Goal: Task Accomplishment & Management: Complete application form

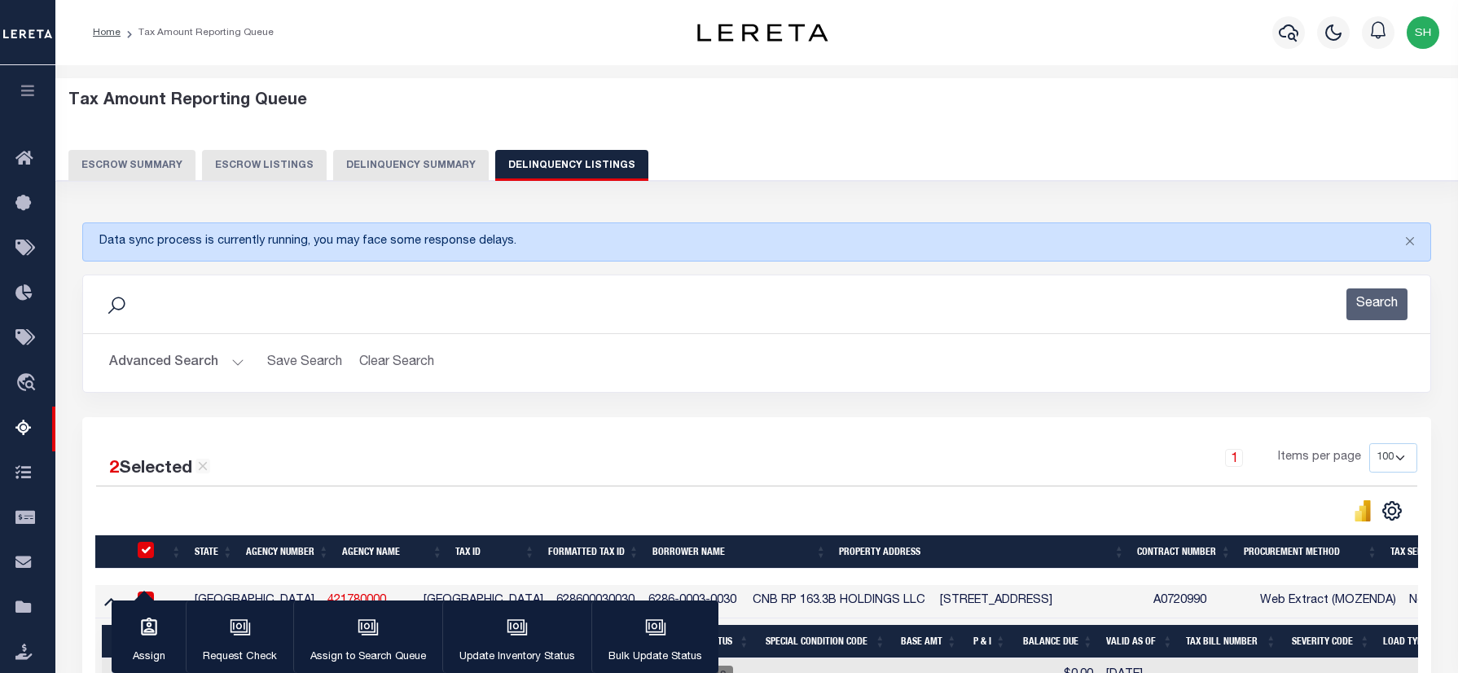
select select "100"
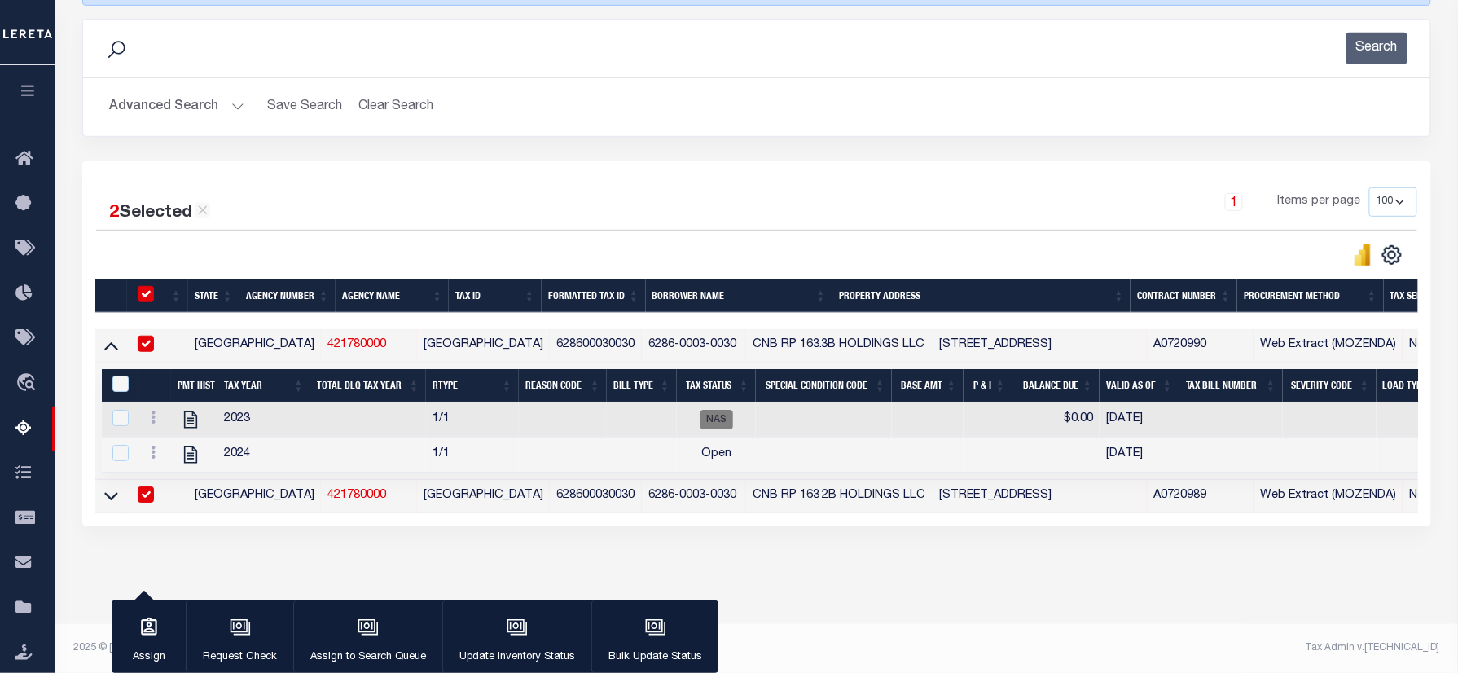
scroll to position [274, 0]
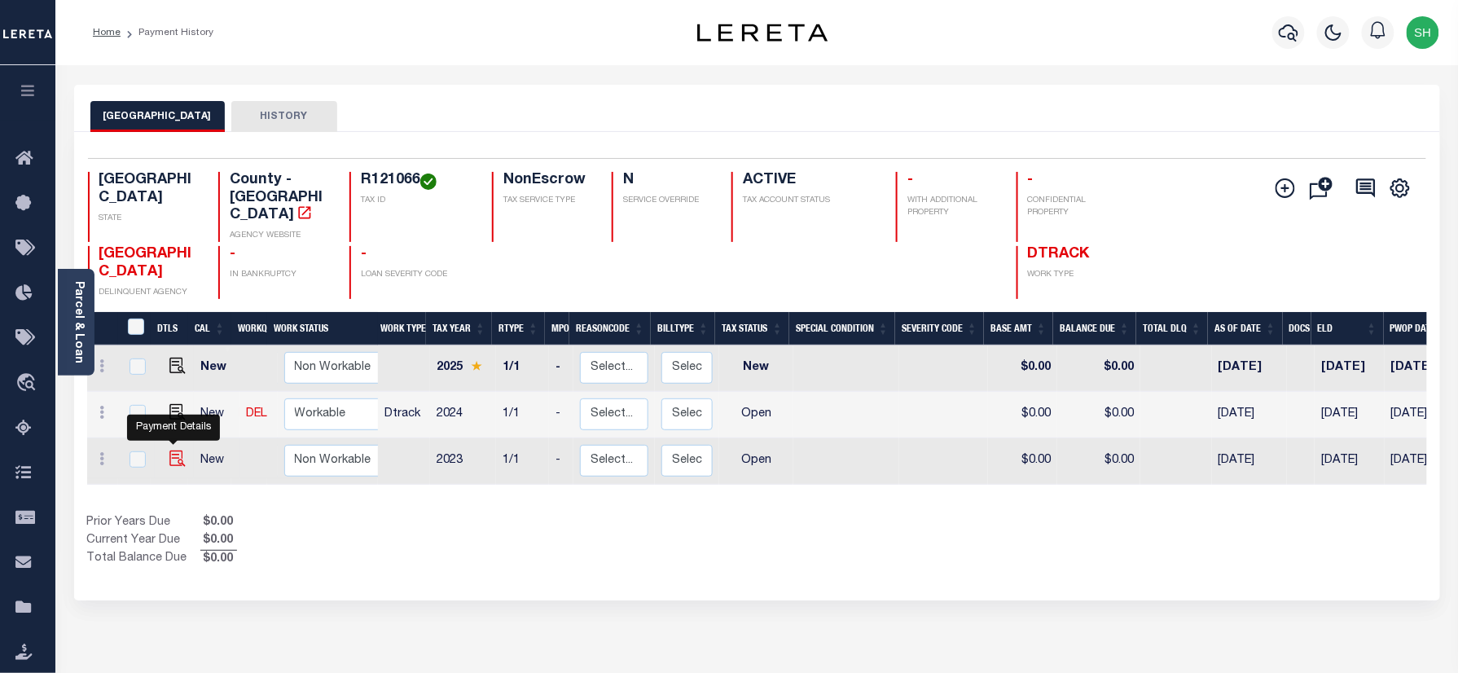
click at [170, 450] on img "" at bounding box center [177, 458] width 16 height 16
checkbox input "true"
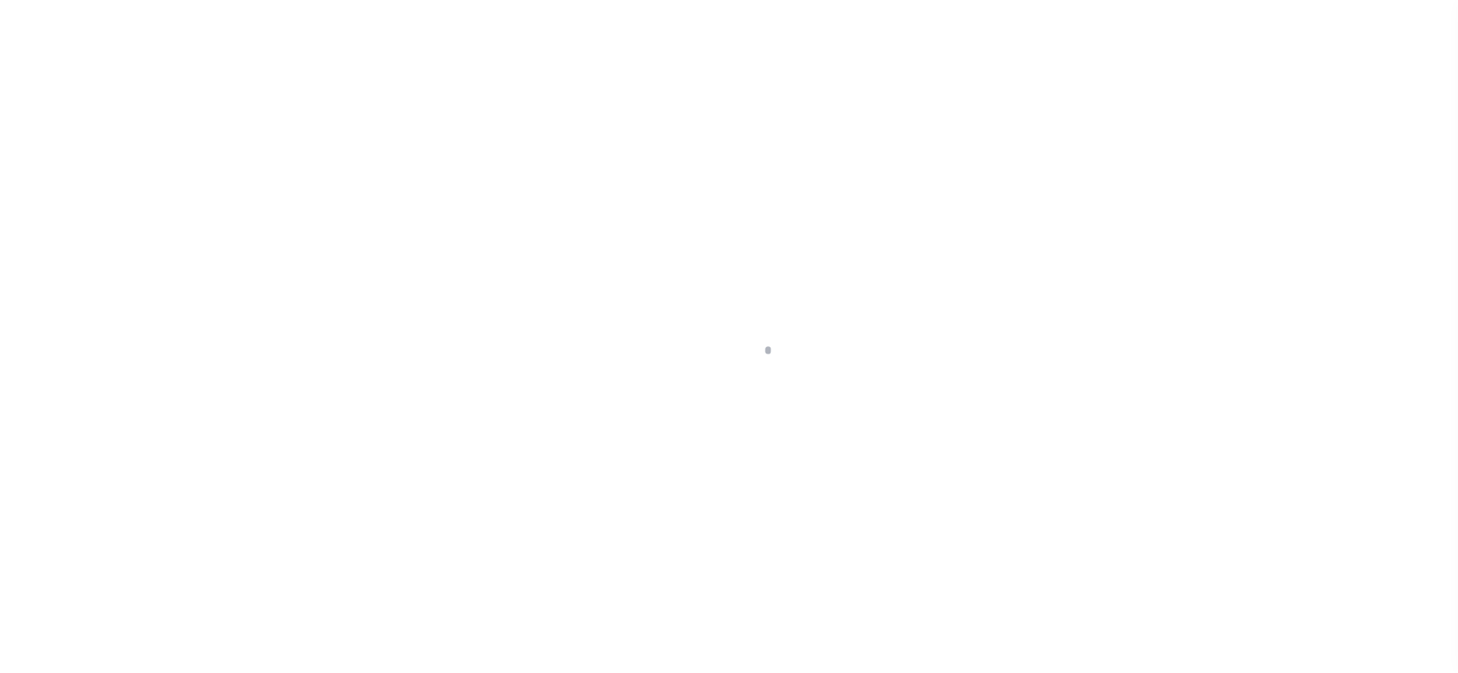
checkbox input "false"
type input "[DATE]"
select select "OP2"
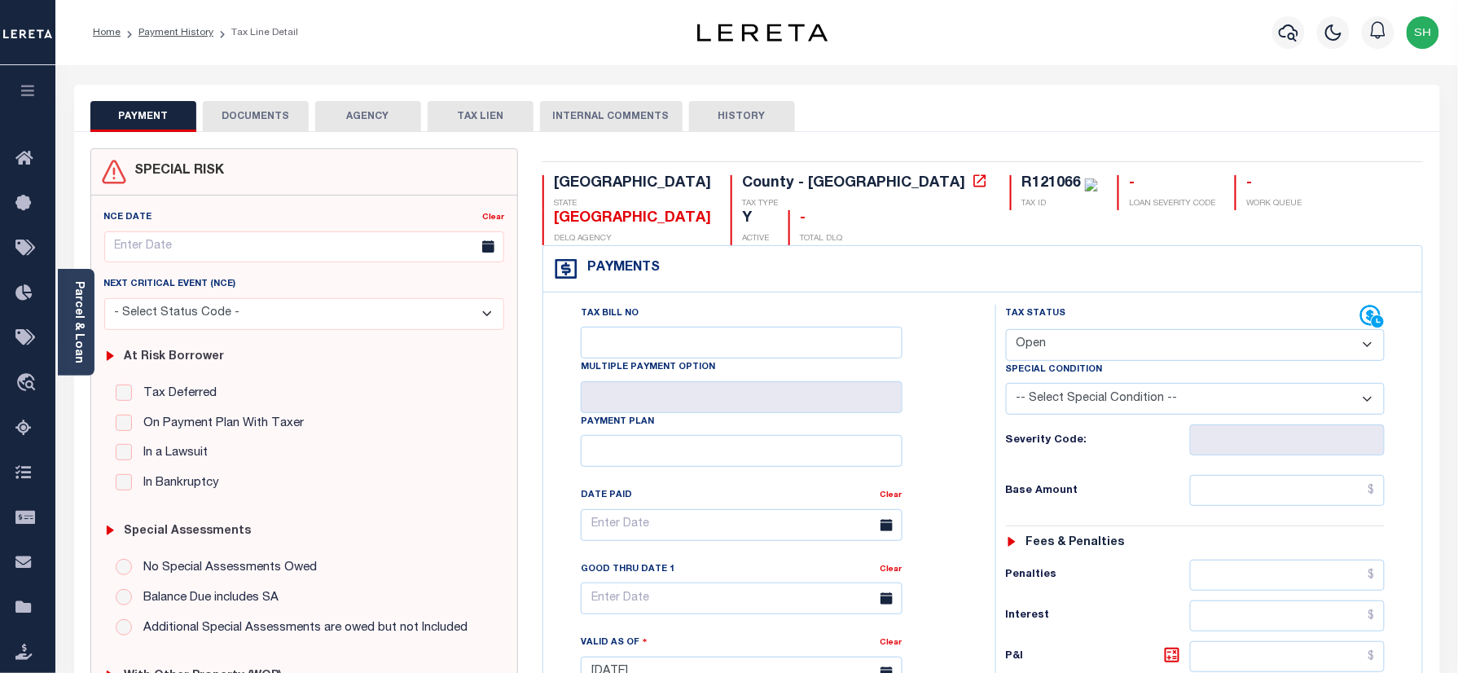
click at [1021, 191] on div "R121066" at bounding box center [1050, 183] width 59 height 15
copy div "R121066"
click at [1284, 36] on icon "button" at bounding box center [1289, 33] width 20 height 20
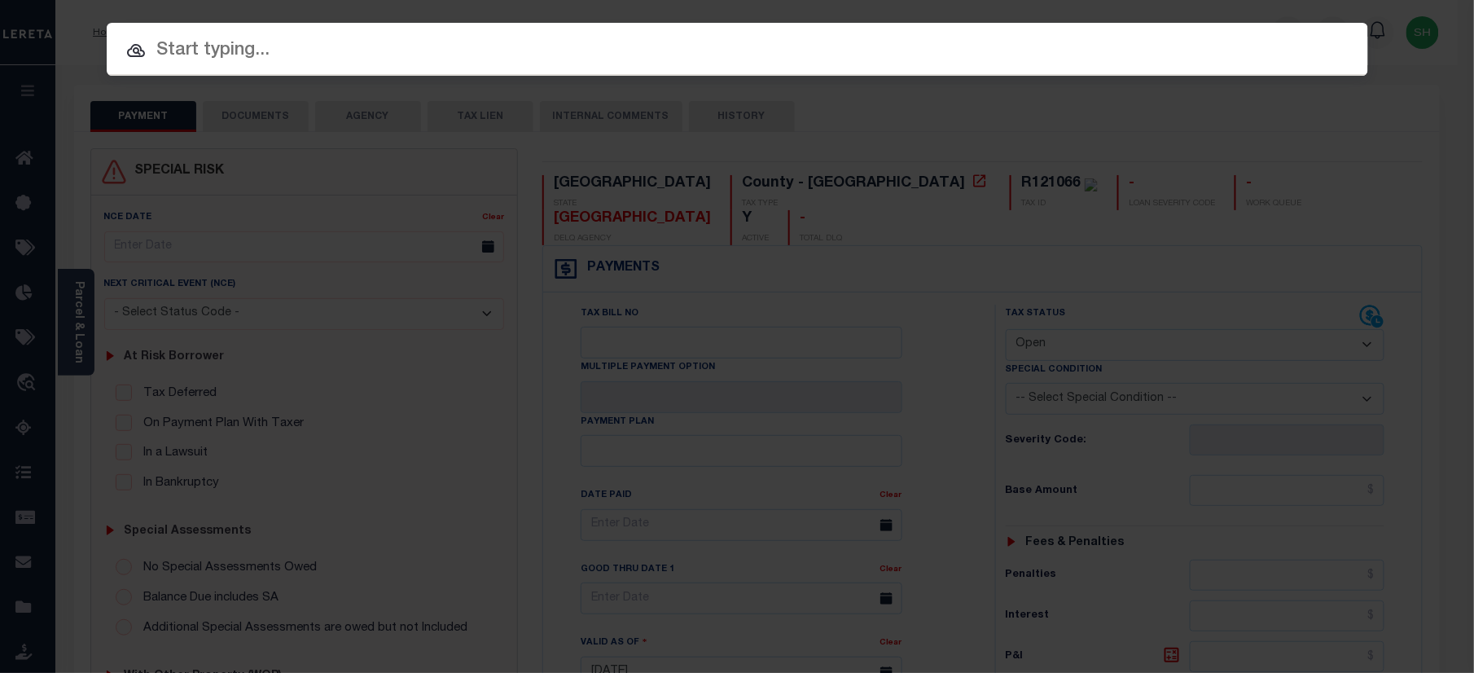
click at [1079, 39] on input "text" at bounding box center [738, 51] width 1262 height 29
paste input "10500064919"
type input "10500064919"
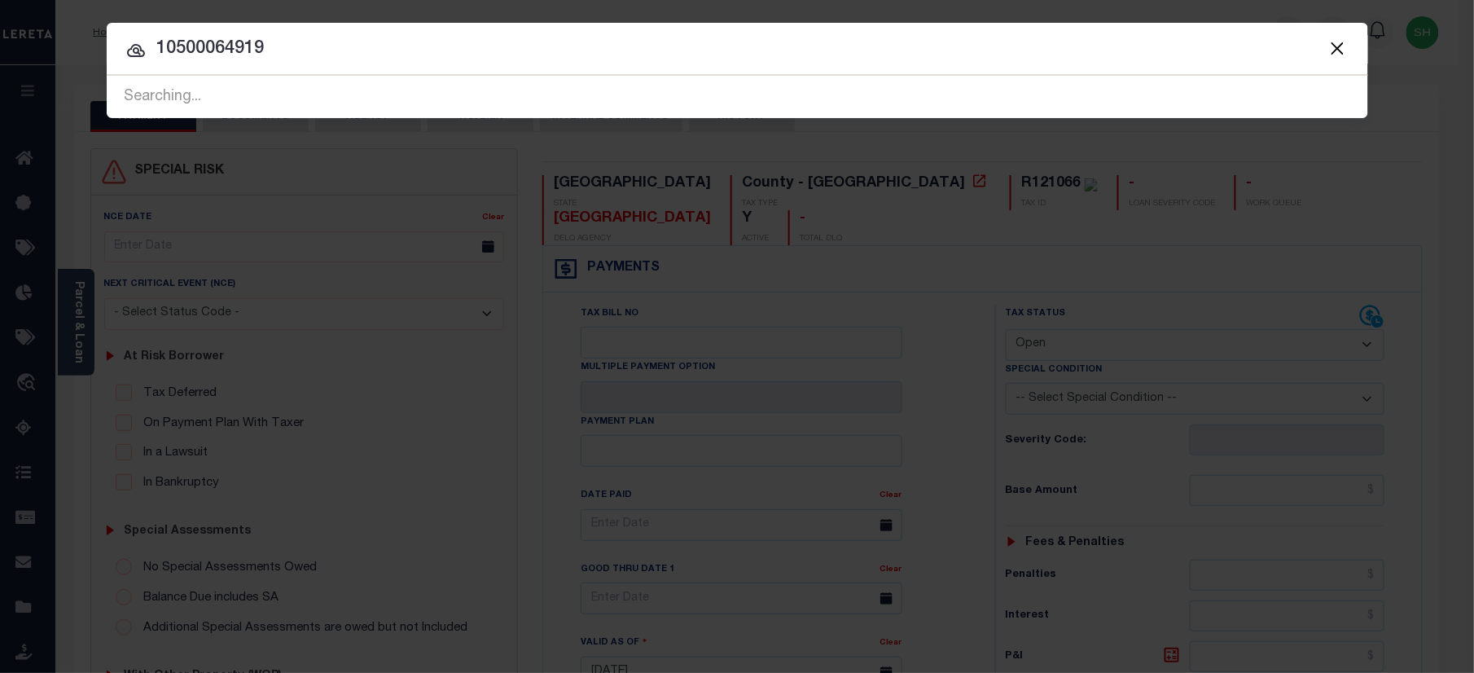
click at [1339, 46] on button "Close" at bounding box center [1338, 47] width 21 height 21
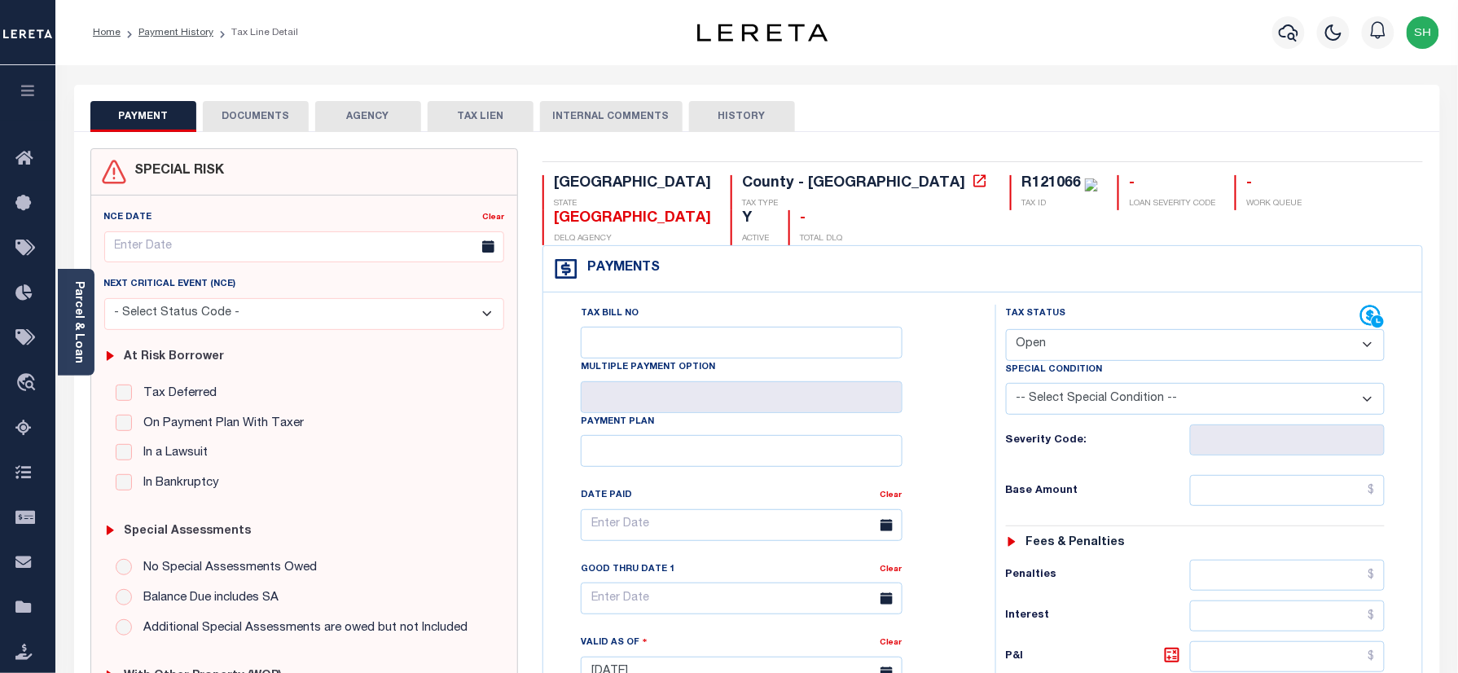
click at [1021, 186] on div "R121066" at bounding box center [1050, 183] width 59 height 15
copy div "R121066"
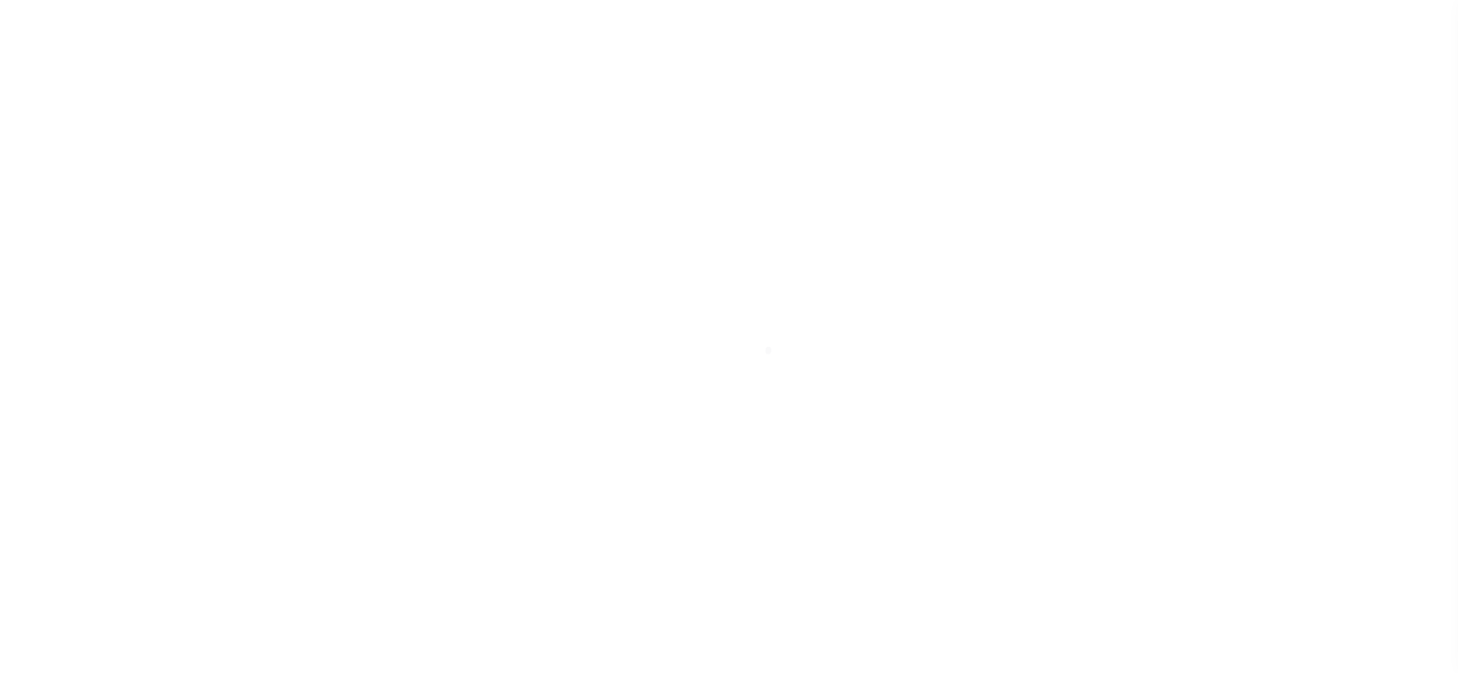
select select "OP2"
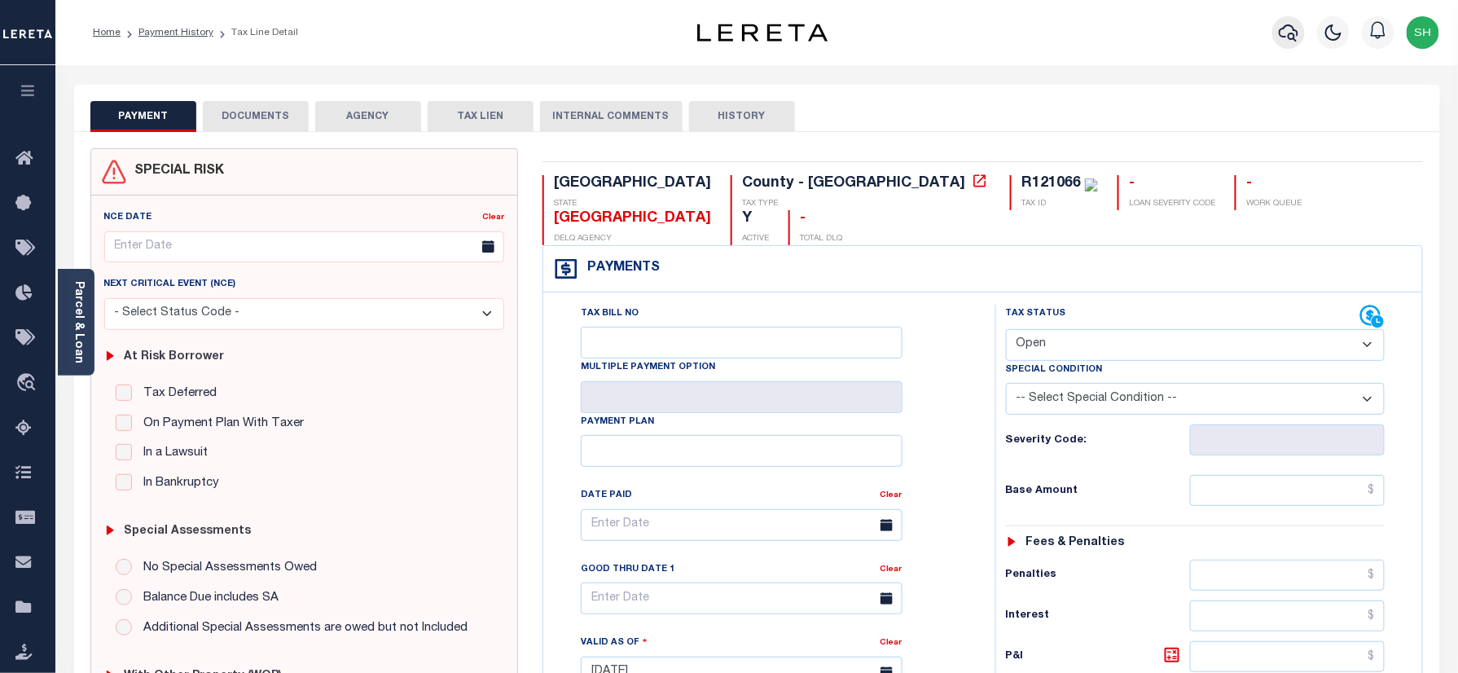
click at [1279, 33] on icon "button" at bounding box center [1289, 33] width 20 height 20
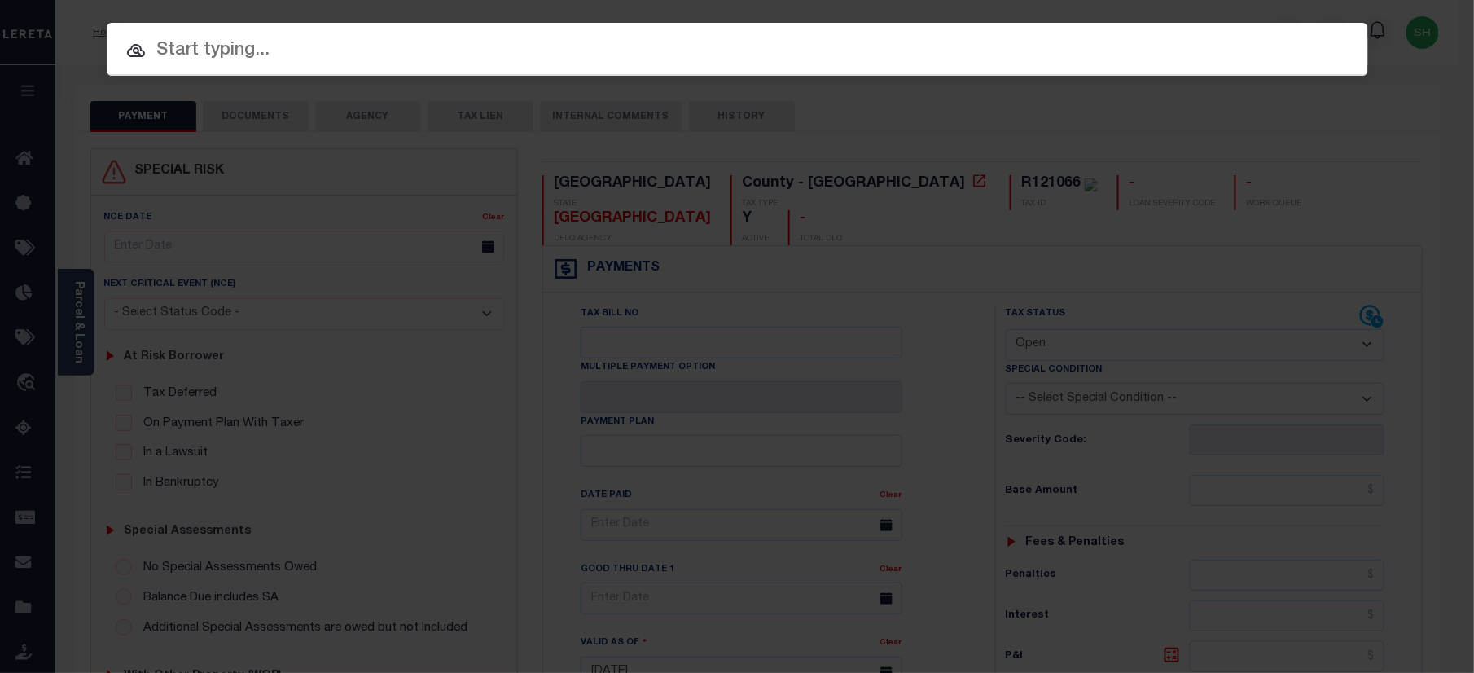
click at [899, 42] on input "text" at bounding box center [738, 51] width 1262 height 29
paste input "10500064919"
type input "10500064919"
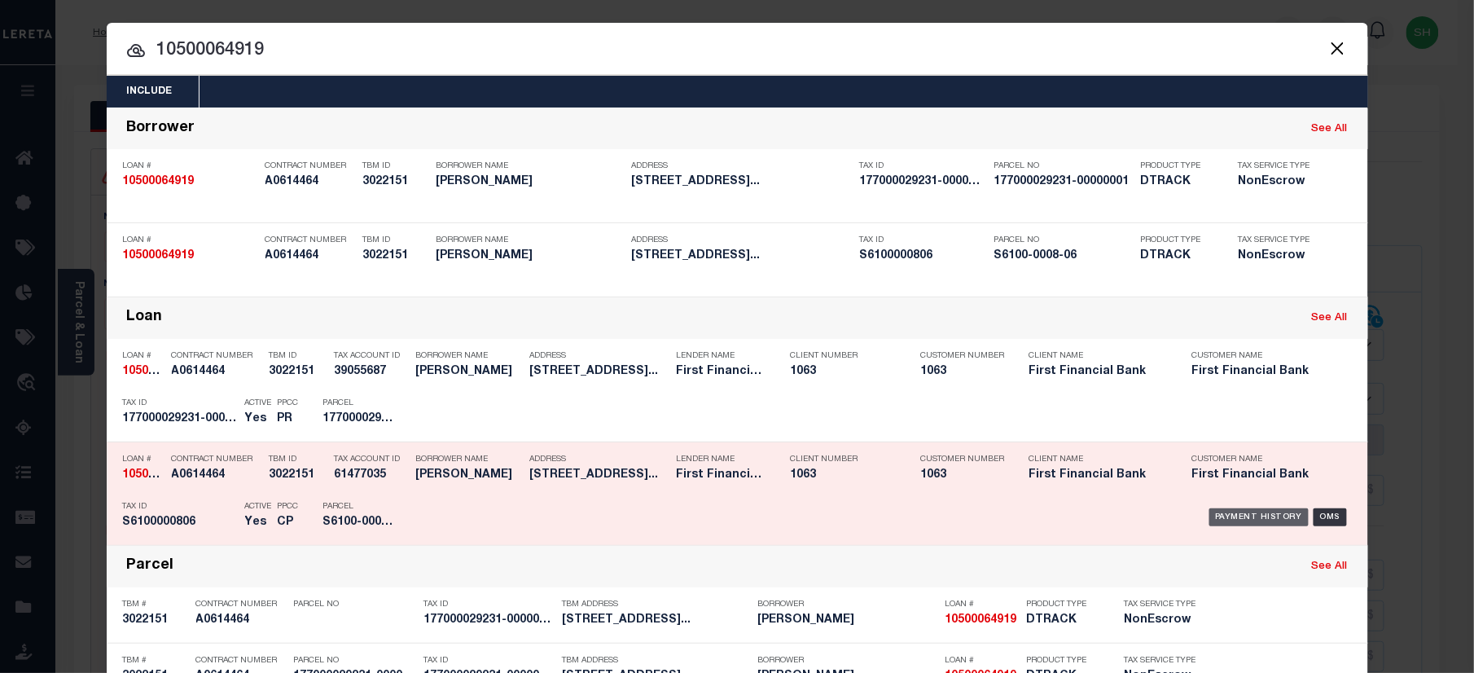
click at [1209, 525] on div "Payment History" at bounding box center [1259, 517] width 100 height 18
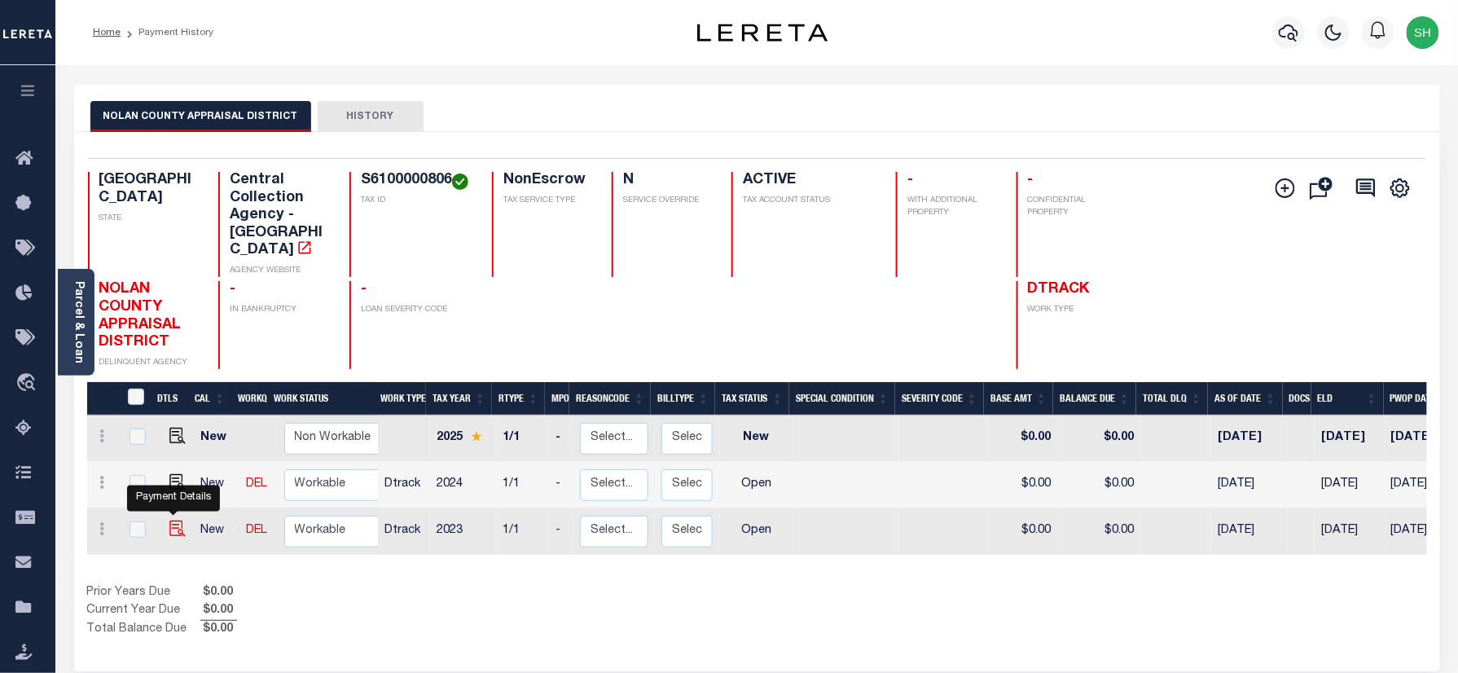
click at [170, 520] on img "" at bounding box center [177, 528] width 16 height 16
checkbox input "true"
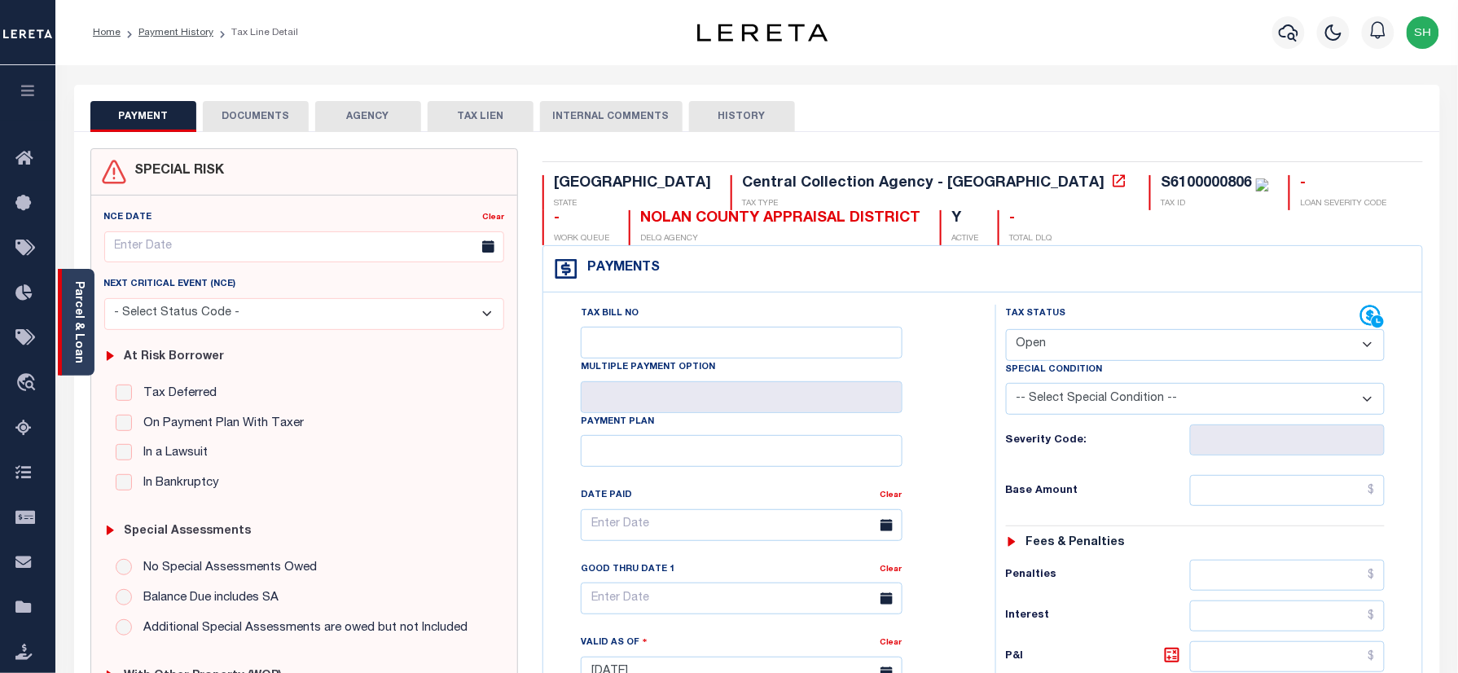
click at [59, 323] on div "Parcel & Loan" at bounding box center [76, 322] width 37 height 107
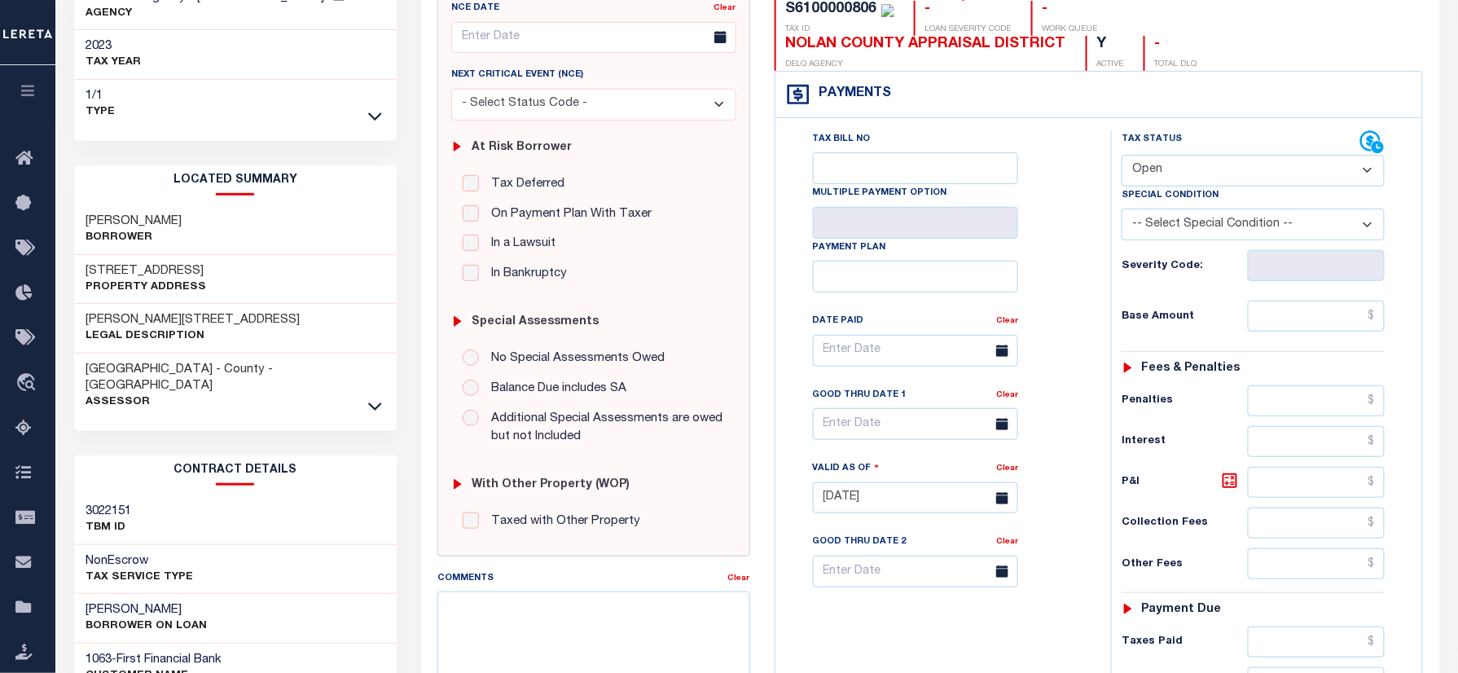
scroll to position [217, 0]
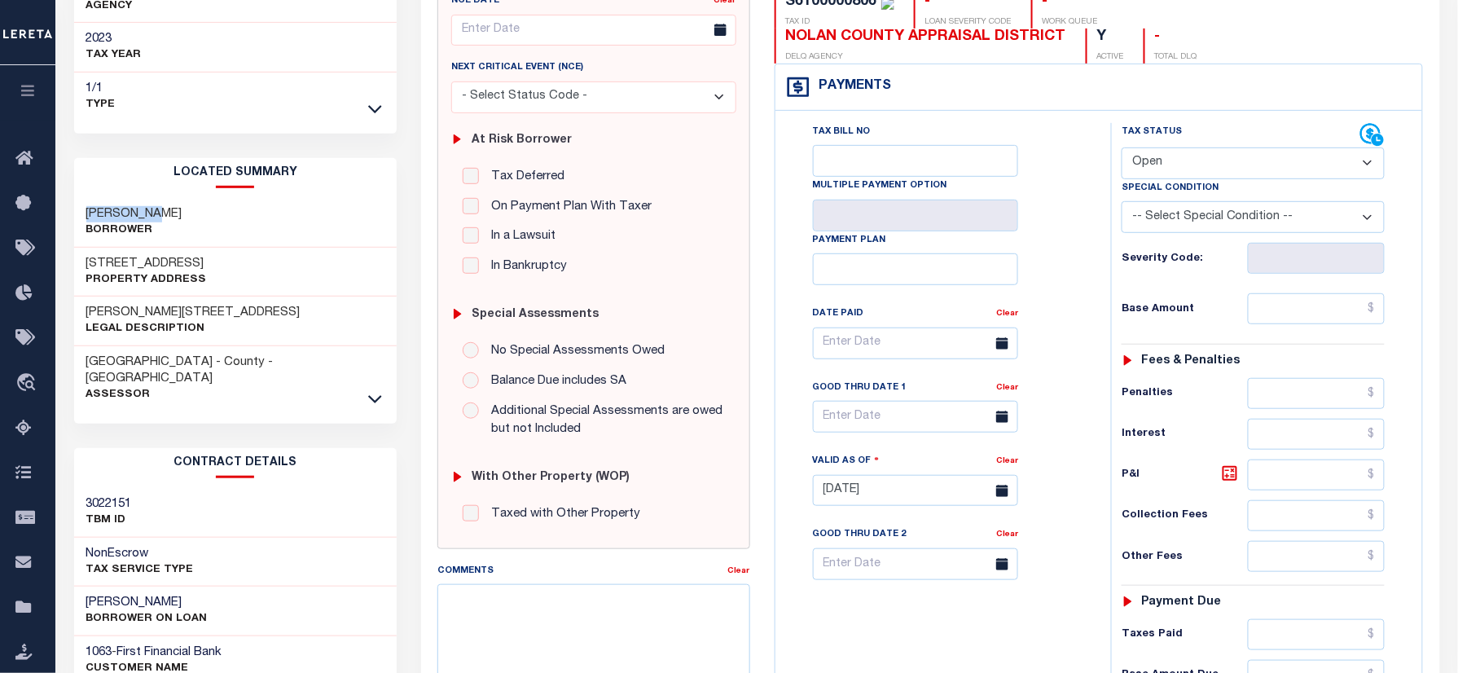
drag, startPoint x: 83, startPoint y: 215, endPoint x: 166, endPoint y: 215, distance: 83.1
click at [166, 215] on div "MOORE DOUG Borrower" at bounding box center [235, 223] width 323 height 50
copy h3 "MOORE DOUG"
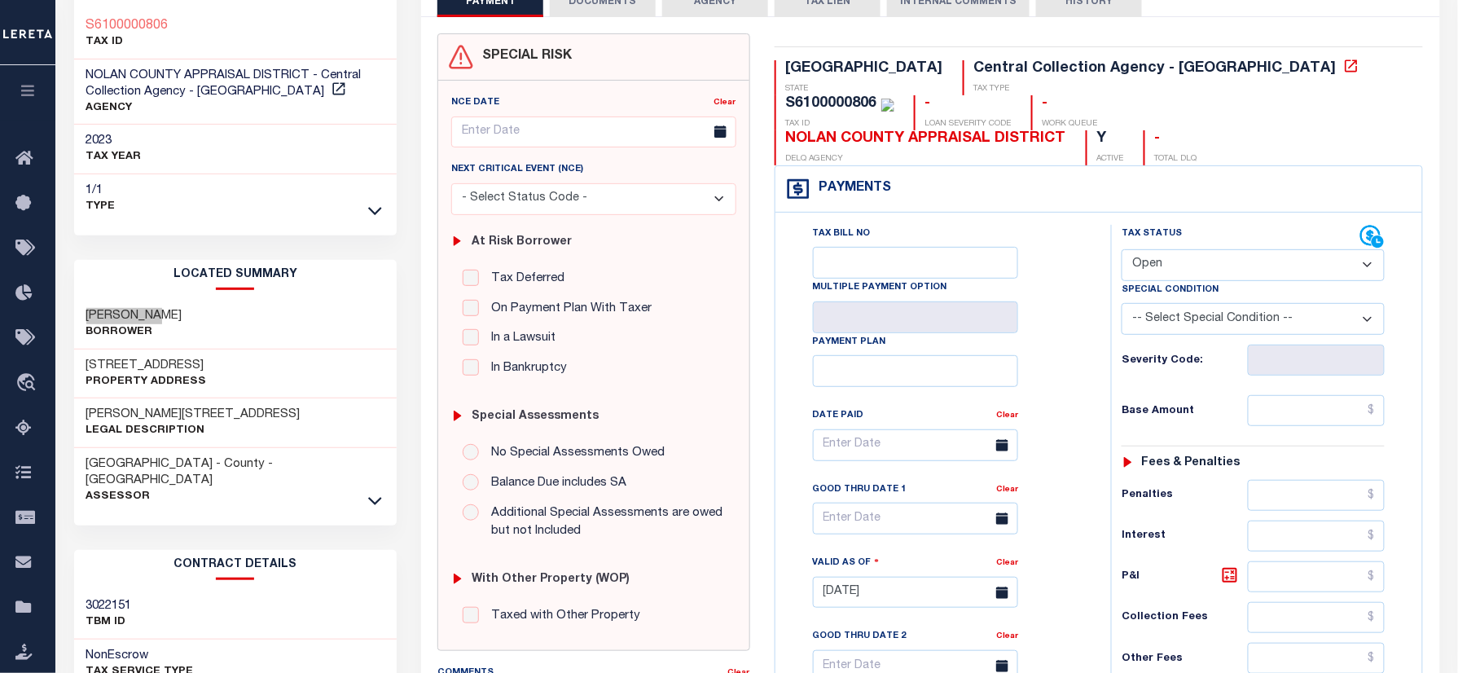
scroll to position [0, 0]
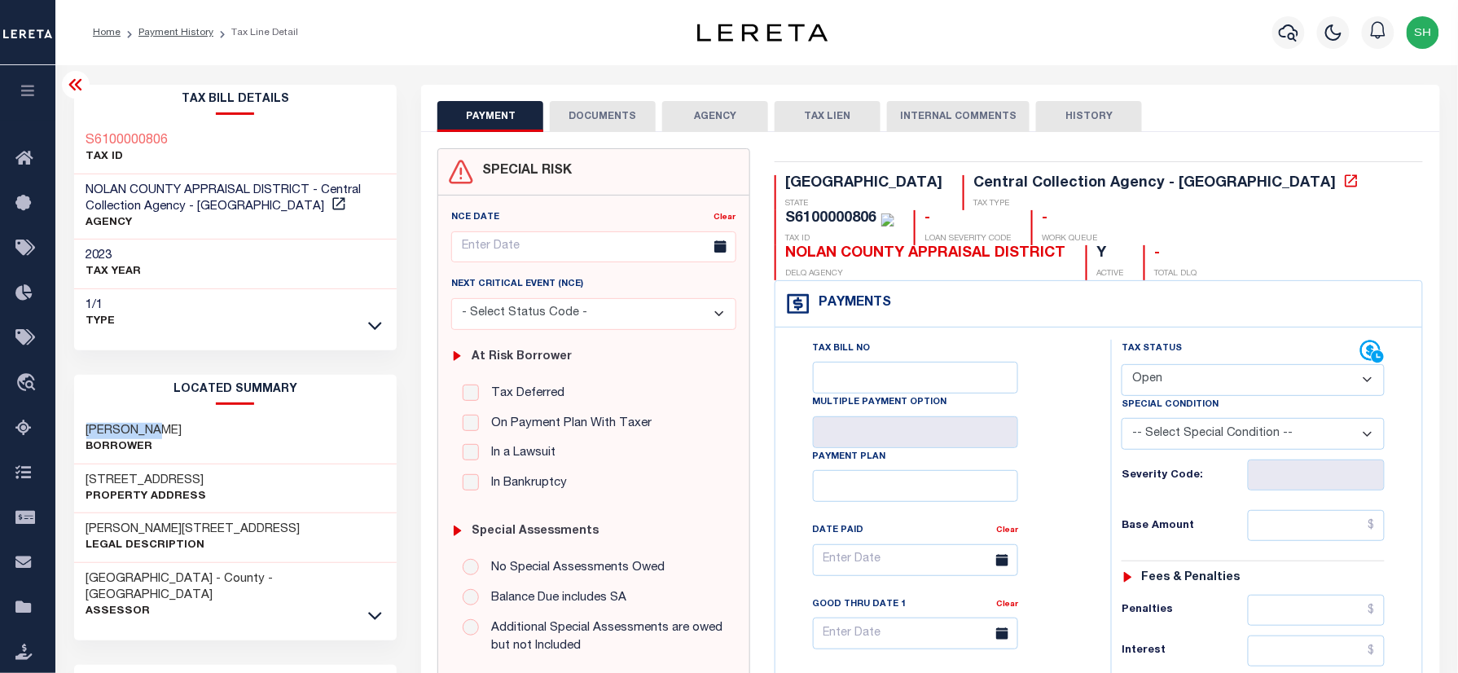
drag, startPoint x: 1202, startPoint y: 345, endPoint x: 1202, endPoint y: 366, distance: 20.4
click at [1202, 364] on select "- Select Status Code - Open Due/Unpaid Paid Incomplete No Tax Due Internal Refu…" at bounding box center [1253, 380] width 263 height 32
select select "PYD"
click at [1122, 364] on select "- Select Status Code - Open Due/Unpaid Paid Incomplete No Tax Due Internal Refu…" at bounding box center [1253, 380] width 263 height 32
type input "[DATE]"
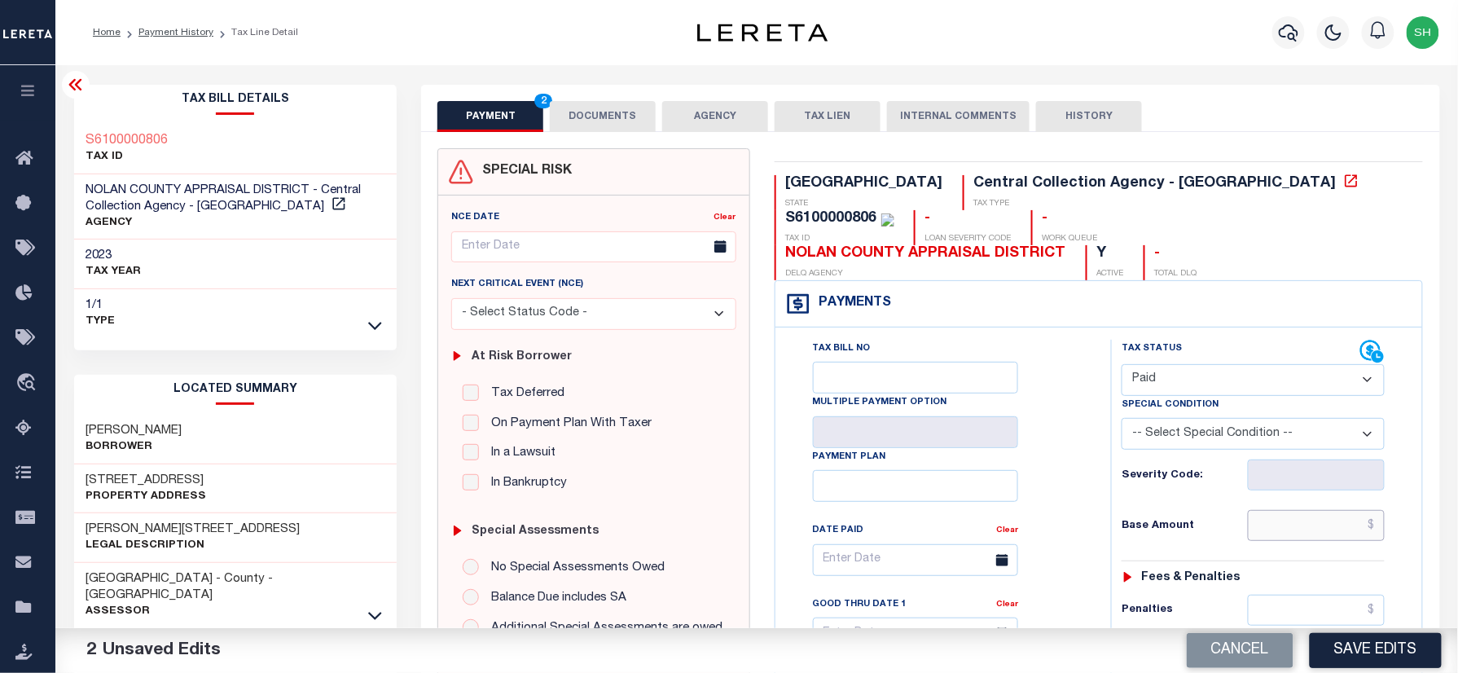
click at [1346, 510] on input "text" at bounding box center [1316, 525] width 137 height 31
paste input "$3,587.59"
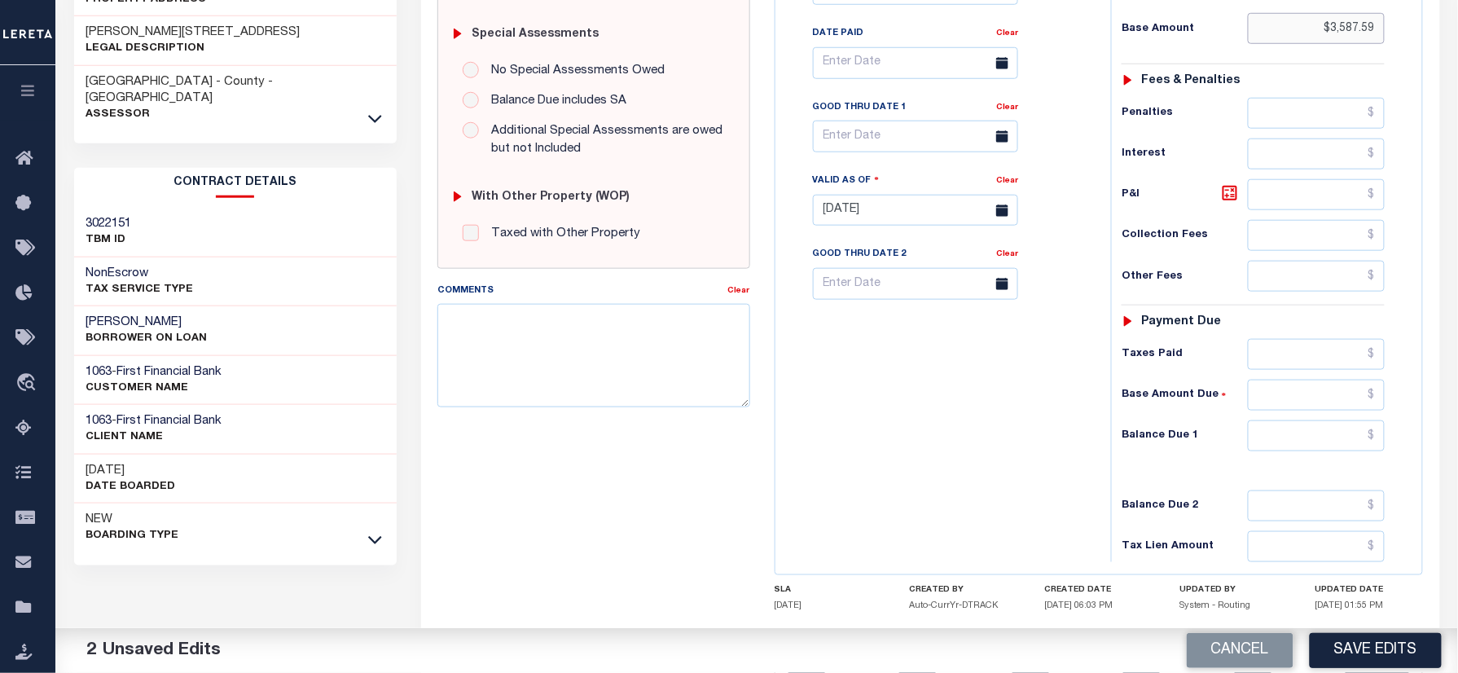
scroll to position [542, 0]
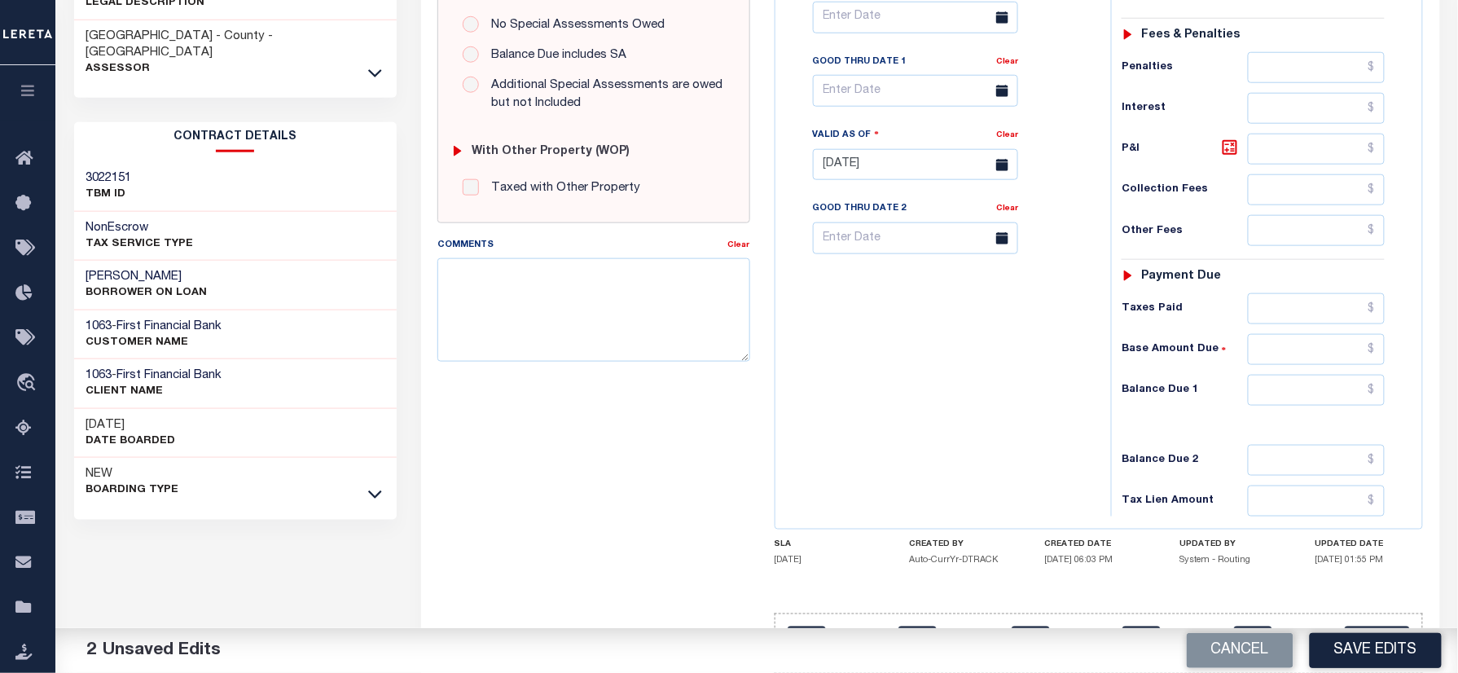
type input "$3,587.59"
click at [1320, 375] on input "text" at bounding box center [1316, 390] width 137 height 31
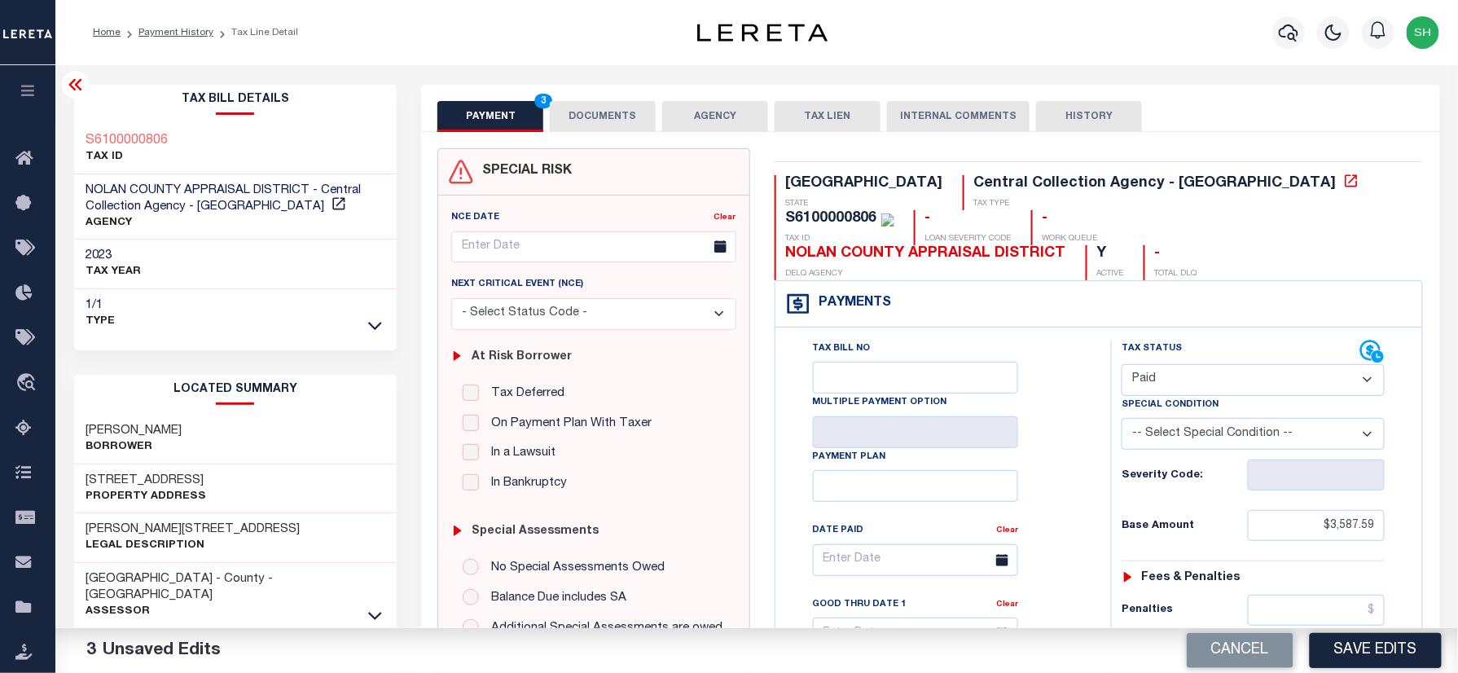
type input "$0.00"
click at [65, 127] on div "Tax Bill Details S6100000806 TAX ID 1/1" at bounding box center [236, 676] width 348 height 1182
copy h3 "S6100000806"
click at [617, 125] on button "DOCUMENTS" at bounding box center [603, 116] width 106 height 31
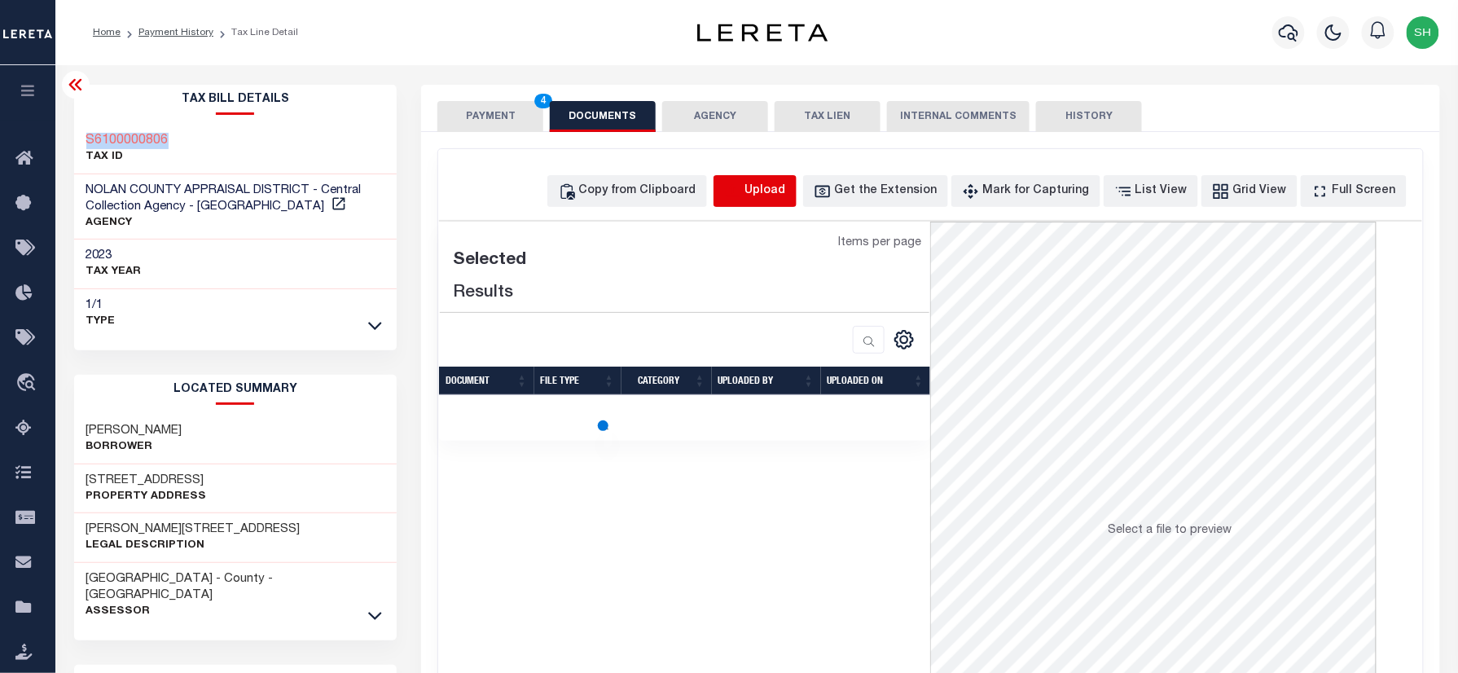
click at [742, 184] on icon "button" at bounding box center [733, 191] width 18 height 18
select select "POP"
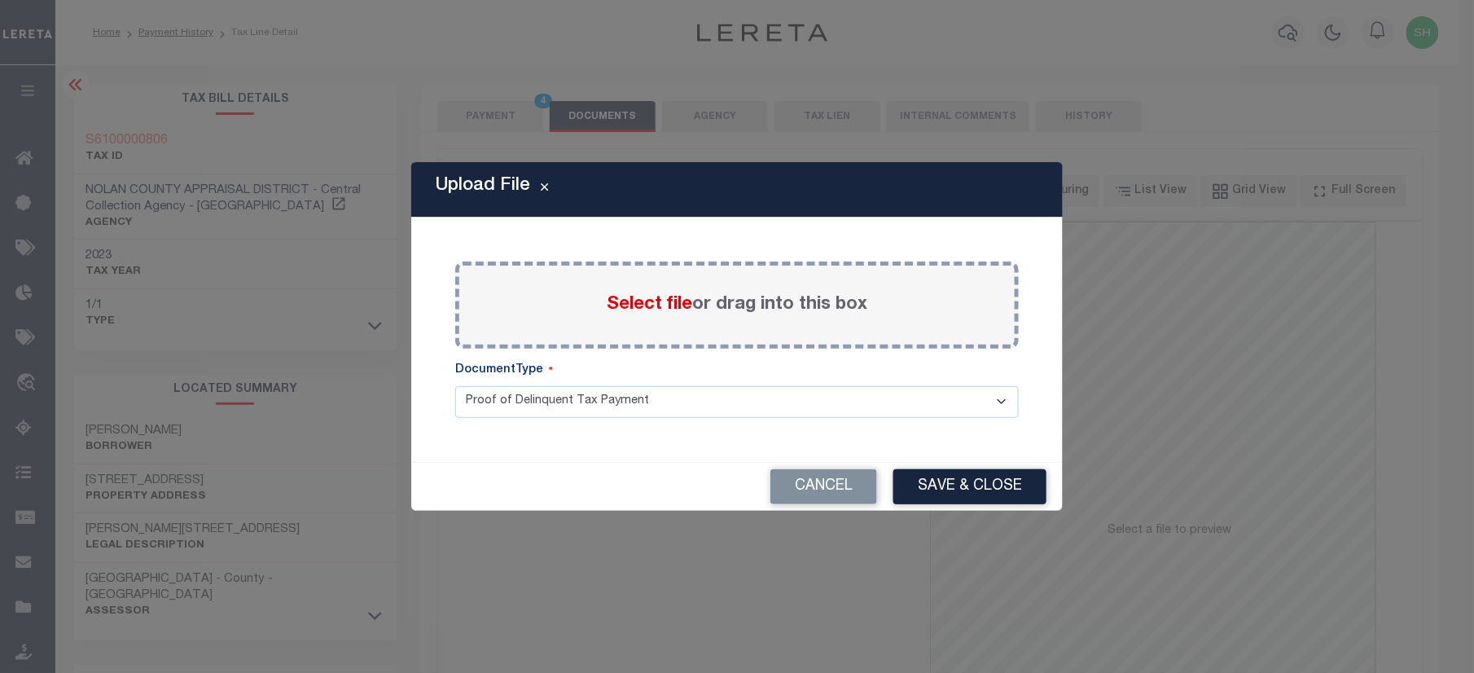
click at [640, 301] on span "Select file" at bounding box center [650, 305] width 86 height 18
click at [0, 0] on input "Select file or drag into this box" at bounding box center [0, 0] width 0 height 0
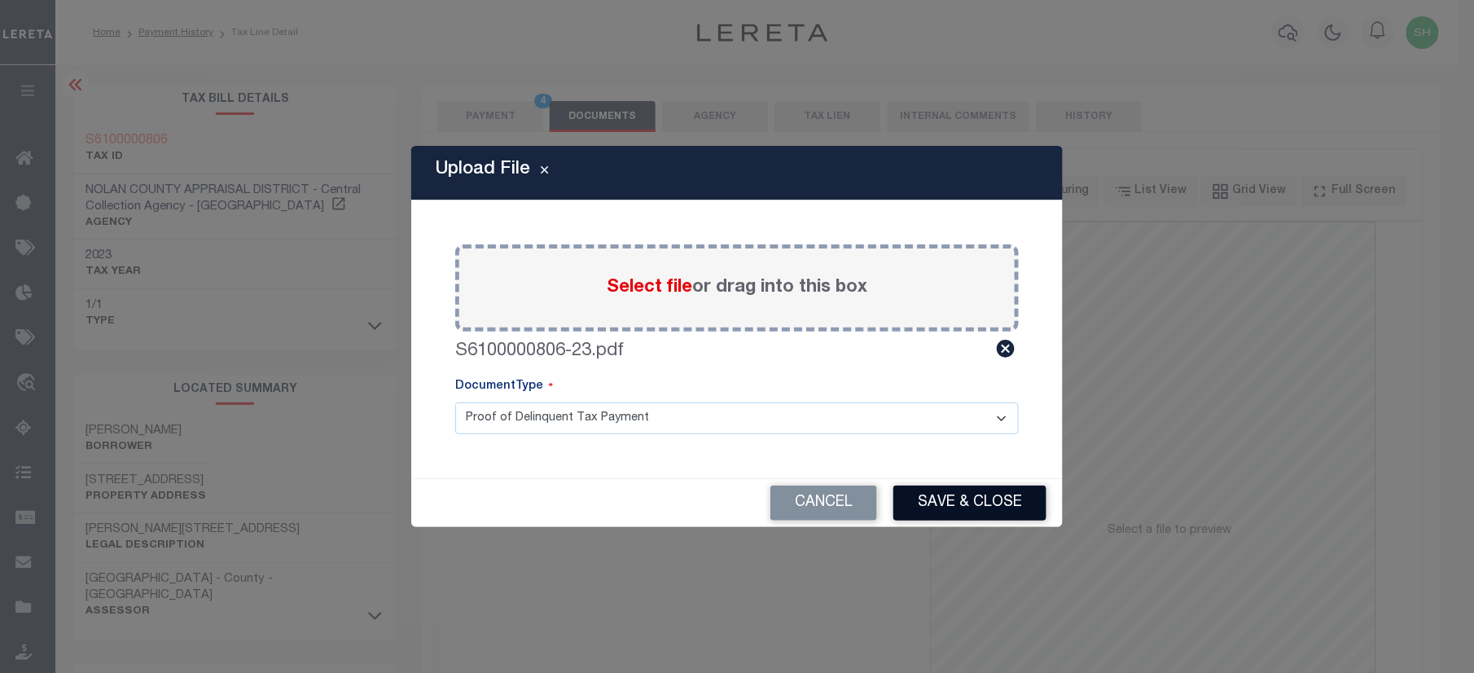
click at [974, 498] on button "Save & Close" at bounding box center [969, 502] width 153 height 35
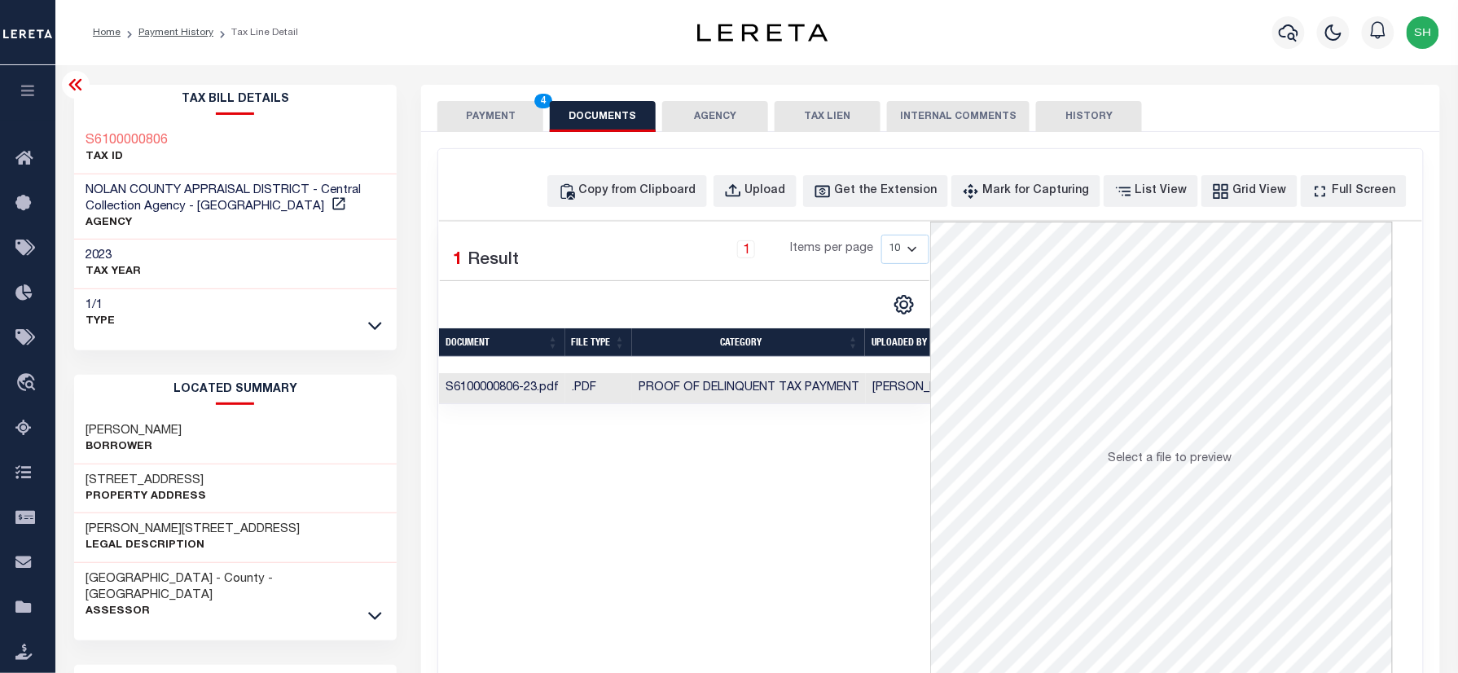
click at [483, 116] on button "PAYMENT 4" at bounding box center [490, 116] width 106 height 31
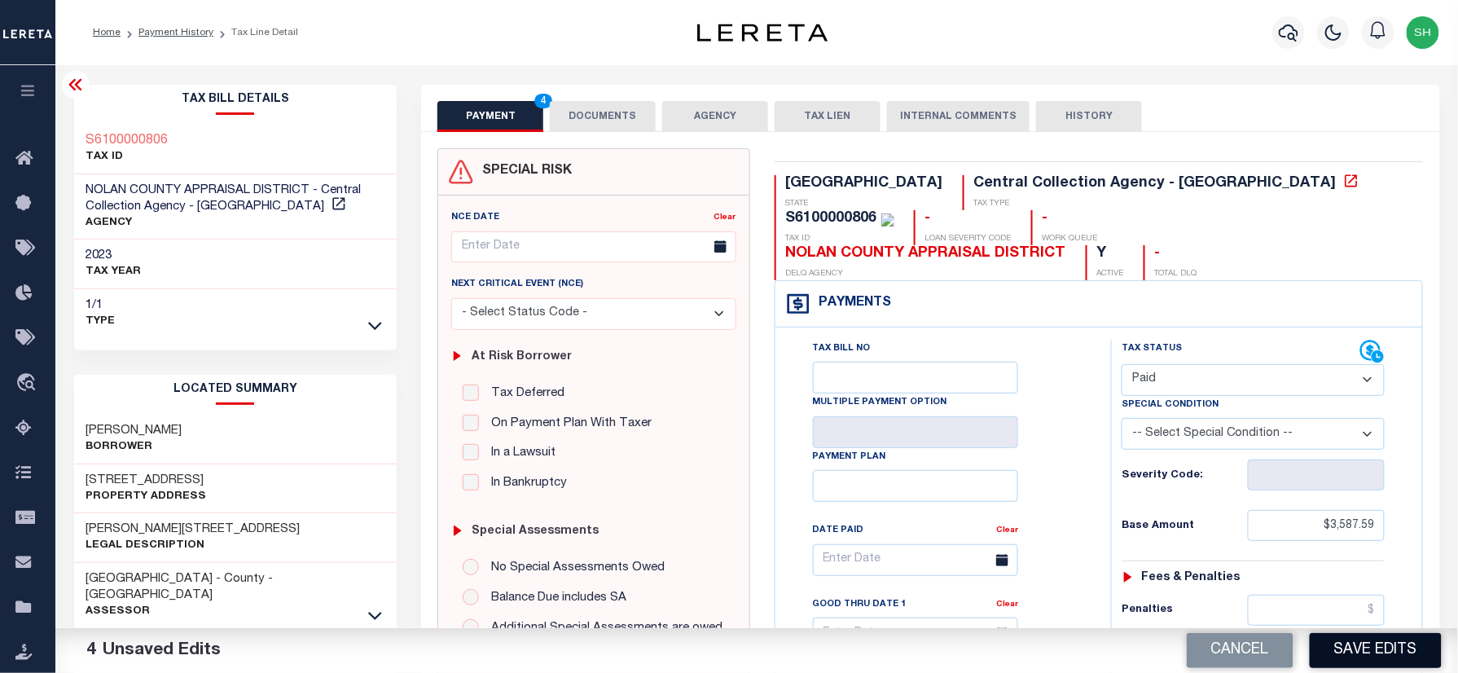
click at [1363, 653] on button "Save Edits" at bounding box center [1376, 650] width 132 height 35
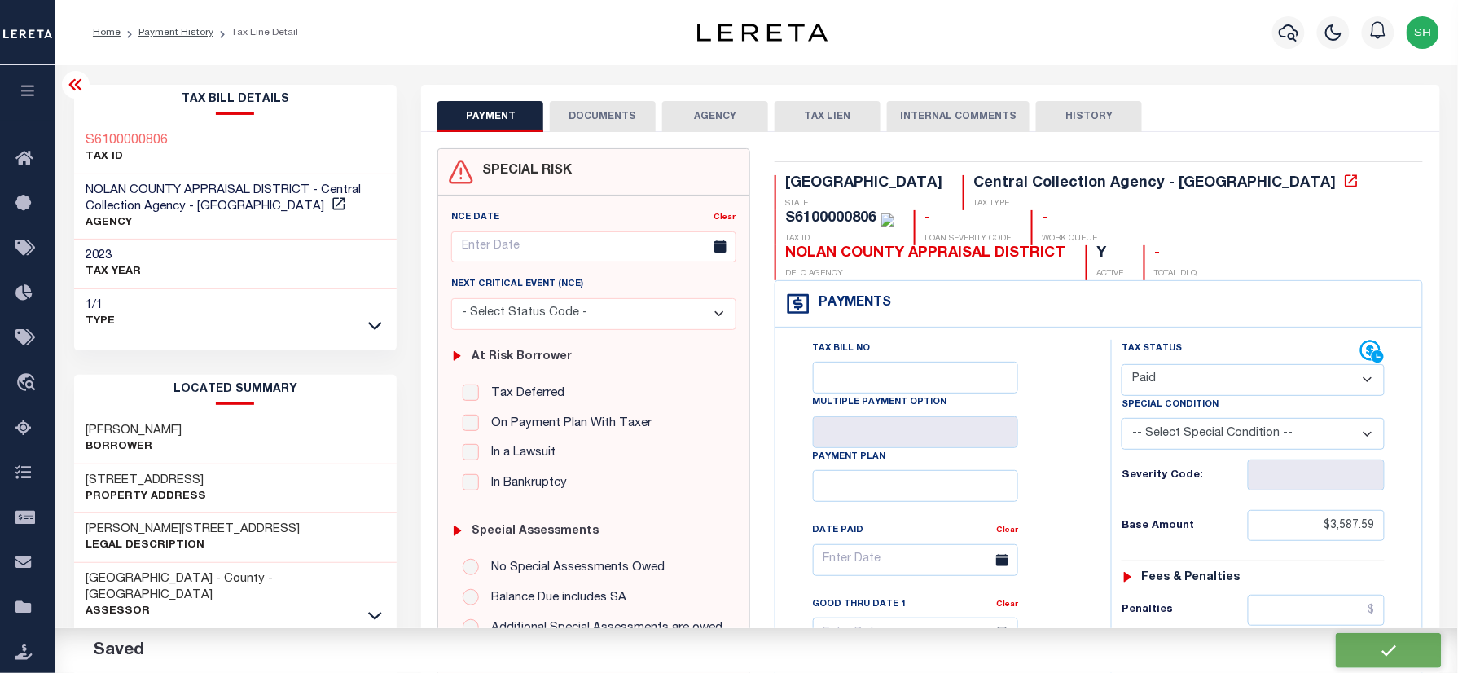
checkbox input "false"
type input "$3,587.59"
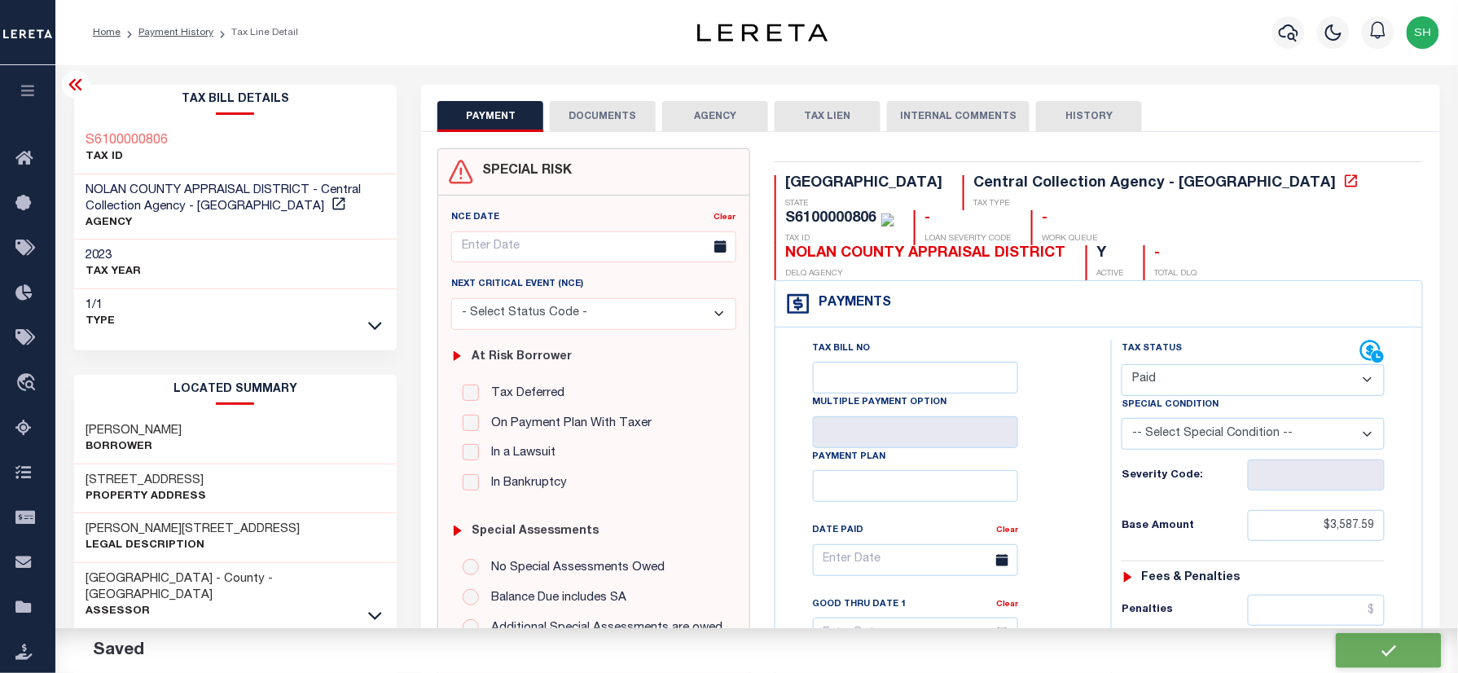
type input "$0"
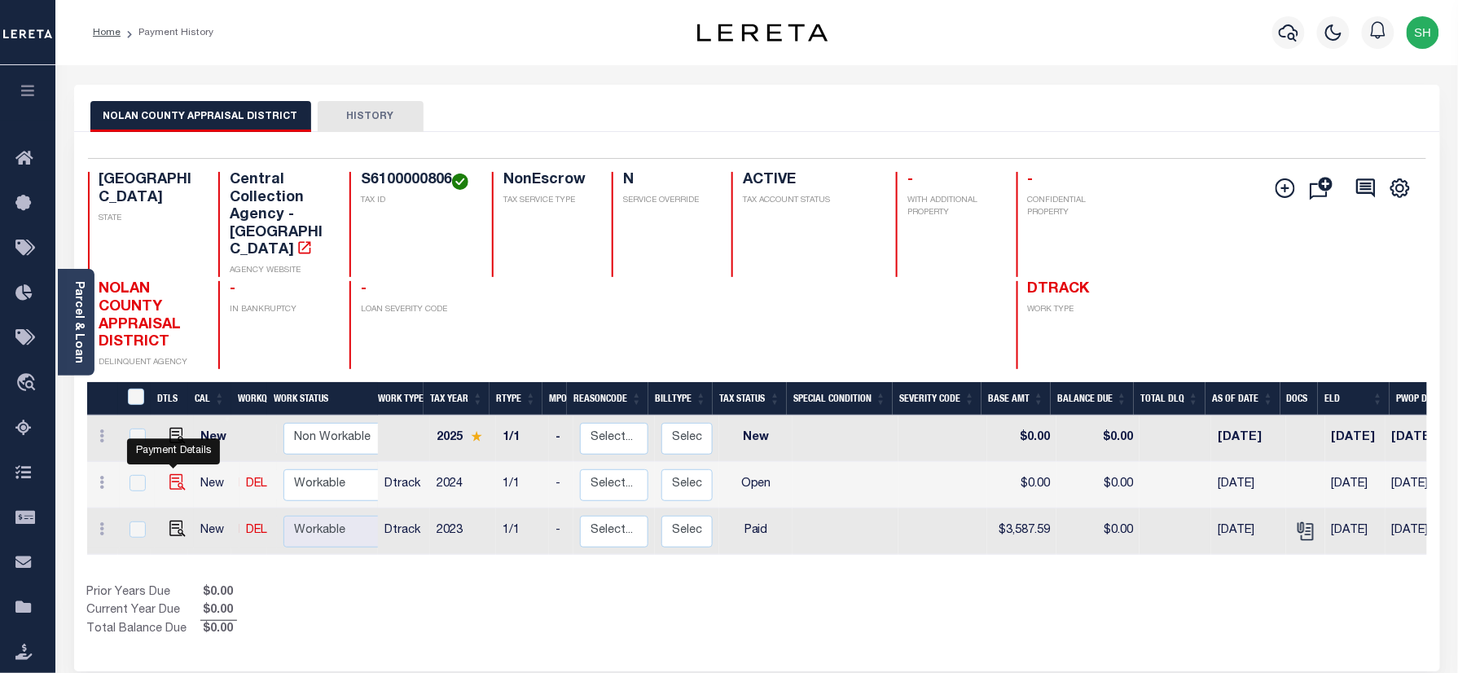
click at [173, 474] on img "" at bounding box center [177, 482] width 16 height 16
checkbox input "true"
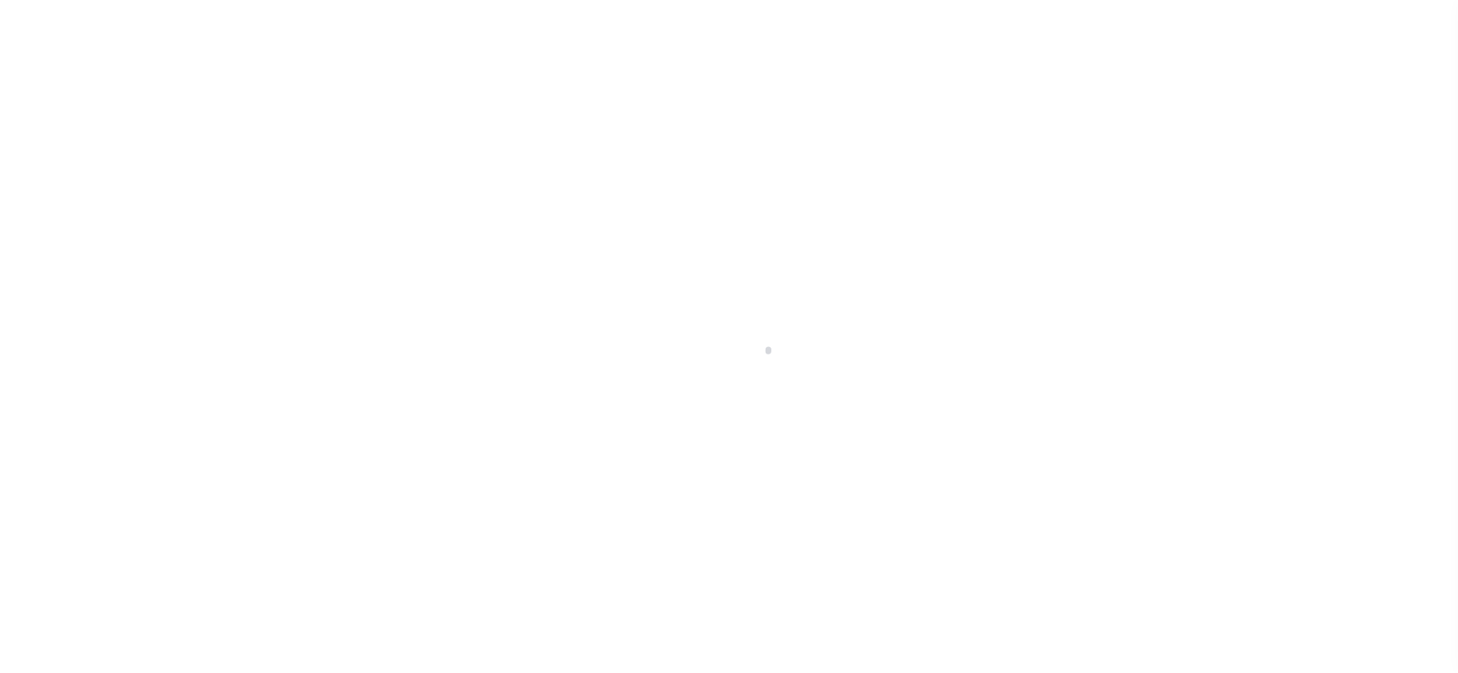
checkbox input "false"
type input "02/01/2025"
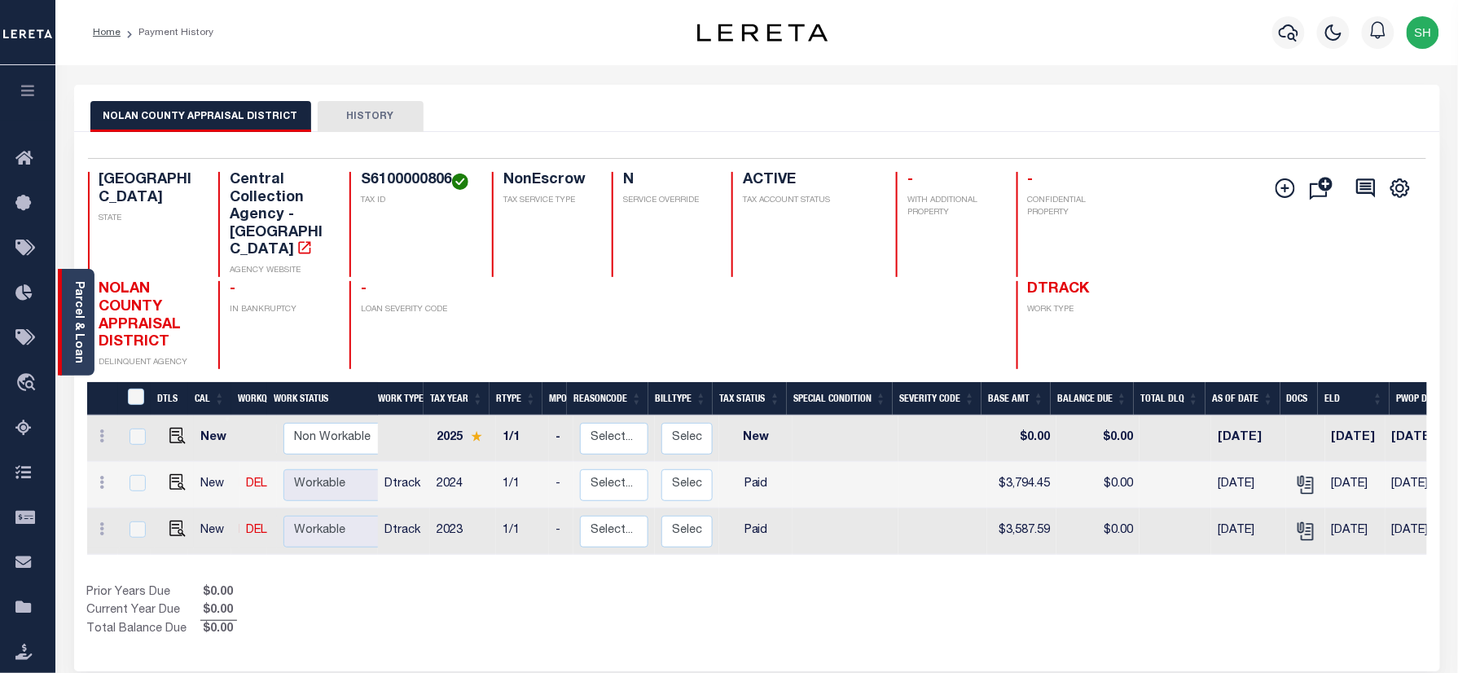
click at [68, 307] on div "Parcel & Loan" at bounding box center [76, 322] width 37 height 107
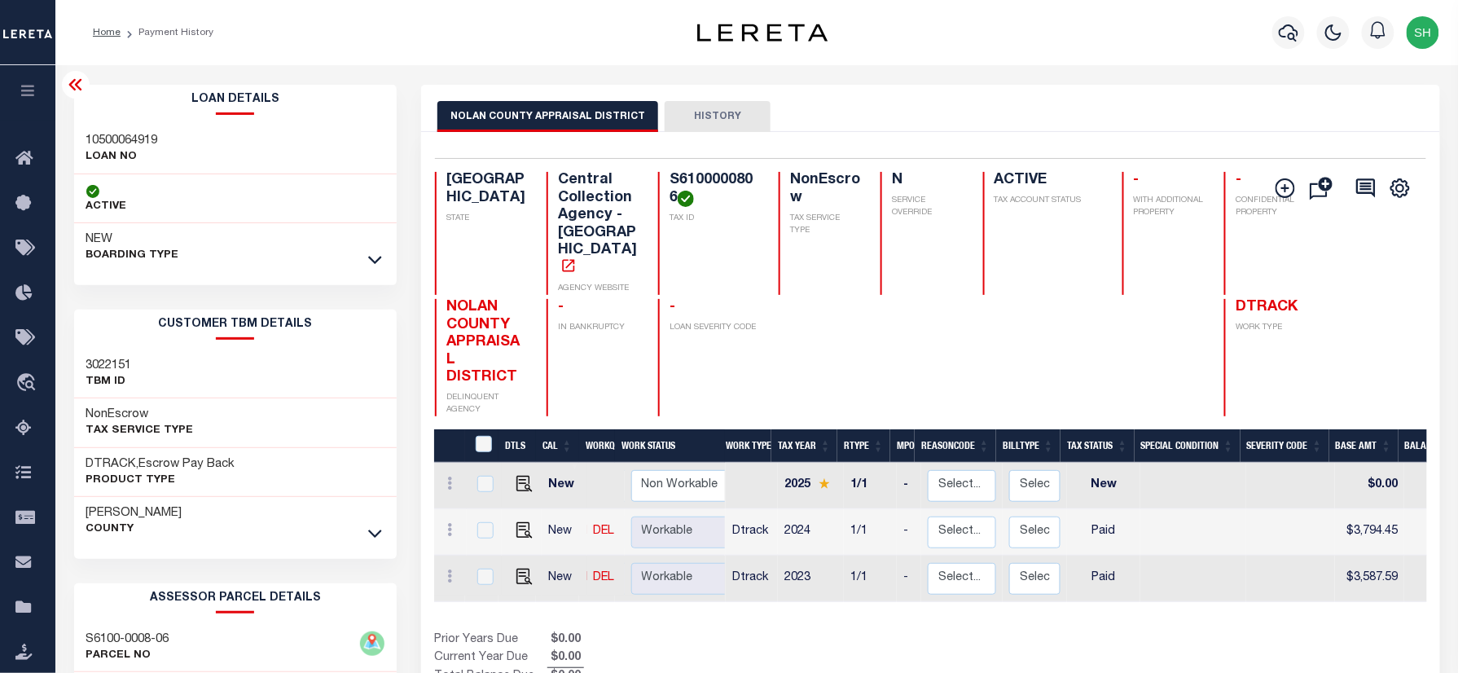
click at [127, 135] on h3 "10500064919" at bounding box center [122, 141] width 72 height 16
copy h3 "10500064919"
click at [1288, 34] on icon "button" at bounding box center [1289, 33] width 20 height 20
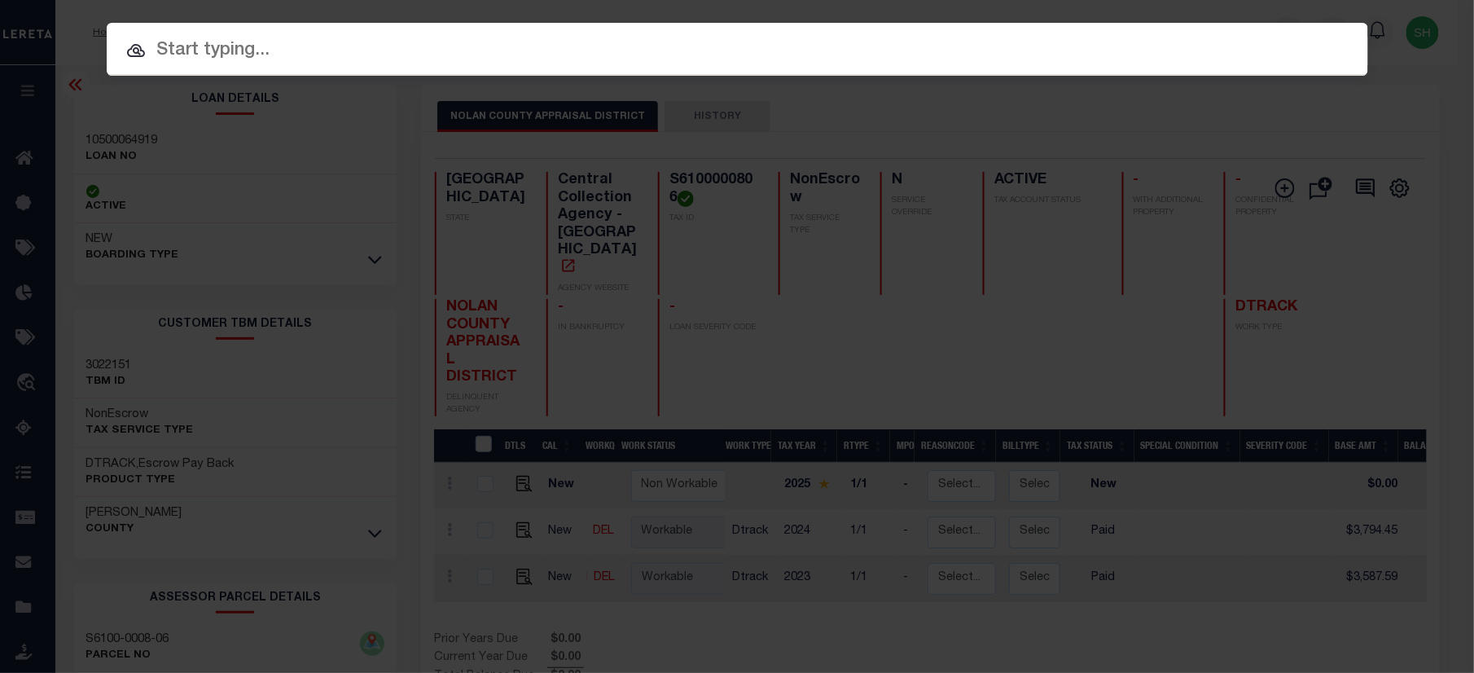
click at [1095, 40] on input "text" at bounding box center [738, 51] width 1262 height 29
paste input "10500010888"
type input "10500010888"
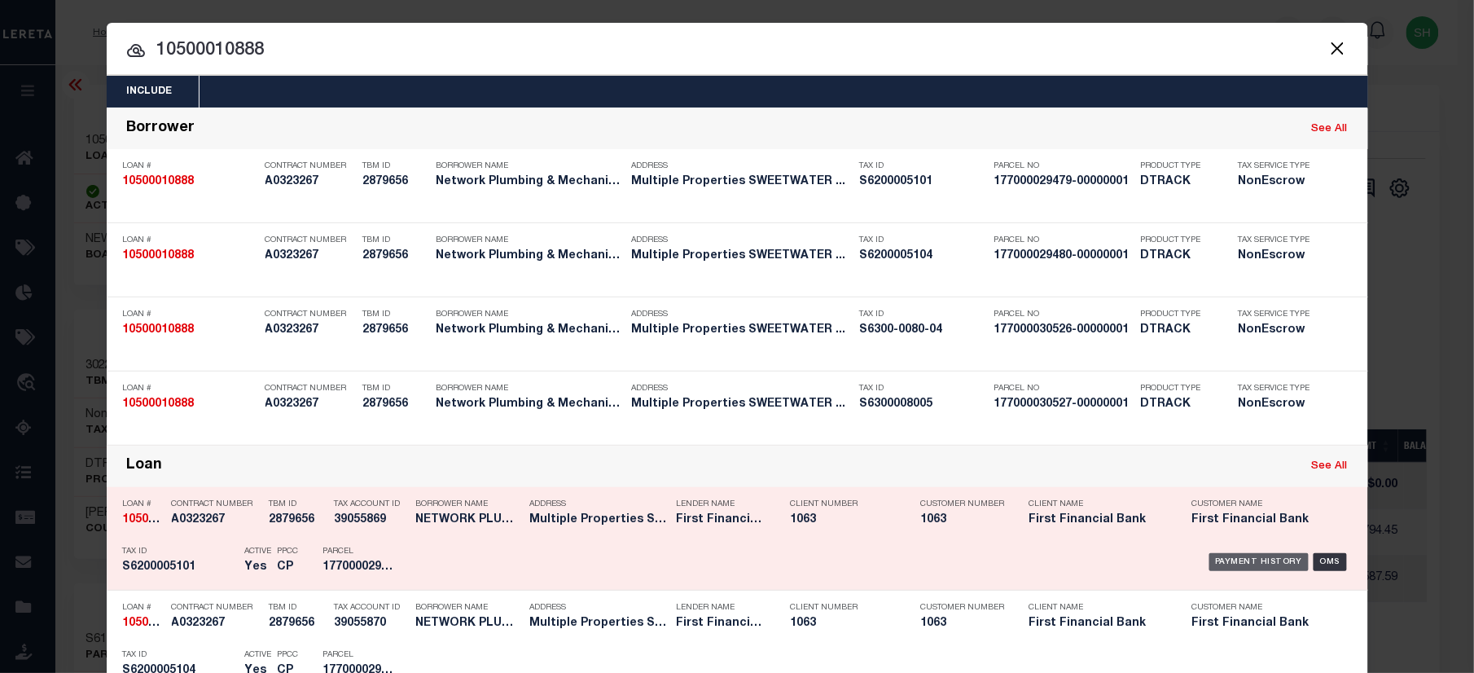
click at [1258, 570] on div "Payment History" at bounding box center [1259, 562] width 100 height 18
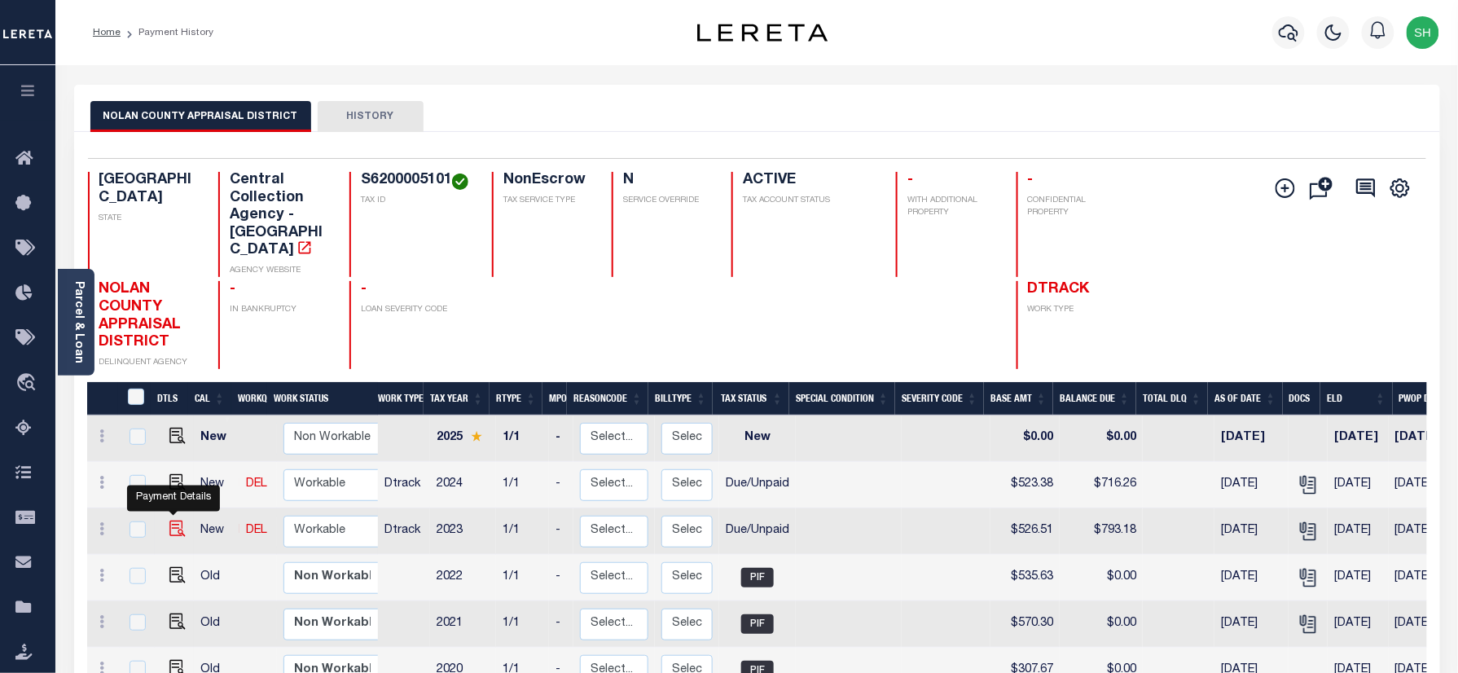
click at [169, 520] on img "" at bounding box center [177, 528] width 16 height 16
checkbox input "true"
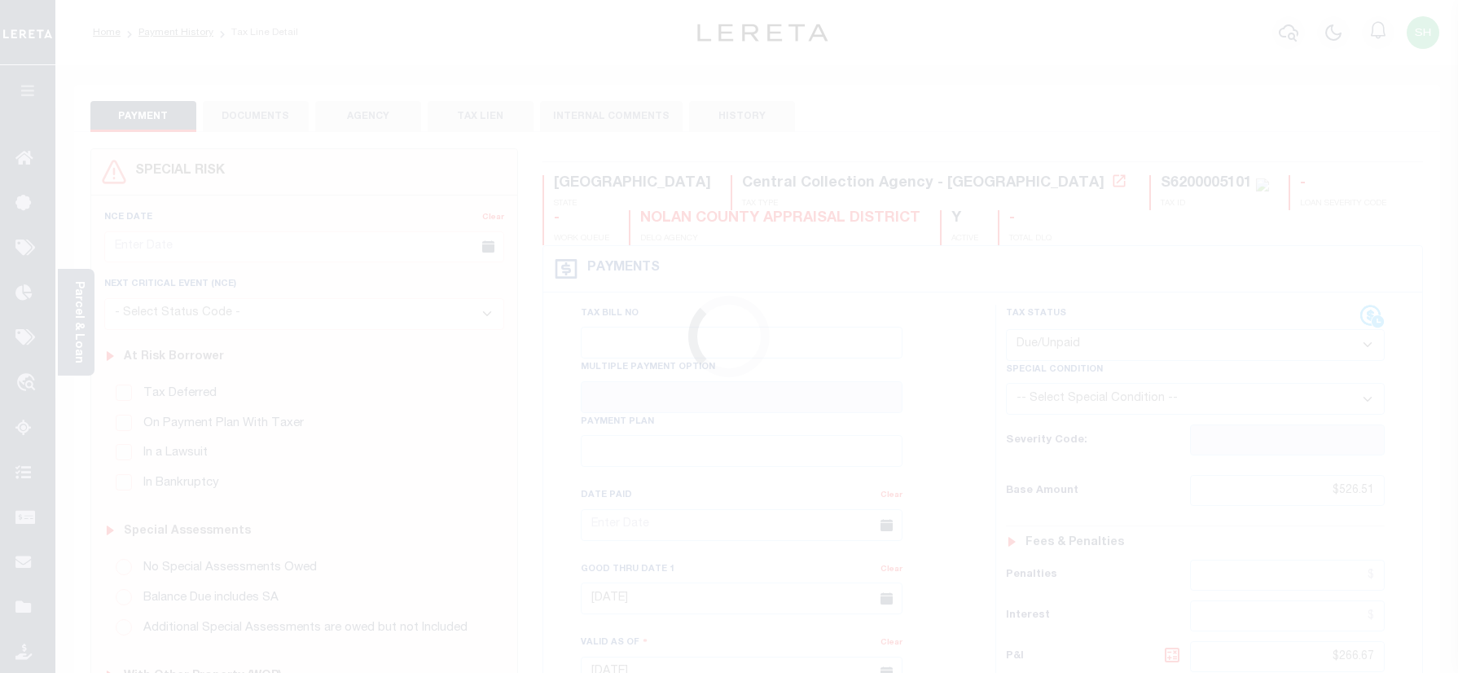
select select "DUE"
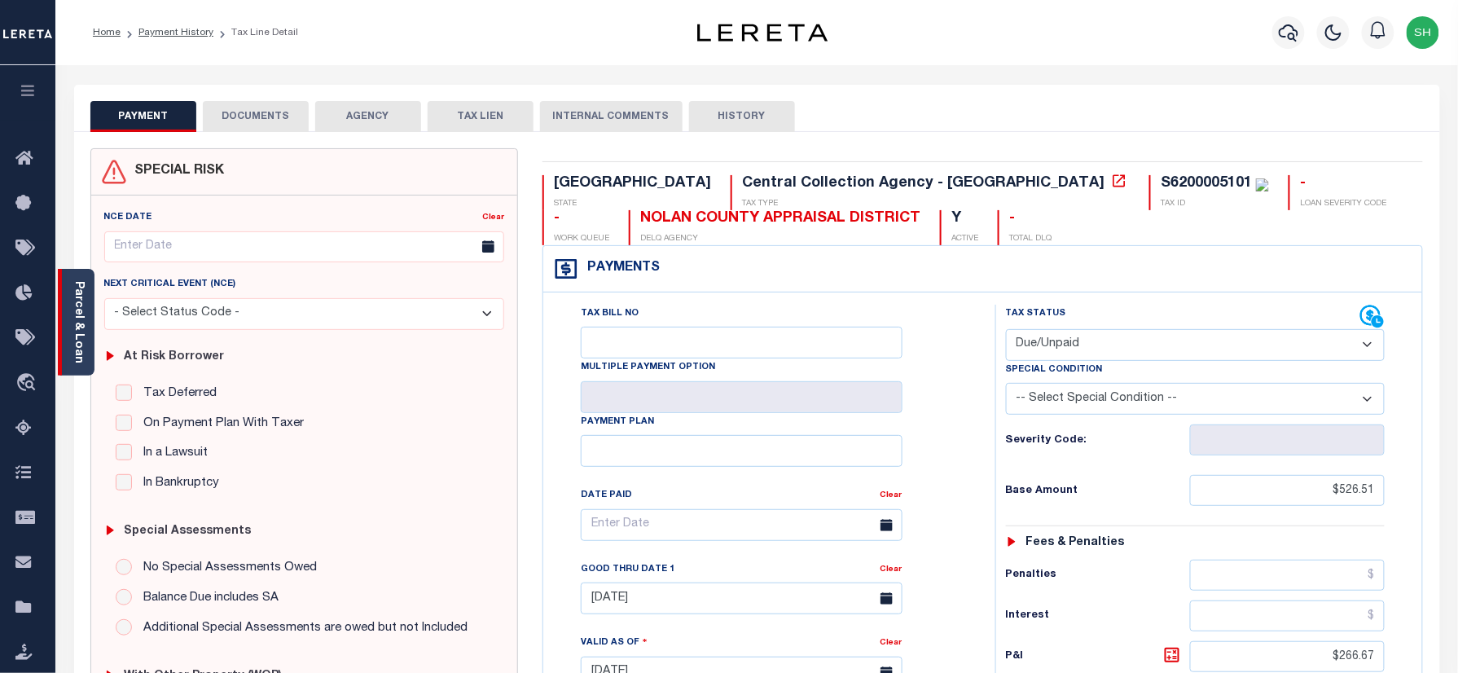
click at [75, 292] on link "Parcel & Loan" at bounding box center [77, 322] width 11 height 82
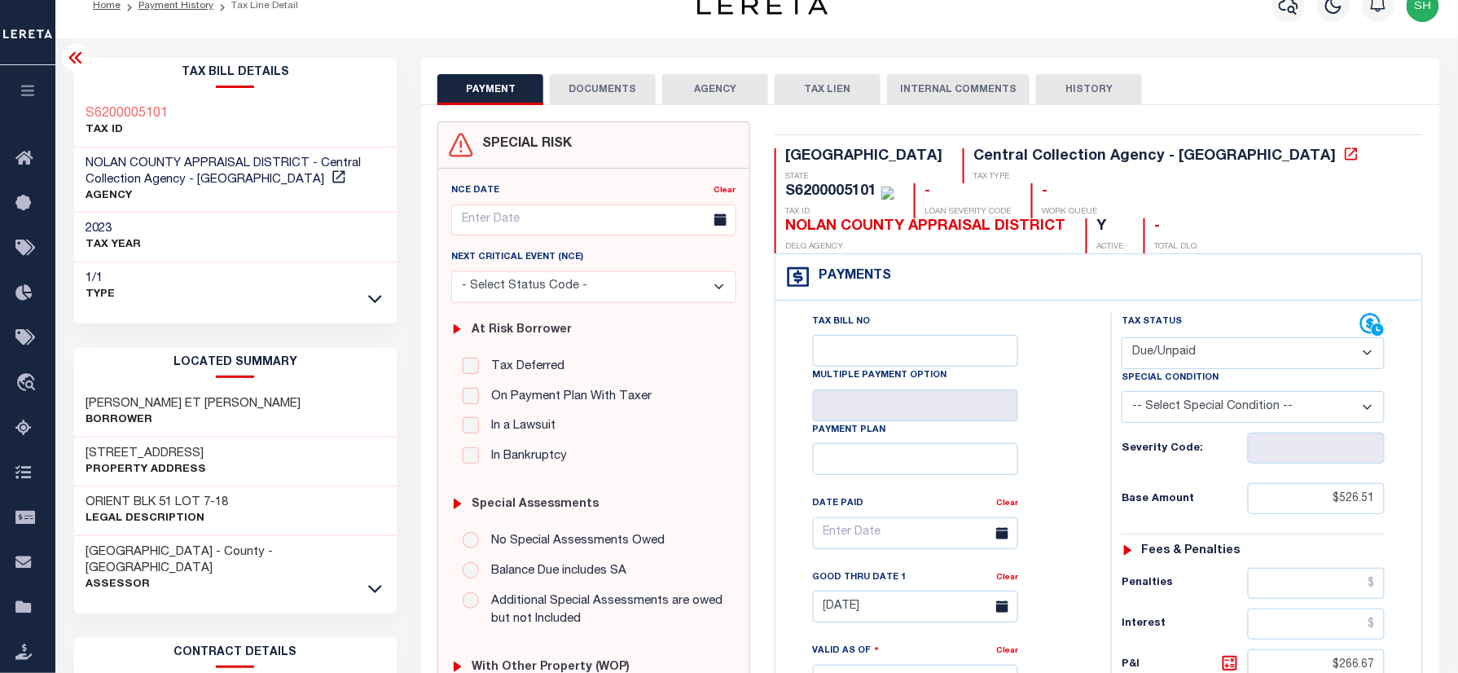
scroll to position [108, 0]
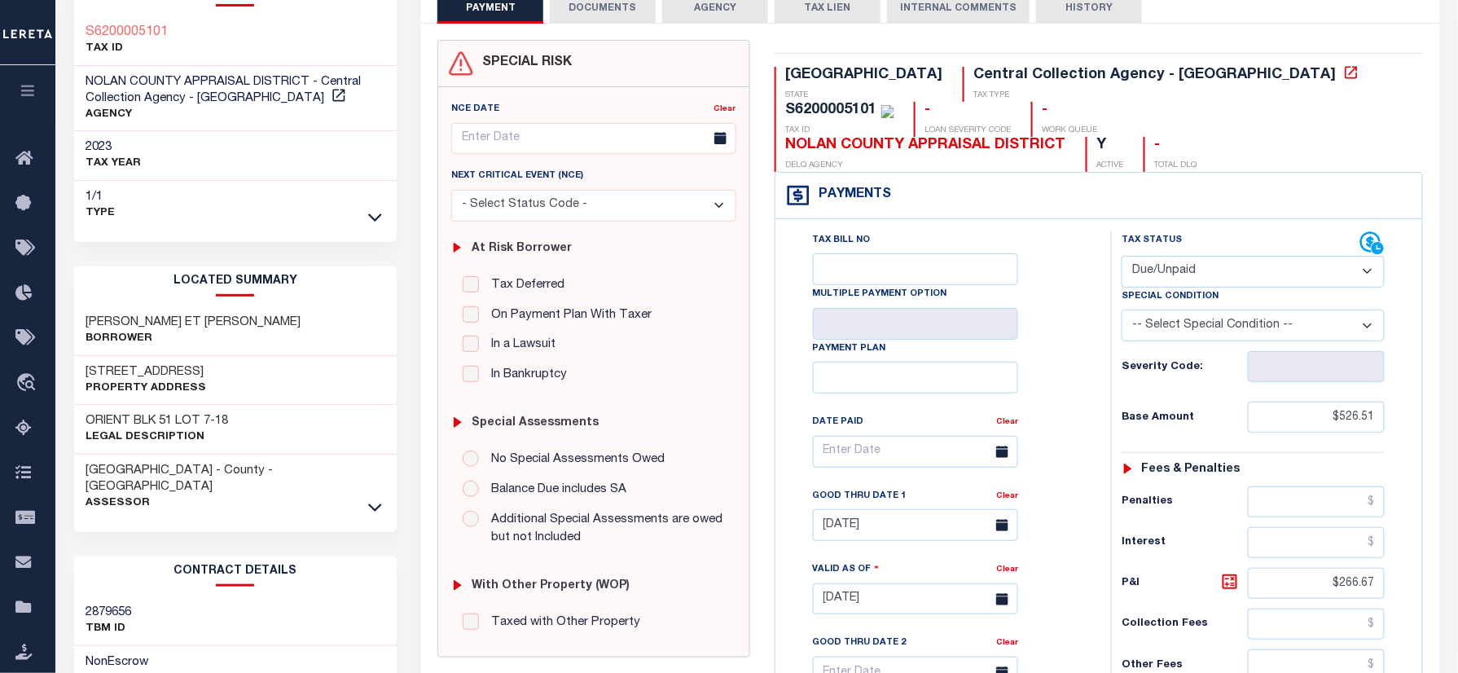
click at [81, 323] on div "[PERSON_NAME] ET [PERSON_NAME]" at bounding box center [235, 331] width 323 height 50
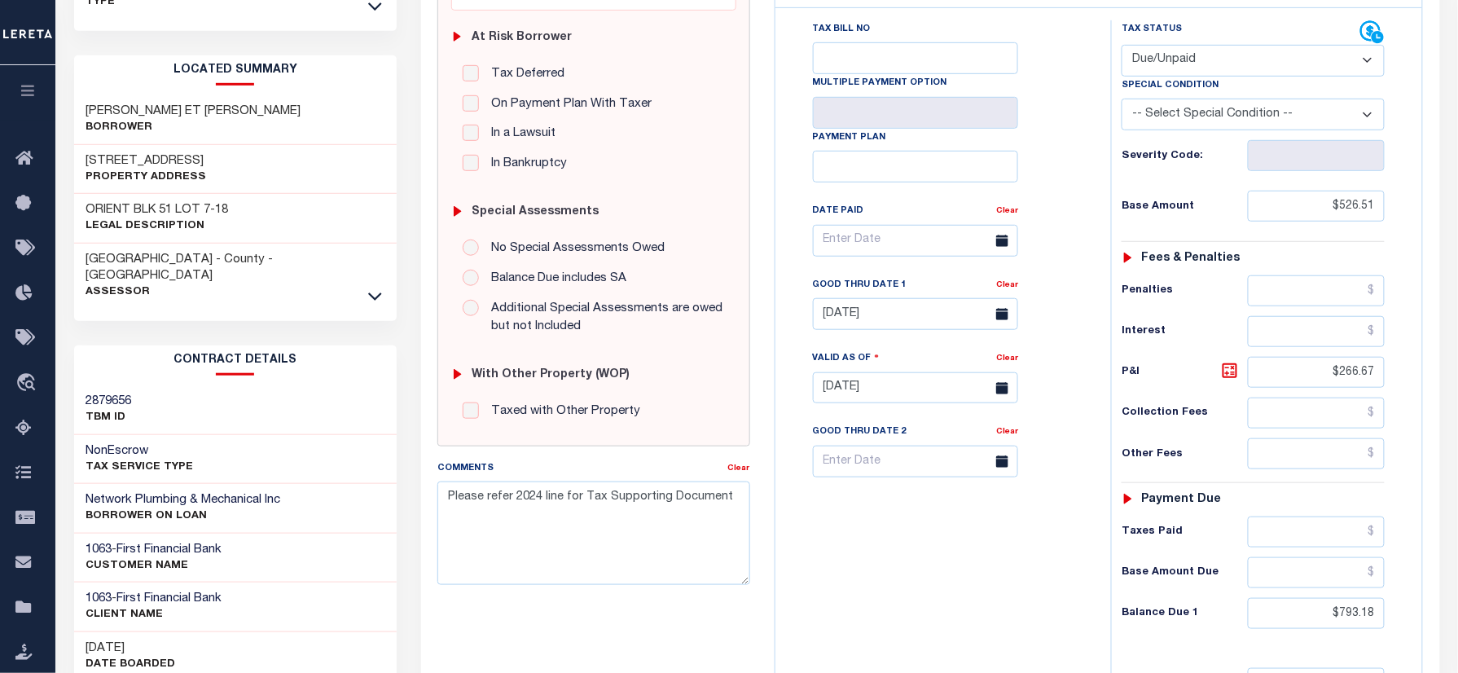
scroll to position [326, 0]
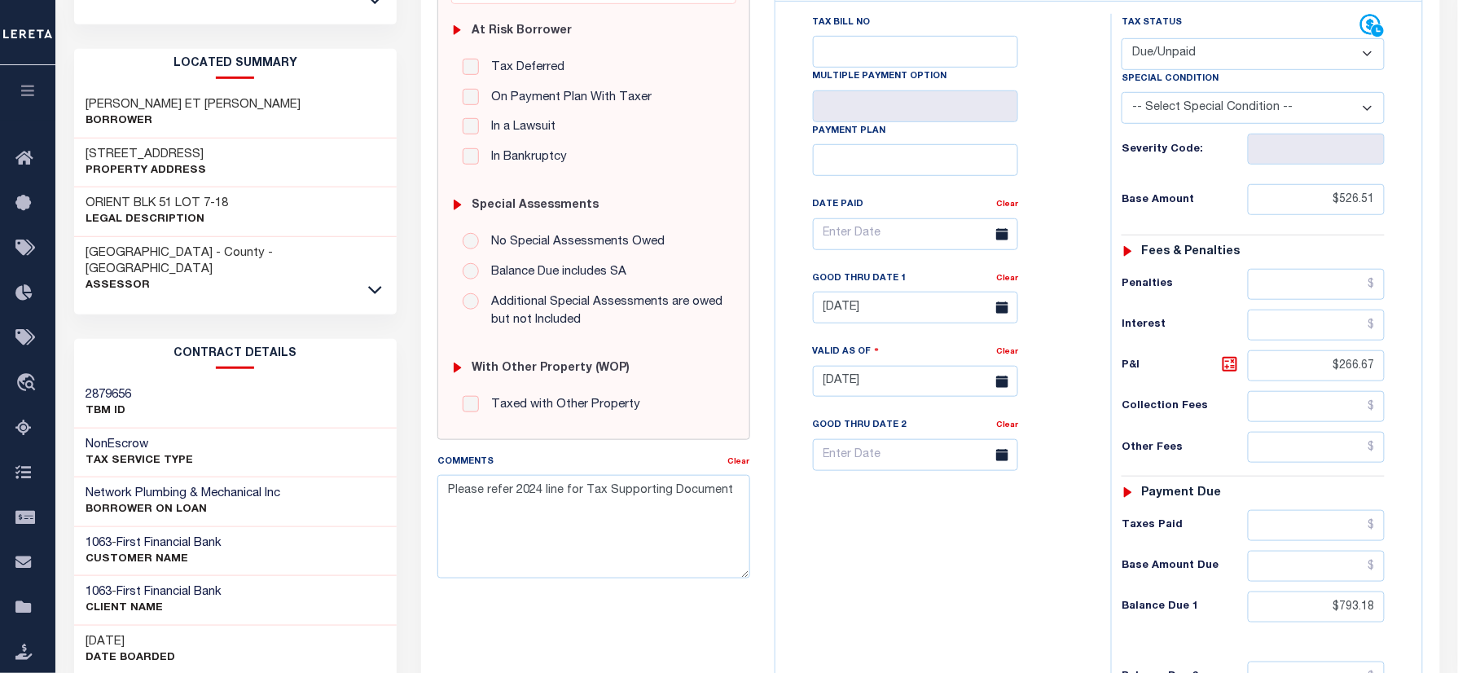
drag, startPoint x: 82, startPoint y: 92, endPoint x: 310, endPoint y: 92, distance: 228.1
click at [310, 92] on div "[PERSON_NAME] ET [PERSON_NAME]" at bounding box center [235, 114] width 323 height 50
copy h3 "[PERSON_NAME] ET [PERSON_NAME]"
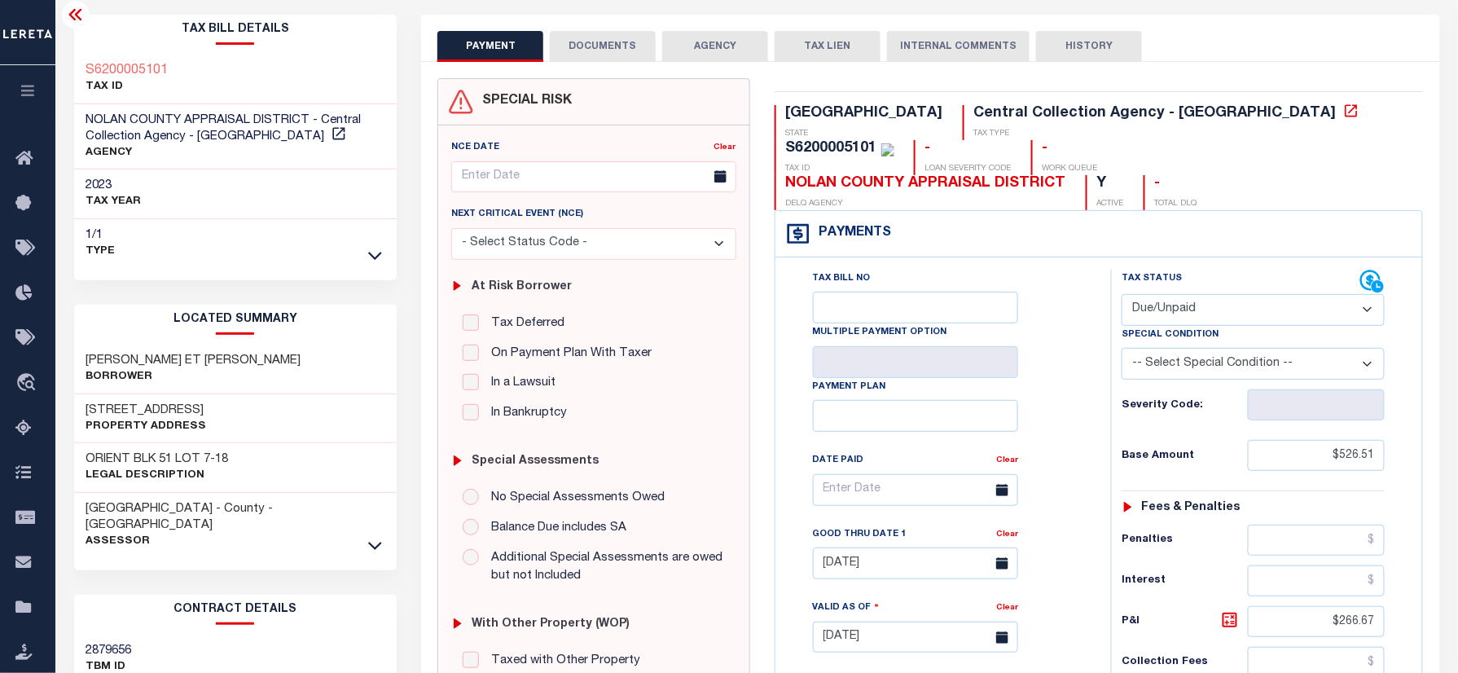
scroll to position [0, 0]
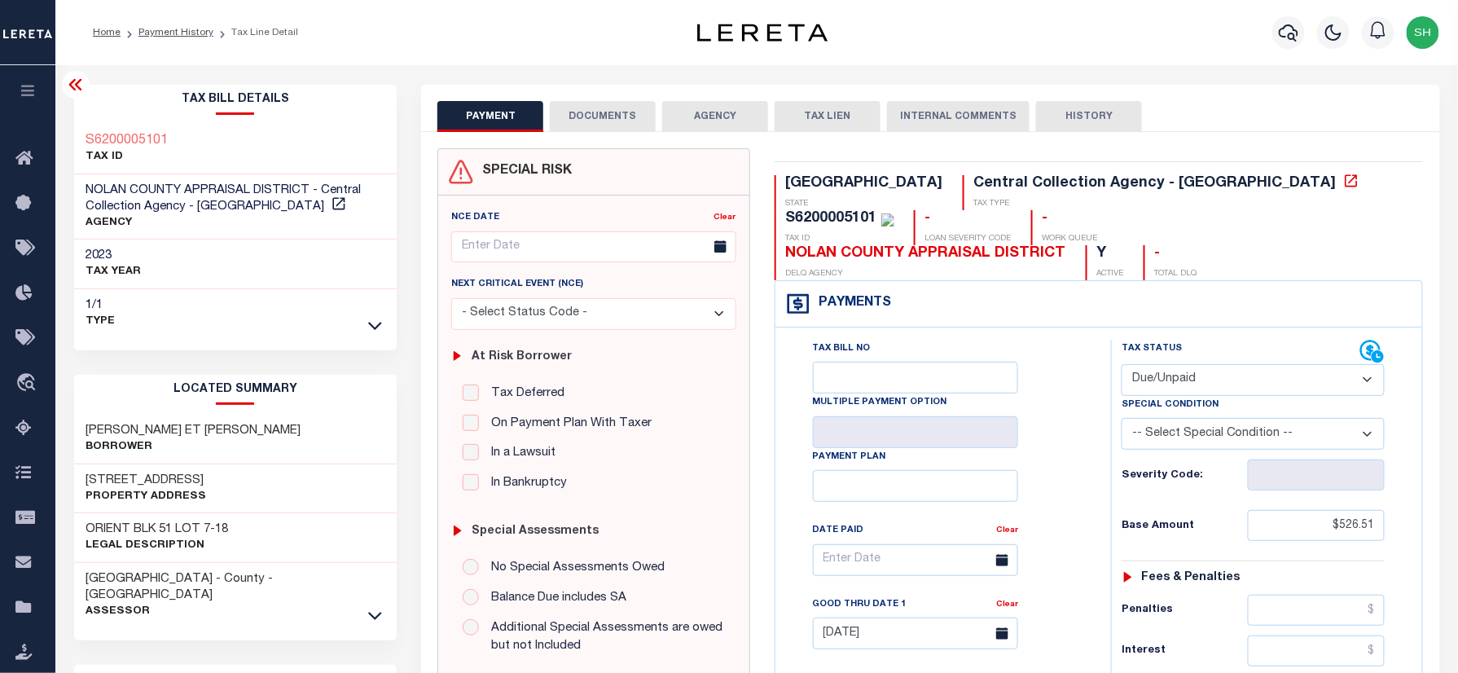
copy div "S6200005101"
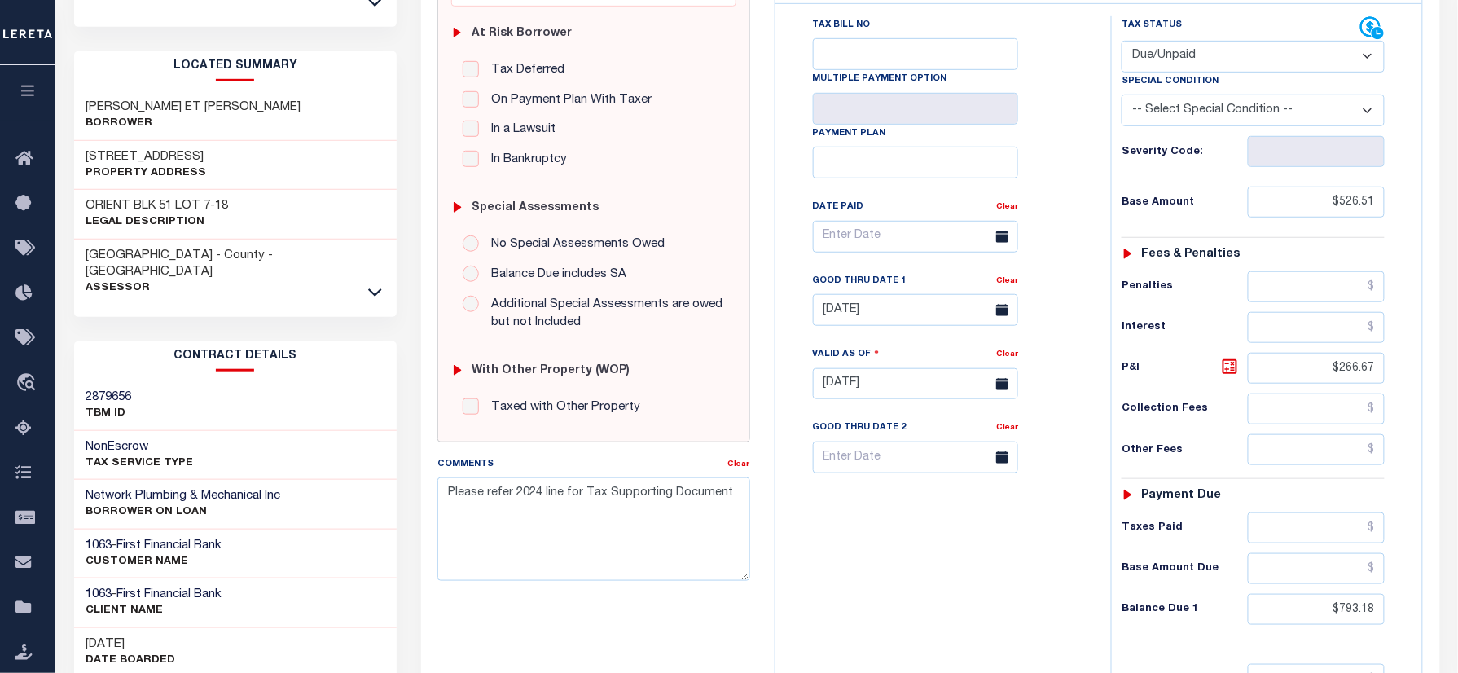
scroll to position [326, 0]
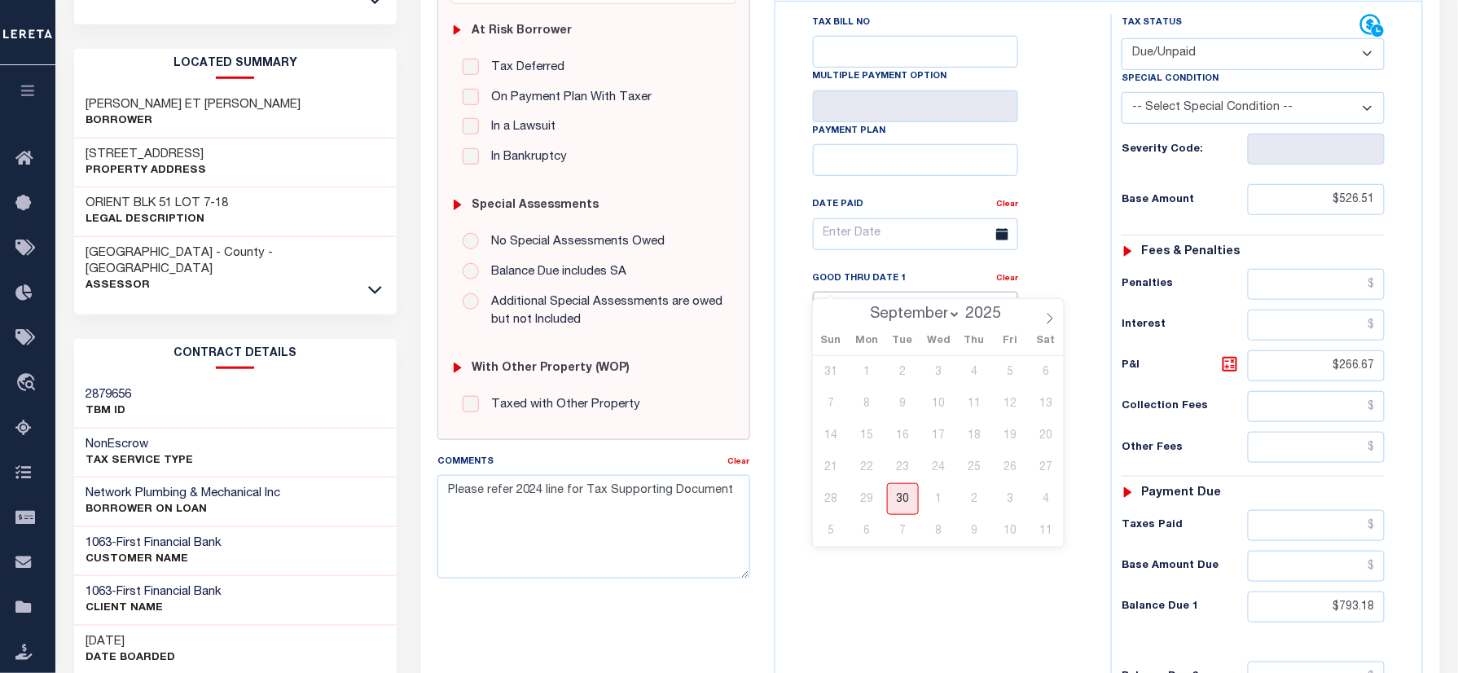
click at [860, 292] on input "[DATE]" at bounding box center [915, 308] width 205 height 32
click at [898, 489] on span "30" at bounding box center [903, 499] width 32 height 32
type input "[DATE]"
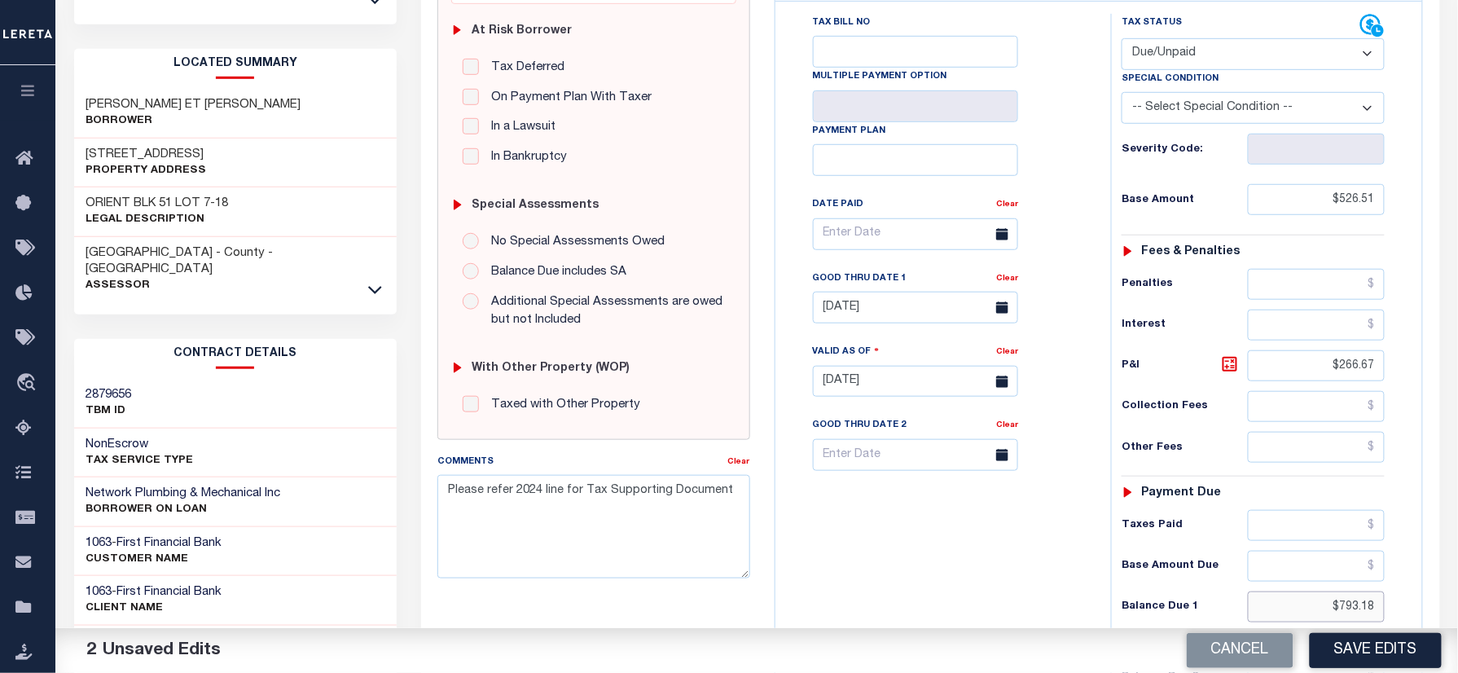
drag, startPoint x: 1310, startPoint y: 574, endPoint x: 1248, endPoint y: 534, distance: 73.6
click at [1457, 599] on html "Home Payment History Tax Line Detail" at bounding box center [729, 309] width 1458 height 1270
paste input "799.24"
type input "$799.24"
click at [1229, 354] on icon at bounding box center [1230, 364] width 20 height 20
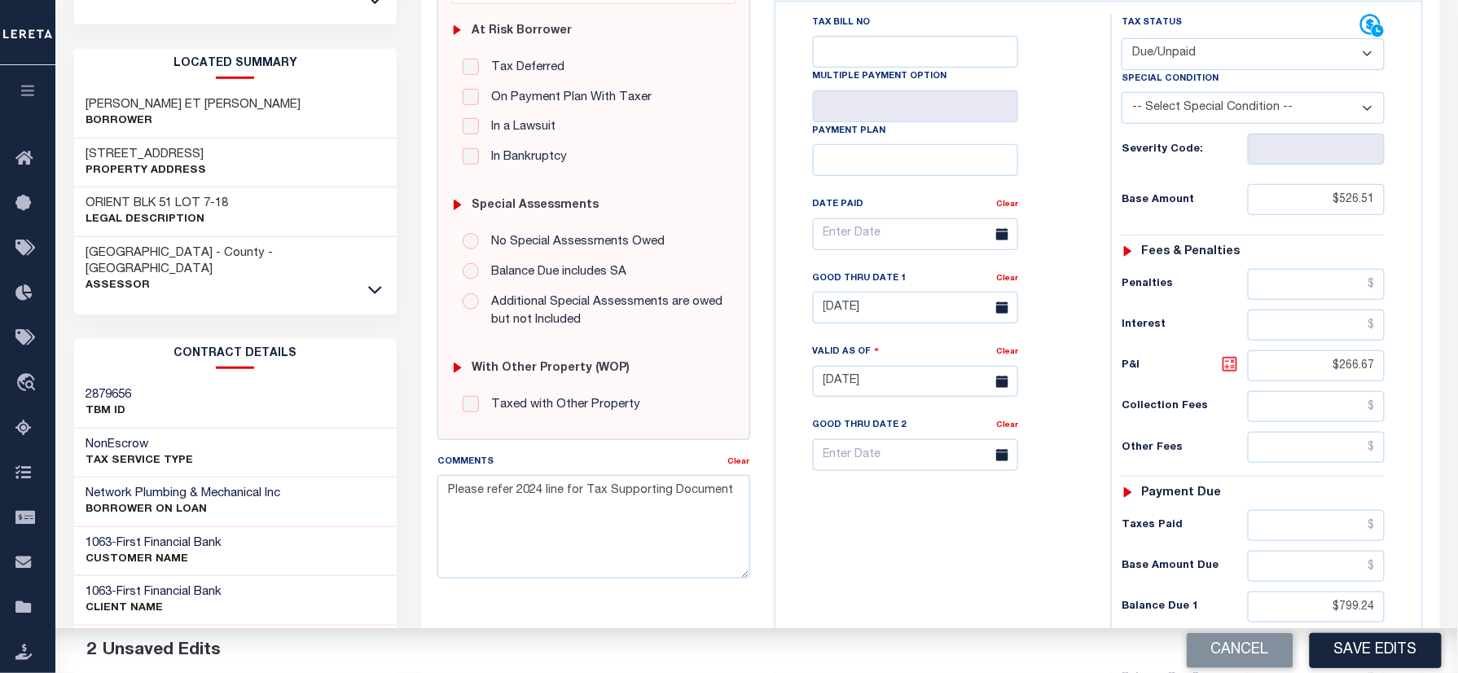
type input "$272.73"
click at [1343, 656] on button "Save Edits" at bounding box center [1376, 650] width 132 height 35
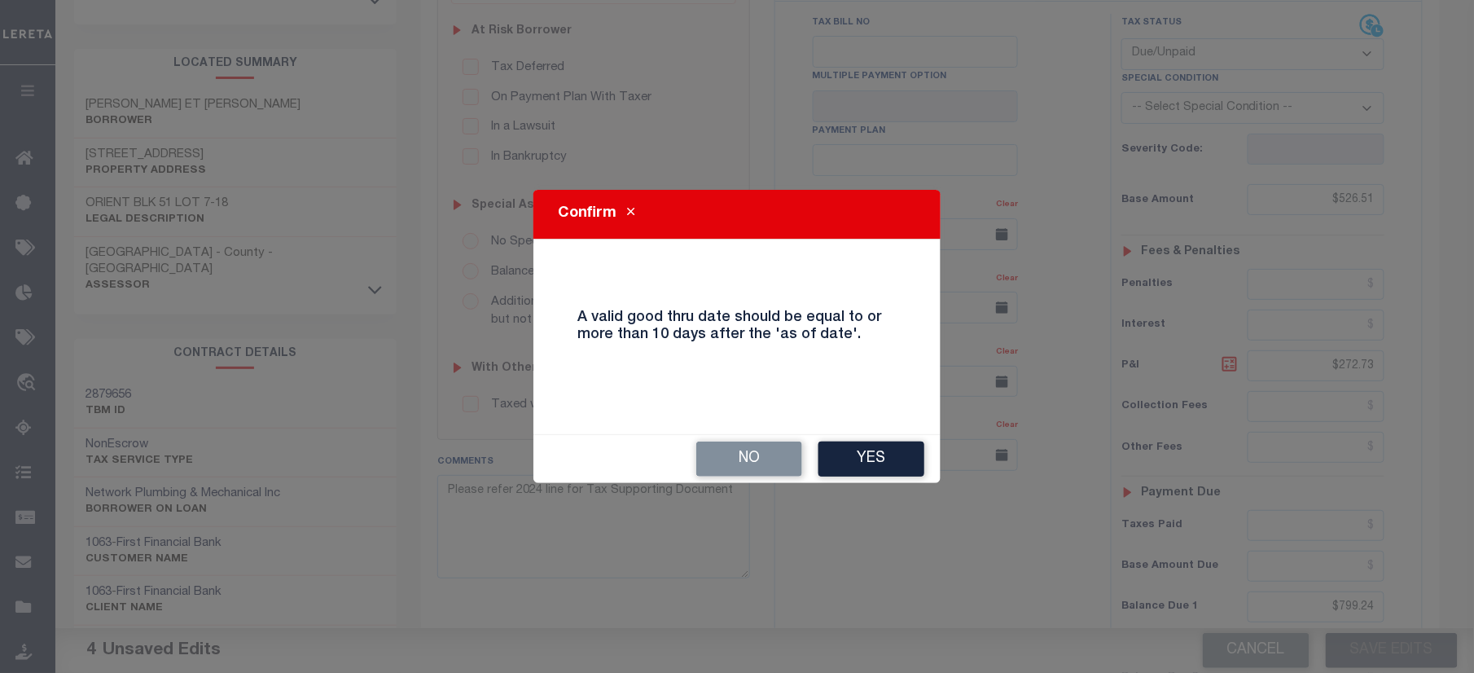
click at [939, 482] on div "Confirm A valid good thru date should be equal to or more than 10 days after th…" at bounding box center [737, 336] width 1474 height 673
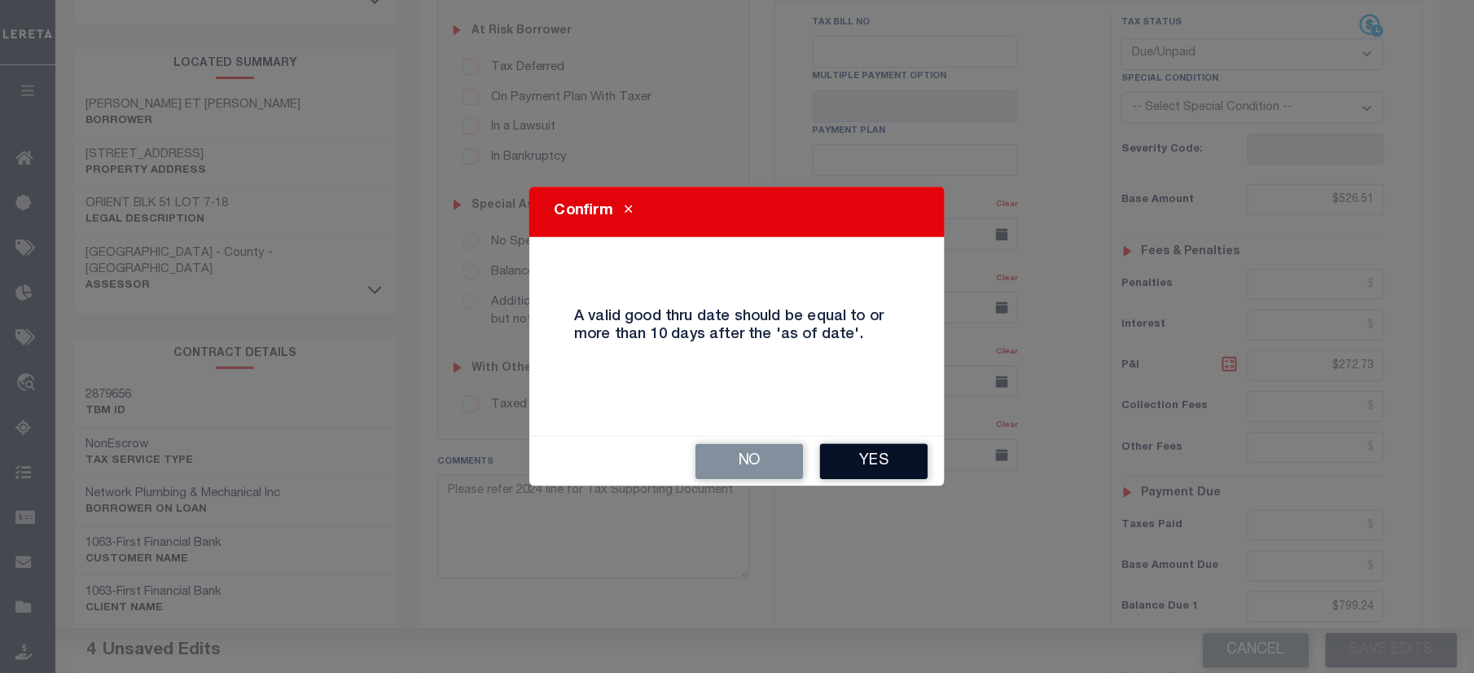
click at [885, 476] on button "Yes" at bounding box center [874, 461] width 108 height 36
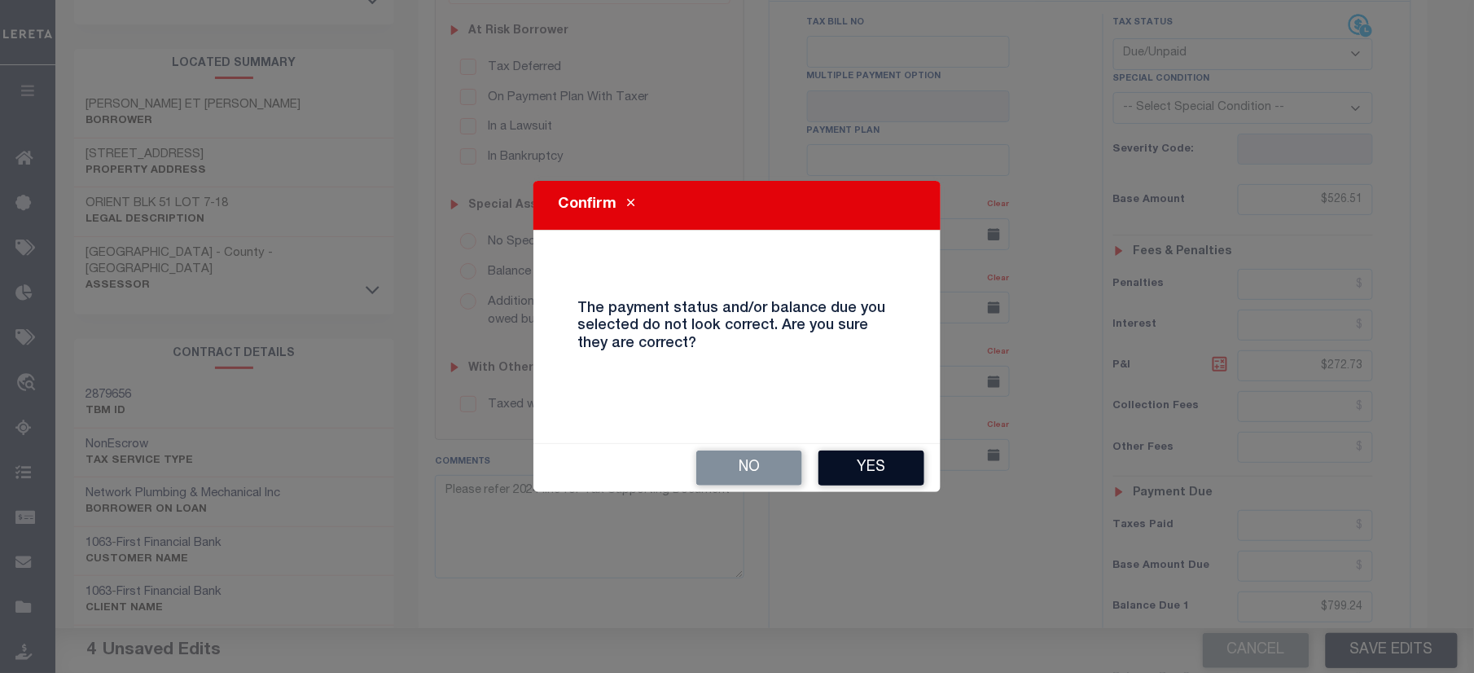
click at [885, 474] on button "Yes" at bounding box center [872, 467] width 106 height 35
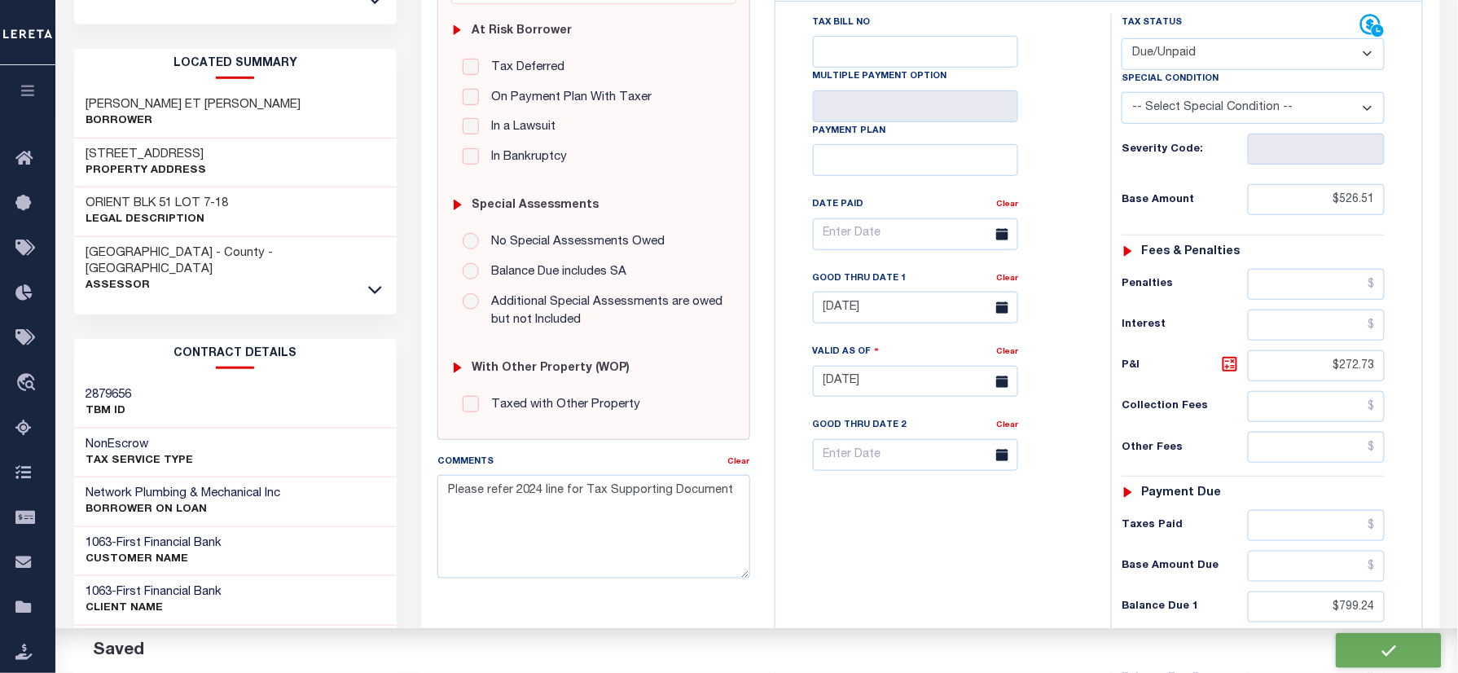
checkbox input "false"
type input "$526.51"
type input "$272.73"
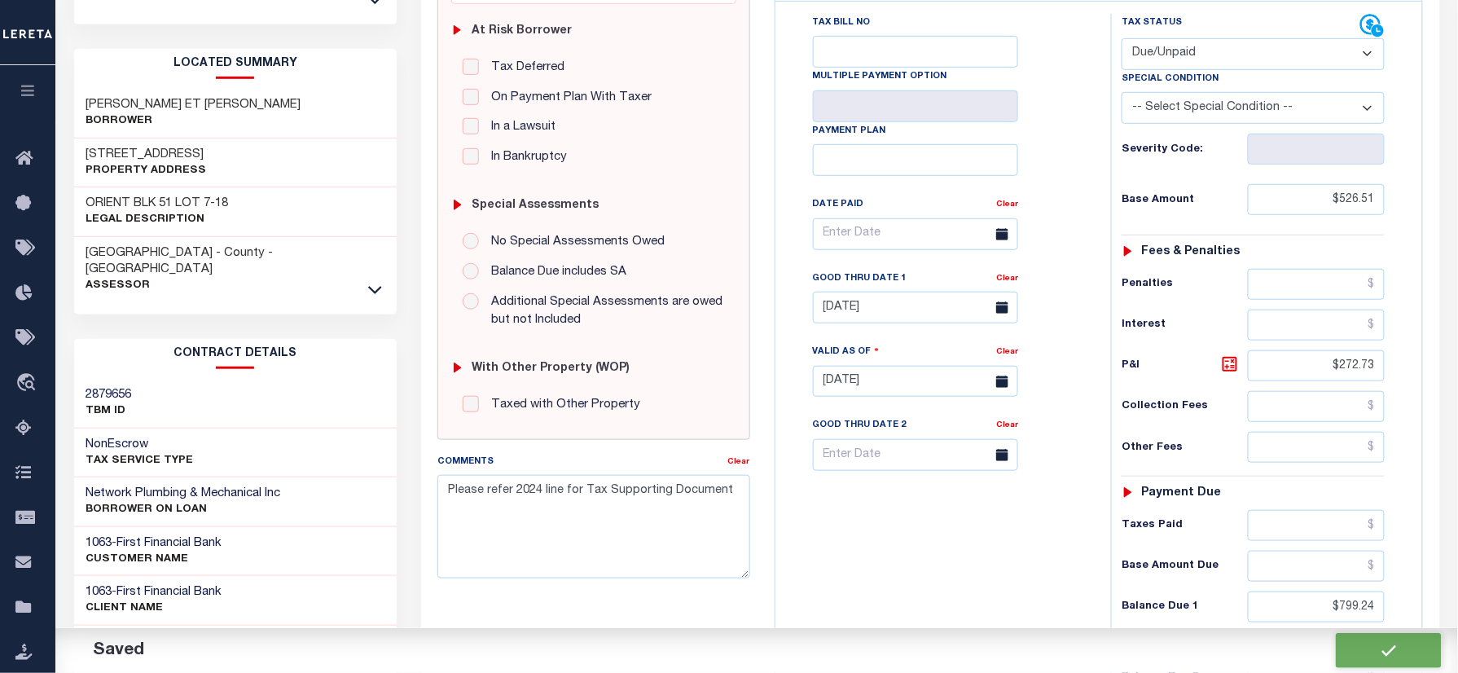
type input "$799.24"
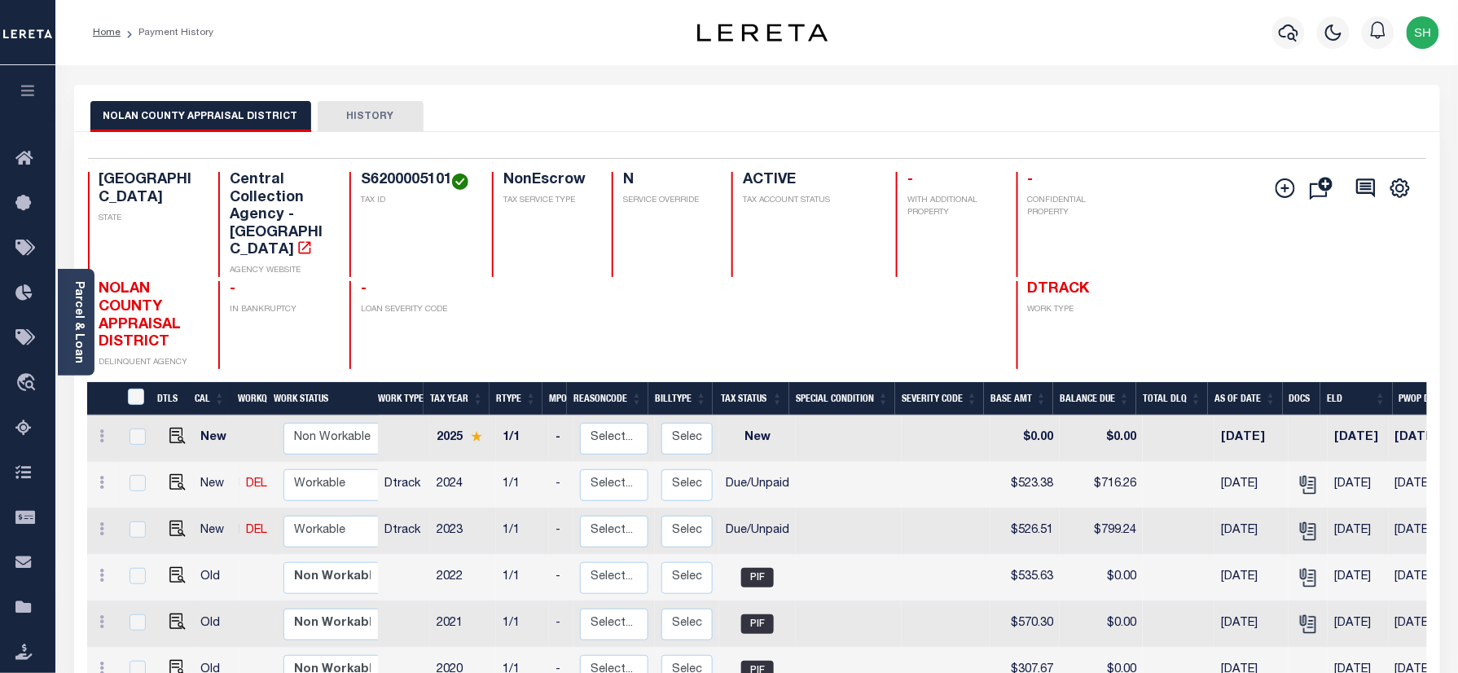
click at [163, 478] on link at bounding box center [173, 483] width 24 height 11
checkbox input "true"
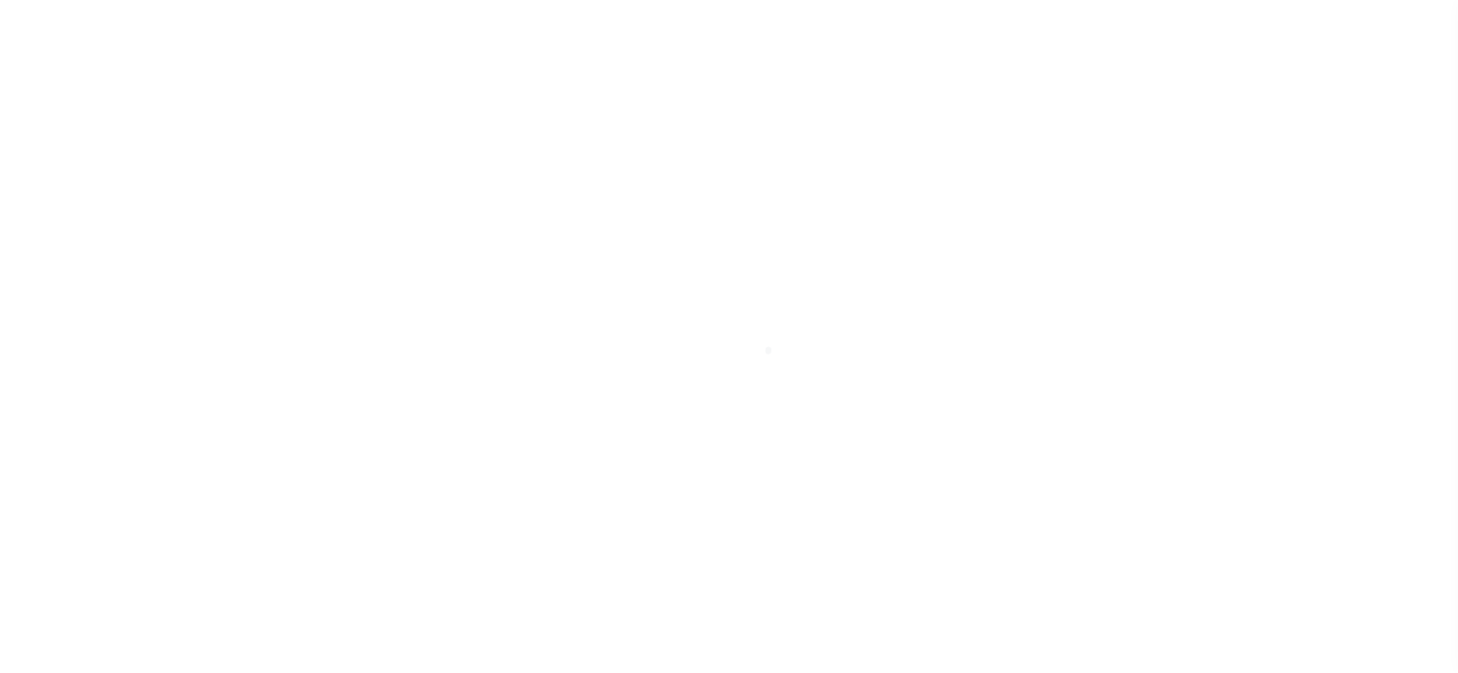
select select "DUE"
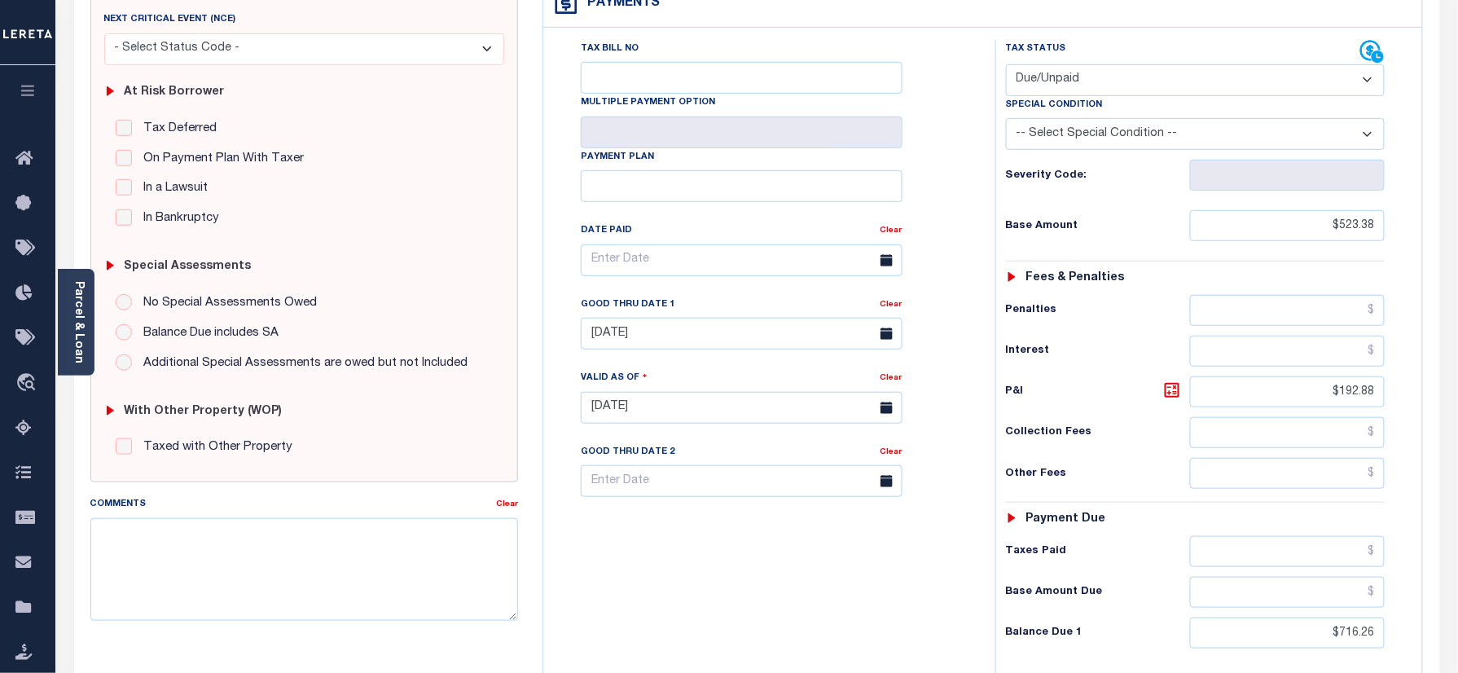
scroll to position [326, 0]
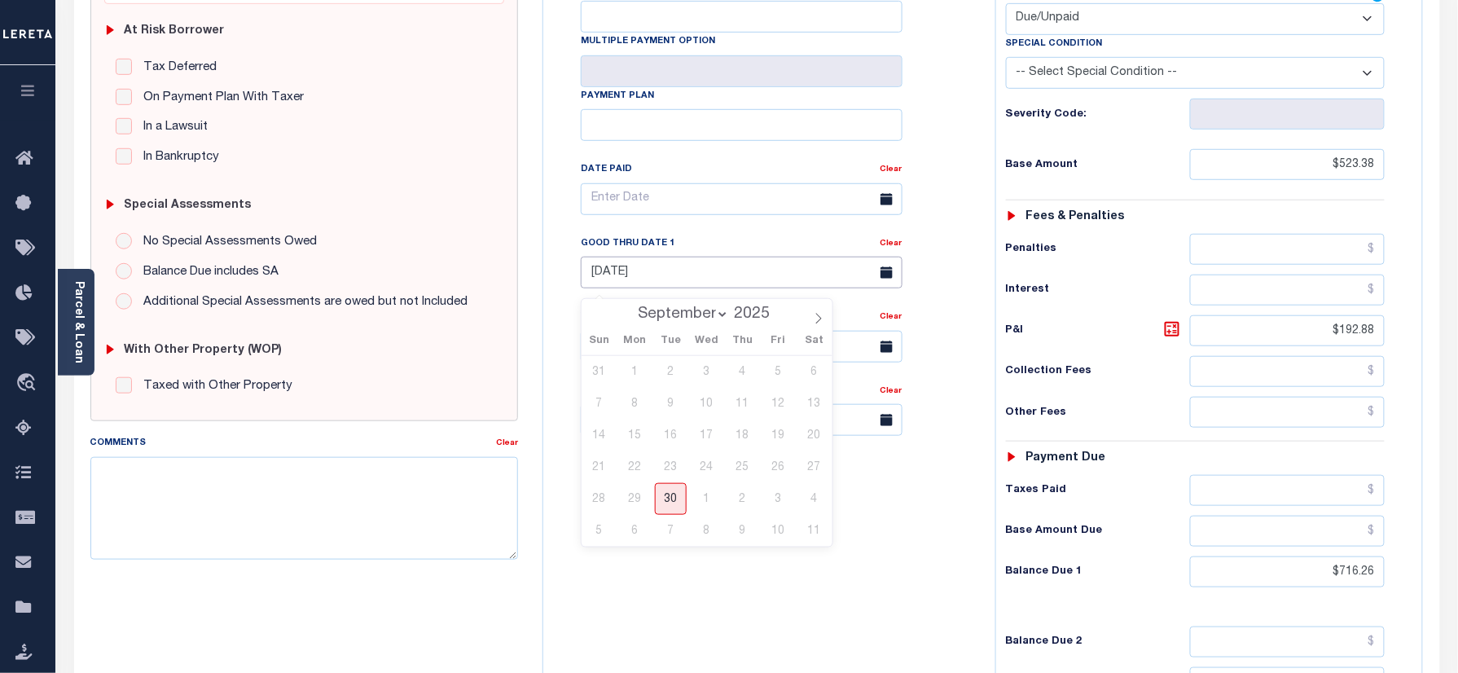
drag, startPoint x: 678, startPoint y: 268, endPoint x: 673, endPoint y: 336, distance: 67.8
click at [678, 274] on input "08/31/2025" at bounding box center [742, 273] width 322 height 32
click at [671, 505] on span "30" at bounding box center [671, 499] width 32 height 32
type input "[DATE]"
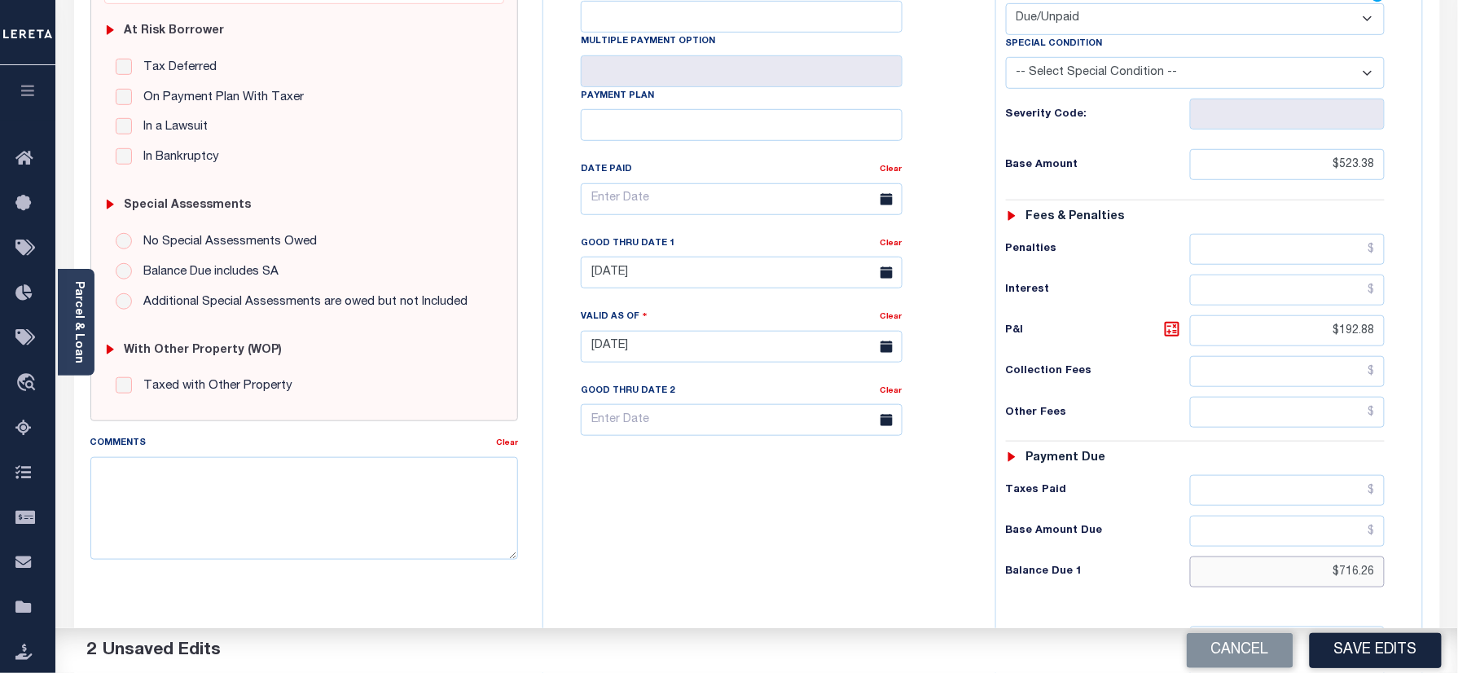
drag, startPoint x: 1308, startPoint y: 578, endPoint x: 1262, endPoint y: 539, distance: 60.7
click at [1457, 611] on html "Home Payment History Tax Line Detail" at bounding box center [729, 291] width 1458 height 1235
paste input "22.29"
type input "$722.29"
click at [1168, 339] on icon at bounding box center [1172, 329] width 20 height 20
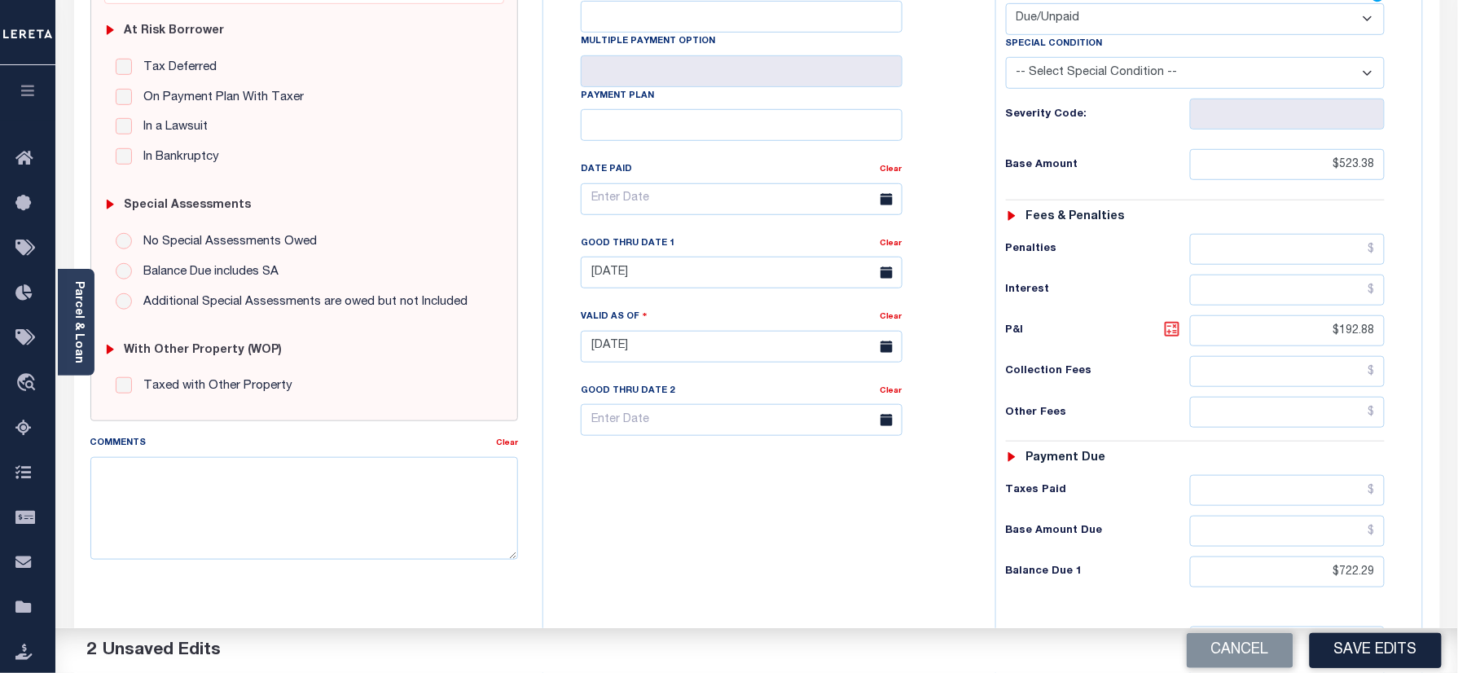
type input "$198.91"
click at [77, 308] on link "Parcel & Loan" at bounding box center [77, 322] width 11 height 82
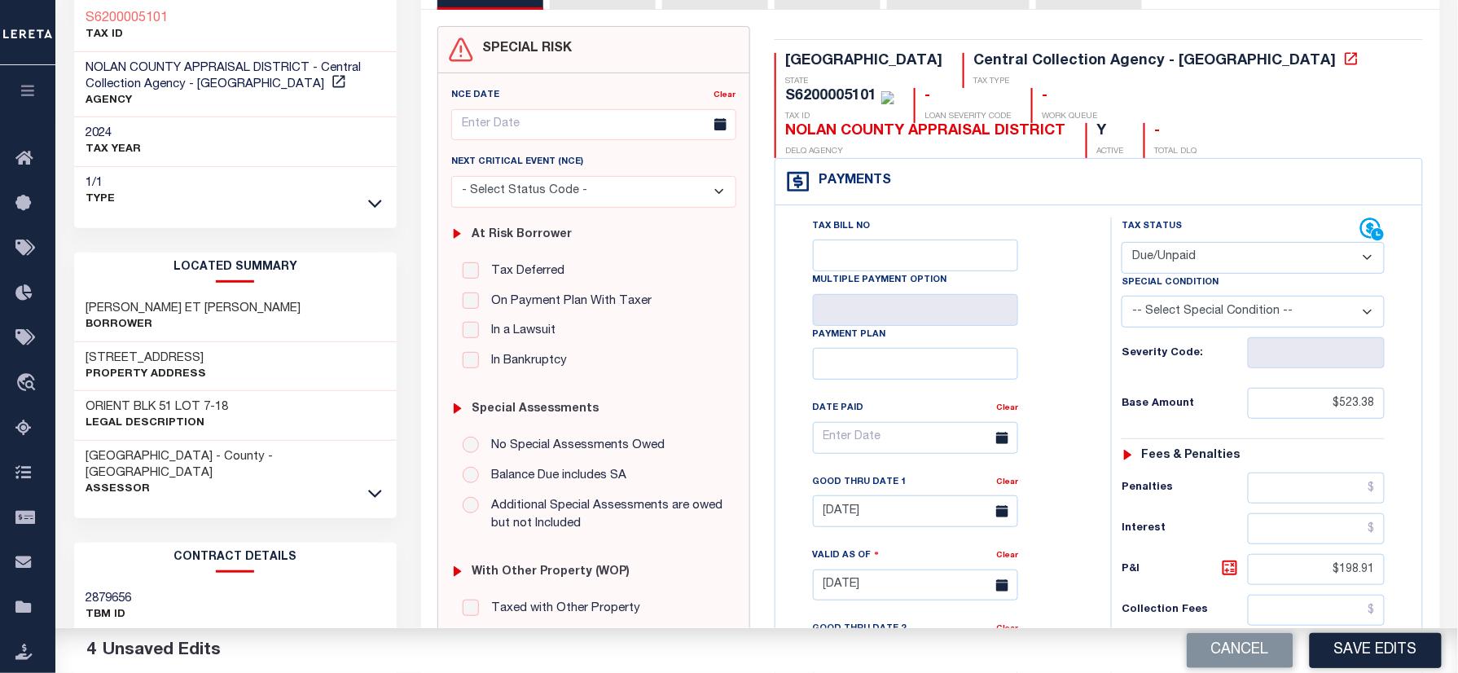
scroll to position [0, 0]
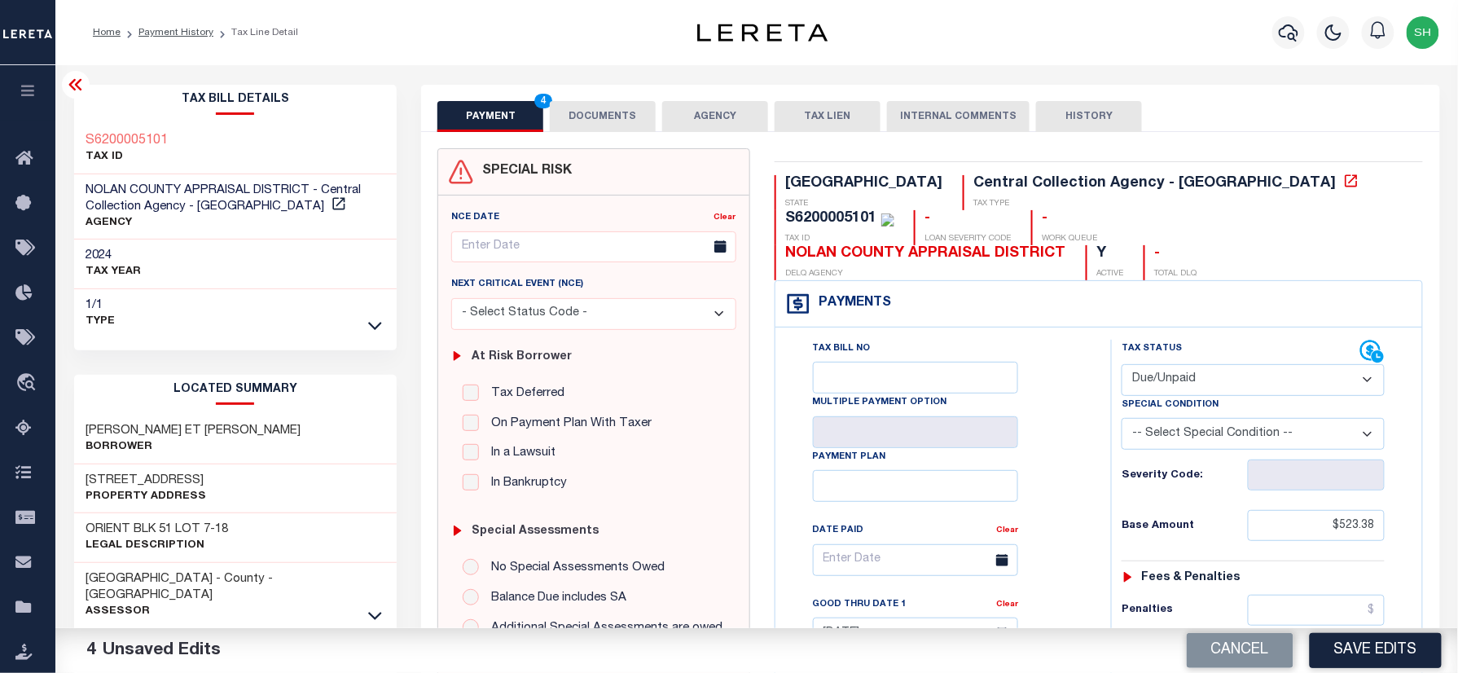
click at [81, 121] on div "Tax Bill Details S6200005101 TAX ID NOLAN COUNTY APPRAISAL DISTRICT - Central C…" at bounding box center [235, 211] width 323 height 252
copy h3 "S6200005101"
click at [630, 109] on button "DOCUMENTS" at bounding box center [603, 116] width 106 height 31
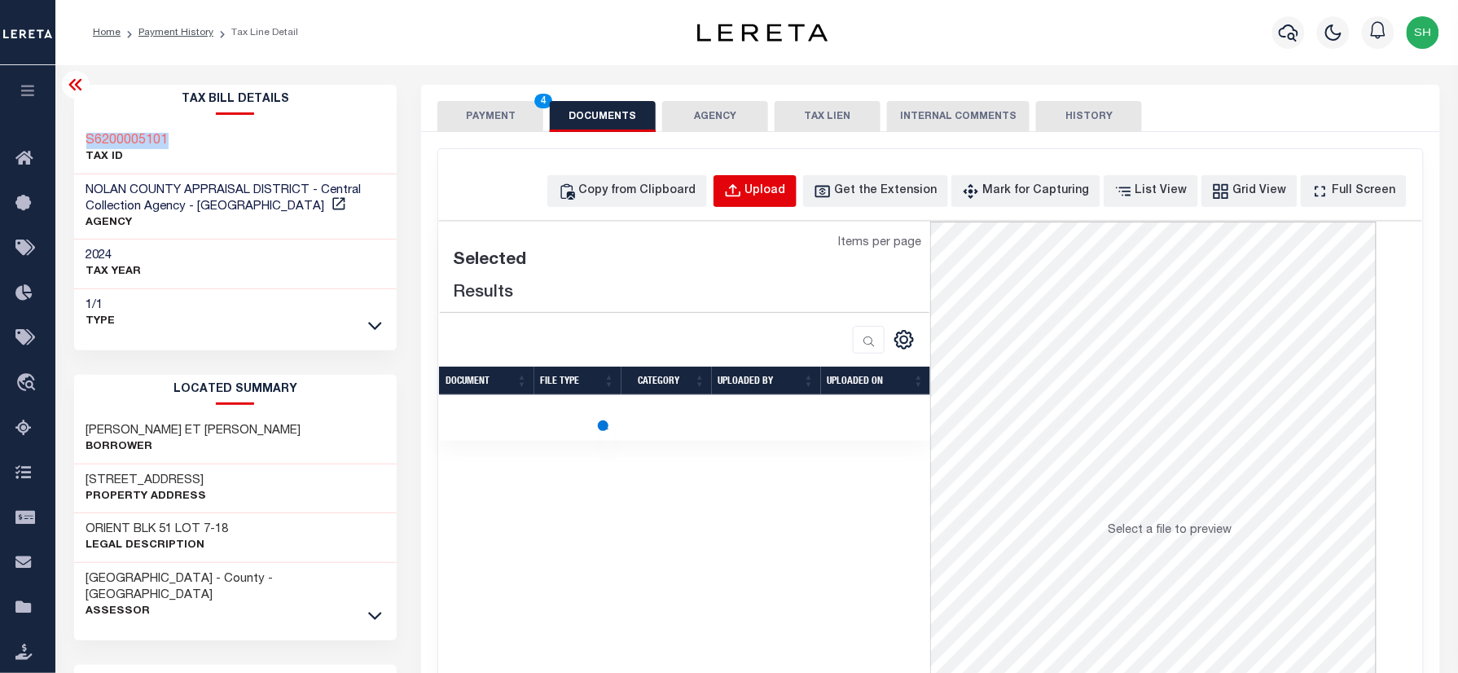
click at [797, 178] on button "Upload" at bounding box center [754, 191] width 83 height 32
select select "POP"
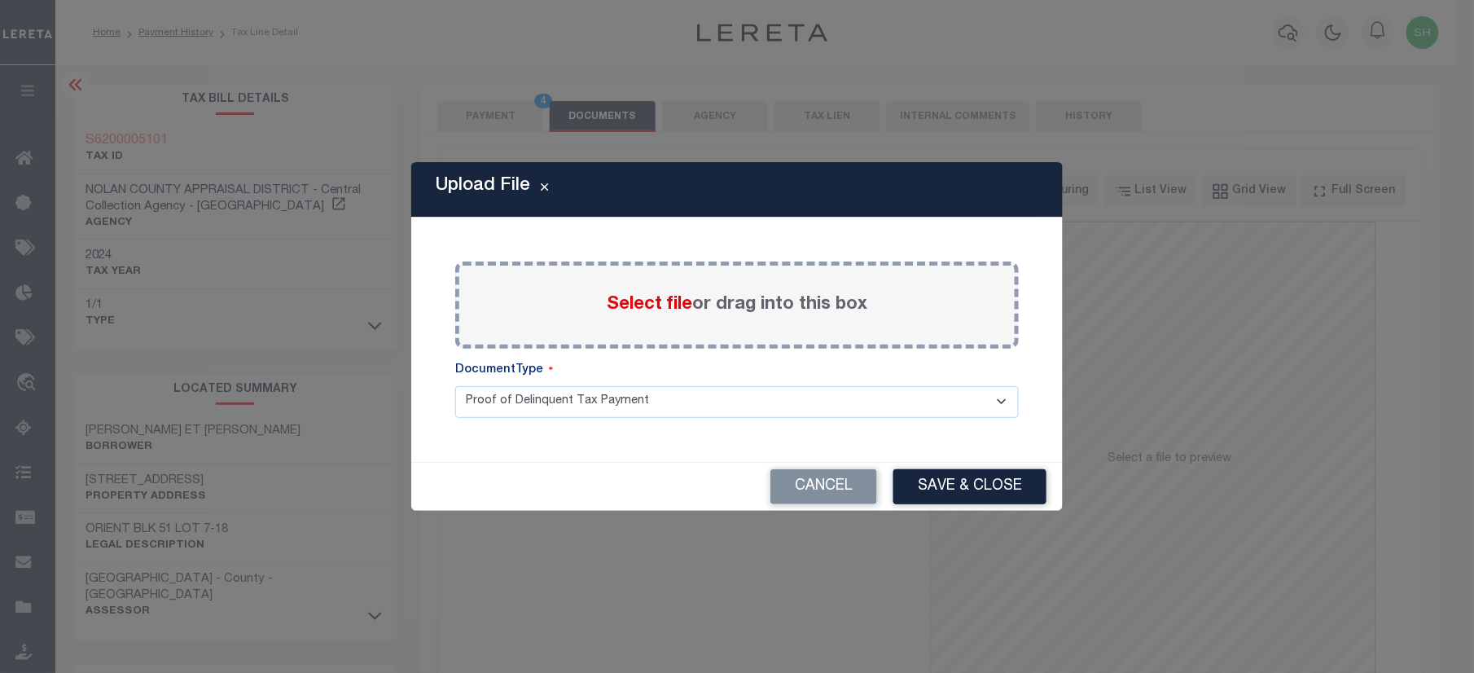
click at [640, 305] on span "Select file" at bounding box center [650, 305] width 86 height 18
click at [0, 0] on input "Select file or drag into this box" at bounding box center [0, 0] width 0 height 0
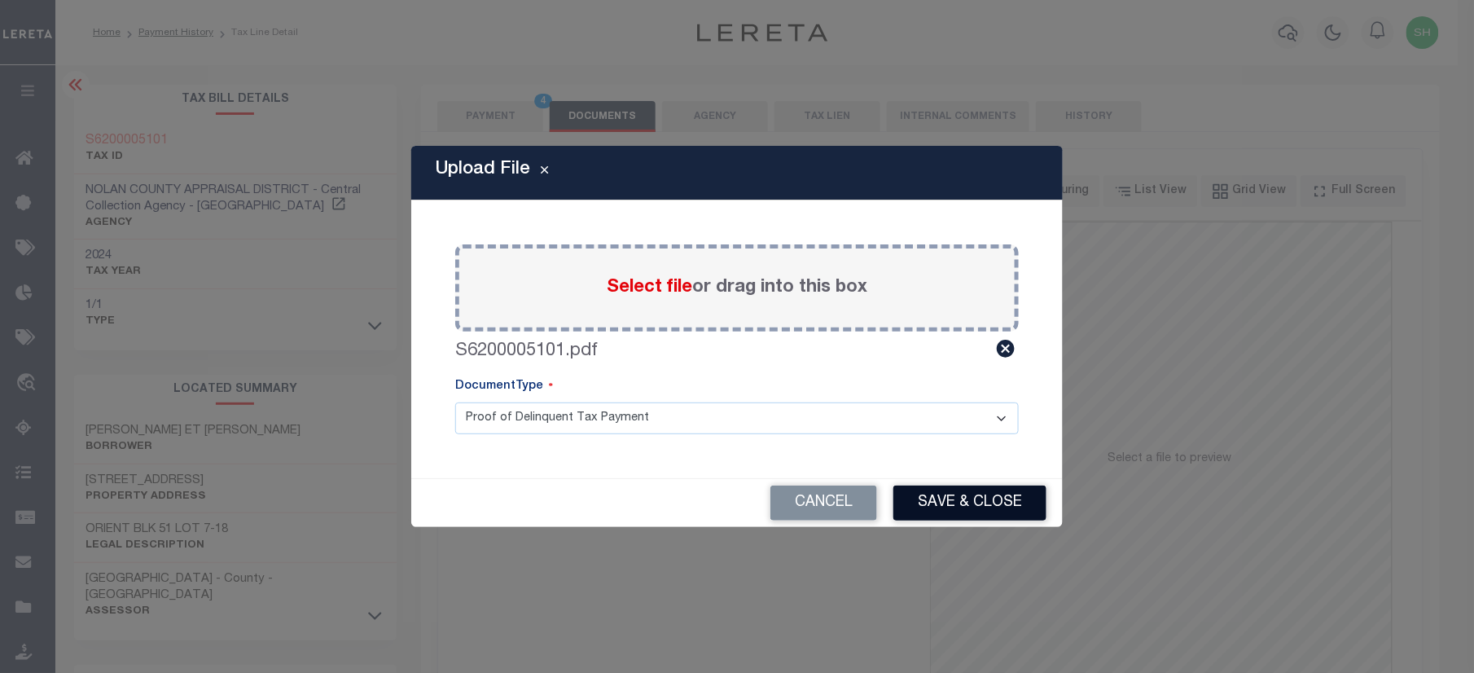
click at [956, 494] on button "Save & Close" at bounding box center [969, 502] width 153 height 35
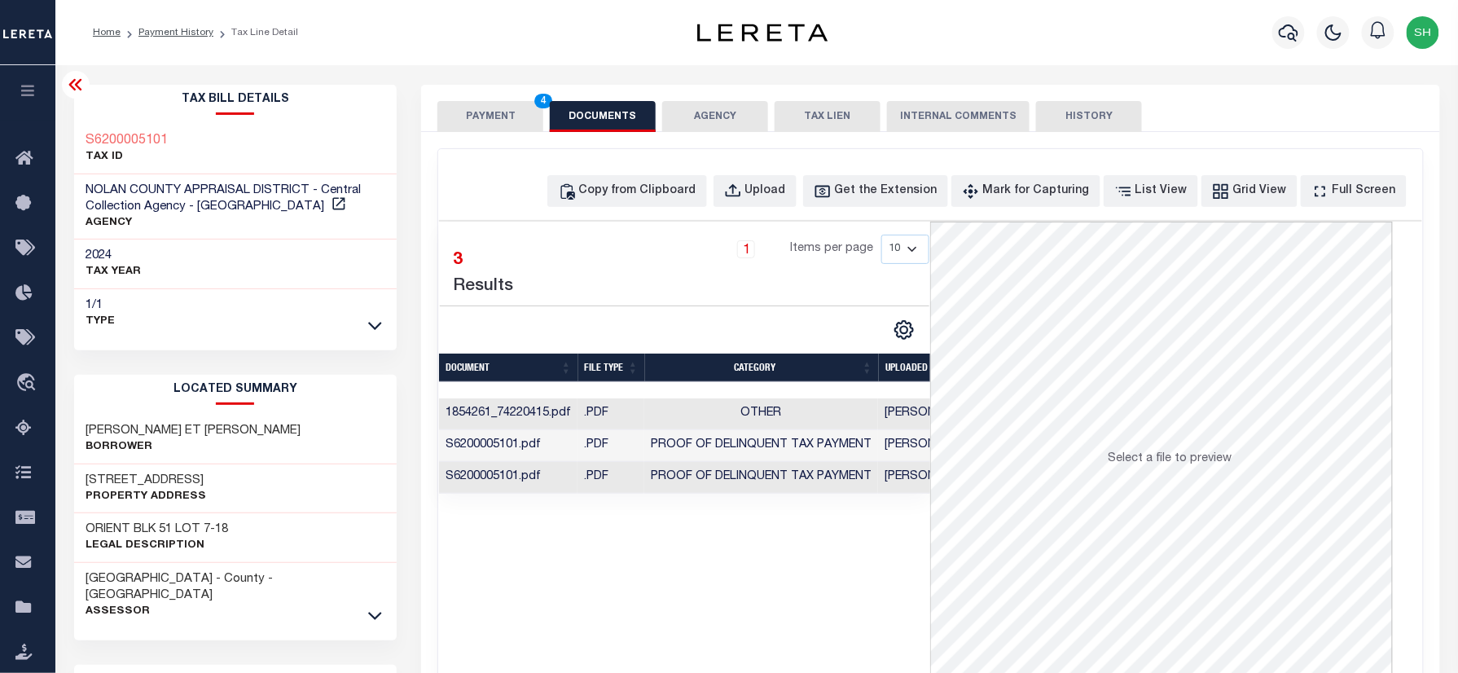
click at [494, 121] on button "PAYMENT 4" at bounding box center [490, 116] width 106 height 31
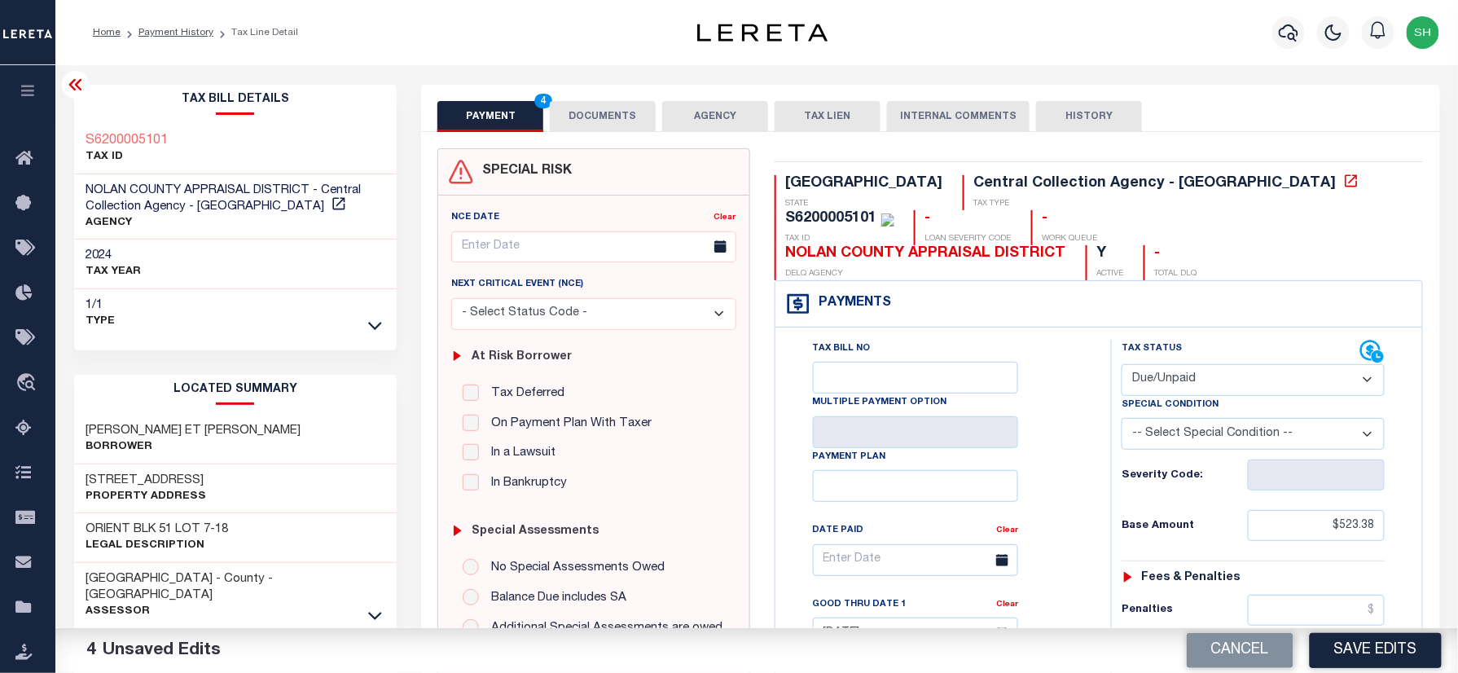
click at [1405, 647] on button "Save Edits" at bounding box center [1376, 650] width 132 height 35
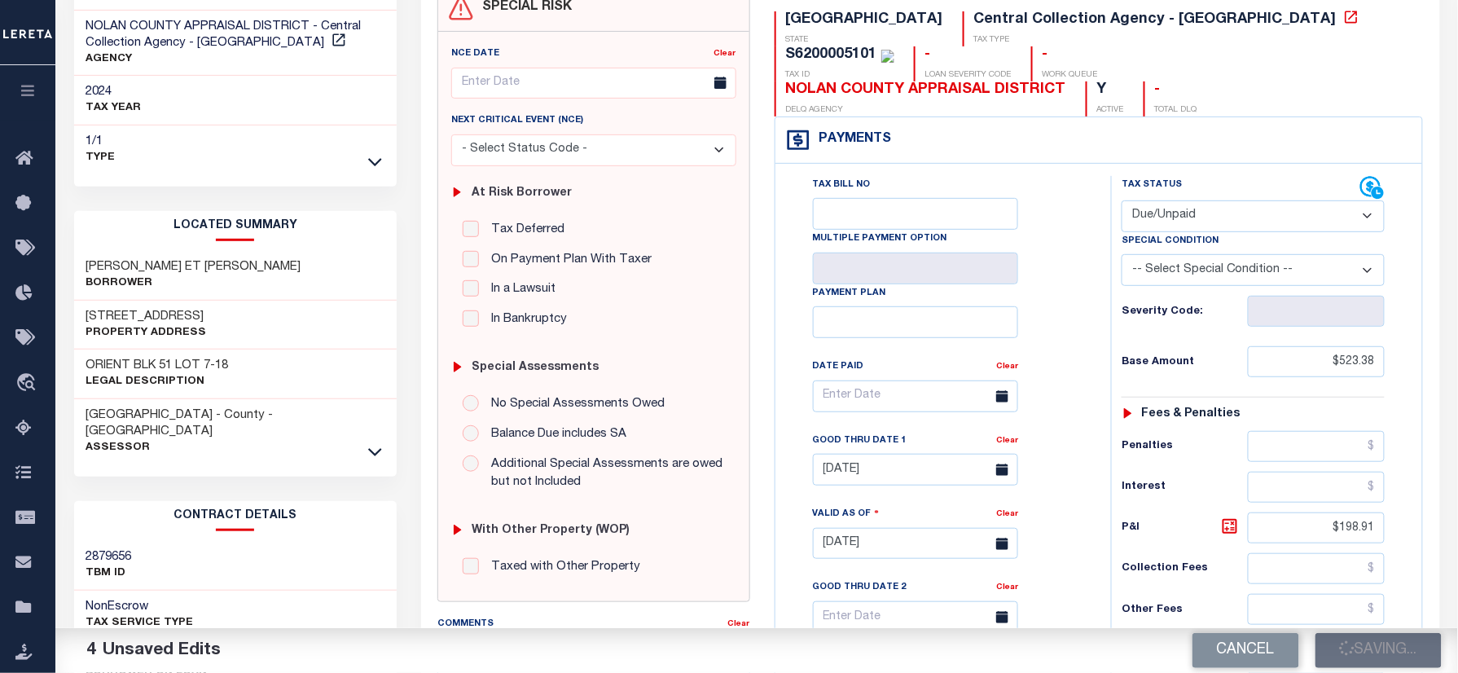
scroll to position [434, 0]
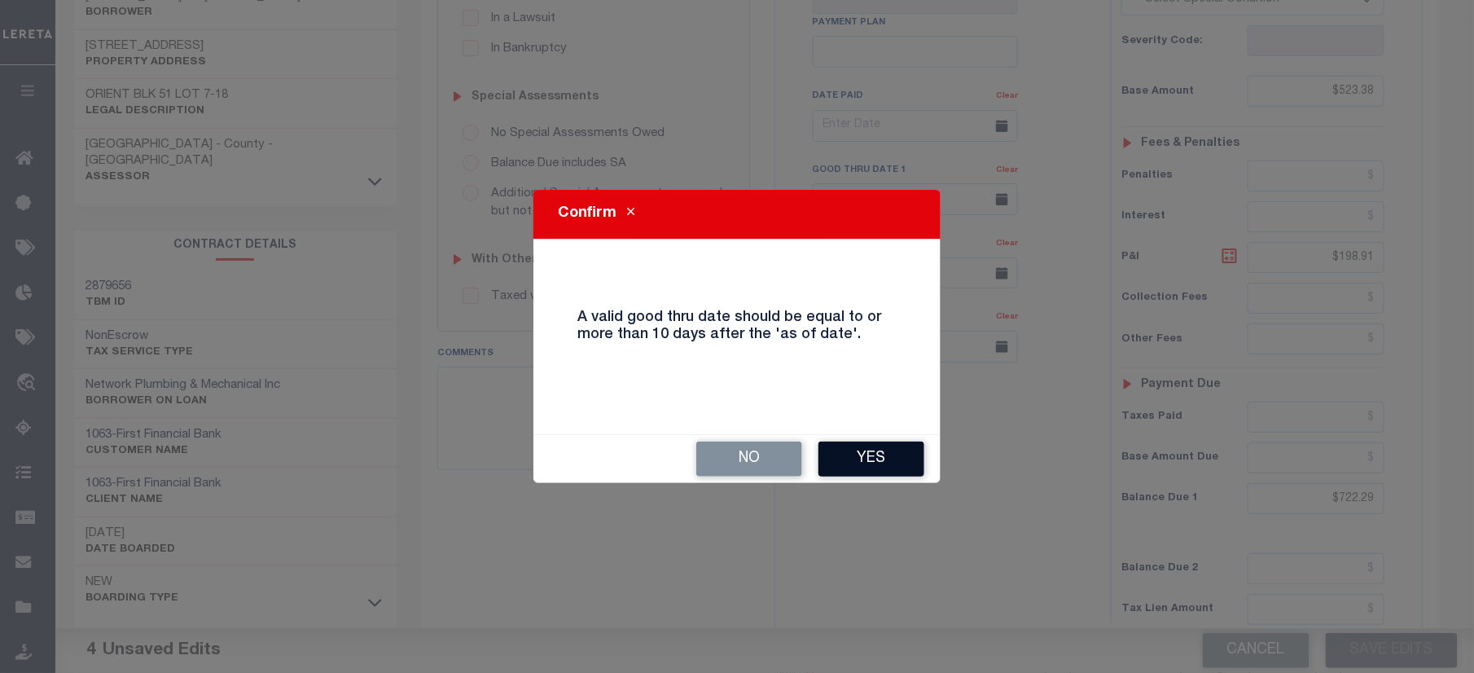
click at [881, 464] on button "Yes" at bounding box center [872, 458] width 106 height 35
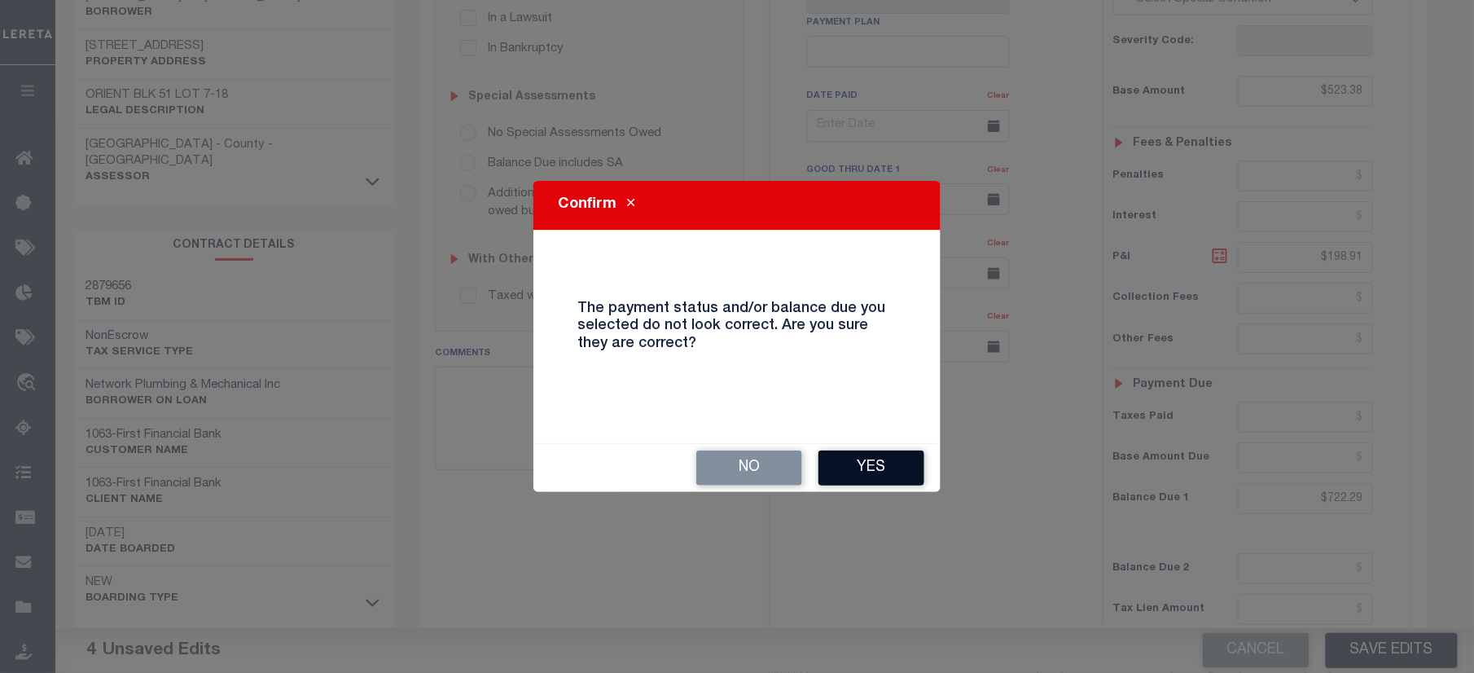
click at [860, 456] on button "Yes" at bounding box center [872, 467] width 106 height 35
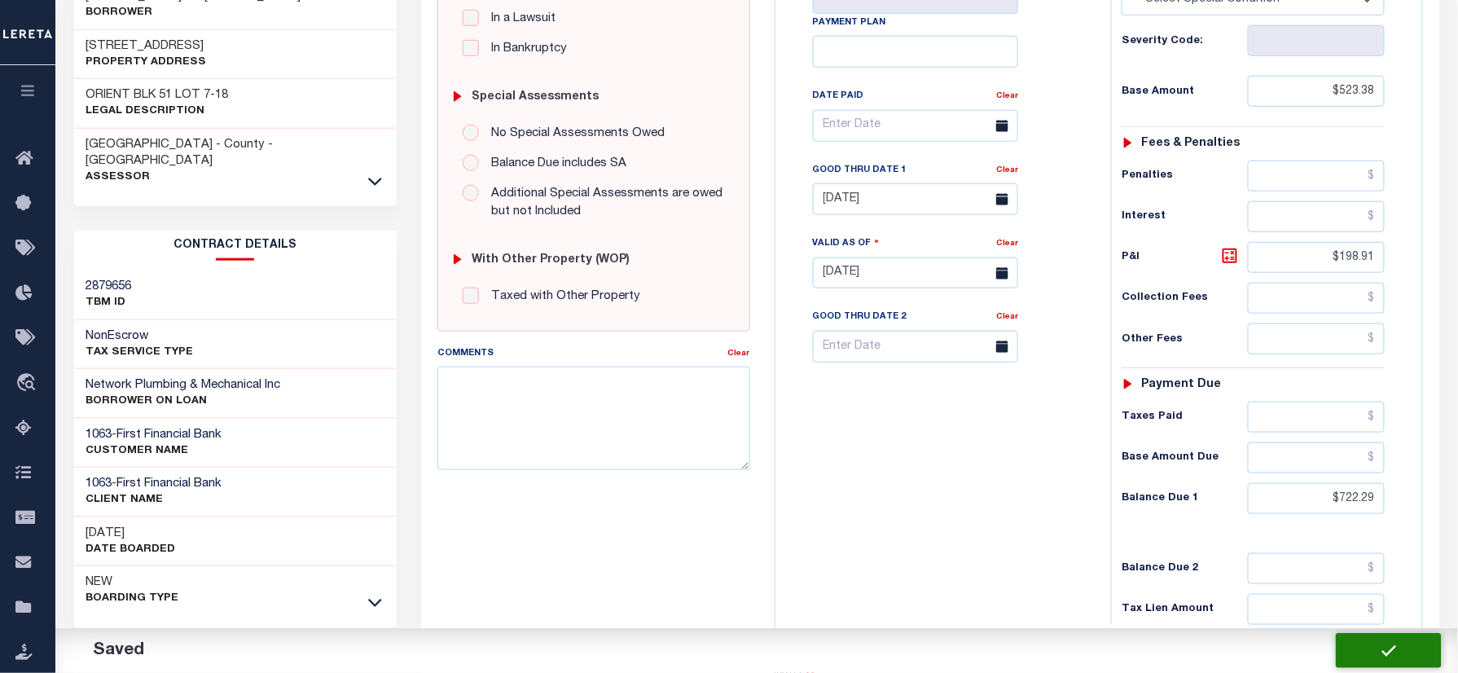
checkbox input "false"
type input "$523.38"
type input "$198.91"
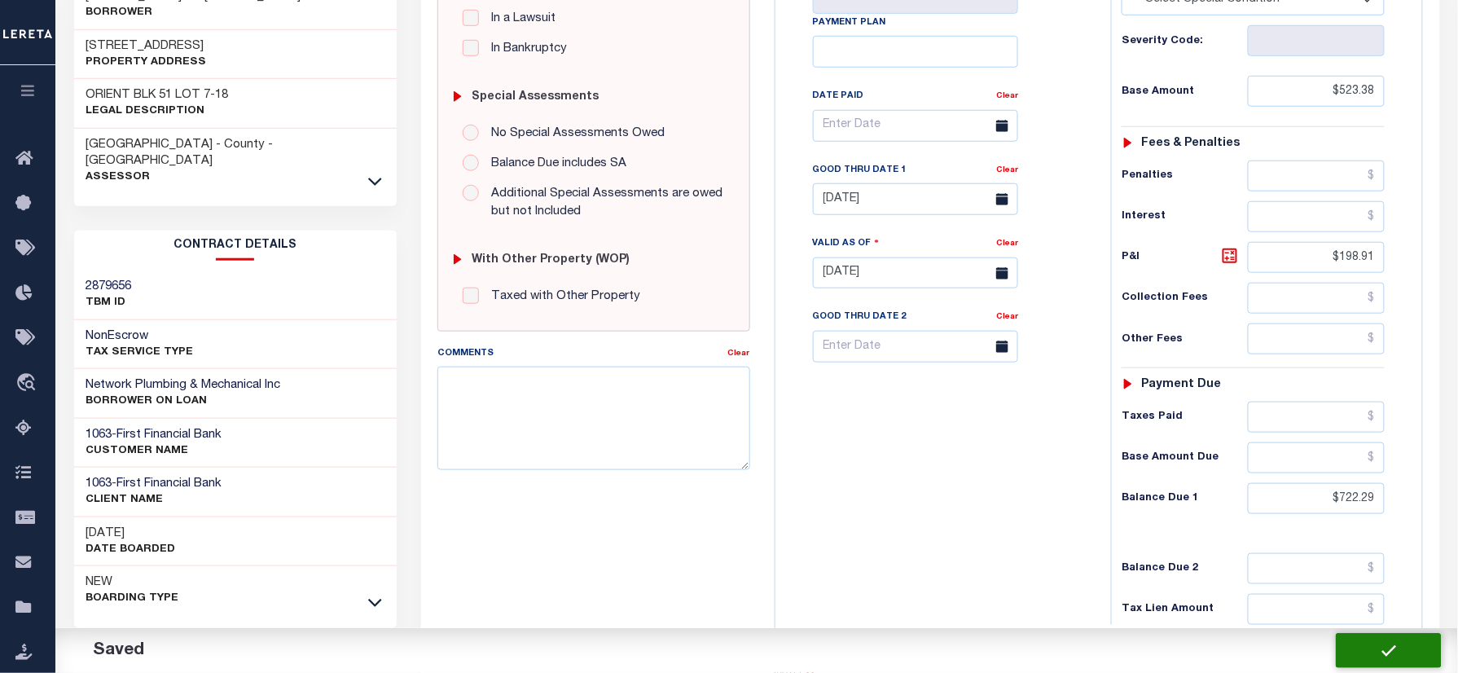
type input "$722.29"
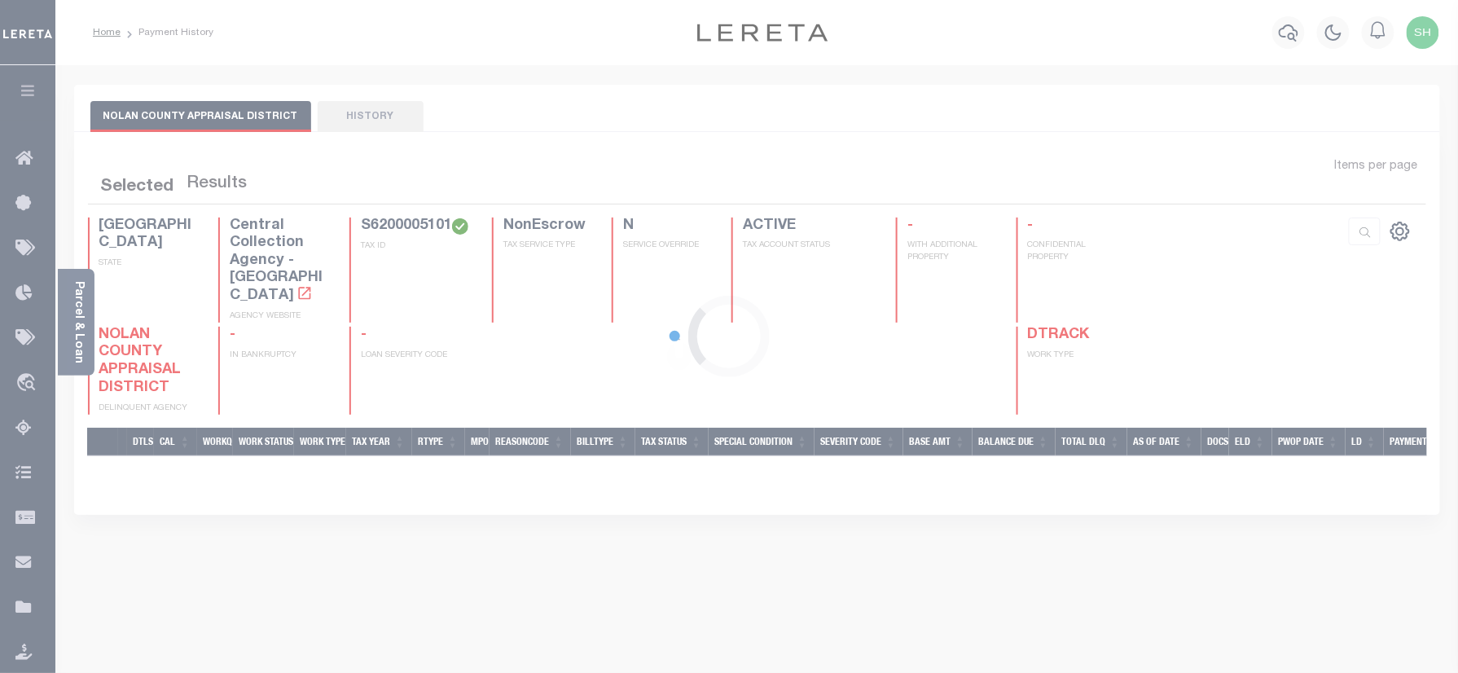
click at [70, 310] on body "Home Payment History Profile Sign out" at bounding box center [729, 510] width 1458 height 1021
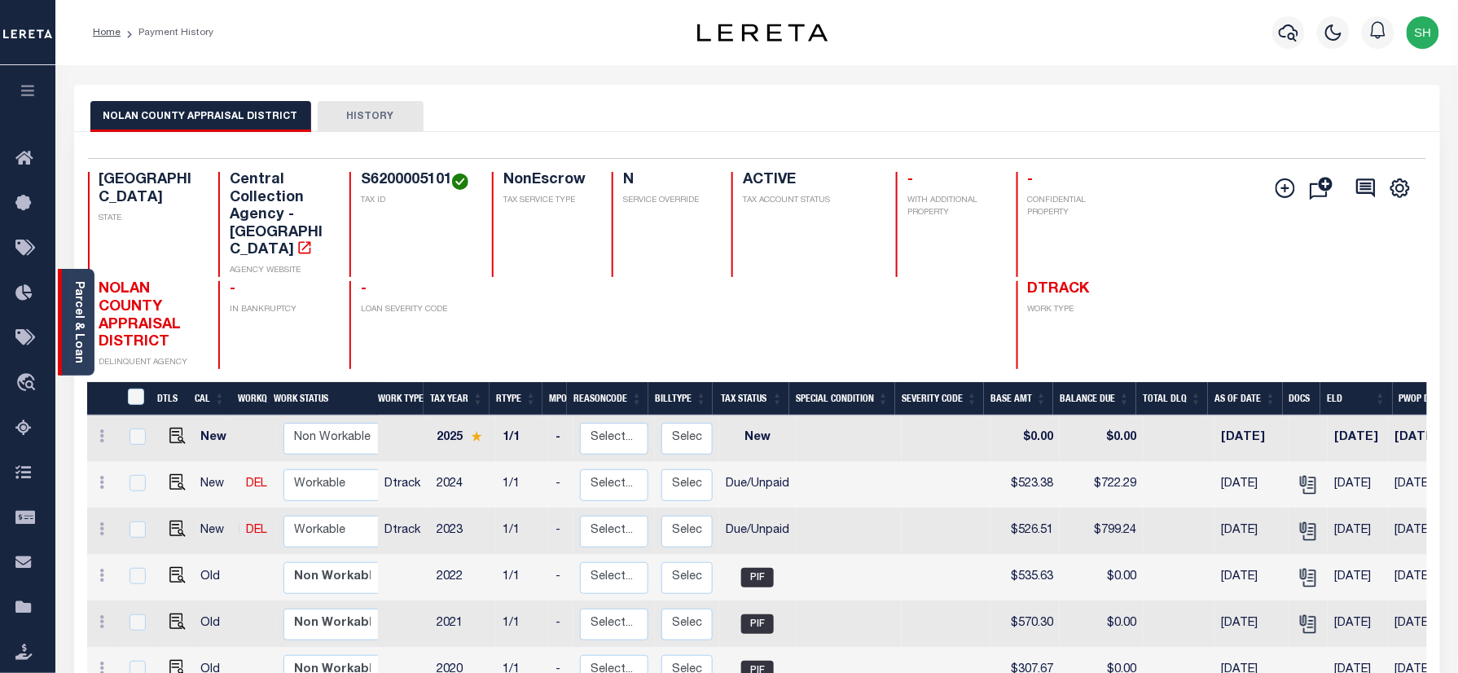
click at [79, 314] on link "Parcel & Loan" at bounding box center [77, 322] width 11 height 82
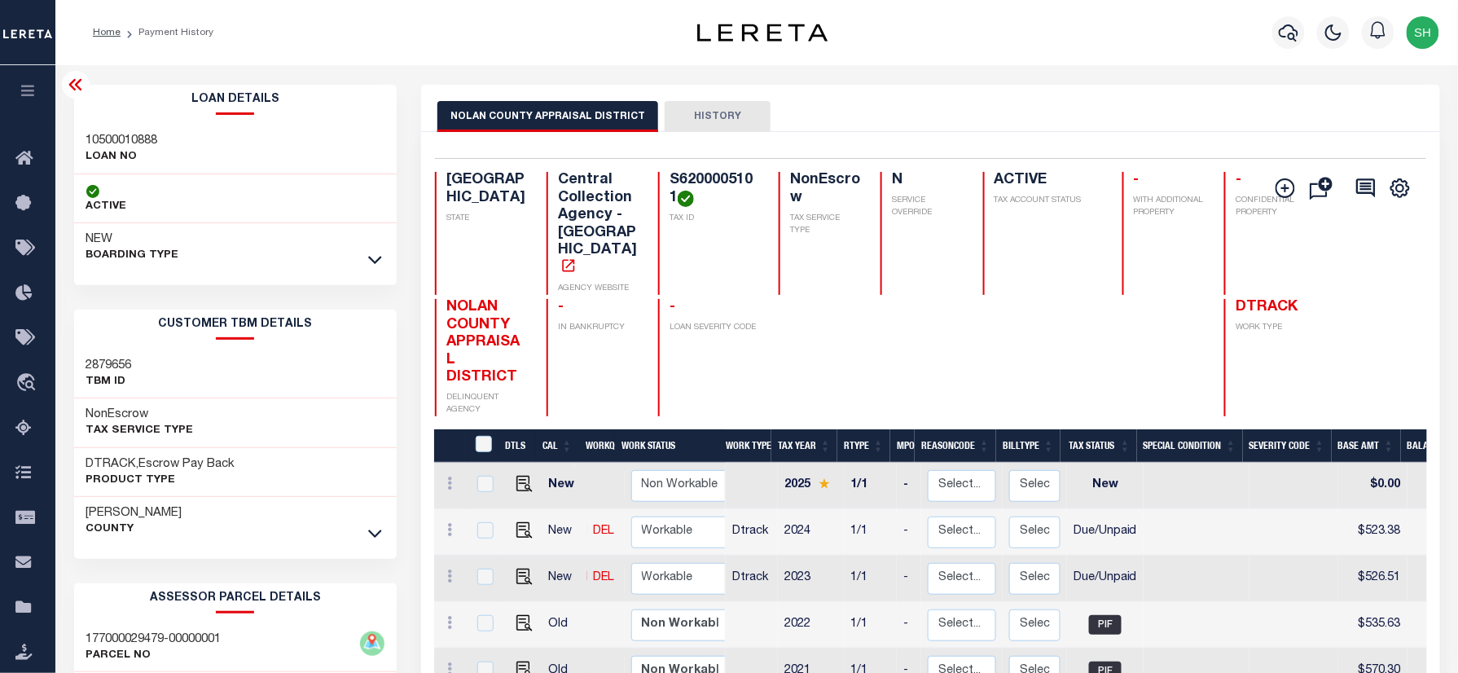
click at [122, 137] on h3 "10500010888" at bounding box center [122, 141] width 72 height 16
copy h3 "10500010888"
click at [519, 555] on td at bounding box center [522, 578] width 40 height 46
checkbox input "true"
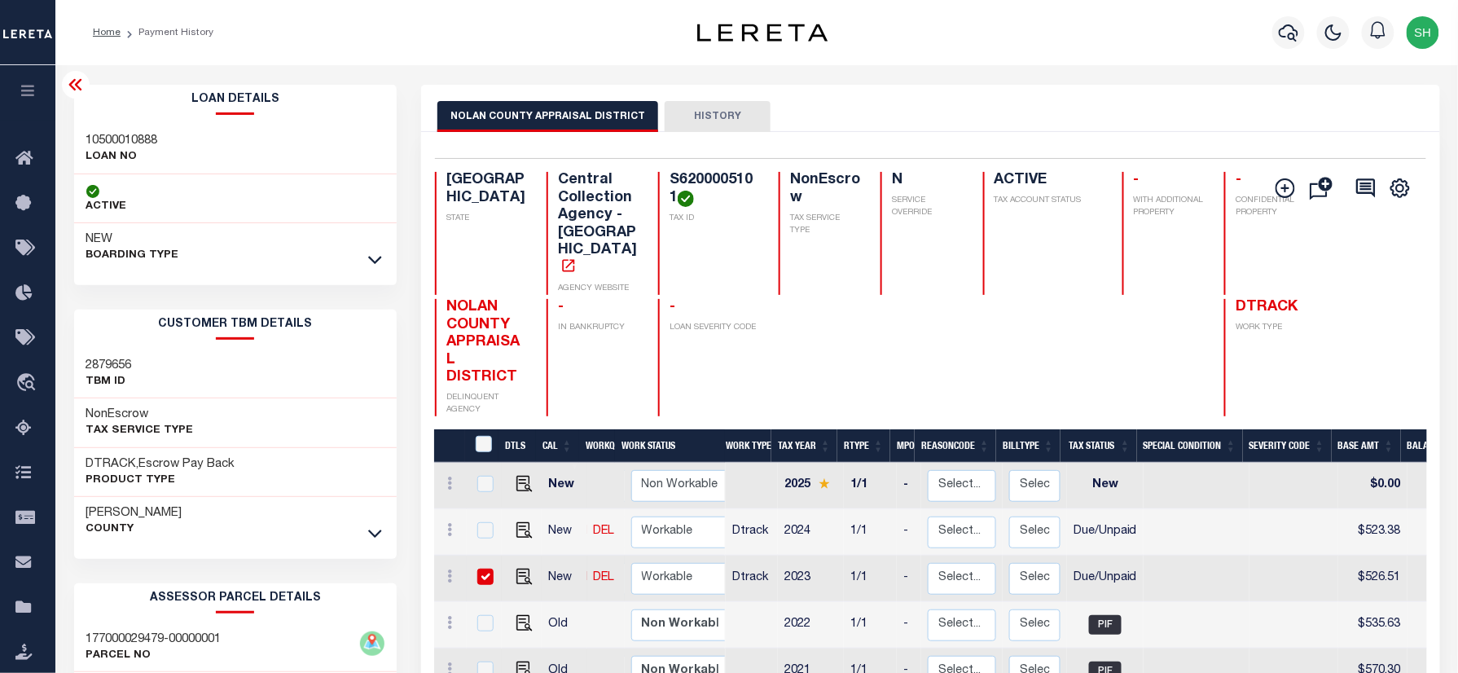
checkbox input "true"
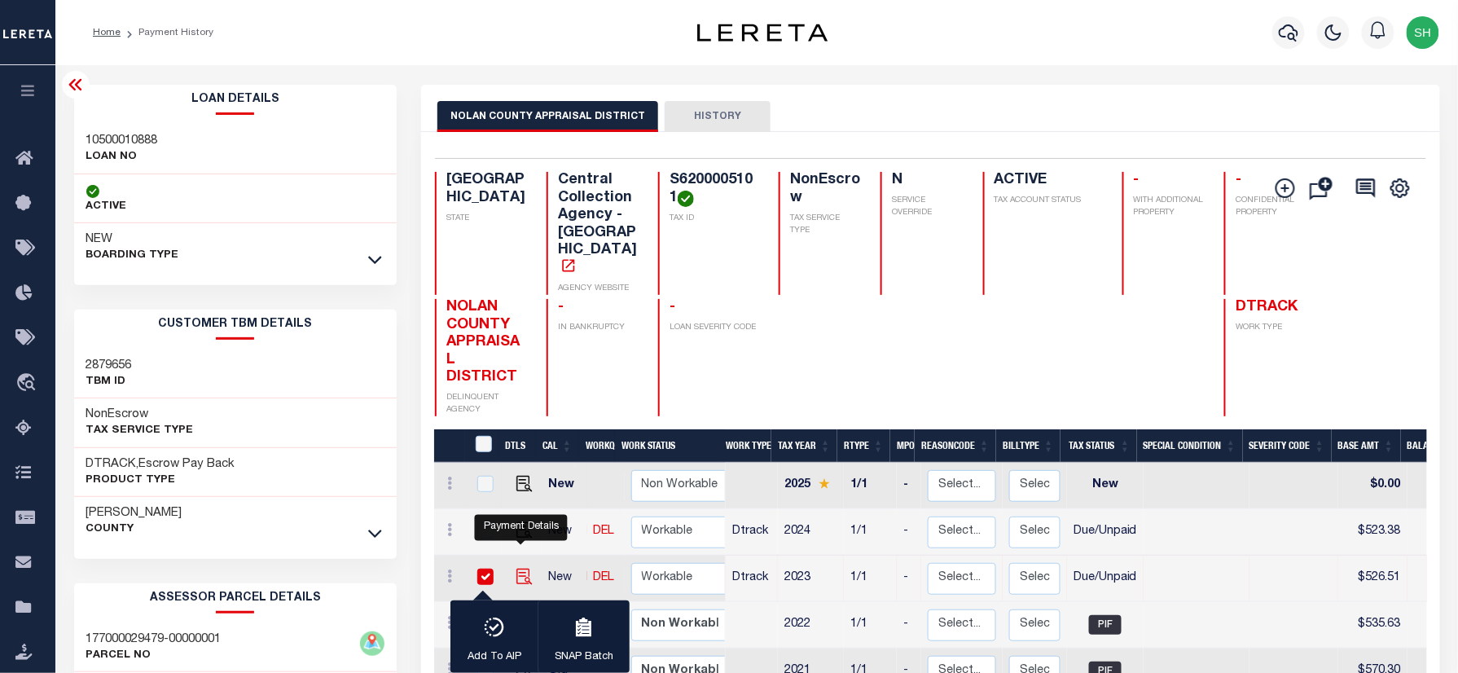
click at [519, 568] on img "" at bounding box center [524, 576] width 16 height 16
checkbox input "false"
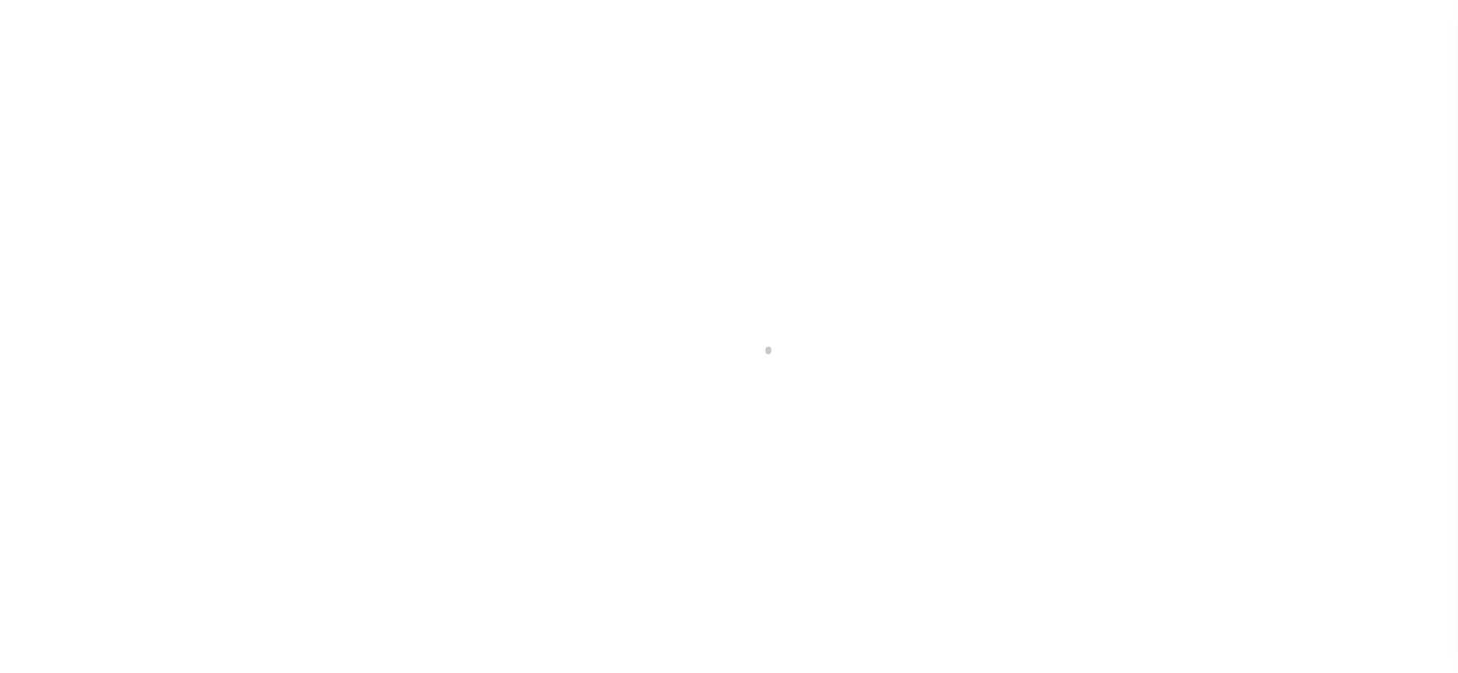
checkbox input "false"
type textarea "Please refer 2024 line for Tax Supporting Document"
type input "[DATE]"
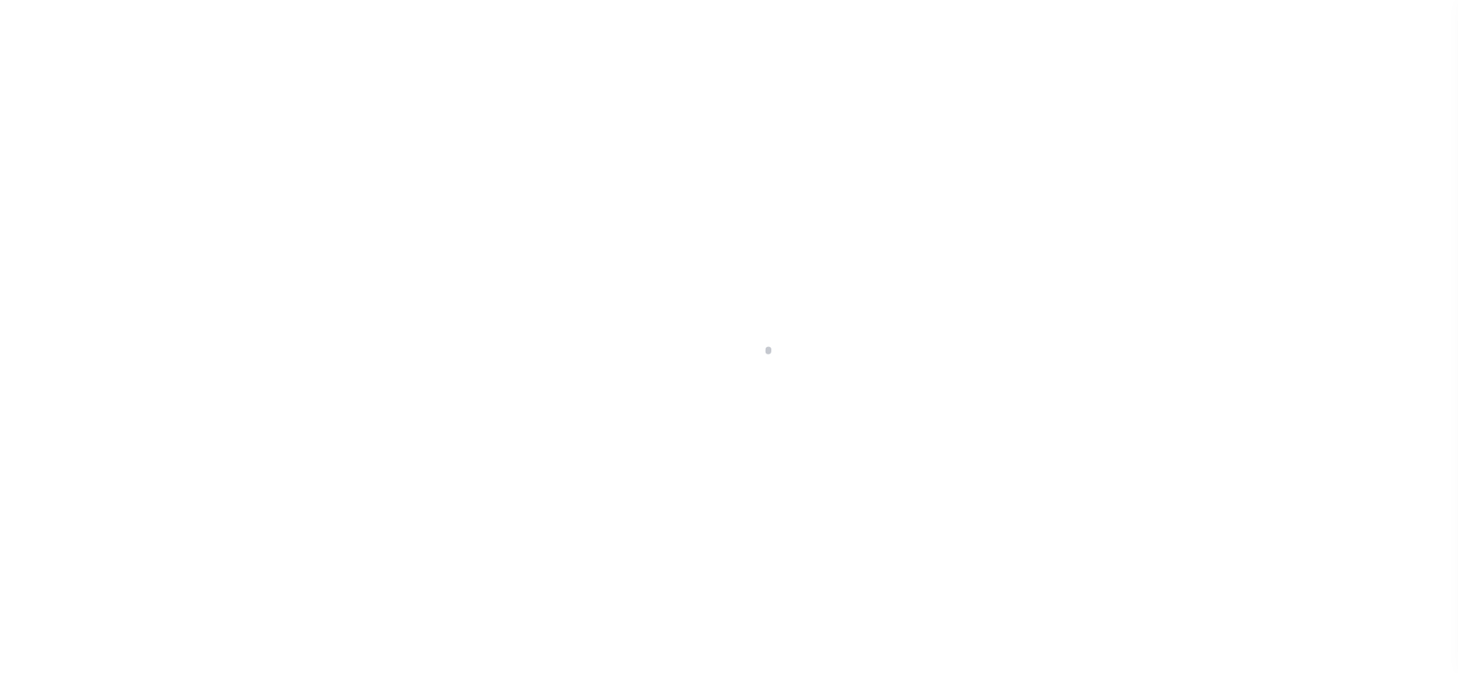
type input "[DATE]"
select select "DUE"
type input "$526.51"
type input "$272.73"
type input "$799.24"
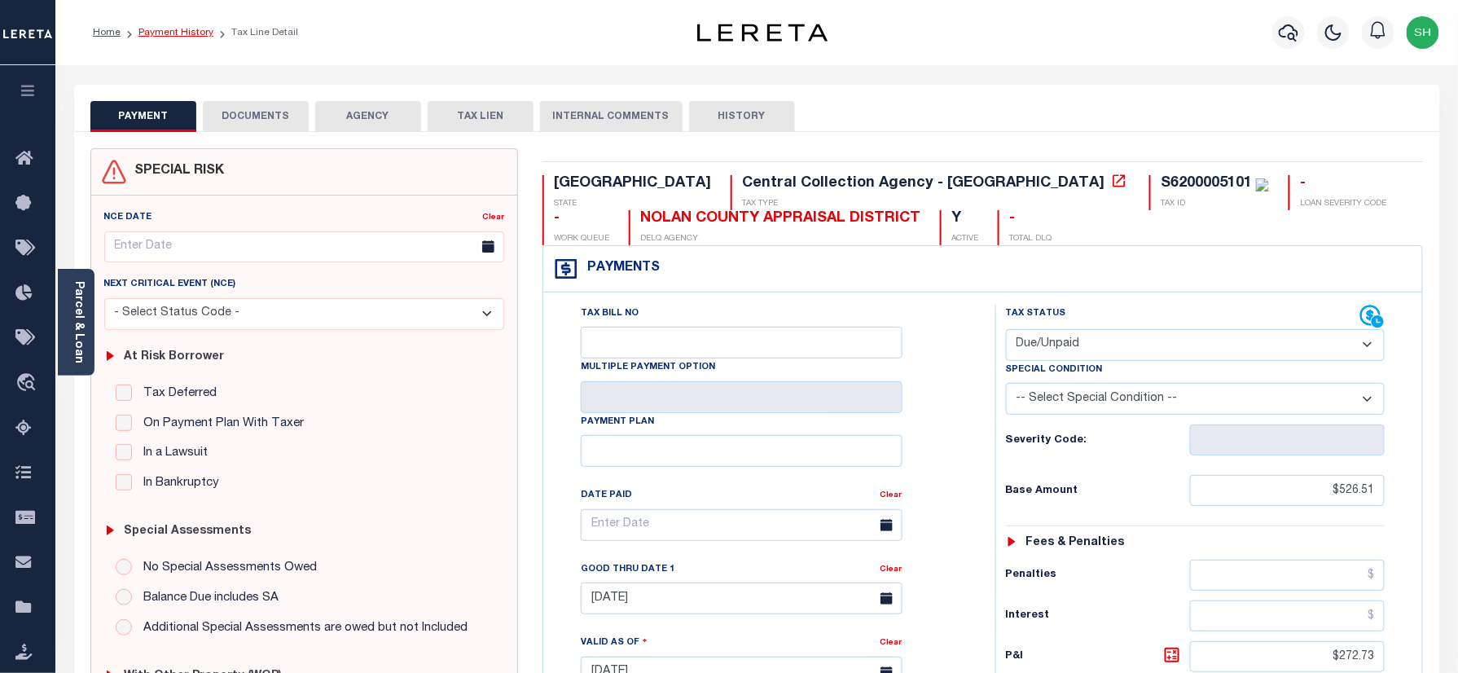
click at [165, 29] on link "Payment History" at bounding box center [175, 33] width 75 height 10
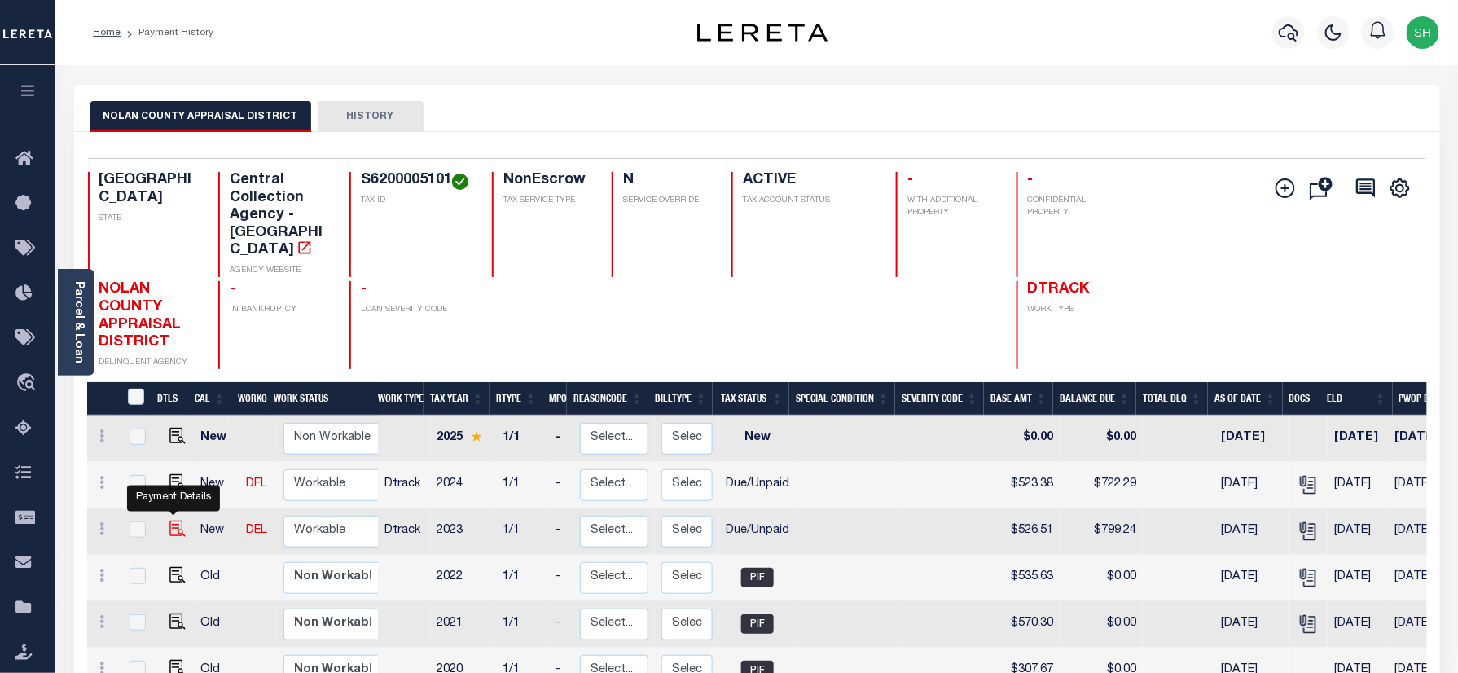
click at [177, 520] on img "" at bounding box center [177, 528] width 16 height 16
checkbox input "true"
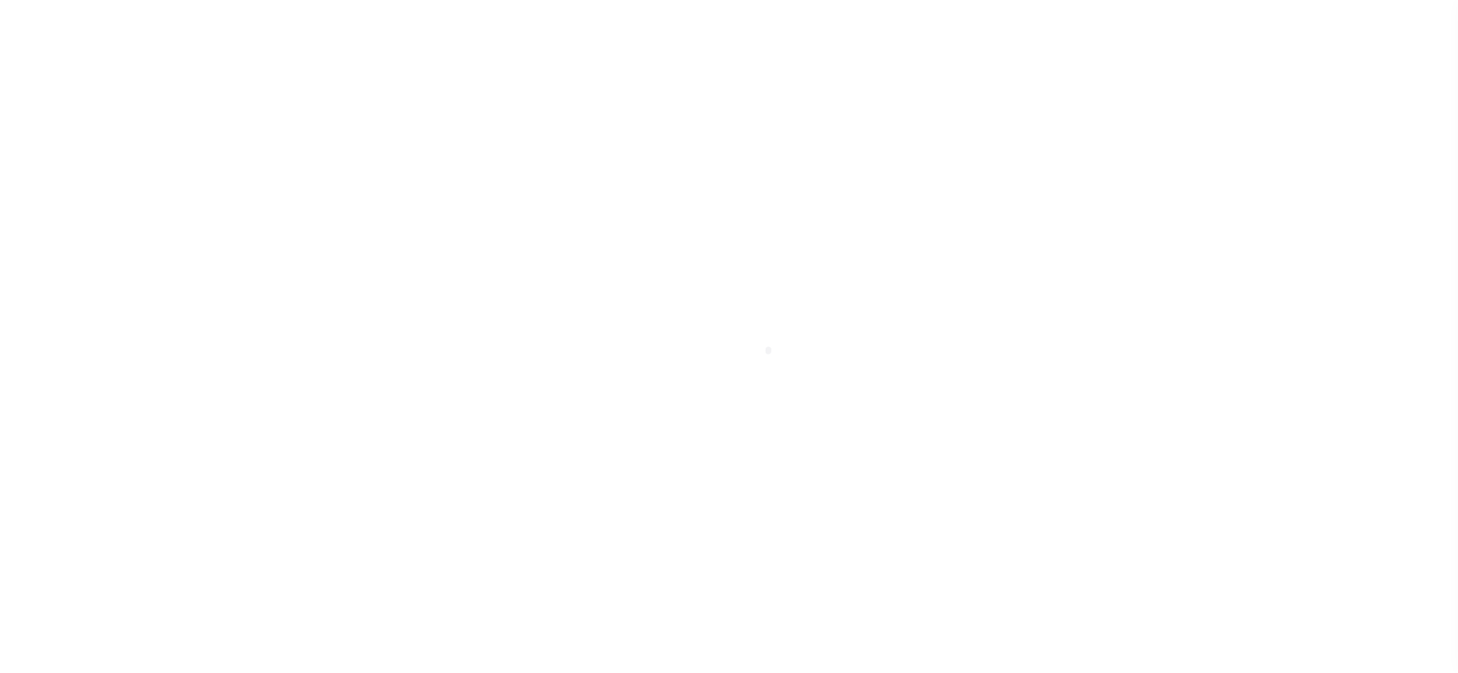
select select "DUE"
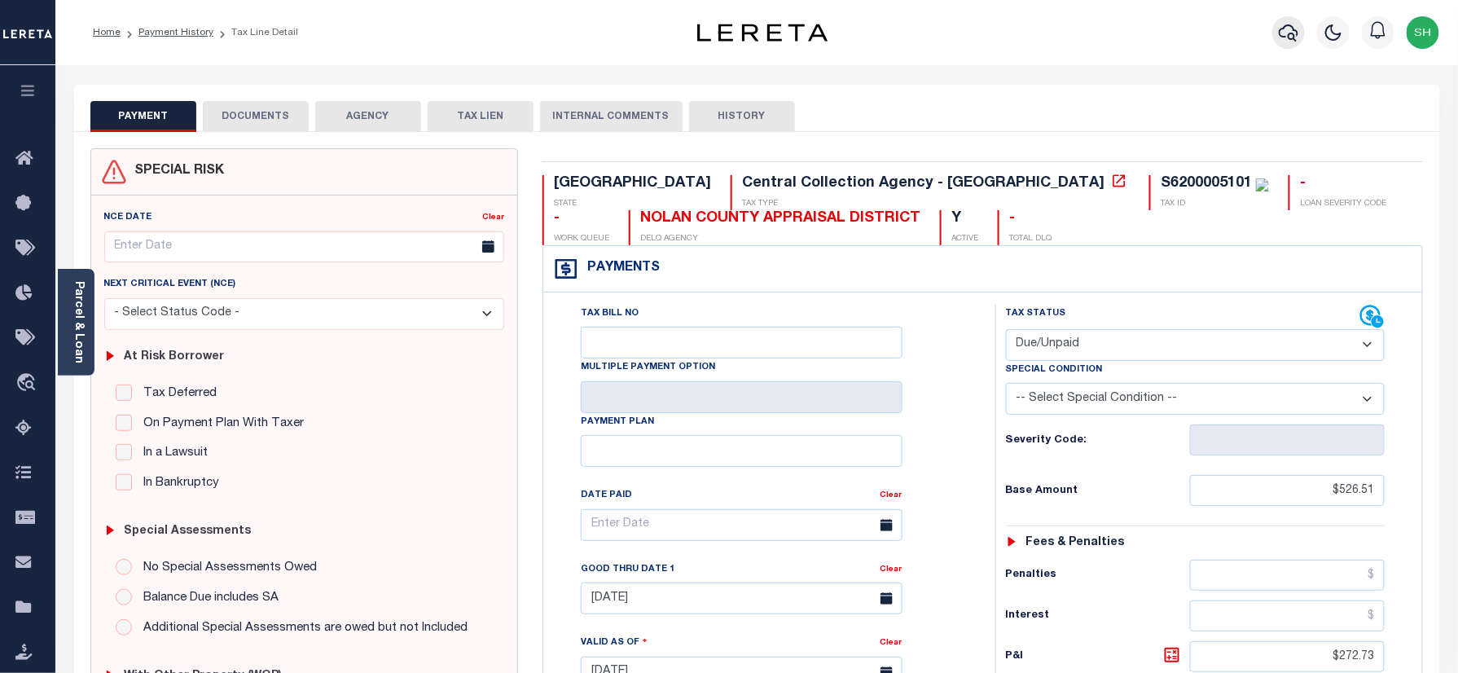
click at [1280, 31] on icon "button" at bounding box center [1289, 32] width 20 height 17
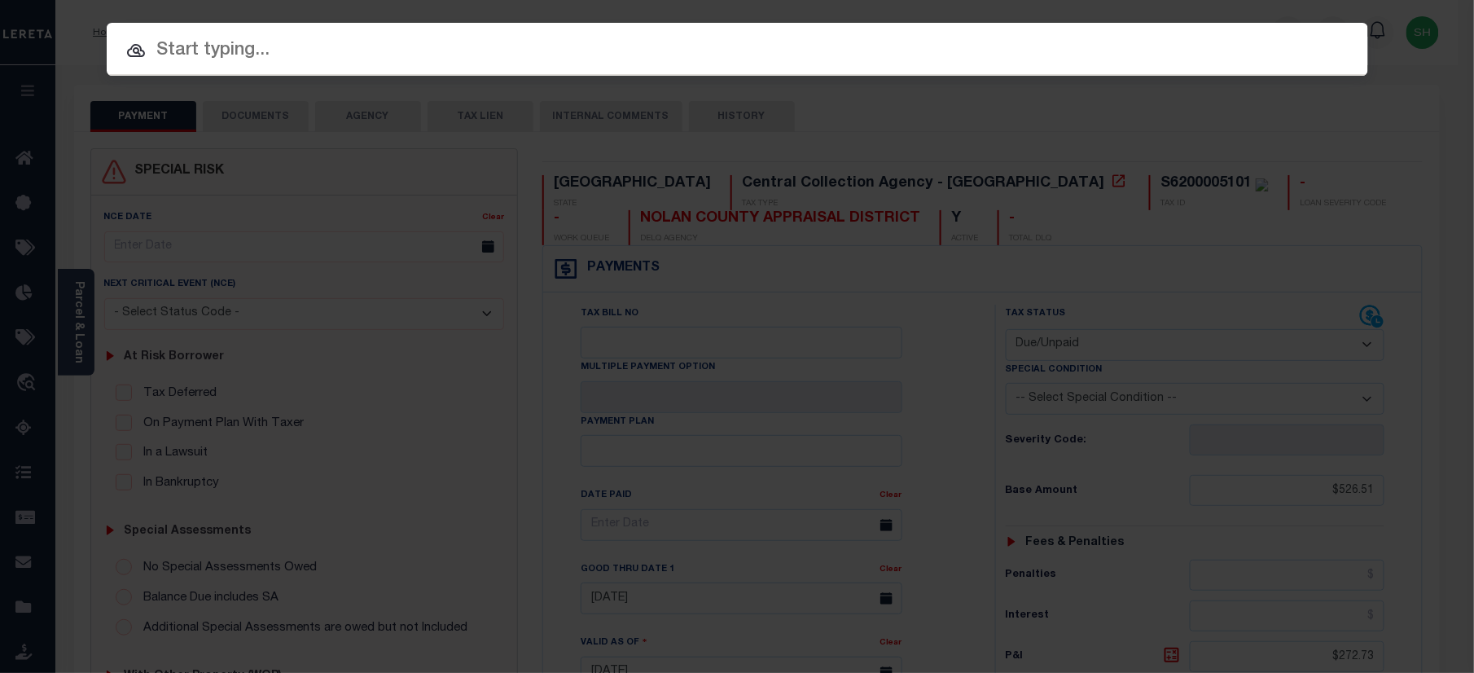
click at [1046, 50] on input "text" at bounding box center [738, 51] width 1262 height 29
paste input "10500010888"
type input "10500010888"
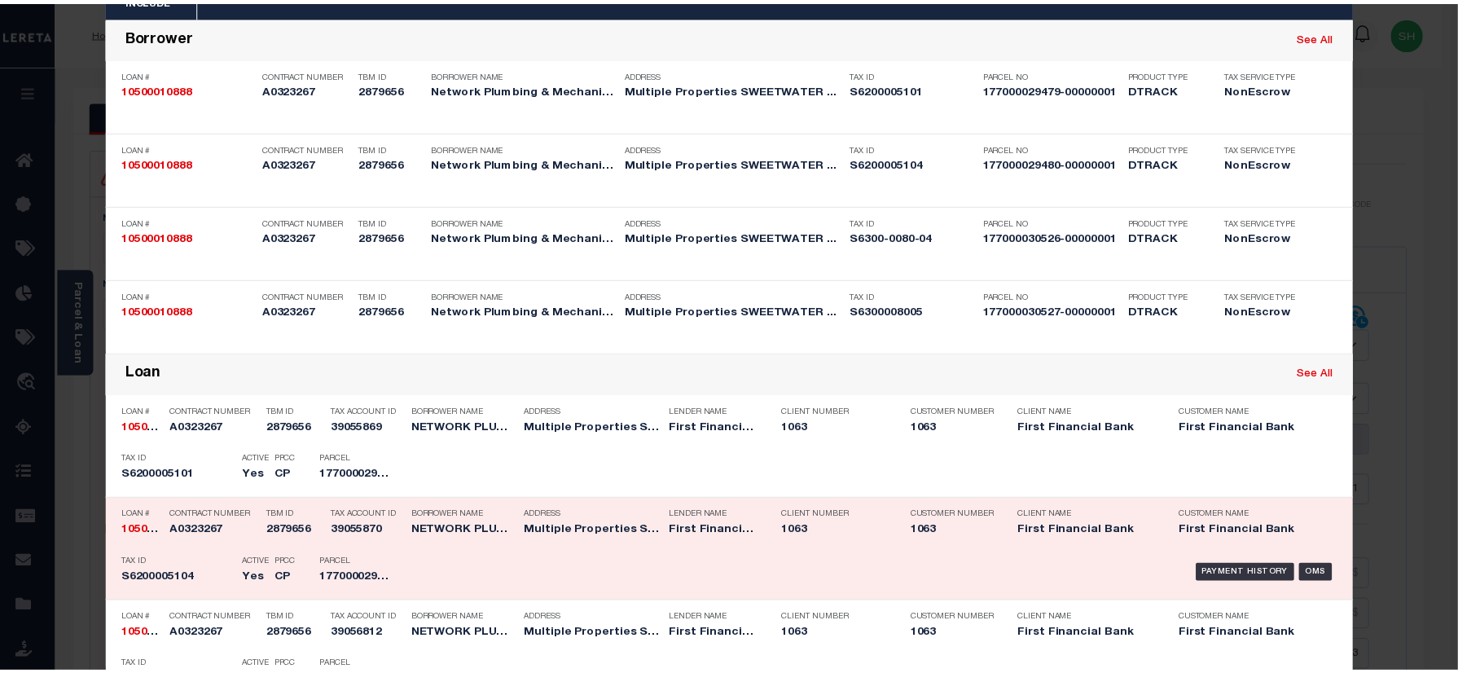
scroll to position [217, 0]
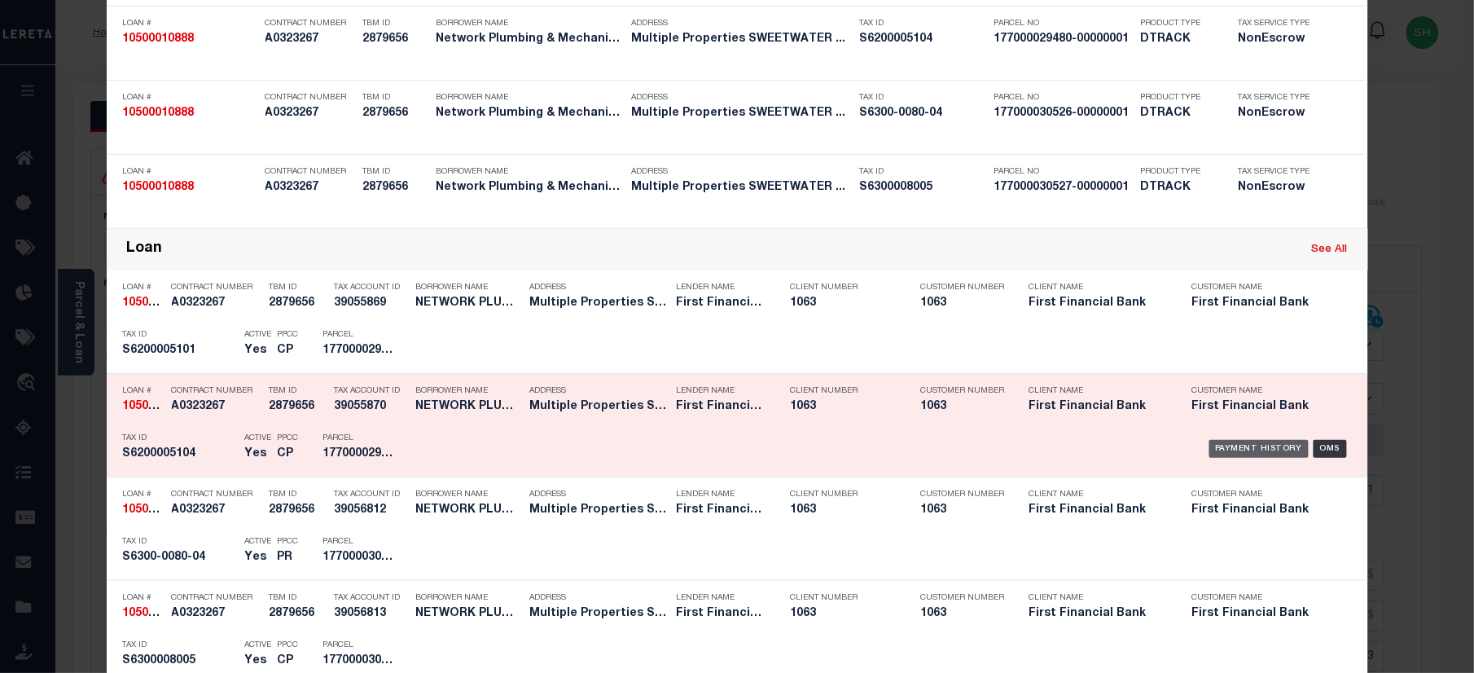
click at [1225, 445] on div "Payment History" at bounding box center [1259, 449] width 100 height 18
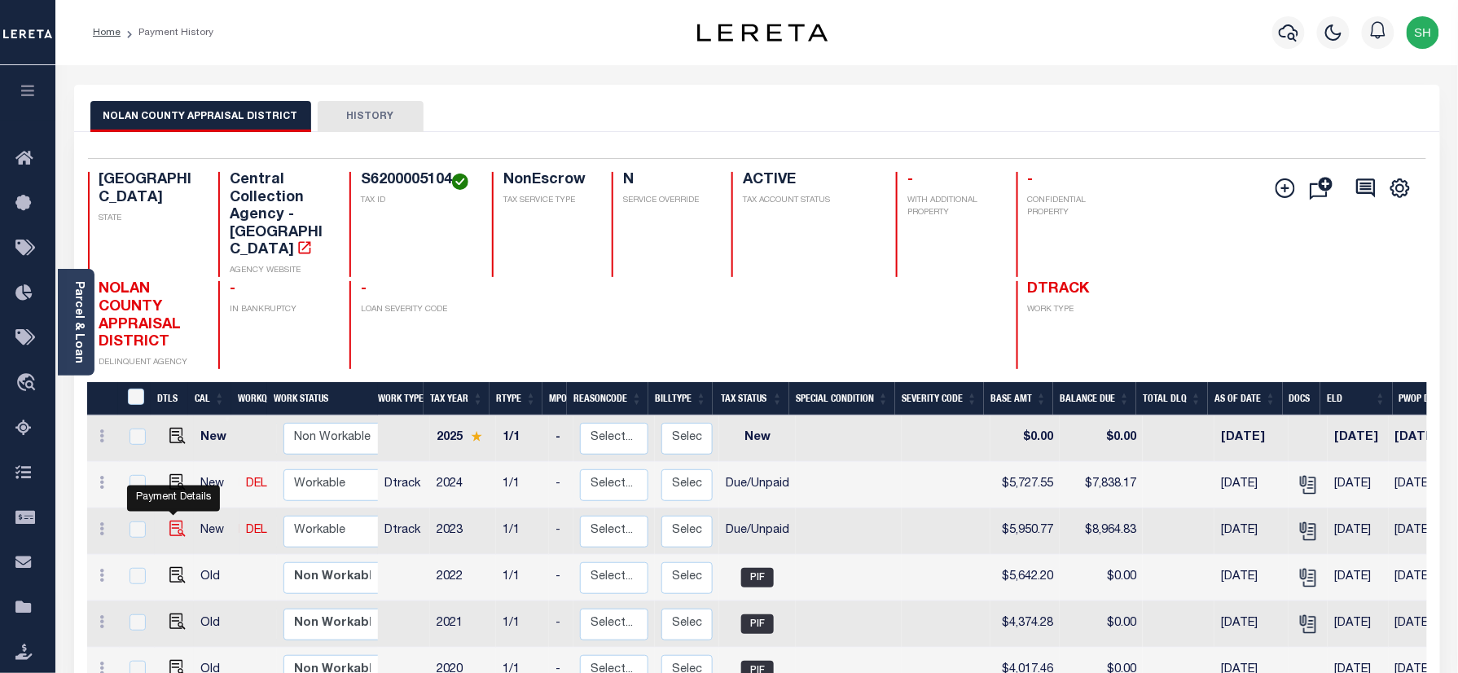
click at [170, 520] on img "" at bounding box center [177, 528] width 16 height 16
checkbox input "true"
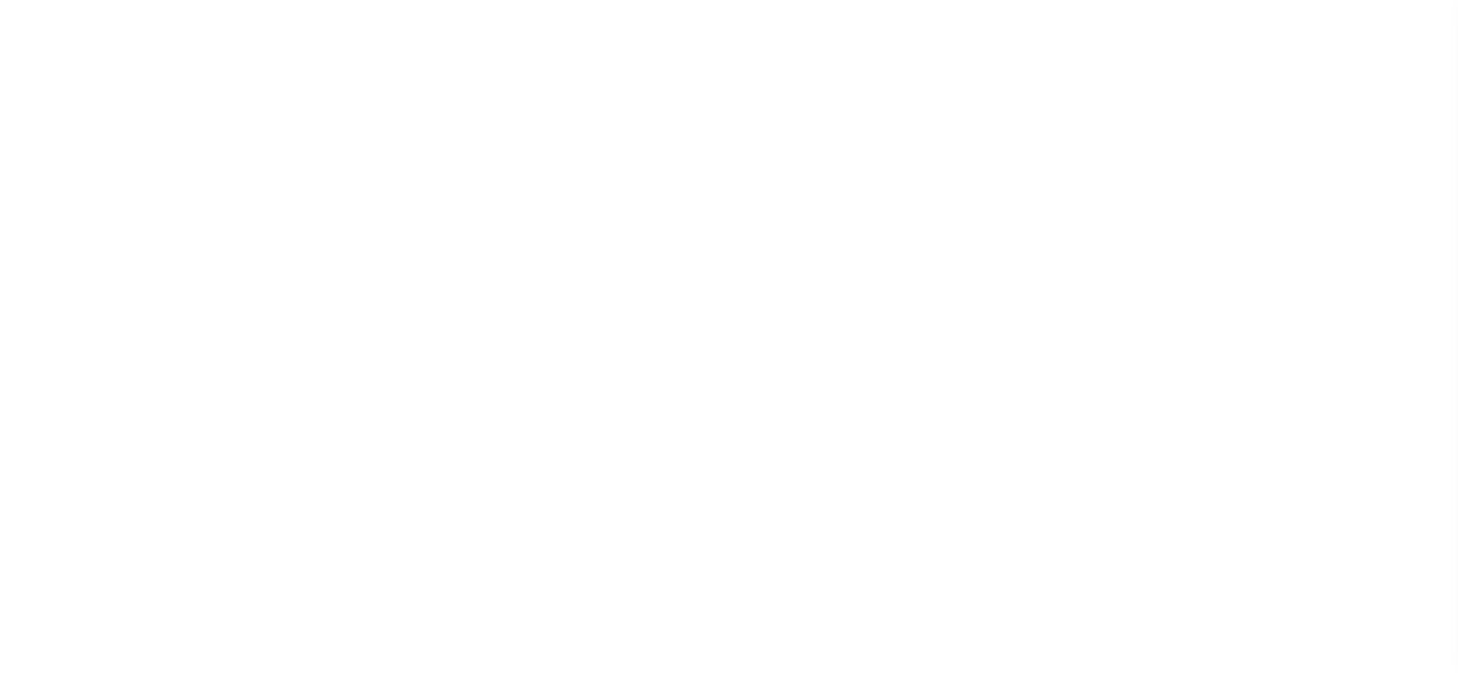
select select "DUE"
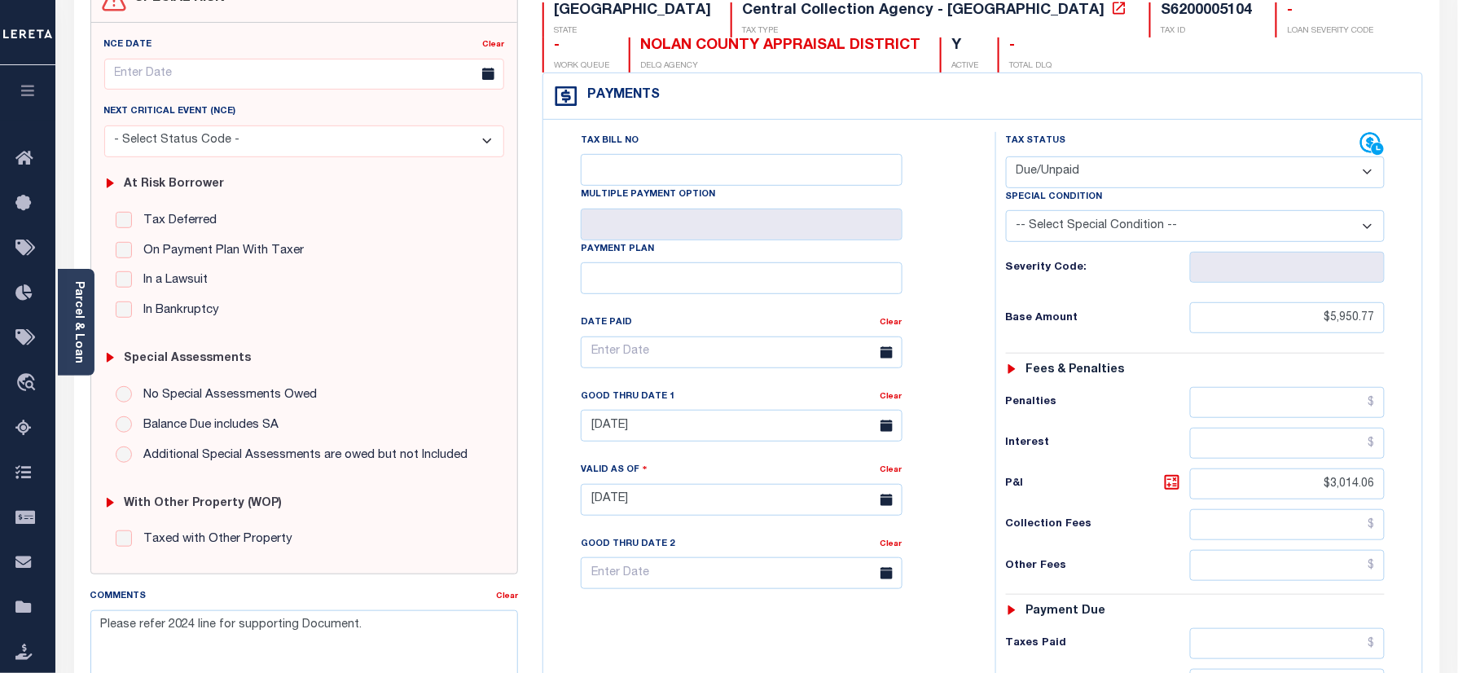
scroll to position [326, 0]
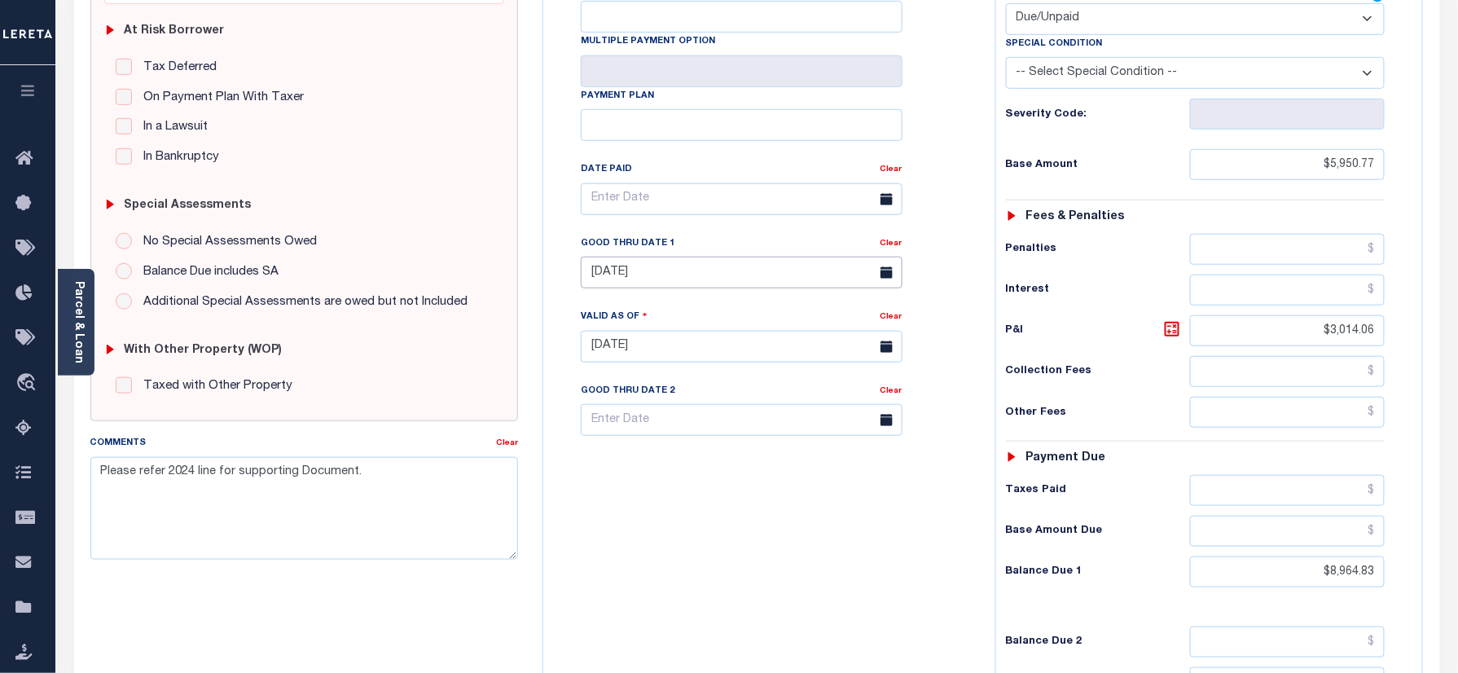
drag, startPoint x: 648, startPoint y: 285, endPoint x: 643, endPoint y: 306, distance: 21.7
click at [648, 285] on input "[DATE]" at bounding box center [742, 273] width 322 height 32
click at [674, 505] on span "30" at bounding box center [671, 499] width 32 height 32
type input "[DATE]"
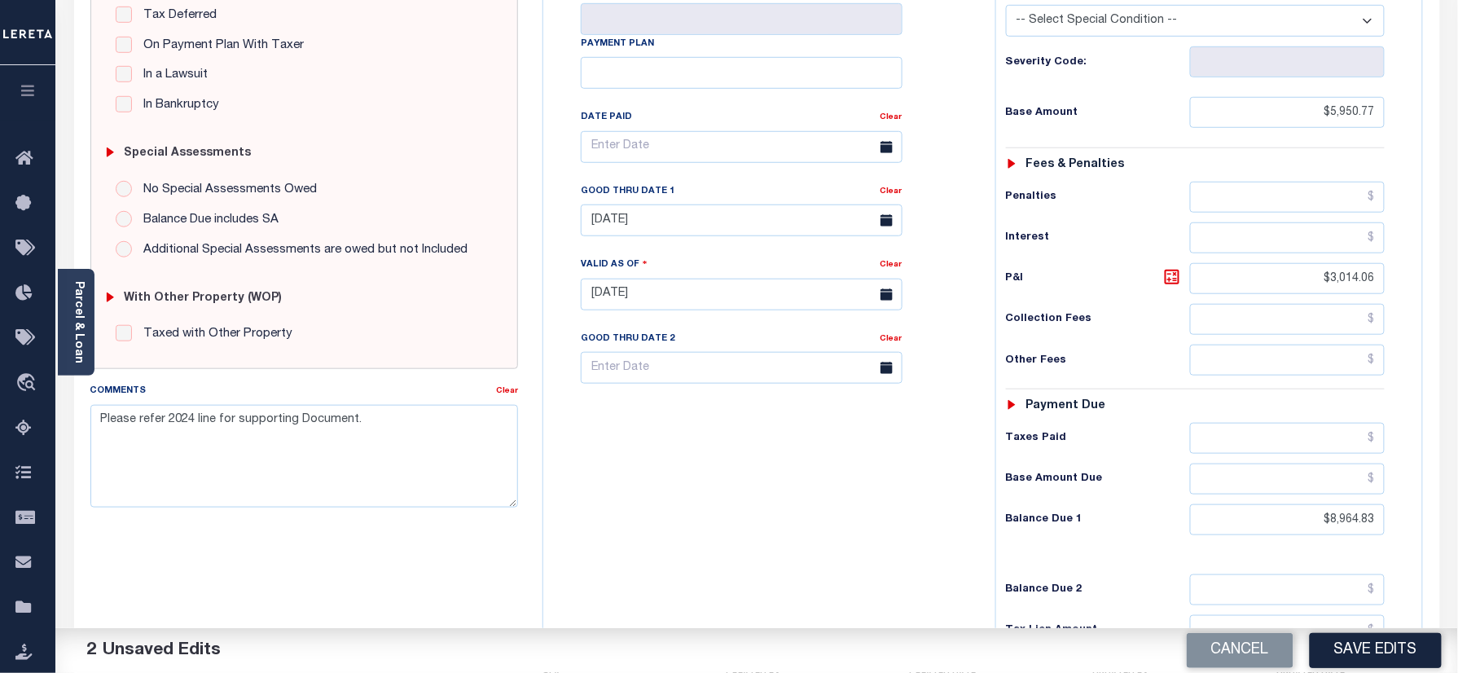
scroll to position [542, 0]
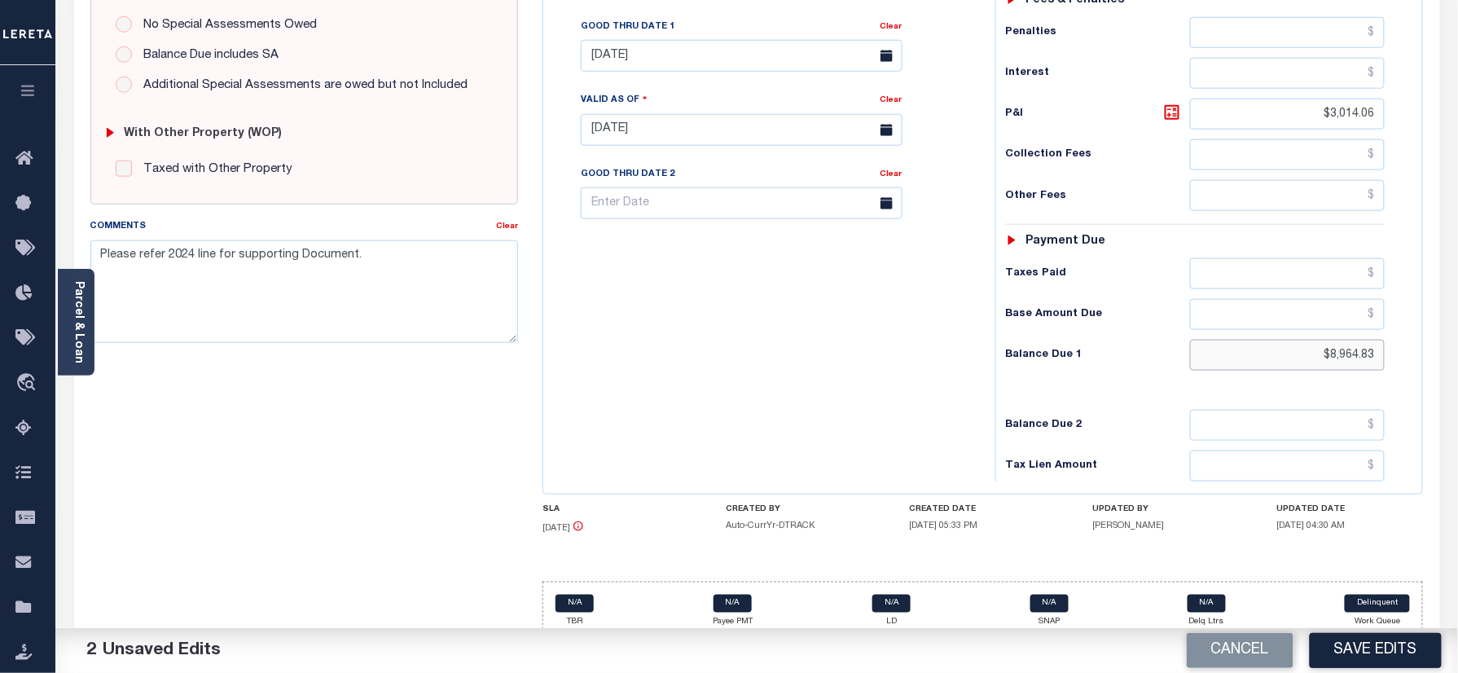
drag, startPoint x: 1292, startPoint y: 371, endPoint x: 1473, endPoint y: 399, distance: 183.7
click at [1457, 399] on html "Home Payment History Tax Line Detail" at bounding box center [729, 75] width 1458 height 1235
paste input "9,033.28"
type input "$9,033.28"
click at [1173, 114] on icon at bounding box center [1172, 113] width 20 height 20
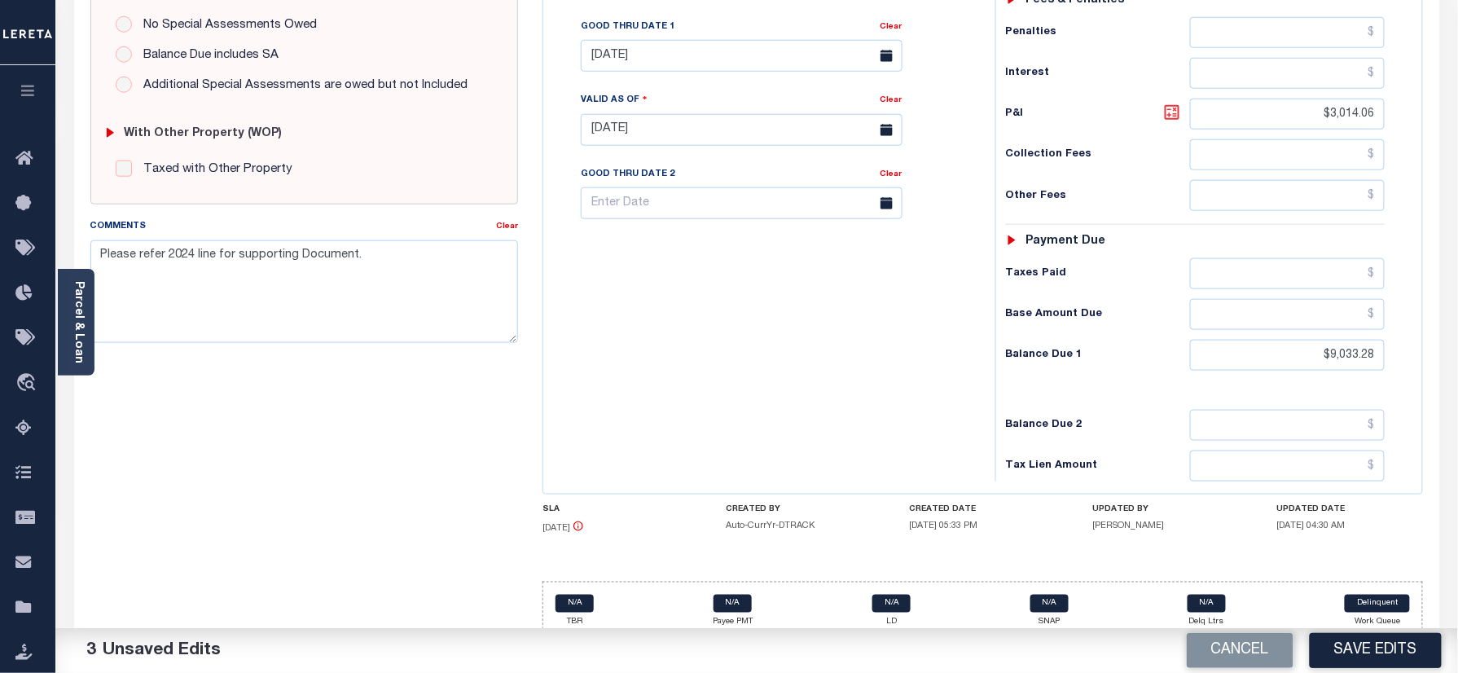
type input "$3,082.51"
click at [1349, 660] on button "Save Edits" at bounding box center [1376, 650] width 132 height 35
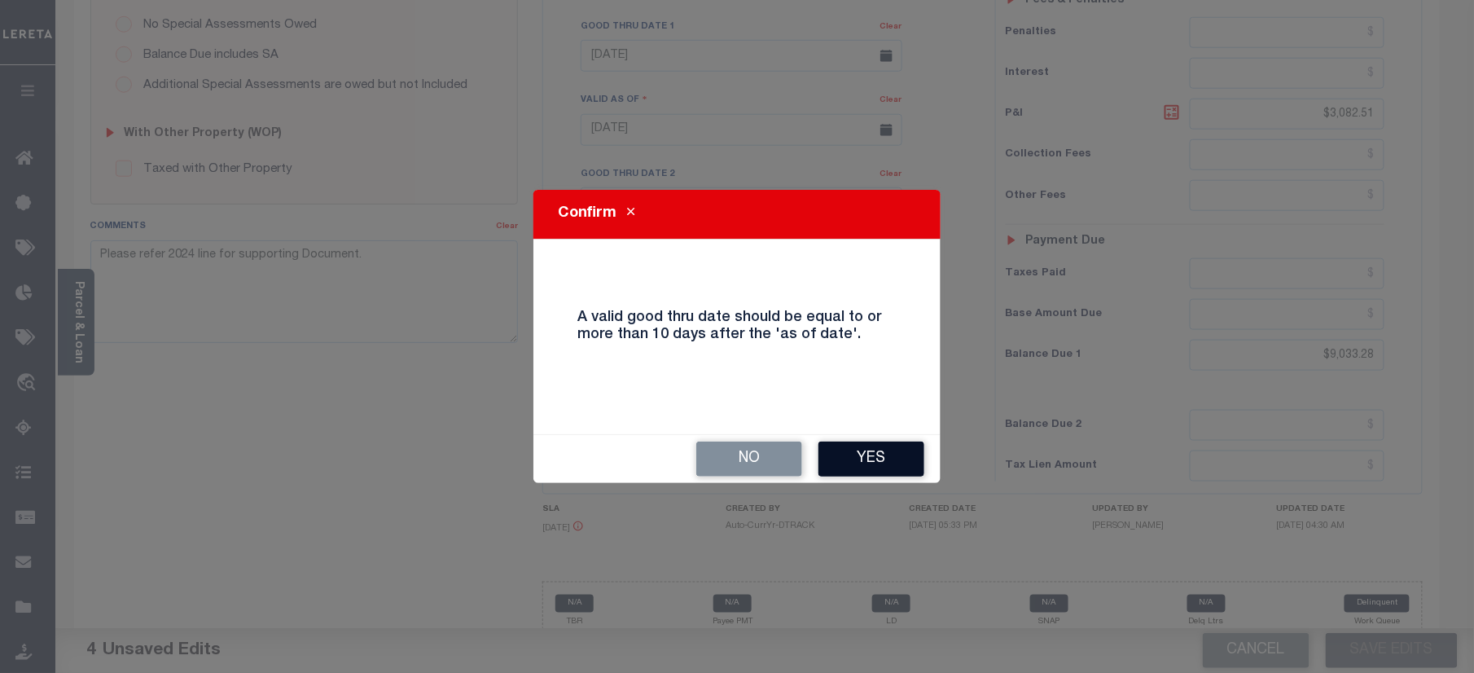
click at [864, 454] on button "Yes" at bounding box center [872, 458] width 106 height 35
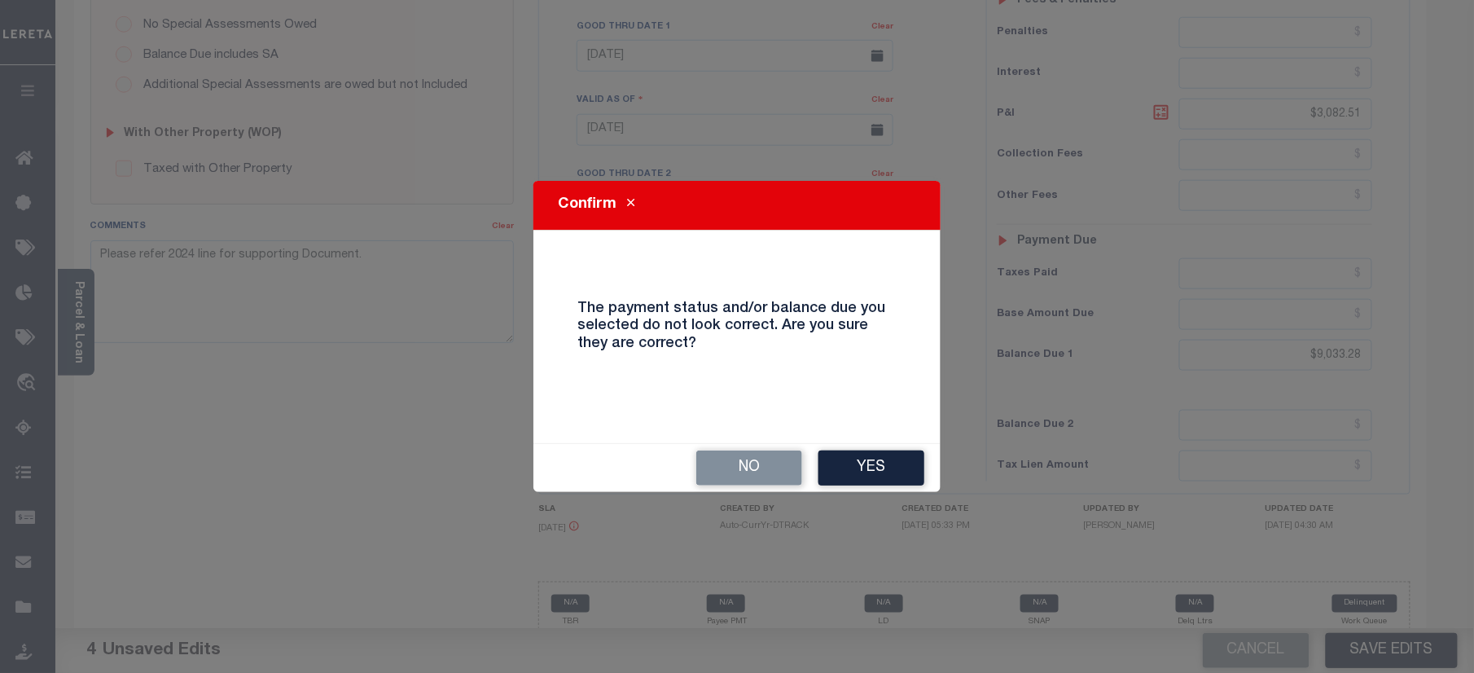
click at [864, 454] on button "Yes" at bounding box center [872, 467] width 106 height 35
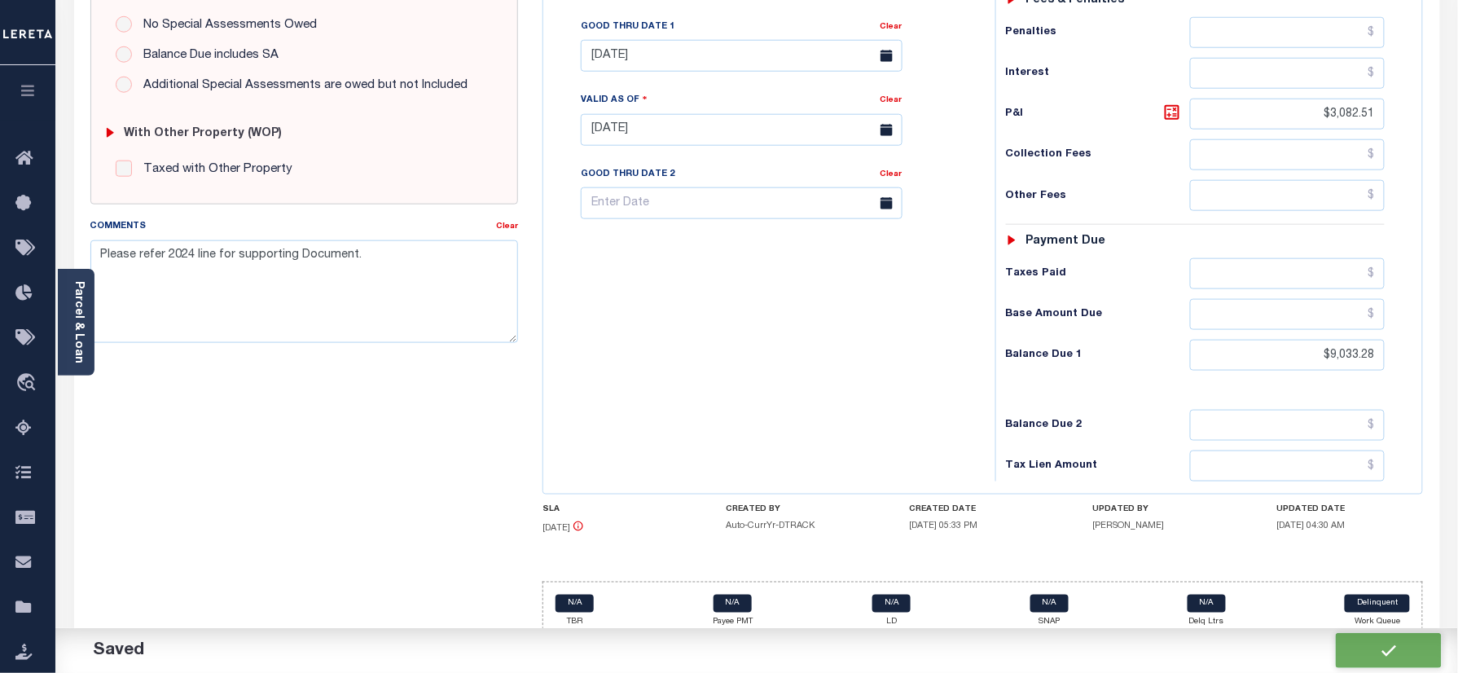
checkbox input "false"
type textarea "Please refer 2024 line for supporting Document."
type input "$5,950.77"
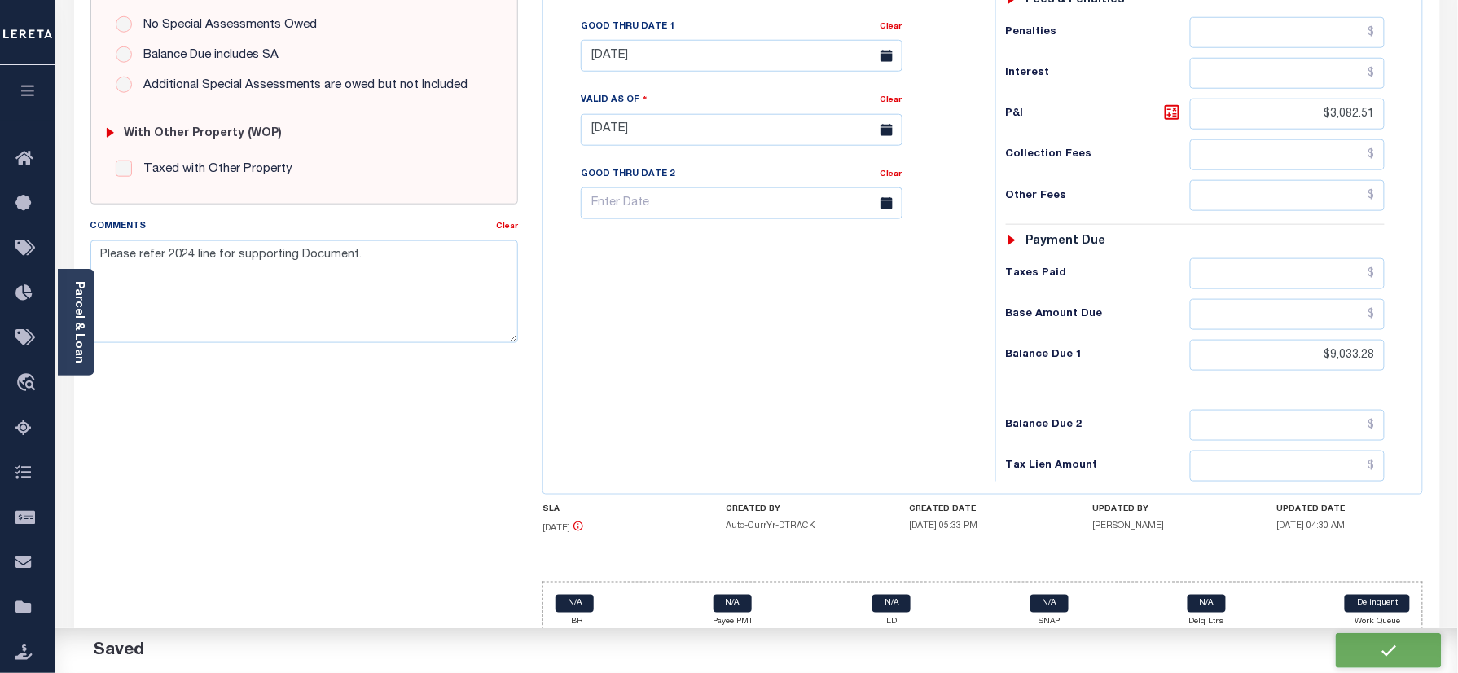
type input "$3,082.51"
type input "$9,033.28"
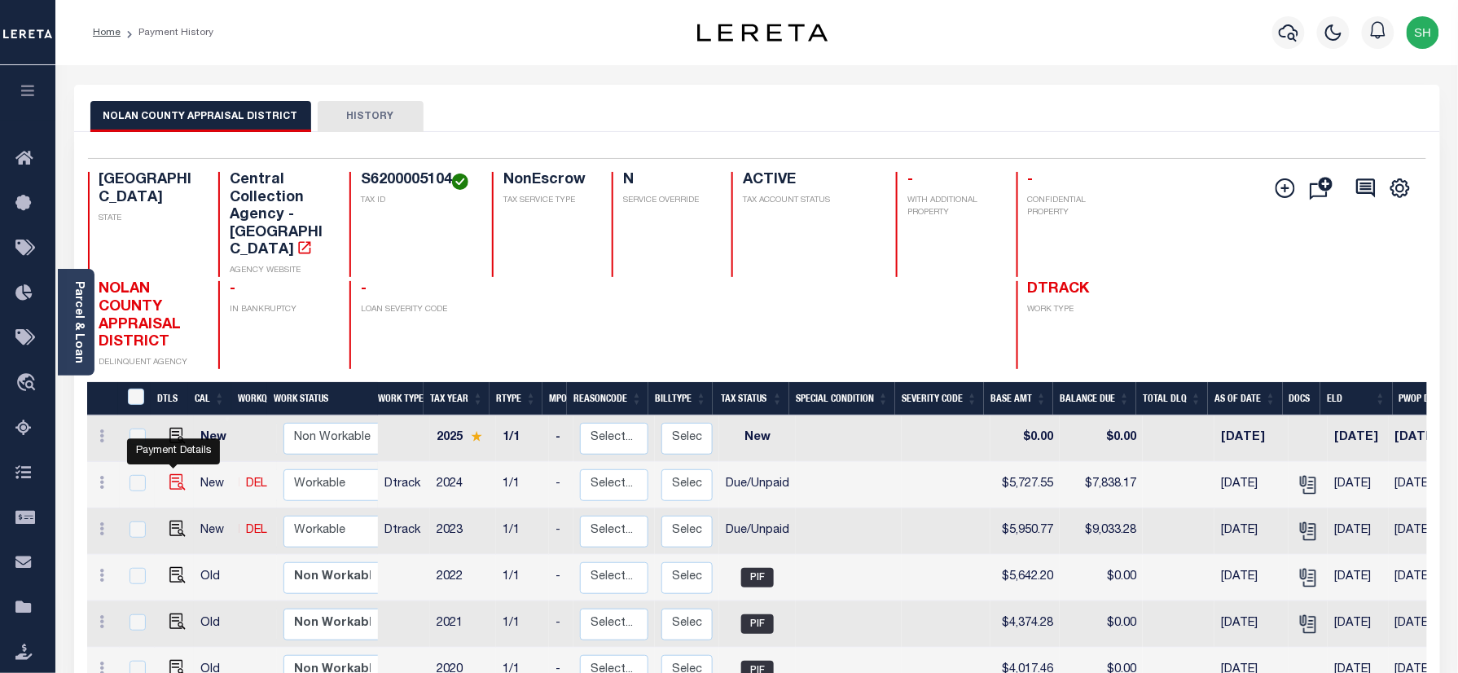
click at [169, 474] on img "" at bounding box center [177, 482] width 16 height 16
checkbox input "true"
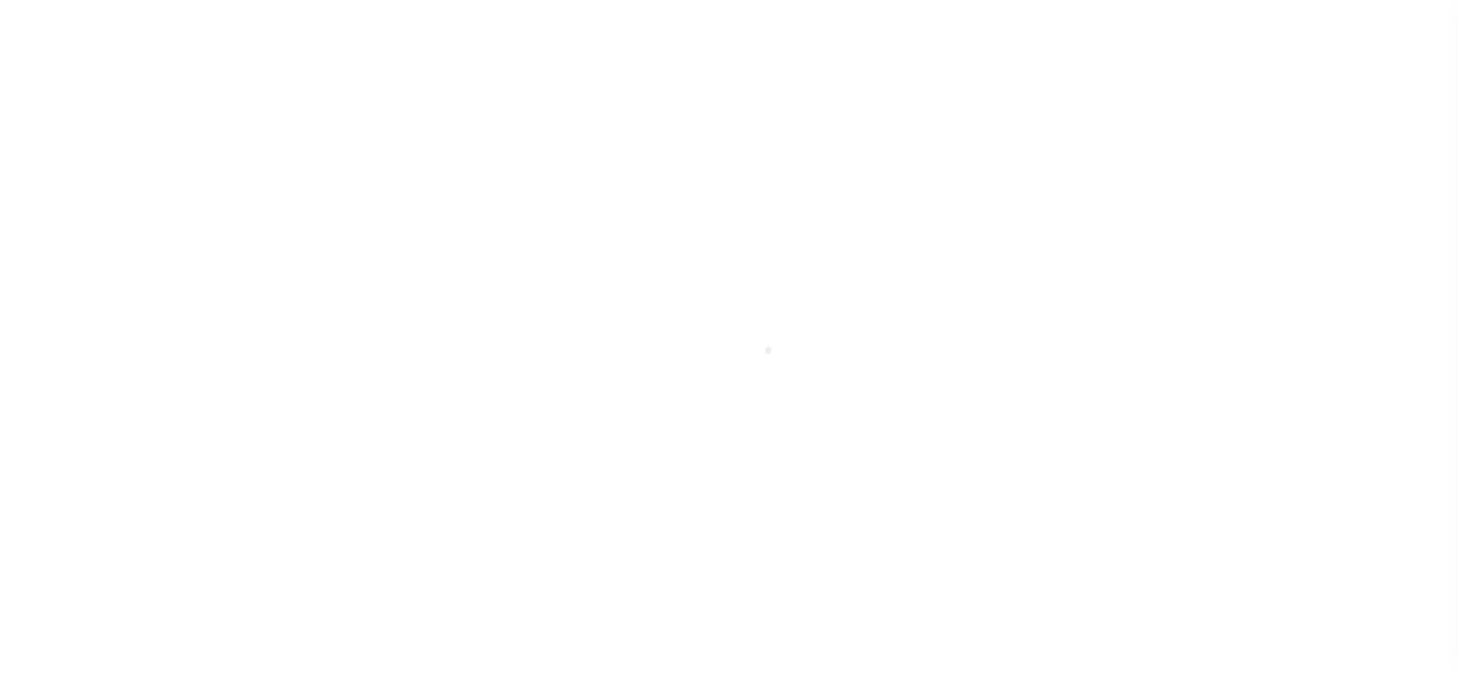
select select "DUE"
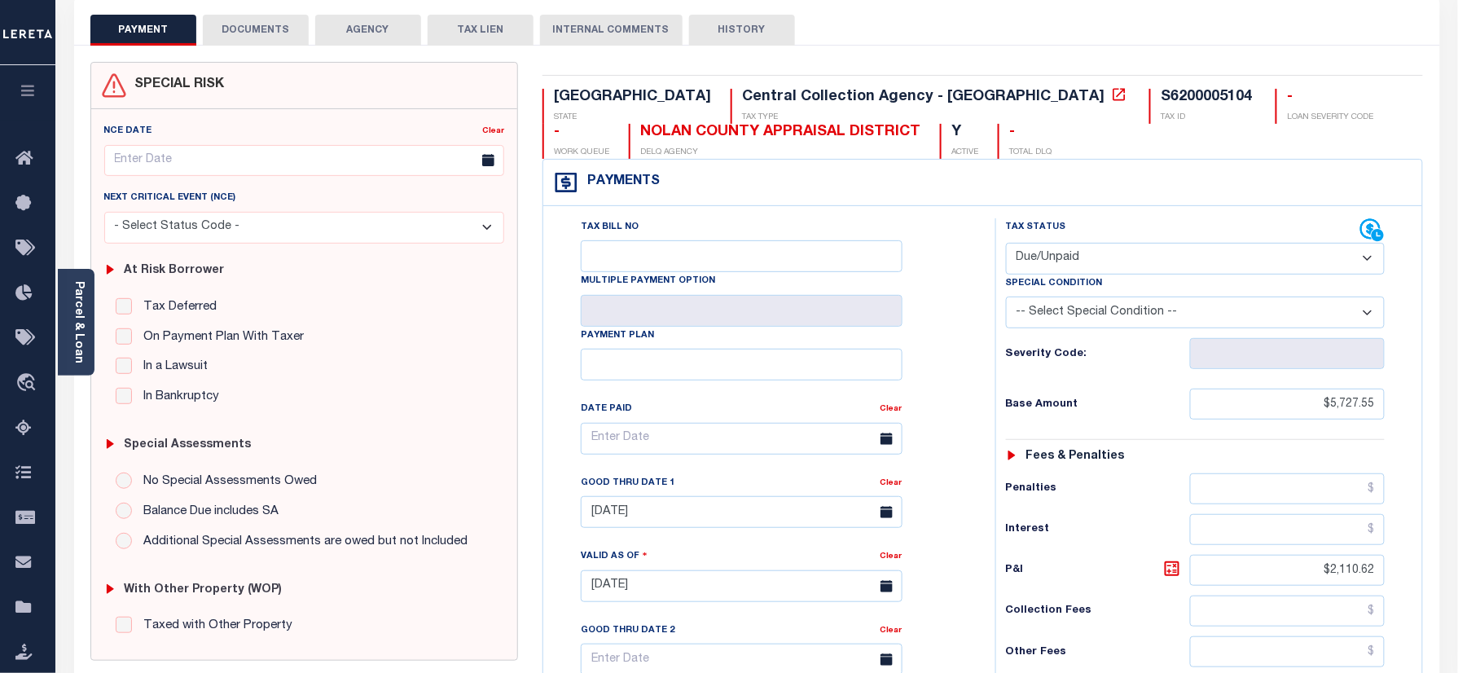
scroll to position [326, 0]
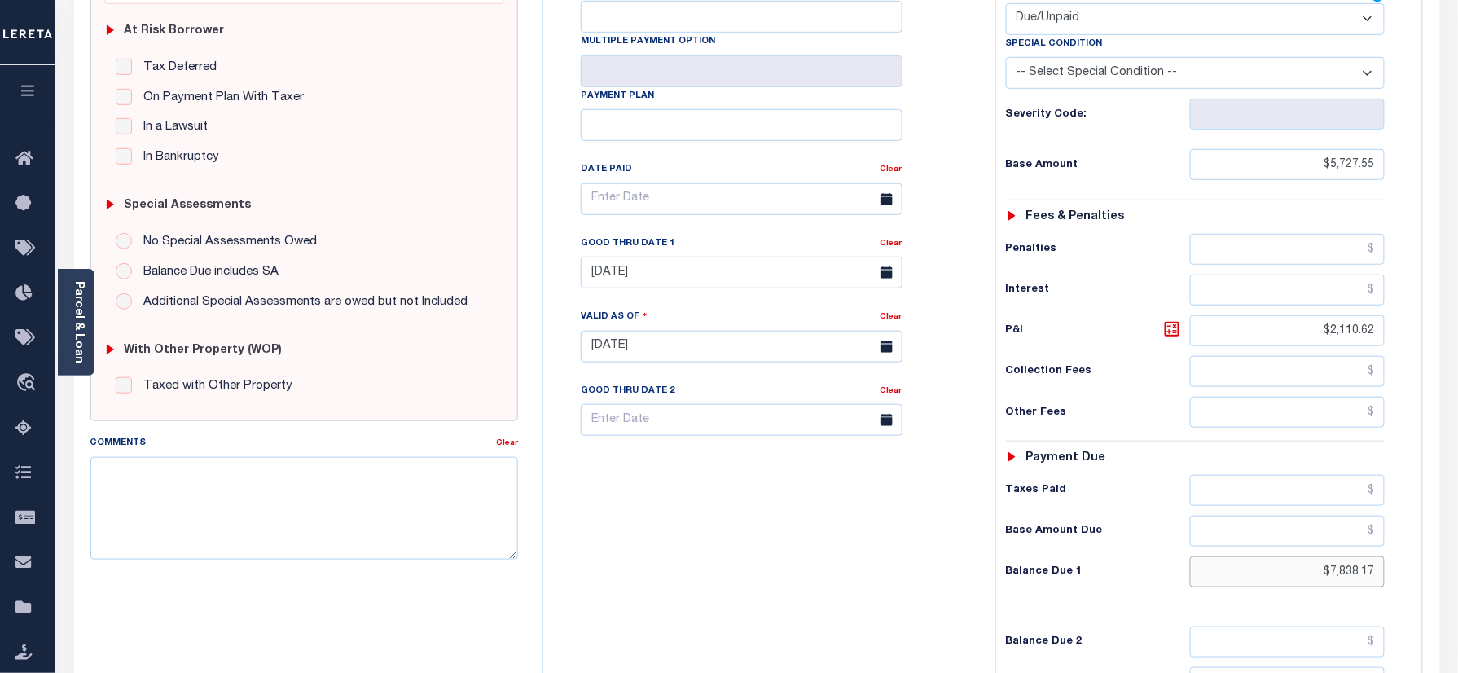
drag, startPoint x: 1295, startPoint y: 580, endPoint x: 1512, endPoint y: 591, distance: 216.9
click at [1457, 591] on html "Home Payment History Tax Line Detail" at bounding box center [729, 291] width 1458 height 1235
drag, startPoint x: 1295, startPoint y: 590, endPoint x: 1255, endPoint y: 506, distance: 92.9
click at [1457, 590] on html "Home Payment History Tax Line Detail" at bounding box center [729, 291] width 1458 height 1235
paste input "904.03"
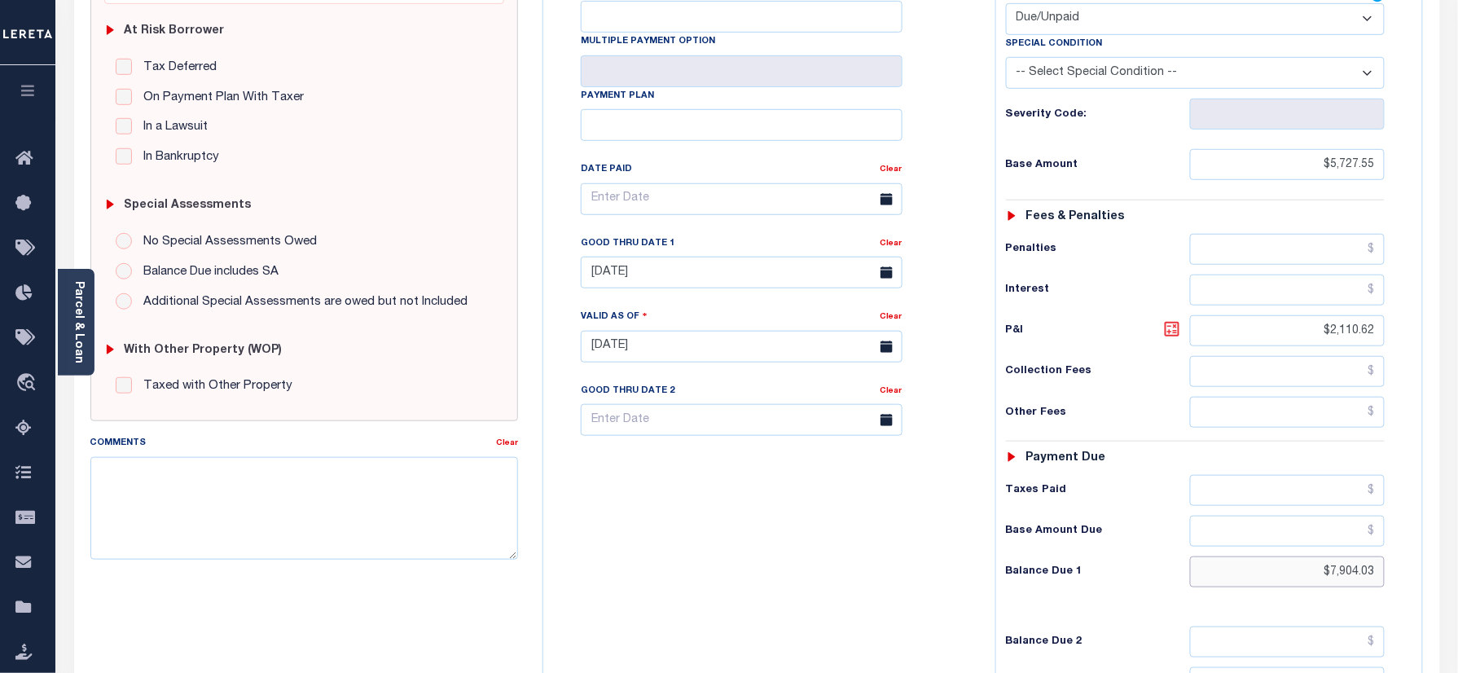
type input "$7,904.03"
type input "[DATE]"
click at [1170, 334] on icon at bounding box center [1172, 329] width 10 height 10
type input "$2,176.48"
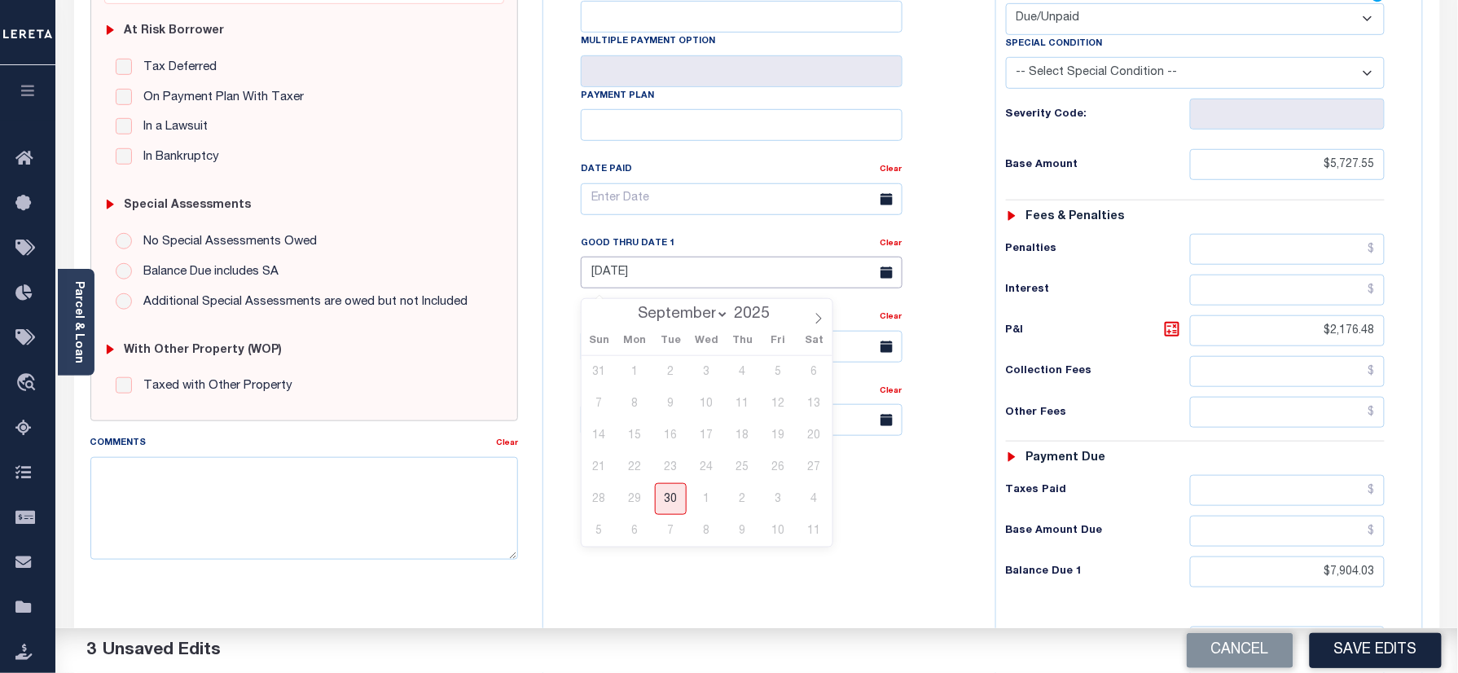
click at [661, 274] on input "08/31/2025" at bounding box center [742, 273] width 322 height 32
click at [678, 496] on span "30" at bounding box center [671, 499] width 32 height 32
type input "[DATE]"
click at [70, 304] on div "Parcel & Loan" at bounding box center [76, 322] width 37 height 107
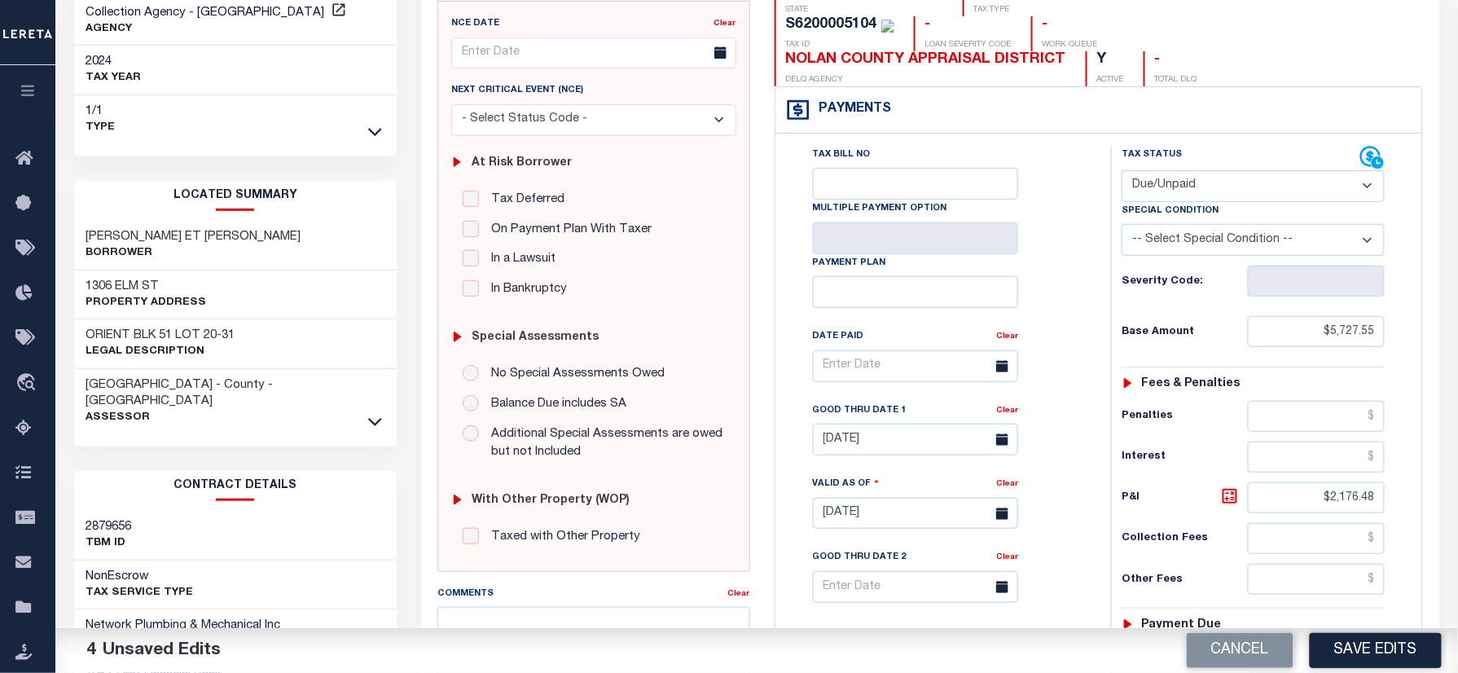
scroll to position [0, 0]
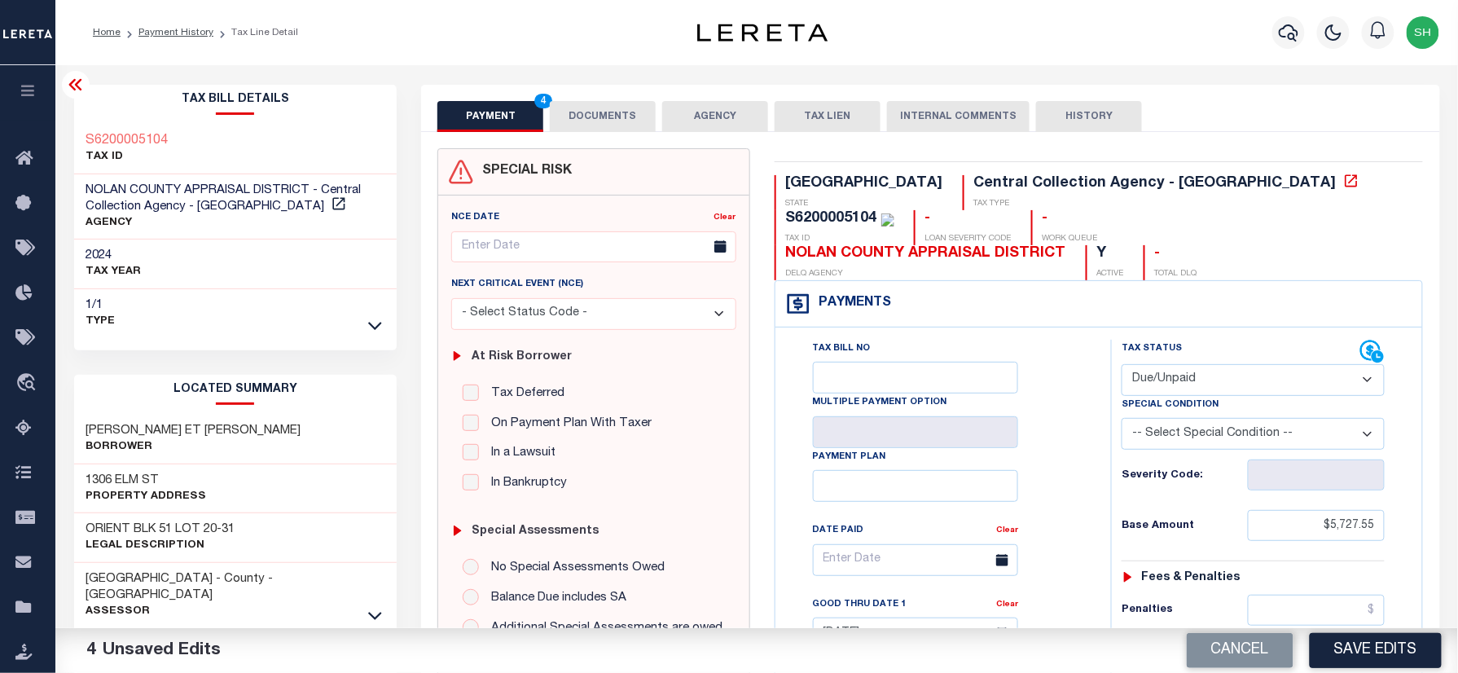
click at [74, 125] on div "S6200005104 TAX ID" at bounding box center [235, 150] width 323 height 50
copy h3 "S6200005104"
click at [584, 119] on button "DOCUMENTS" at bounding box center [603, 116] width 106 height 31
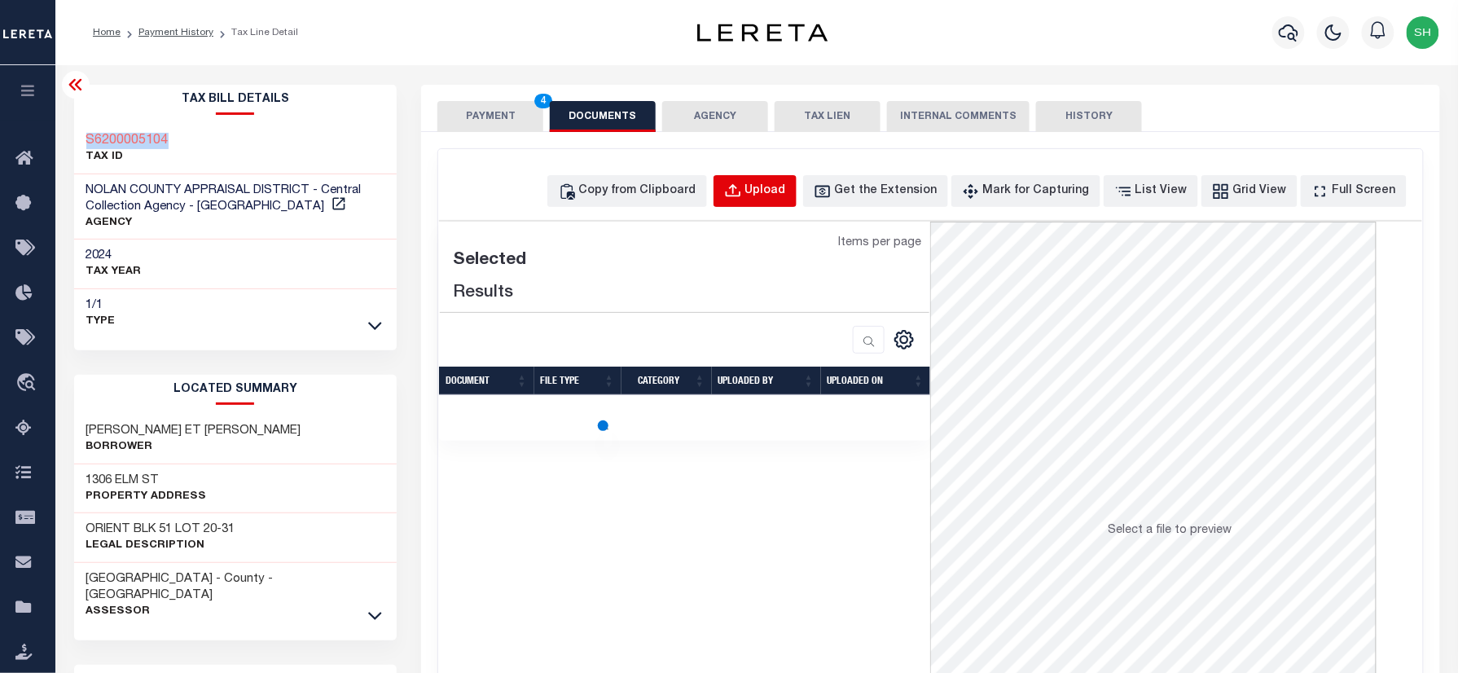
click at [785, 194] on div "Upload" at bounding box center [765, 191] width 41 height 18
select select "POP"
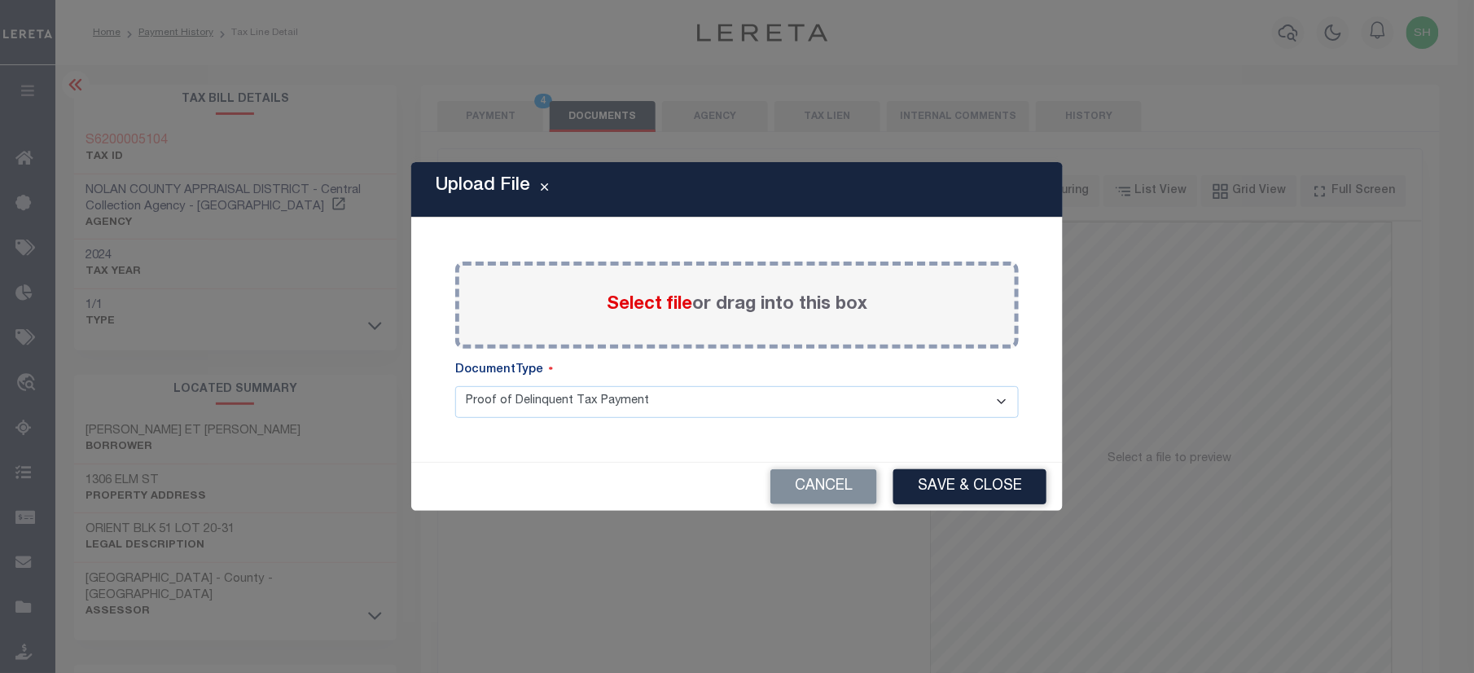
click at [647, 309] on span "Select file" at bounding box center [650, 305] width 86 height 18
click at [0, 0] on input "Select file or drag into this box" at bounding box center [0, 0] width 0 height 0
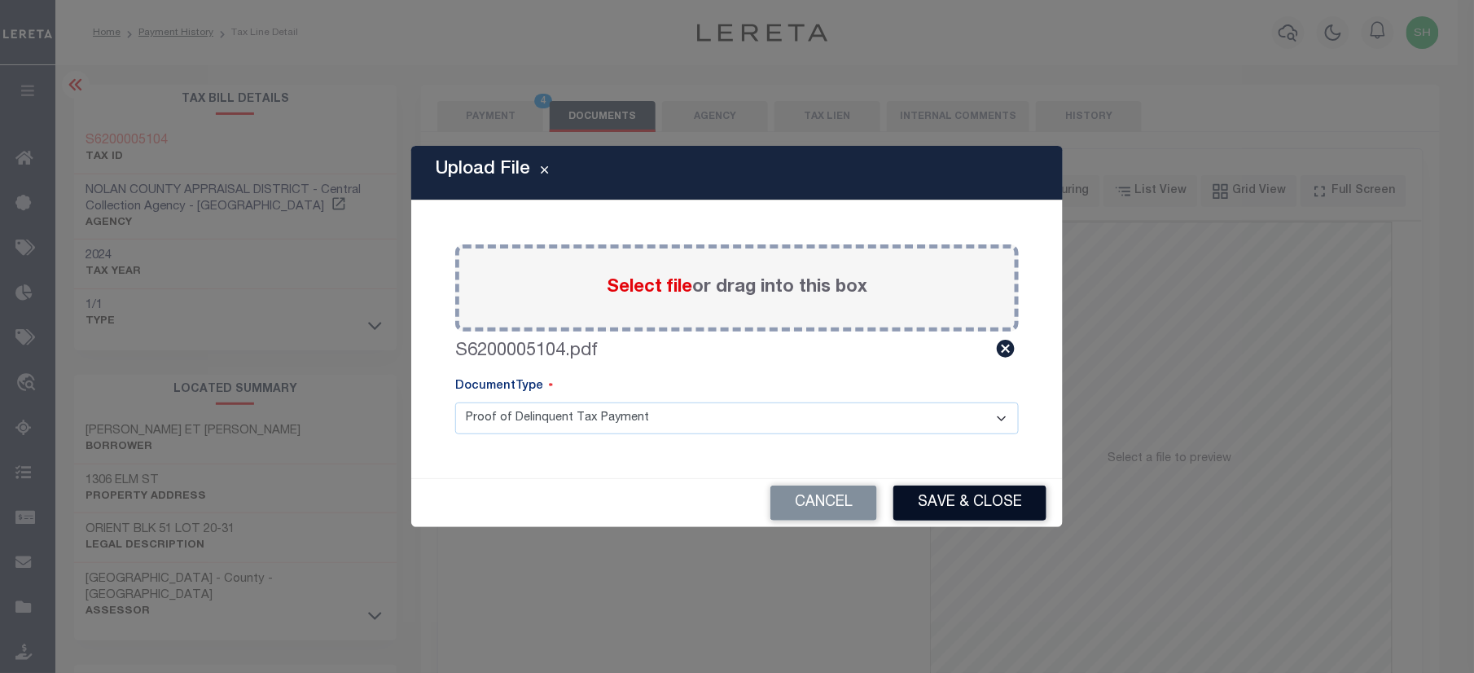
click at [946, 493] on button "Save & Close" at bounding box center [969, 502] width 153 height 35
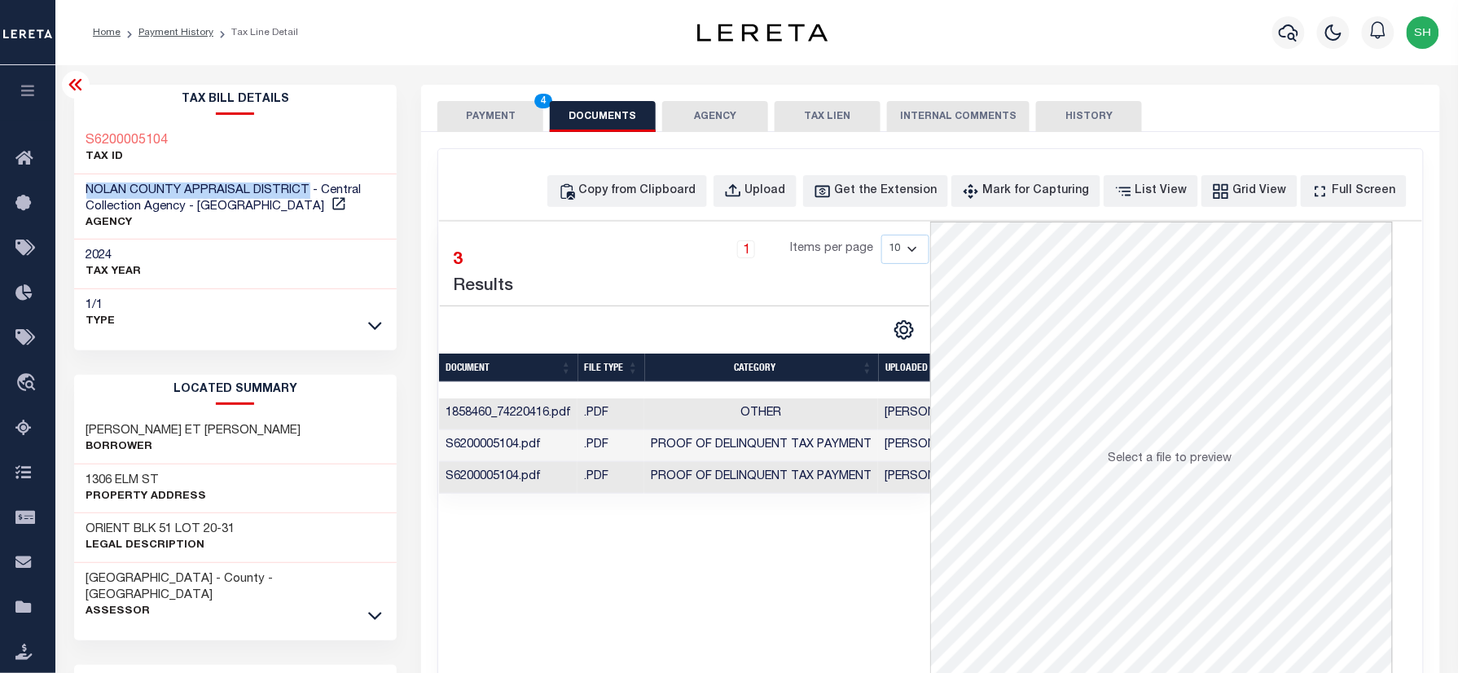
drag, startPoint x: 81, startPoint y: 186, endPoint x: 305, endPoint y: 186, distance: 223.2
click at [305, 186] on div "NOLAN COUNTY APPRAISAL DISTRICT - Central Collection Agency - TX AGENCY" at bounding box center [235, 207] width 323 height 66
copy span "NOLAN COUNTY APPRAISAL DISTRICT"
click at [499, 122] on button "PAYMENT 4" at bounding box center [490, 116] width 106 height 31
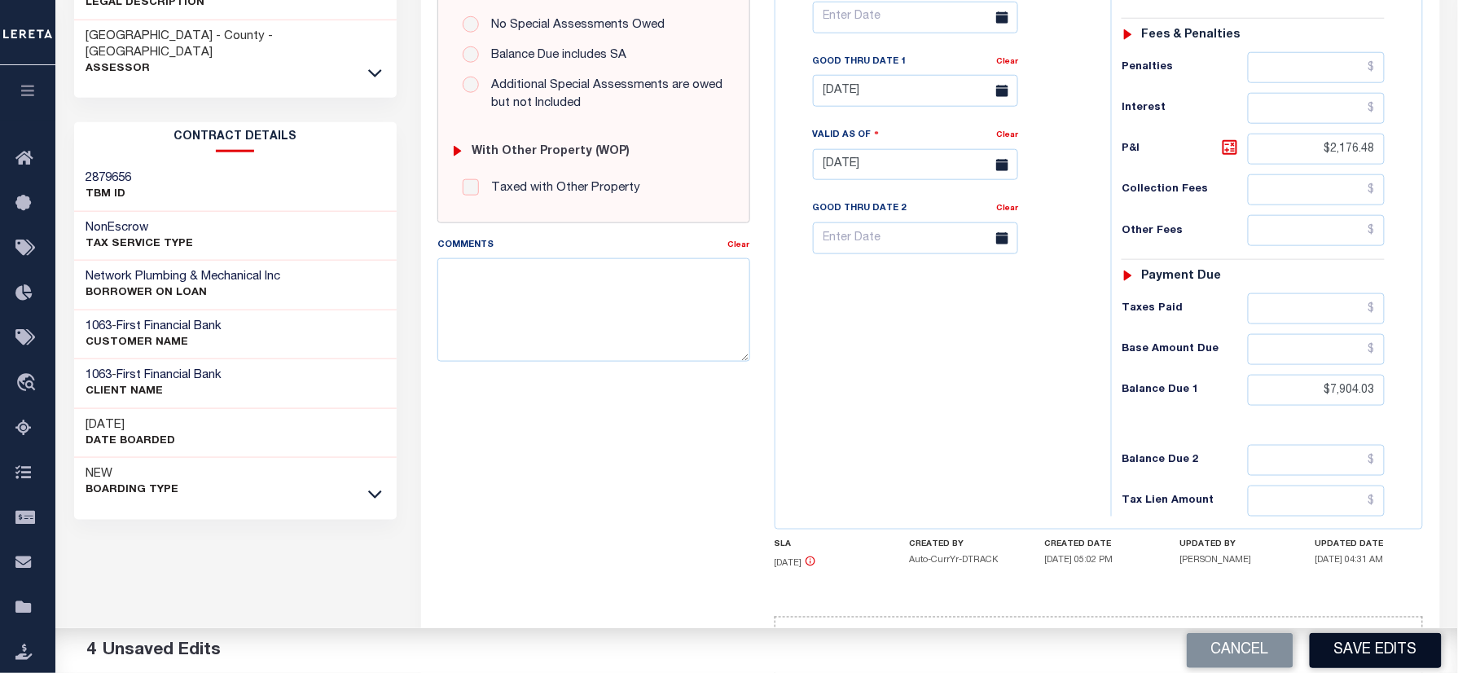
click at [1401, 656] on button "Save Edits" at bounding box center [1376, 650] width 132 height 35
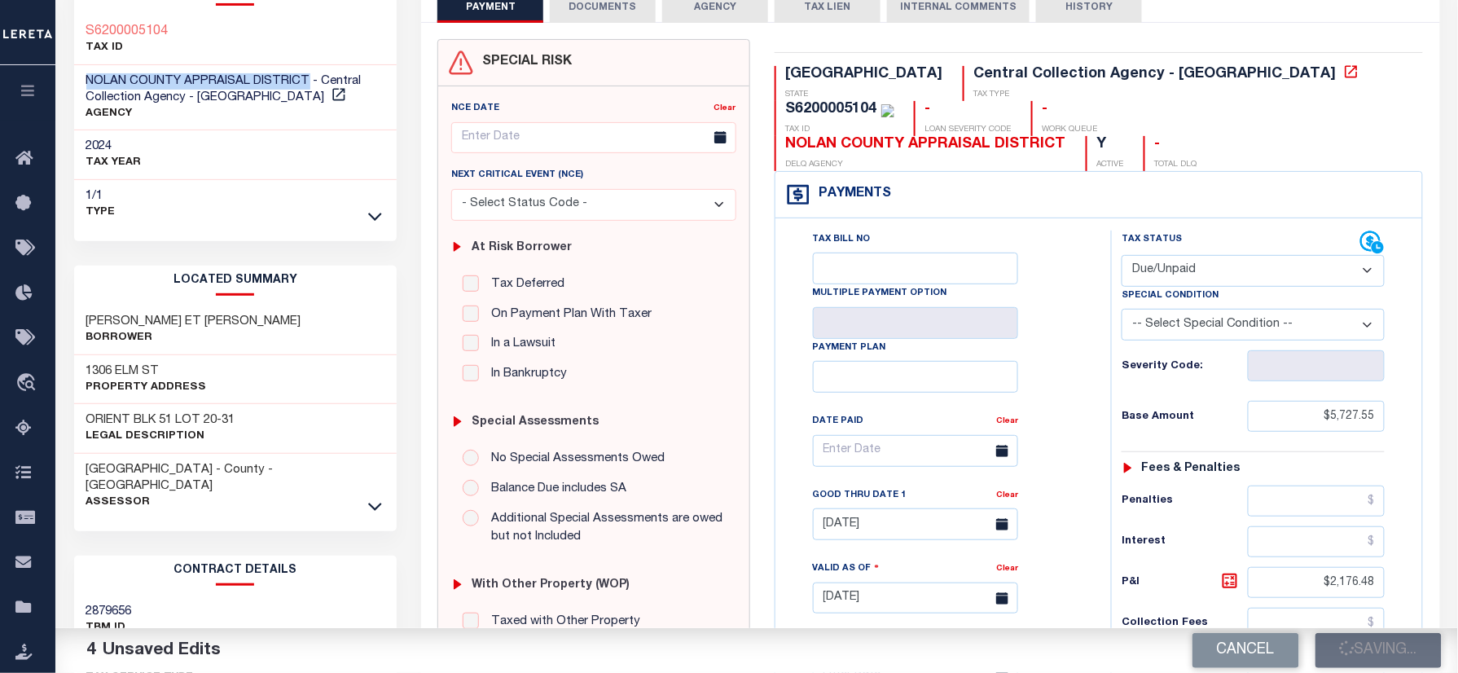
scroll to position [108, 0]
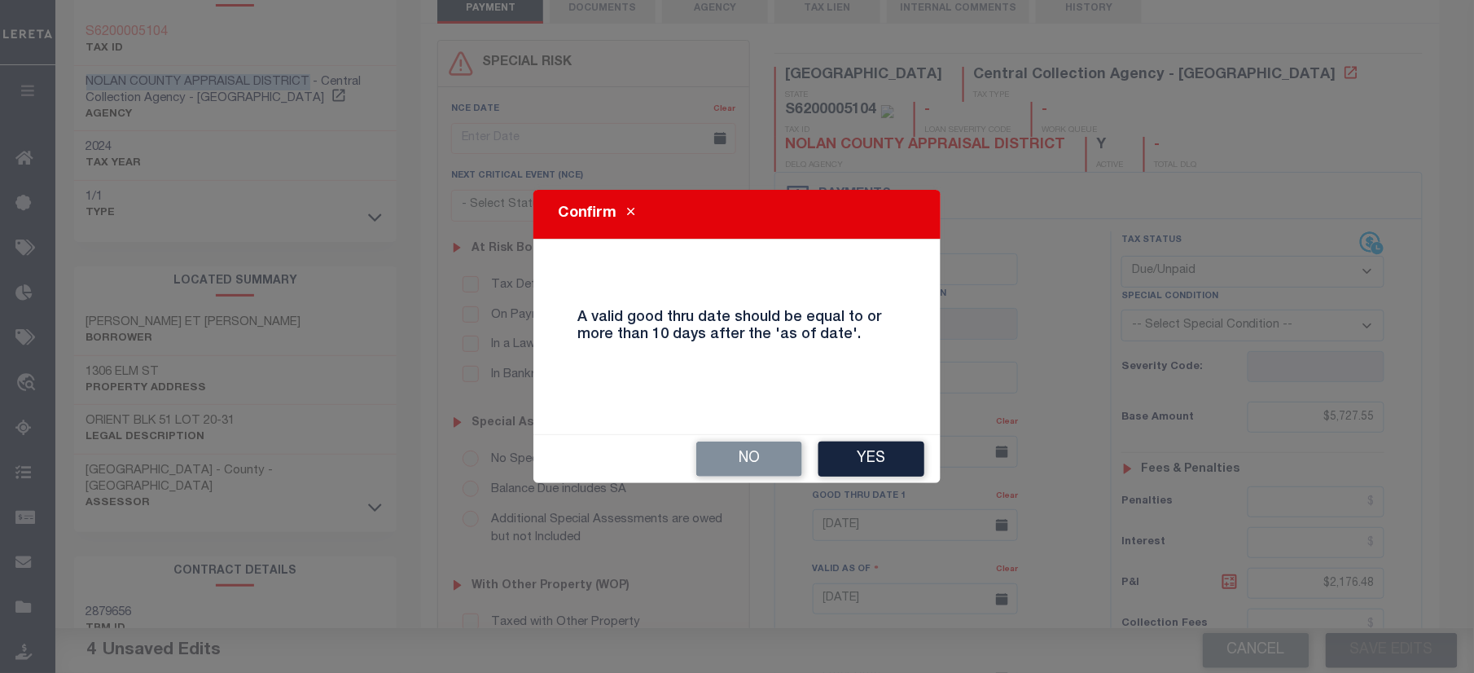
click at [914, 448] on button "Yes" at bounding box center [872, 458] width 106 height 35
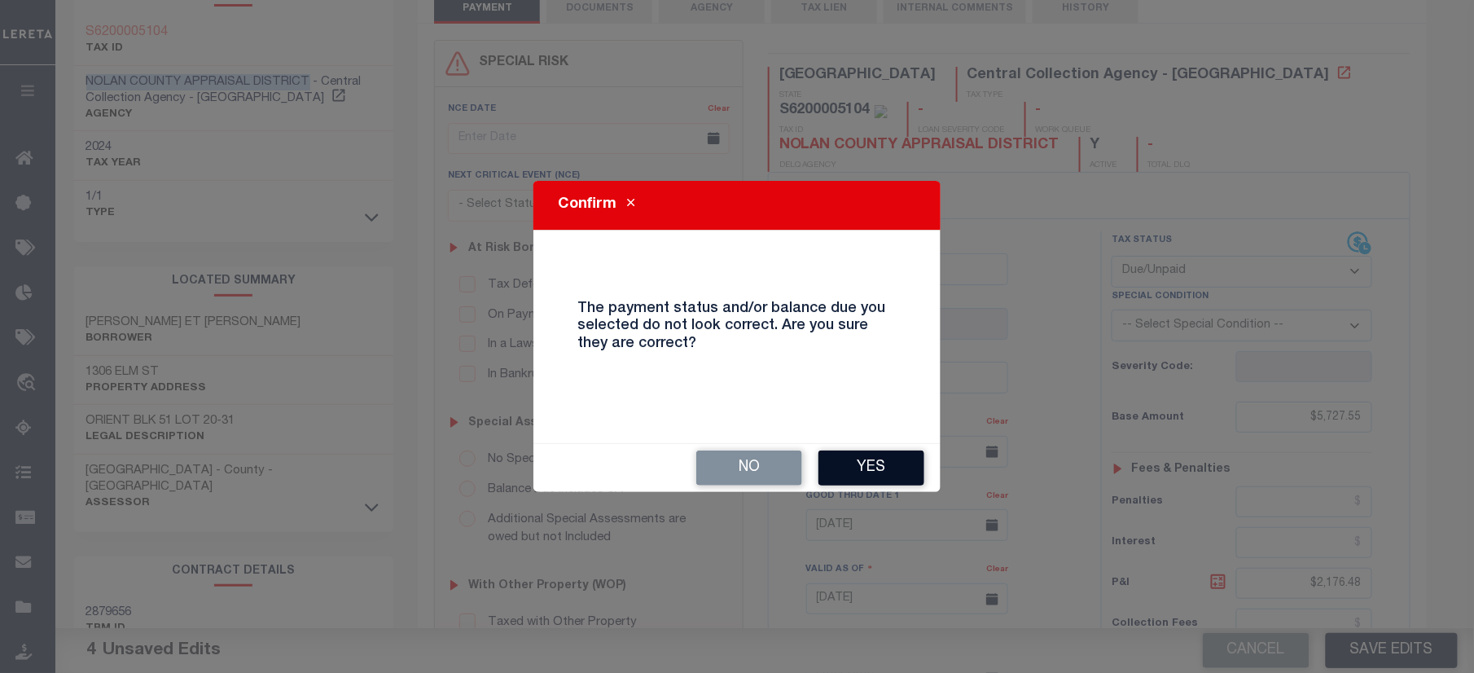
click at [894, 476] on button "Yes" at bounding box center [872, 467] width 106 height 35
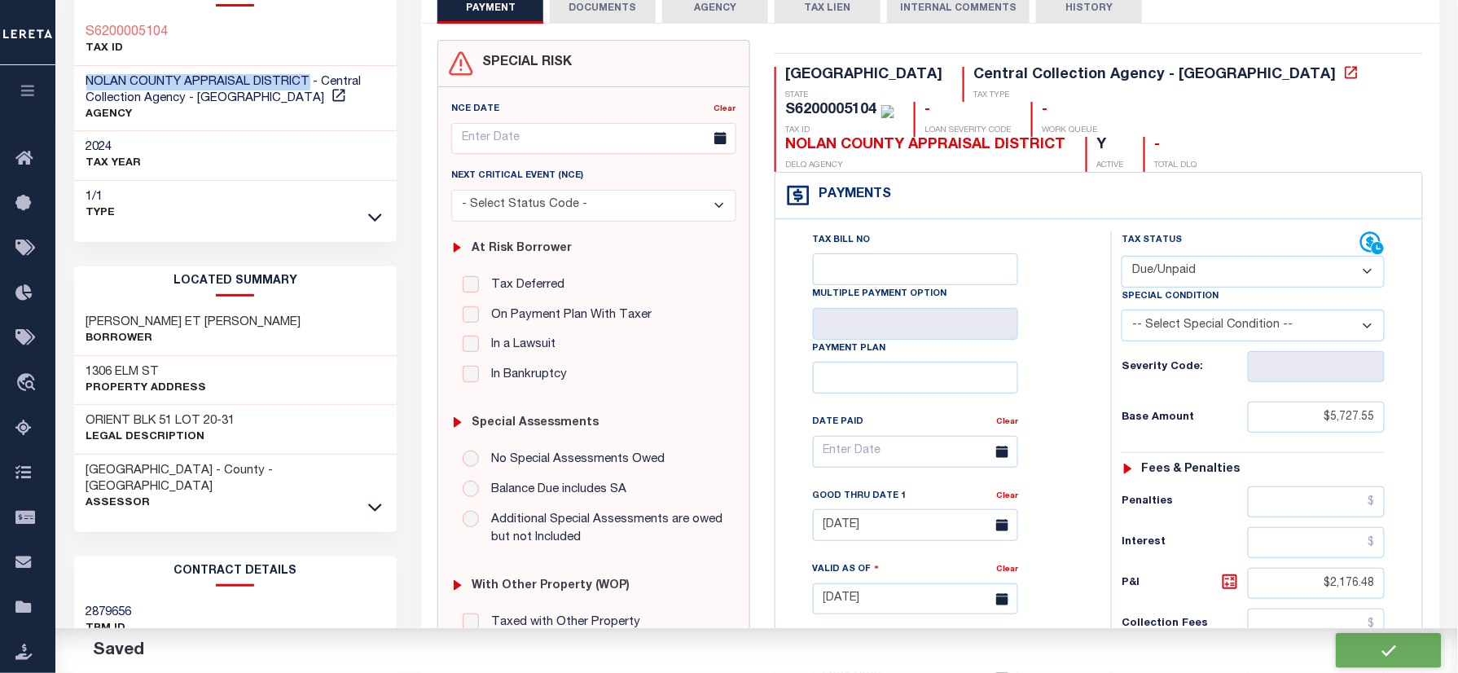
checkbox input "false"
type input "$5,727.55"
type input "$2,176.48"
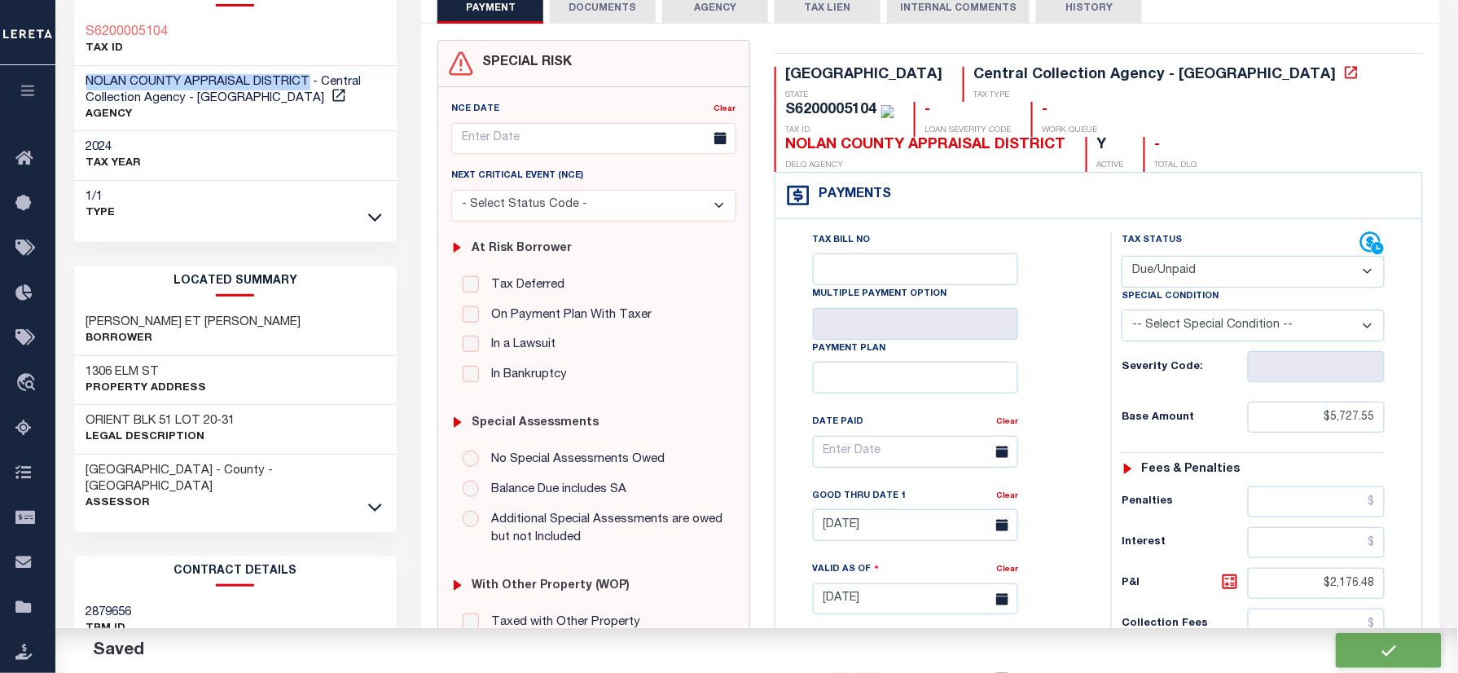
type input "$7,904.03"
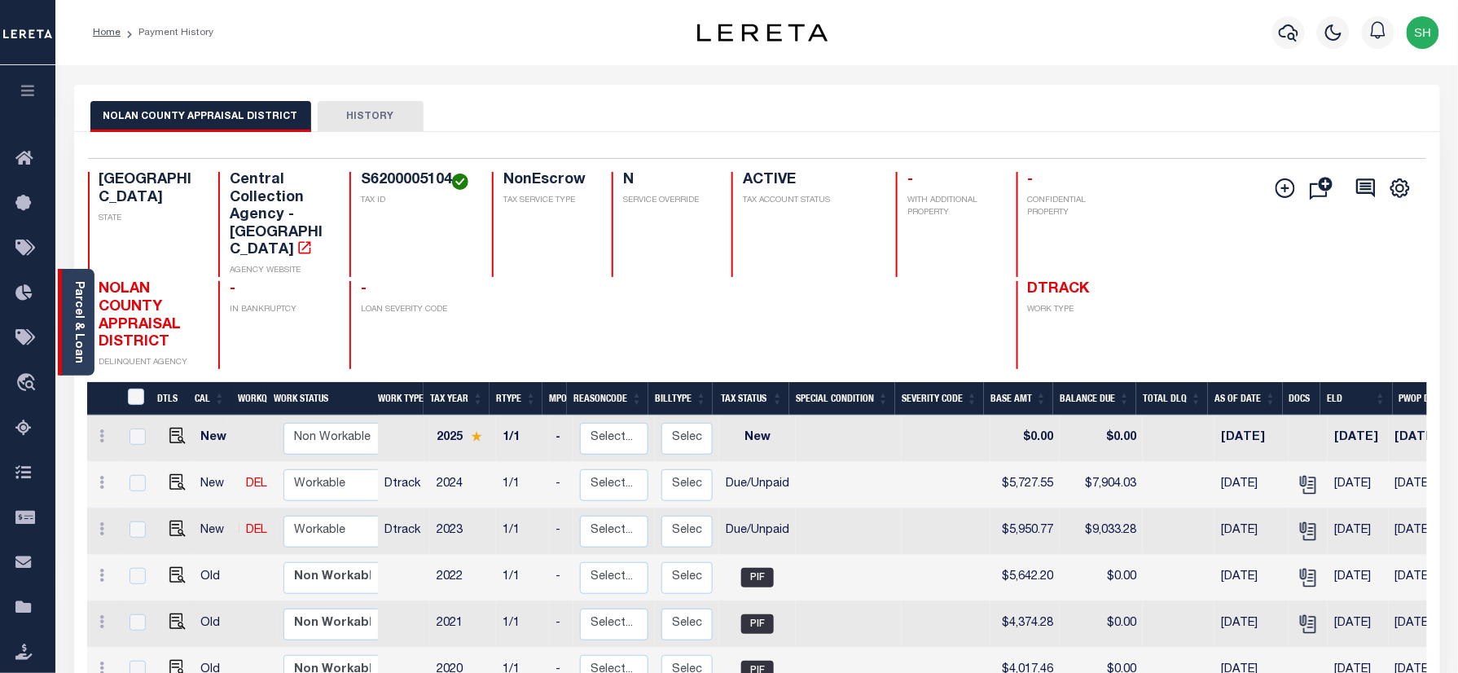
click at [78, 310] on link "Parcel & Loan" at bounding box center [77, 322] width 11 height 82
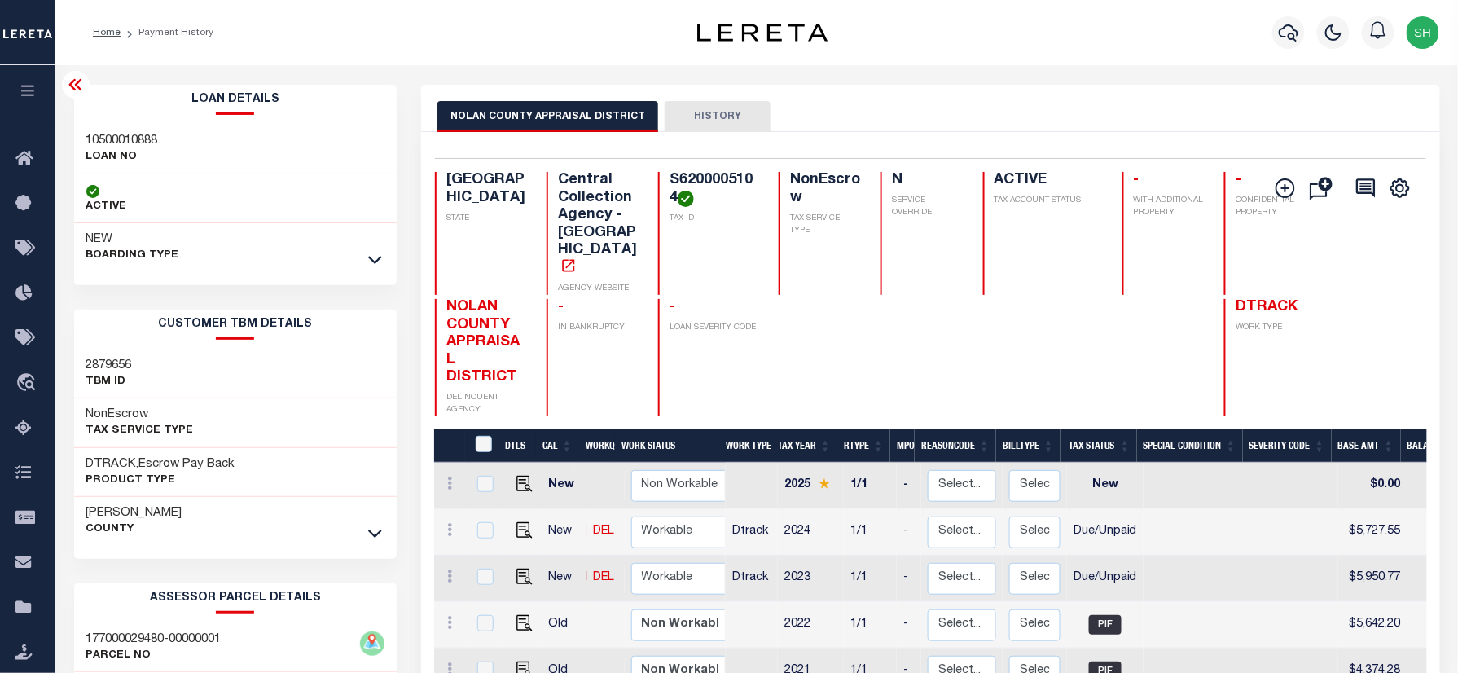
click at [109, 129] on div "10500010888 LOAN NO" at bounding box center [235, 150] width 323 height 50
copy h3 "10500010888"
click at [1292, 30] on icon "button" at bounding box center [1289, 33] width 20 height 20
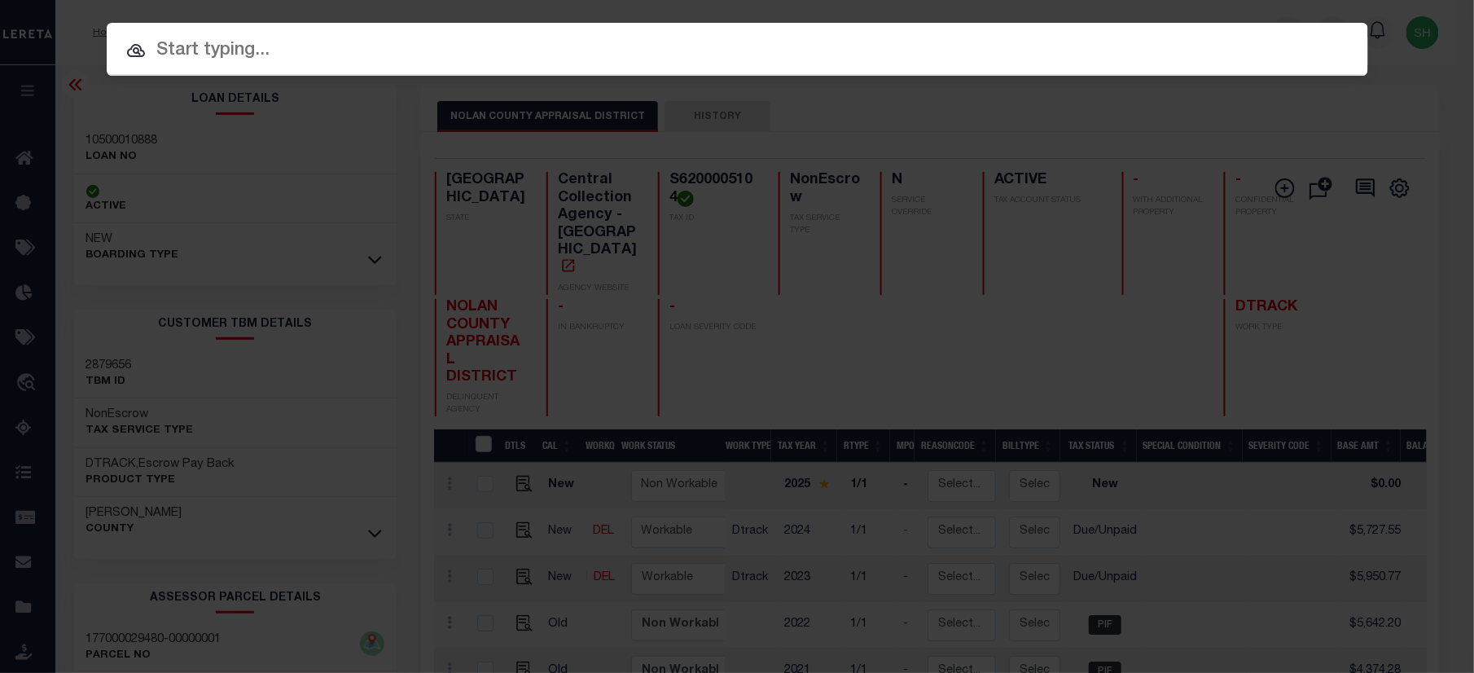
click at [1011, 55] on input "text" at bounding box center [738, 51] width 1262 height 29
paste input "10500010888"
type input "10500010888"
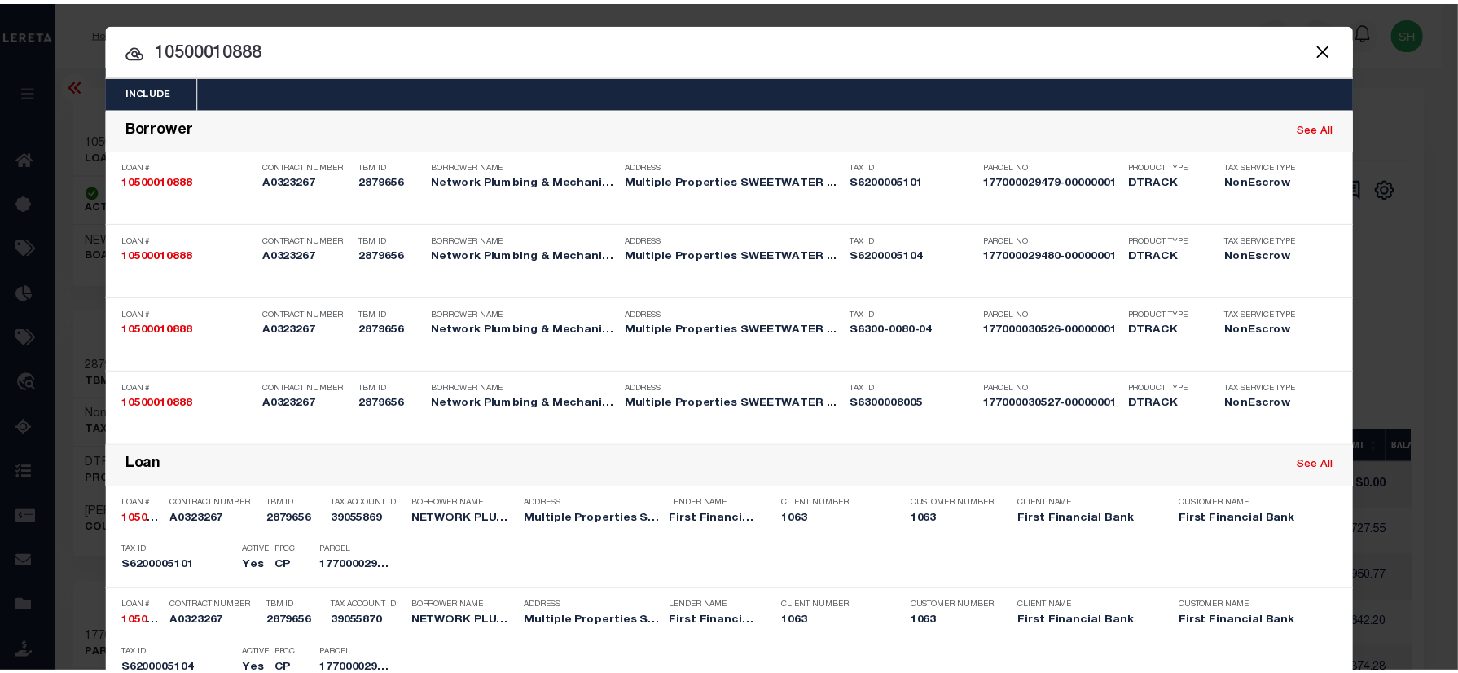
scroll to position [744, 0]
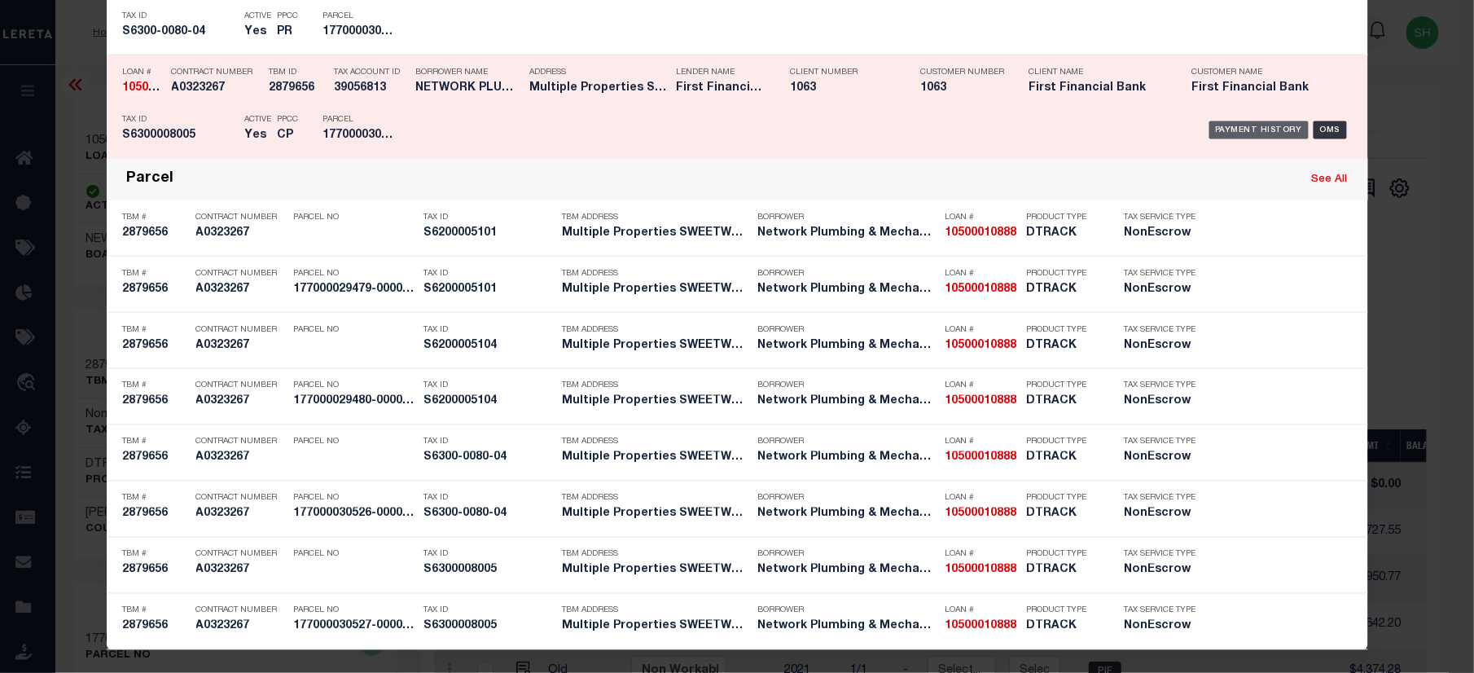
click at [1272, 127] on div "Payment History" at bounding box center [1259, 130] width 100 height 18
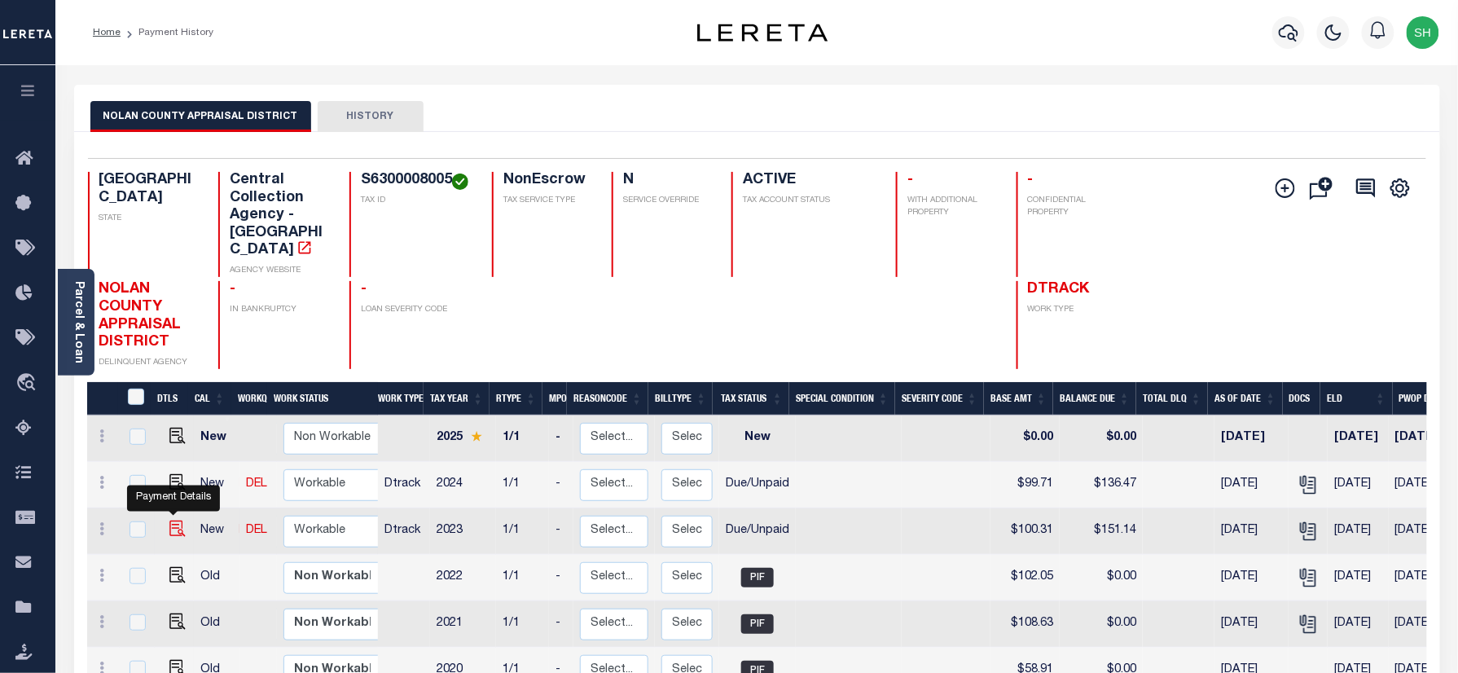
click at [173, 520] on img "" at bounding box center [177, 528] width 16 height 16
checkbox input "true"
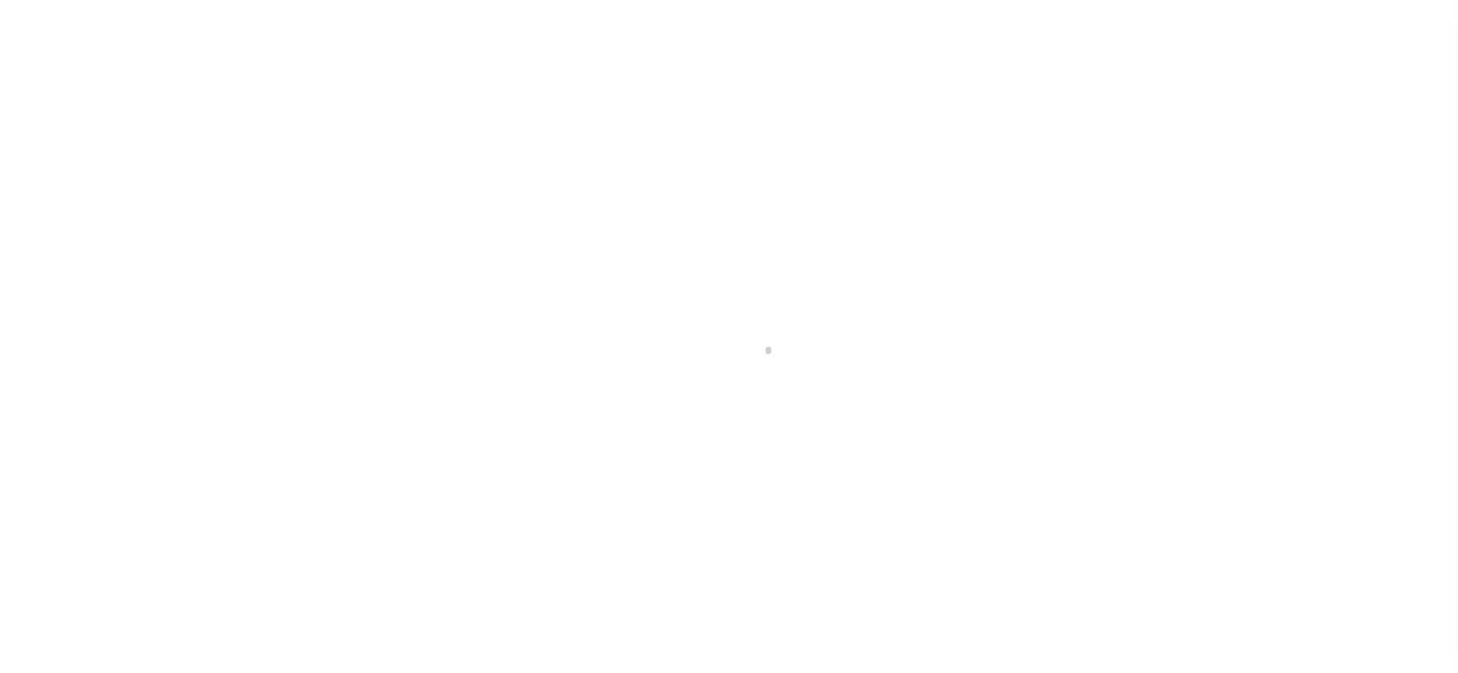
checkbox input "false"
type textarea "Please refer 2024 line for supporting Document."
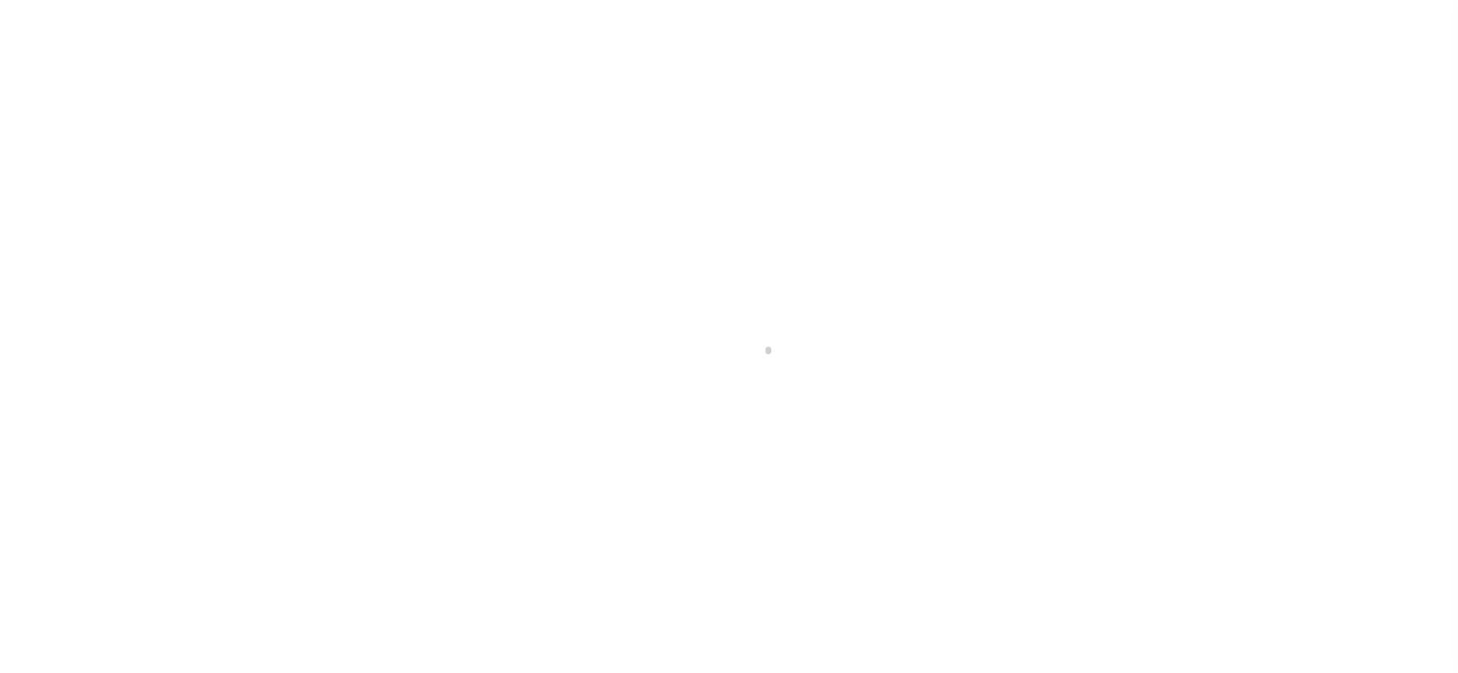
type input "[DATE]"
select select "DUE"
type input "$100.31"
type input "$50.83"
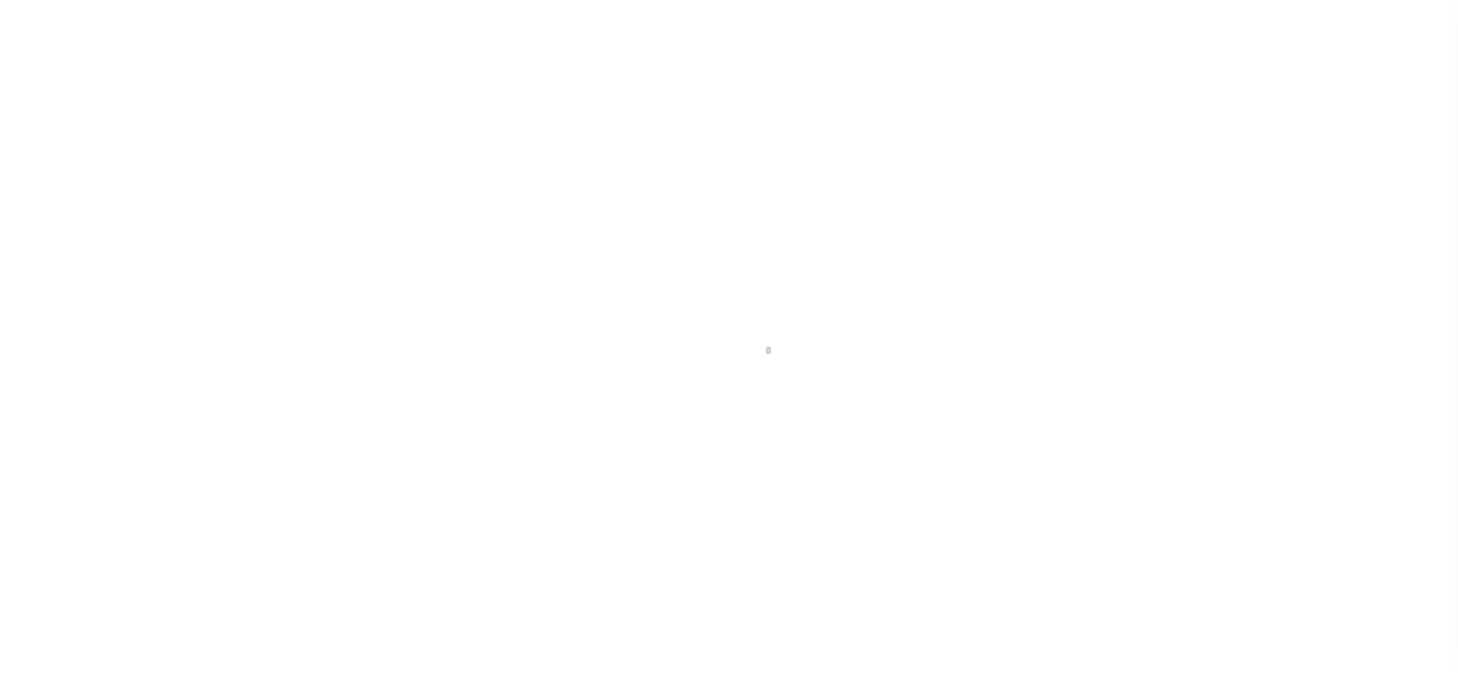
type input "$151.14"
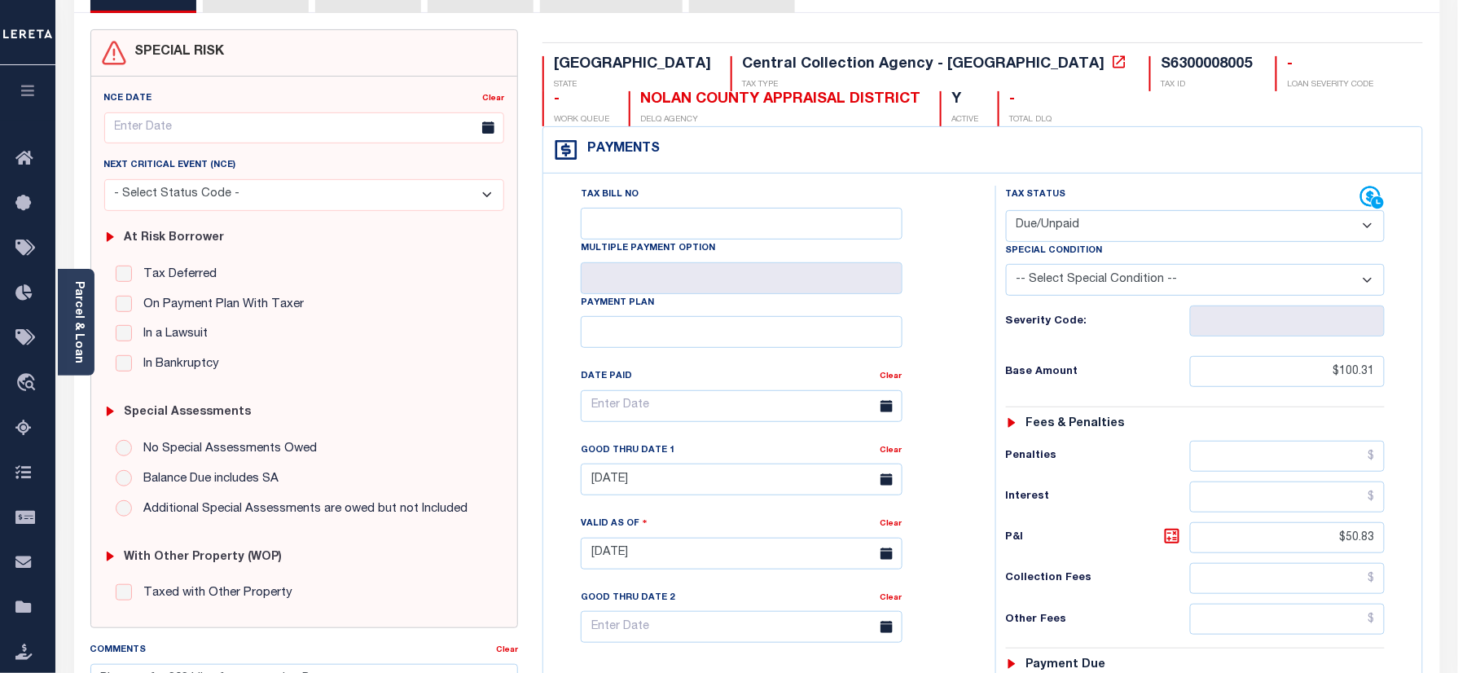
scroll to position [434, 0]
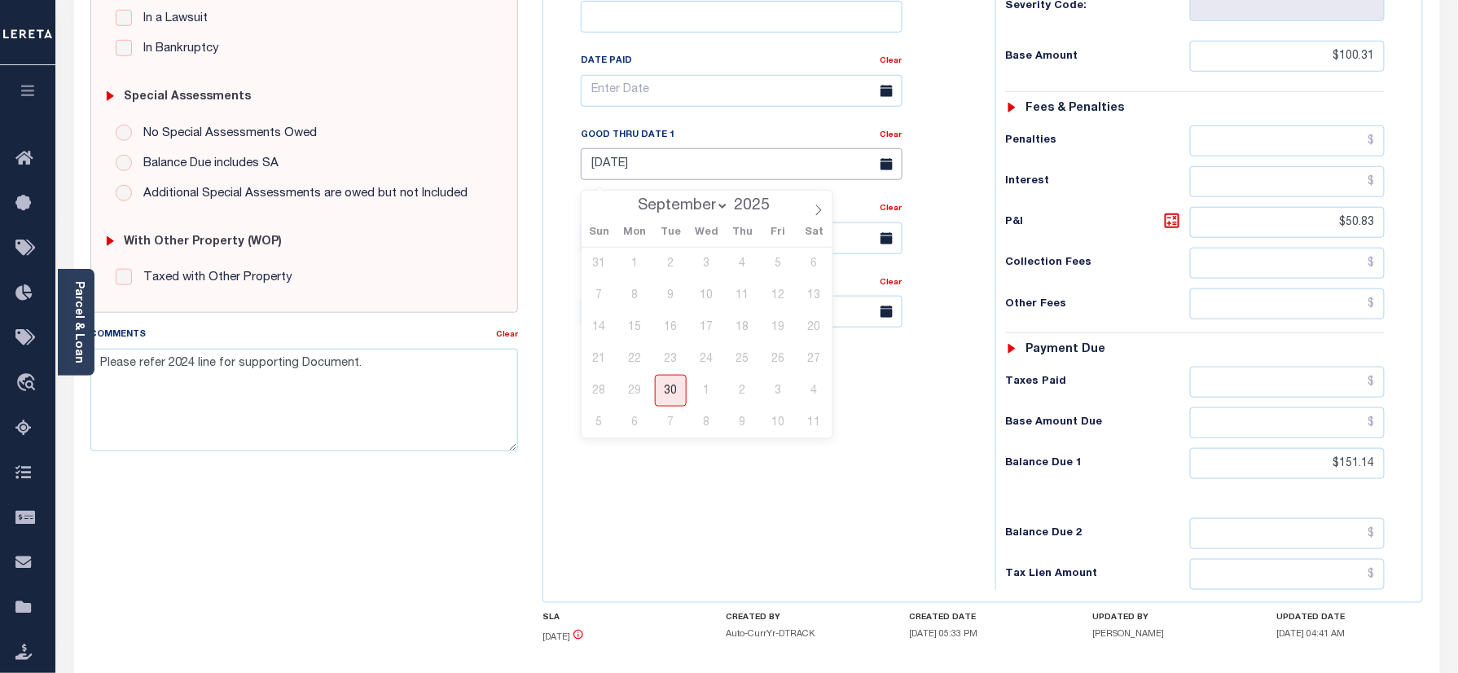
click at [674, 164] on input "[DATE]" at bounding box center [742, 164] width 322 height 32
click at [672, 383] on span "30" at bounding box center [671, 391] width 32 height 32
type input "[DATE]"
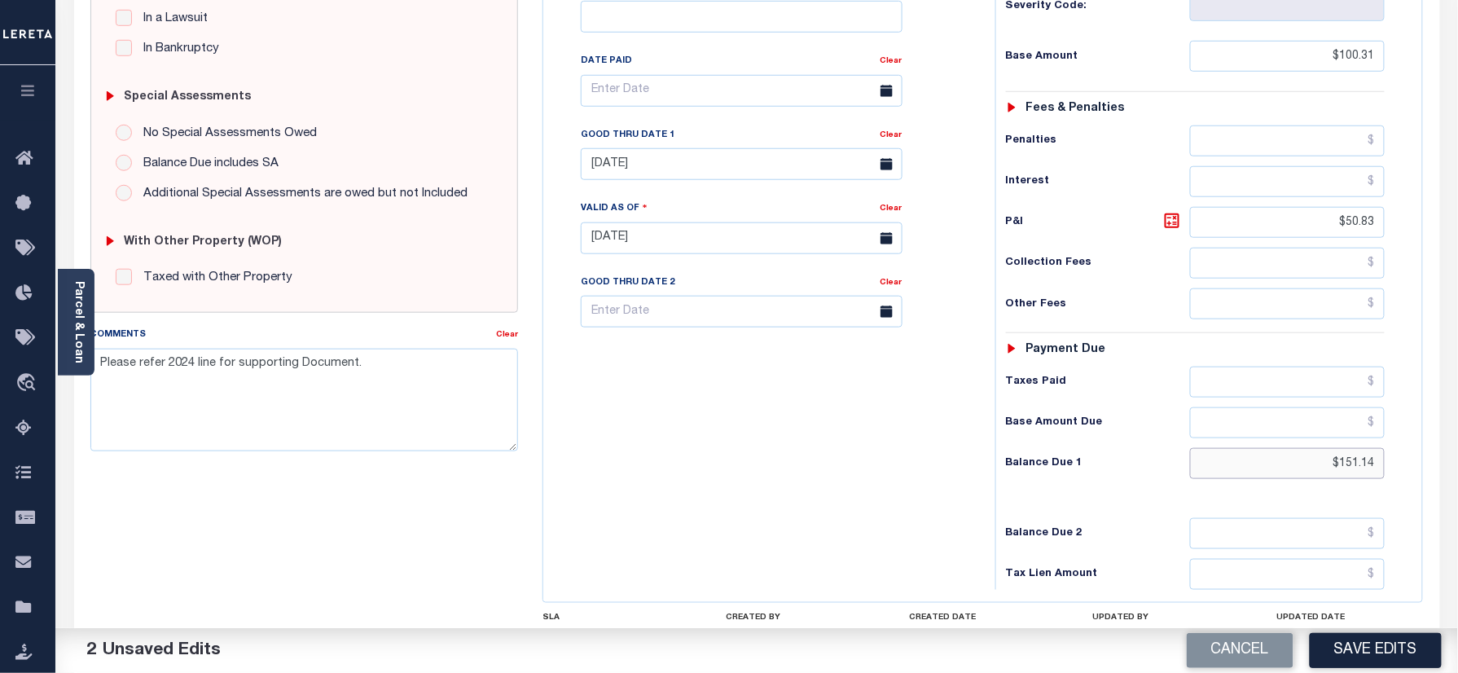
drag, startPoint x: 1310, startPoint y: 476, endPoint x: 1513, endPoint y: 481, distance: 202.8
click at [1457, 481] on html "Home Payment History Tax Line Detail" at bounding box center [729, 183] width 1458 height 1235
paste input "152.28"
type input "$152.28"
click at [1174, 222] on icon at bounding box center [1172, 220] width 15 height 15
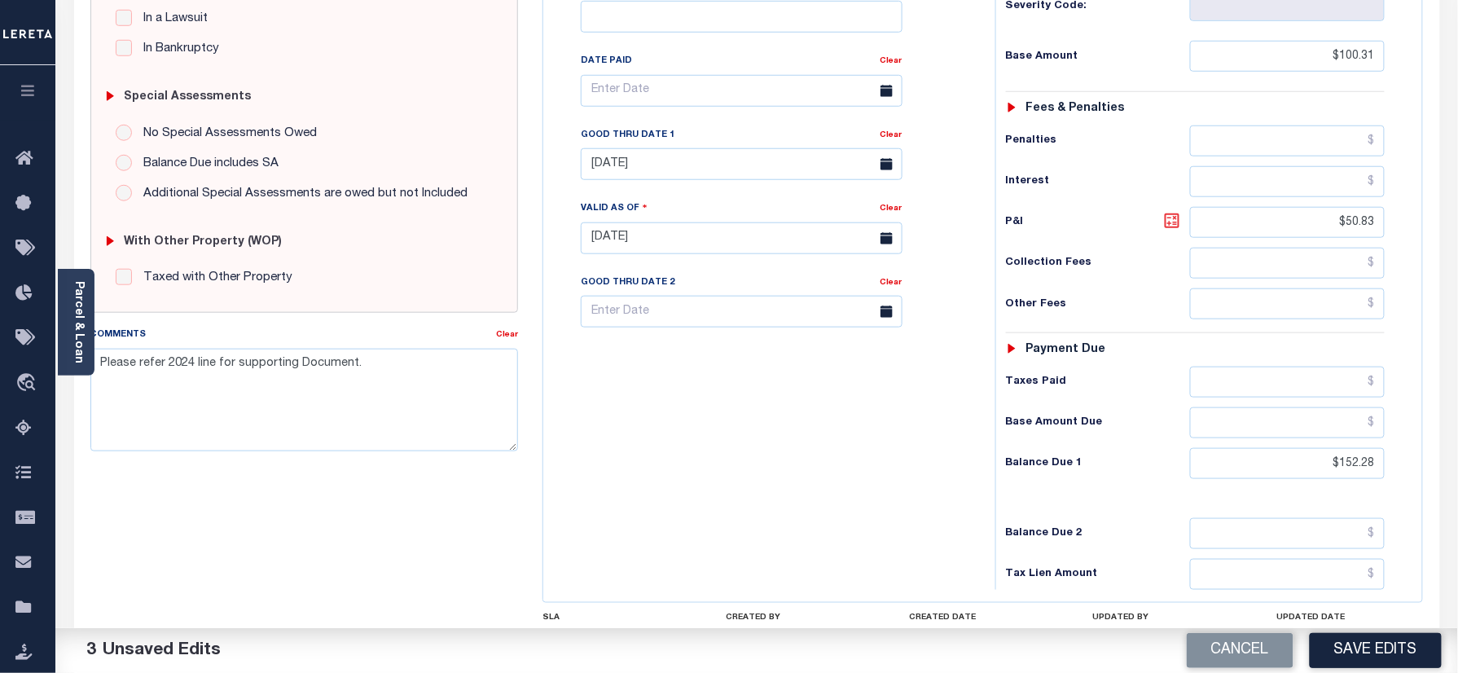
type input "$51.97"
click at [1386, 649] on button "Save Edits" at bounding box center [1376, 650] width 132 height 35
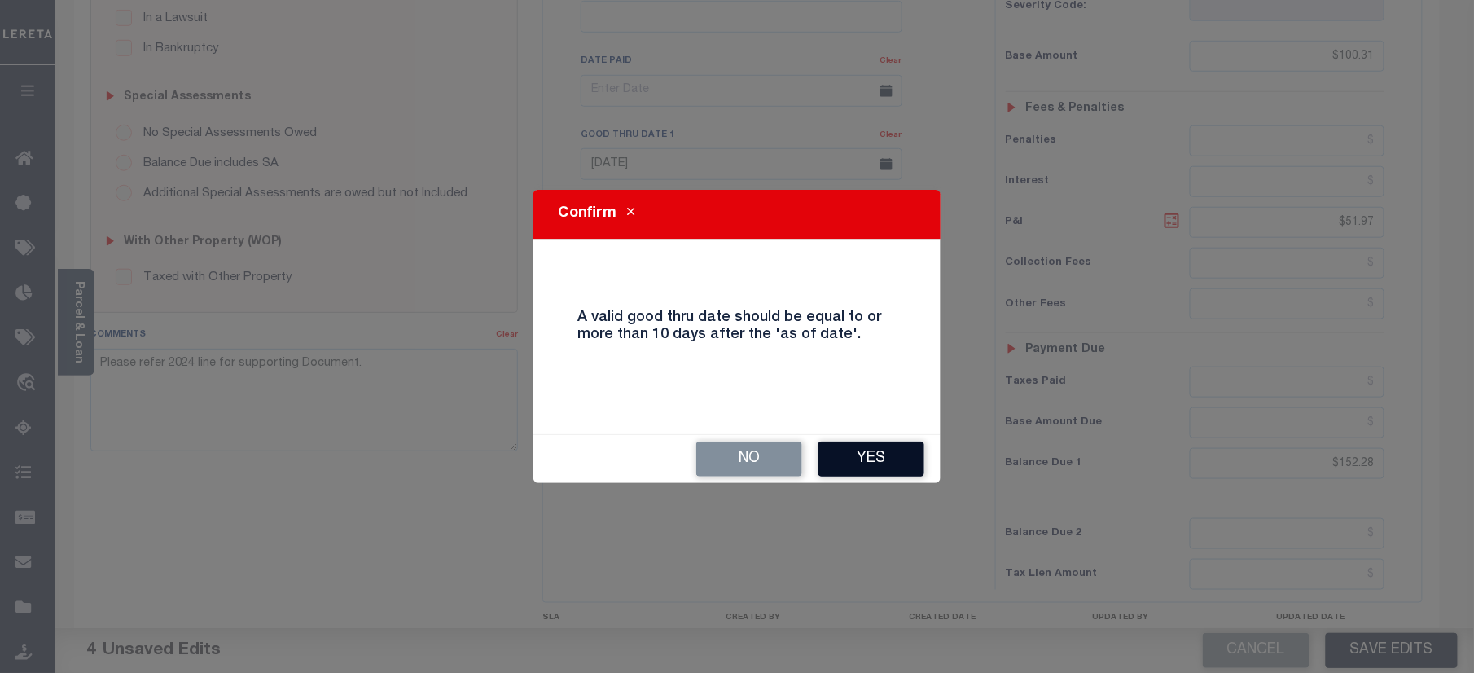
click at [880, 463] on button "Yes" at bounding box center [872, 458] width 106 height 35
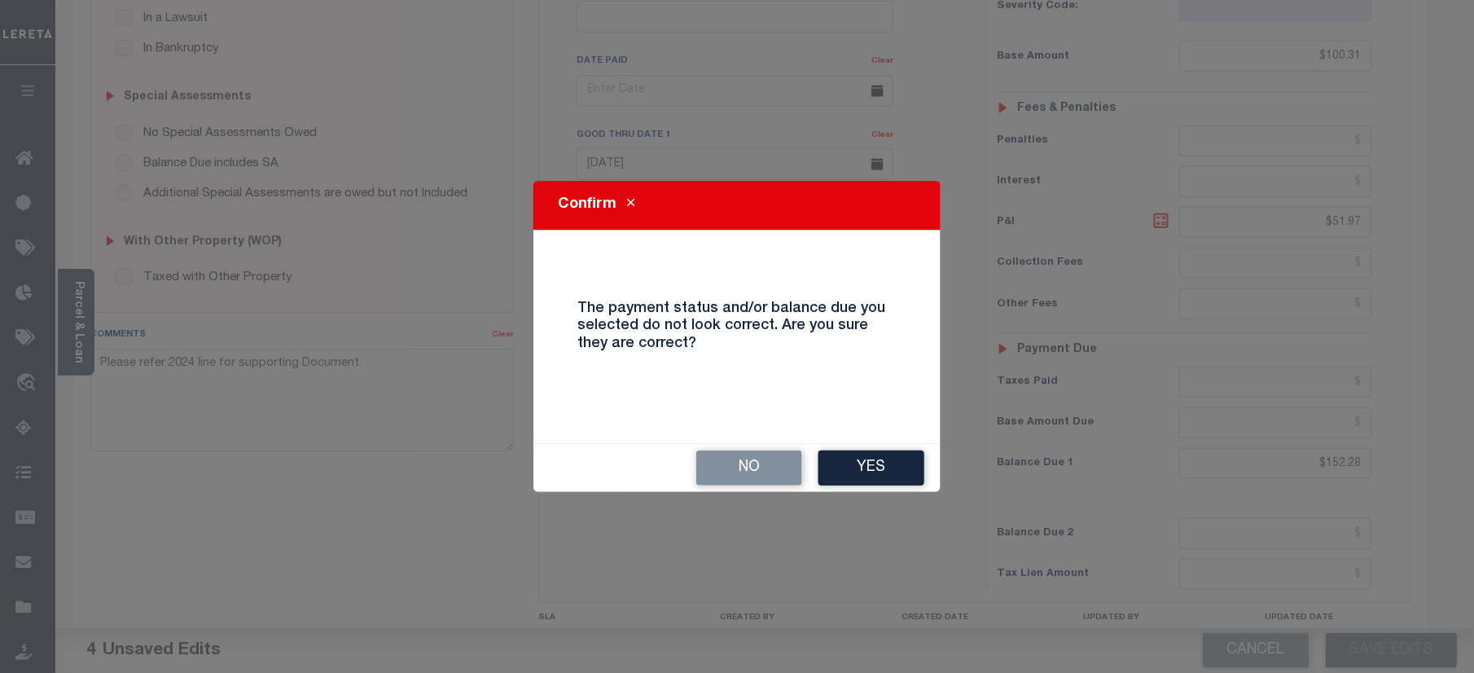
click at [880, 463] on button "Yes" at bounding box center [872, 467] width 106 height 35
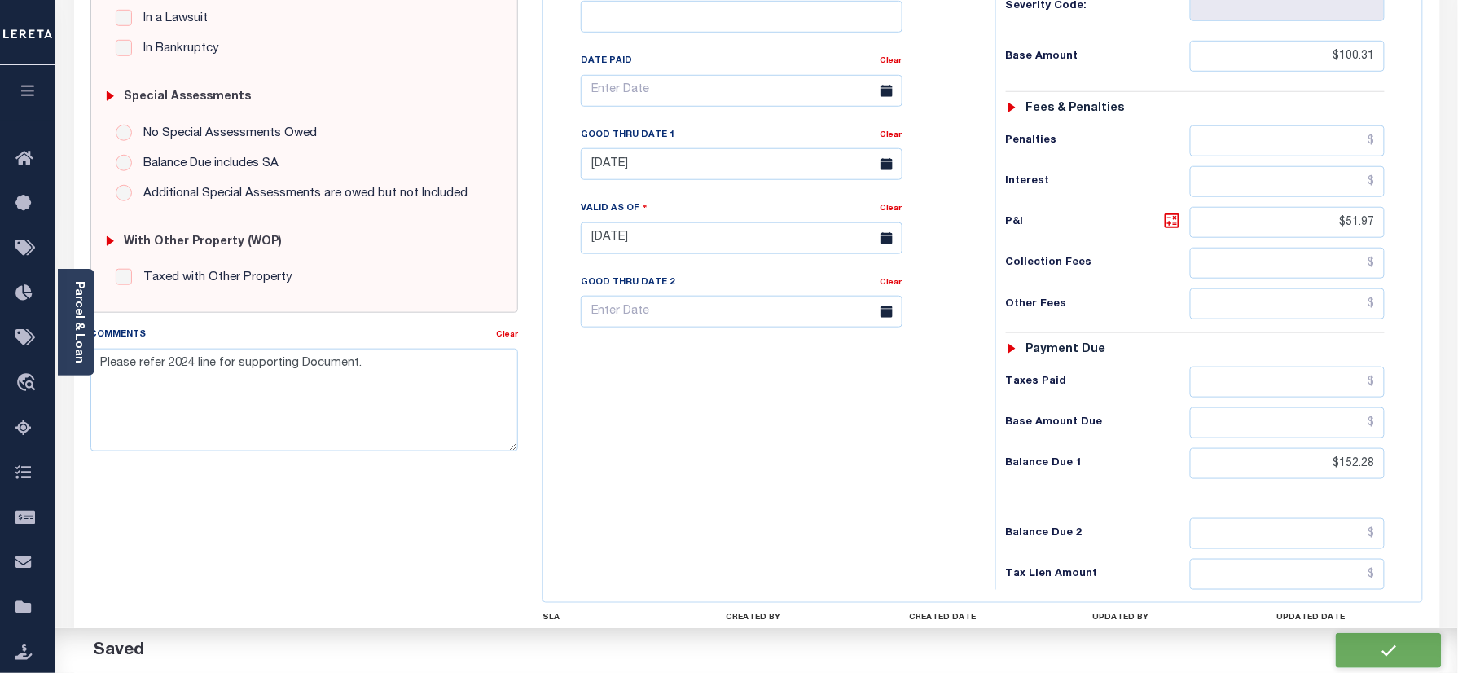
checkbox input "false"
type textarea "Please refer 2024 line for supporting Document."
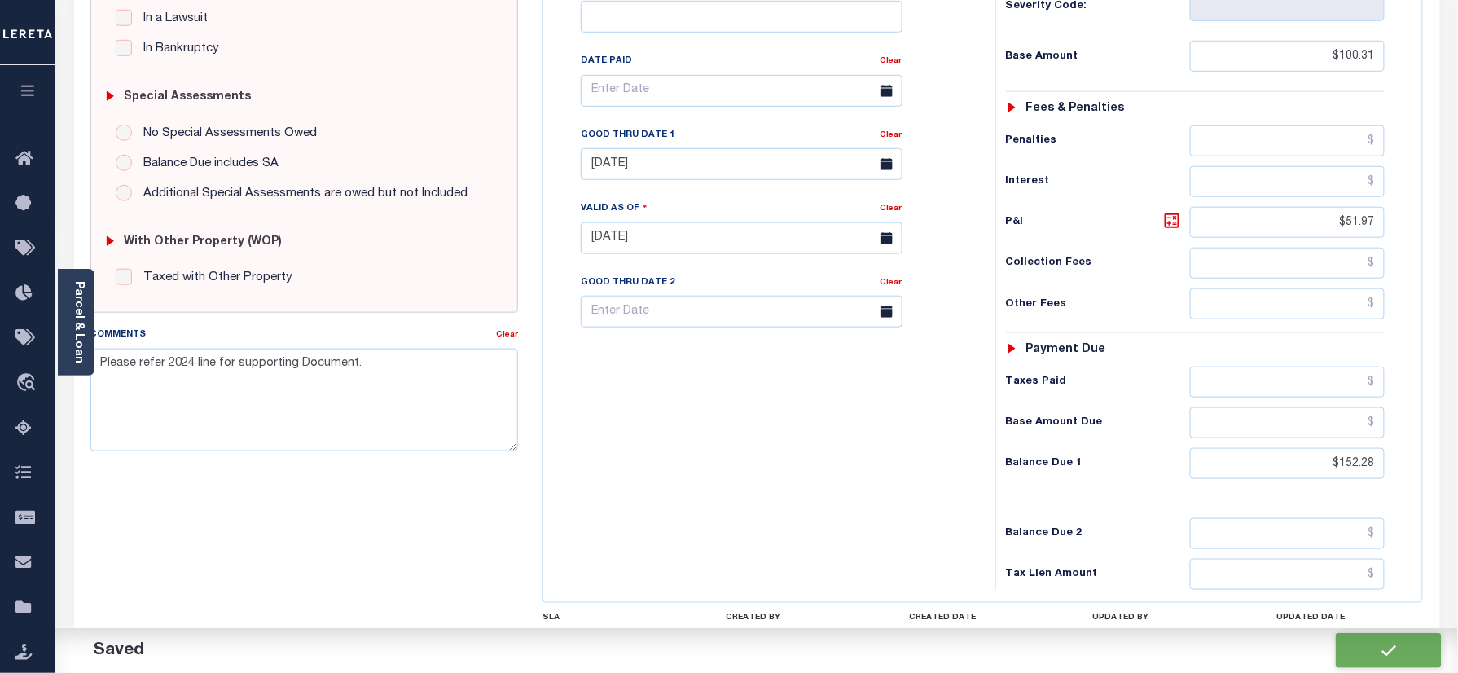
type input "$100.31"
type input "$51.97"
type input "$152.28"
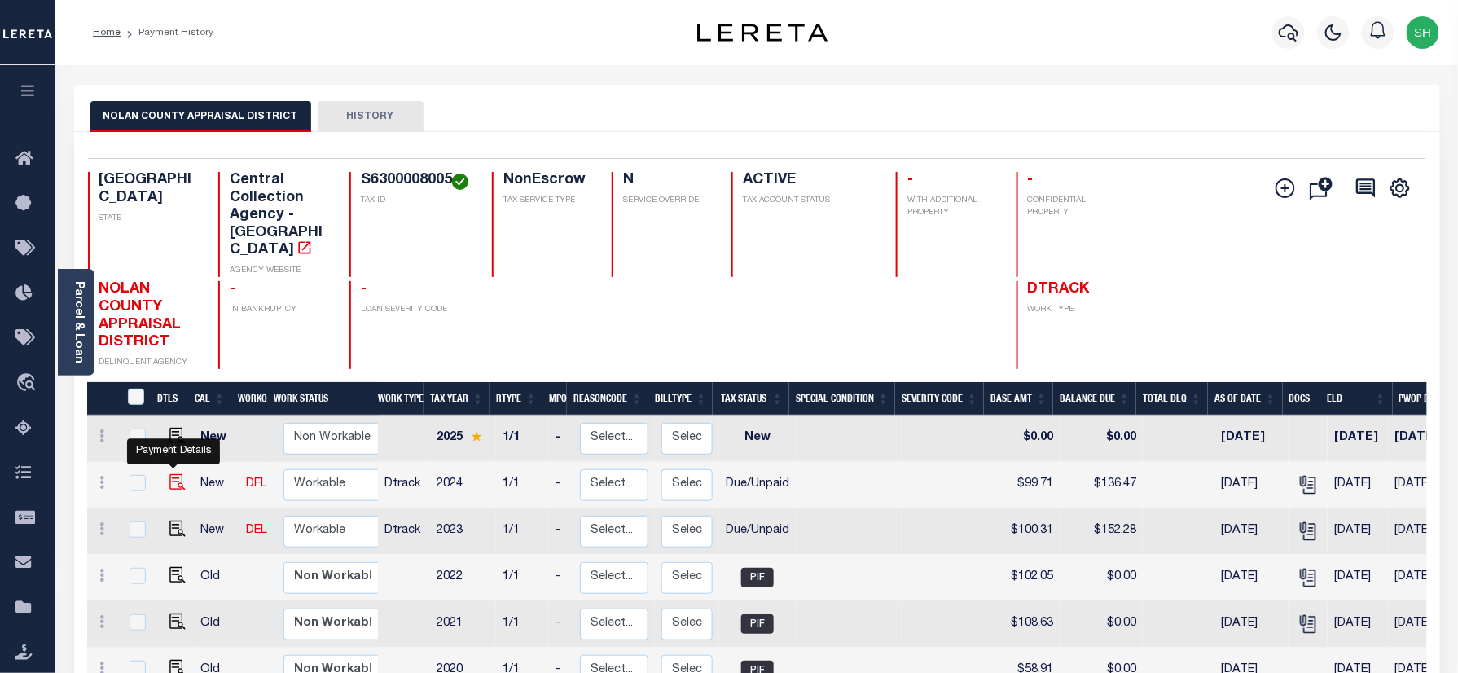
click at [169, 474] on img "" at bounding box center [177, 482] width 16 height 16
checkbox input "true"
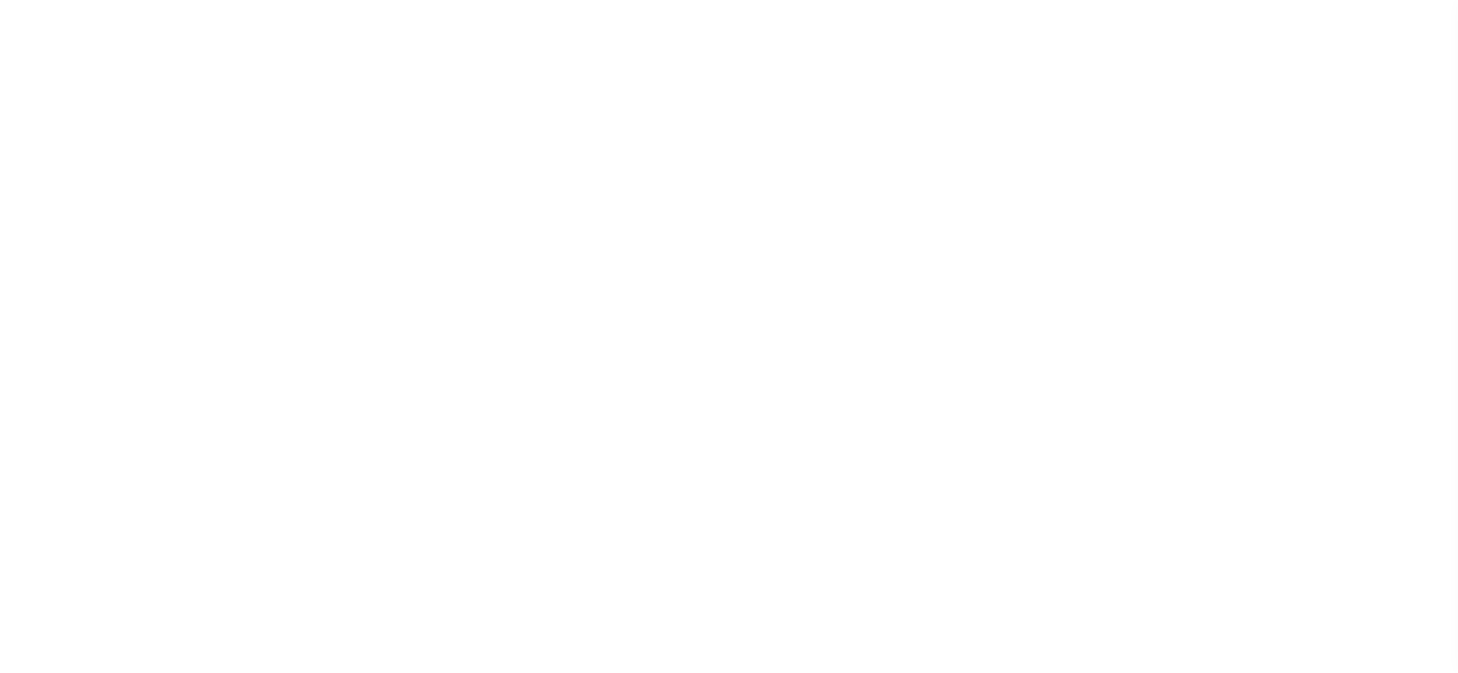
select select "DUE"
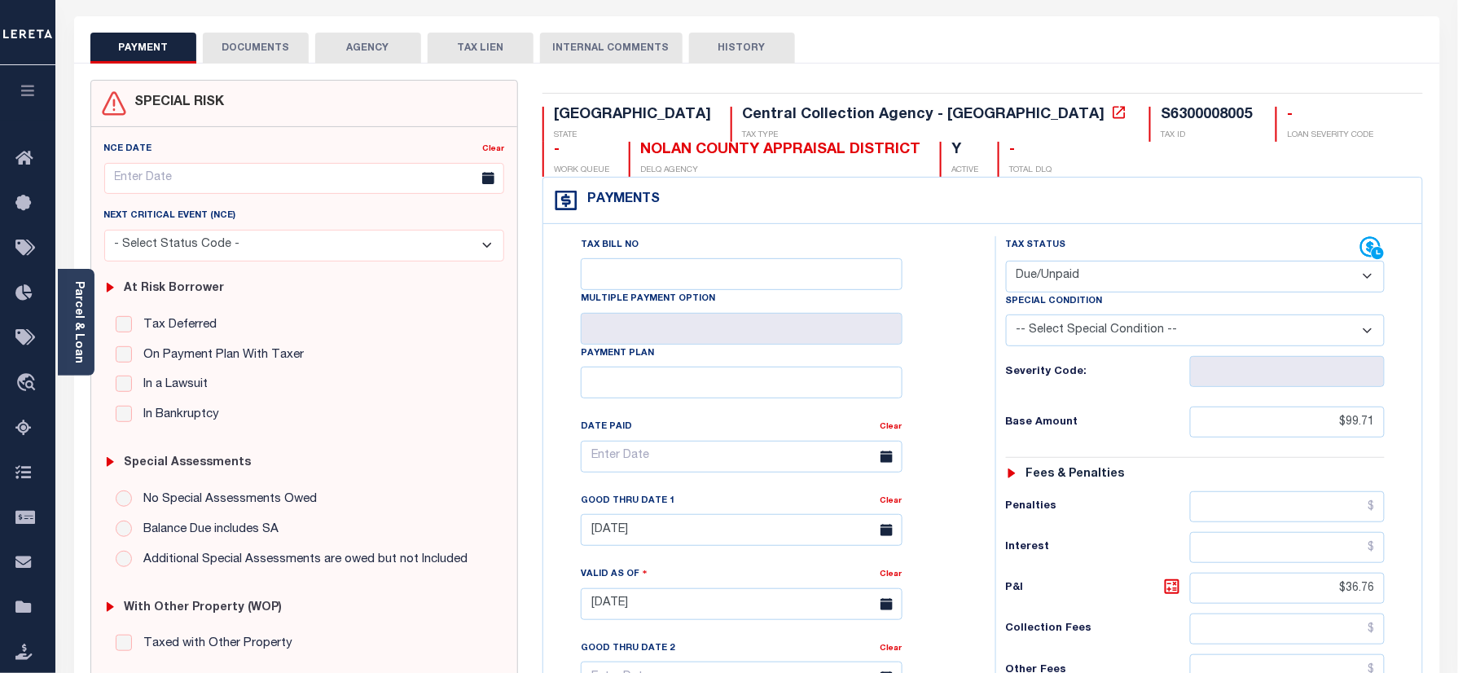
scroll to position [217, 0]
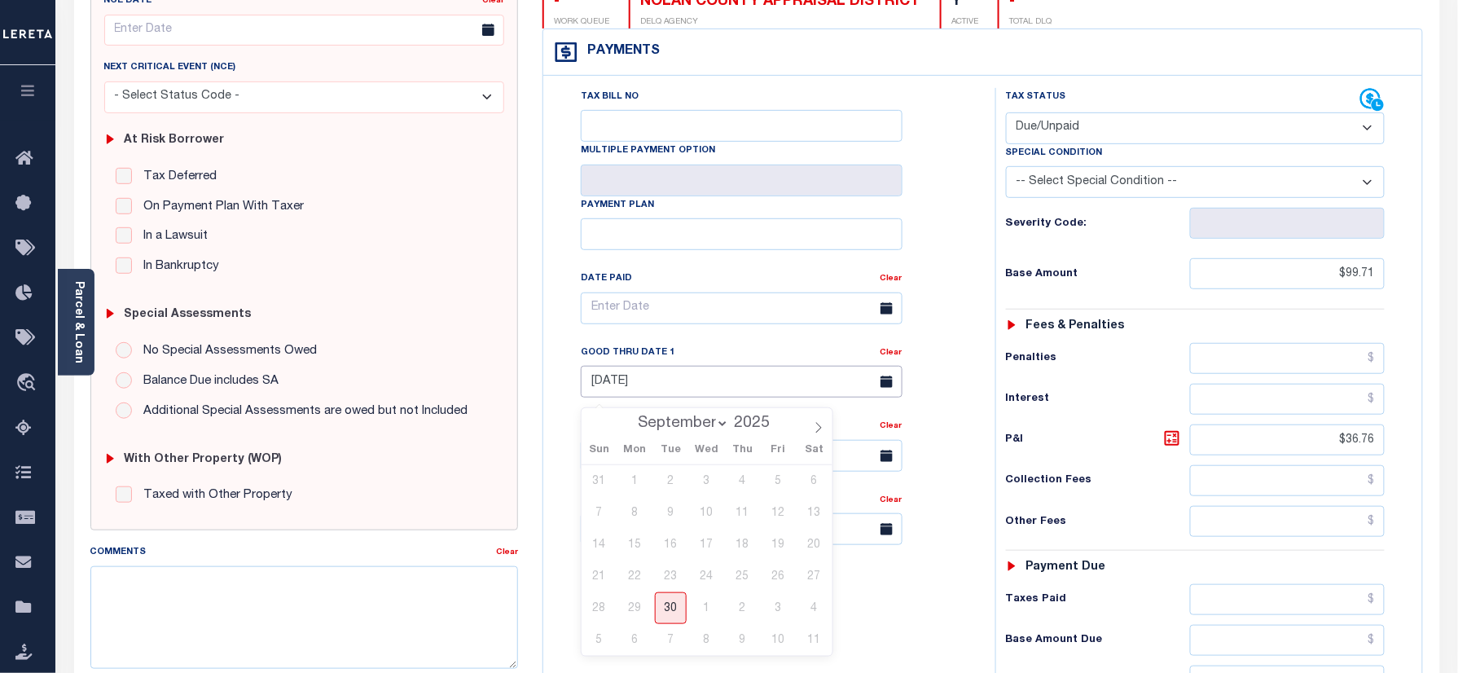
drag, startPoint x: 645, startPoint y: 381, endPoint x: 655, endPoint y: 529, distance: 147.7
click at [645, 382] on input "[DATE]" at bounding box center [742, 382] width 322 height 32
click at [666, 610] on span "30" at bounding box center [671, 608] width 32 height 32
type input "[DATE]"
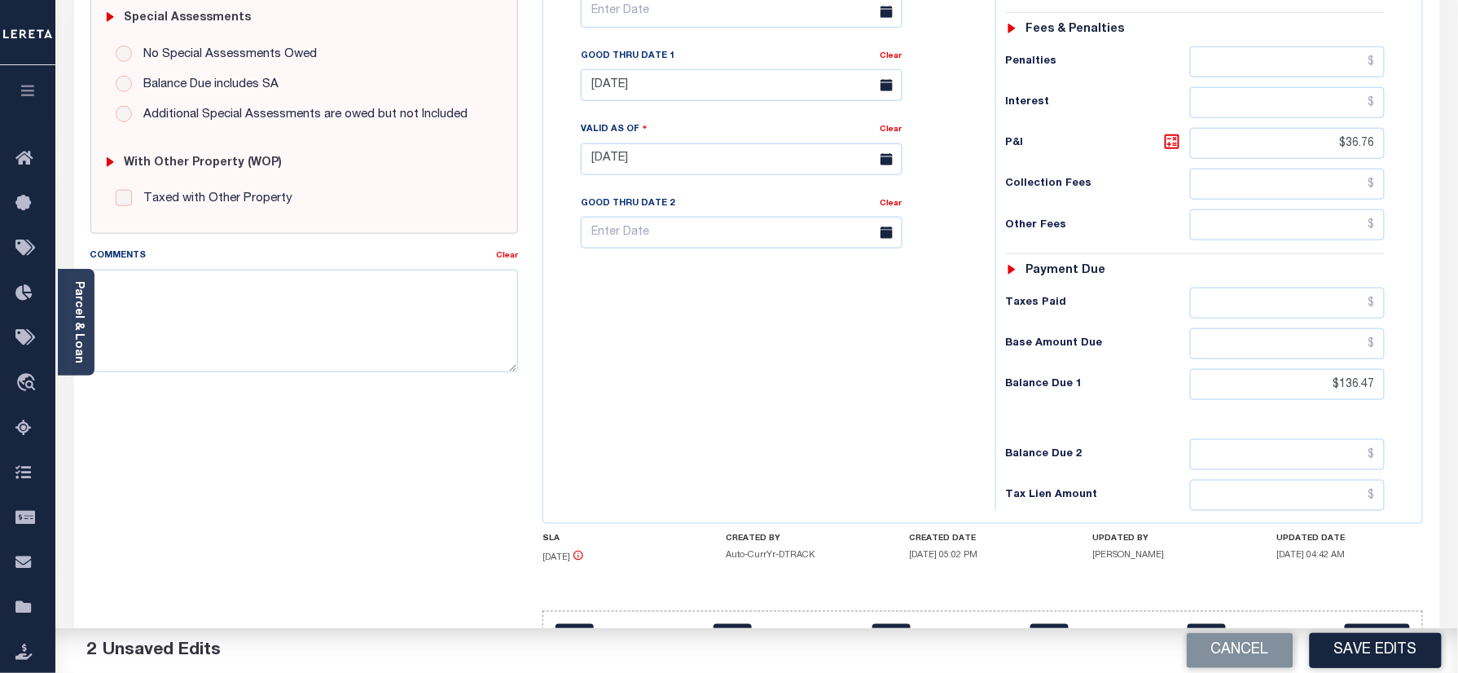
scroll to position [573, 0]
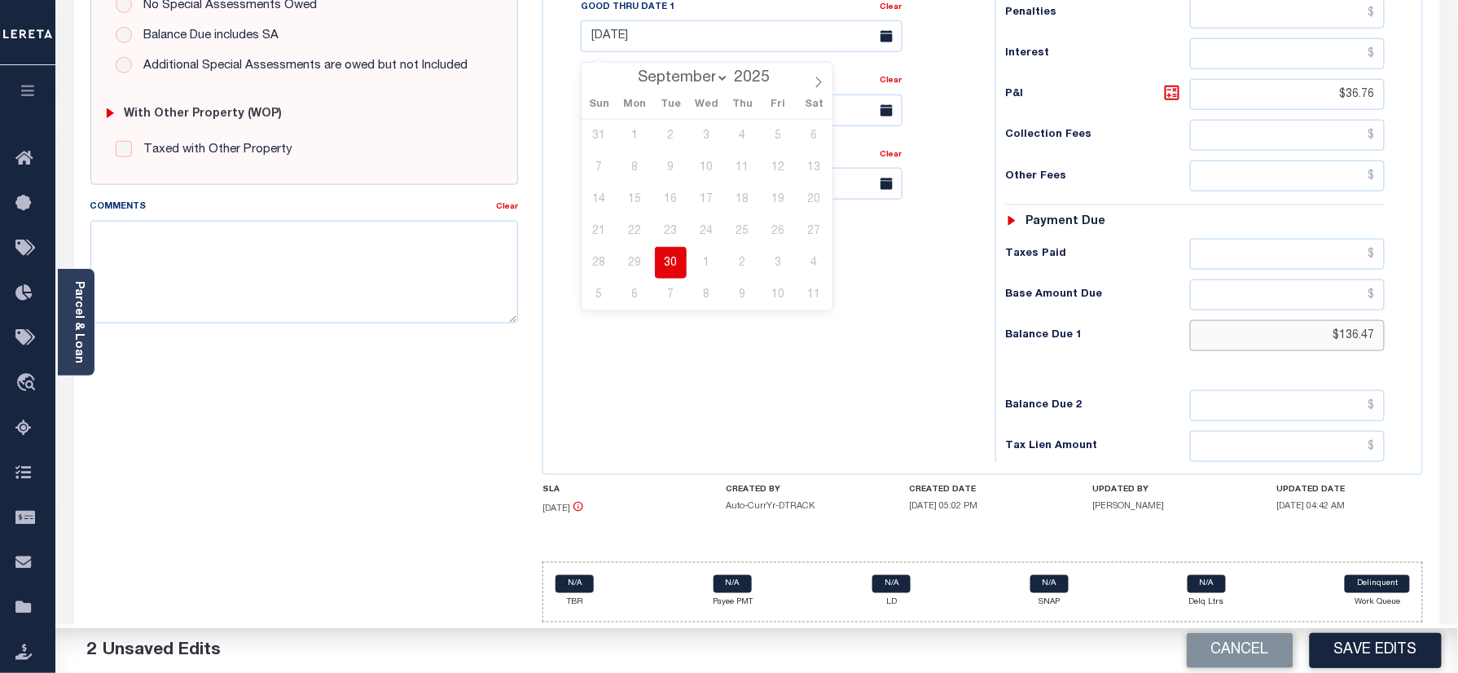
drag, startPoint x: 1301, startPoint y: 342, endPoint x: 1398, endPoint y: 342, distance: 96.9
click at [1398, 342] on div "Tax Status Status - Select Status Code -" at bounding box center [1200, 102] width 411 height 719
paste input "7.59"
type input "$137.59"
click at [1170, 88] on icon at bounding box center [1172, 93] width 10 height 10
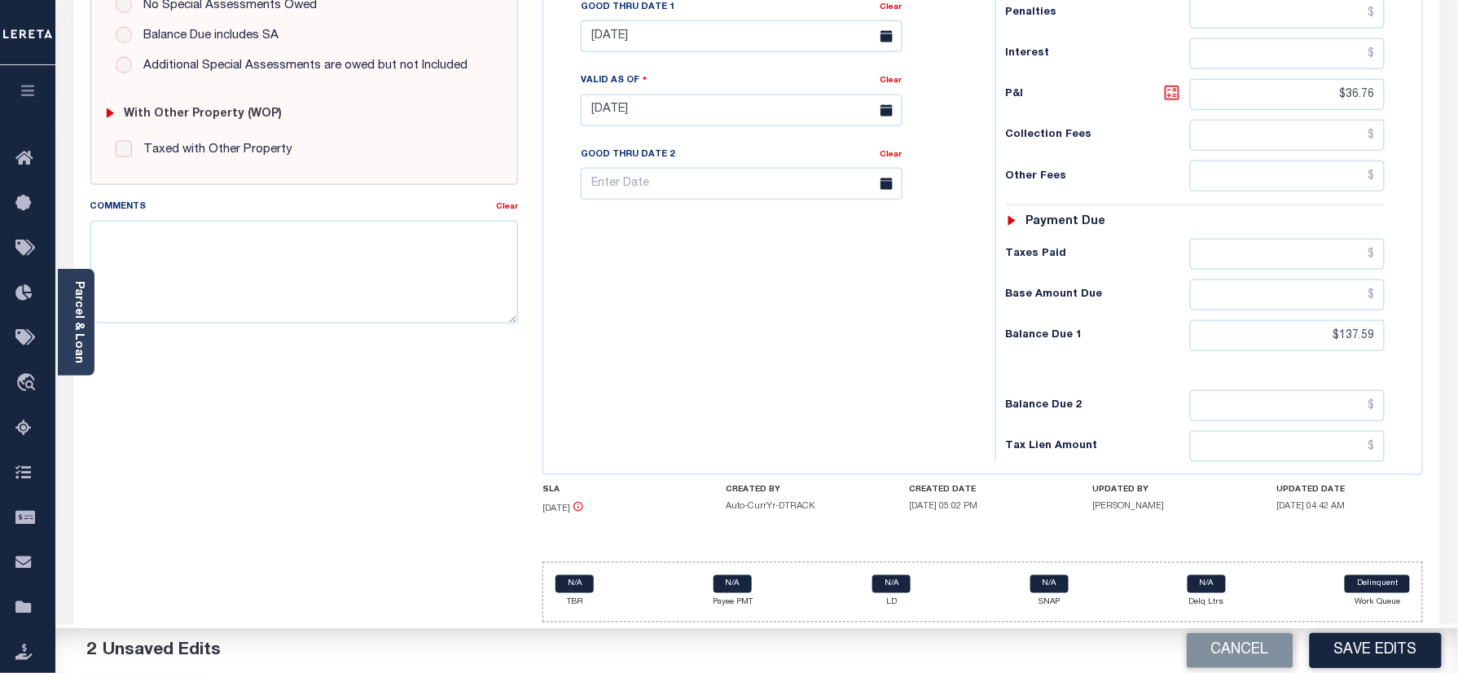
type input "$37.88"
click at [81, 296] on link "Parcel & Loan" at bounding box center [77, 322] width 11 height 82
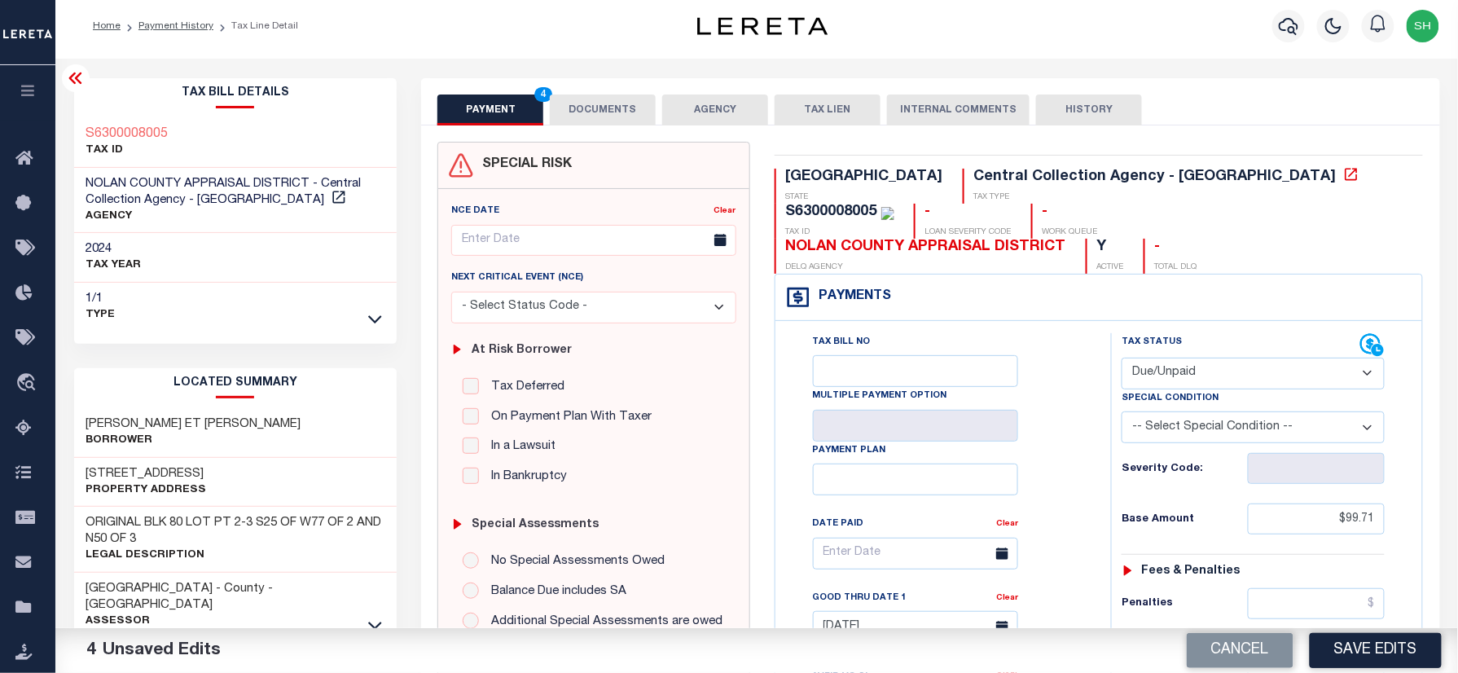
scroll to position [0, 0]
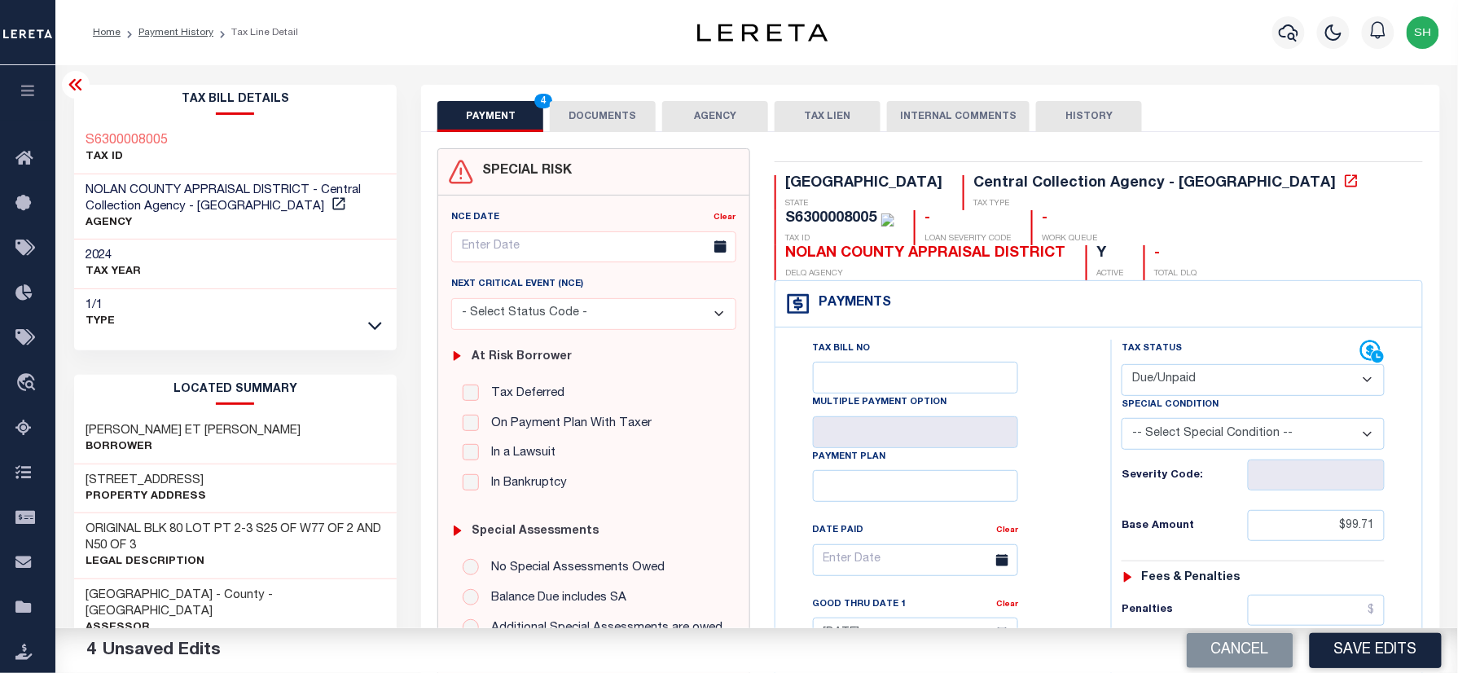
click at [68, 122] on div "Tax Bill Details S6300008005 TAX ID 1/1" at bounding box center [236, 677] width 348 height 1185
copy h3 "S6300008005"
drag, startPoint x: 594, startPoint y: 109, endPoint x: 583, endPoint y: 196, distance: 87.8
click at [594, 109] on button "DOCUMENTS" at bounding box center [603, 116] width 106 height 31
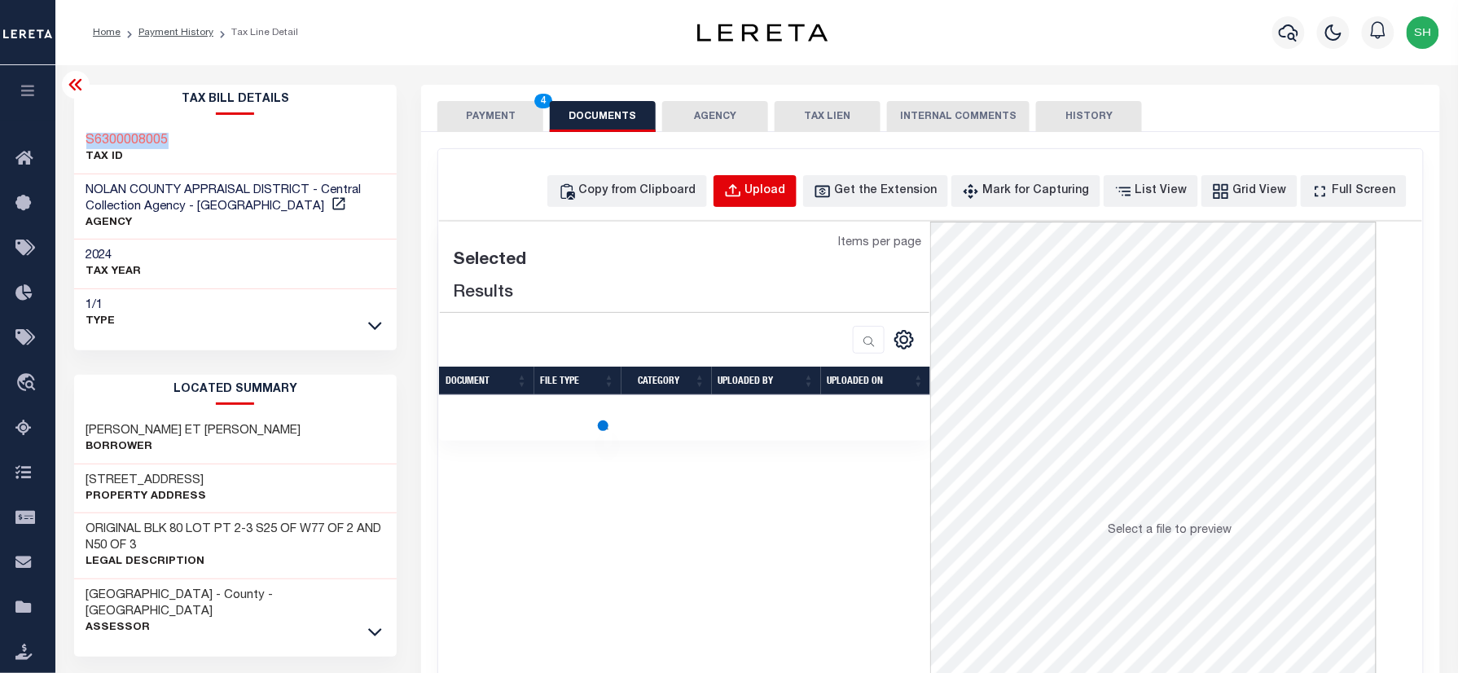
click at [786, 182] on div "Upload" at bounding box center [765, 191] width 41 height 18
select select "POP"
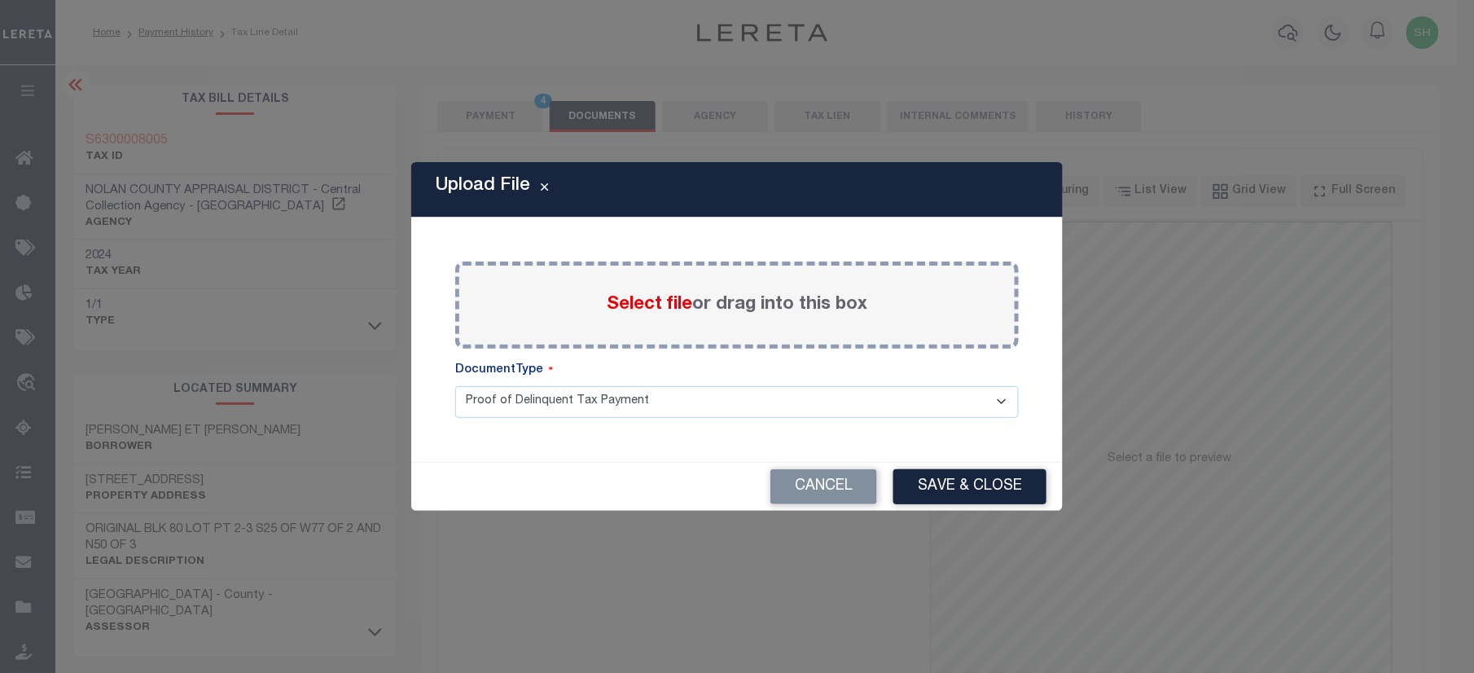
drag, startPoint x: 643, startPoint y: 288, endPoint x: 640, endPoint y: 306, distance: 19.0
click at [640, 300] on div "Select file or drag into this box" at bounding box center [737, 304] width 564 height 87
click at [640, 306] on span "Select file" at bounding box center [650, 305] width 86 height 18
click at [0, 0] on input "Select file or drag into this box" at bounding box center [0, 0] width 0 height 0
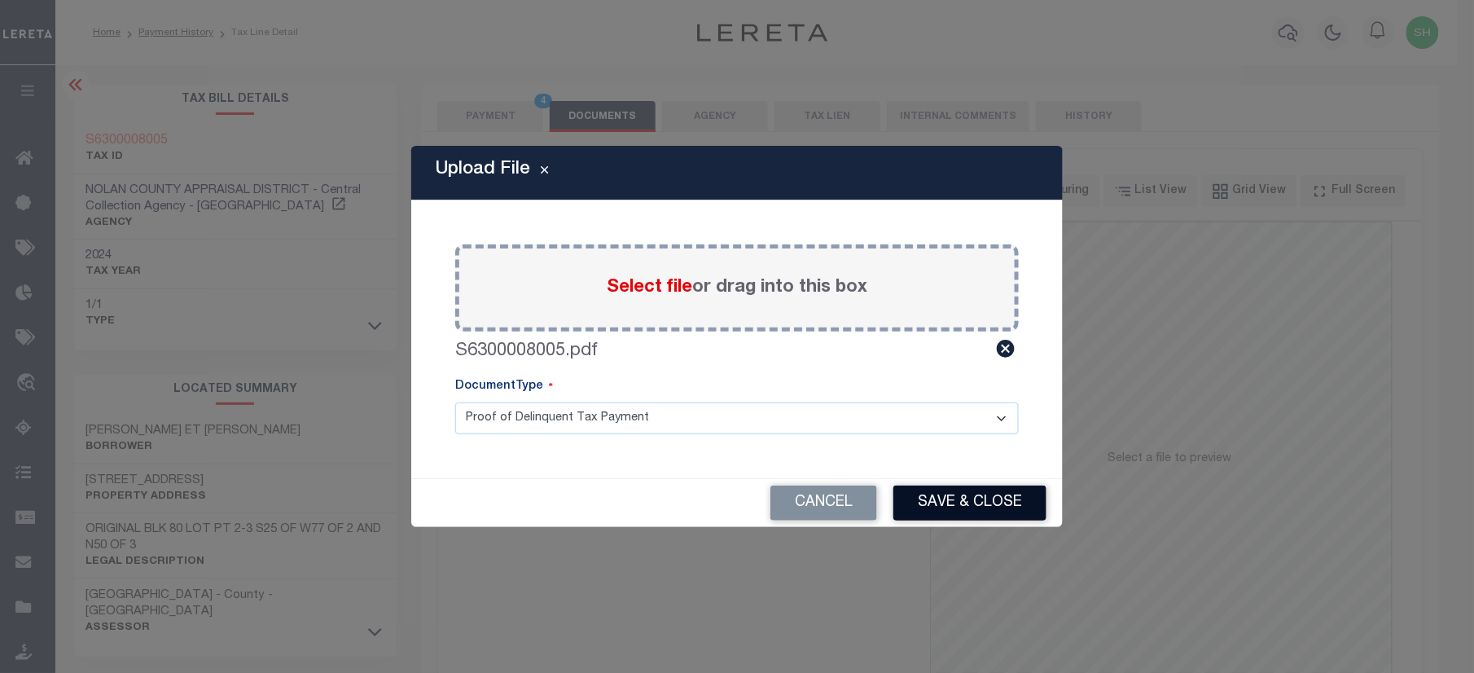
click at [1016, 496] on button "Save & Close" at bounding box center [969, 502] width 153 height 35
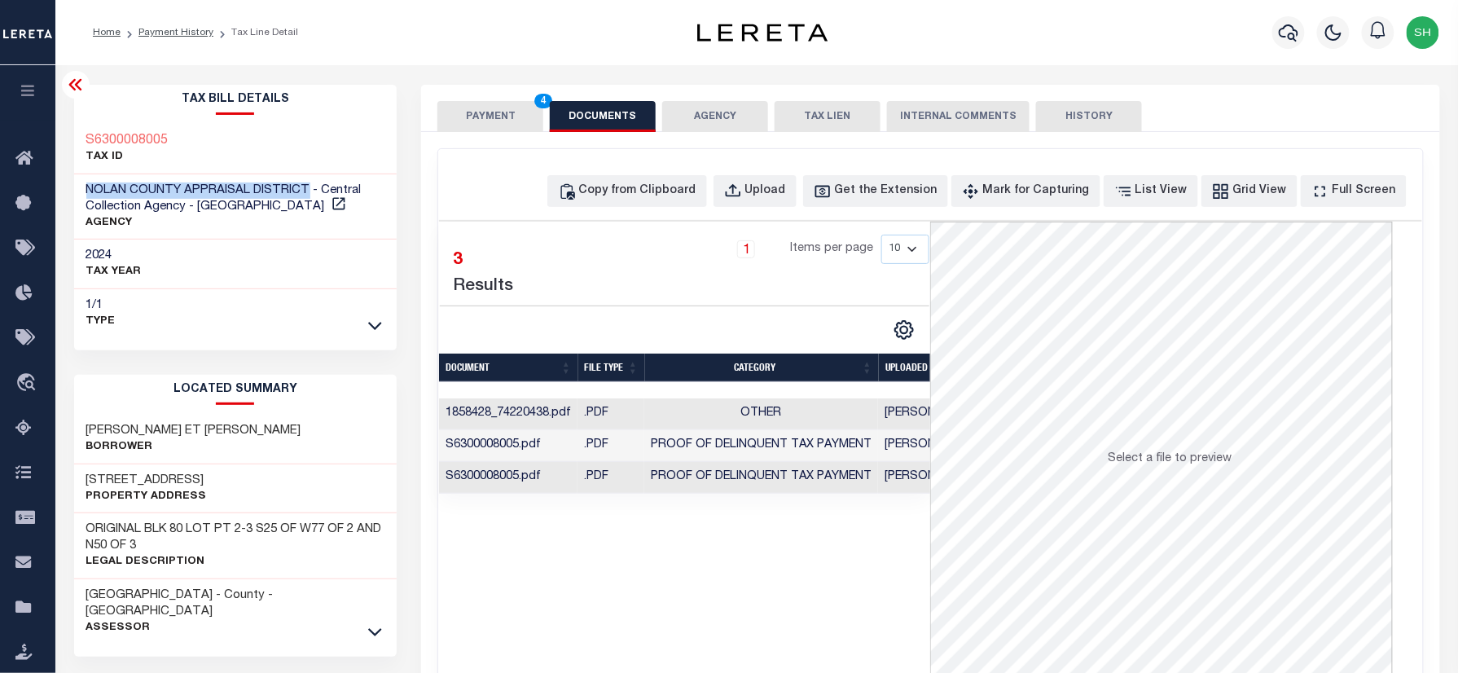
drag, startPoint x: 80, startPoint y: 192, endPoint x: 308, endPoint y: 192, distance: 228.1
click at [308, 192] on div "NOLAN COUNTY APPRAISAL DISTRICT - Central Collection Agency - TX AGENCY" at bounding box center [235, 207] width 323 height 66
copy span "NOLAN COUNTY APPRAISAL DISTRICT"
click at [500, 117] on button "PAYMENT 4" at bounding box center [490, 116] width 106 height 31
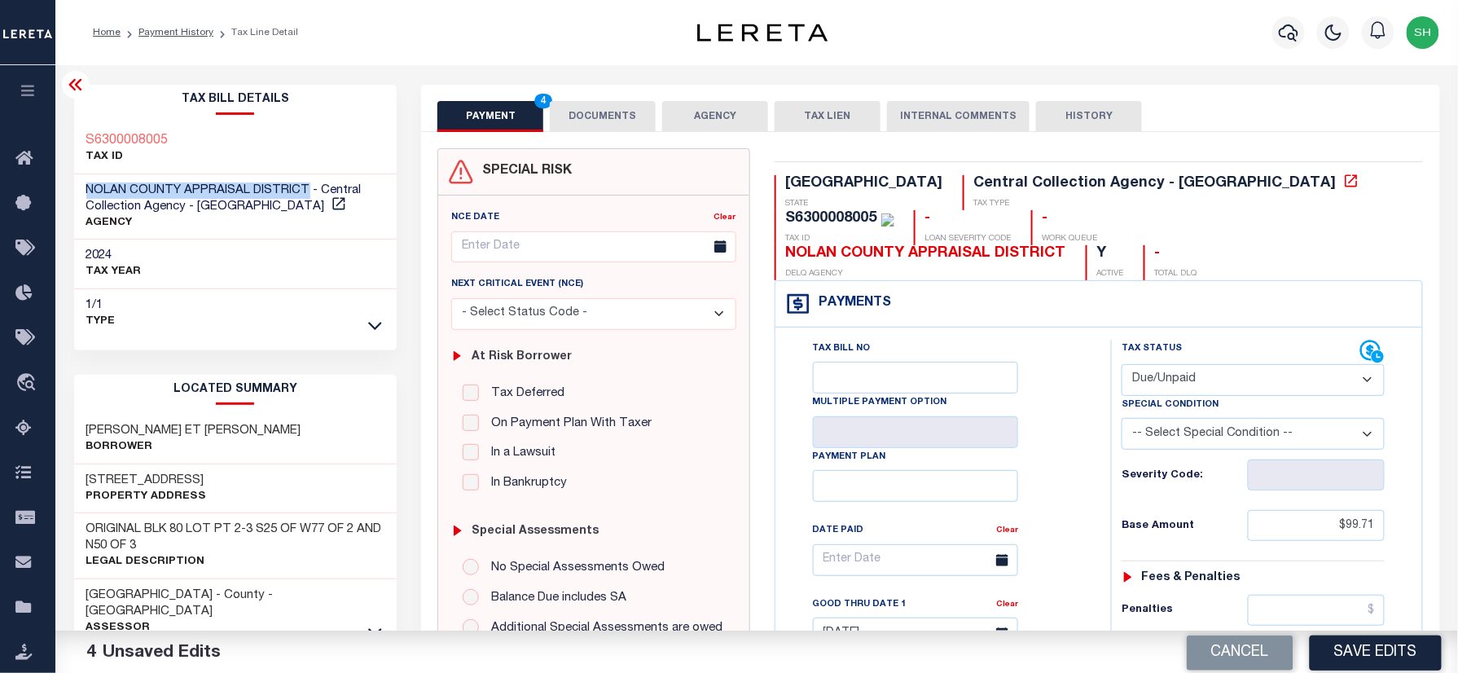
scroll to position [434, 0]
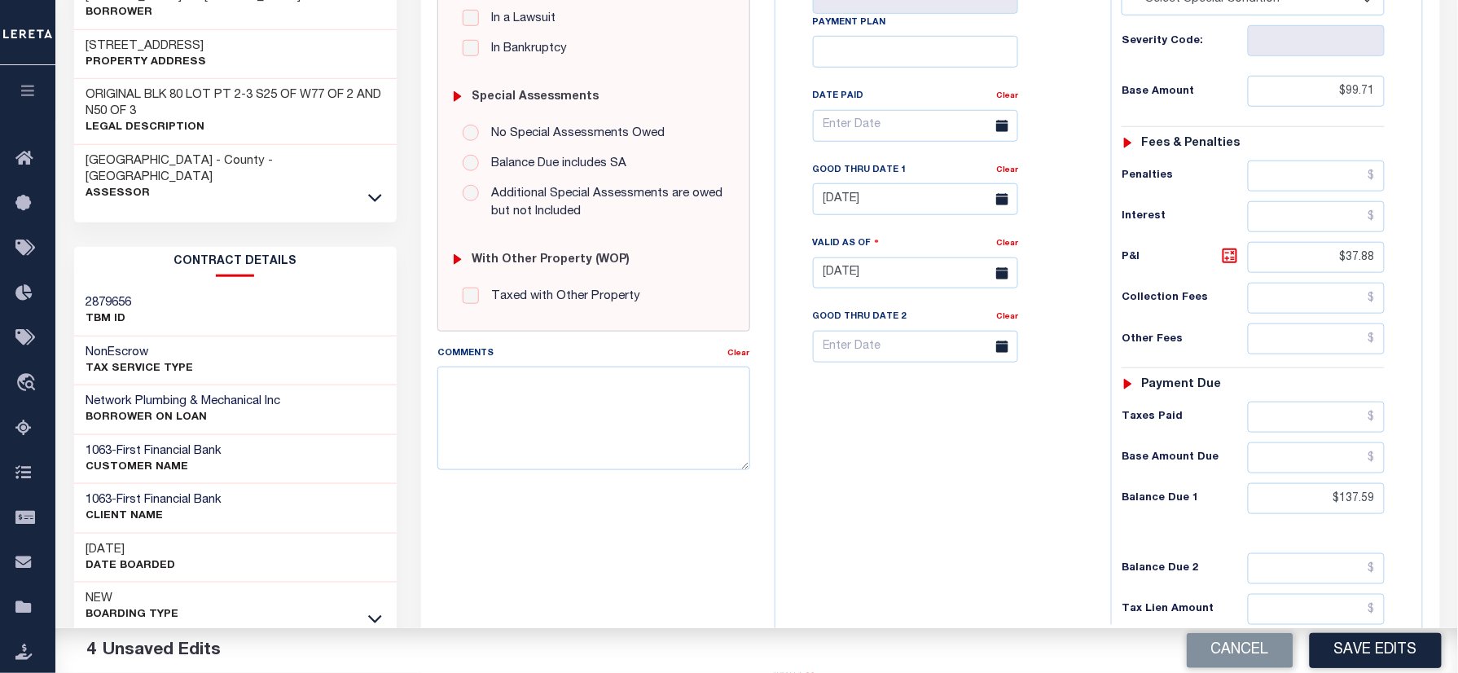
click at [1370, 669] on div "Cancel Save Edits" at bounding box center [1107, 651] width 701 height 46
click at [1383, 640] on button "Save Edits" at bounding box center [1376, 650] width 132 height 35
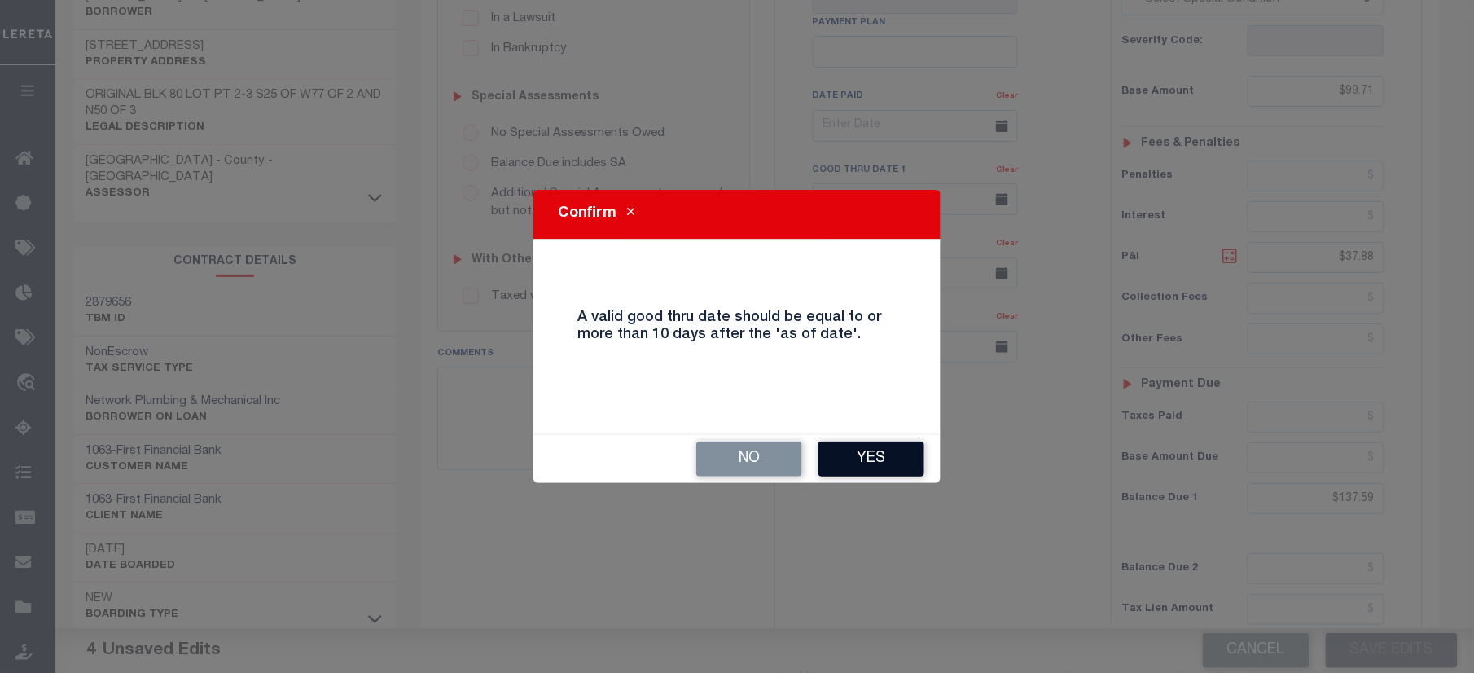
click at [880, 458] on button "Yes" at bounding box center [872, 458] width 106 height 35
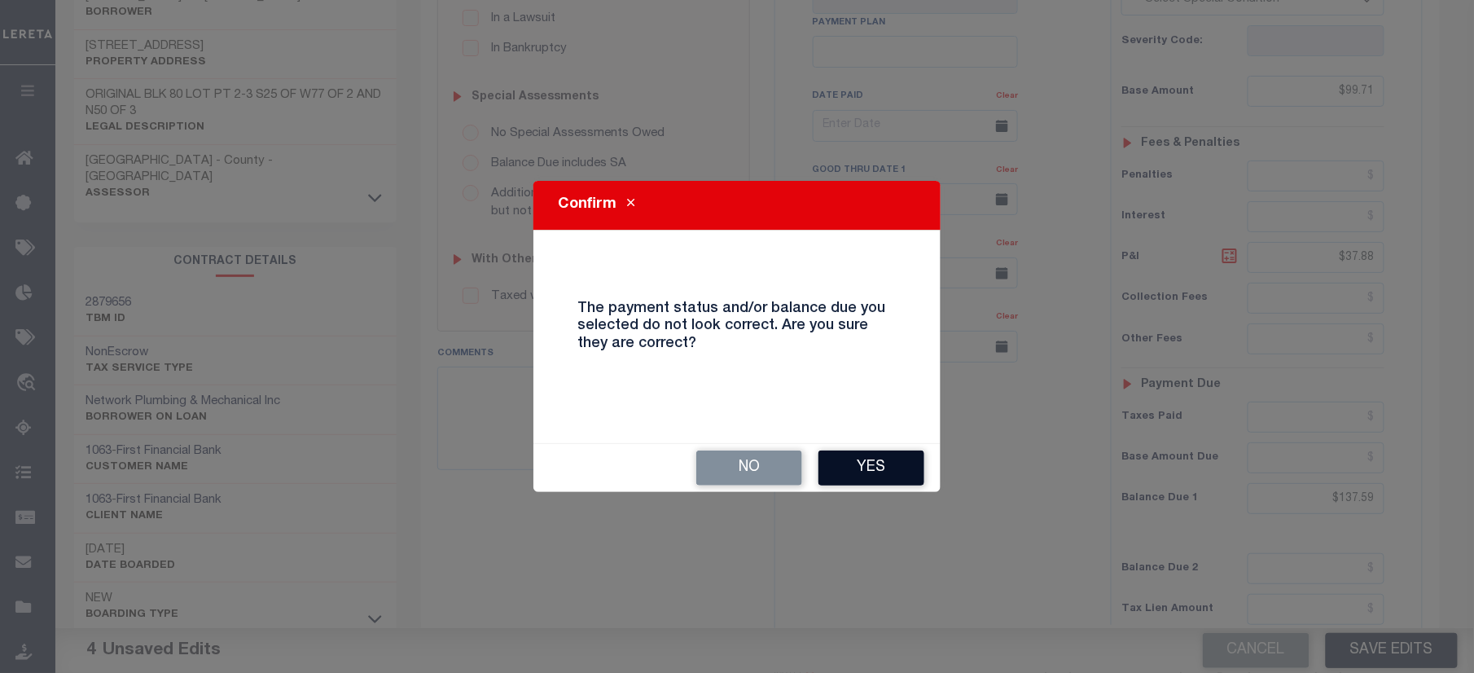
click at [862, 459] on button "Yes" at bounding box center [872, 467] width 106 height 35
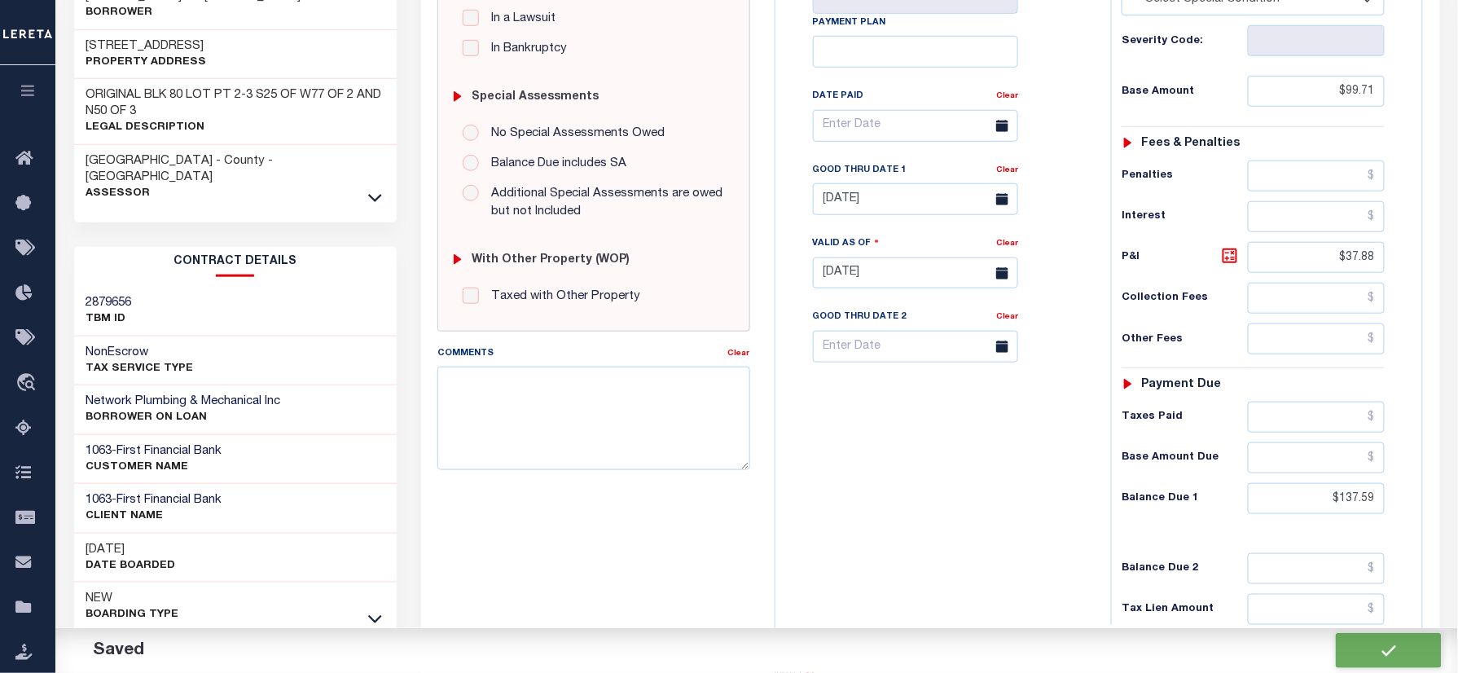
checkbox input "false"
type input "$99.71"
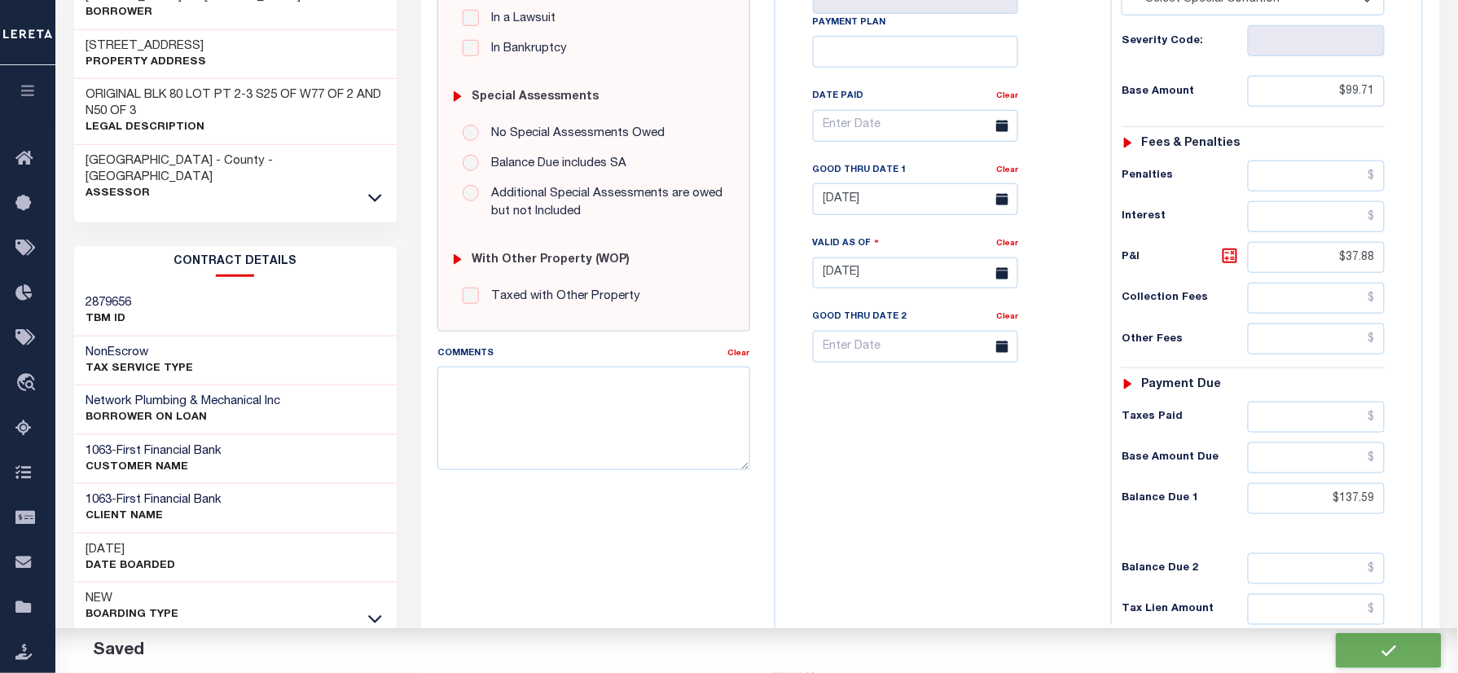
type input "$37.88"
type input "$137.59"
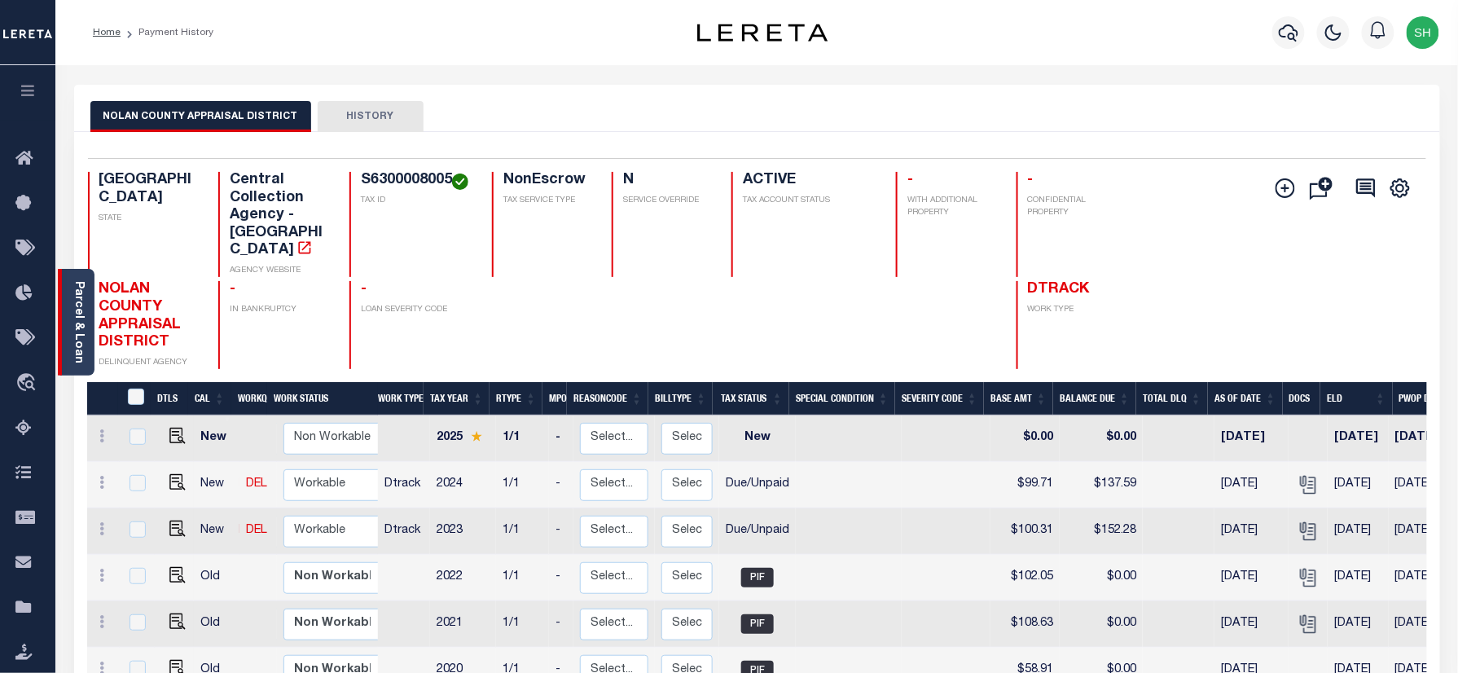
click at [68, 304] on div "Parcel & Loan" at bounding box center [76, 322] width 37 height 107
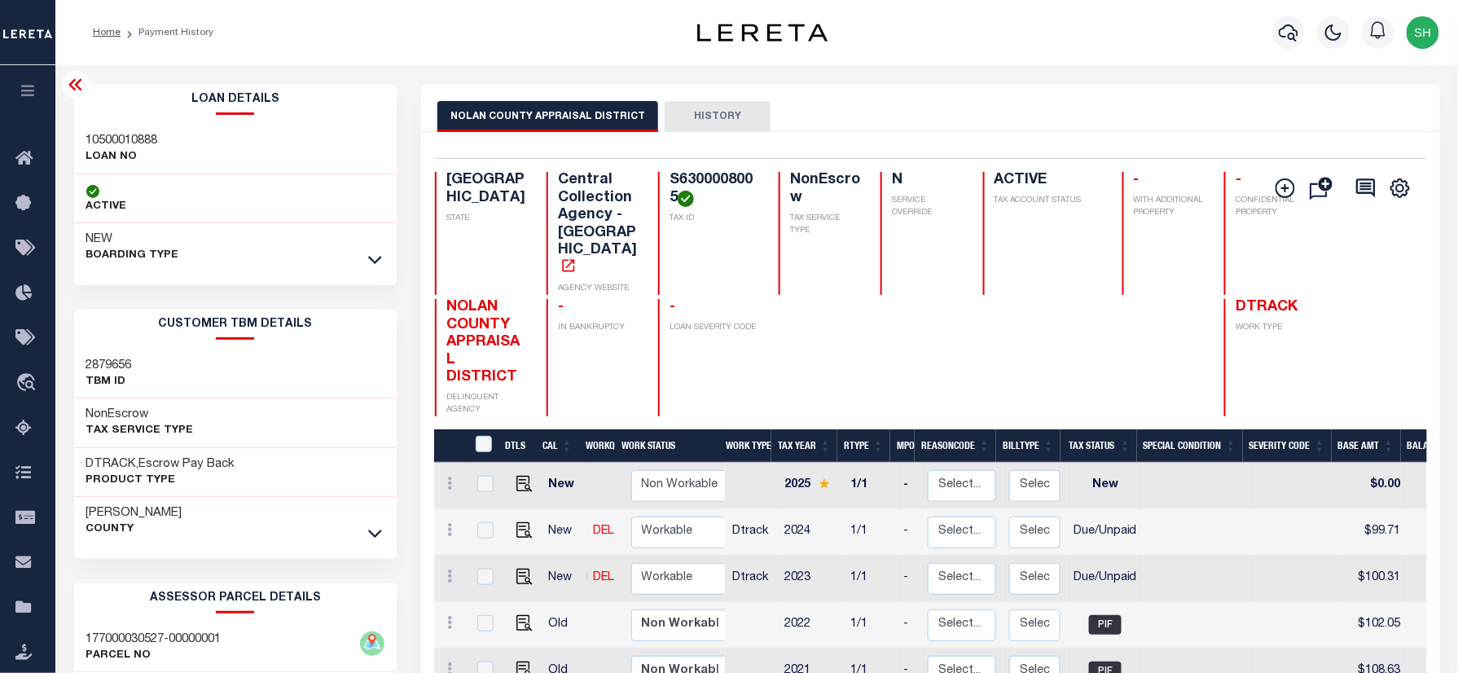
click at [92, 134] on h3 "10500010888" at bounding box center [122, 141] width 72 height 16
copy h3 "10500010888"
click at [1284, 30] on icon "button" at bounding box center [1289, 33] width 20 height 20
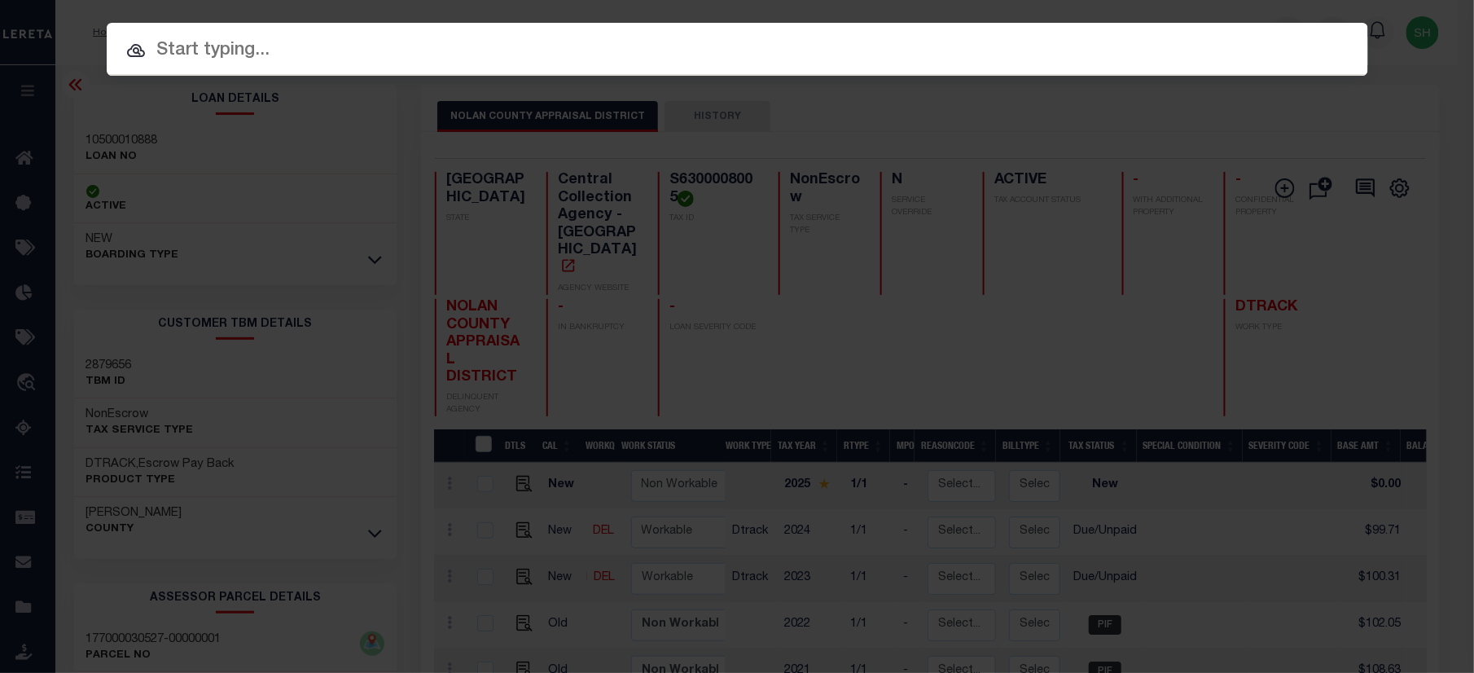
click at [1114, 50] on input "text" at bounding box center [738, 51] width 1262 height 29
paste input "141420055469"
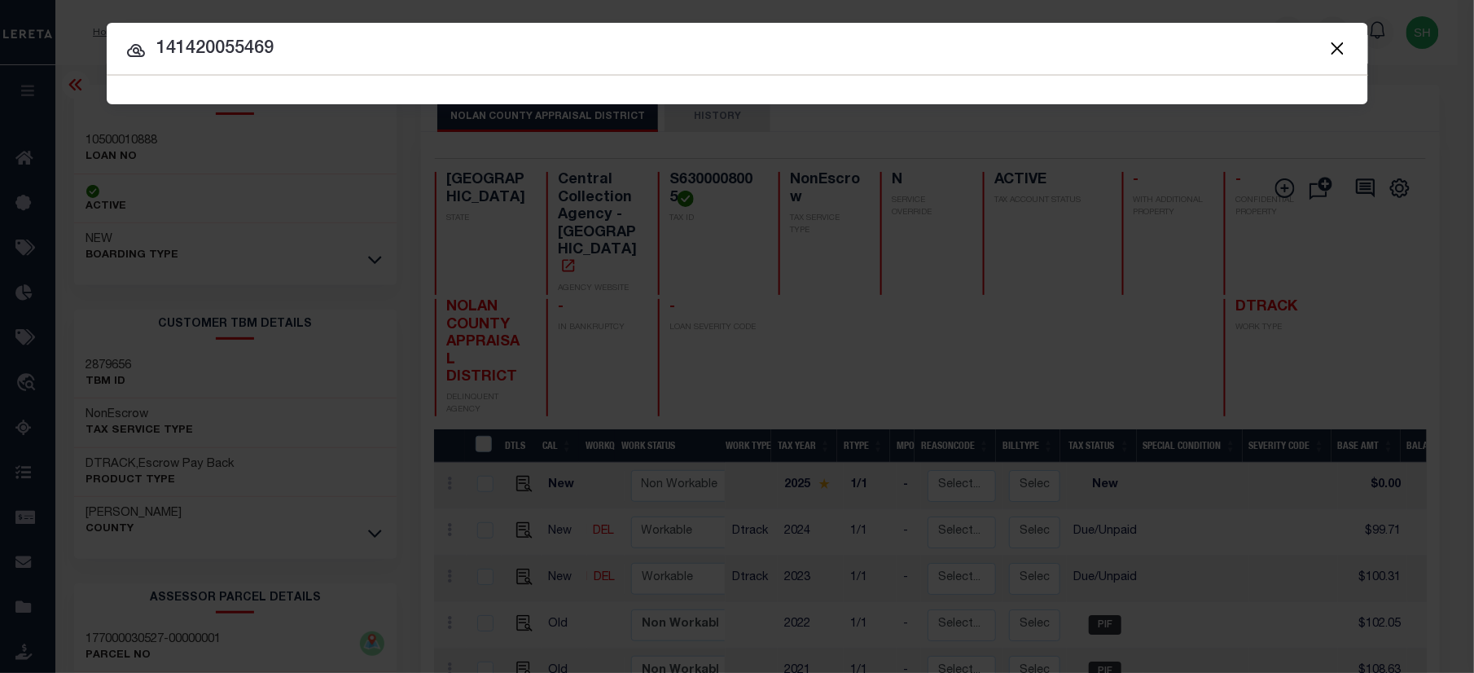
type input "141420055469"
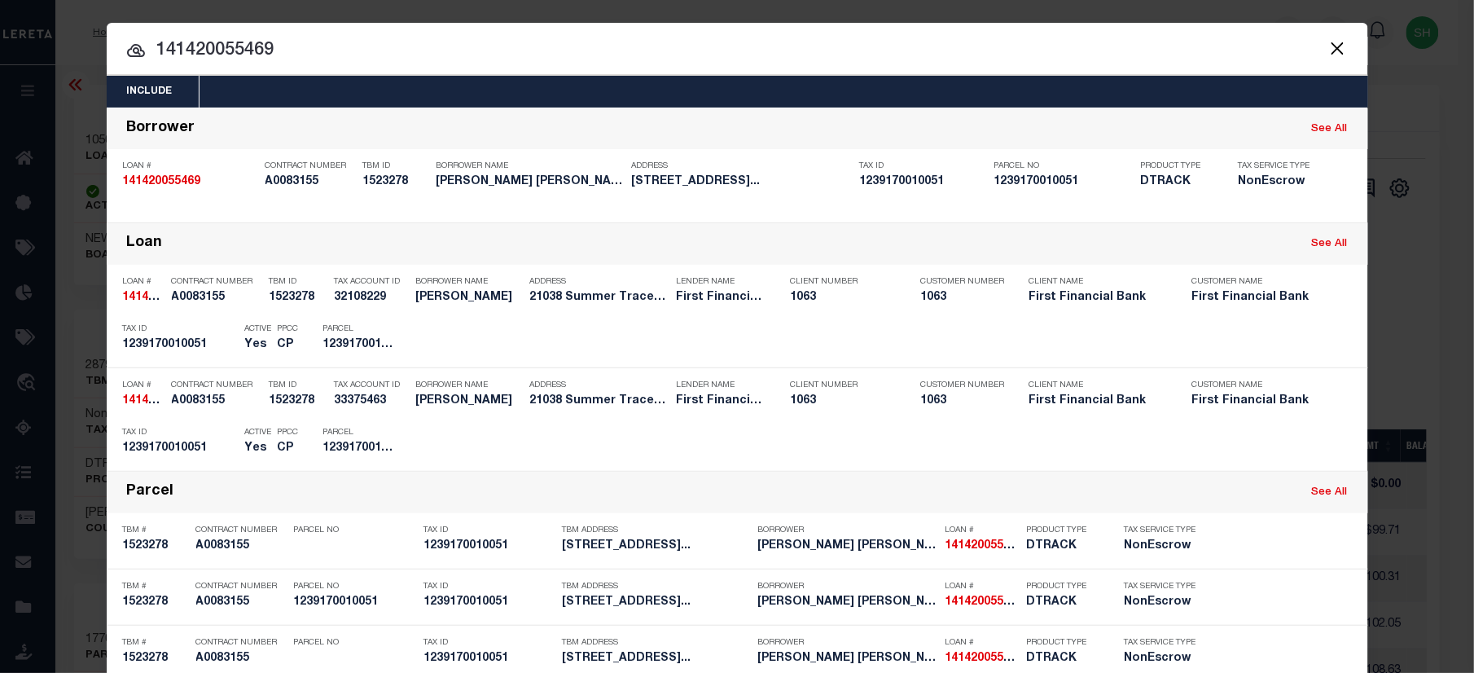
drag, startPoint x: 1236, startPoint y: 333, endPoint x: 1408, endPoint y: 347, distance: 172.4
click at [1236, 334] on div "Payment History" at bounding box center [1259, 340] width 100 height 18
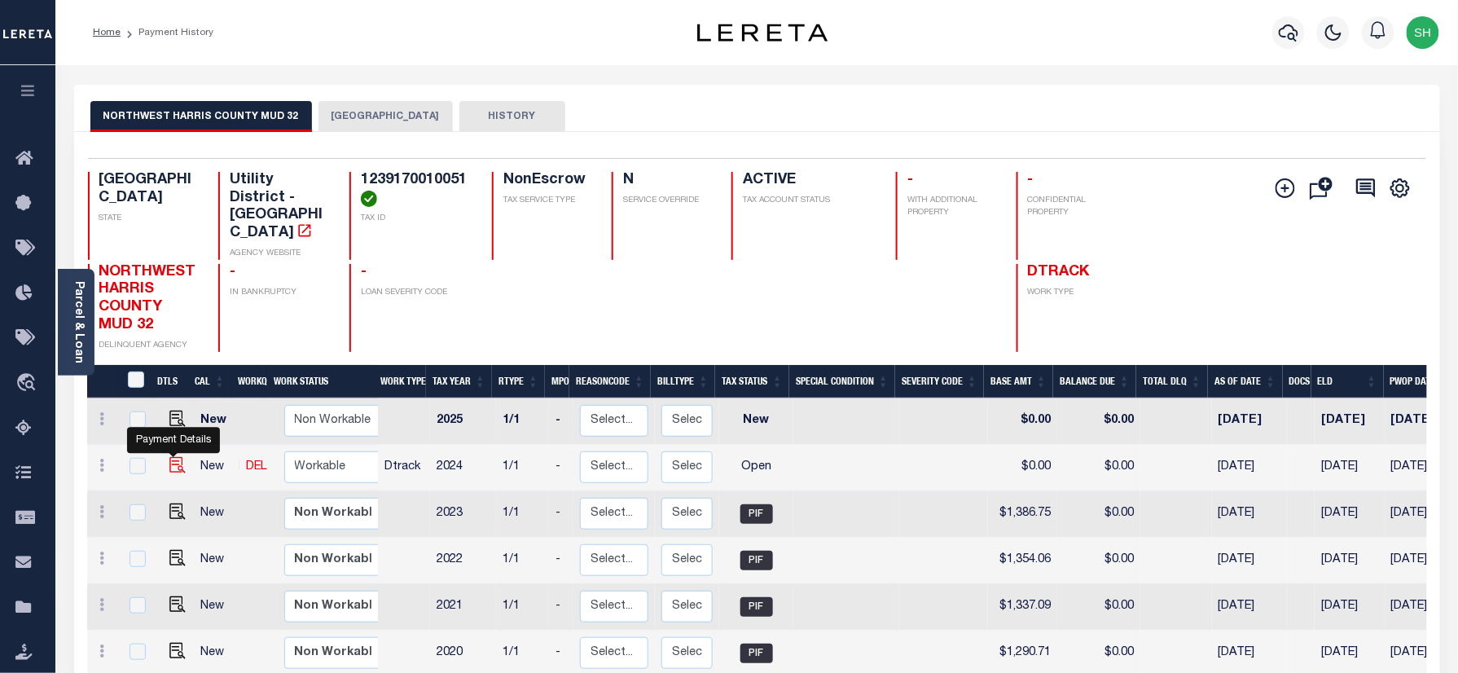
click at [174, 457] on img "" at bounding box center [177, 465] width 16 height 16
checkbox input "true"
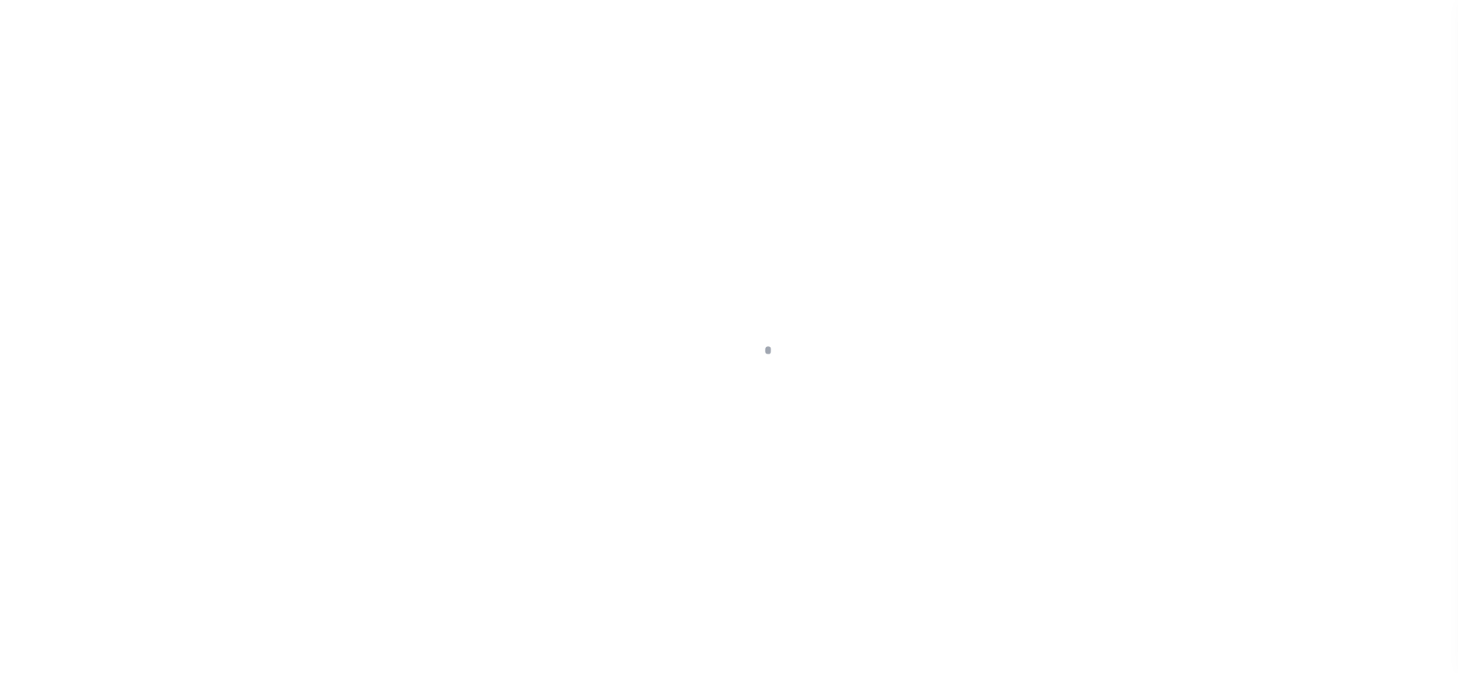
checkbox input "false"
type input "[DATE]"
select select "OP2"
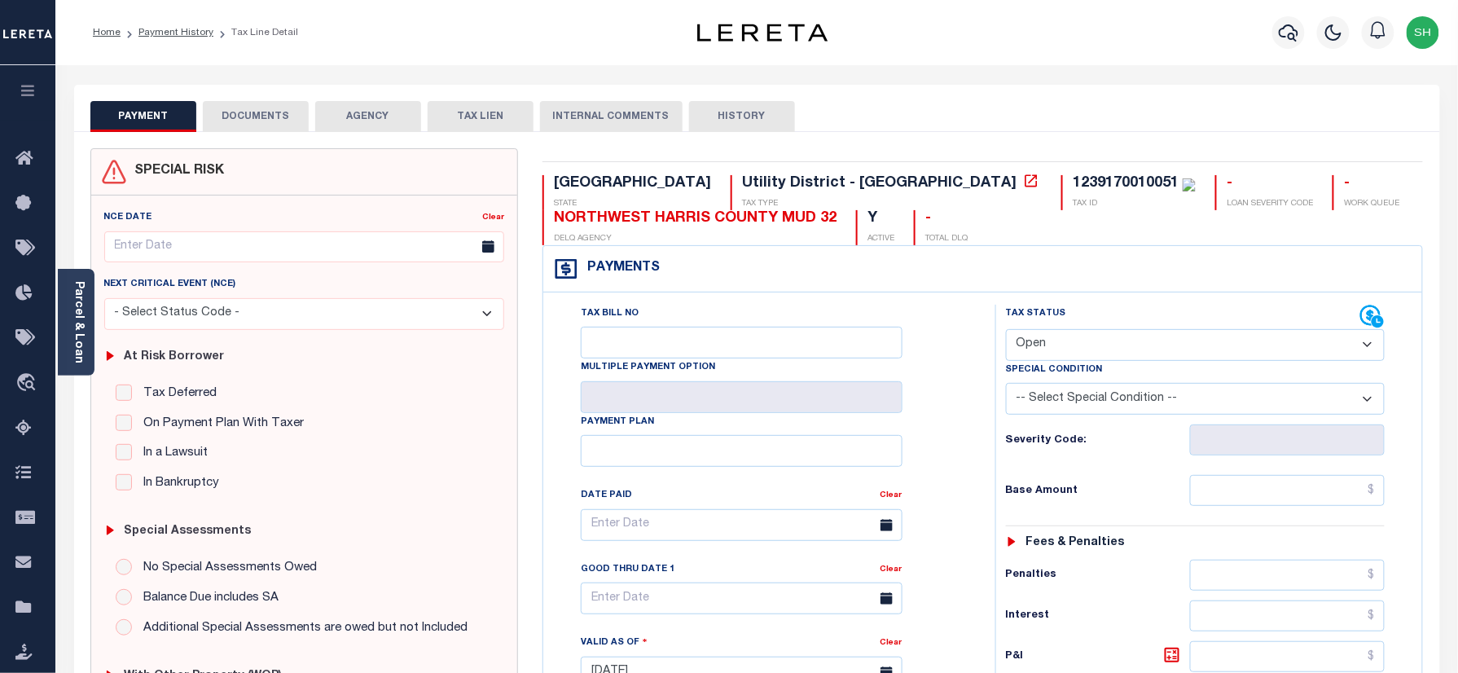
click at [1073, 189] on div "1239170010051" at bounding box center [1126, 183] width 106 height 15
copy div "1239170010051"
click at [82, 309] on link "Parcel & Loan" at bounding box center [77, 322] width 11 height 82
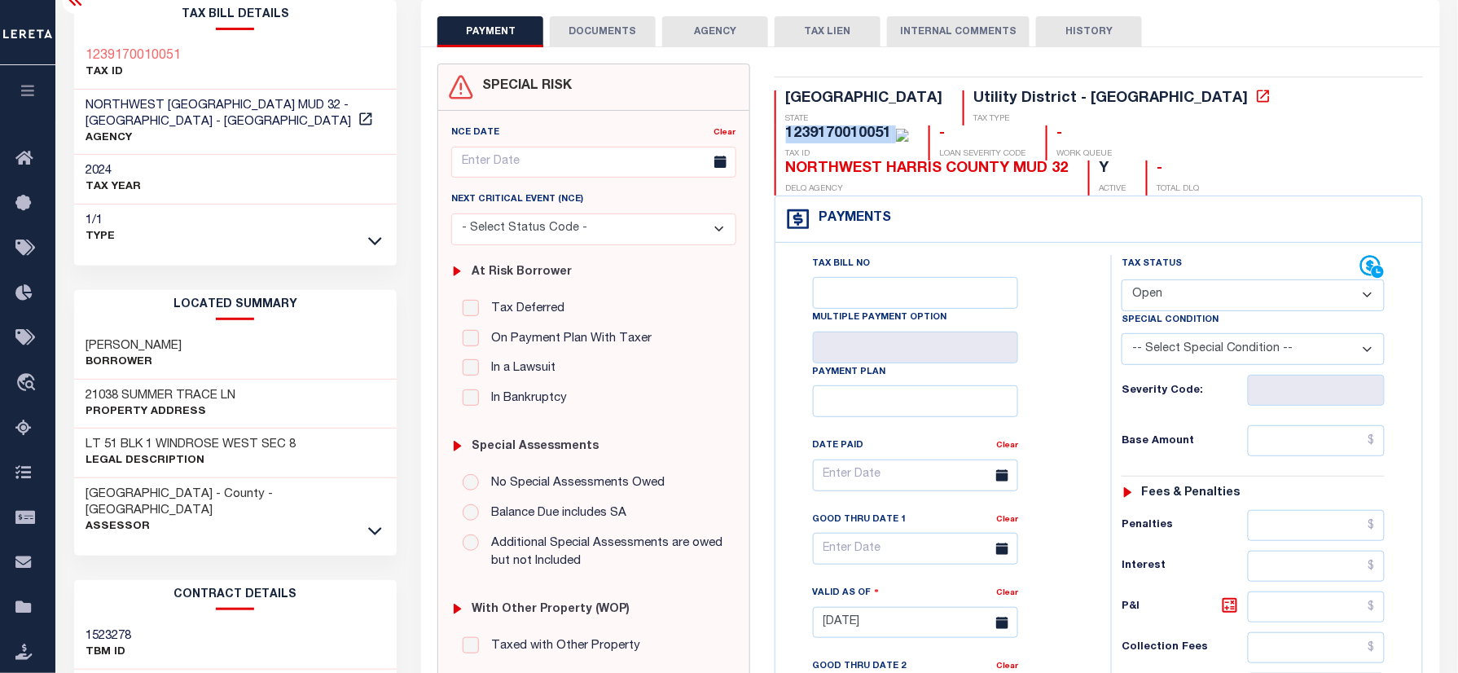
scroll to position [217, 0]
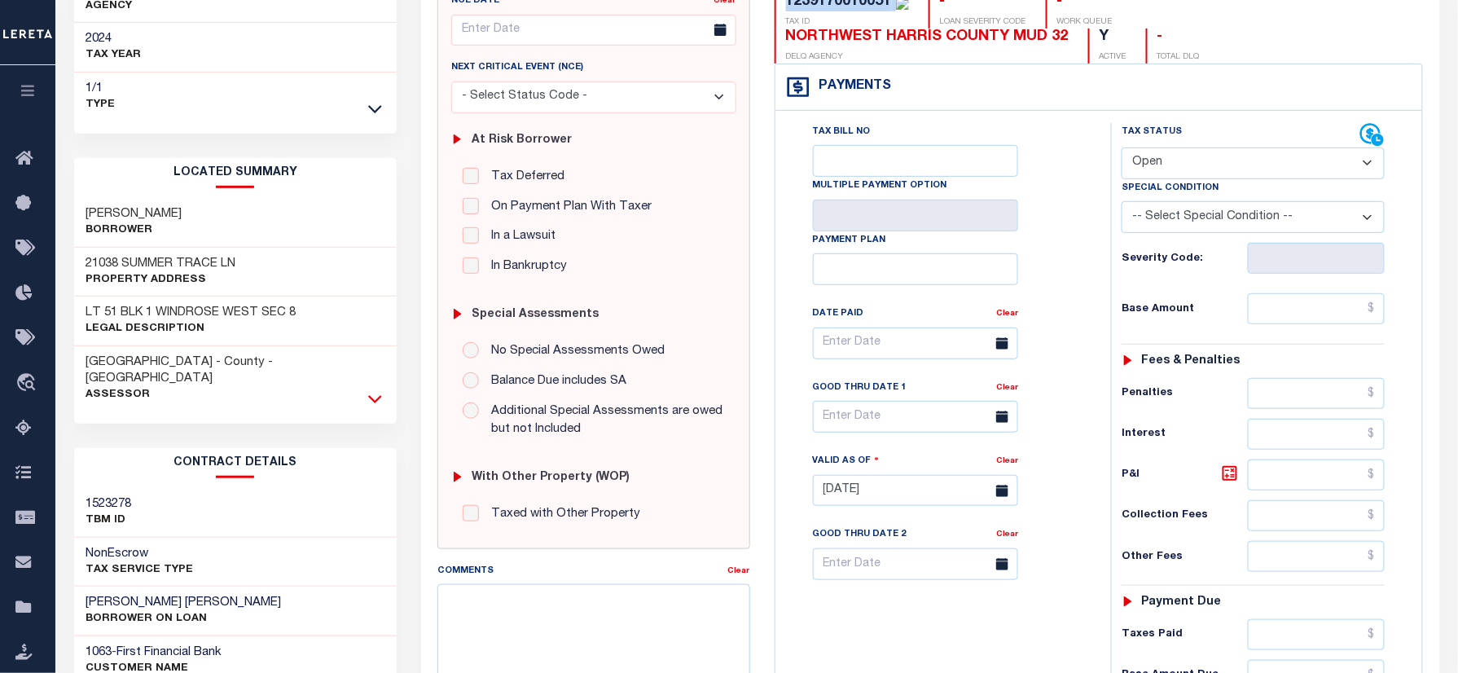
click at [368, 390] on icon at bounding box center [375, 398] width 14 height 17
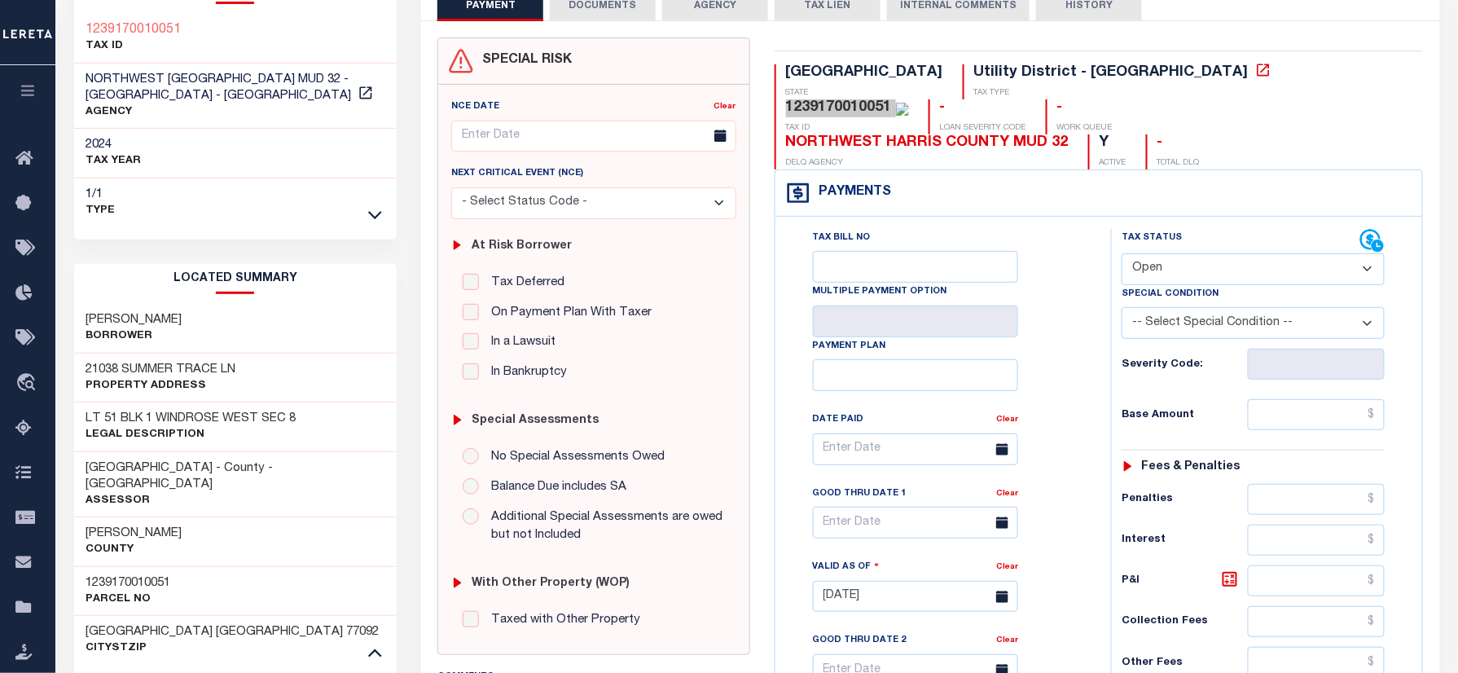
scroll to position [0, 0]
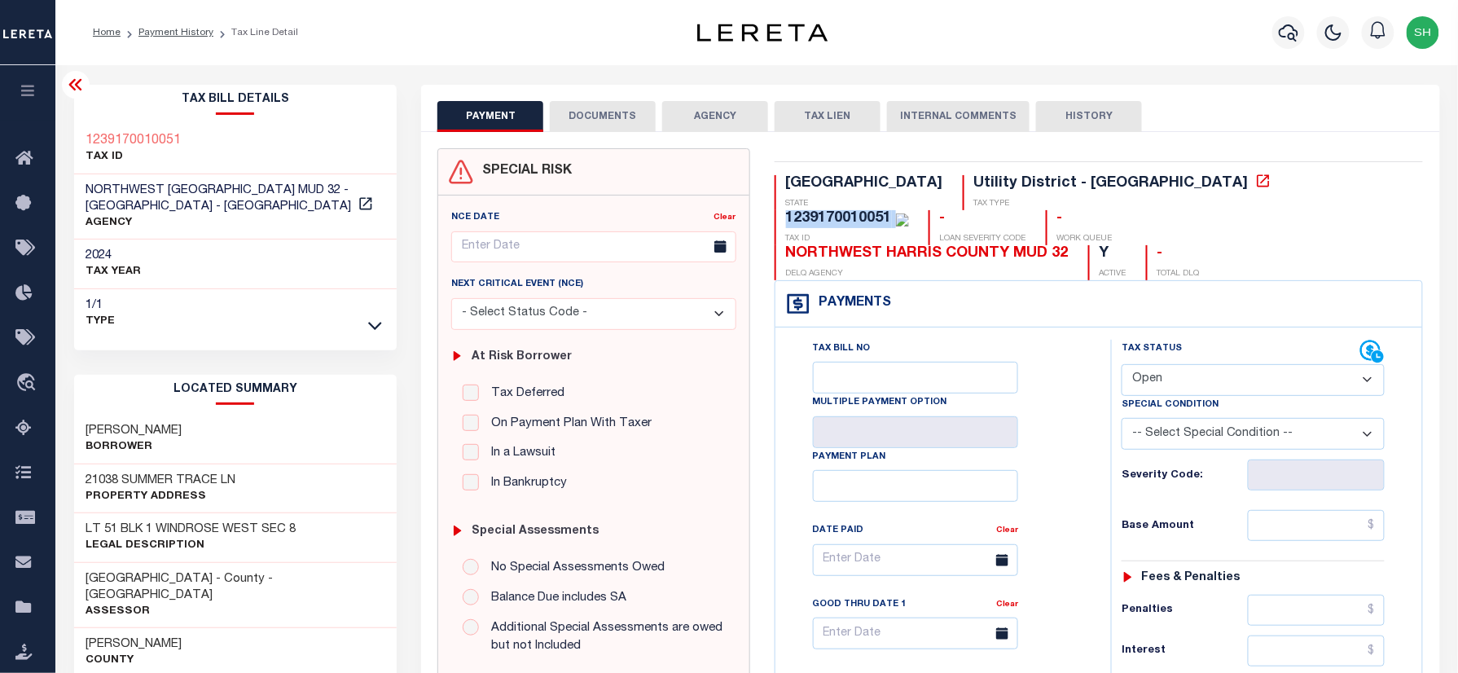
drag, startPoint x: 1287, startPoint y: 30, endPoint x: 1142, endPoint y: 75, distance: 151.7
click at [1271, 37] on div at bounding box center [1288, 32] width 45 height 57
click at [1089, 39] on div "Profile Sign out" at bounding box center [1160, 32] width 569 height 57
click at [1285, 27] on icon "button" at bounding box center [1289, 32] width 20 height 17
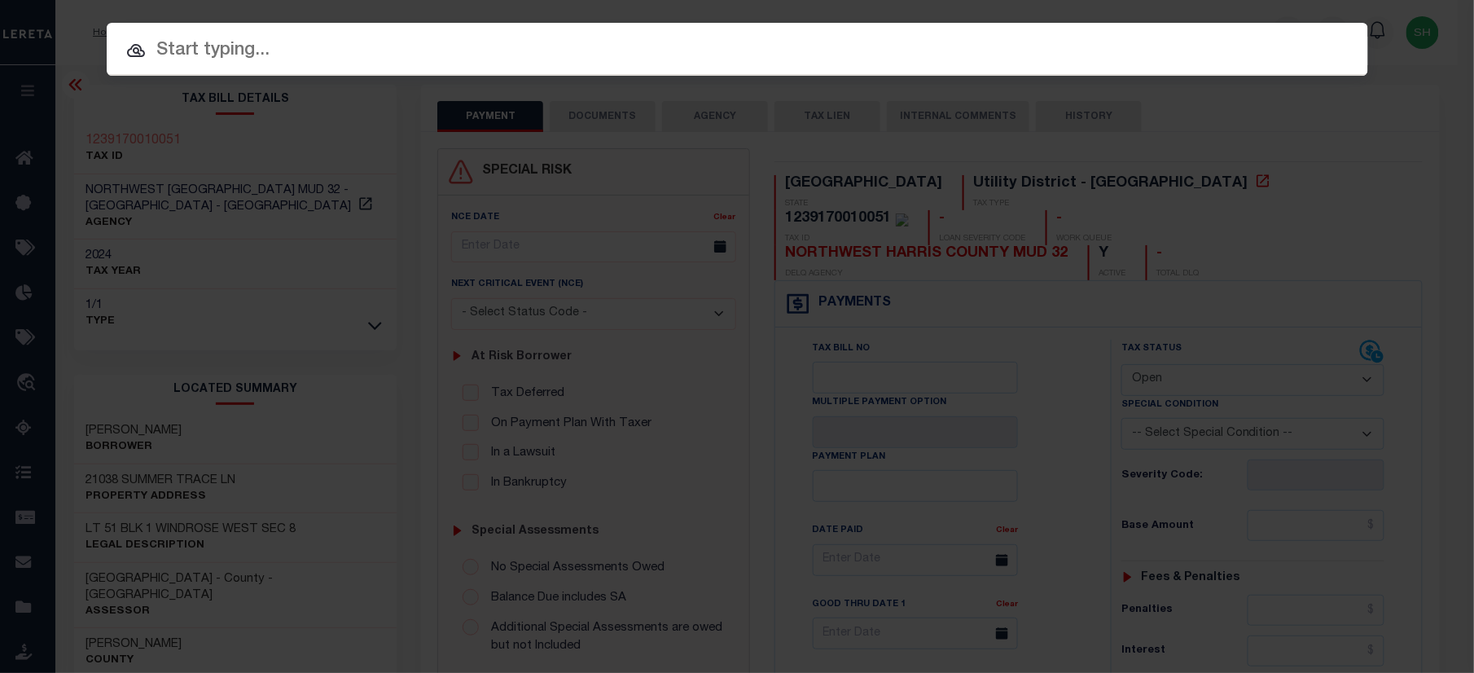
paste input "400887600"
type input "400887600"
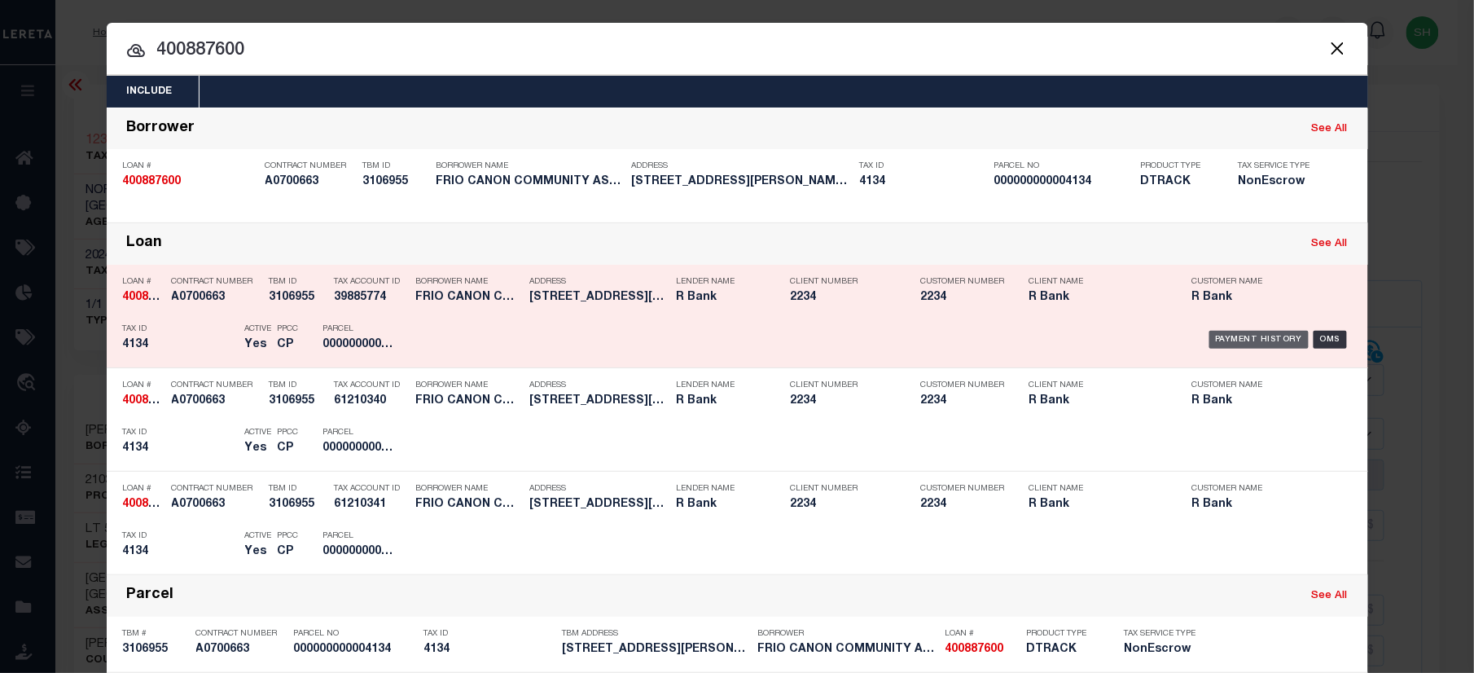
click at [1228, 334] on div "Payment History" at bounding box center [1259, 340] width 100 height 18
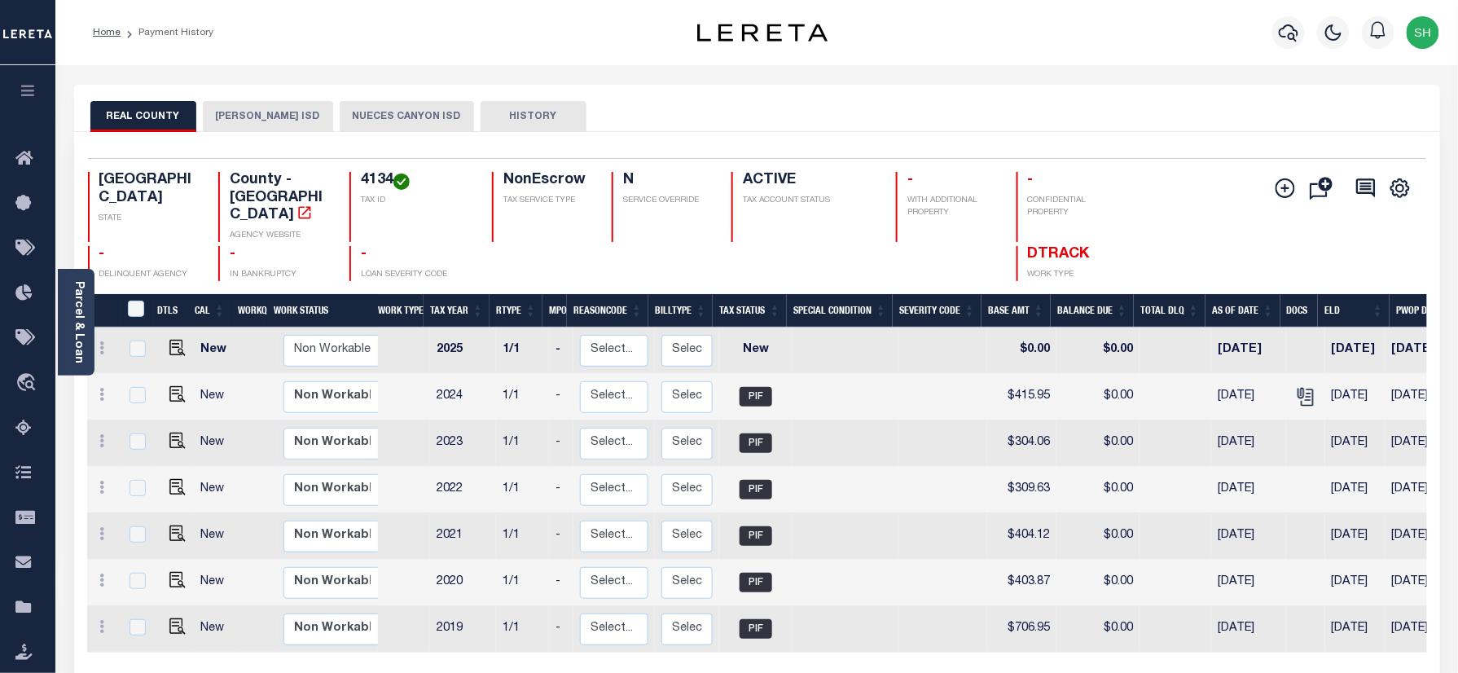
click at [380, 115] on button "NUECES CANYON ISD" at bounding box center [407, 116] width 134 height 31
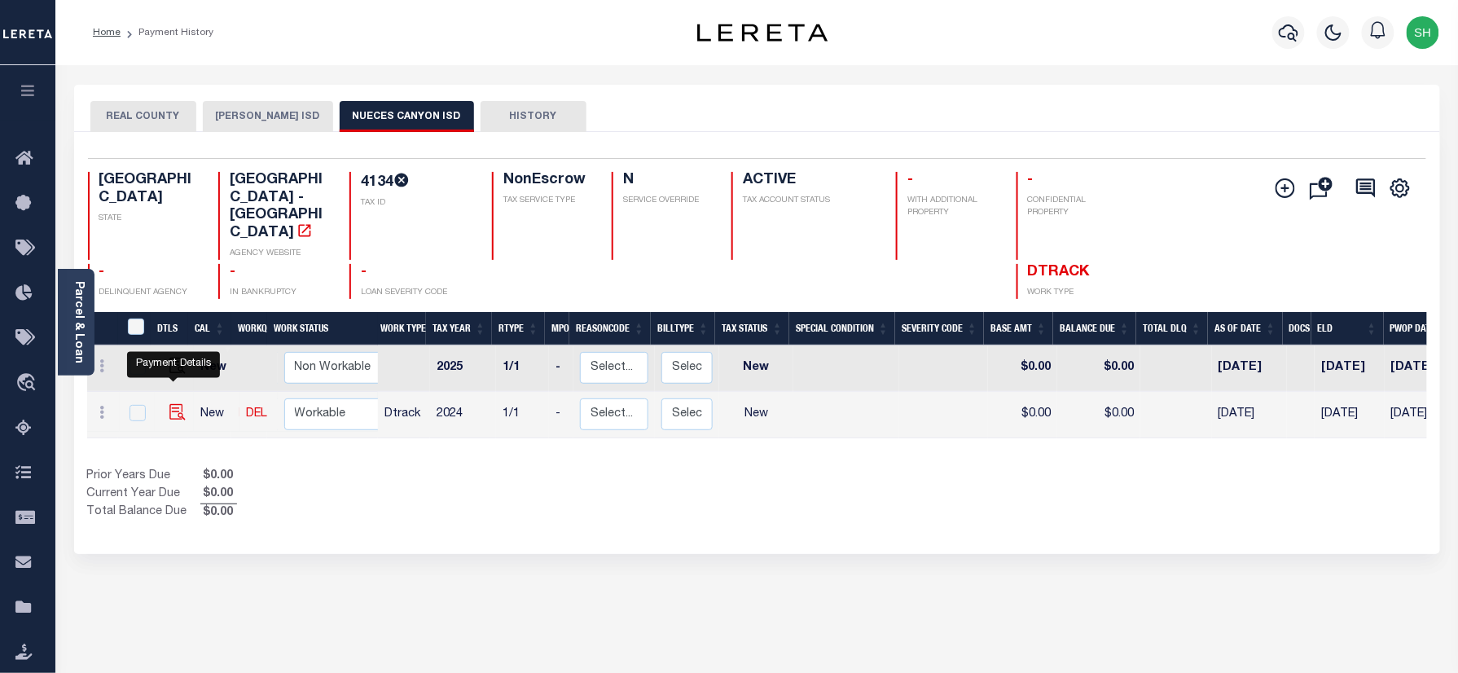
click at [176, 404] on img "" at bounding box center [177, 412] width 16 height 16
checkbox input "true"
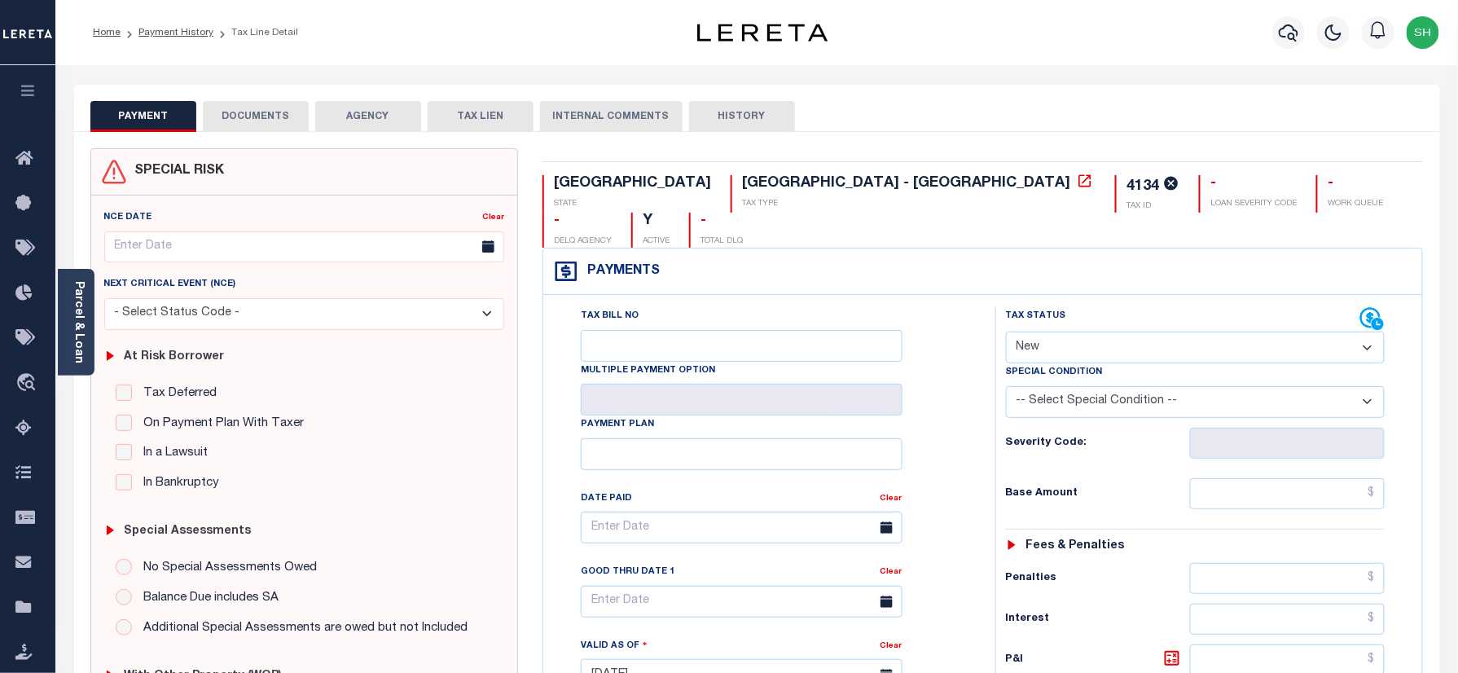
click at [1126, 179] on div "4134" at bounding box center [1142, 186] width 33 height 15
copy div "4134"
drag, startPoint x: 1121, startPoint y: 311, endPoint x: 1115, endPoint y: 331, distance: 20.4
click at [1121, 331] on select "- Select Status Code - Open Due/Unpaid Paid Incomplete No Tax Due Internal Refu…" at bounding box center [1196, 347] width 380 height 32
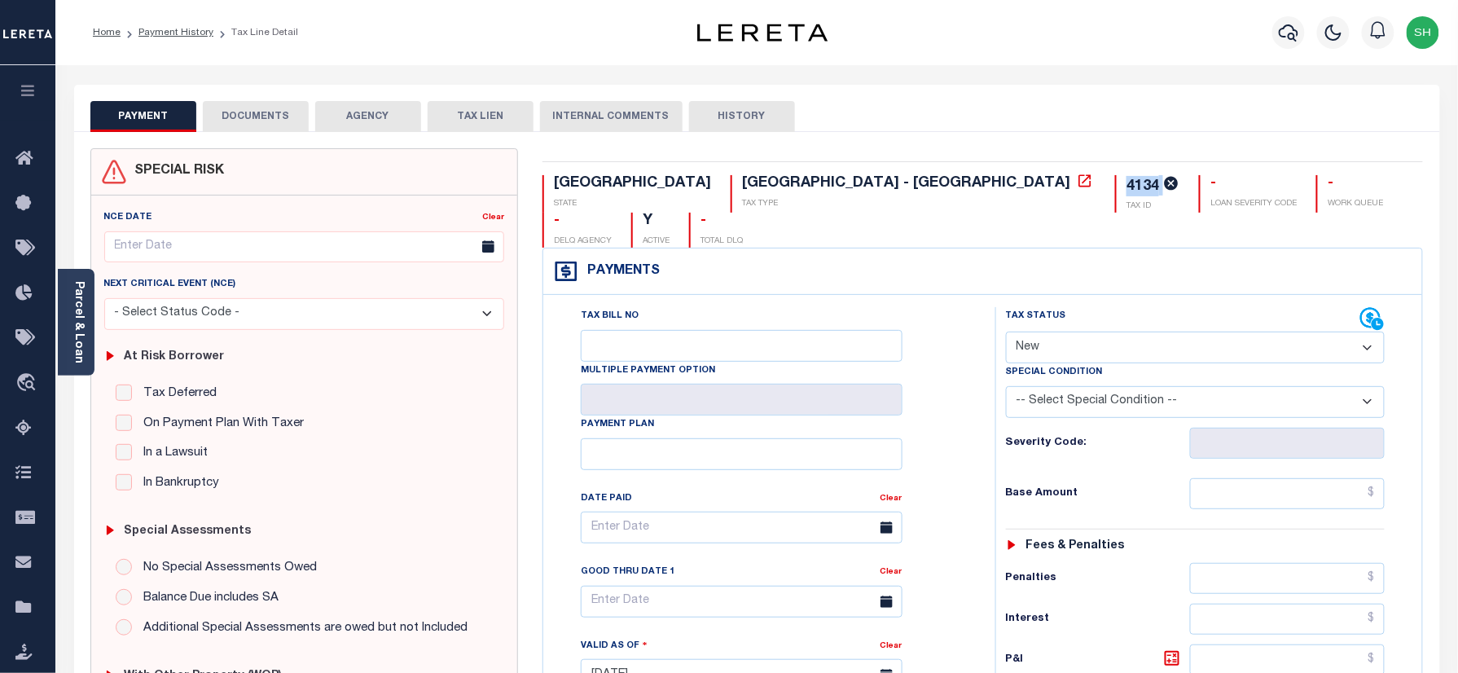
select select "PYD"
click at [1006, 331] on select "- Select Status Code - Open Due/Unpaid Paid Incomplete No Tax Due Internal Refu…" at bounding box center [1196, 347] width 380 height 32
type input "09/30/2025"
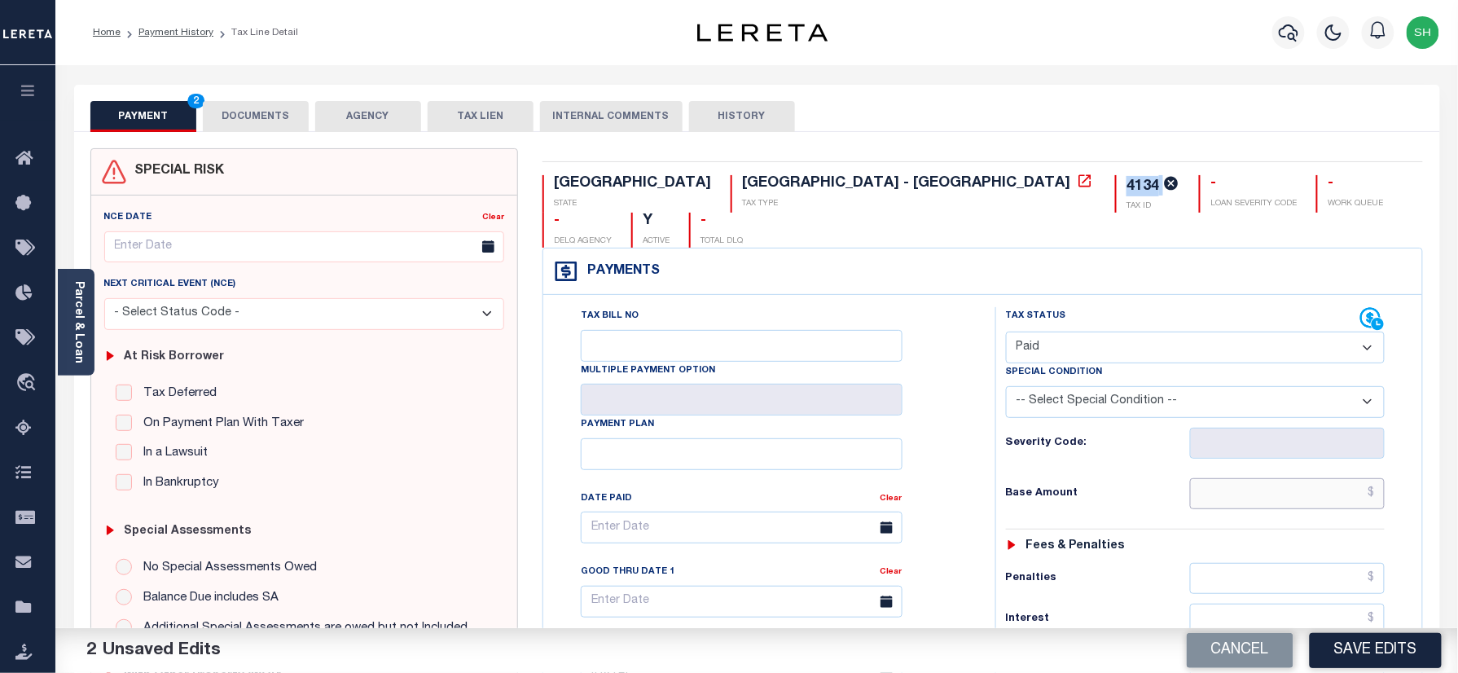
paste input "451.07"
click at [1333, 478] on input "text" at bounding box center [1287, 493] width 195 height 31
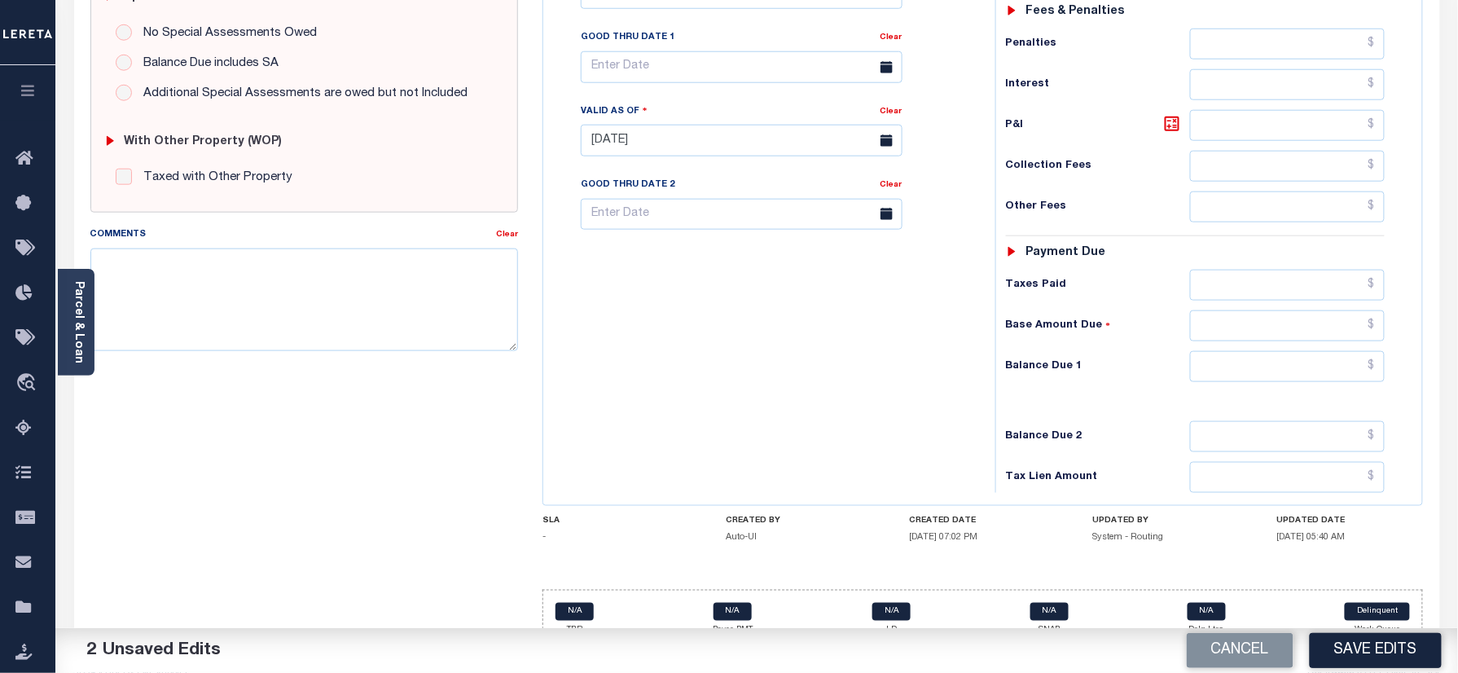
type input "$451.07"
click at [1324, 351] on input "text" at bounding box center [1287, 366] width 195 height 31
type input "$0.00"
click at [69, 314] on div "Parcel & Loan" at bounding box center [76, 322] width 37 height 107
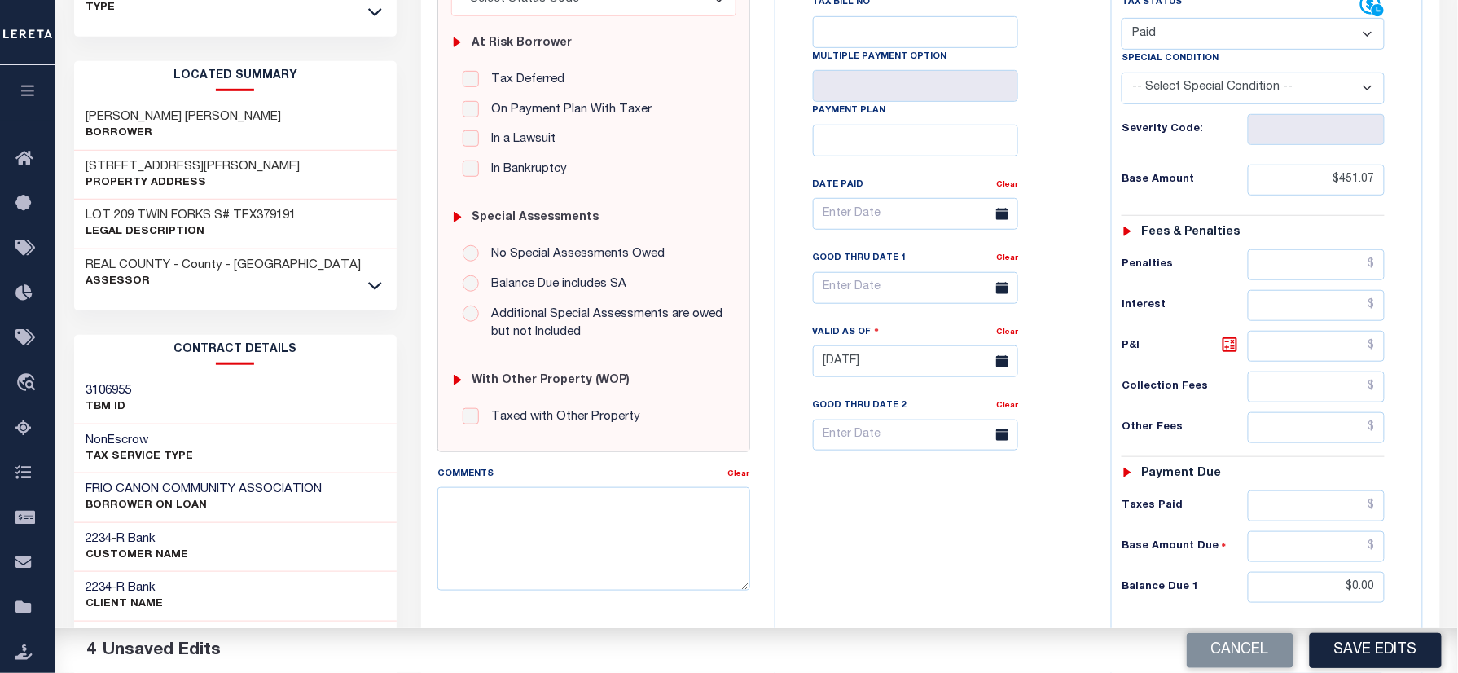
scroll to position [0, 0]
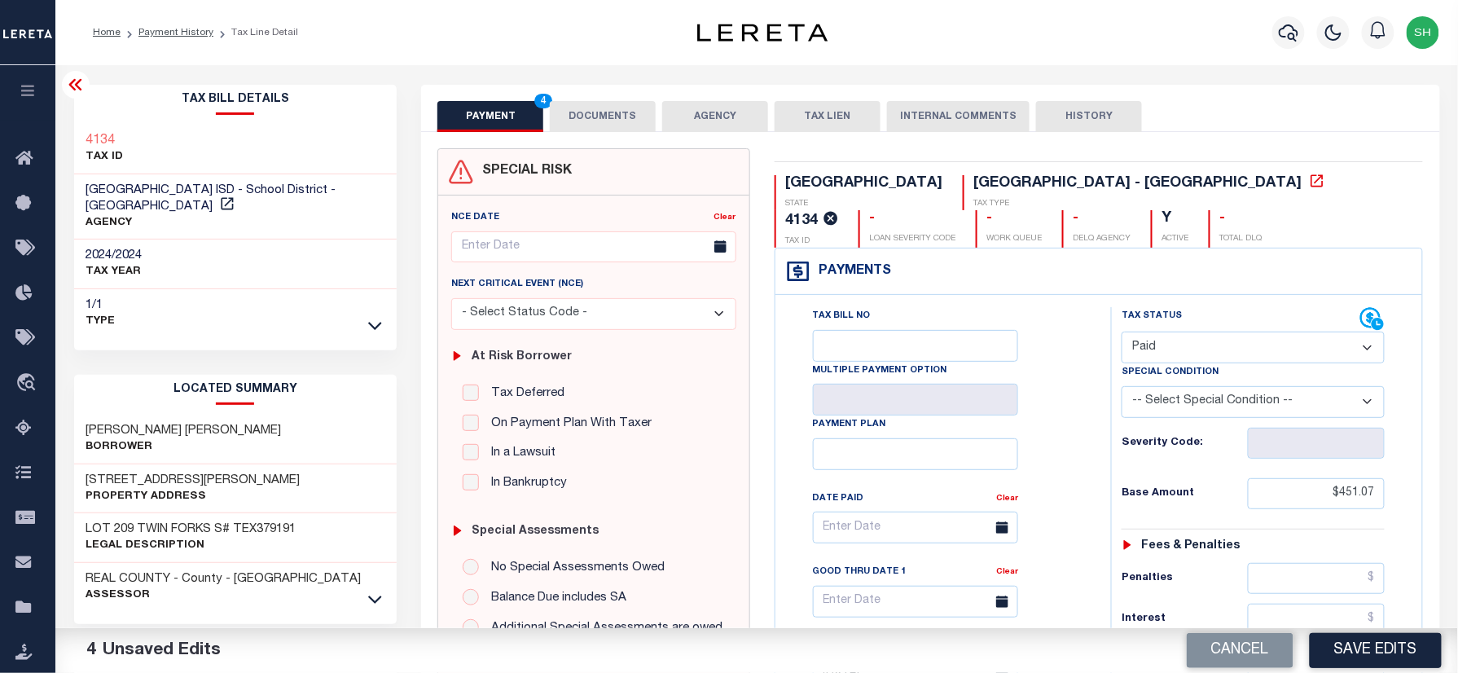
click at [76, 130] on div "4134 TAX ID" at bounding box center [235, 150] width 323 height 50
copy h3 "4134"
drag, startPoint x: 608, startPoint y: 101, endPoint x: 604, endPoint y: 109, distance: 8.8
click at [608, 101] on button "DOCUMENTS" at bounding box center [603, 116] width 106 height 31
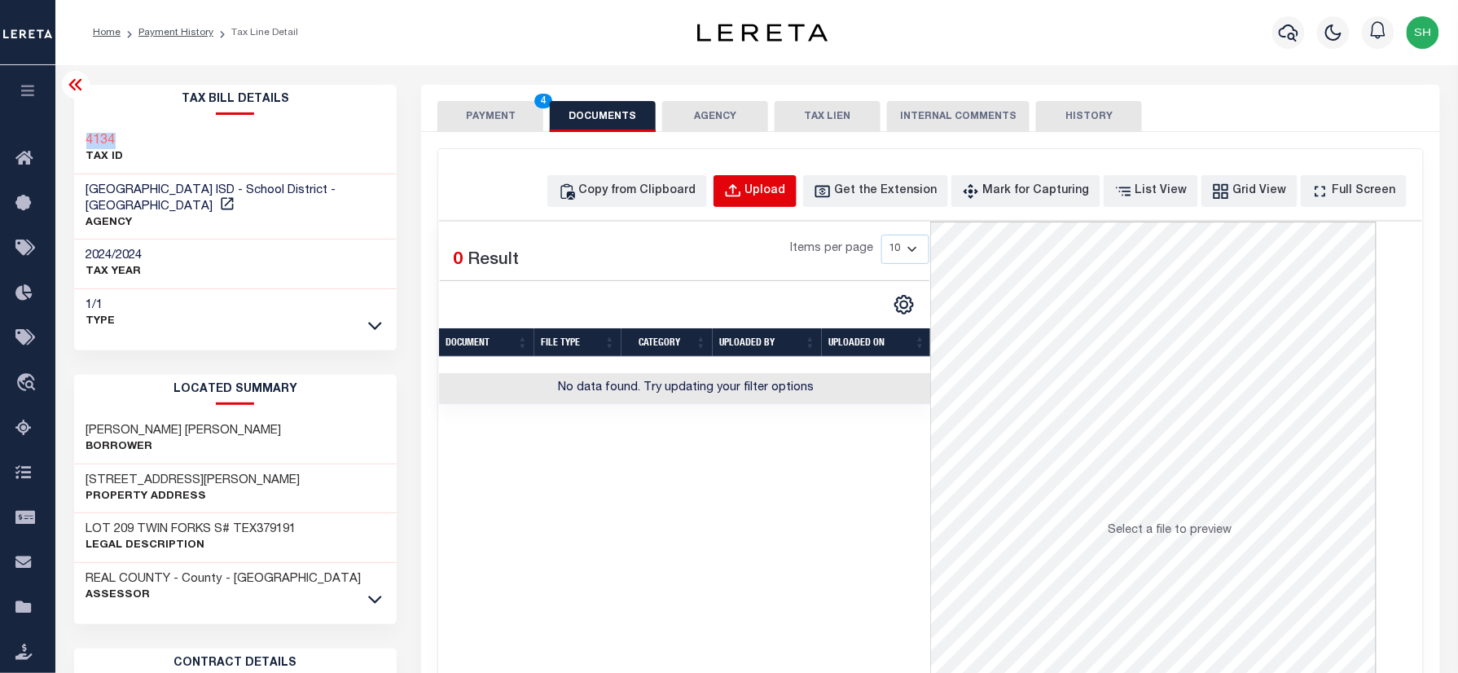
click at [772, 189] on button "Upload" at bounding box center [754, 191] width 83 height 32
select select "POP"
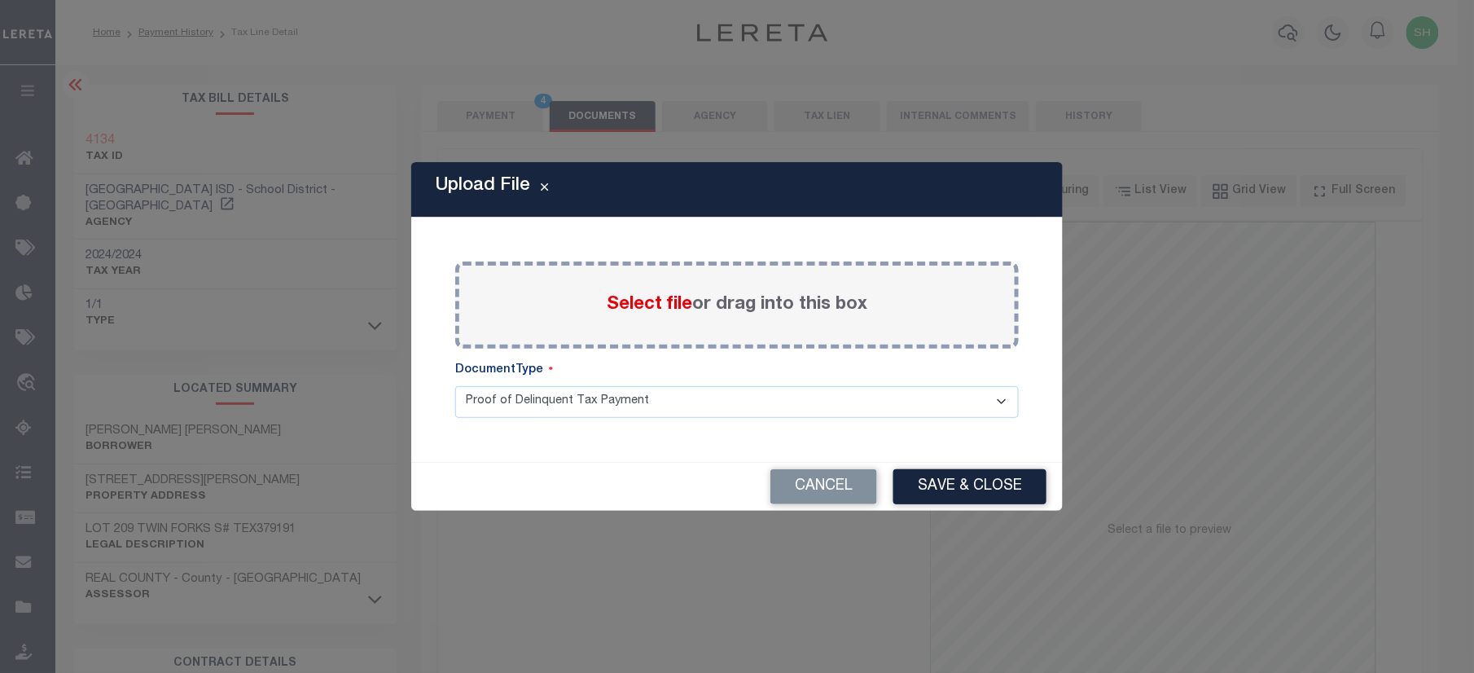
click at [639, 296] on span "Select file" at bounding box center [650, 305] width 86 height 18
click at [0, 0] on input "Select file or drag into this box" at bounding box center [0, 0] width 0 height 0
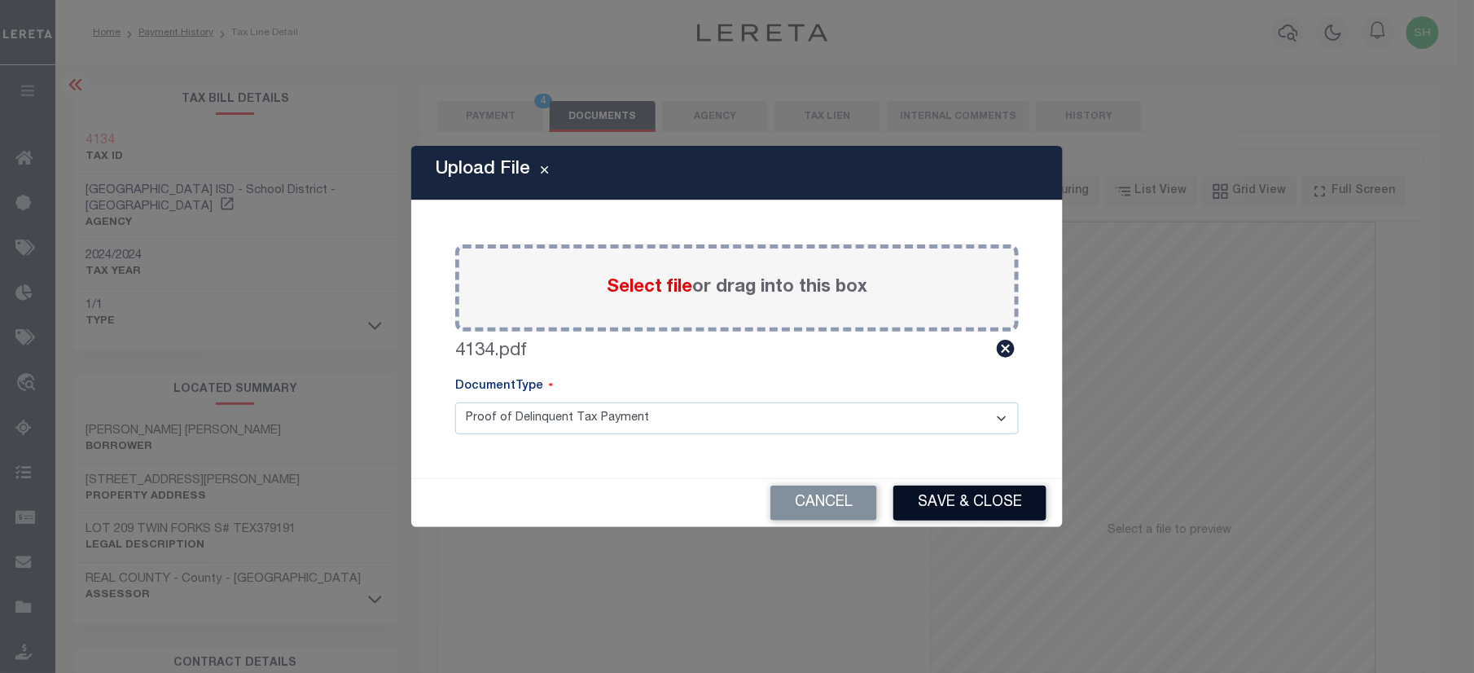
click at [1029, 502] on button "Save & Close" at bounding box center [969, 502] width 153 height 35
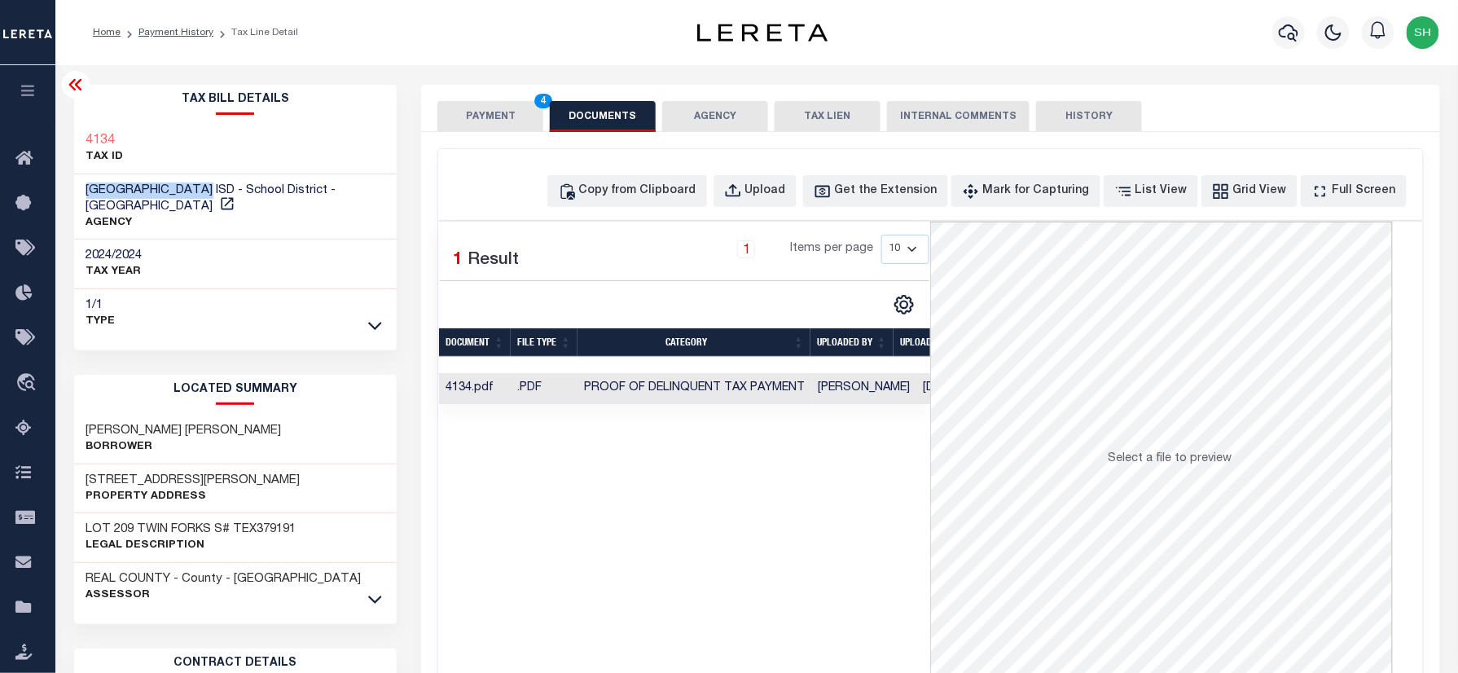
drag, startPoint x: 85, startPoint y: 190, endPoint x: 210, endPoint y: 190, distance: 125.4
click at [210, 190] on div "NUECES CANYON ISD - School District - TX AGENCY" at bounding box center [235, 207] width 323 height 66
copy span "NUECES CANYON ISD"
click at [463, 122] on button "PAYMENT 4" at bounding box center [490, 116] width 106 height 31
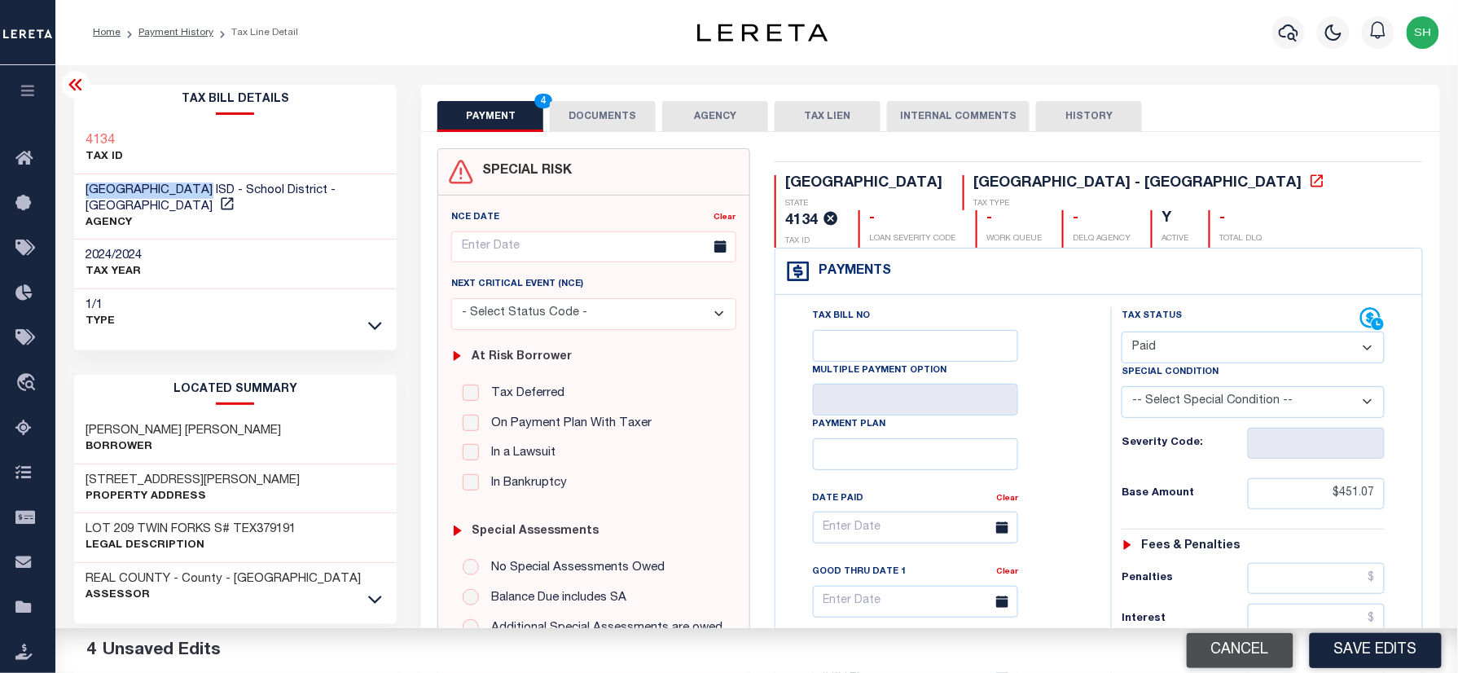
click at [1230, 652] on button "Cancel" at bounding box center [1240, 650] width 107 height 35
type input "08/08/2025"
select select "NW2"
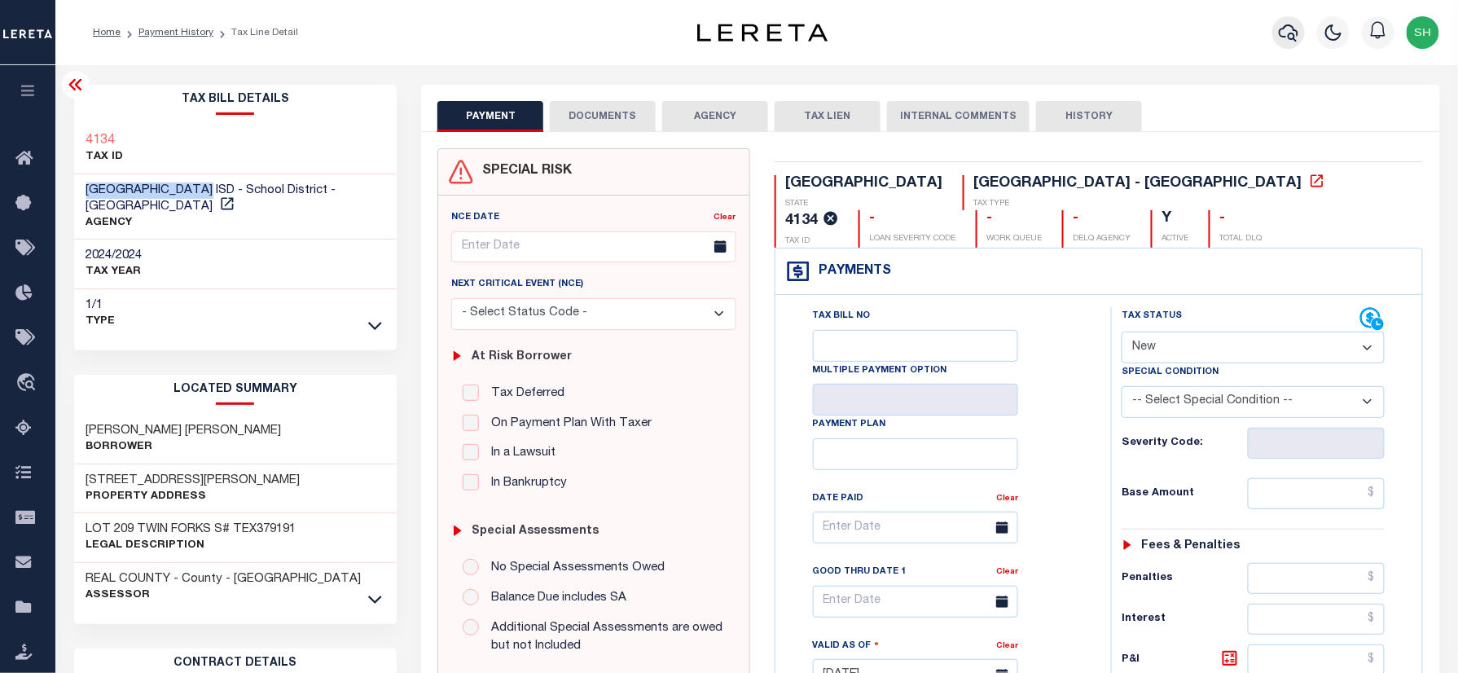
click at [1279, 28] on icon "button" at bounding box center [1289, 33] width 20 height 20
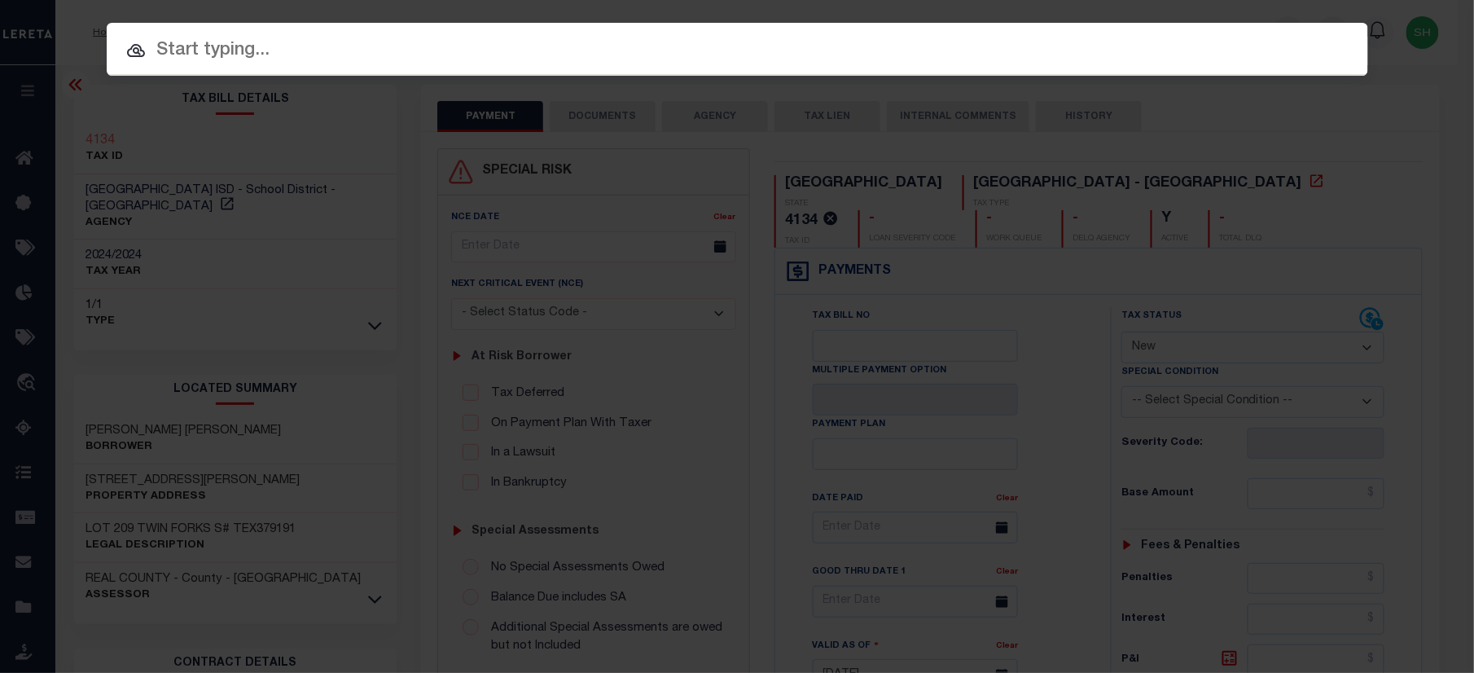
click at [1144, 50] on input "text" at bounding box center [738, 51] width 1262 height 29
paste input "952300003193"
type input "952300003193"
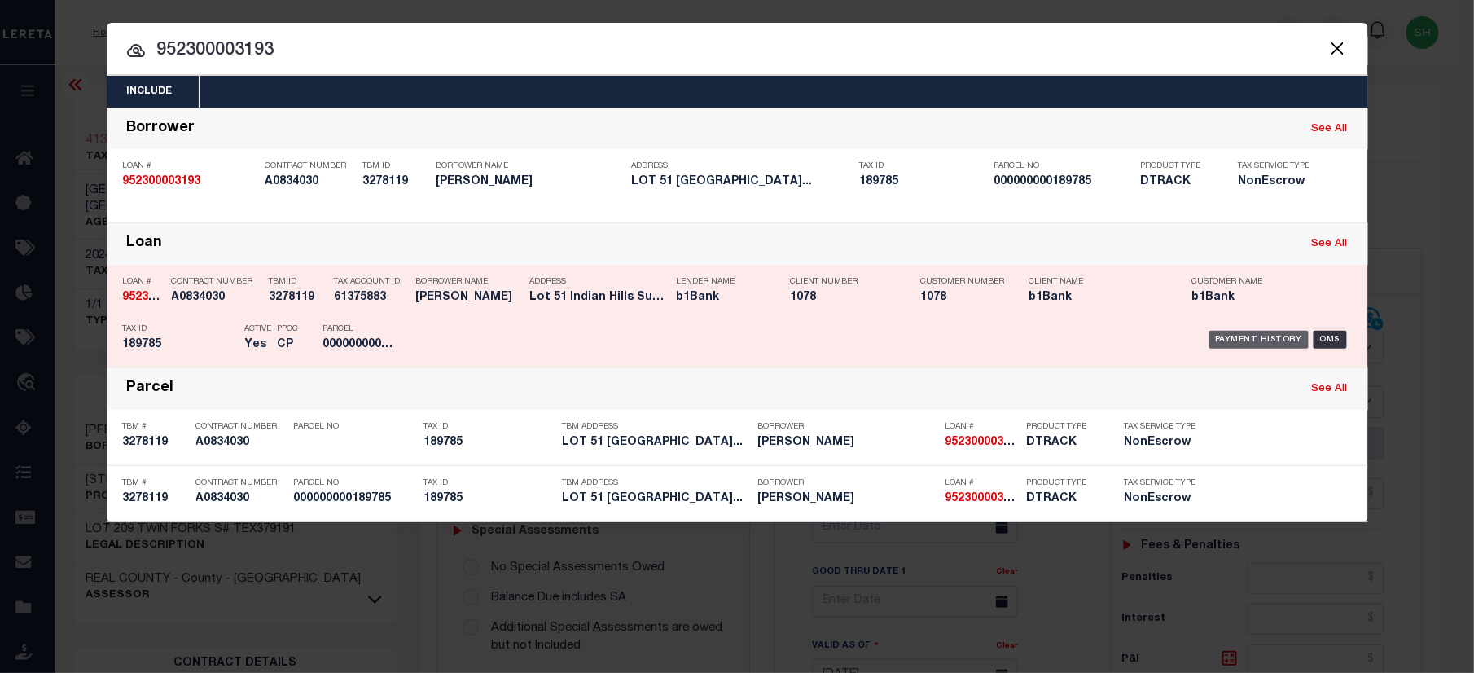
click at [1275, 336] on div "Payment History" at bounding box center [1259, 340] width 100 height 18
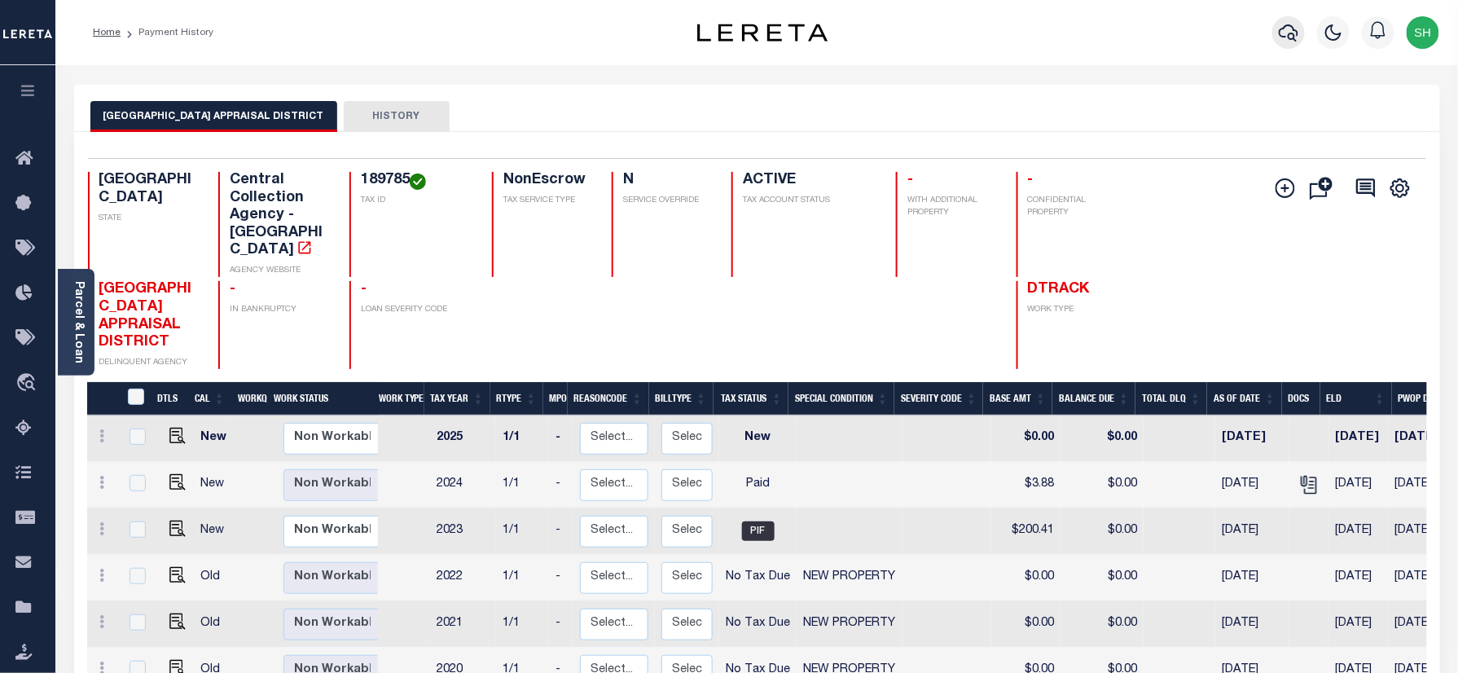
click at [1281, 30] on icon "button" at bounding box center [1289, 32] width 20 height 17
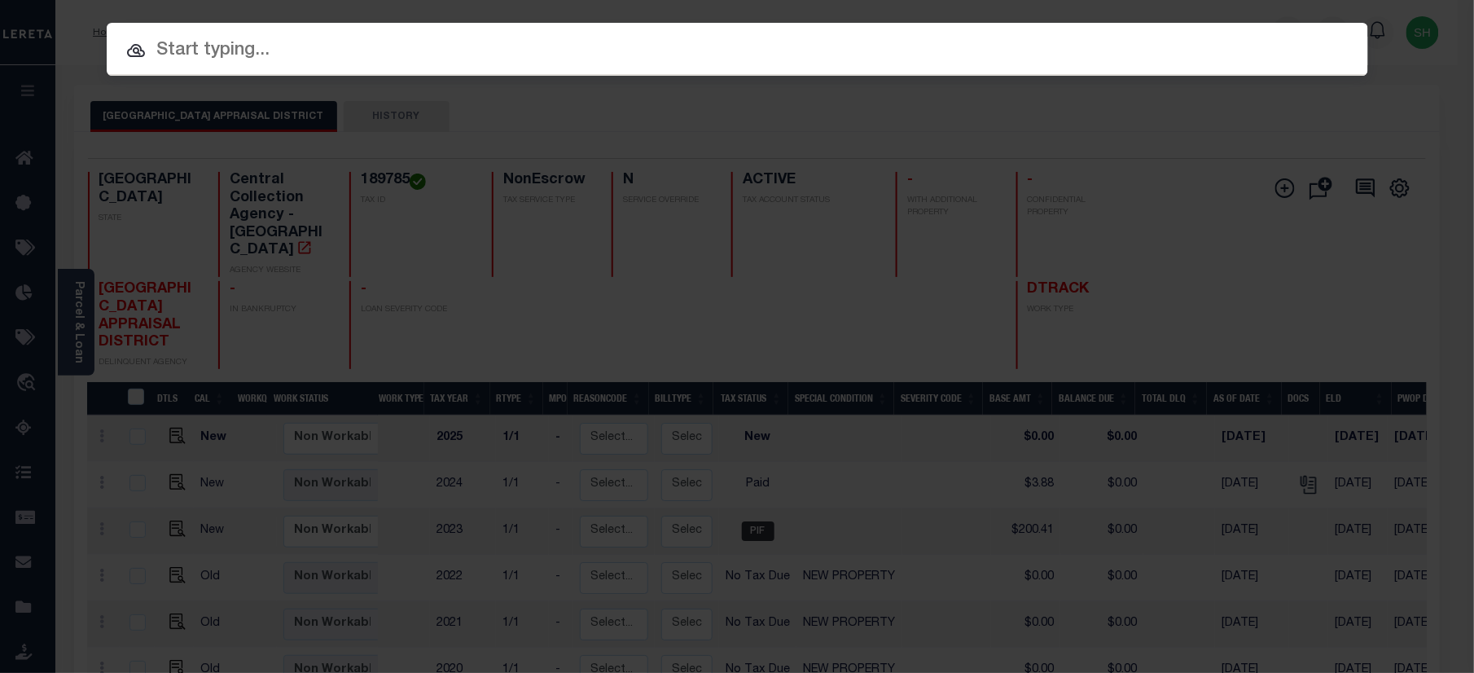
click at [1122, 49] on input "text" at bounding box center [738, 51] width 1262 height 29
paste input "2425"
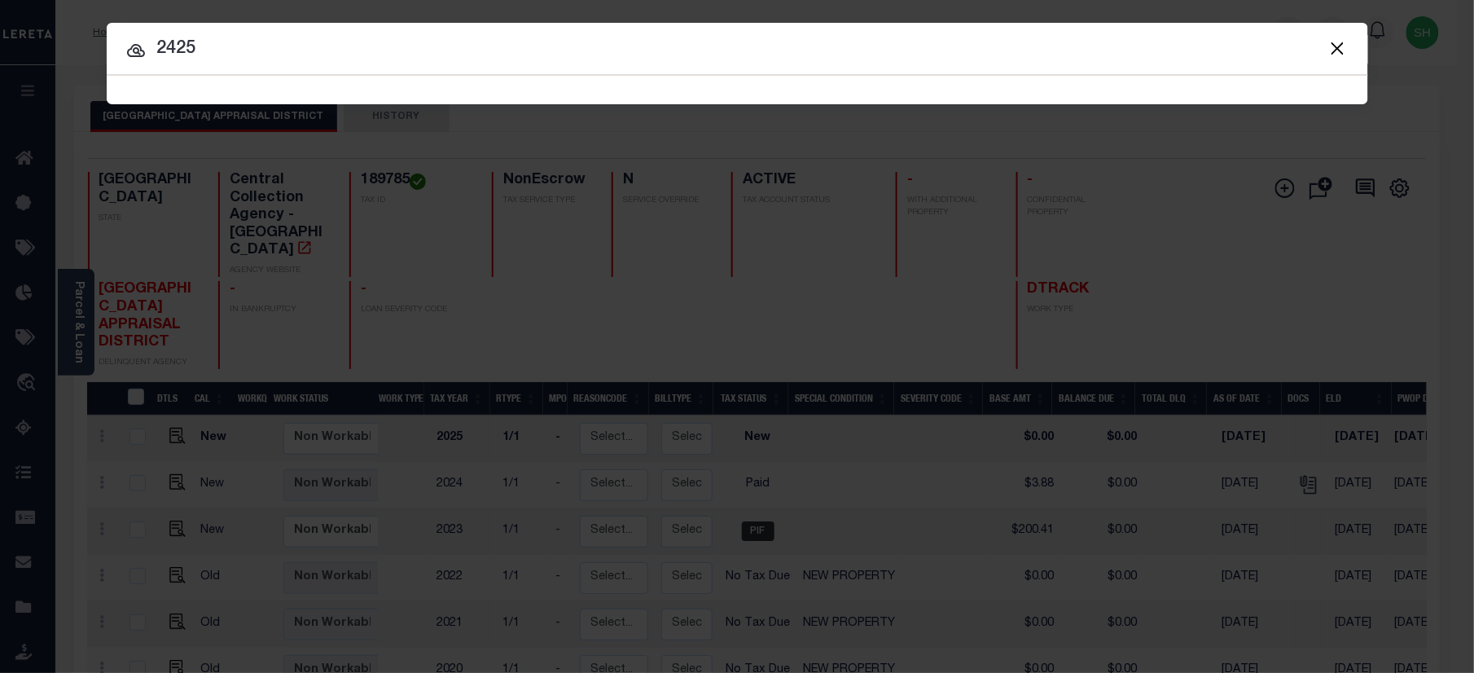
type input "2425"
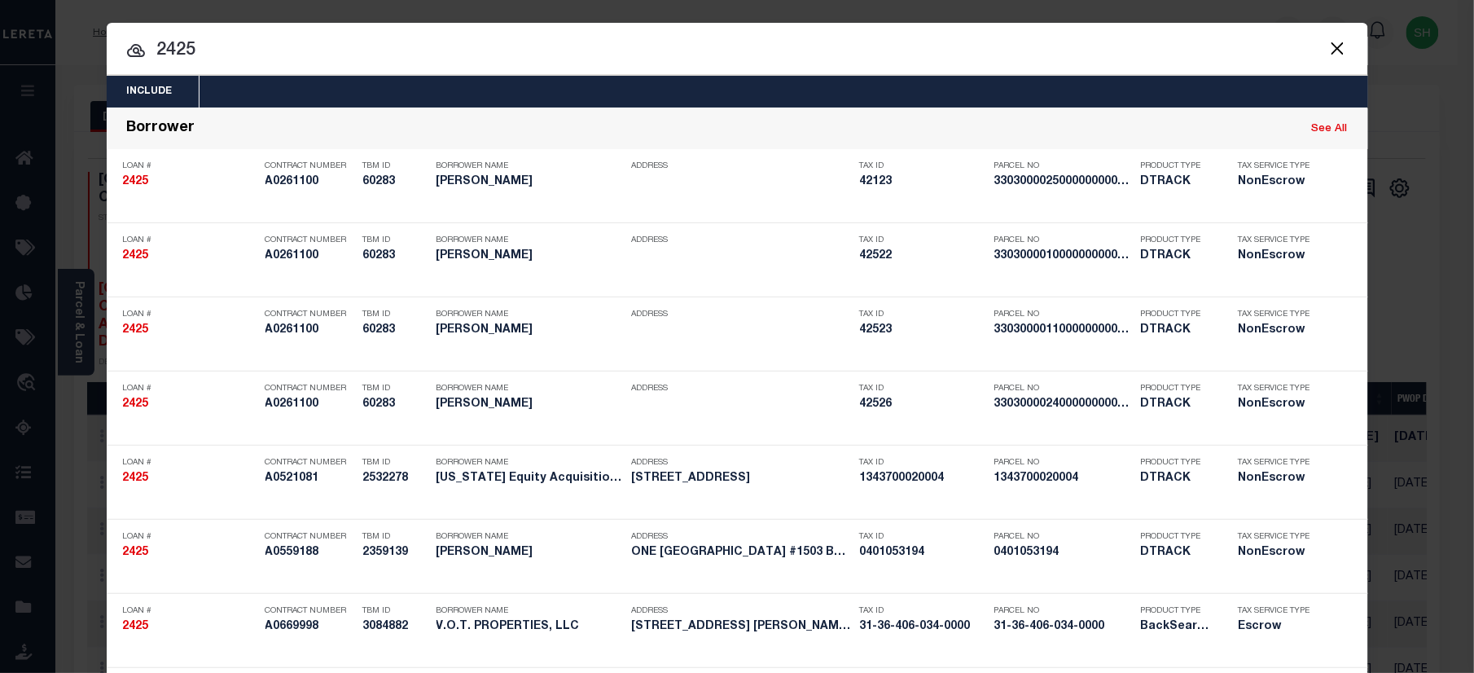
scroll to position [2034, 0]
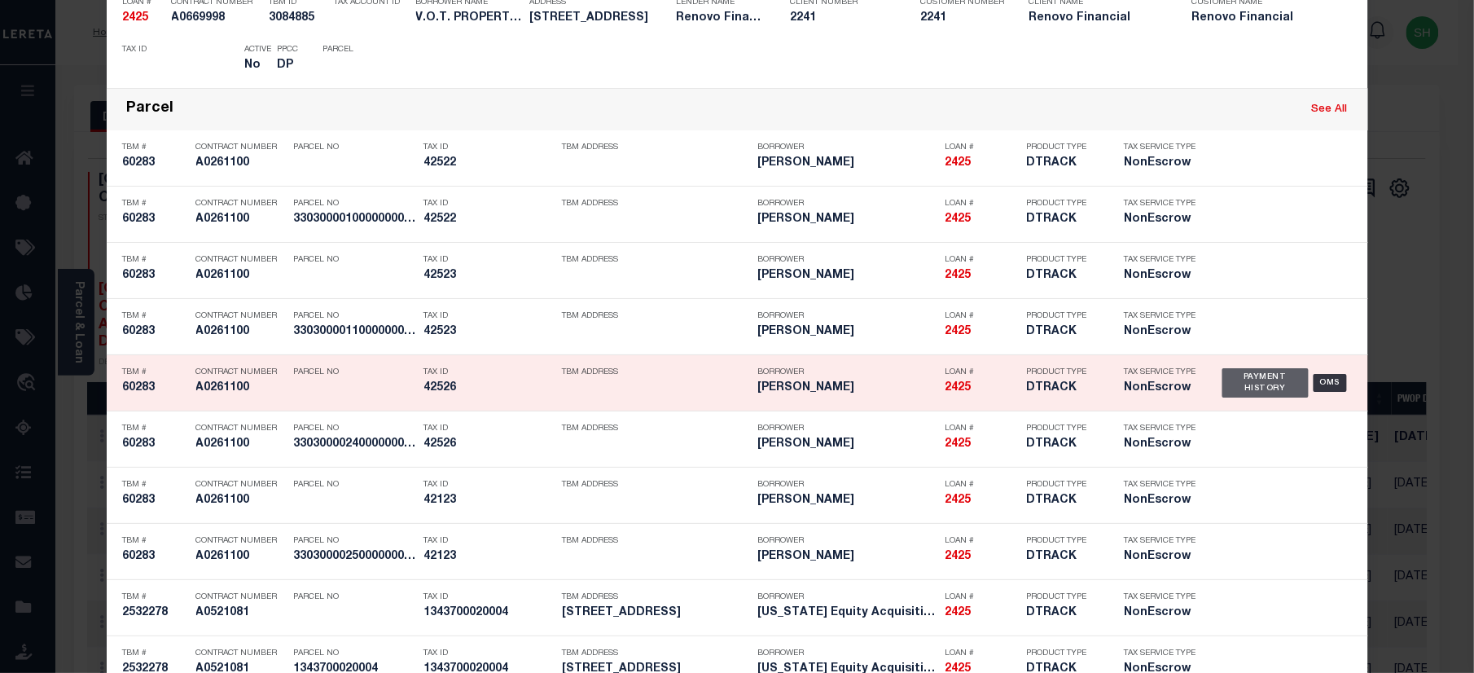
click at [1236, 386] on div "Payment History" at bounding box center [1266, 382] width 87 height 29
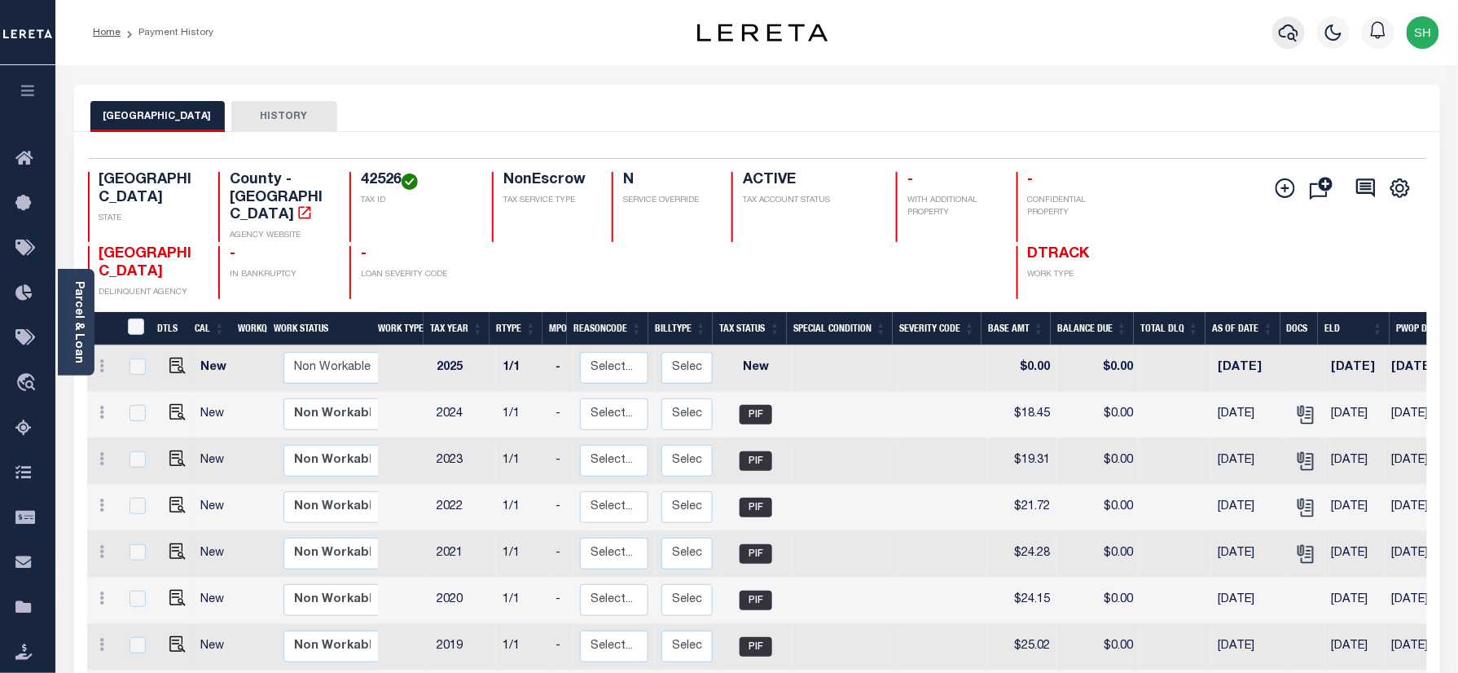
click at [1293, 34] on icon "button" at bounding box center [1289, 32] width 20 height 17
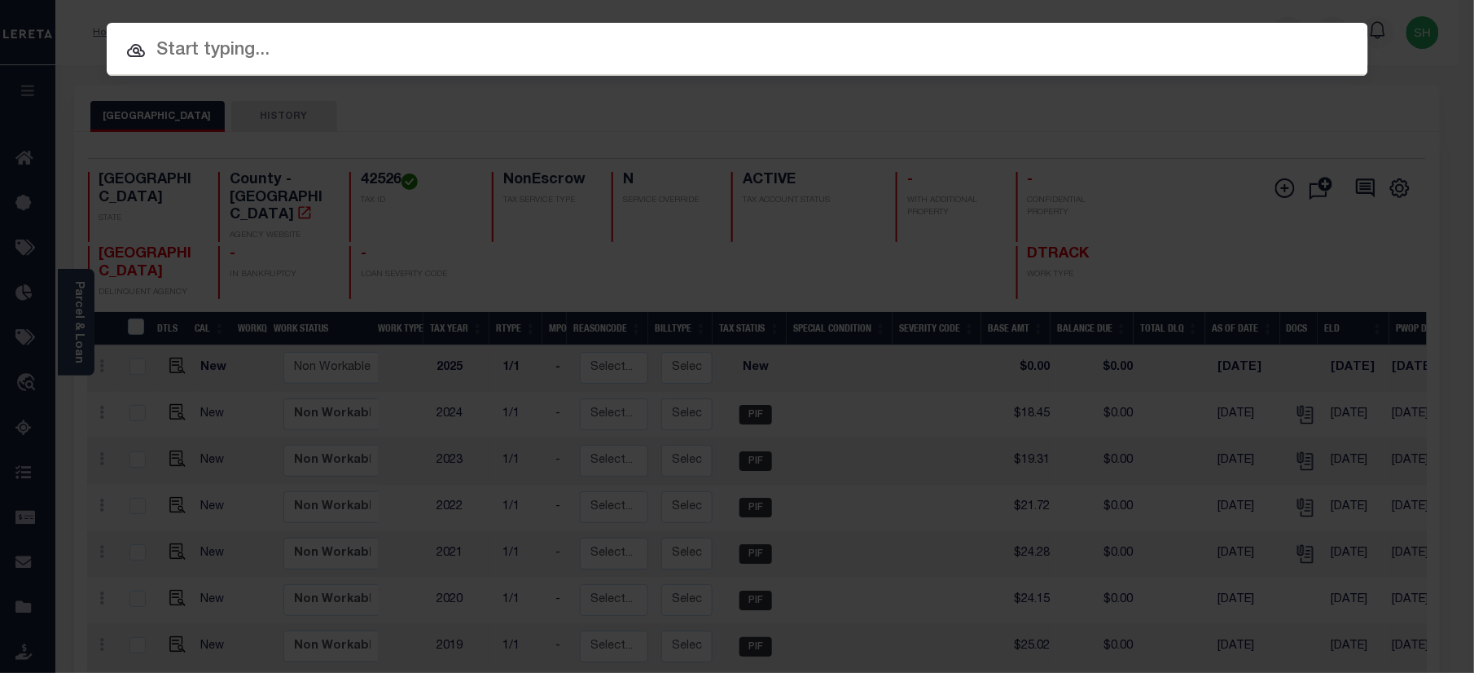
click at [1161, 43] on input "text" at bounding box center [738, 51] width 1262 height 29
paste input "61500052669"
type input "61500052669"
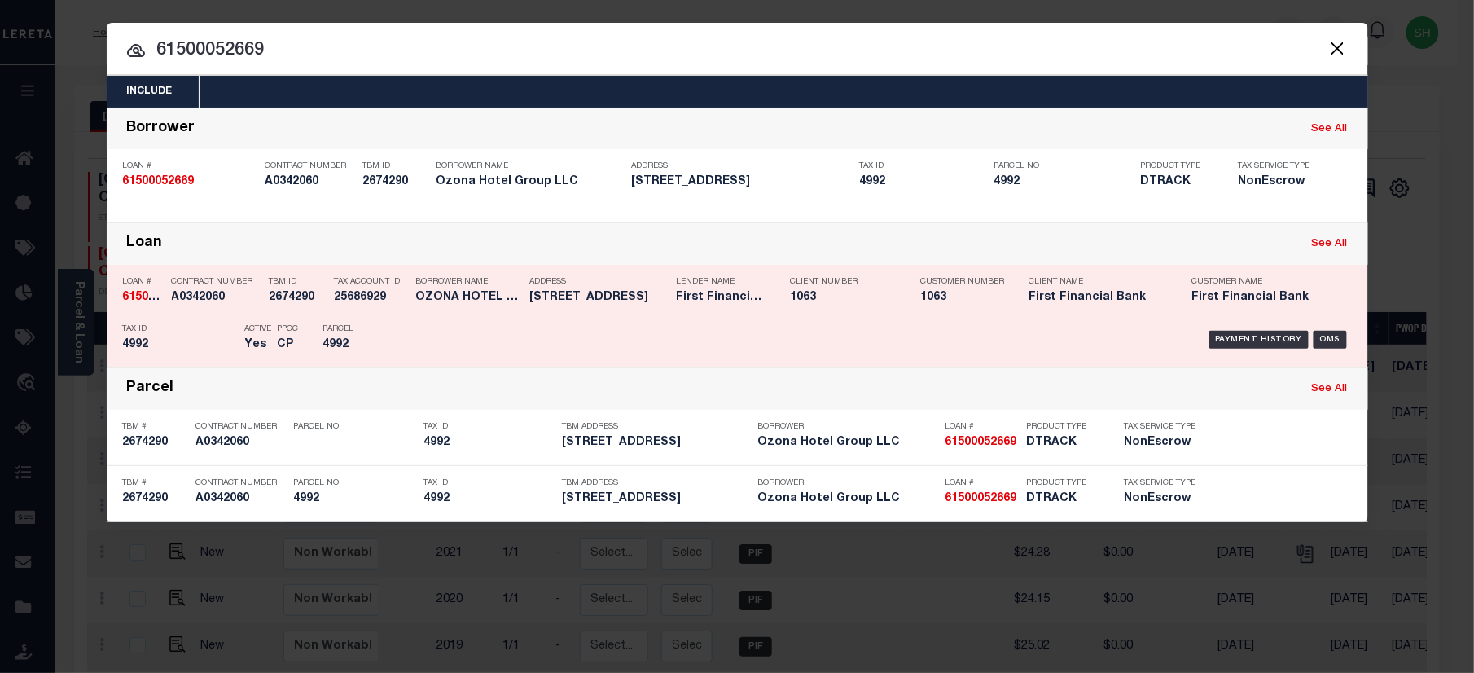
click at [1246, 350] on div "Payment History OMS" at bounding box center [886, 339] width 931 height 47
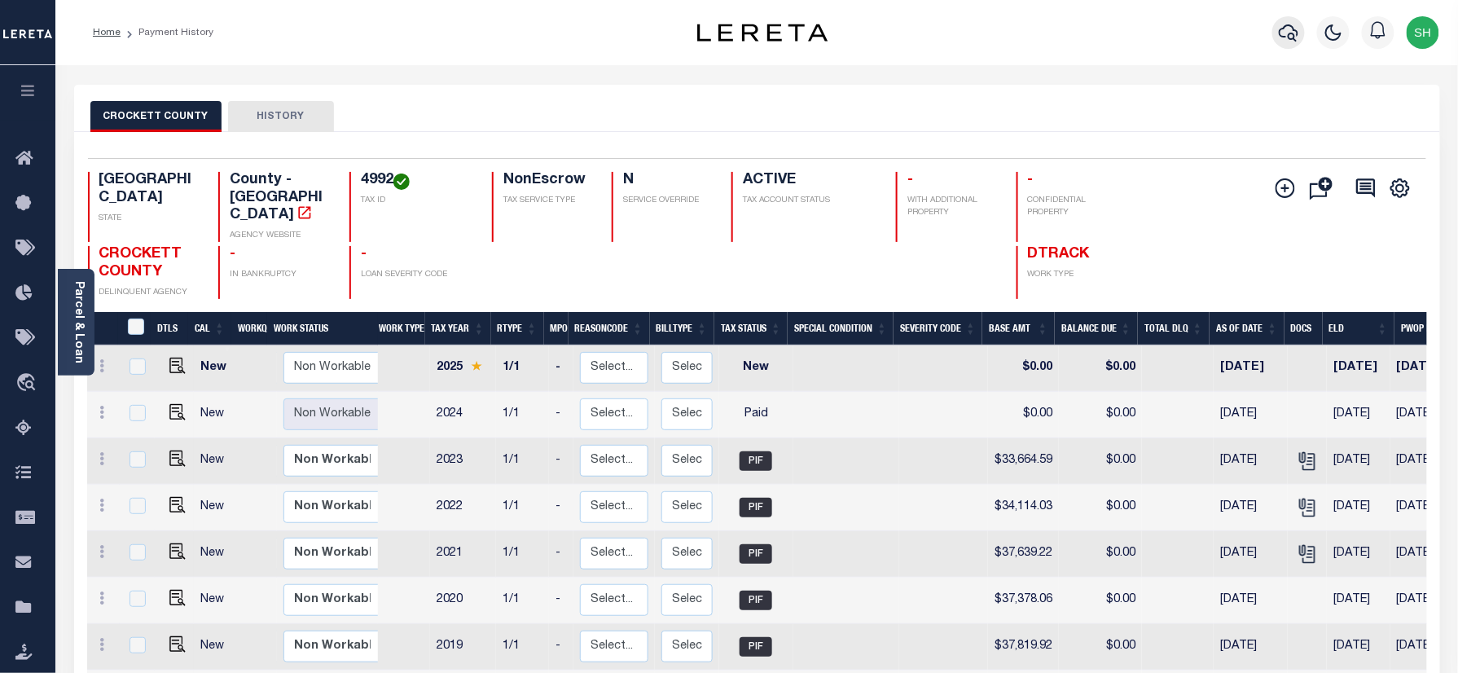
click at [1284, 31] on icon "button" at bounding box center [1289, 33] width 20 height 20
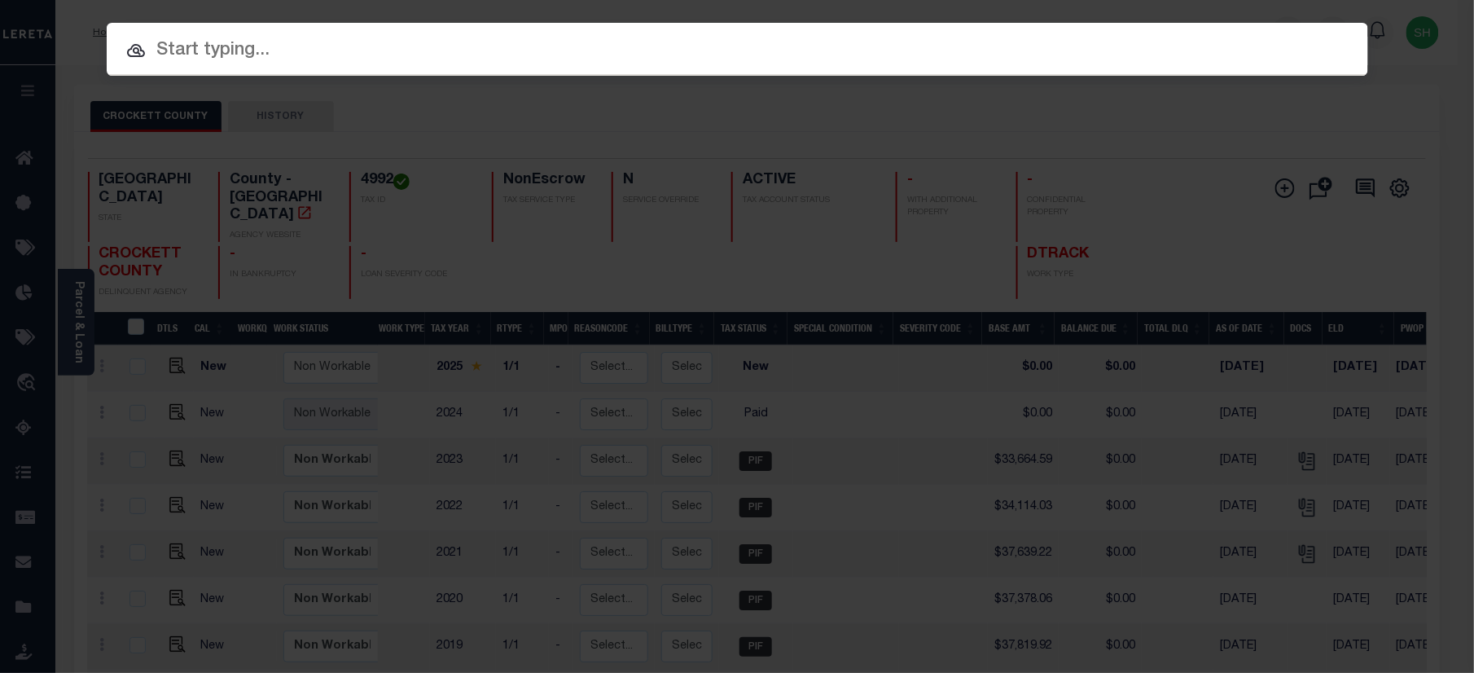
click at [1181, 43] on input "text" at bounding box center [738, 51] width 1262 height 29
paste input "173000084566"
type input "173000084566"
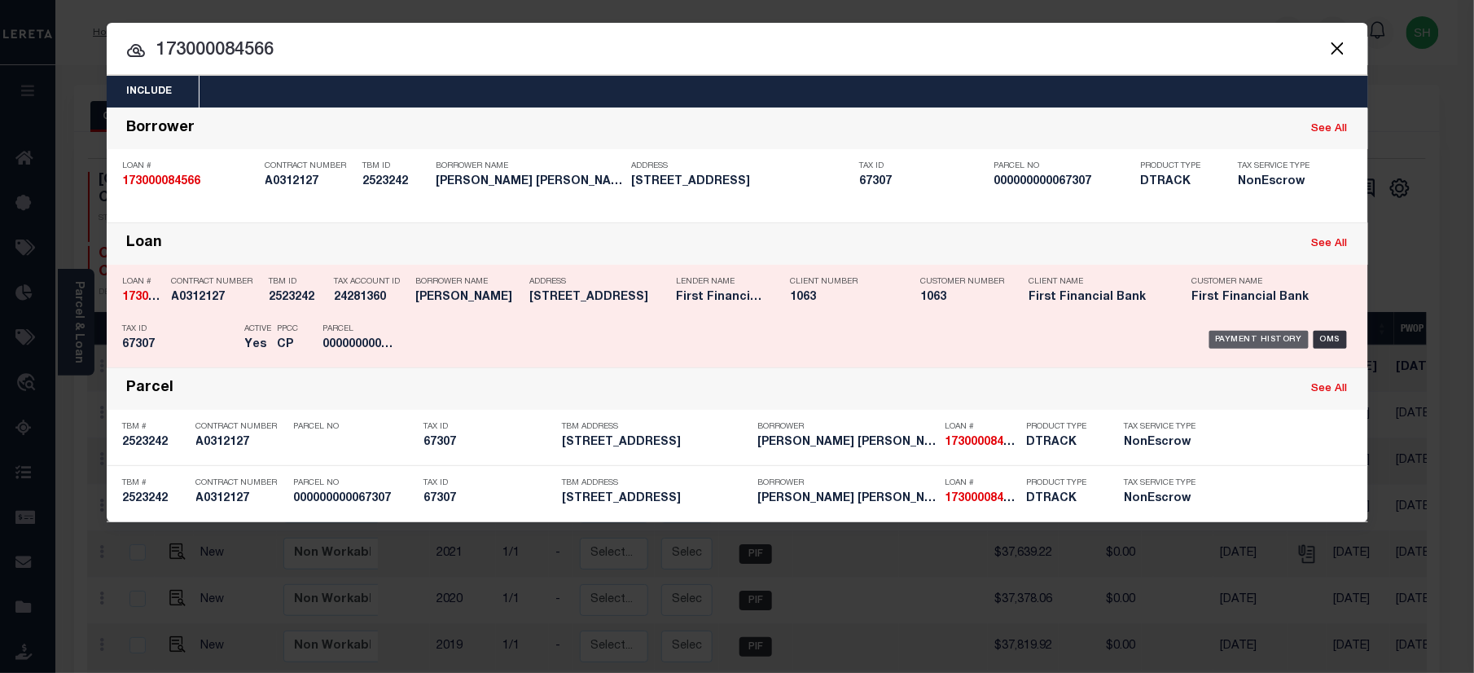
click at [1240, 332] on div "Payment History" at bounding box center [1259, 340] width 100 height 18
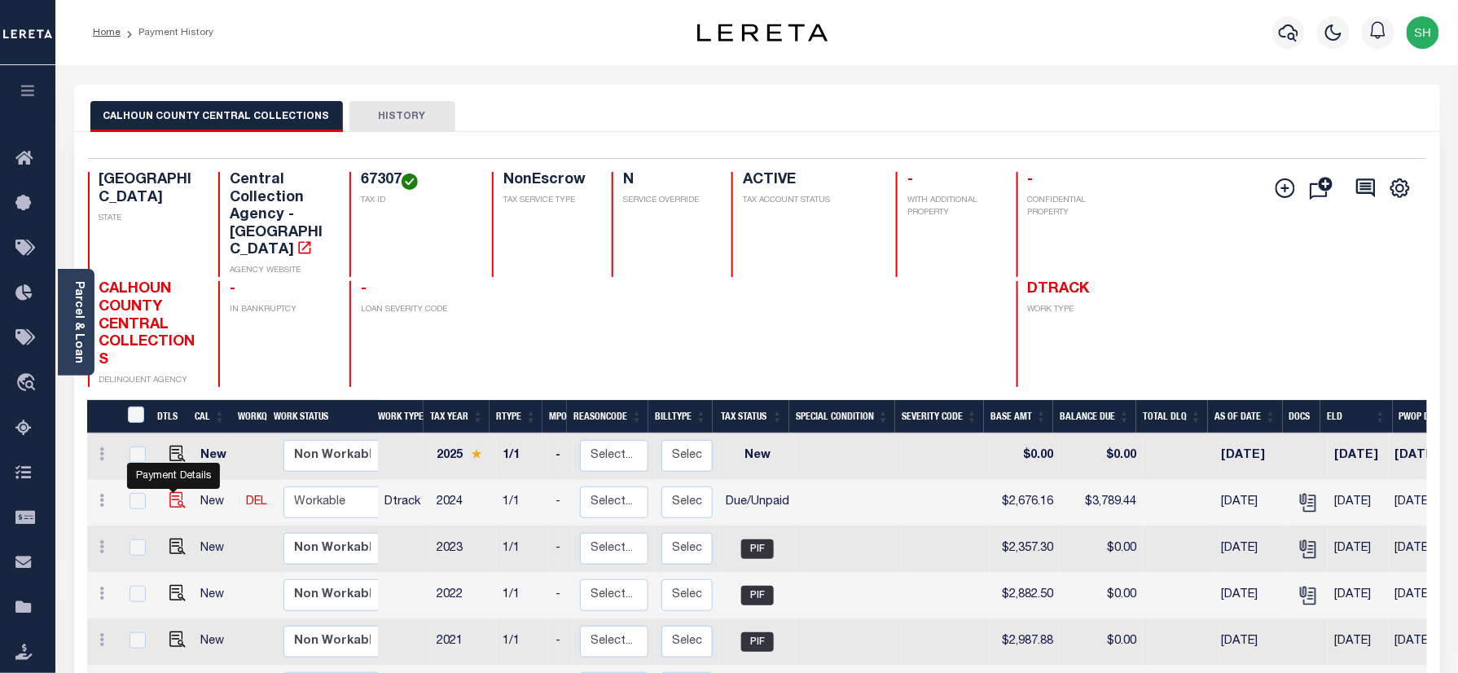
click at [171, 492] on img "" at bounding box center [177, 500] width 16 height 16
checkbox input "true"
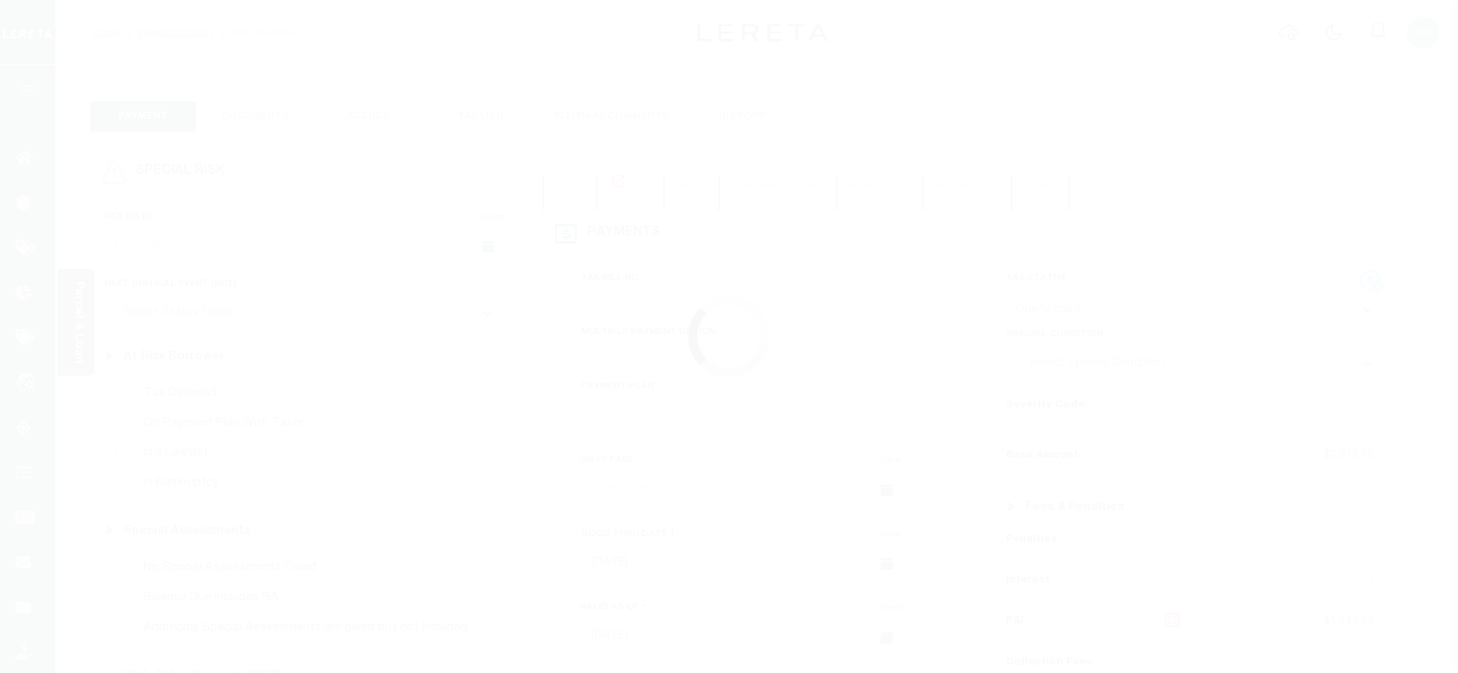
select select "DUE"
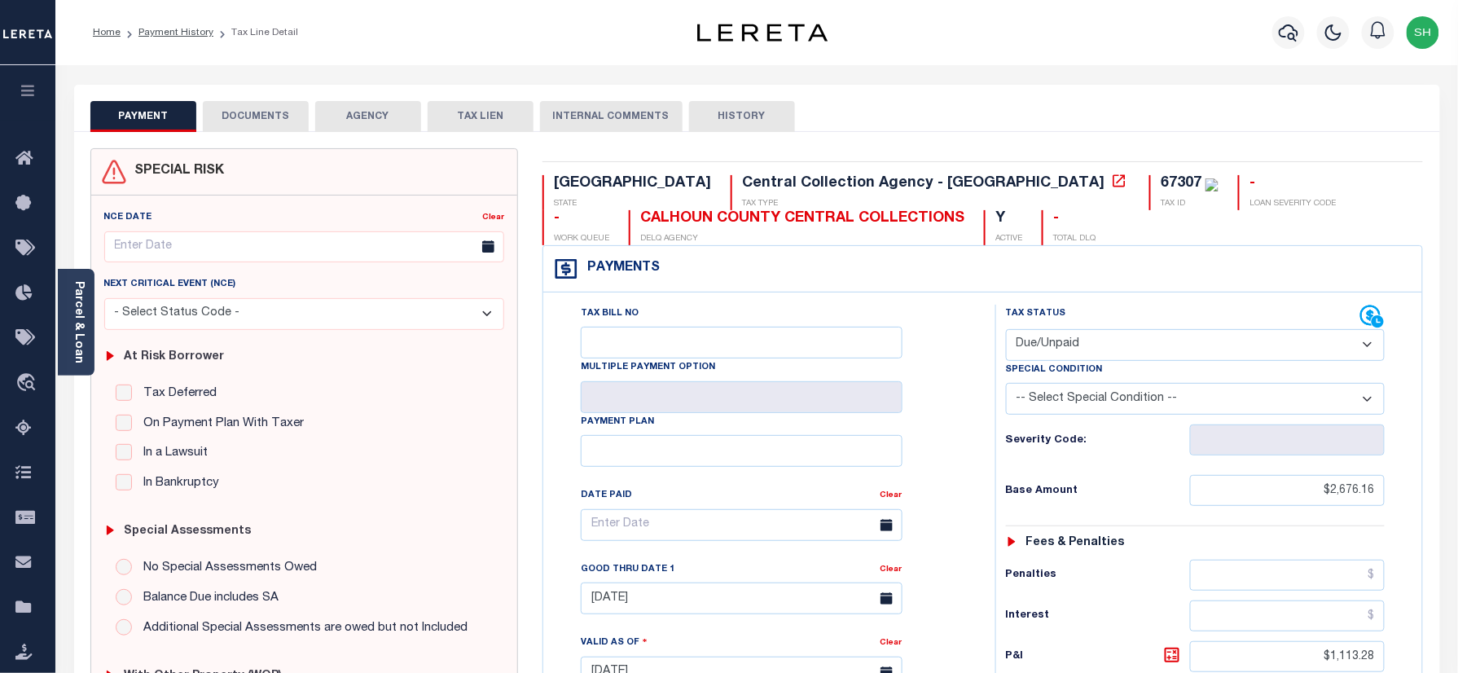
click at [1161, 181] on div "67307" at bounding box center [1181, 183] width 41 height 15
copy div "67307"
click at [75, 321] on link "Parcel & Loan" at bounding box center [77, 322] width 11 height 82
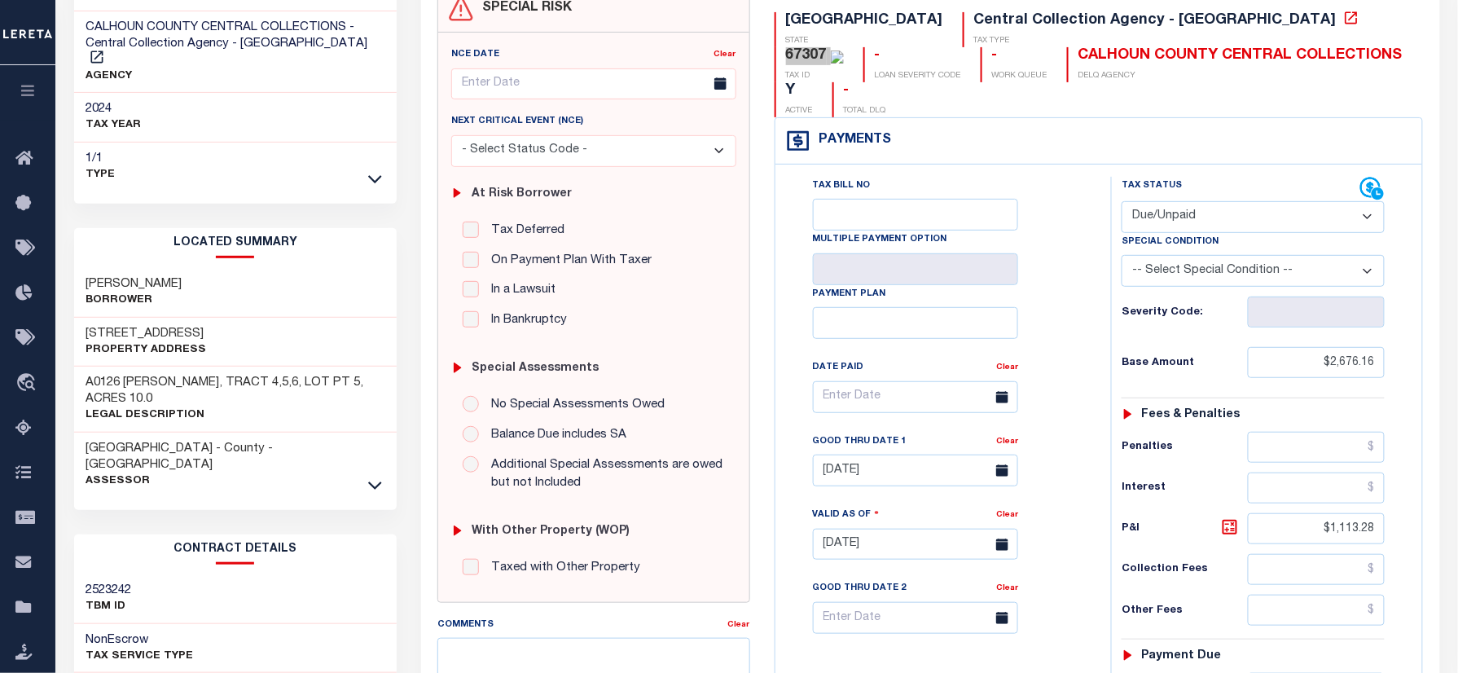
scroll to position [217, 0]
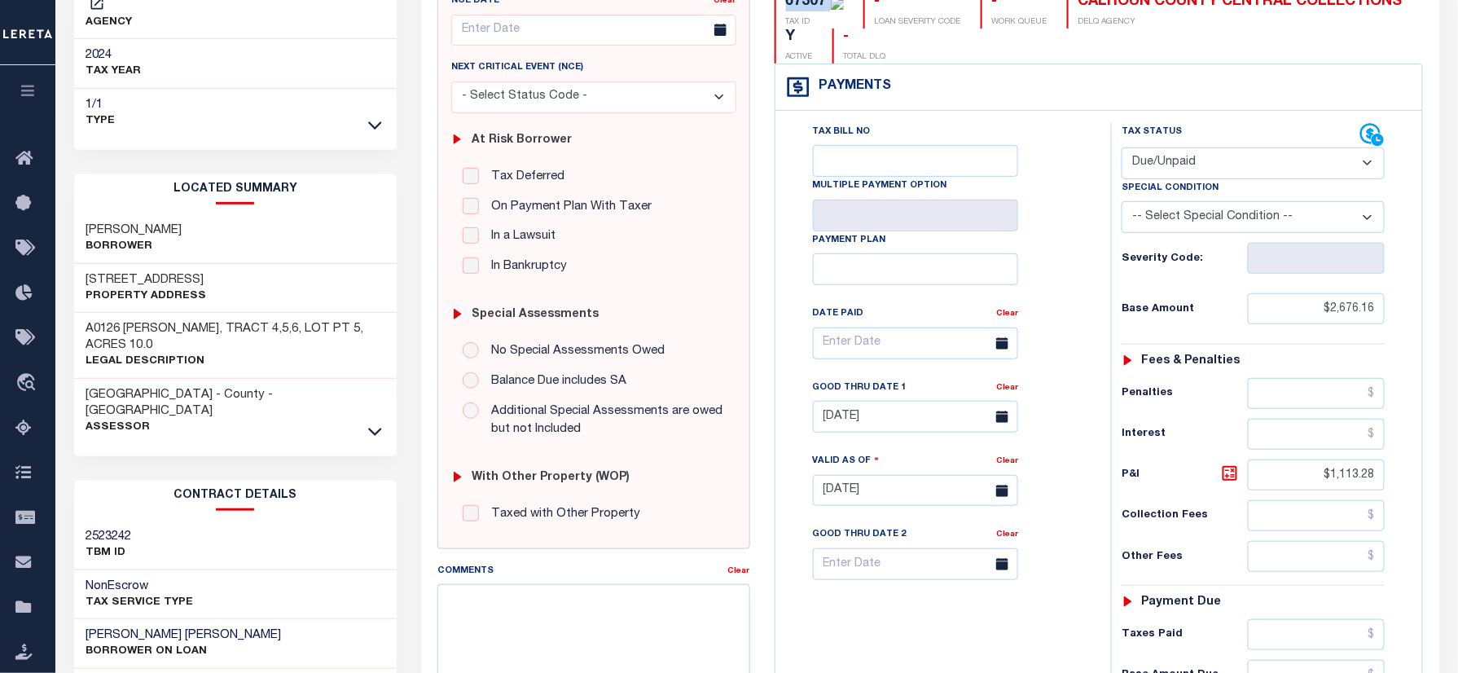
click at [373, 423] on icon at bounding box center [375, 431] width 14 height 17
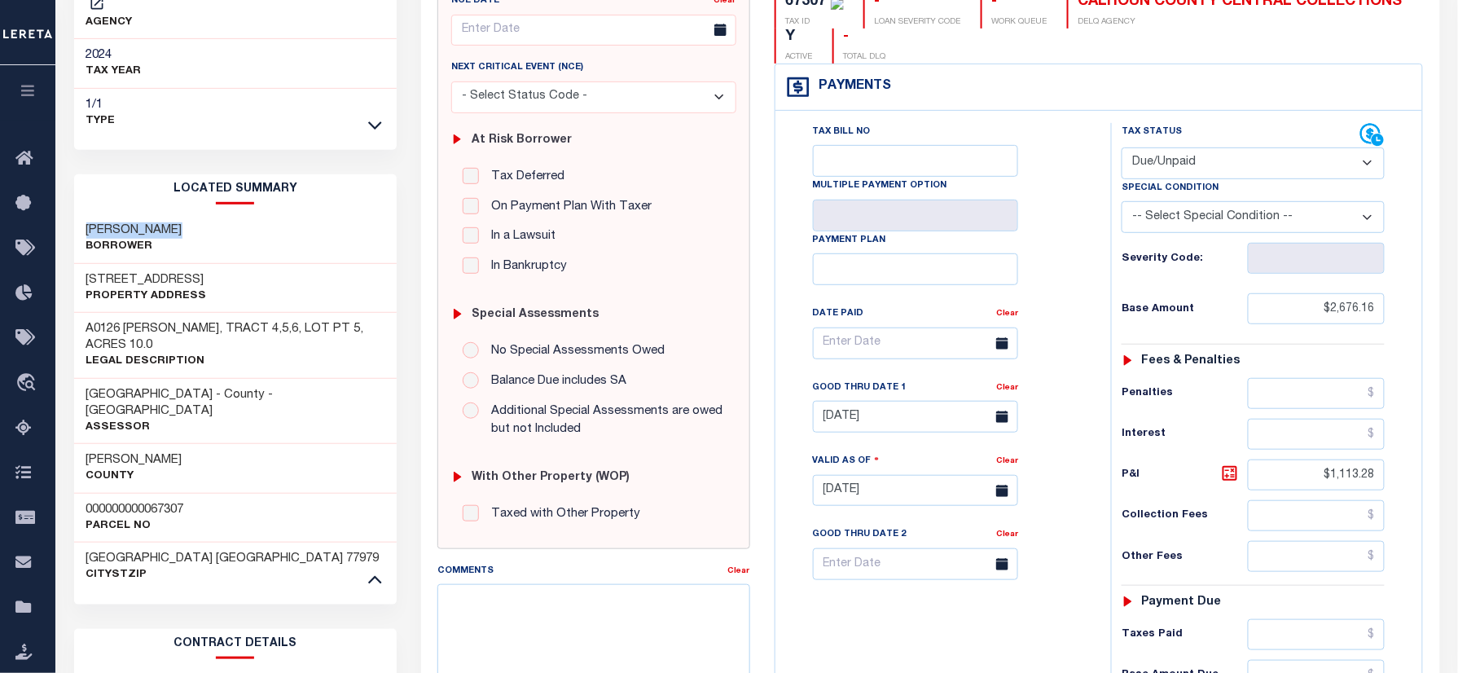
drag, startPoint x: 85, startPoint y: 210, endPoint x: 213, endPoint y: 213, distance: 127.9
click at [213, 214] on div "[PERSON_NAME]" at bounding box center [235, 239] width 323 height 50
copy h3 "[PERSON_NAME]"
click at [132, 272] on h3 "[STREET_ADDRESS]" at bounding box center [146, 280] width 121 height 16
click at [132, 272] on h3 "469 SHOP RD" at bounding box center [146, 280] width 121 height 16
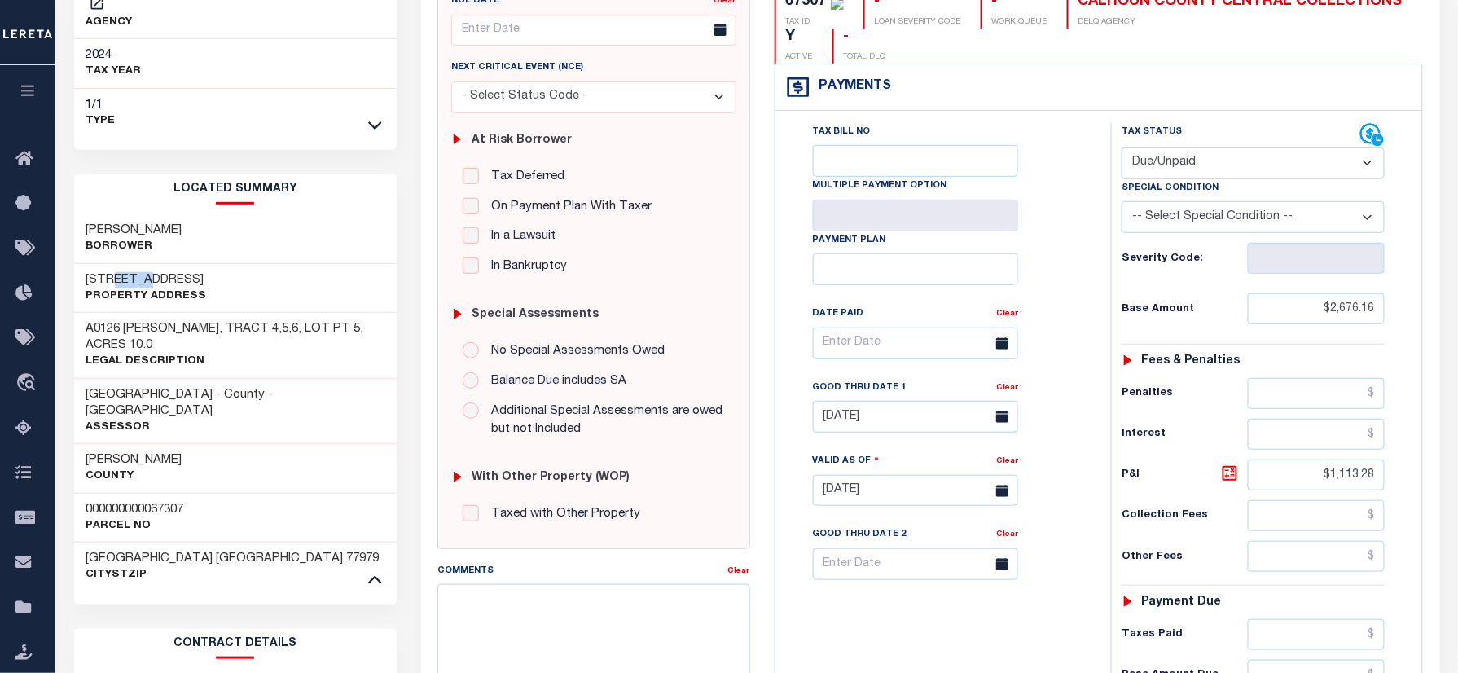
copy h3 "SHOP"
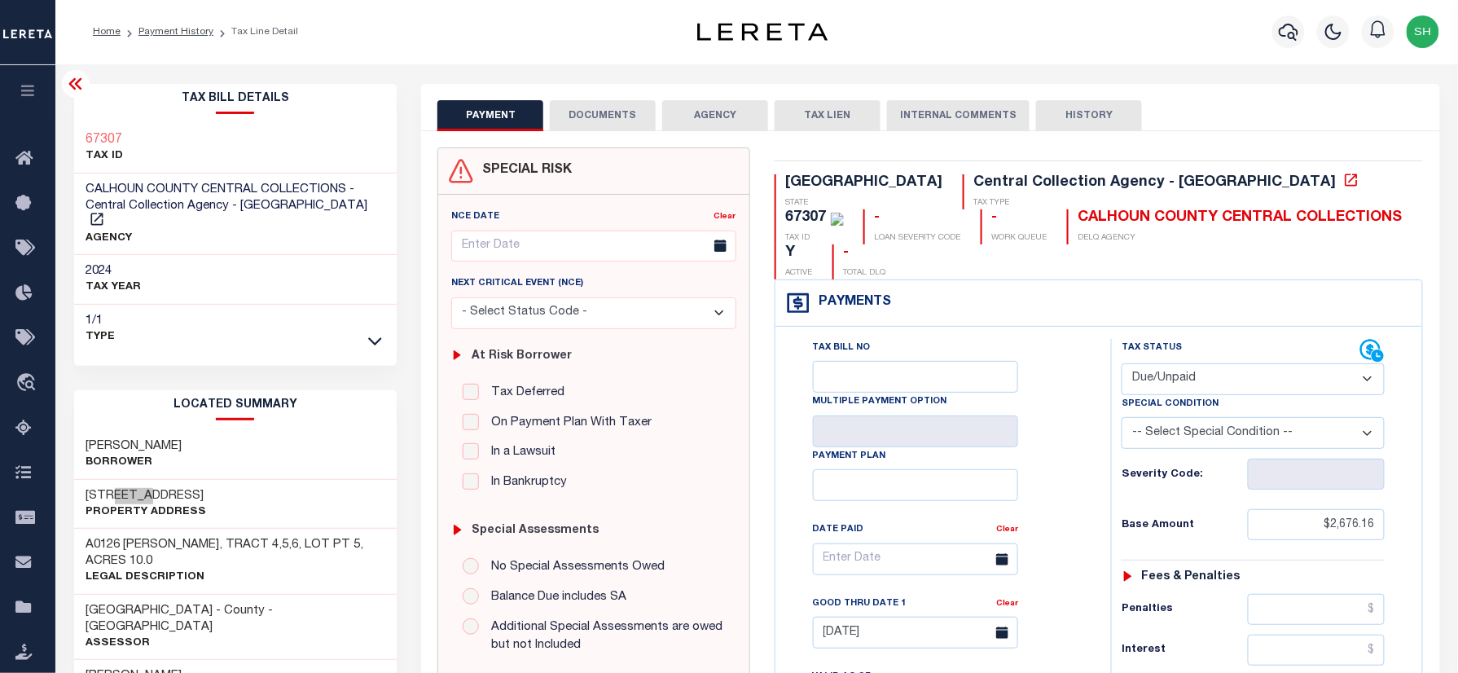
scroll to position [0, 0]
click at [151, 23] on ol "Home Payment History Tax Line Detail" at bounding box center [195, 32] width 231 height 34
click at [151, 29] on link "Payment History" at bounding box center [175, 33] width 75 height 10
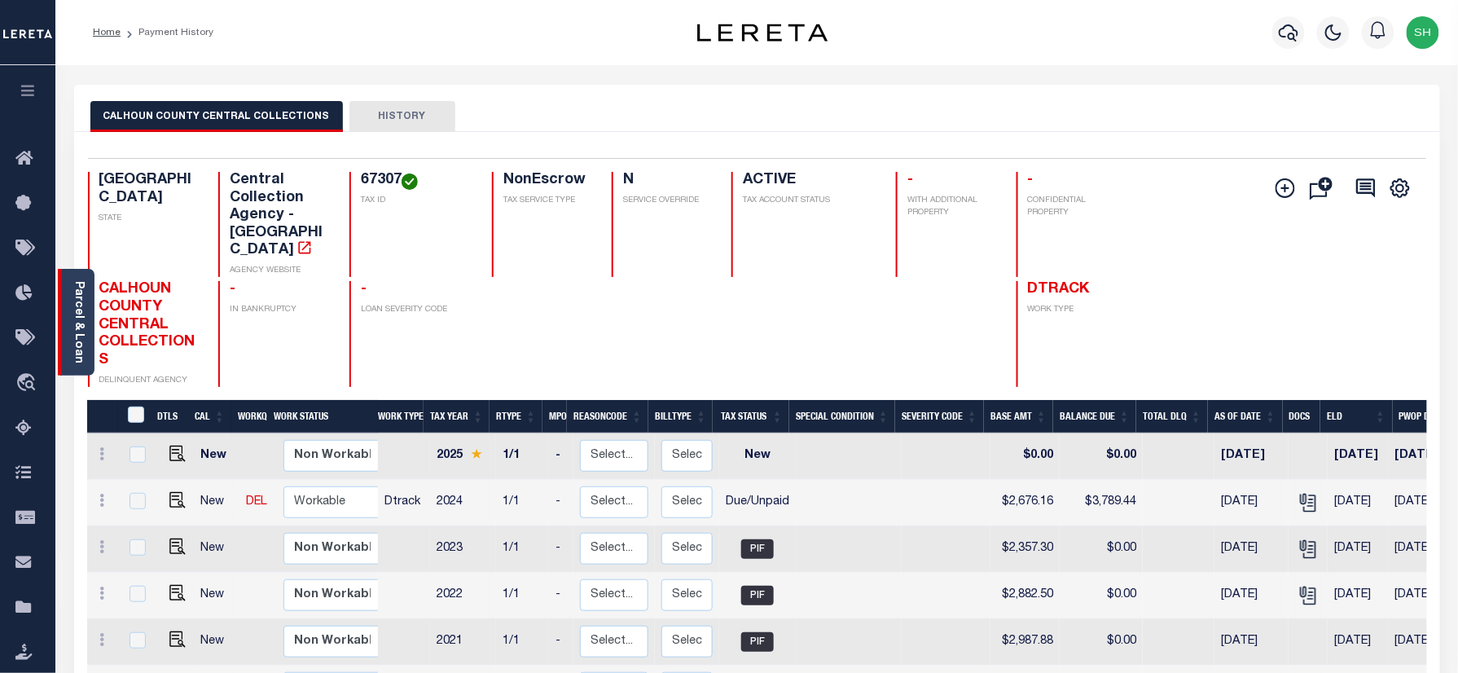
click at [66, 316] on div "Parcel & Loan" at bounding box center [76, 322] width 37 height 107
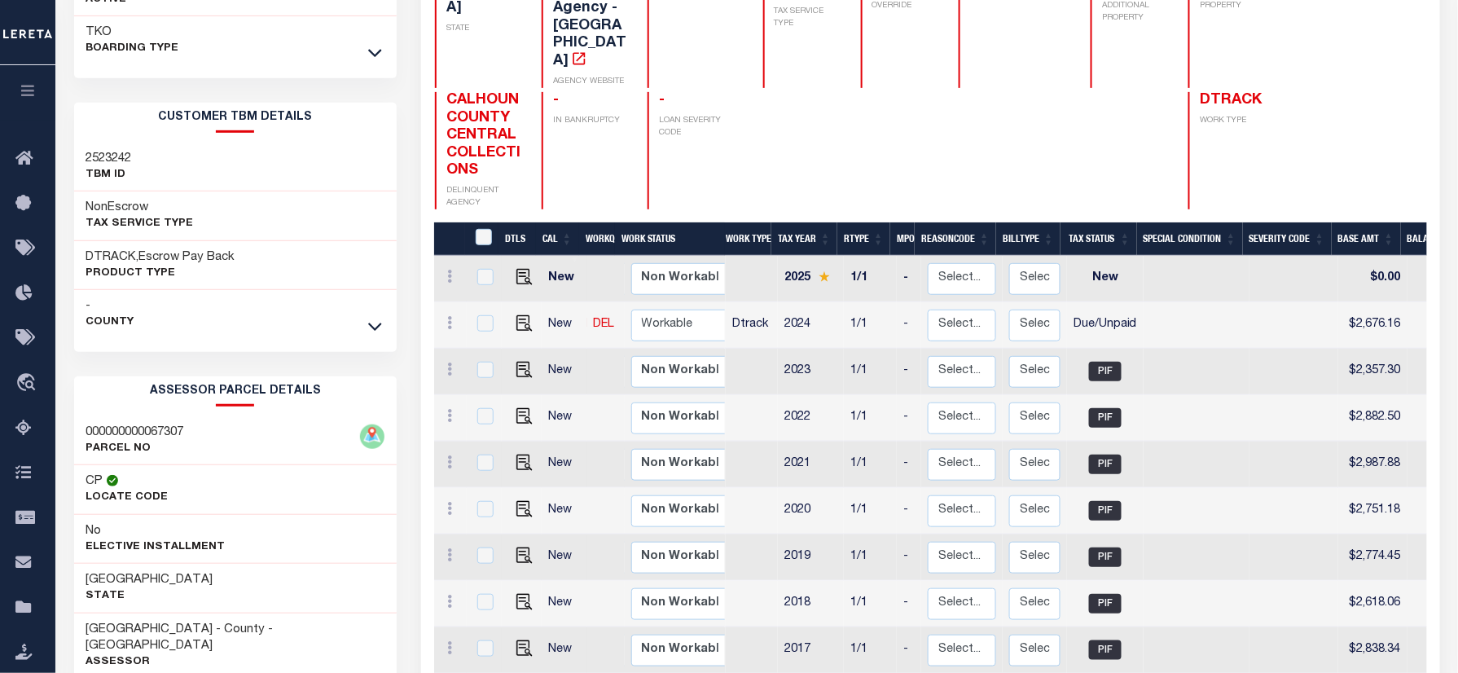
scroll to position [217, 0]
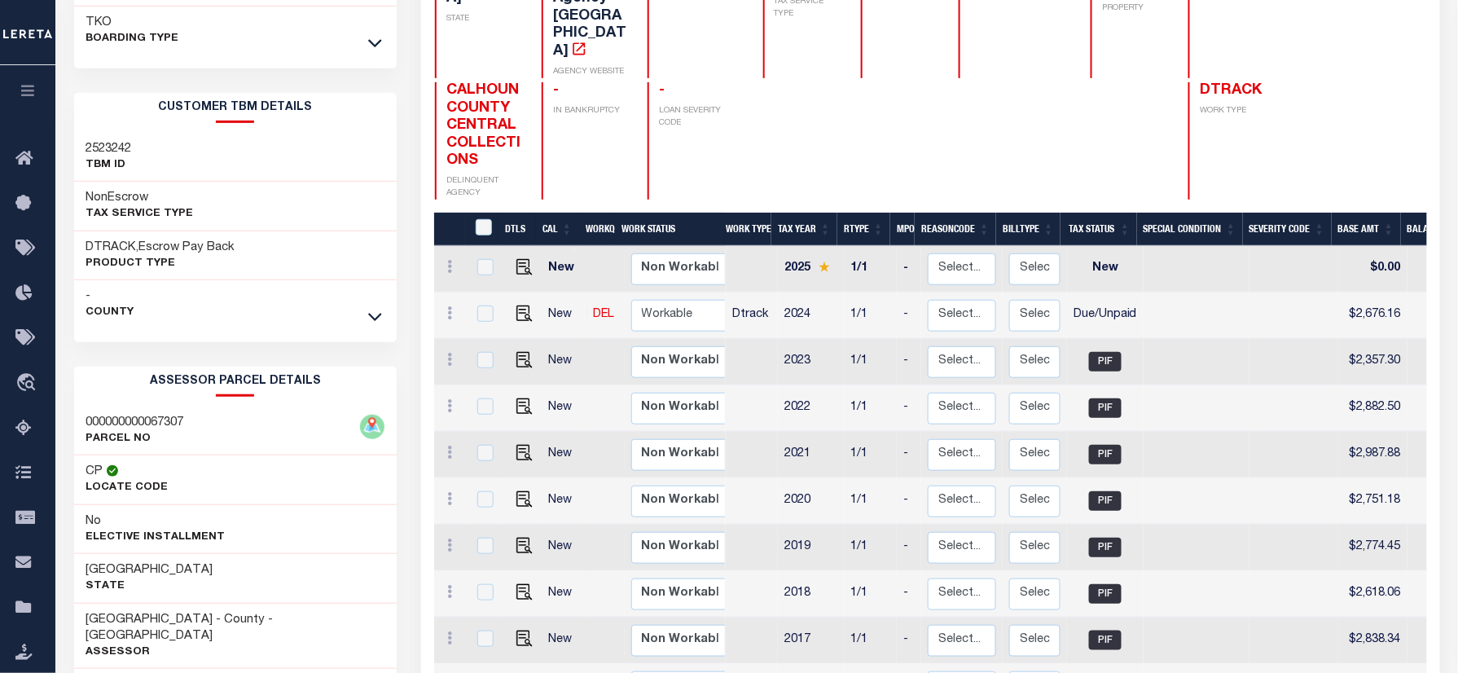
click at [75, 415] on div "000000000067307 PARCEL NO" at bounding box center [235, 431] width 323 height 50
copy h3 "000000000067307"
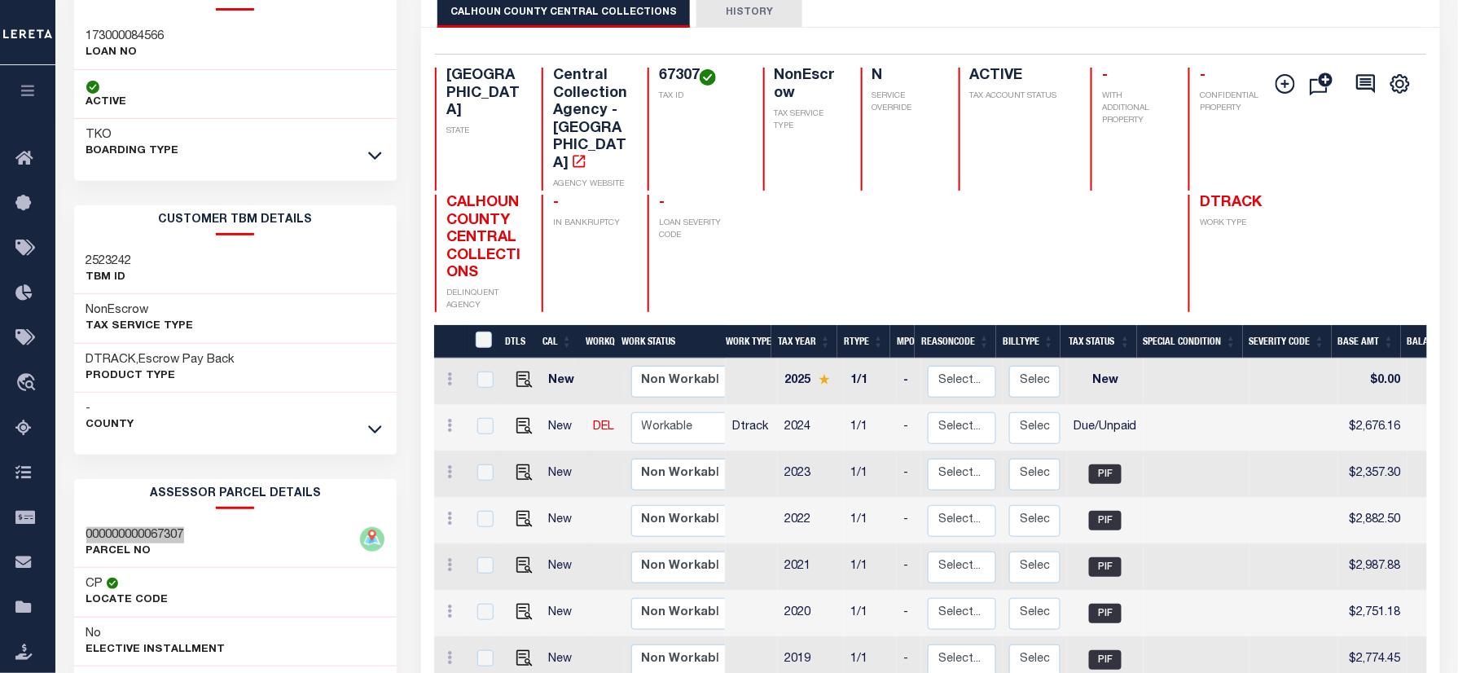
scroll to position [0, 0]
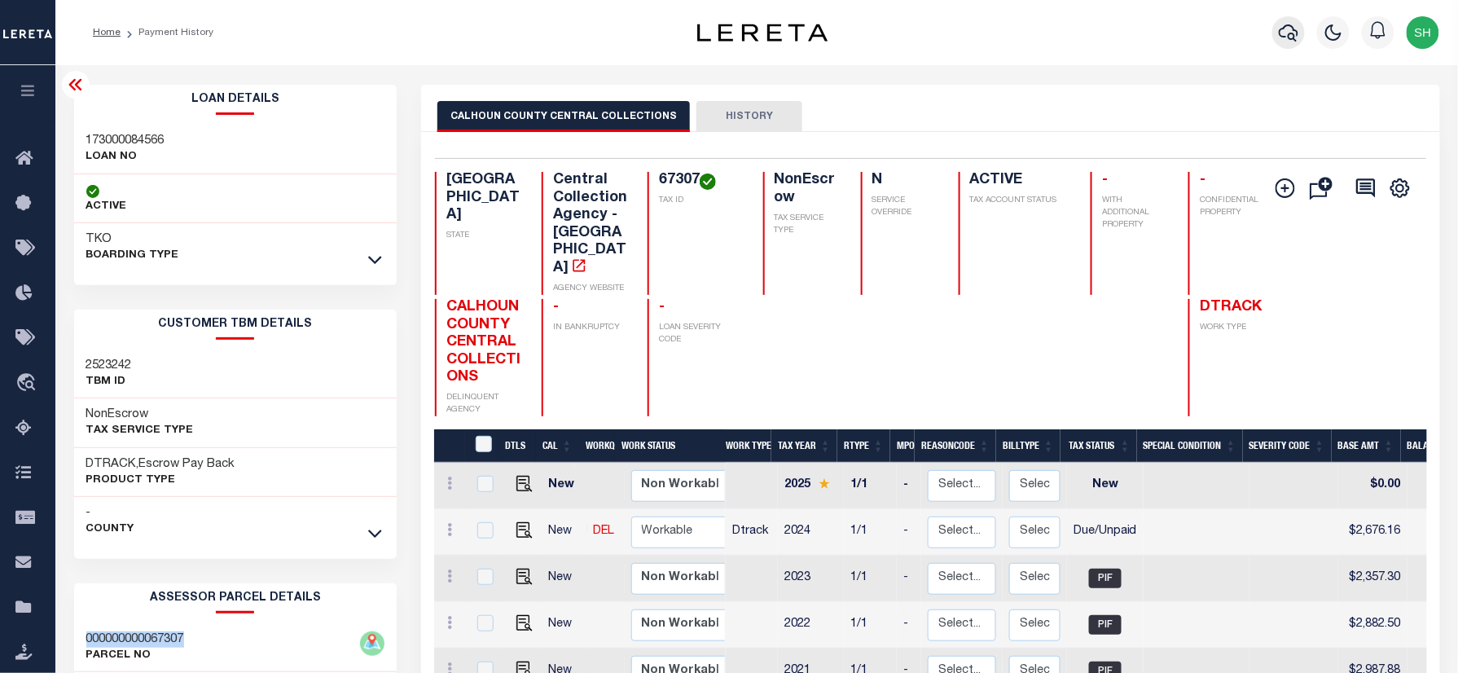
drag, startPoint x: 1291, startPoint y: 26, endPoint x: 1281, endPoint y: 28, distance: 9.9
click at [1281, 28] on icon "button" at bounding box center [1289, 33] width 20 height 20
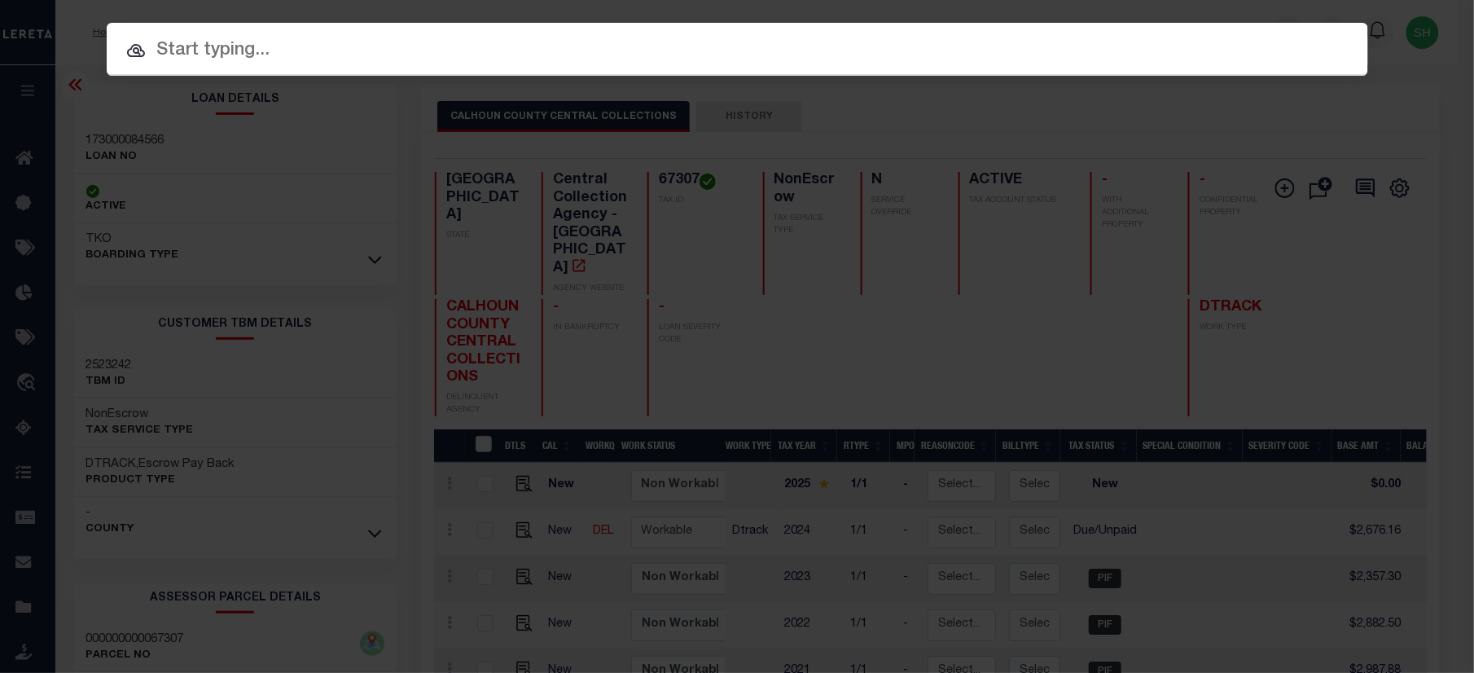
click at [1069, 44] on input "text" at bounding box center [738, 51] width 1262 height 29
paste input "3382313-111"
type input "3382313-111"
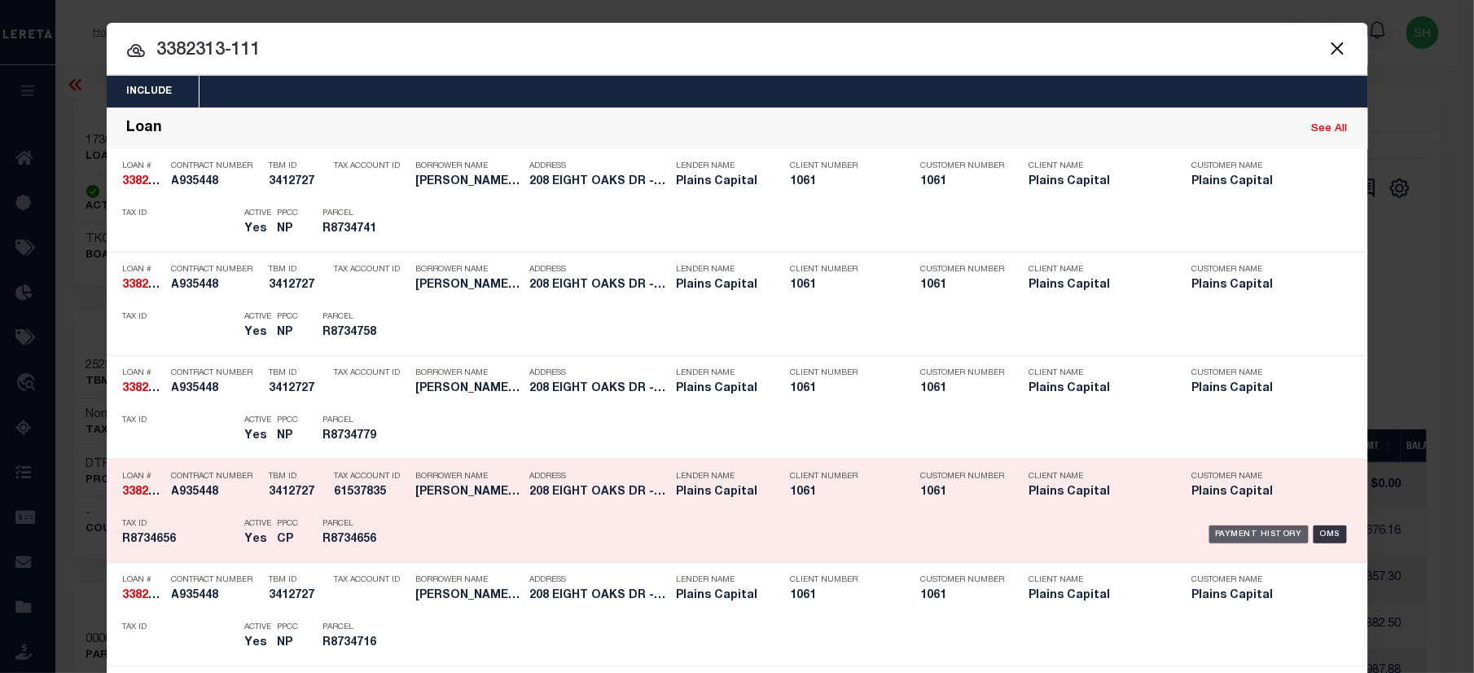
click at [1239, 534] on div "Payment History" at bounding box center [1259, 534] width 100 height 18
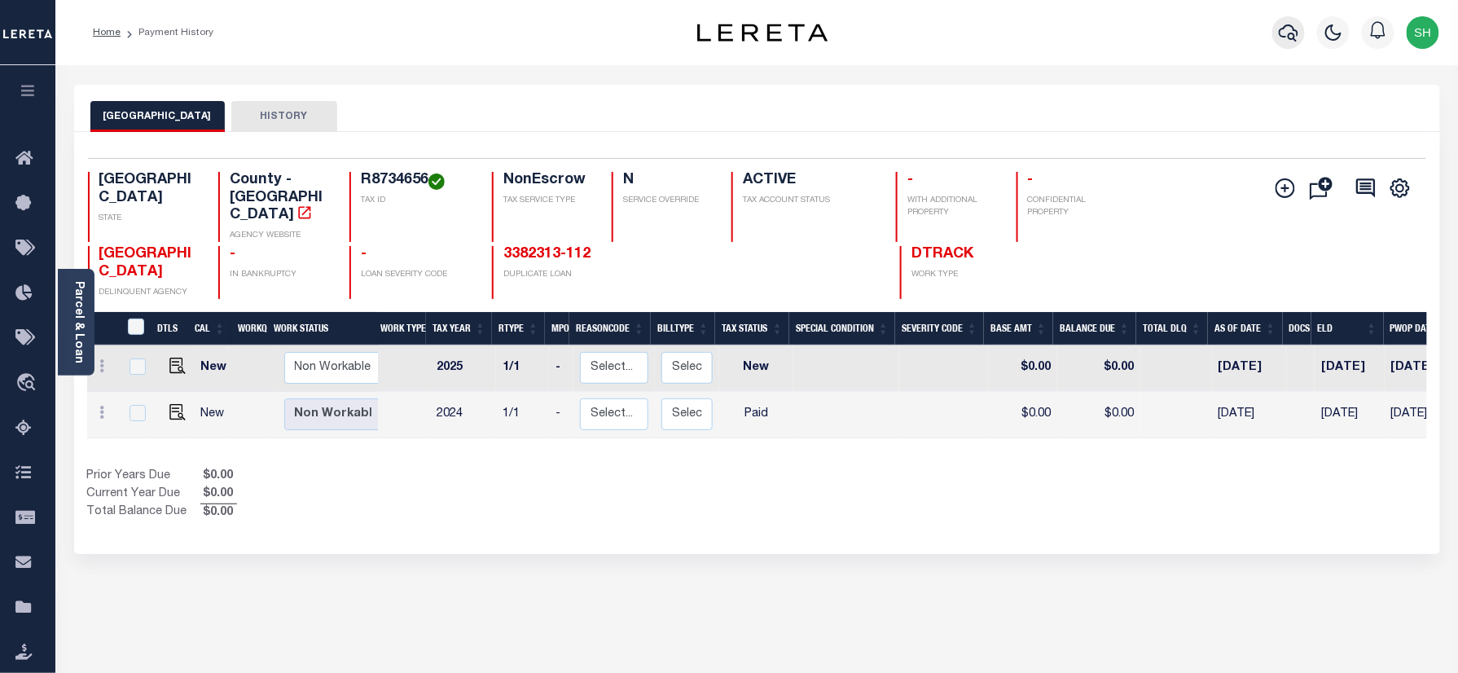
click at [1287, 21] on button "button" at bounding box center [1288, 32] width 33 height 33
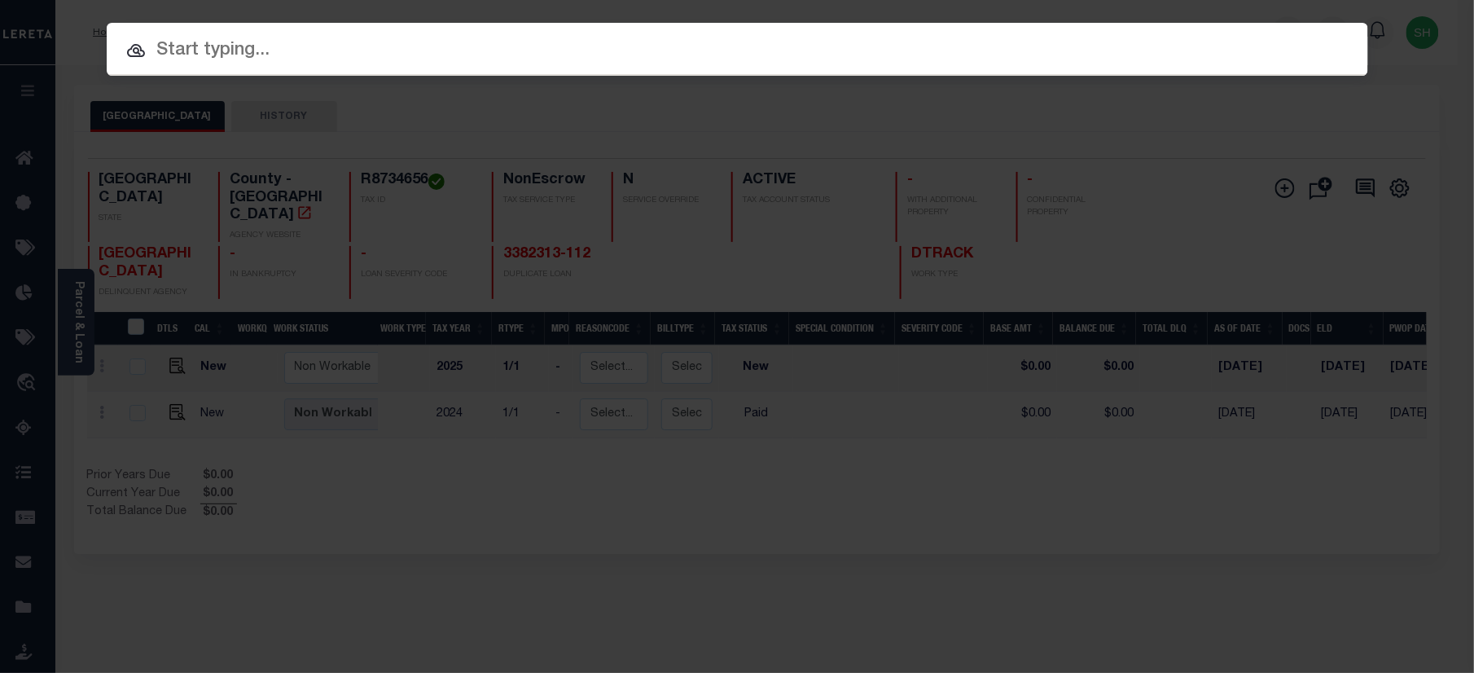
click at [1083, 37] on input "text" at bounding box center [738, 51] width 1262 height 29
paste input "40007641"
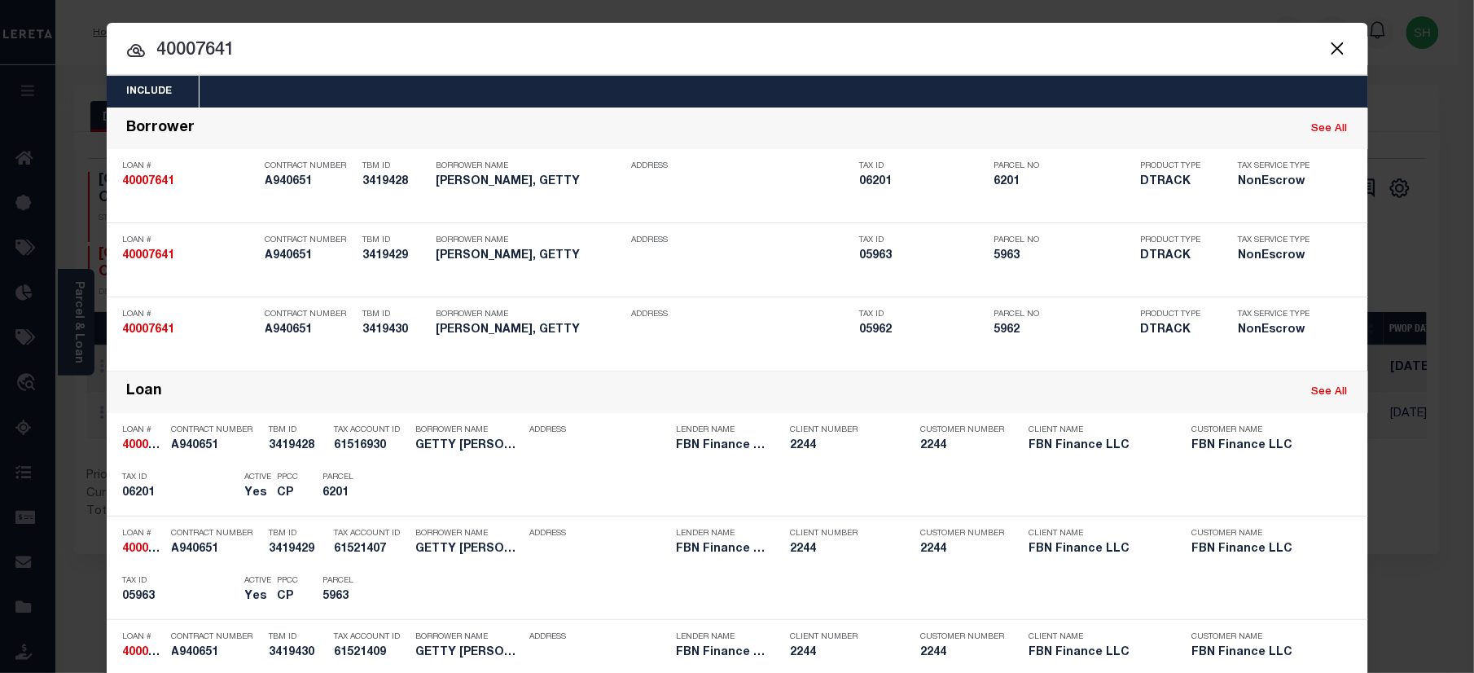
drag, startPoint x: 279, startPoint y: 53, endPoint x: 24, endPoint y: 50, distance: 254.1
click at [0, 53] on html "Home Payment History Profile Sign out" at bounding box center [737, 510] width 1474 height 1021
paste input "10029"
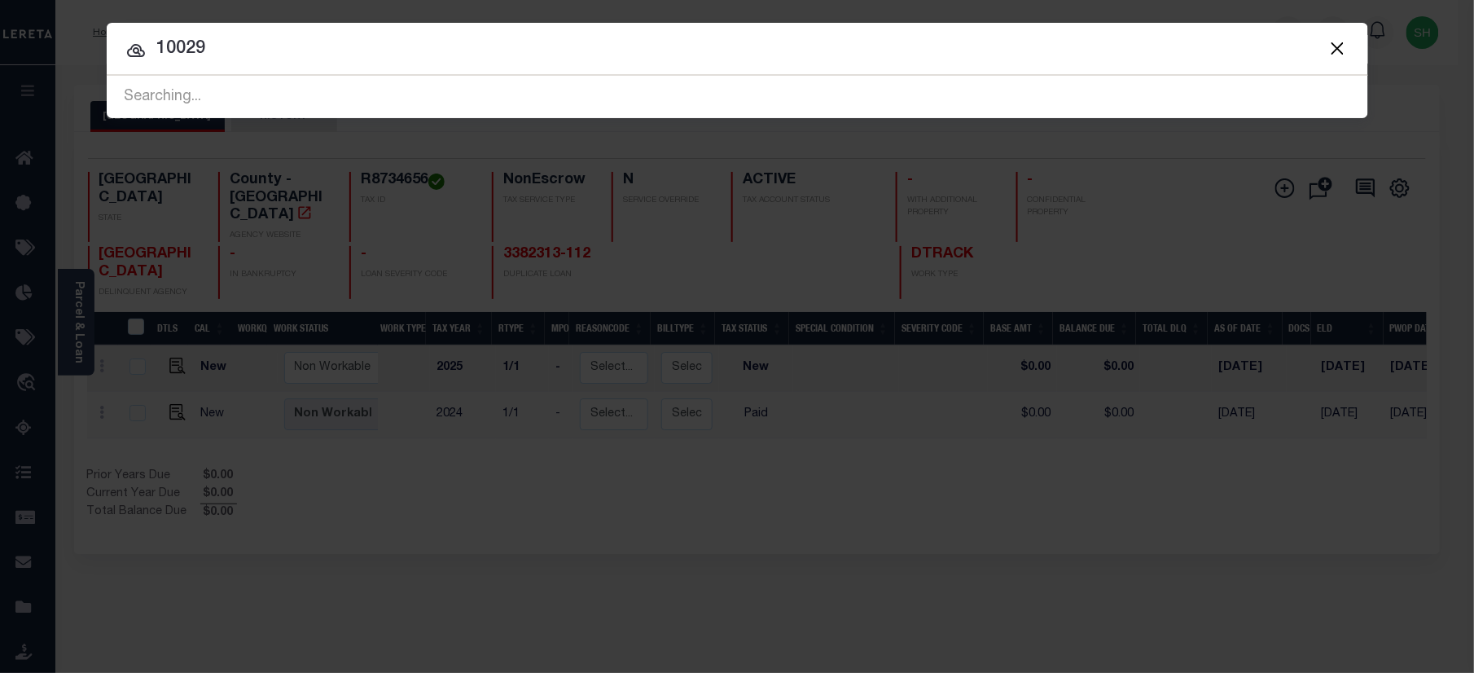
type input "10029"
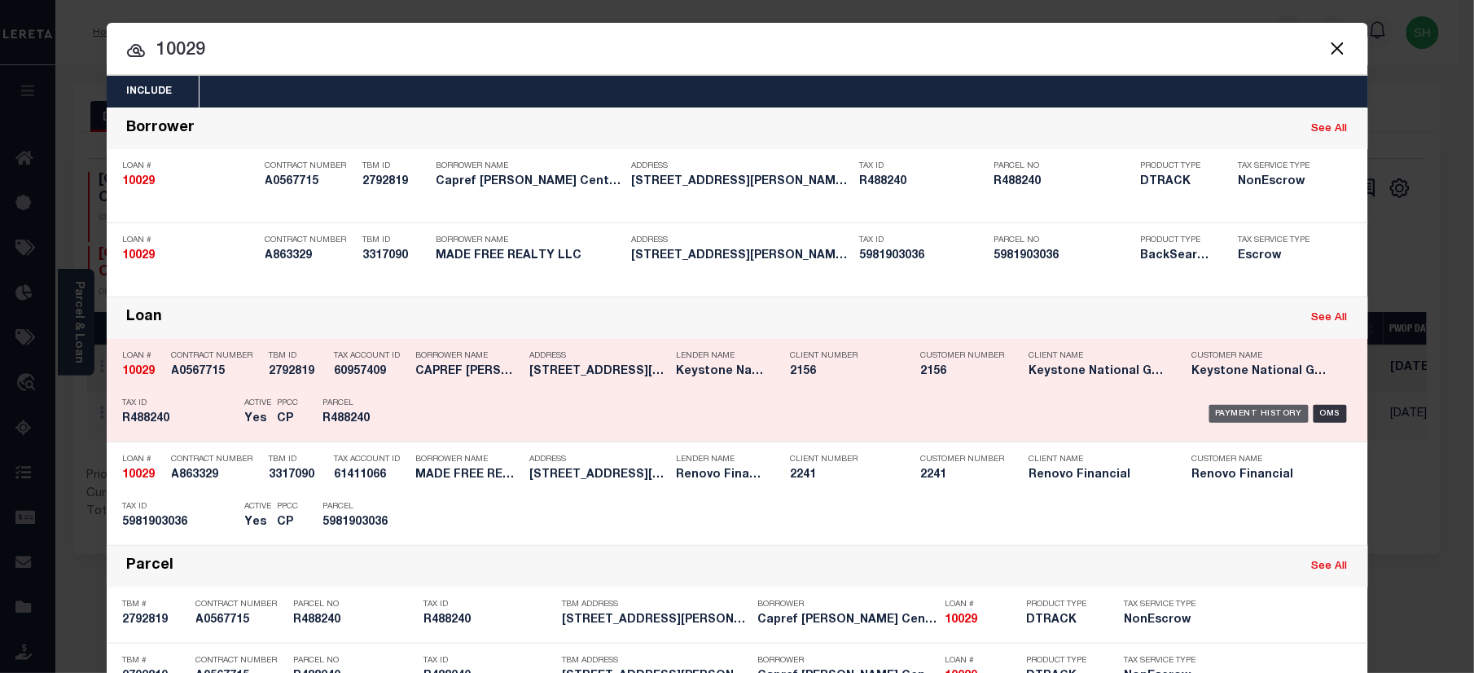
click at [1236, 405] on div "Payment History" at bounding box center [1259, 414] width 100 height 18
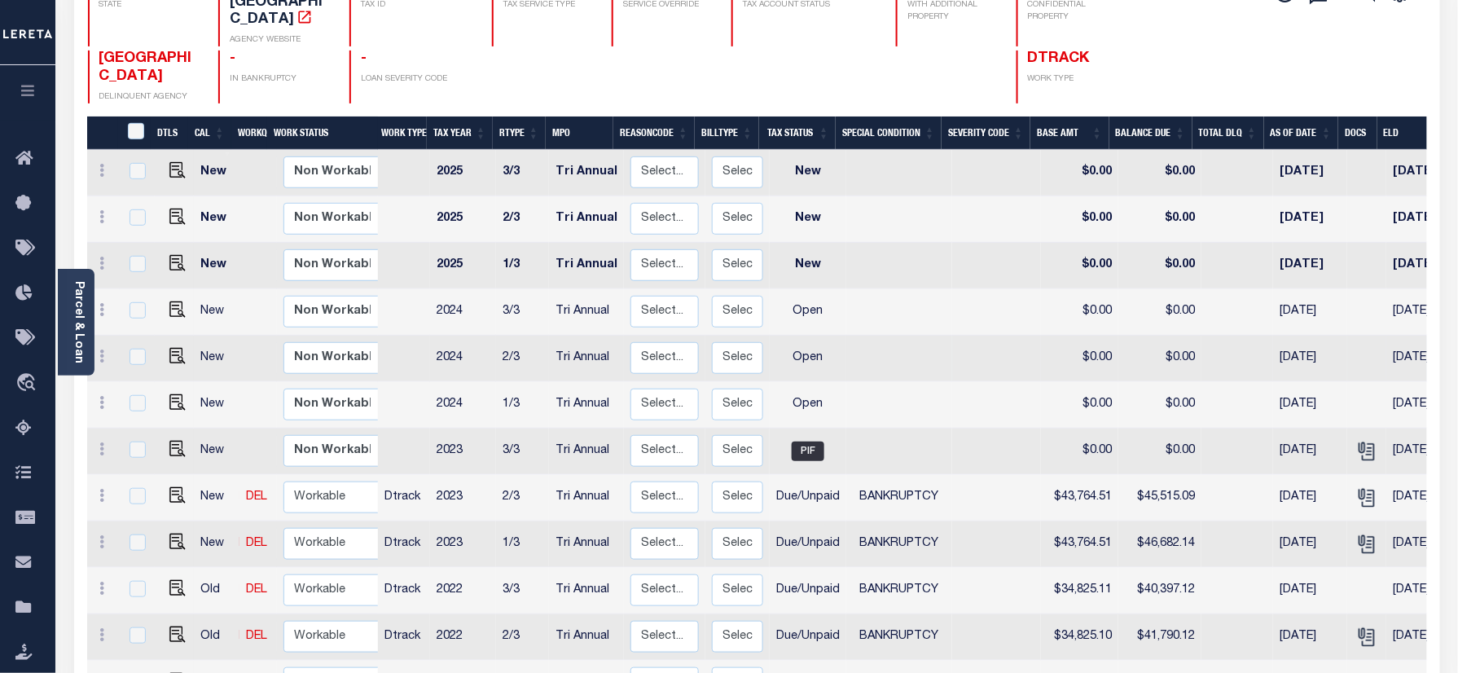
scroll to position [217, 0]
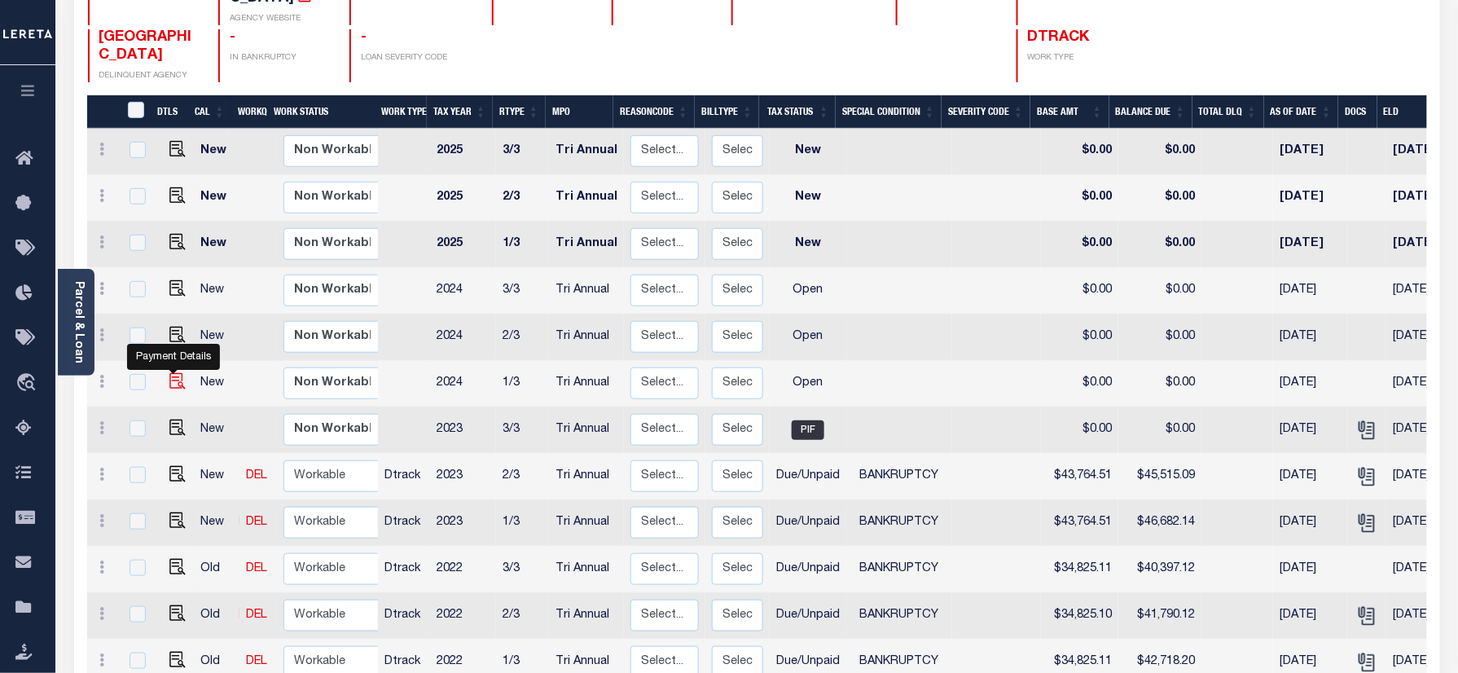
click at [169, 373] on img "" at bounding box center [177, 381] width 16 height 16
checkbox input "true"
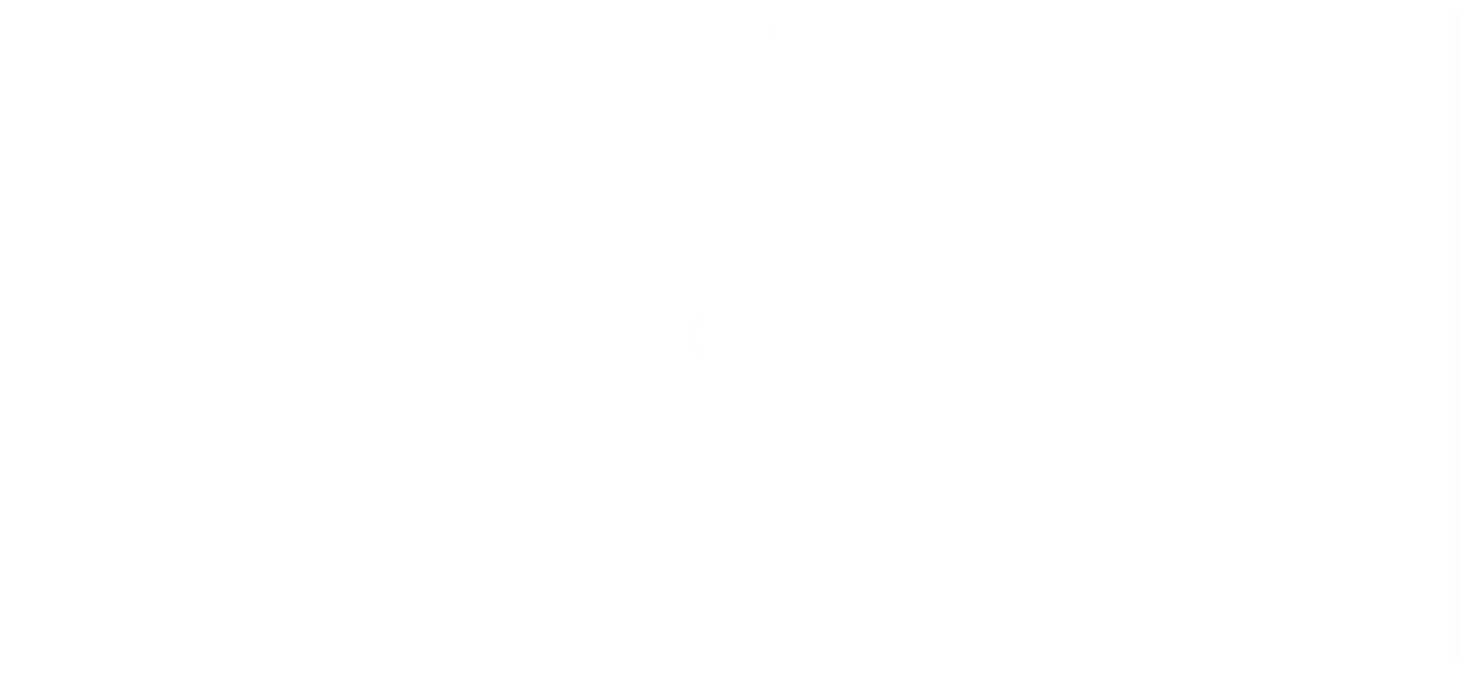
select select "OP2"
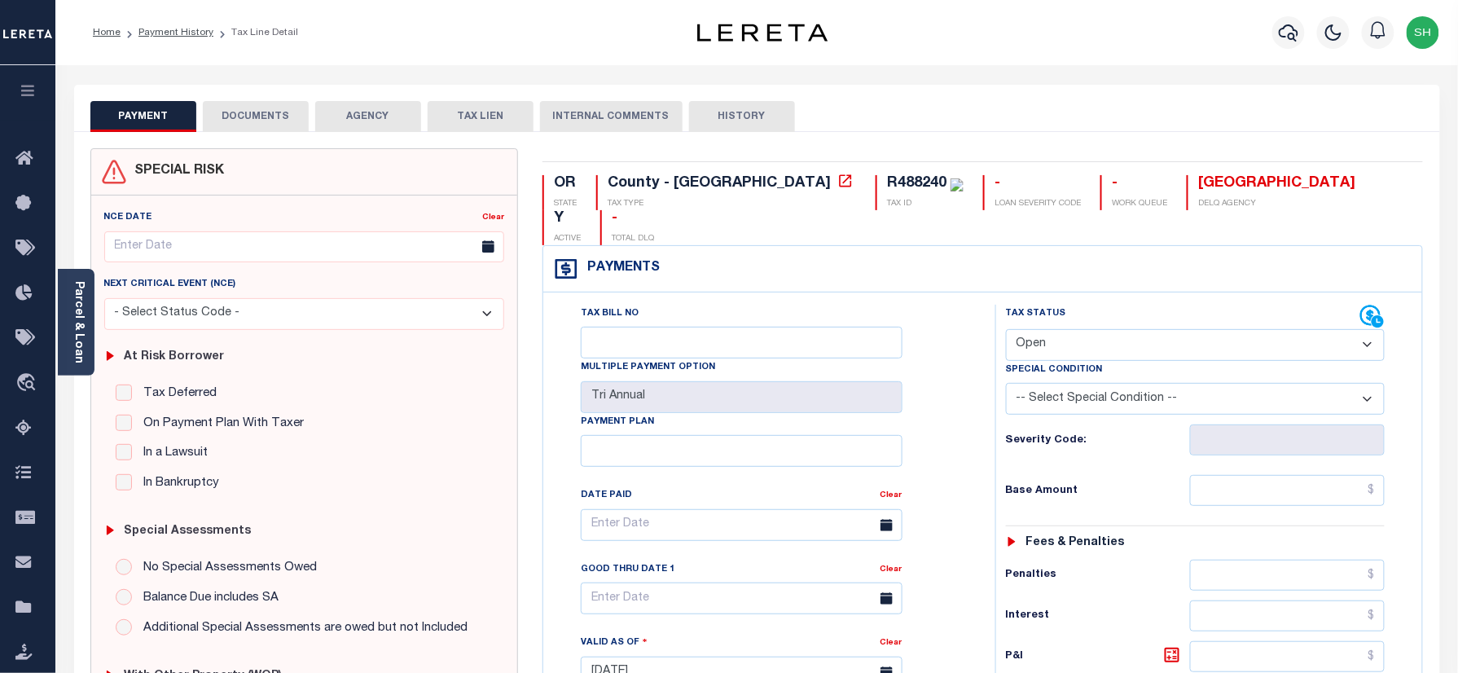
click at [731, 178] on div "OR STATE County - OR TAX TYPE R488240 TAX ID - LOAN SEVERITY CODE - WORK QUEUE …" at bounding box center [982, 210] width 880 height 70
click at [887, 176] on div "R488240" at bounding box center [916, 183] width 59 height 15
copy div "R488240"
click at [169, 28] on link "Payment History" at bounding box center [175, 33] width 75 height 10
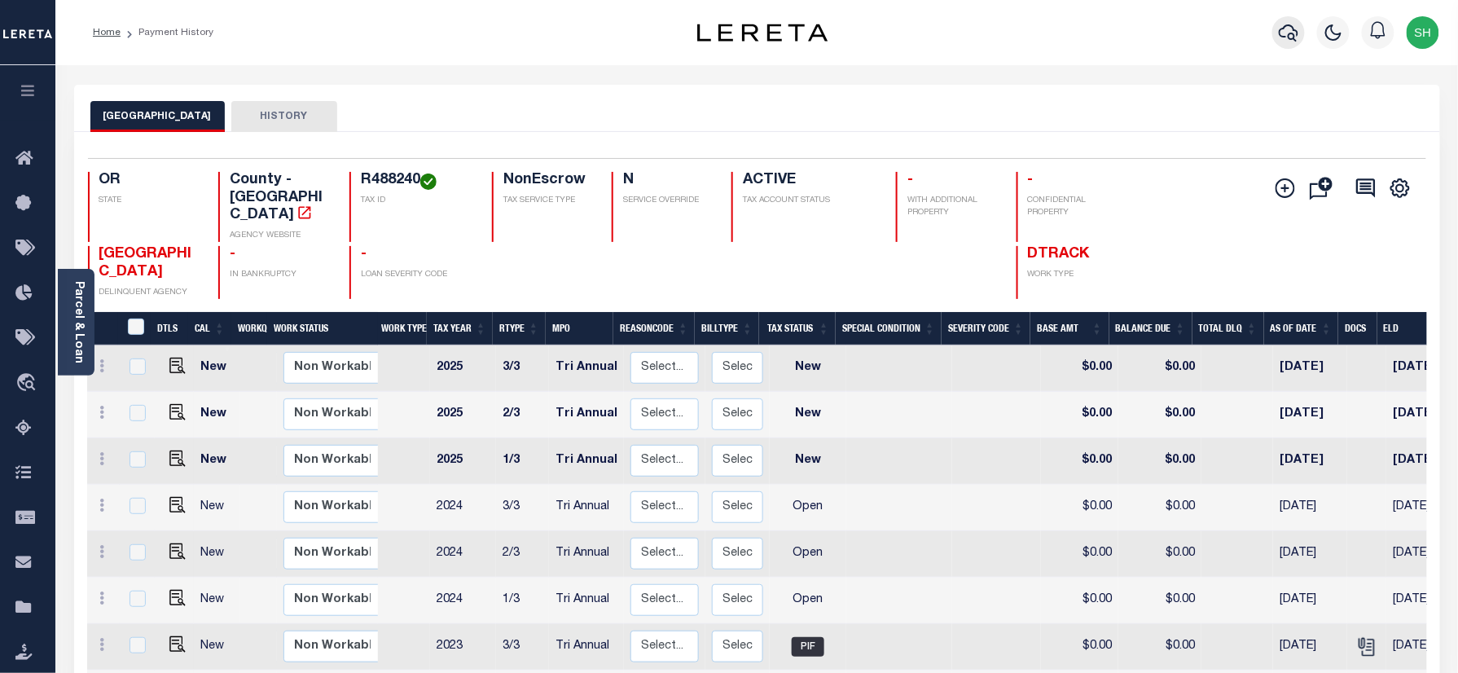
click at [1284, 24] on icon "button" at bounding box center [1289, 33] width 20 height 20
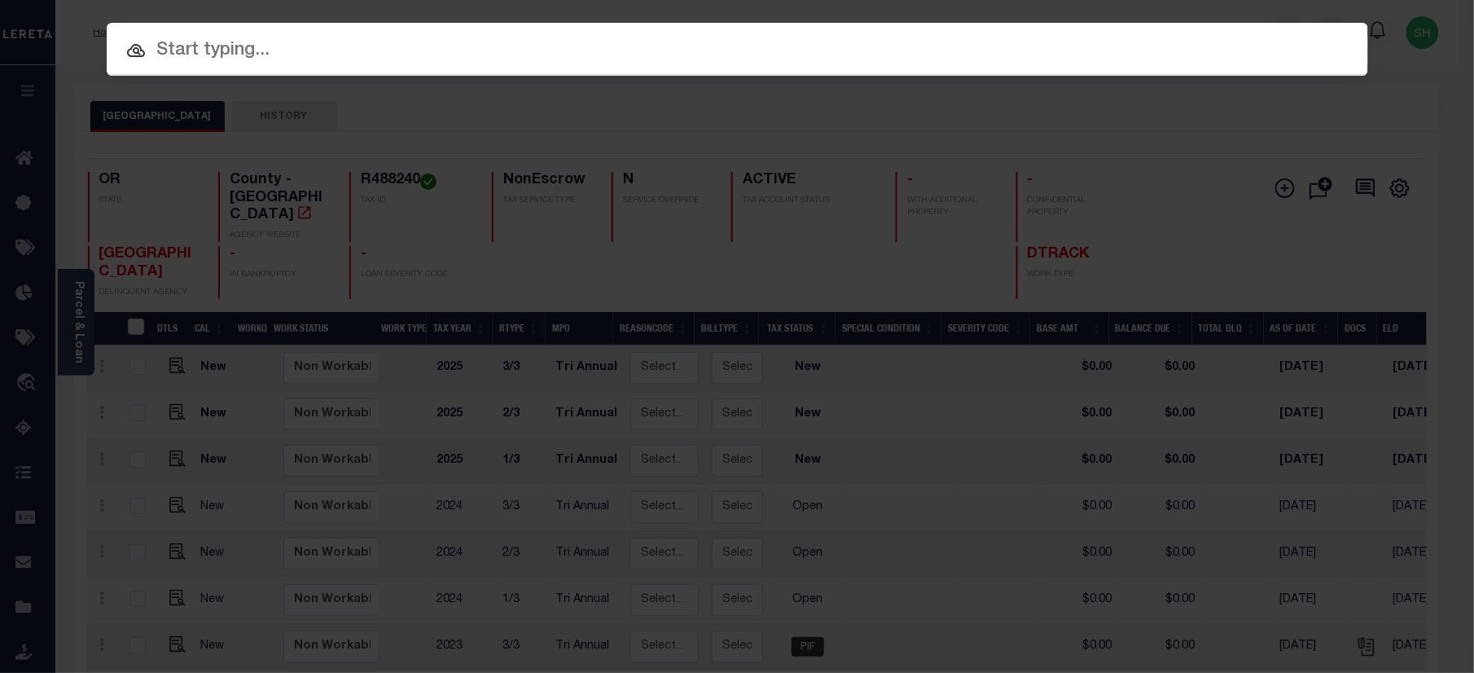
click at [1131, 33] on div "Include Loans TBM Customers Borrowers Payments (Lender Non-Disb) Payments (Lend…" at bounding box center [738, 49] width 1262 height 53
paste input "13504584"
type input "13504584"
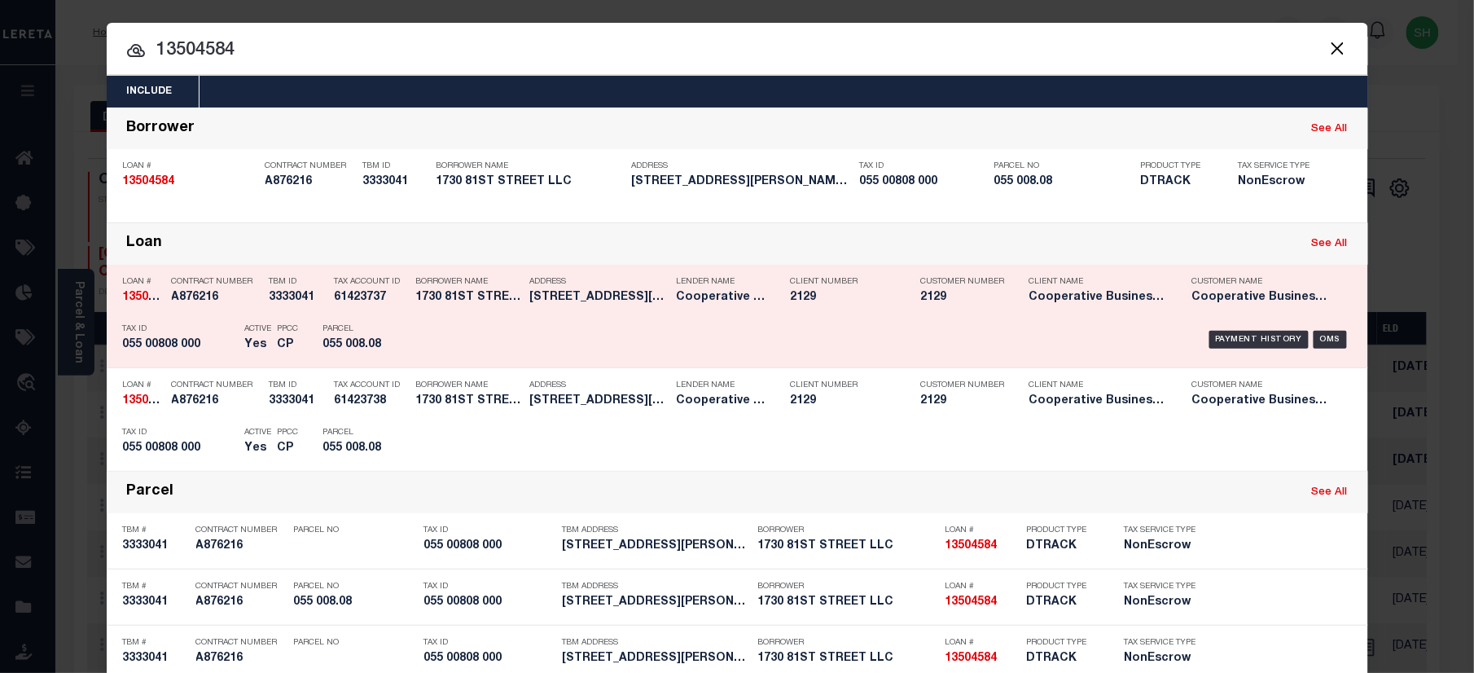
click at [1242, 329] on div "Payment History OMS" at bounding box center [886, 339] width 931 height 47
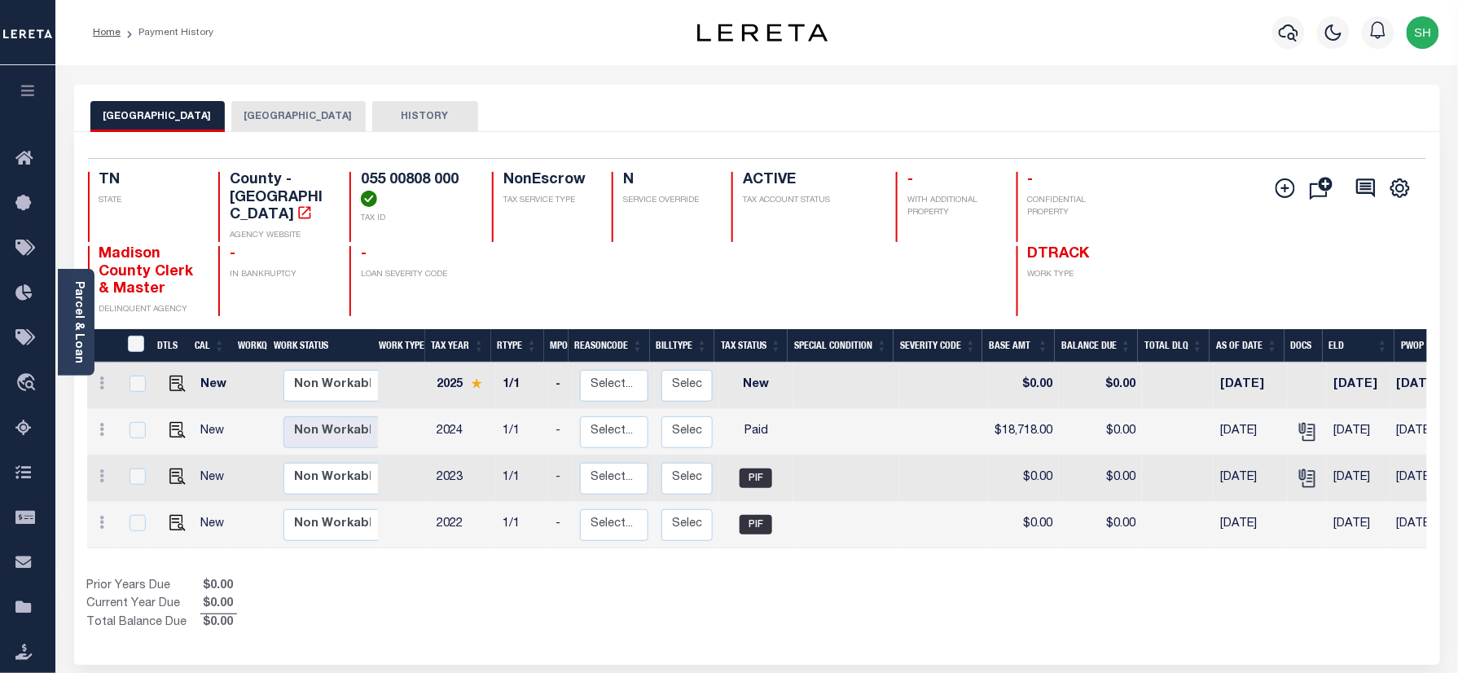
click at [285, 114] on button "[GEOGRAPHIC_DATA]" at bounding box center [298, 116] width 134 height 31
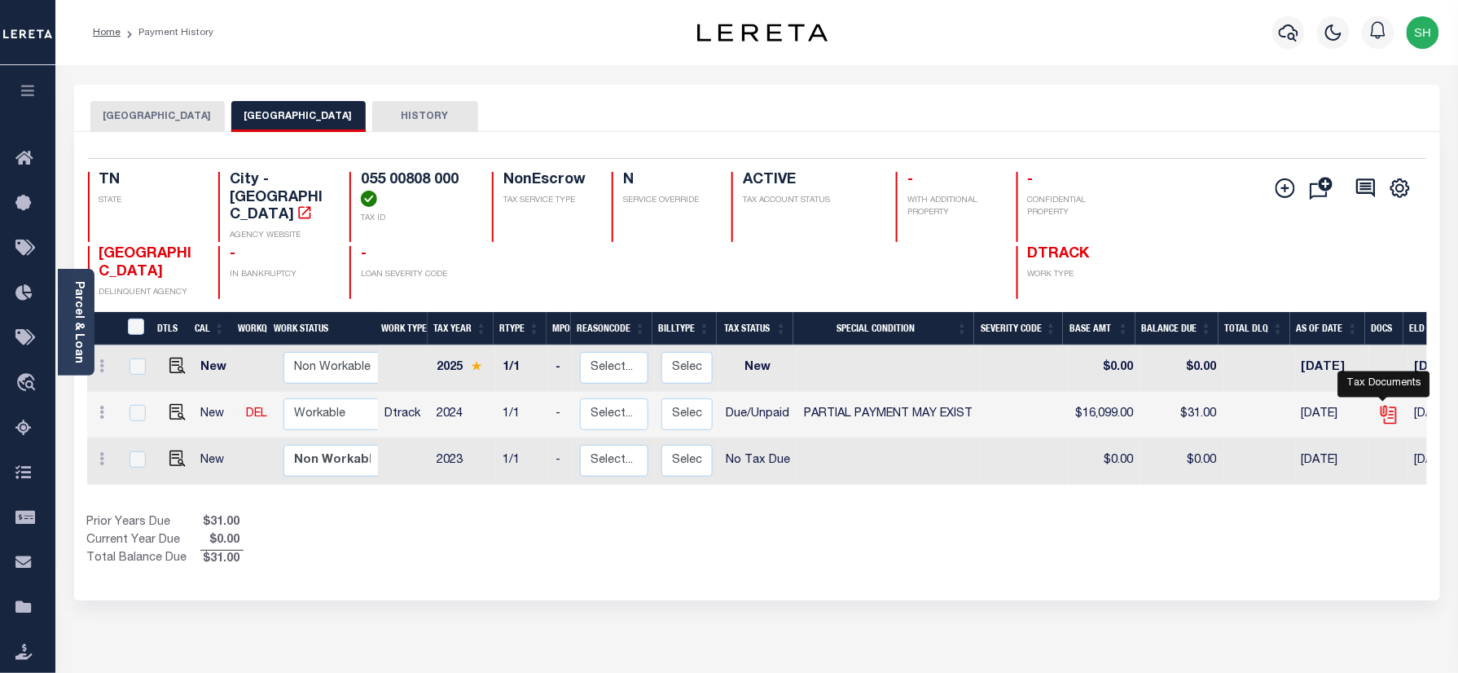
click at [1389, 406] on icon "" at bounding box center [1390, 414] width 12 height 17
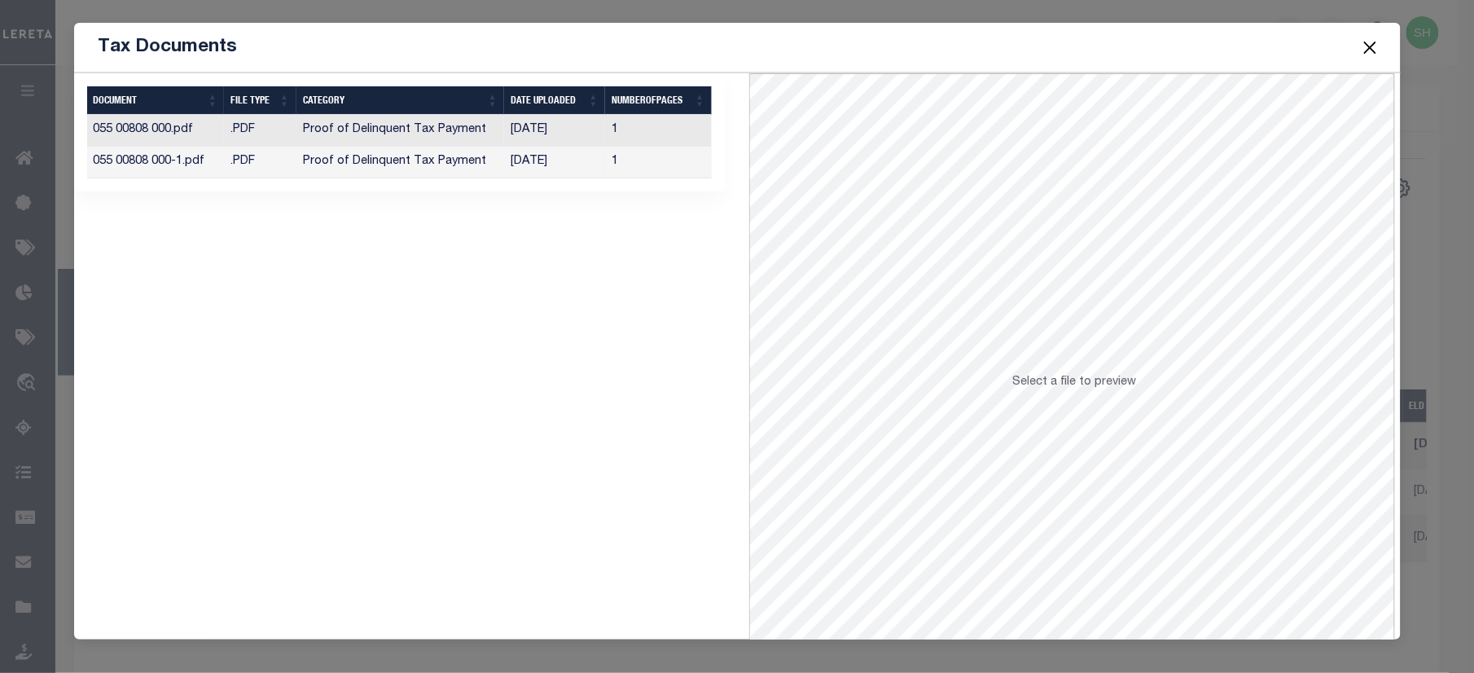
click at [432, 170] on td "Proof of Delinquent Tax Payment" at bounding box center [400, 163] width 208 height 32
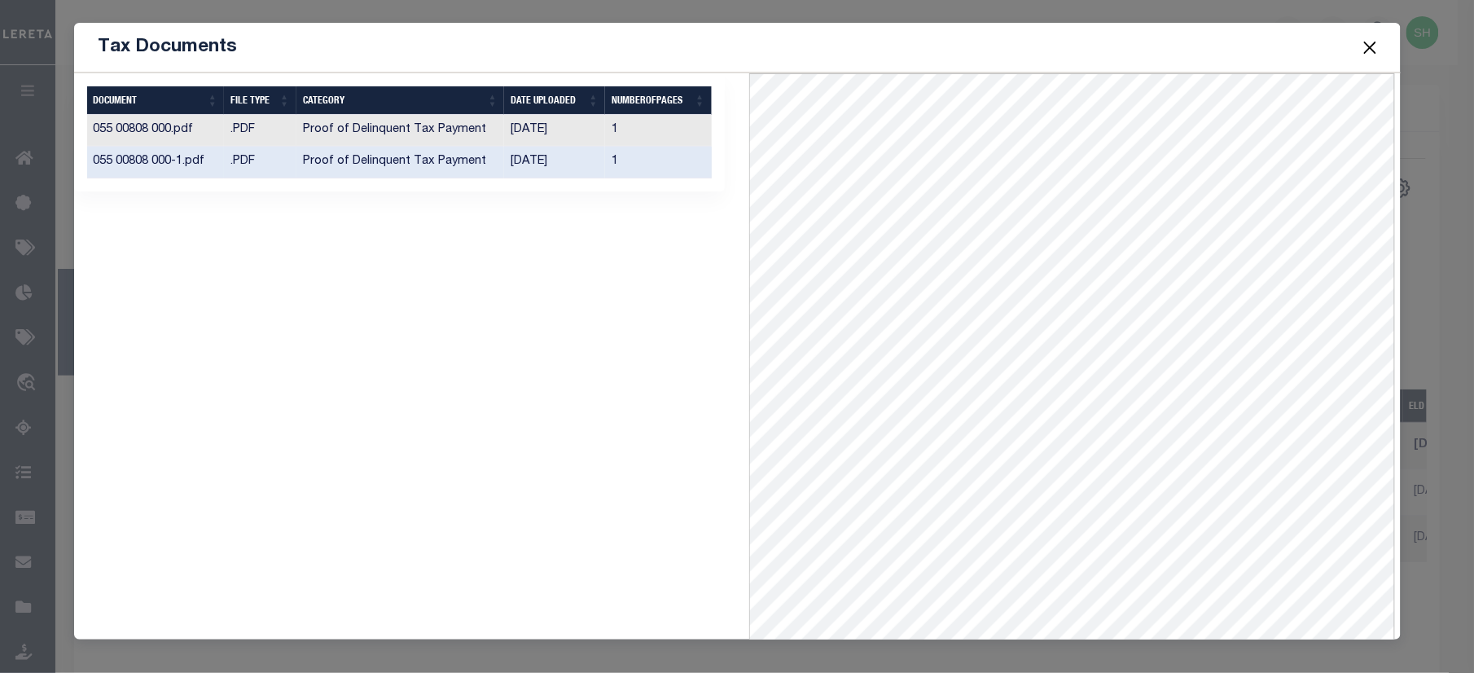
click at [1369, 44] on button "Close" at bounding box center [1369, 47] width 21 height 21
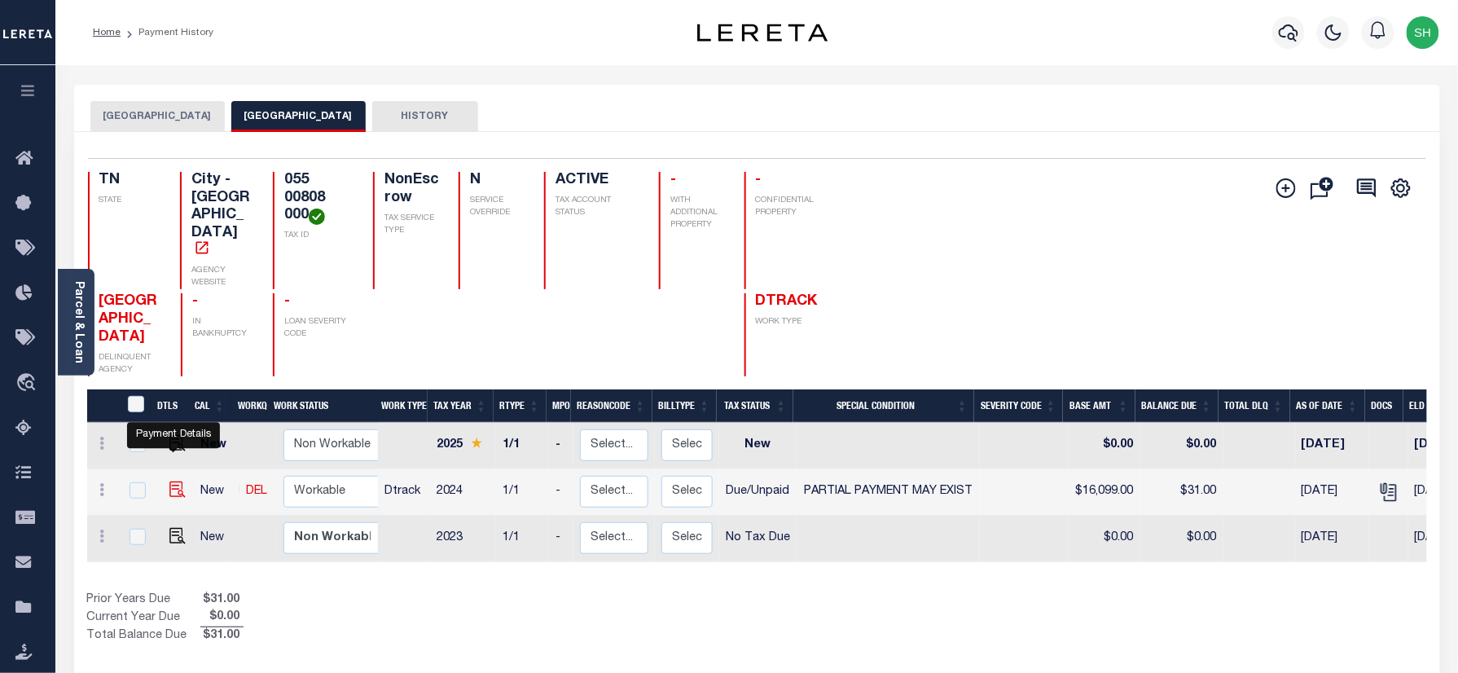
click at [169, 481] on img "" at bounding box center [177, 489] width 16 height 16
checkbox input "true"
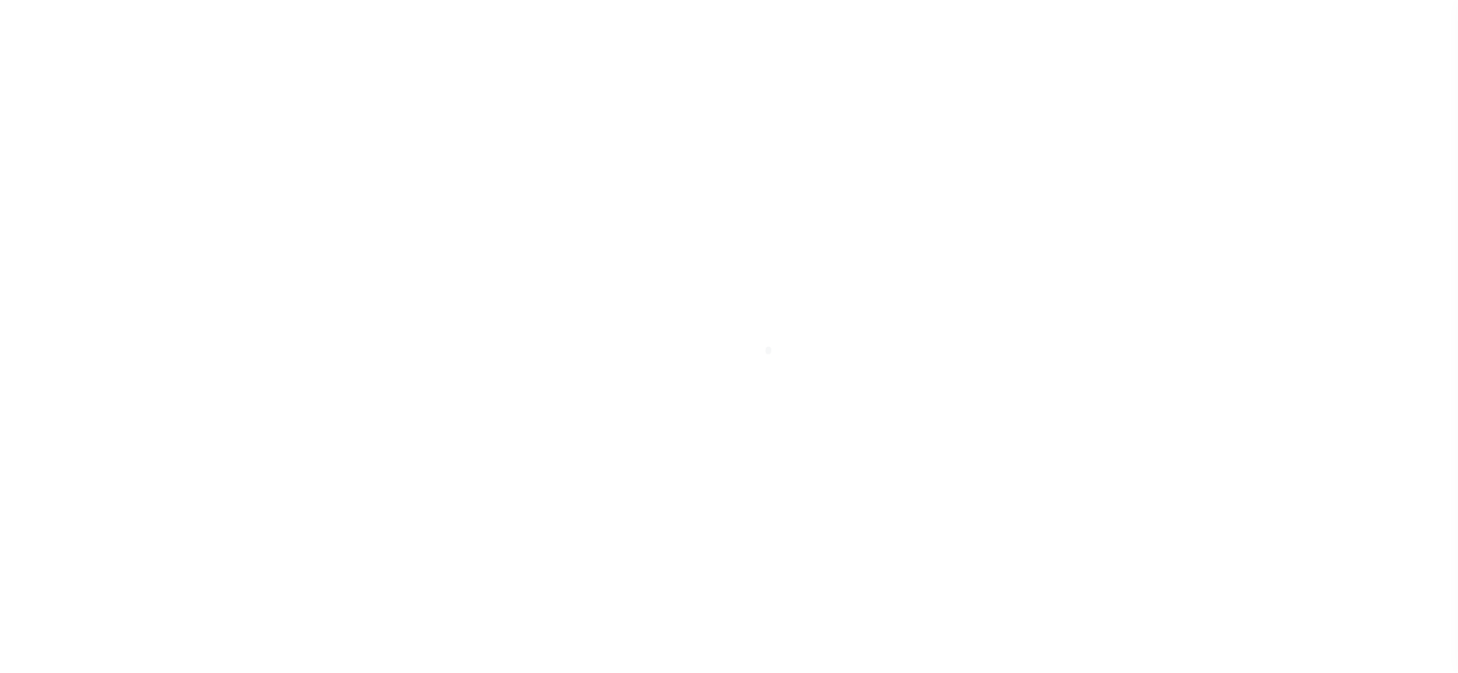
checkbox input "false"
type input "[DATE]"
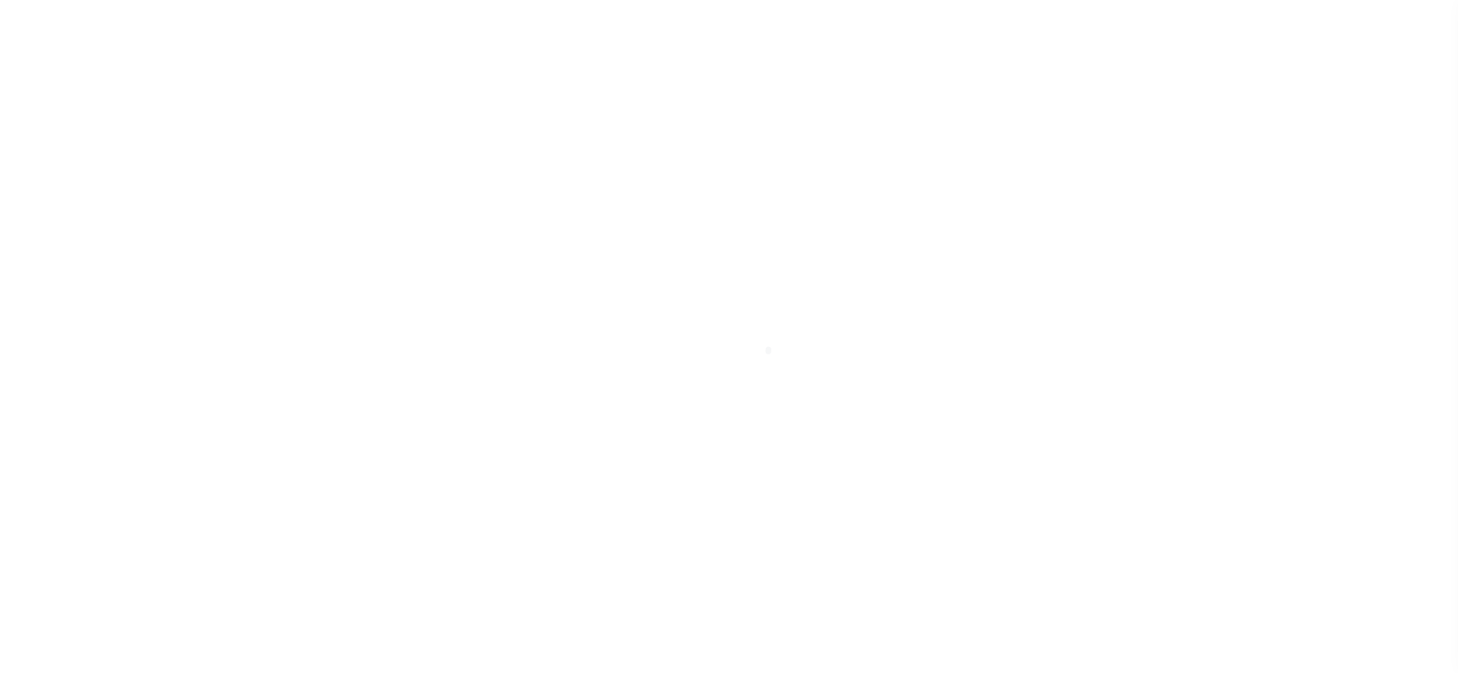
type input "[DATE]"
select select "DUE"
select select "15"
type input "$16,099"
type input "$2"
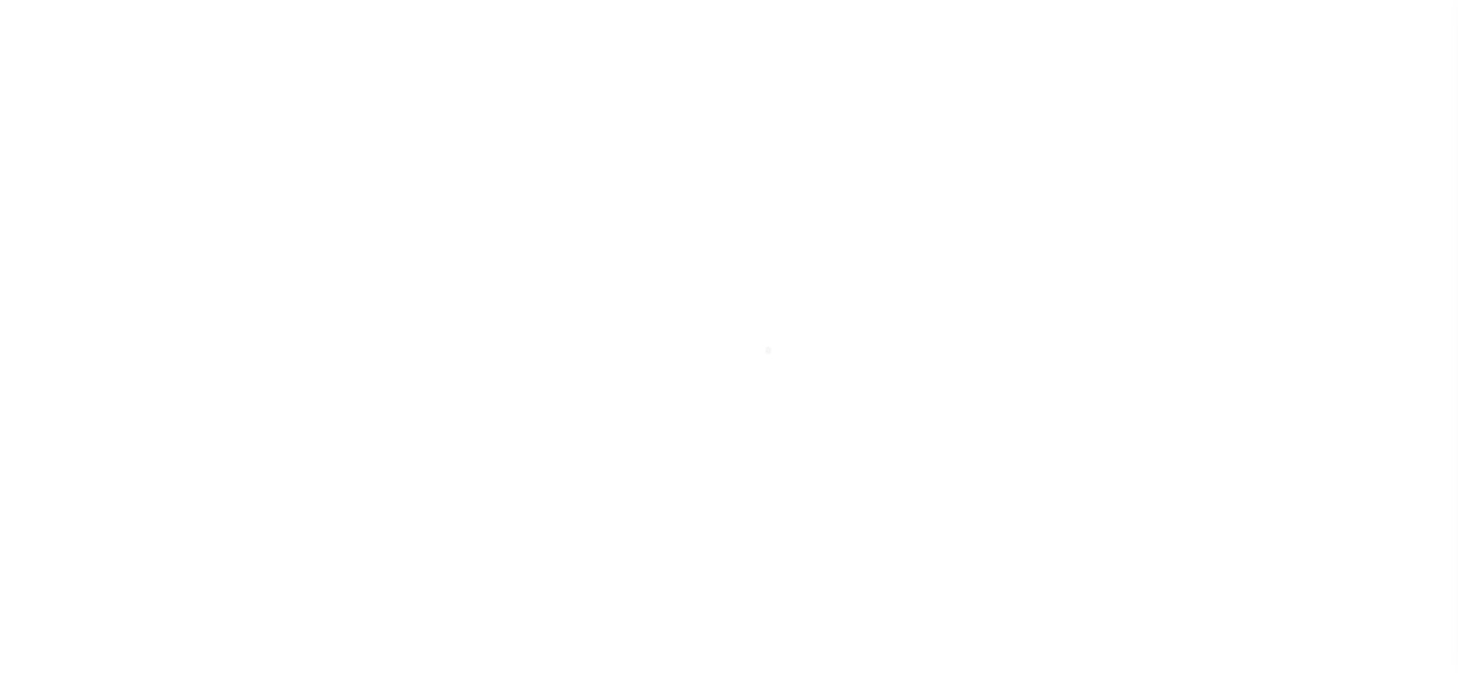
type input "$16,070"
type input "$29"
type input "$31"
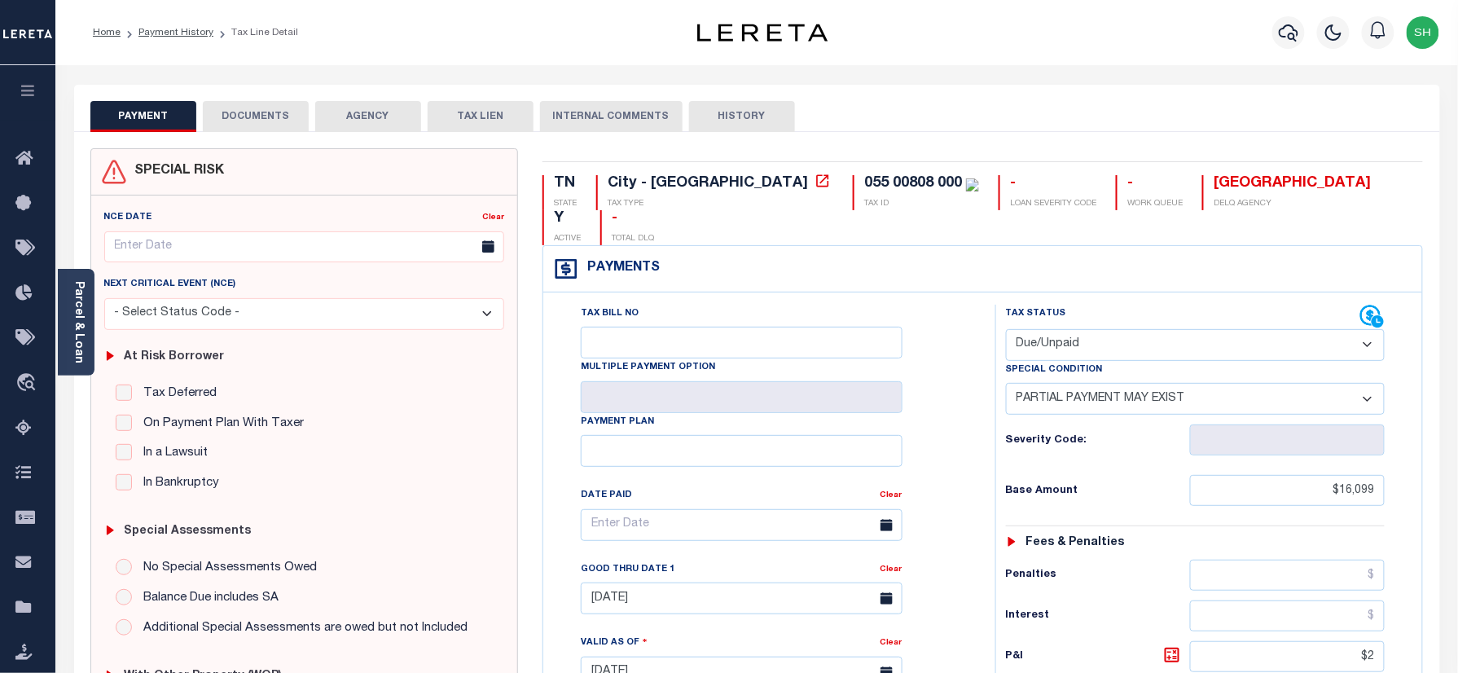
click at [67, 329] on div "Parcel & Loan" at bounding box center [76, 322] width 37 height 107
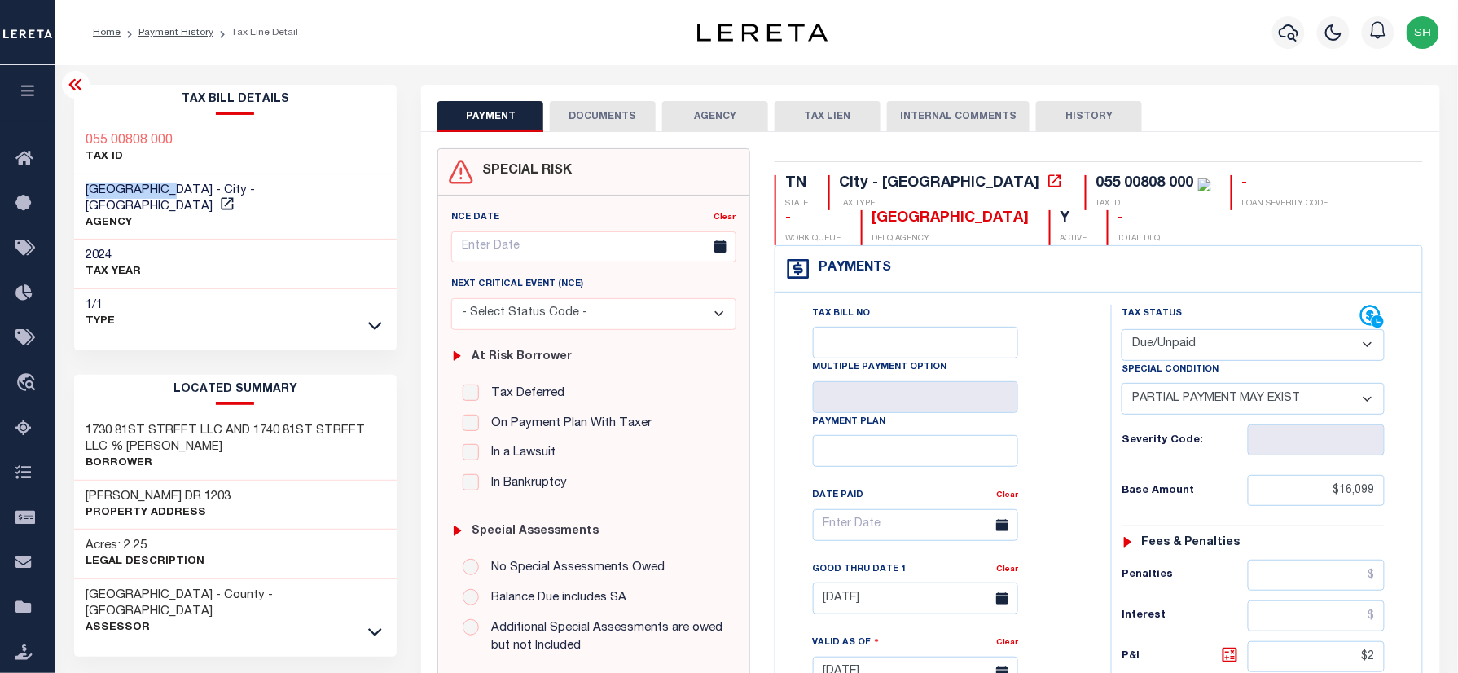
drag, startPoint x: 86, startPoint y: 192, endPoint x: 173, endPoint y: 191, distance: 87.2
click at [173, 191] on div "JACKSON CITY - City - TN AGENCY" at bounding box center [235, 207] width 323 height 66
copy span "JACKSON CITY"
drag, startPoint x: 953, startPoint y: 183, endPoint x: 1053, endPoint y: 178, distance: 100.3
click at [1085, 178] on div "055 00808 000 TAX ID" at bounding box center [1148, 192] width 126 height 35
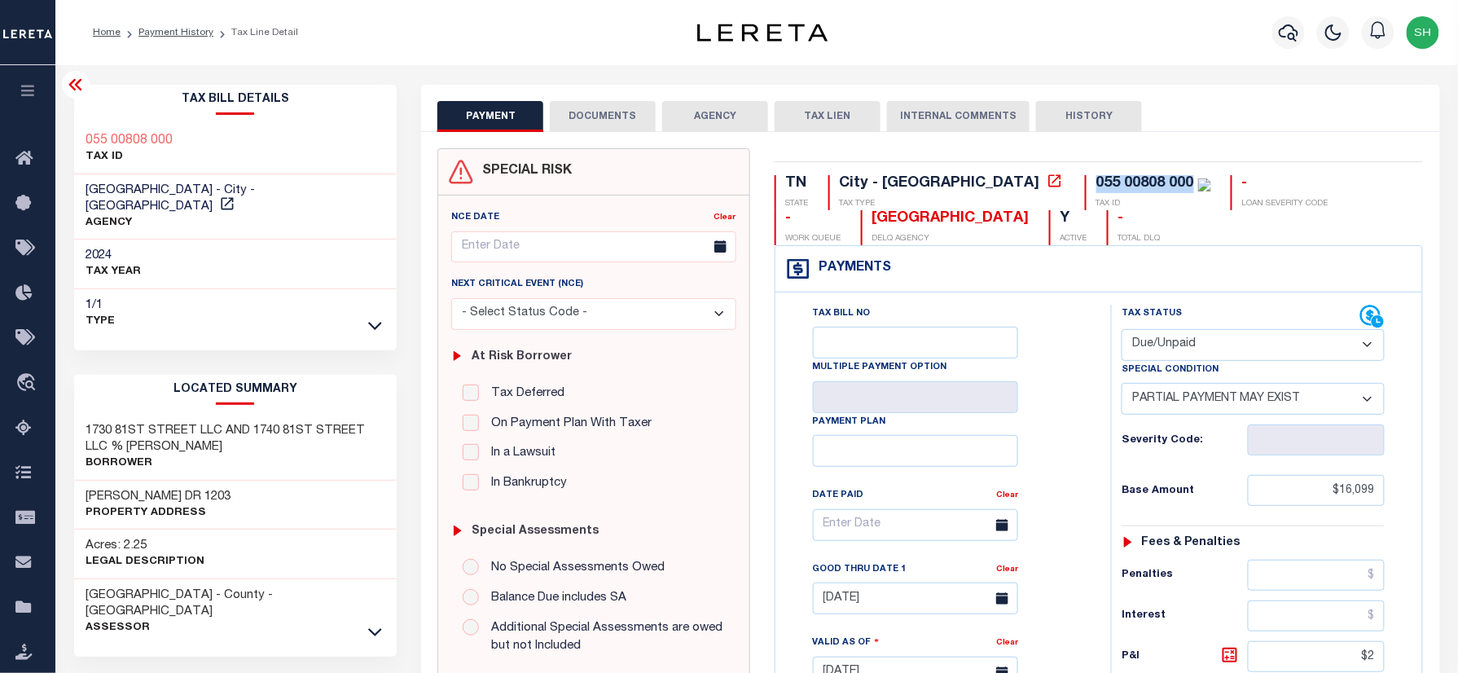
copy div "055 00808 000"
click at [1282, 34] on icon "button" at bounding box center [1289, 33] width 20 height 20
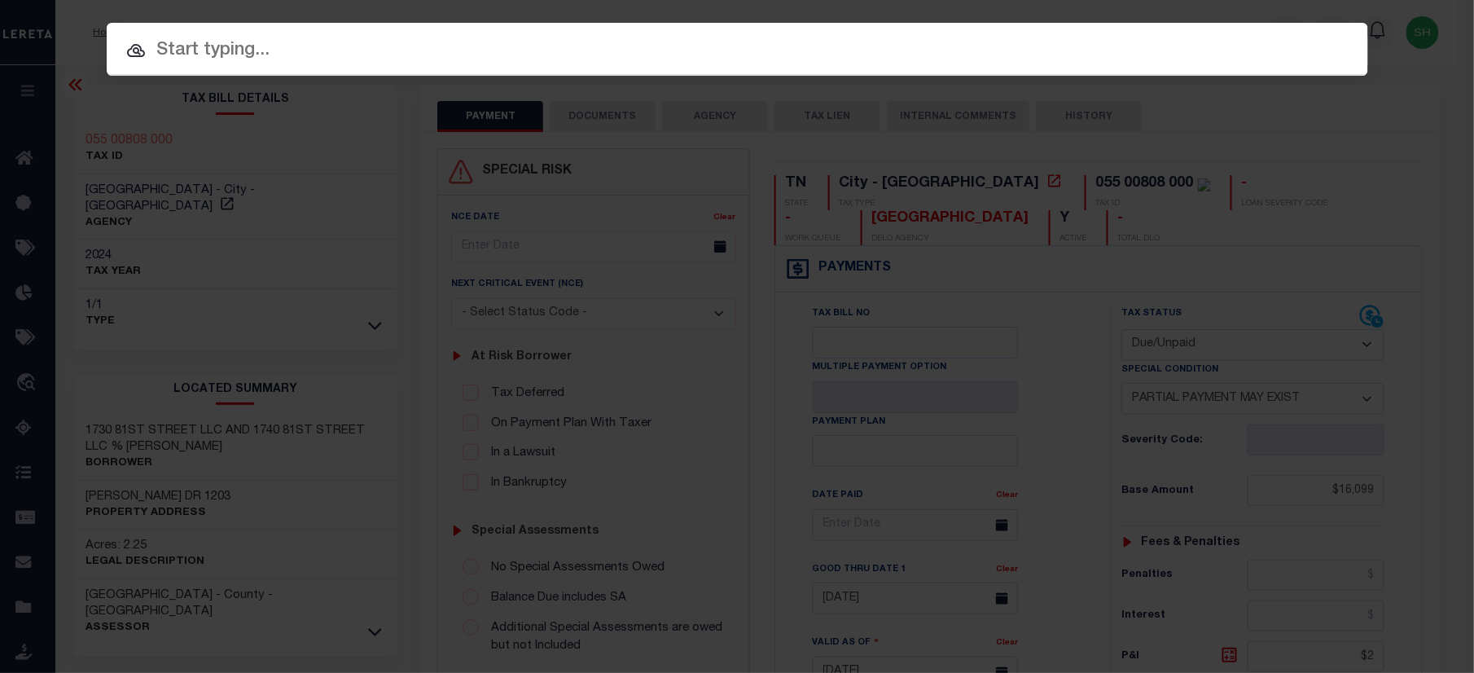
click at [1095, 42] on input "text" at bounding box center [738, 51] width 1262 height 29
paste input "22201317"
type input "22201317"
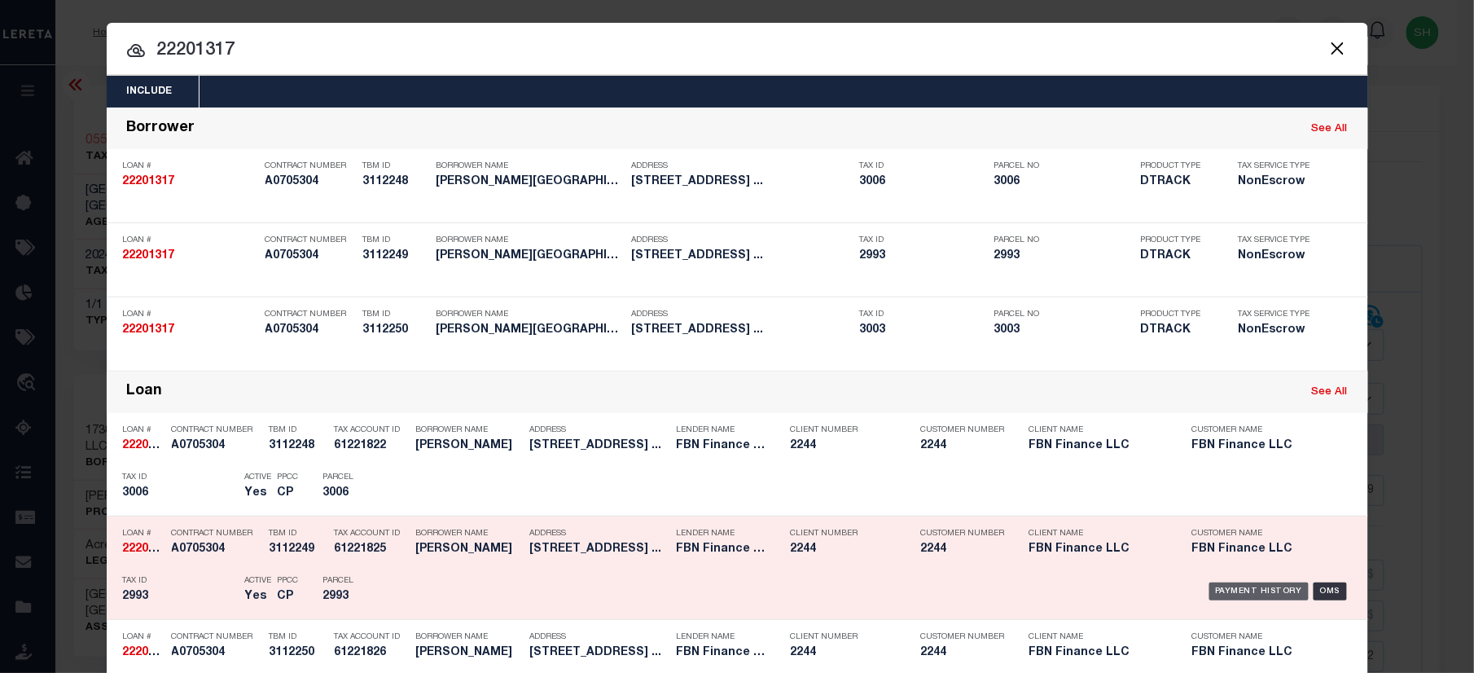
click at [1243, 590] on div "Payment History" at bounding box center [1259, 591] width 100 height 18
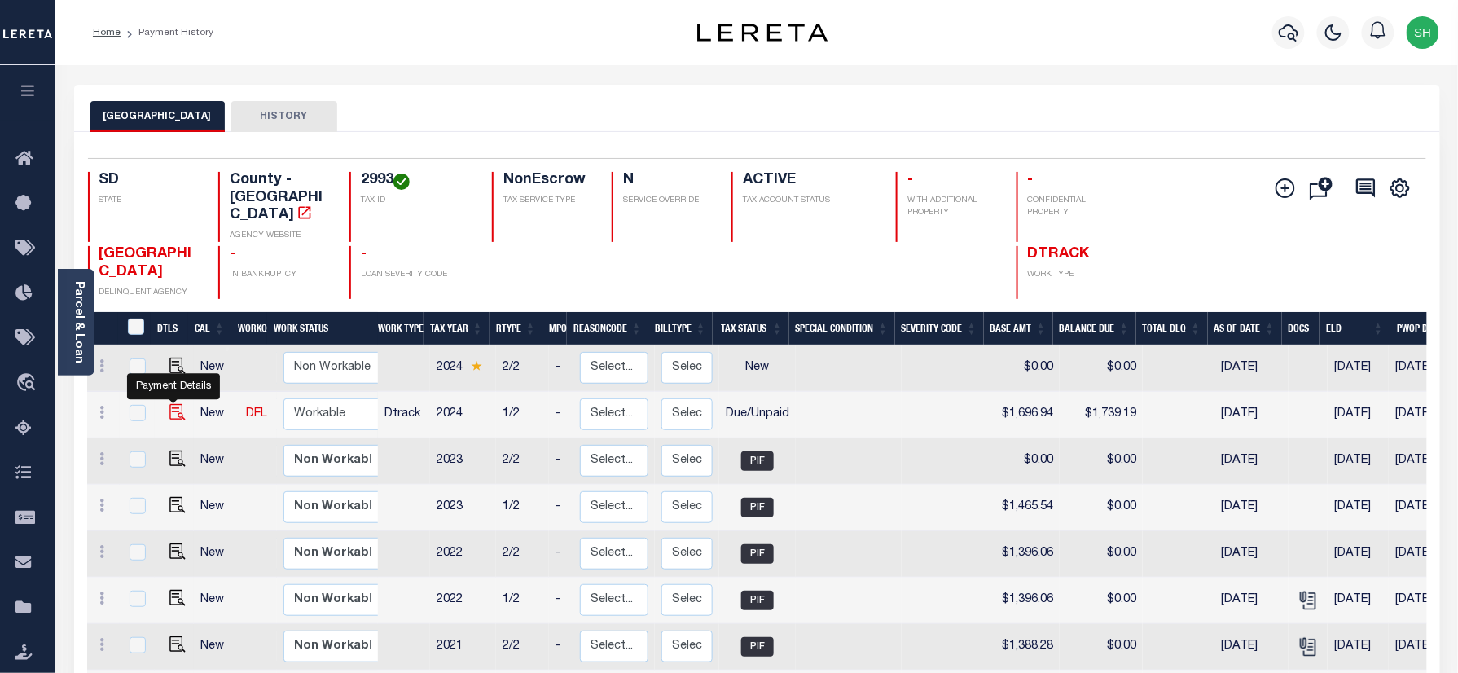
click at [169, 404] on img "" at bounding box center [177, 412] width 16 height 16
checkbox input "true"
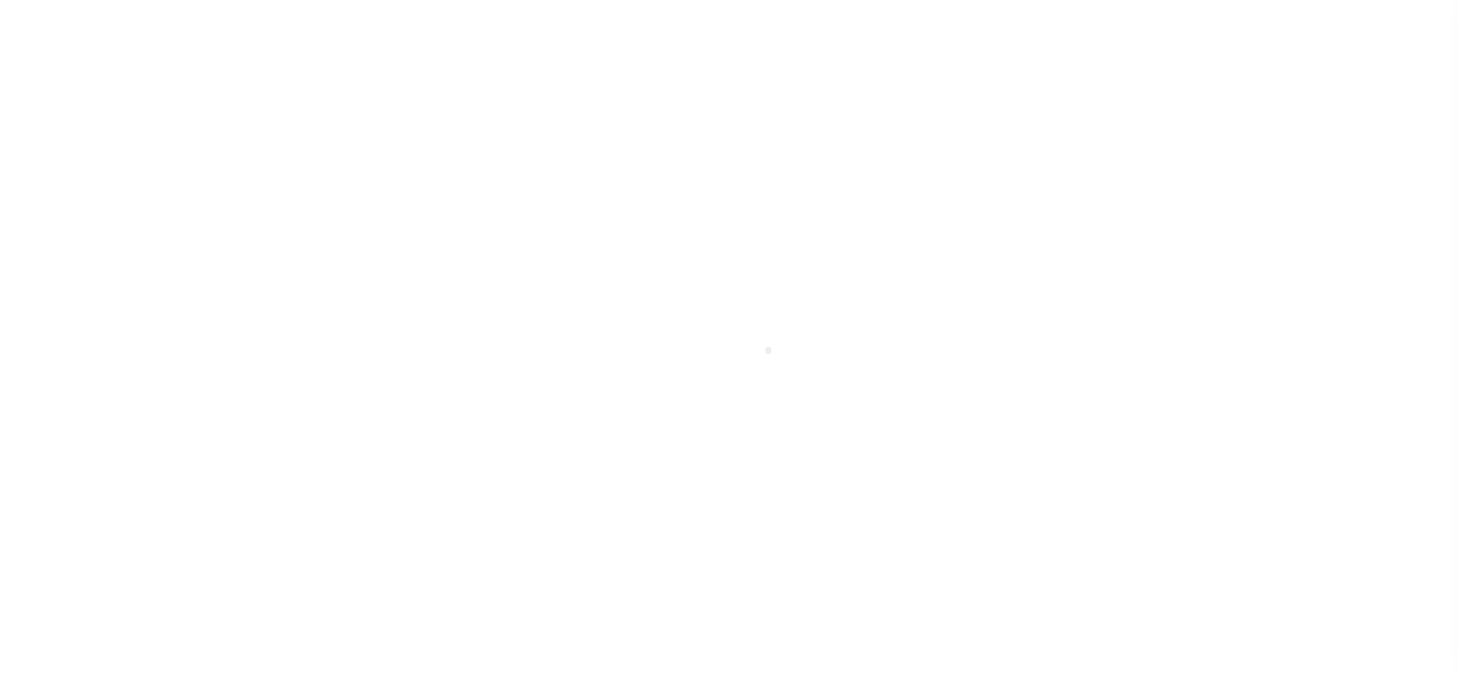
select select "DUE"
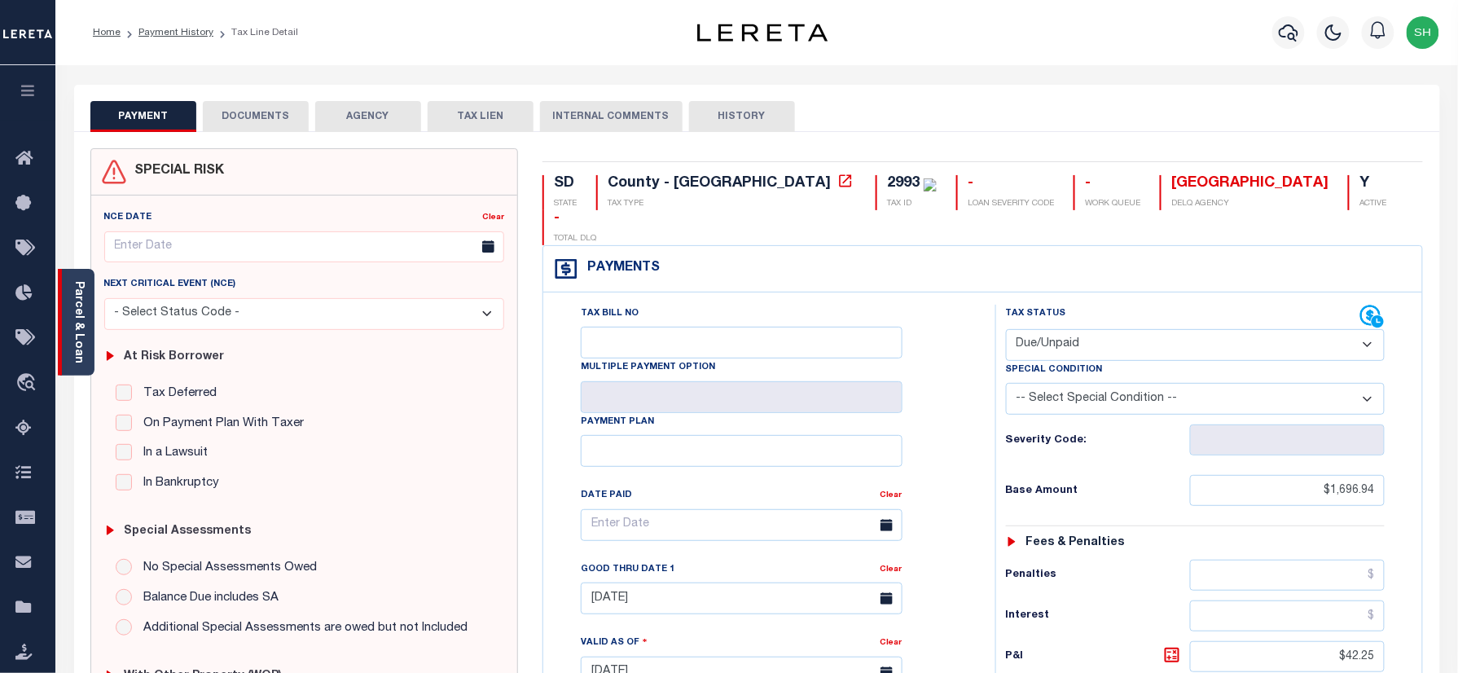
click at [83, 323] on link "Parcel & Loan" at bounding box center [77, 322] width 11 height 82
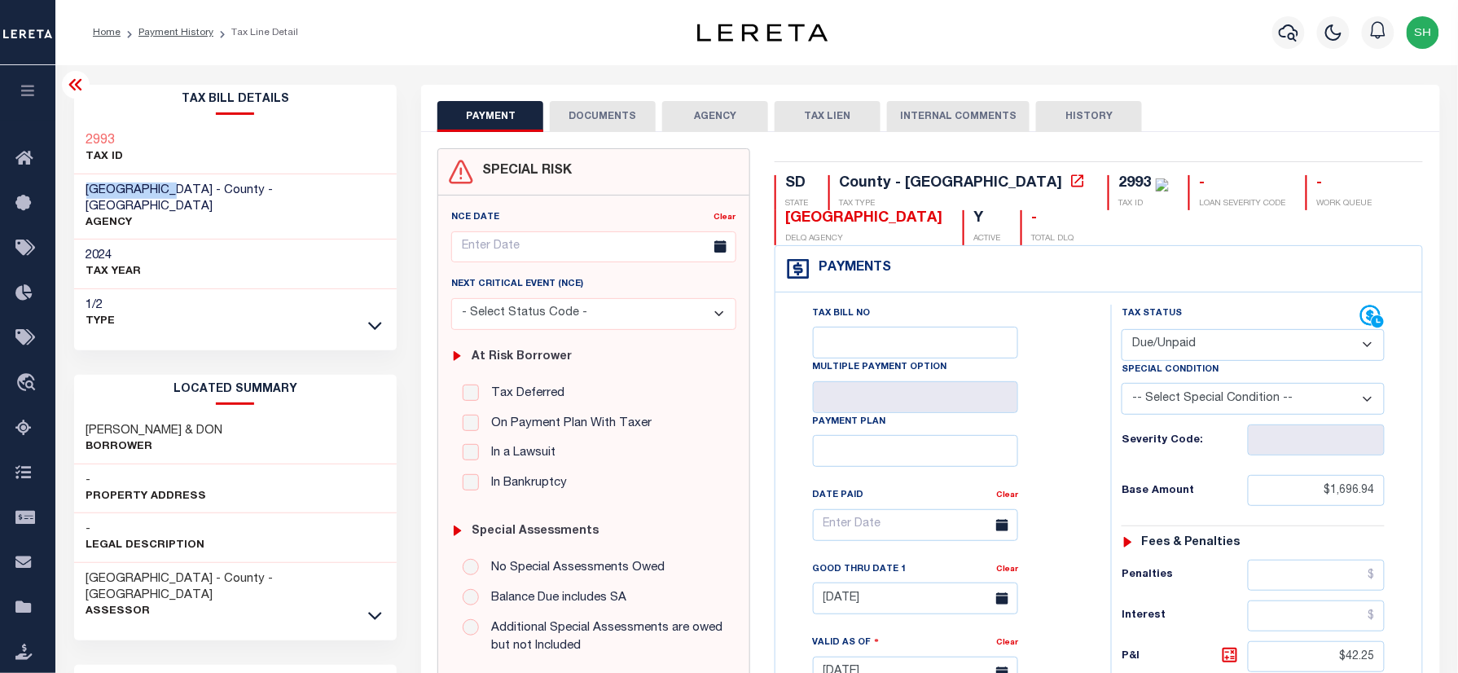
drag, startPoint x: 82, startPoint y: 187, endPoint x: 176, endPoint y: 192, distance: 93.8
click at [176, 192] on div "MINER COUNTY - County - SD AGENCY" at bounding box center [235, 207] width 323 height 66
copy span "MINER COUNTY"
click at [1119, 184] on div "2993" at bounding box center [1135, 183] width 33 height 15
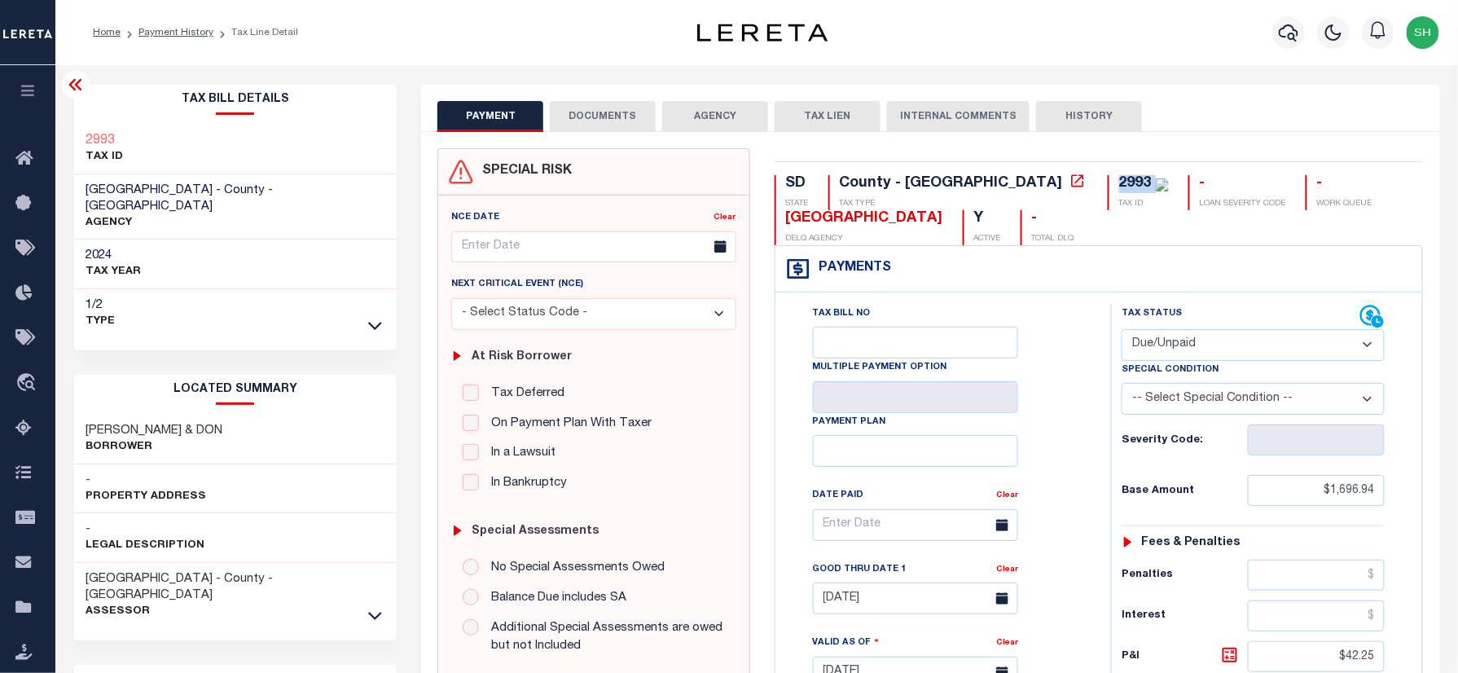
copy div "2993"
click at [1277, 27] on button "button" at bounding box center [1288, 32] width 33 height 33
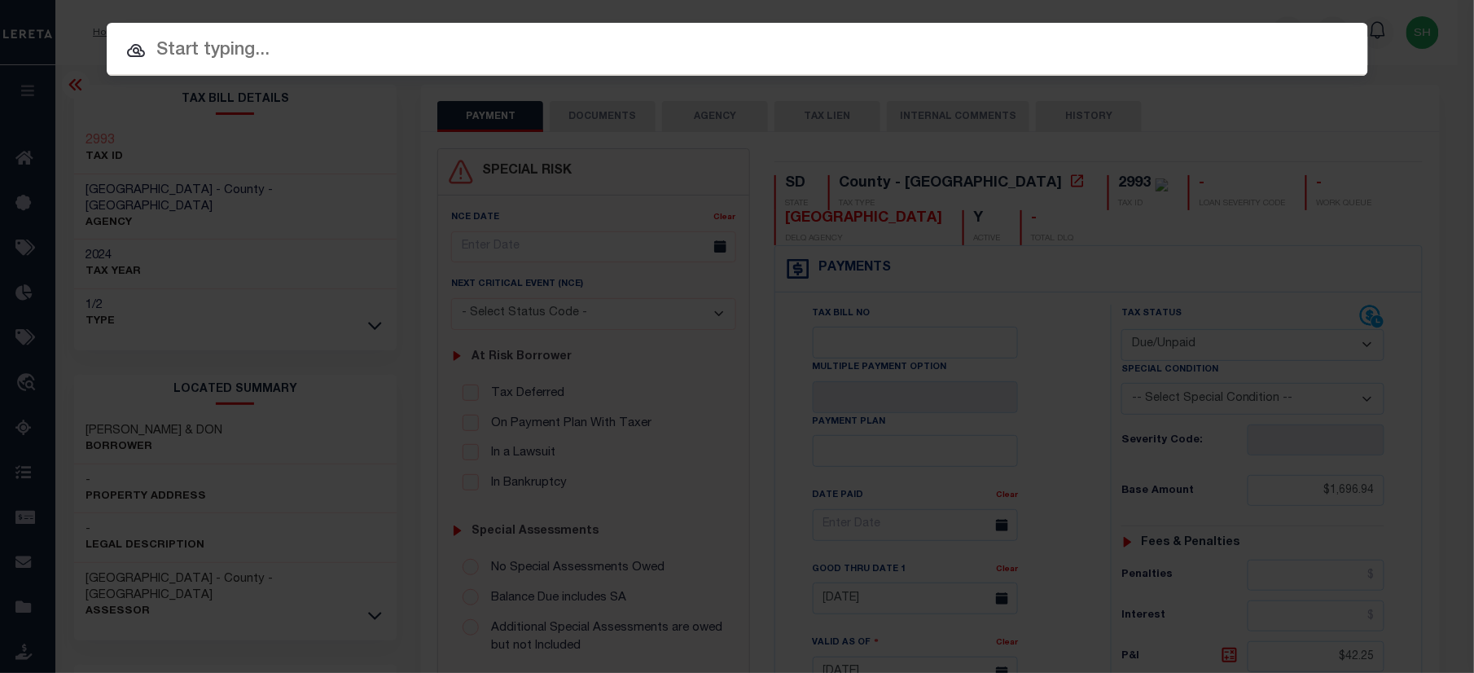
click at [1126, 28] on div "Include Loans TBM Customers Borrowers Payments (Lender Non-Disb) Payments (Lend…" at bounding box center [738, 49] width 1262 height 53
paste input "400887600"
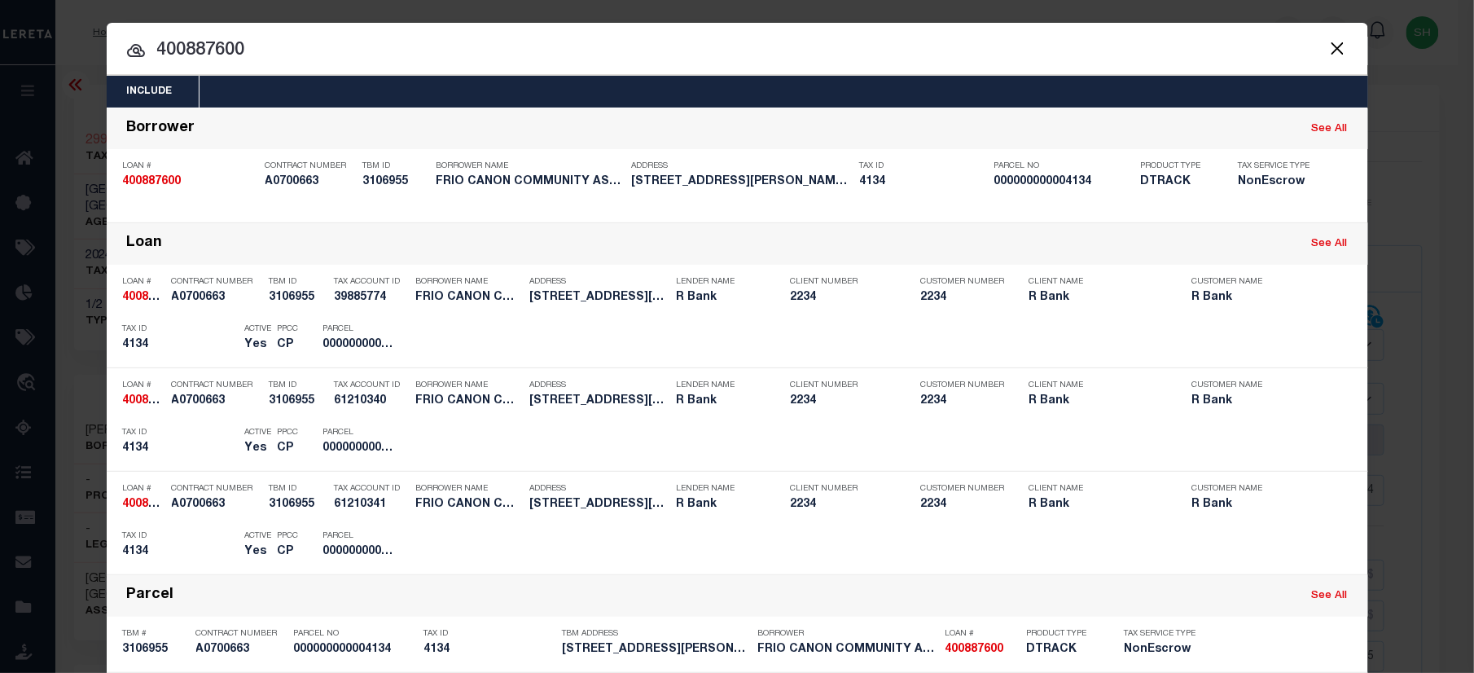
drag, startPoint x: 265, startPoint y: 46, endPoint x: -5, endPoint y: 50, distance: 269.6
click at [0, 50] on html "Home Payment History Tax Line Detail" at bounding box center [737, 617] width 1474 height 1235
paste input "[GEOGRAPHIC_DATA]"
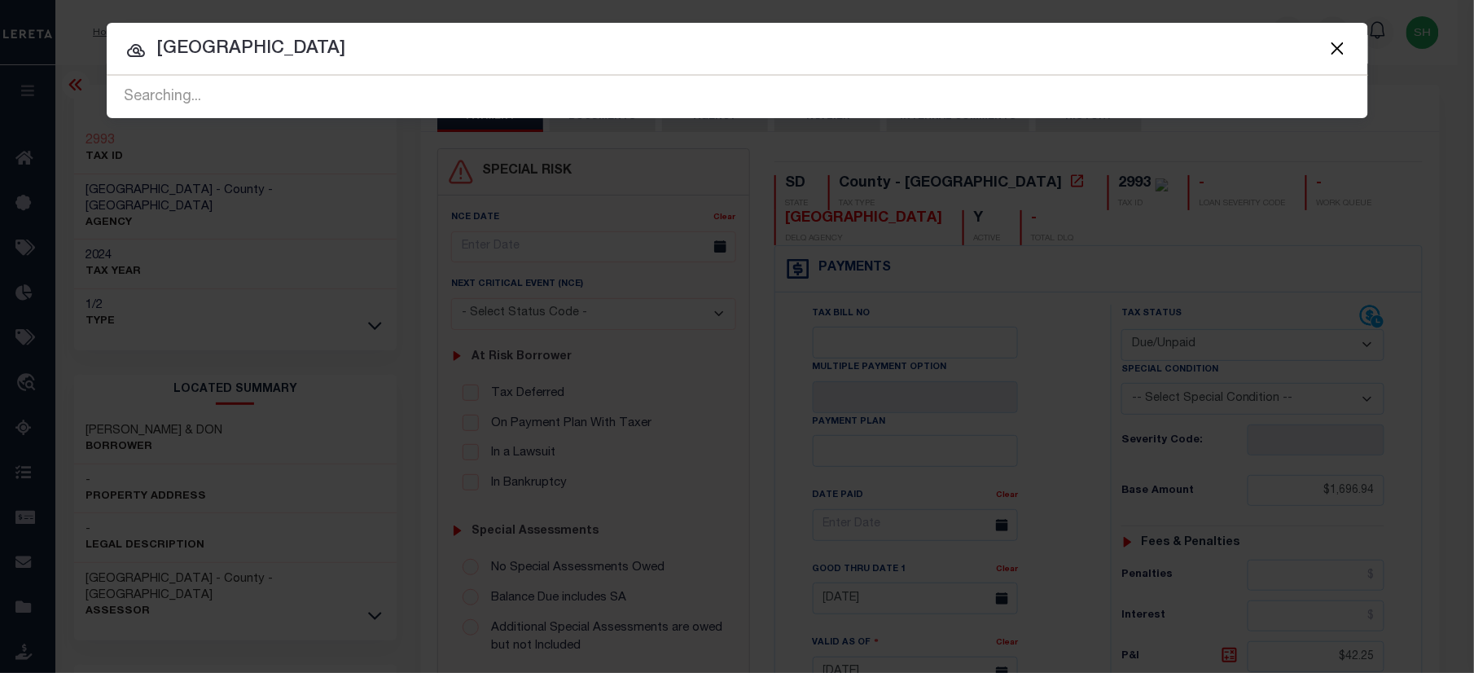
click at [0, 44] on html "Home Payment History Tax Line Detail" at bounding box center [737, 617] width 1474 height 1235
paste input "63500032840"
type input "63500032840"
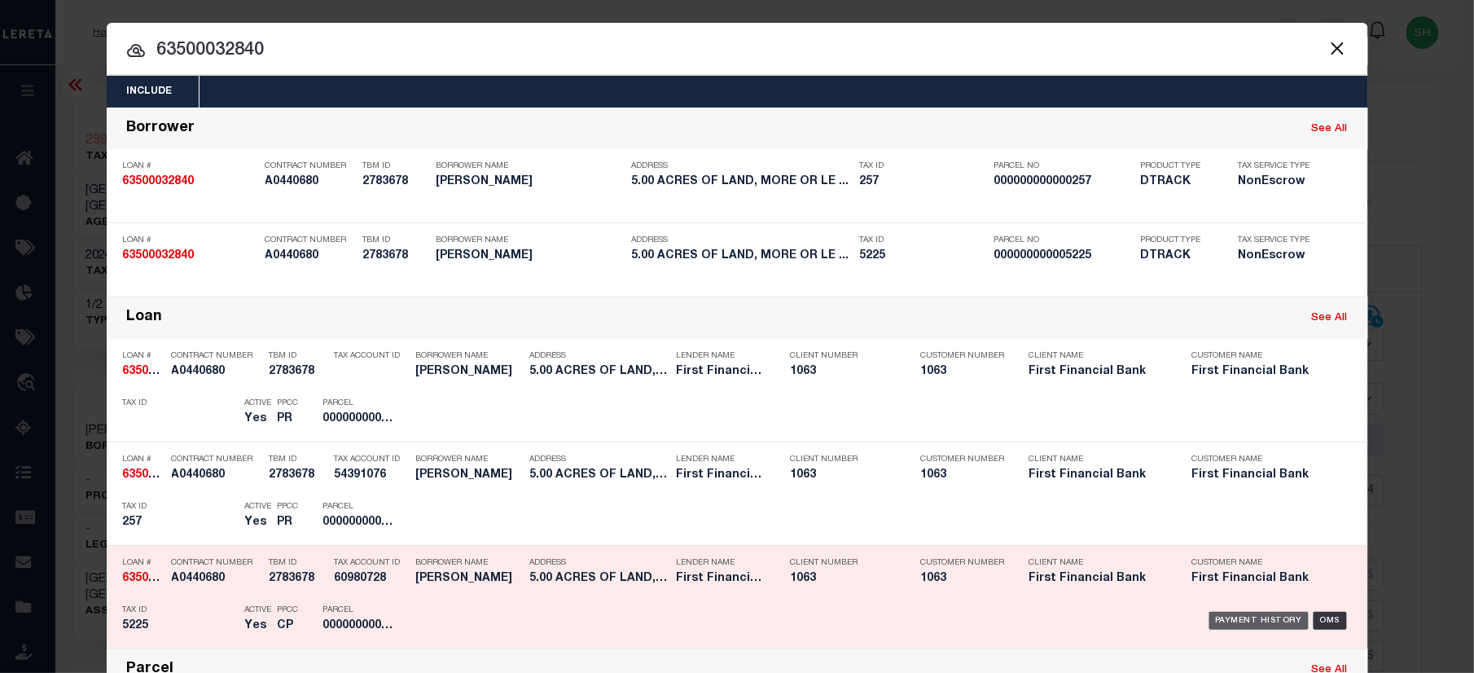
click at [1232, 612] on div "Payment History" at bounding box center [1259, 621] width 100 height 18
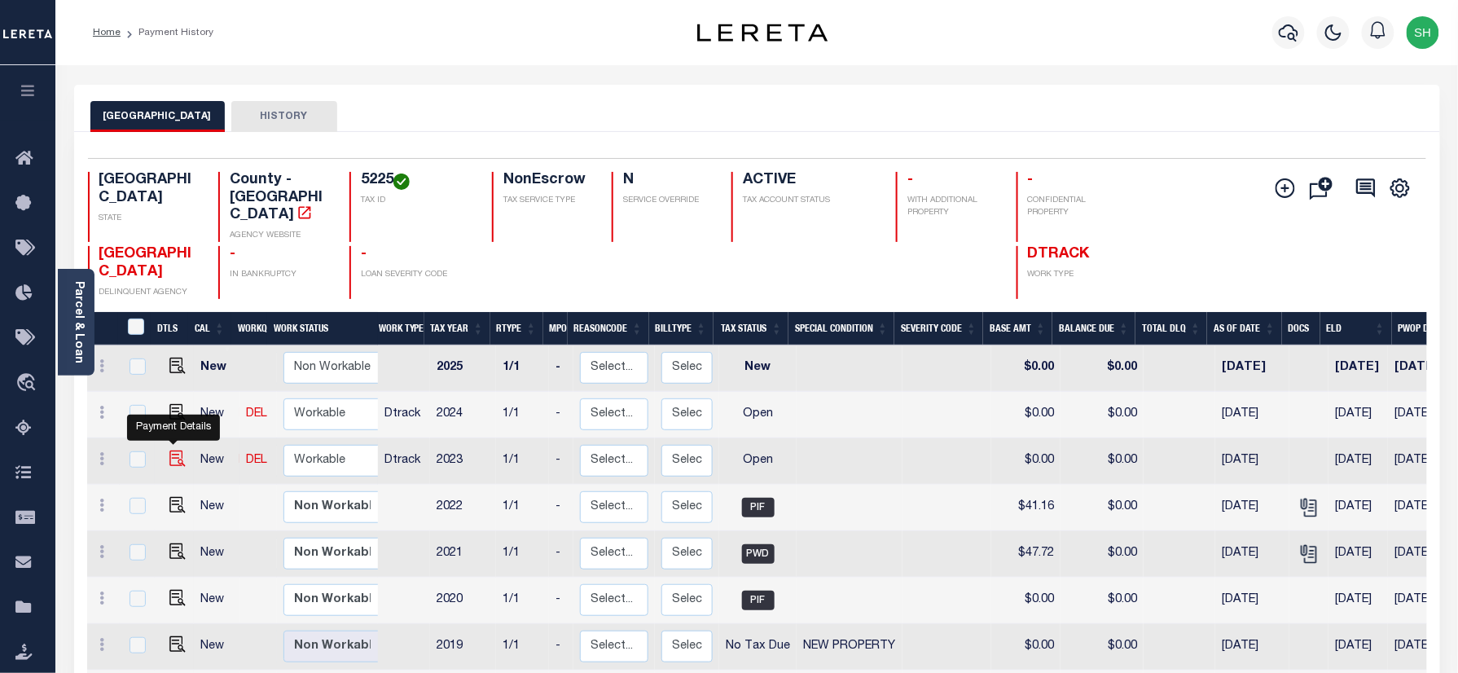
click at [173, 450] on img "" at bounding box center [177, 458] width 16 height 16
checkbox input "true"
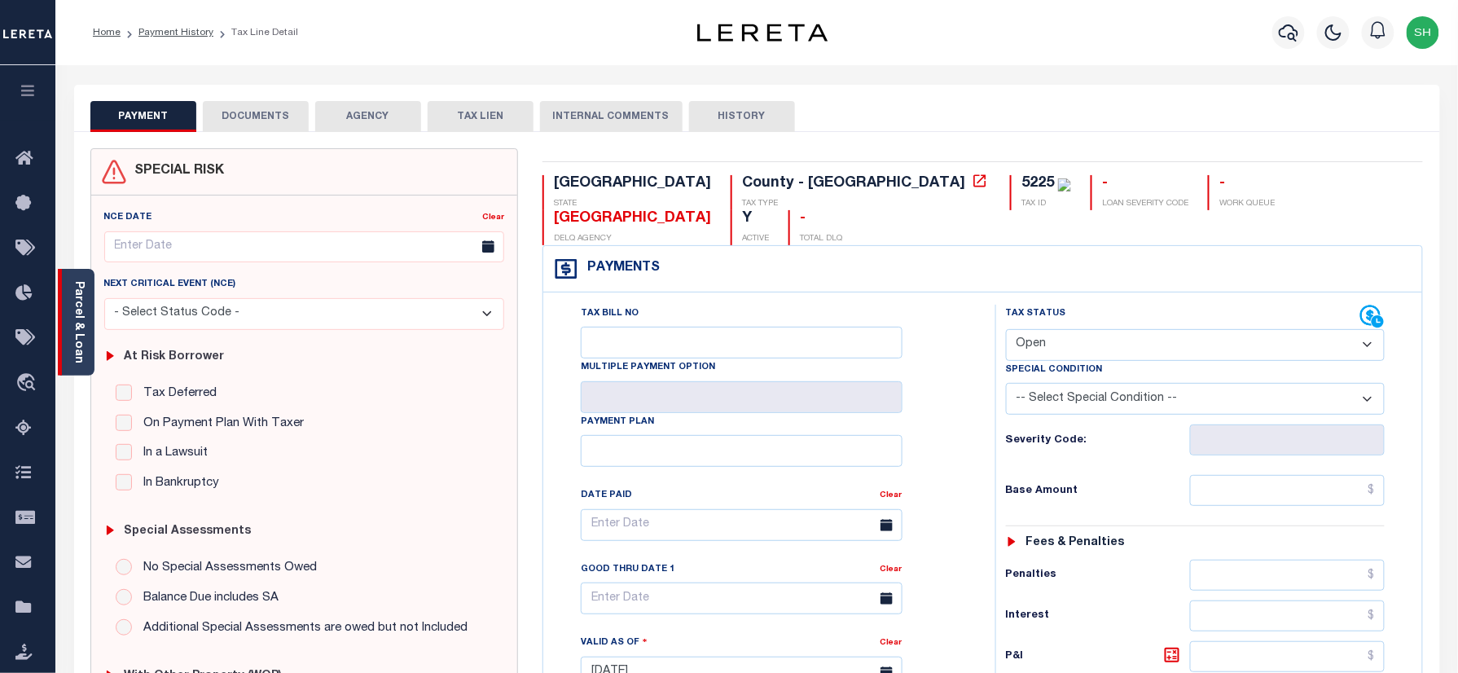
click at [82, 324] on link "Parcel & Loan" at bounding box center [77, 322] width 11 height 82
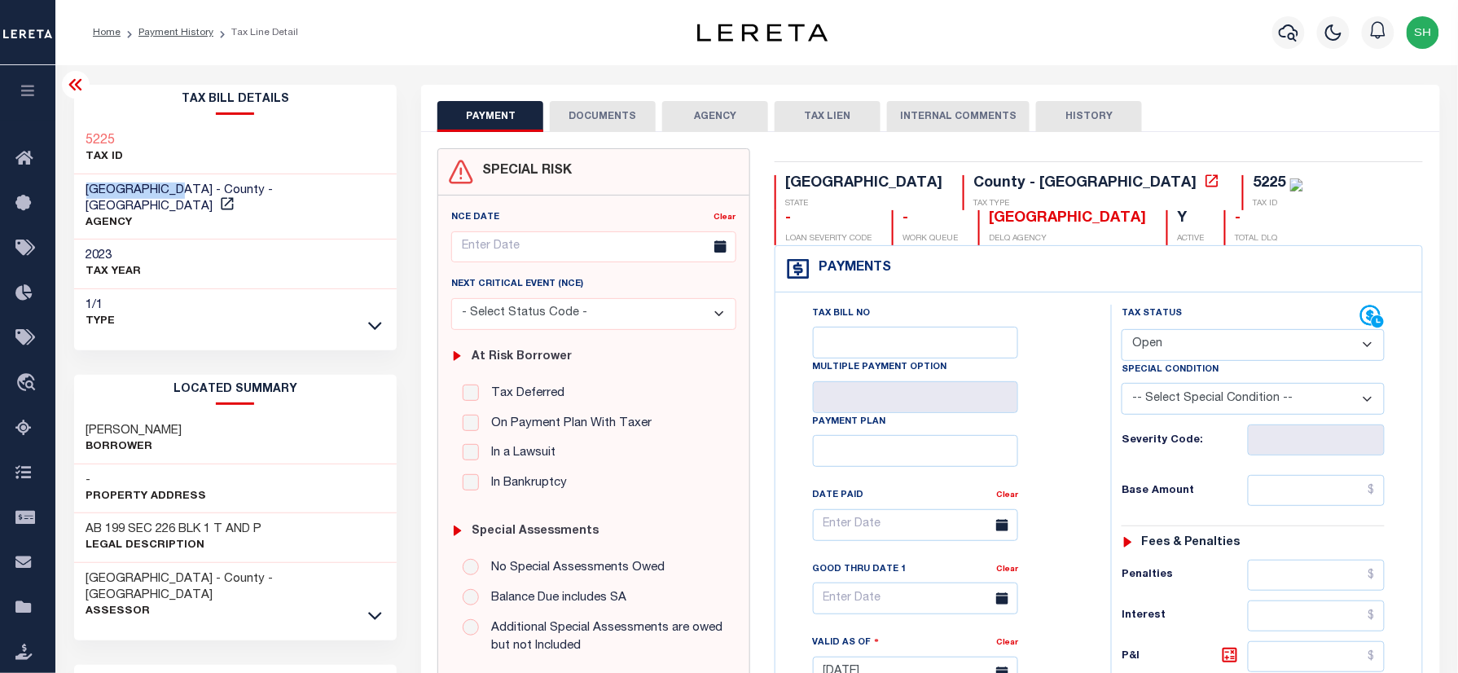
drag, startPoint x: 75, startPoint y: 184, endPoint x: 189, endPoint y: 178, distance: 114.2
click at [189, 178] on div "REAGAN COUNTY - County - TX AGENCY" at bounding box center [235, 207] width 323 height 66
copy span "[GEOGRAPHIC_DATA]"
click at [1253, 177] on div "5225" at bounding box center [1269, 183] width 33 height 15
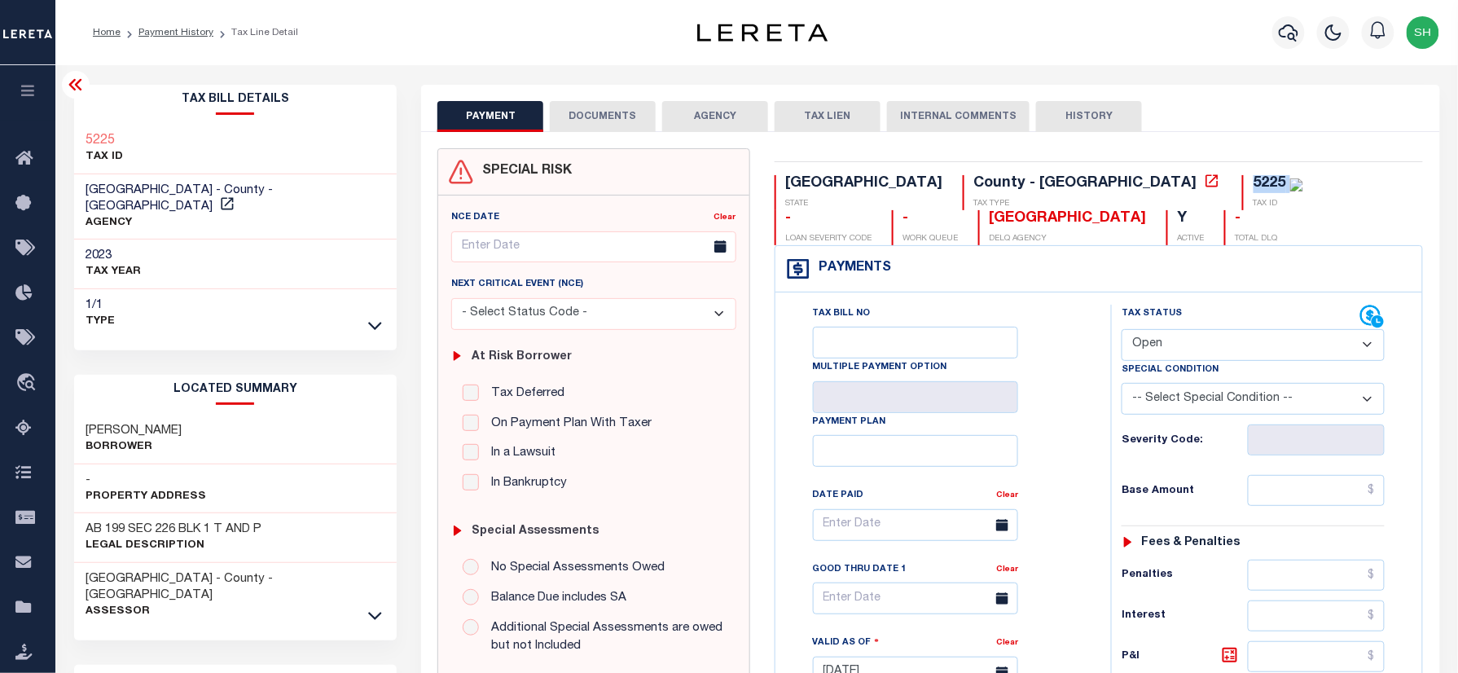
copy div "5225"
click at [1227, 339] on select "- Select Status Code - Open Due/Unpaid Paid Incomplete No Tax Due Internal Refu…" at bounding box center [1253, 345] width 263 height 32
select select "PYD"
click at [1122, 331] on select "- Select Status Code - Open Due/Unpaid Paid Incomplete No Tax Due Internal Refu…" at bounding box center [1253, 345] width 263 height 32
type input "[DATE]"
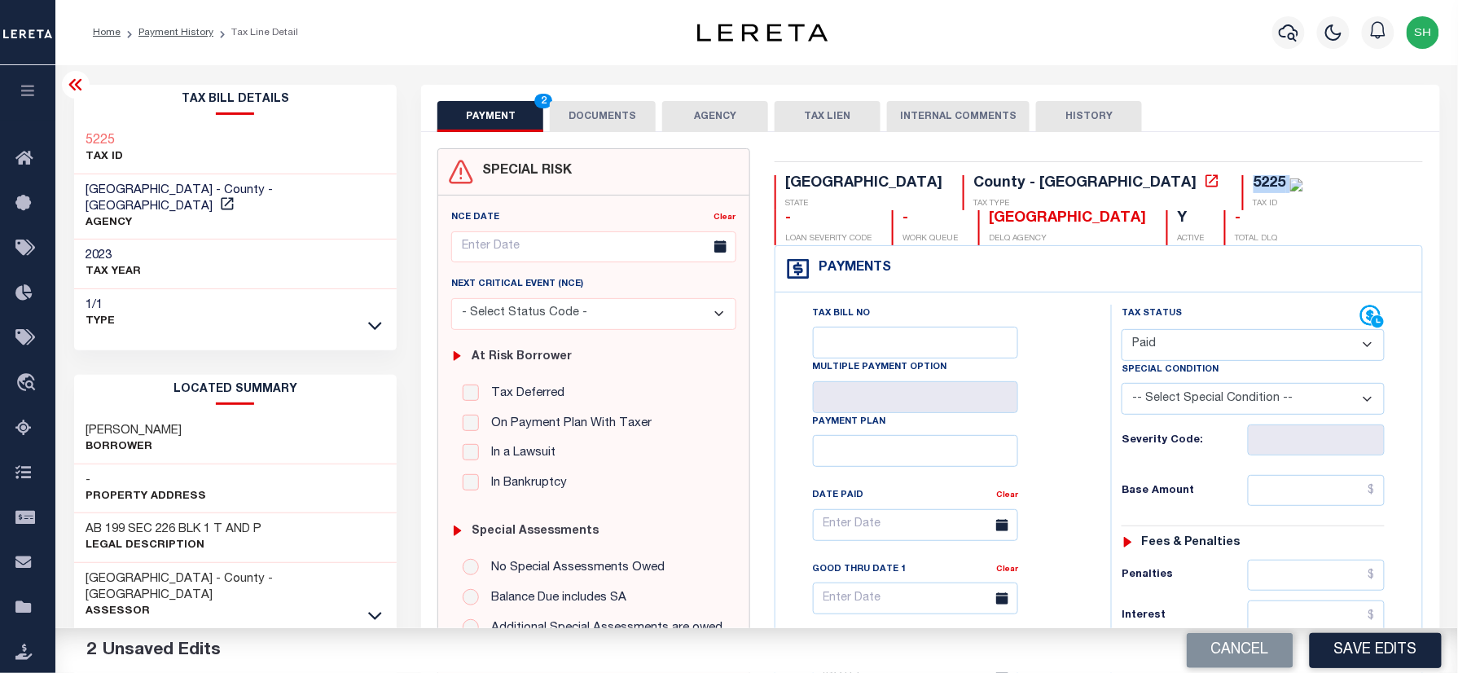
click at [1253, 178] on div "5225" at bounding box center [1269, 183] width 33 height 15
paste input "35.47"
drag, startPoint x: 1310, startPoint y: 489, endPoint x: 1264, endPoint y: 526, distance: 58.5
click at [1310, 489] on input "text" at bounding box center [1316, 490] width 137 height 31
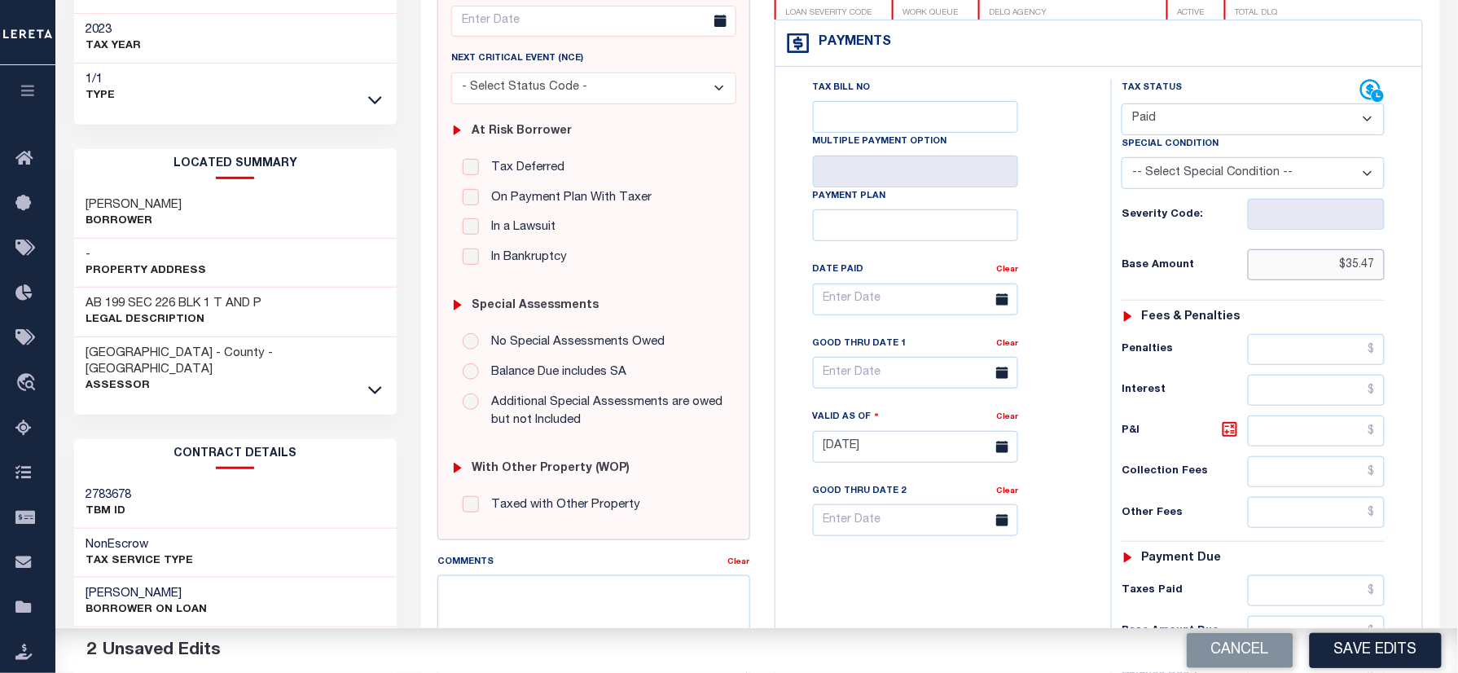
scroll to position [542, 0]
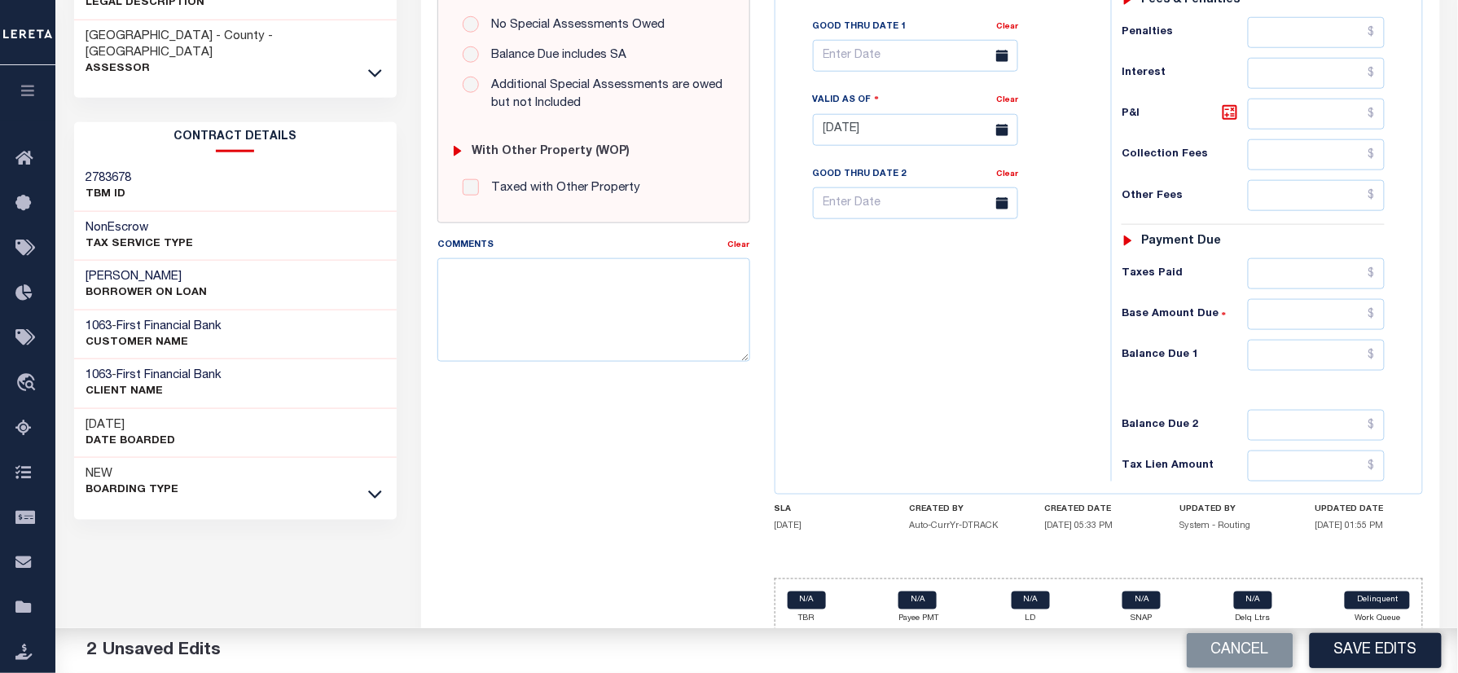
type input "$35.47"
click at [1329, 371] on input "text" at bounding box center [1316, 355] width 137 height 31
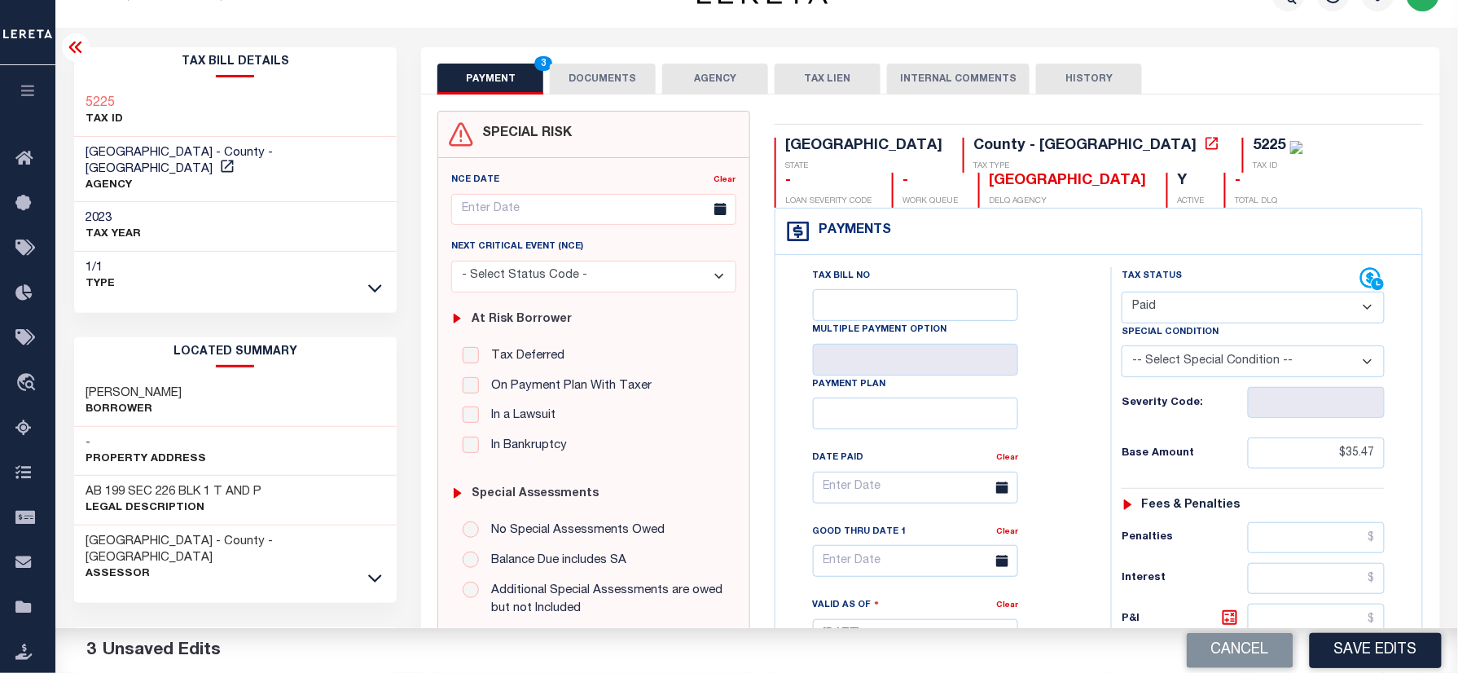
scroll to position [0, 0]
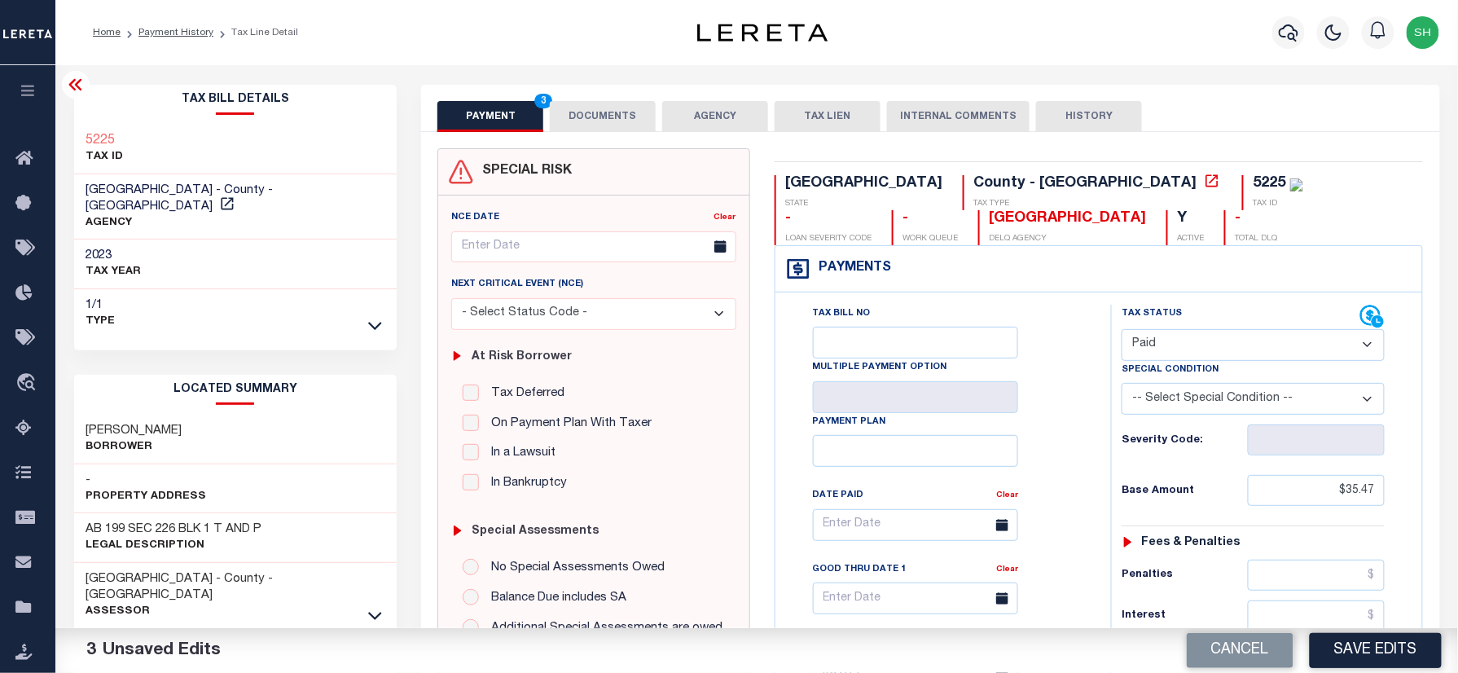
type input "$0.00"
click at [76, 132] on div "5225 TAX ID" at bounding box center [235, 150] width 323 height 50
copy h3 "5225"
click at [614, 108] on button "DOCUMENTS" at bounding box center [603, 116] width 106 height 31
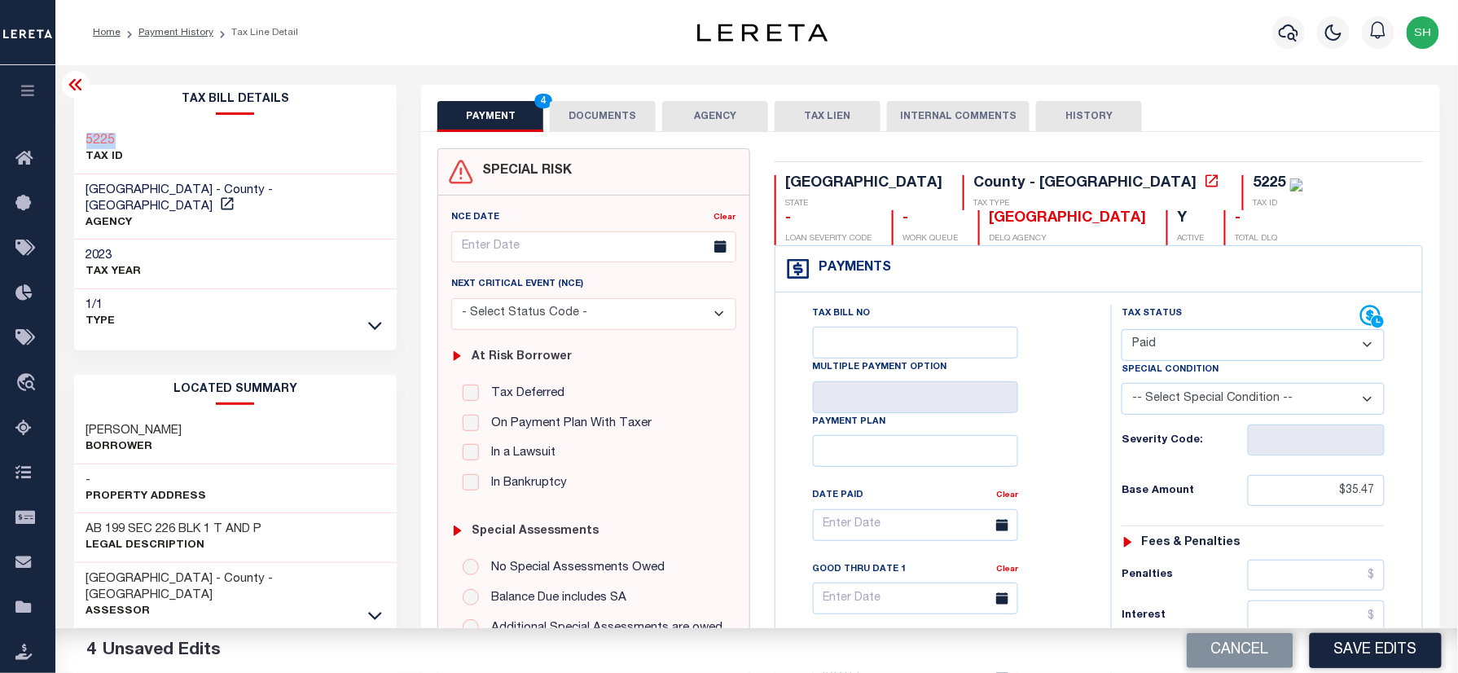
click at [616, 117] on button "DOCUMENTS" at bounding box center [603, 116] width 106 height 31
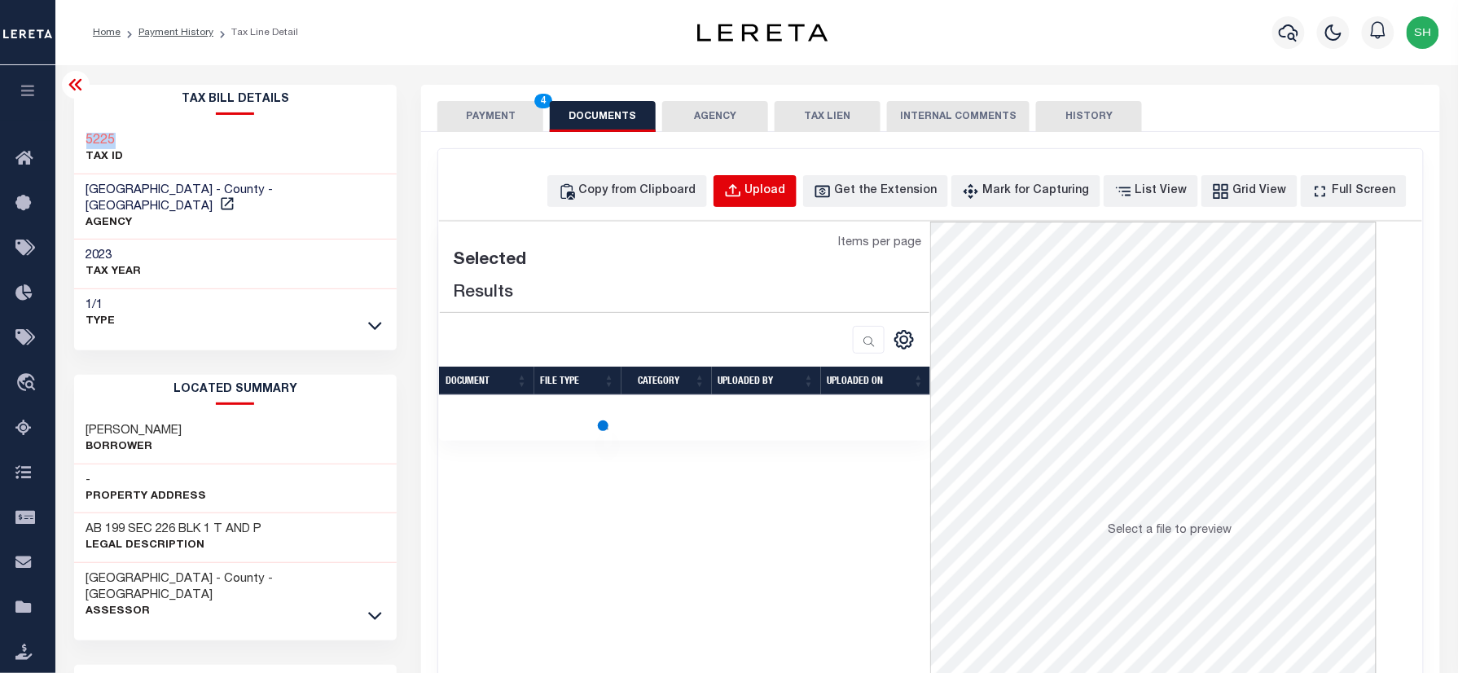
click at [785, 196] on div "Upload" at bounding box center [765, 191] width 41 height 18
select select "POP"
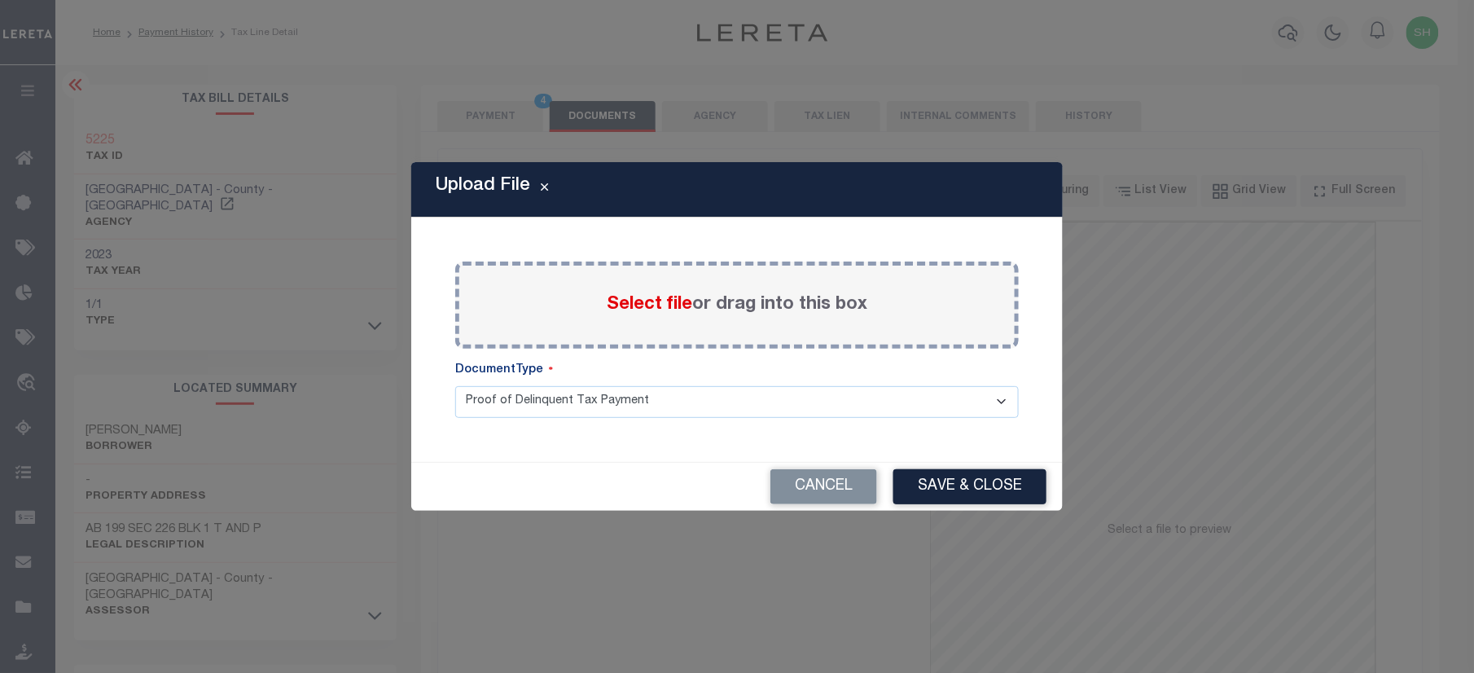
click at [643, 304] on span "Select file" at bounding box center [650, 305] width 86 height 18
click at [0, 0] on input "Select file or drag into this box" at bounding box center [0, 0] width 0 height 0
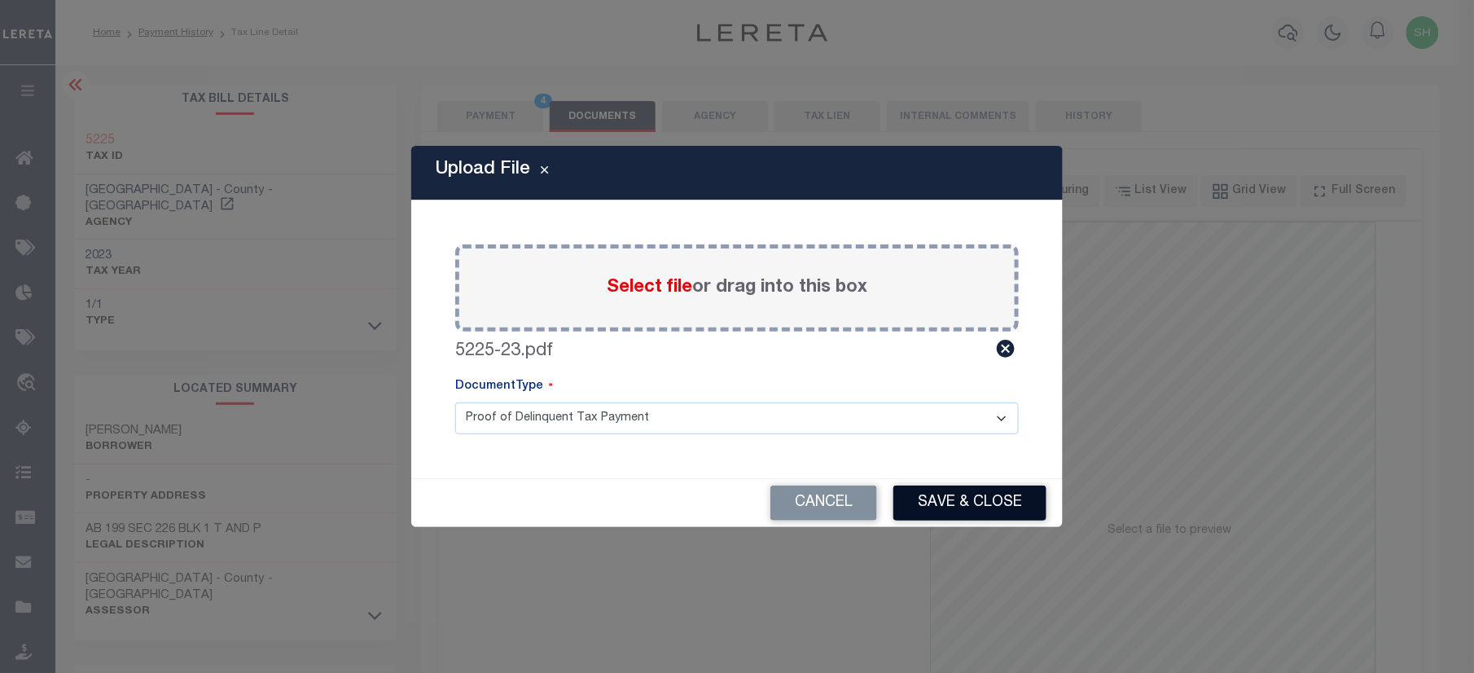
click at [955, 512] on button "Save & Close" at bounding box center [969, 502] width 153 height 35
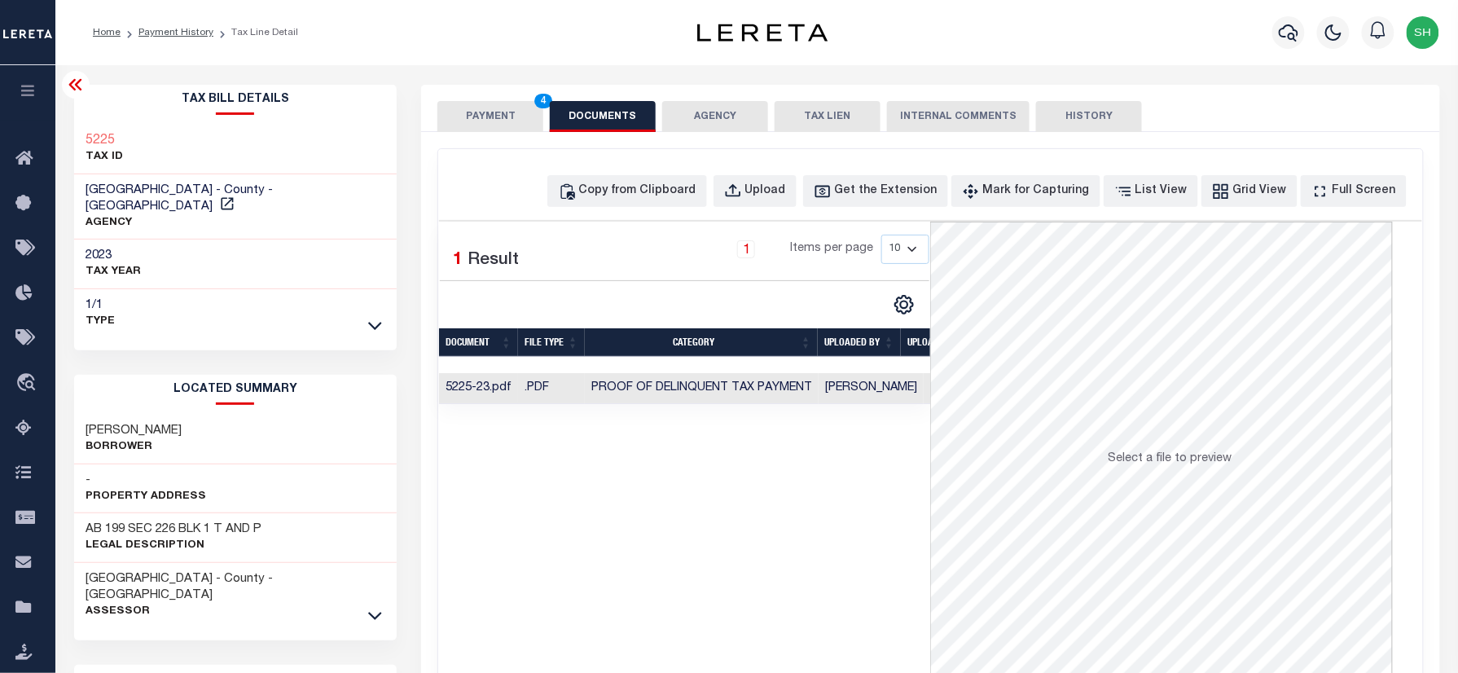
click at [503, 119] on button "PAYMENT 4" at bounding box center [490, 116] width 106 height 31
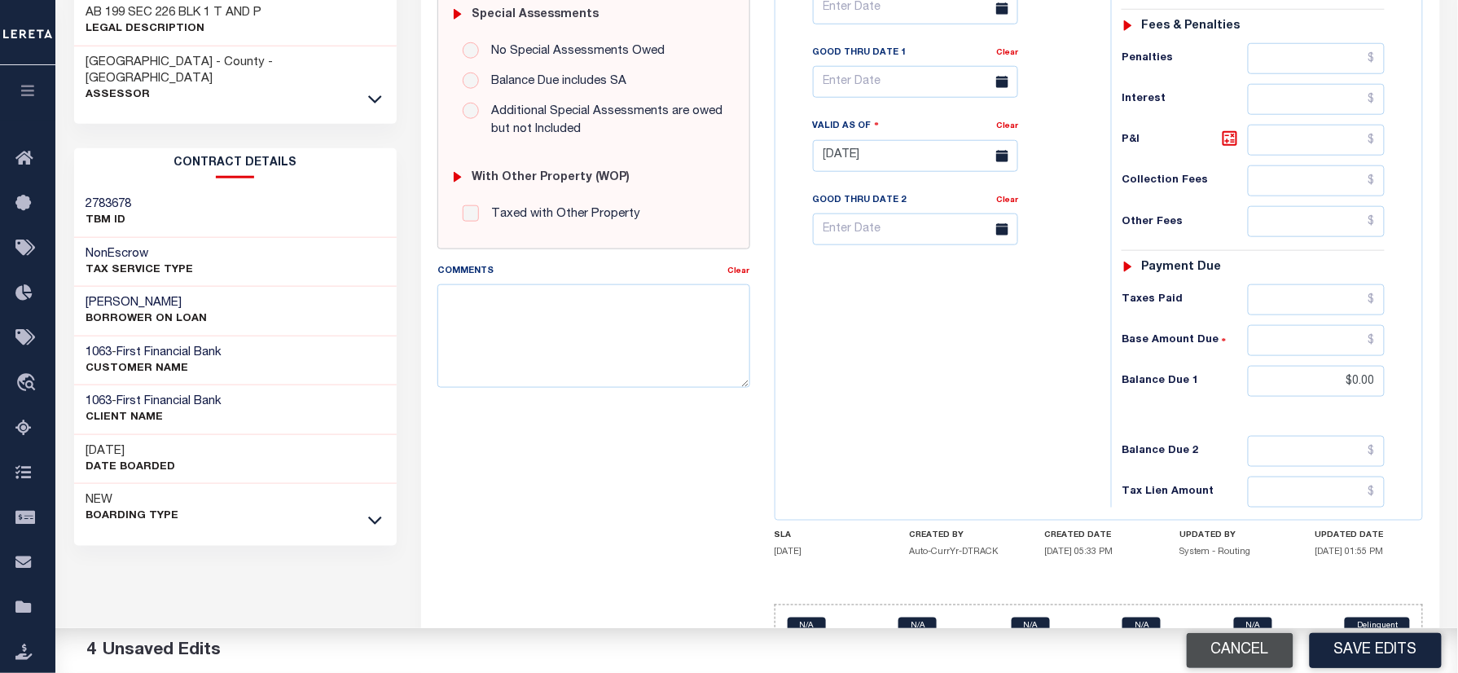
scroll to position [542, 0]
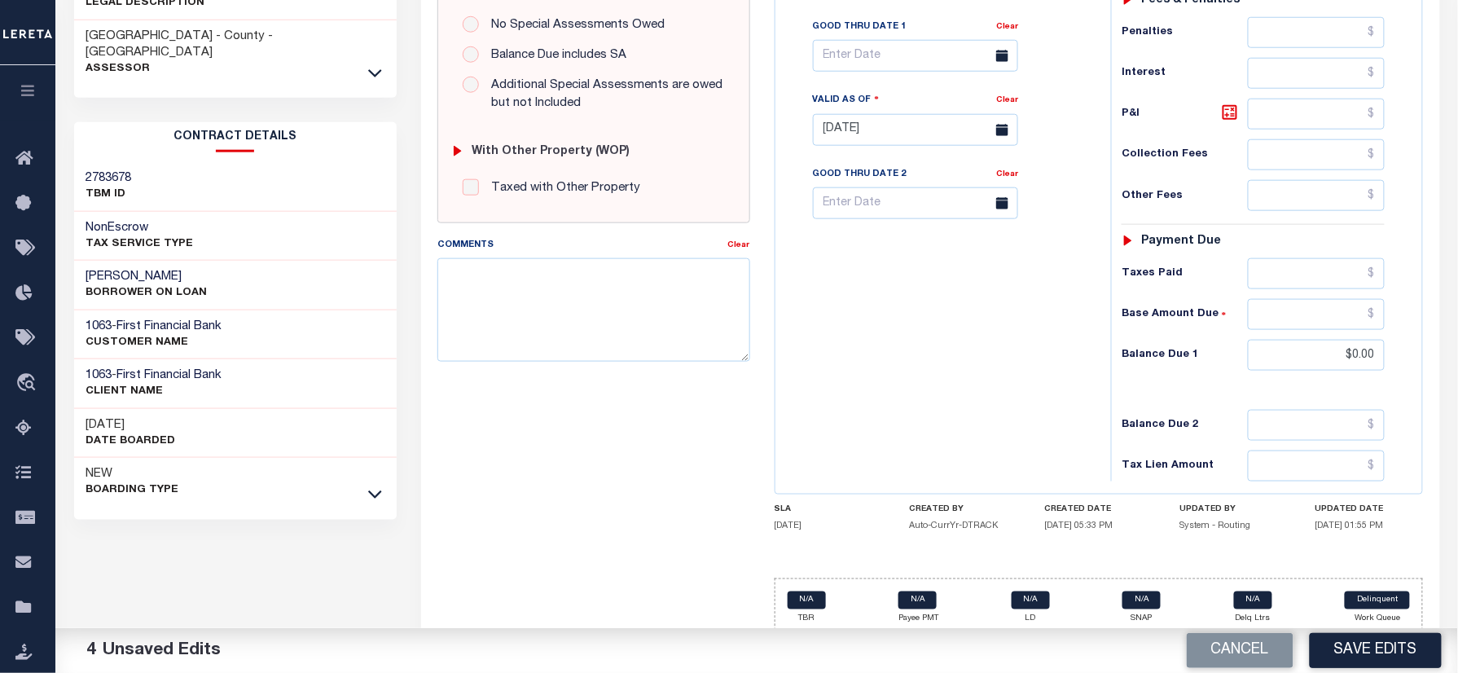
drag, startPoint x: 1376, startPoint y: 660, endPoint x: 1356, endPoint y: 645, distance: 25.1
click at [1376, 660] on button "Save Edits" at bounding box center [1376, 650] width 132 height 35
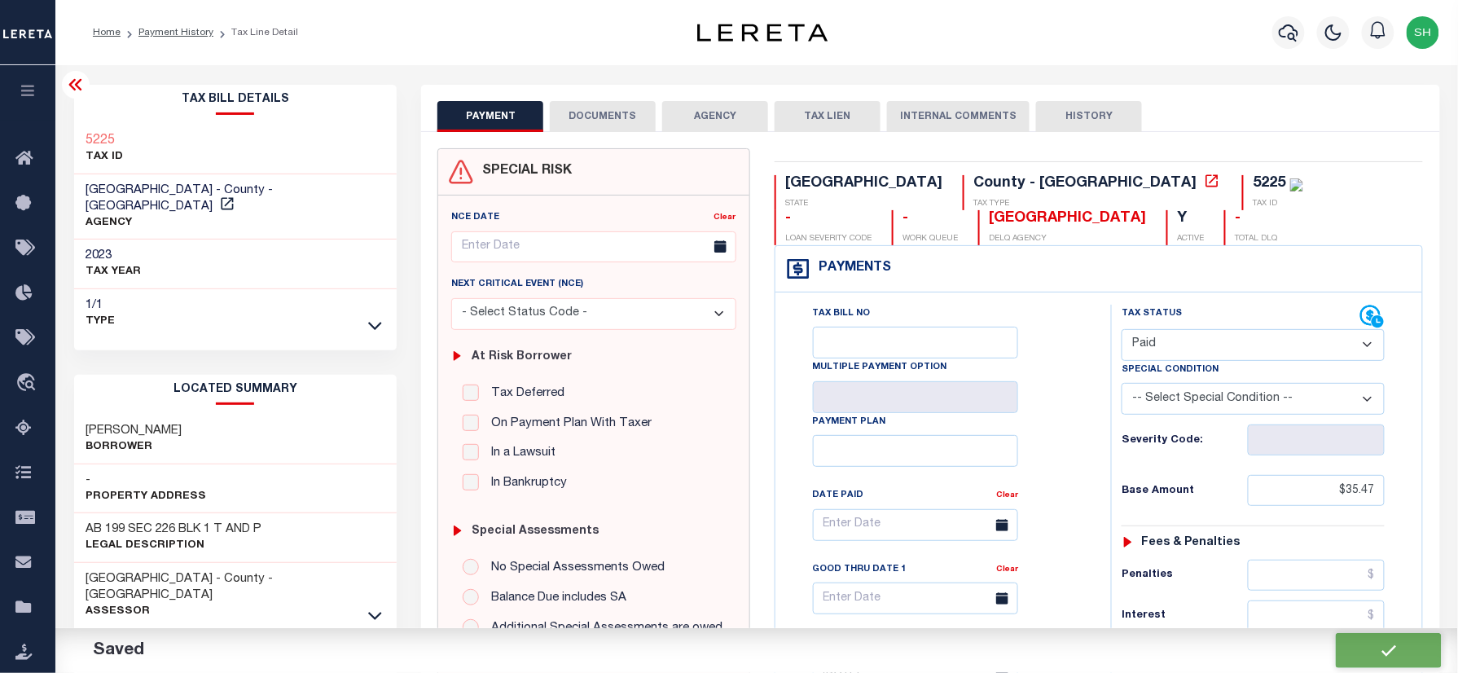
checkbox input "false"
type input "$35.47"
type input "$0"
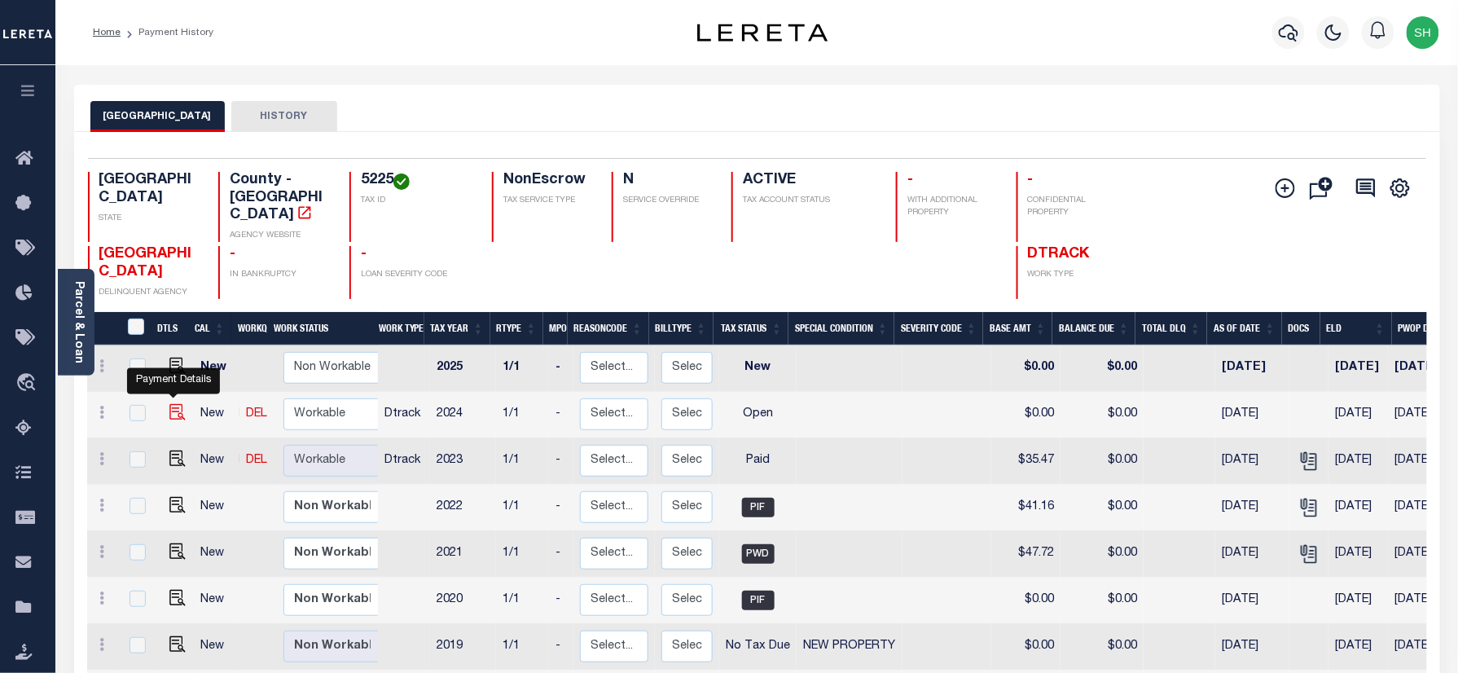
click at [170, 404] on img "" at bounding box center [177, 412] width 16 height 16
checkbox input "true"
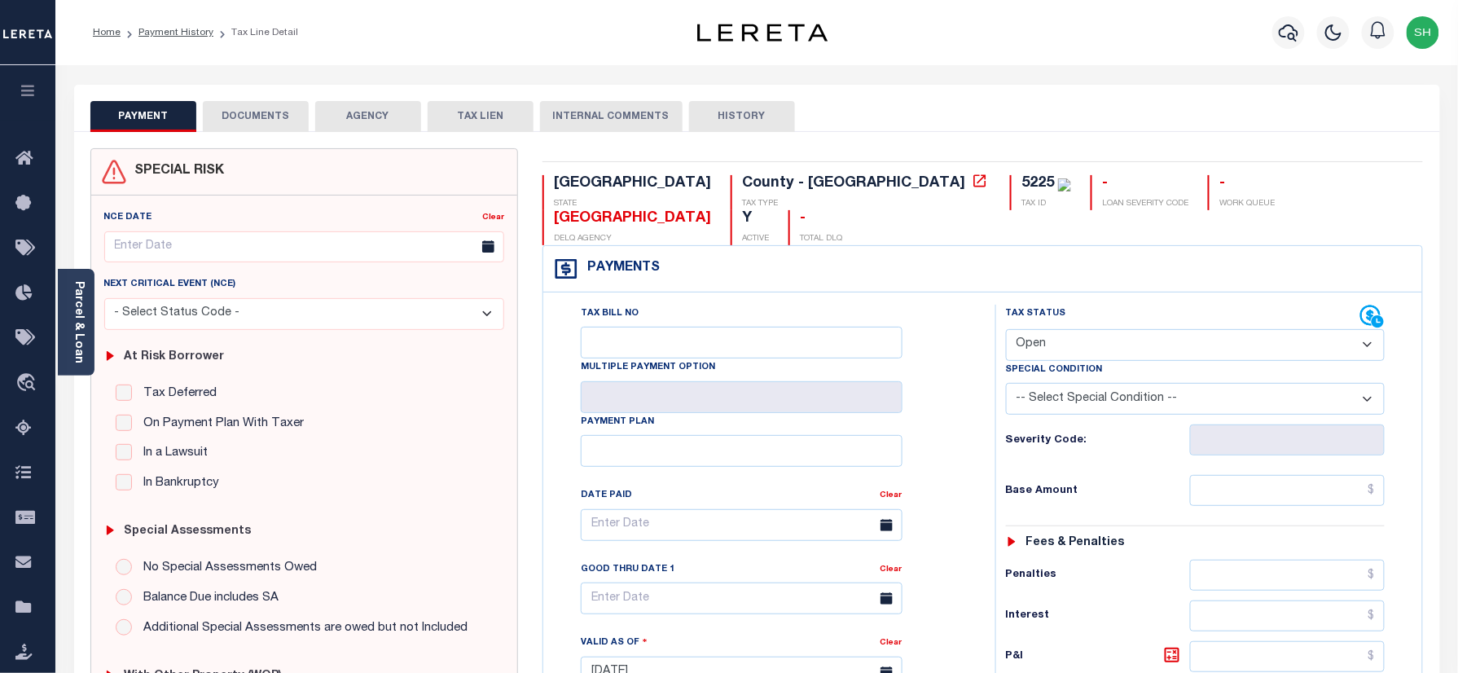
click at [1098, 329] on select "- Select Status Code - Open Due/Unpaid Paid Incomplete No Tax Due Internal Refu…" at bounding box center [1196, 345] width 380 height 32
select select "PYD"
click at [1006, 329] on select "- Select Status Code - Open Due/Unpaid Paid Incomplete No Tax Due Internal Refu…" at bounding box center [1196, 345] width 380 height 32
type input "[DATE]"
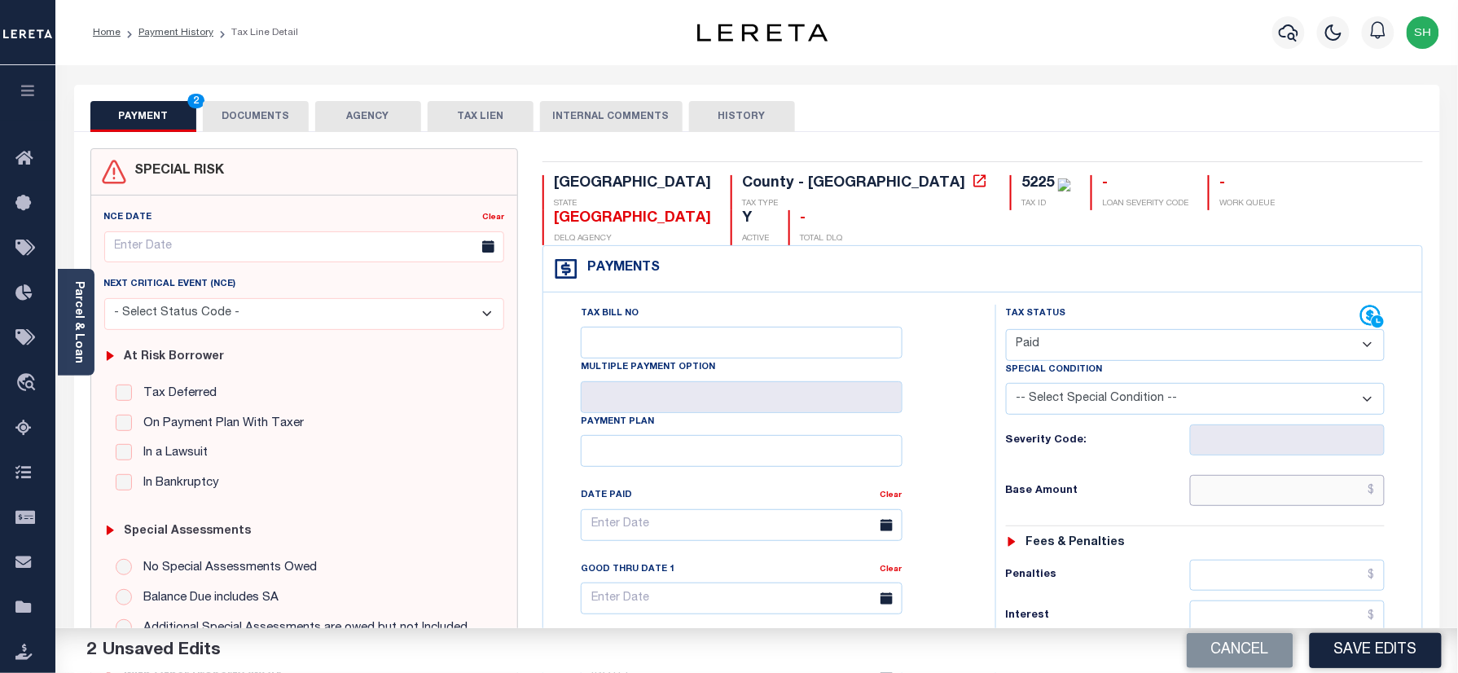
click at [1280, 475] on input "text" at bounding box center [1287, 490] width 195 height 31
paste input "$36.29"
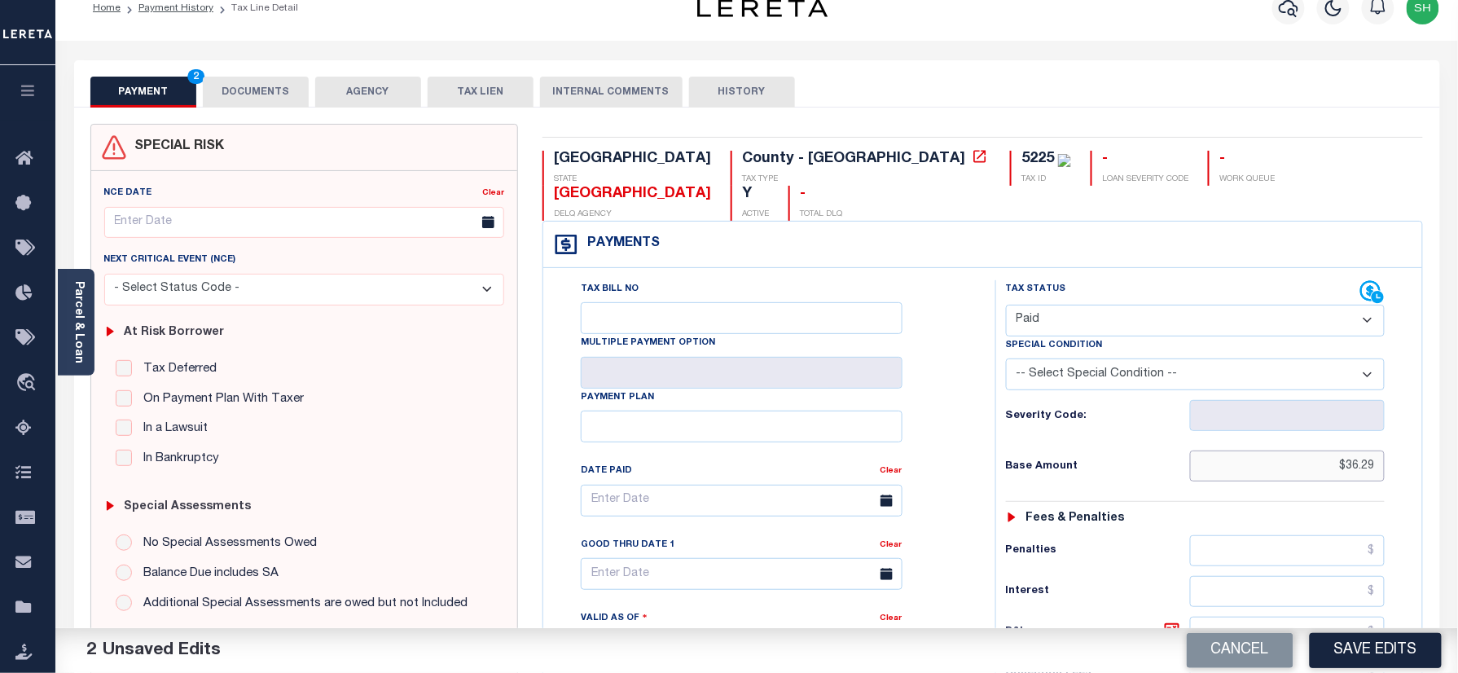
scroll to position [535, 0]
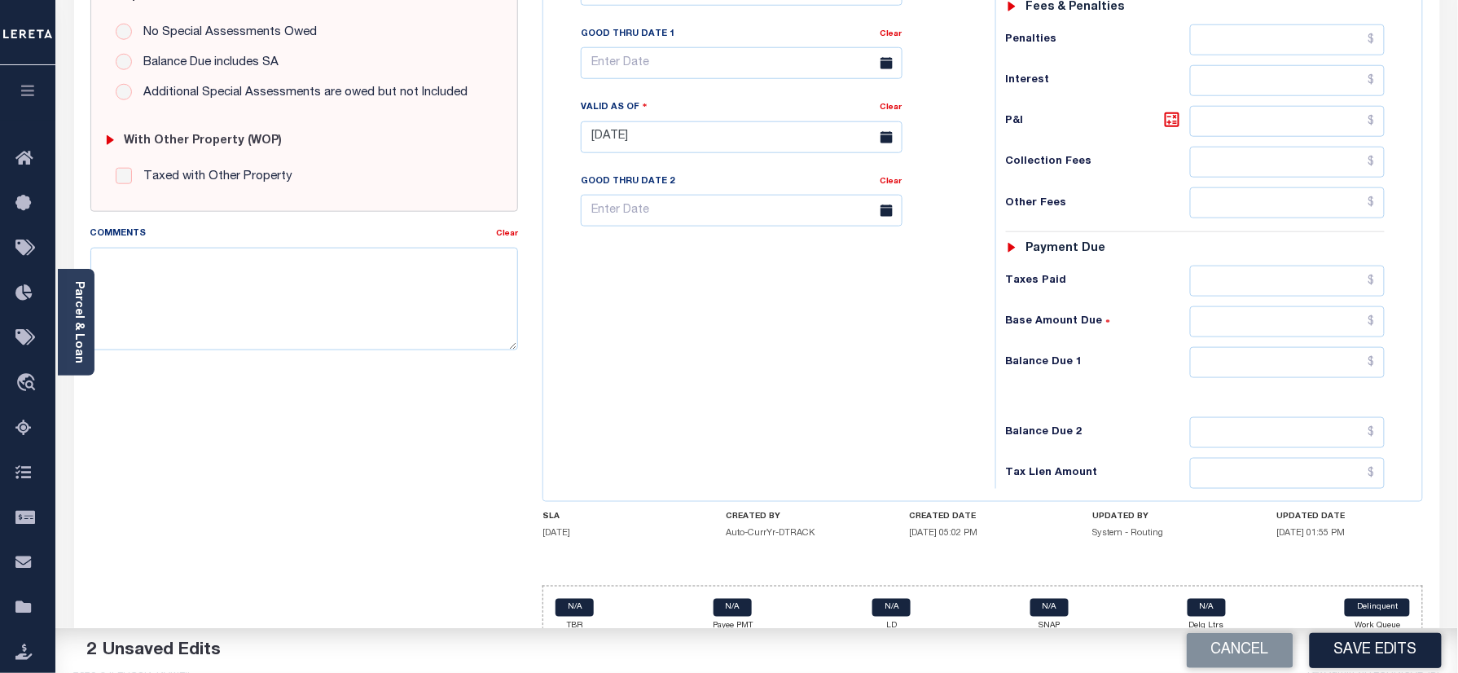
type input "$36.29"
click at [1350, 353] on div "Tax Status Status - Select Status Code -" at bounding box center [1200, 129] width 411 height 719
click at [1352, 349] on input "text" at bounding box center [1287, 362] width 195 height 31
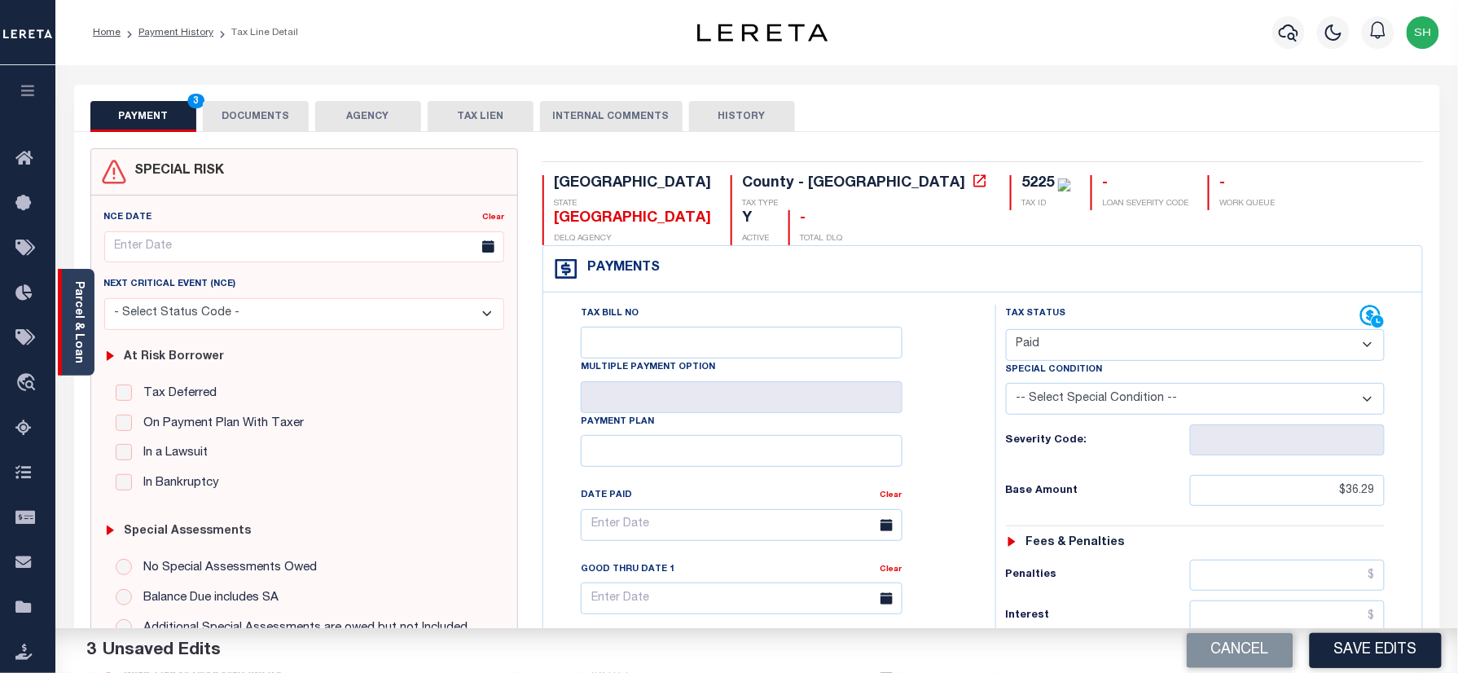
type input "$0.00"
click at [77, 294] on link "Parcel & Loan" at bounding box center [77, 322] width 11 height 82
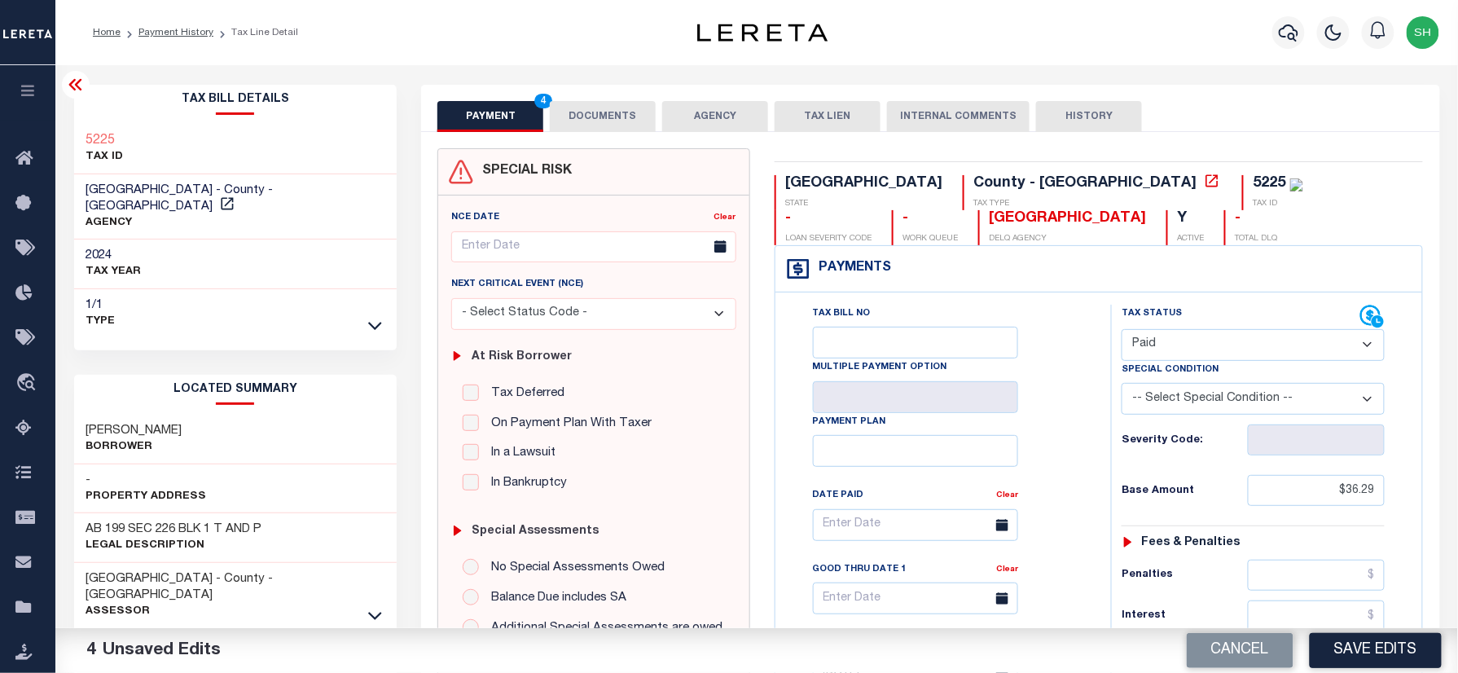
click at [81, 135] on div "5225 TAX ID" at bounding box center [235, 150] width 323 height 50
copy h3 "5225"
drag, startPoint x: 630, startPoint y: 108, endPoint x: 630, endPoint y: 125, distance: 17.1
click at [629, 108] on button "DOCUMENTS" at bounding box center [603, 116] width 106 height 31
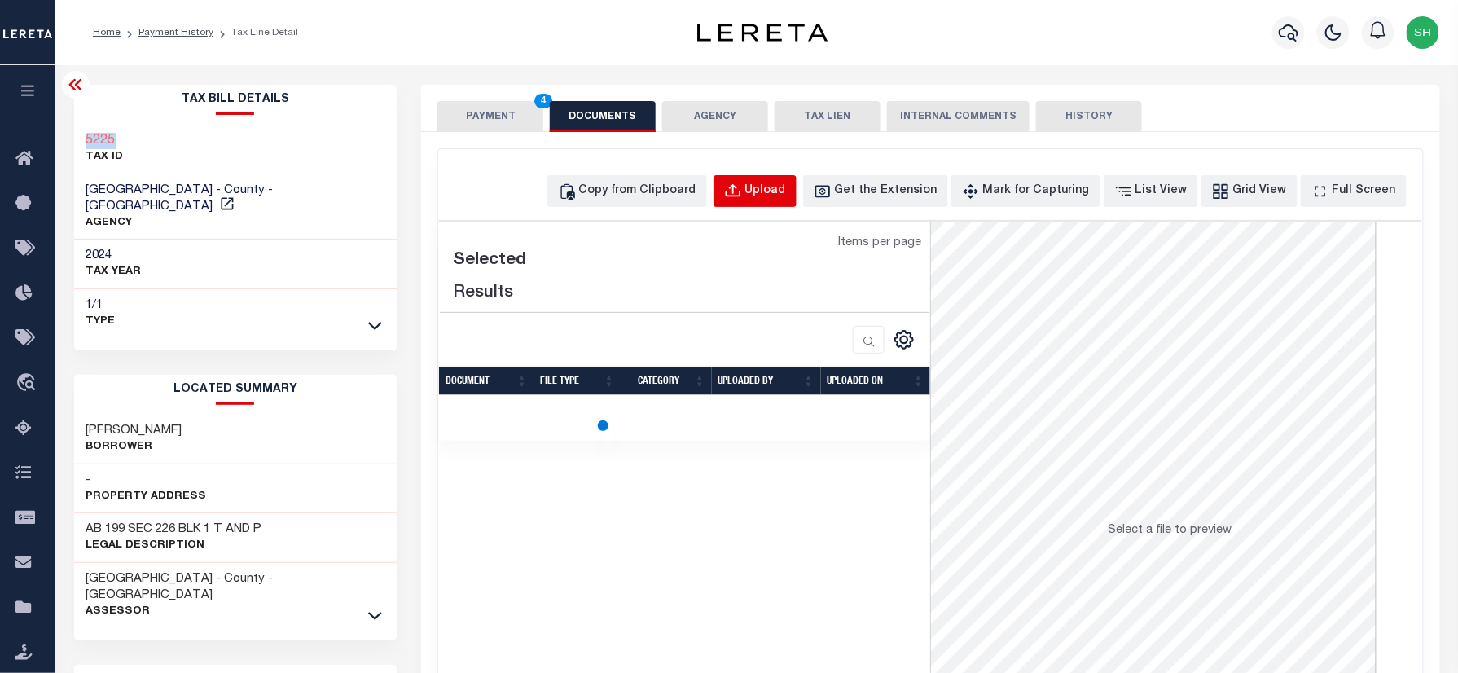
click at [786, 187] on div "Upload" at bounding box center [765, 191] width 41 height 18
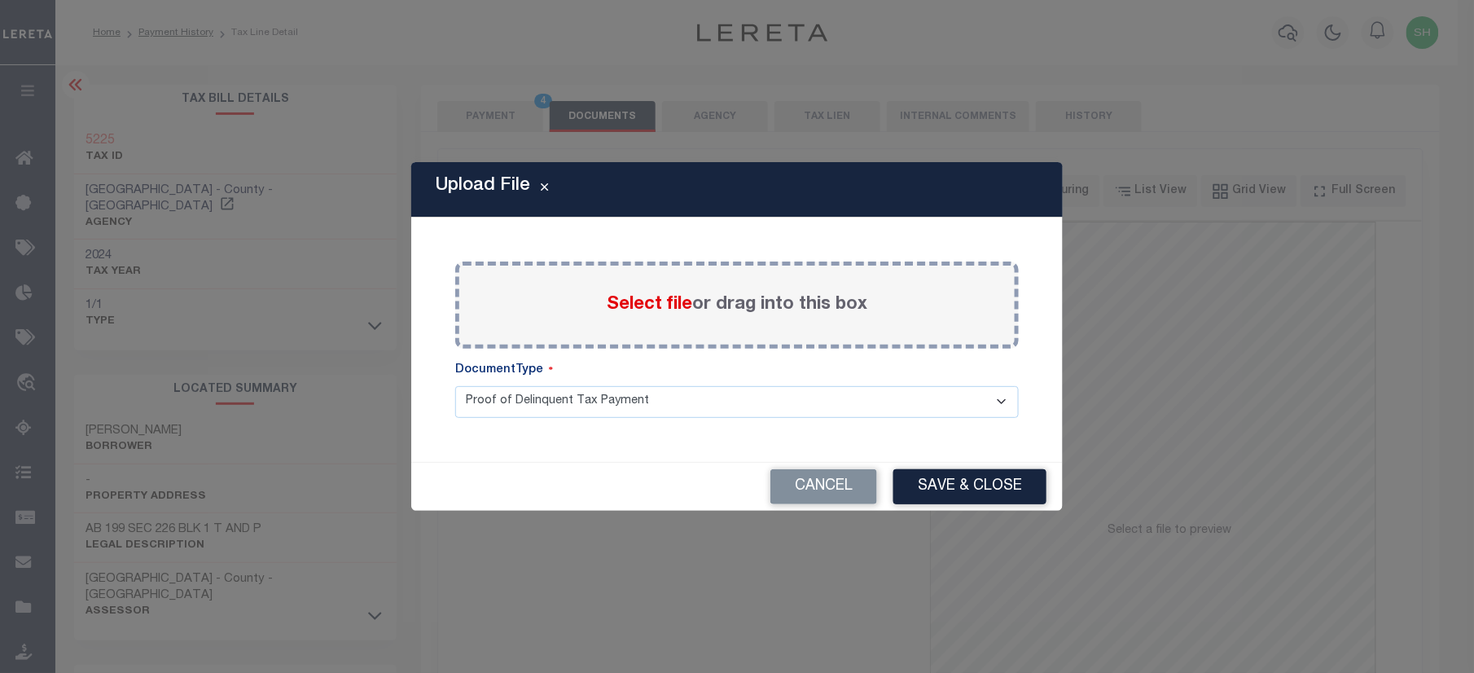
click at [645, 309] on span "Select file" at bounding box center [650, 305] width 86 height 18
click at [0, 0] on input "Select file or drag into this box" at bounding box center [0, 0] width 0 height 0
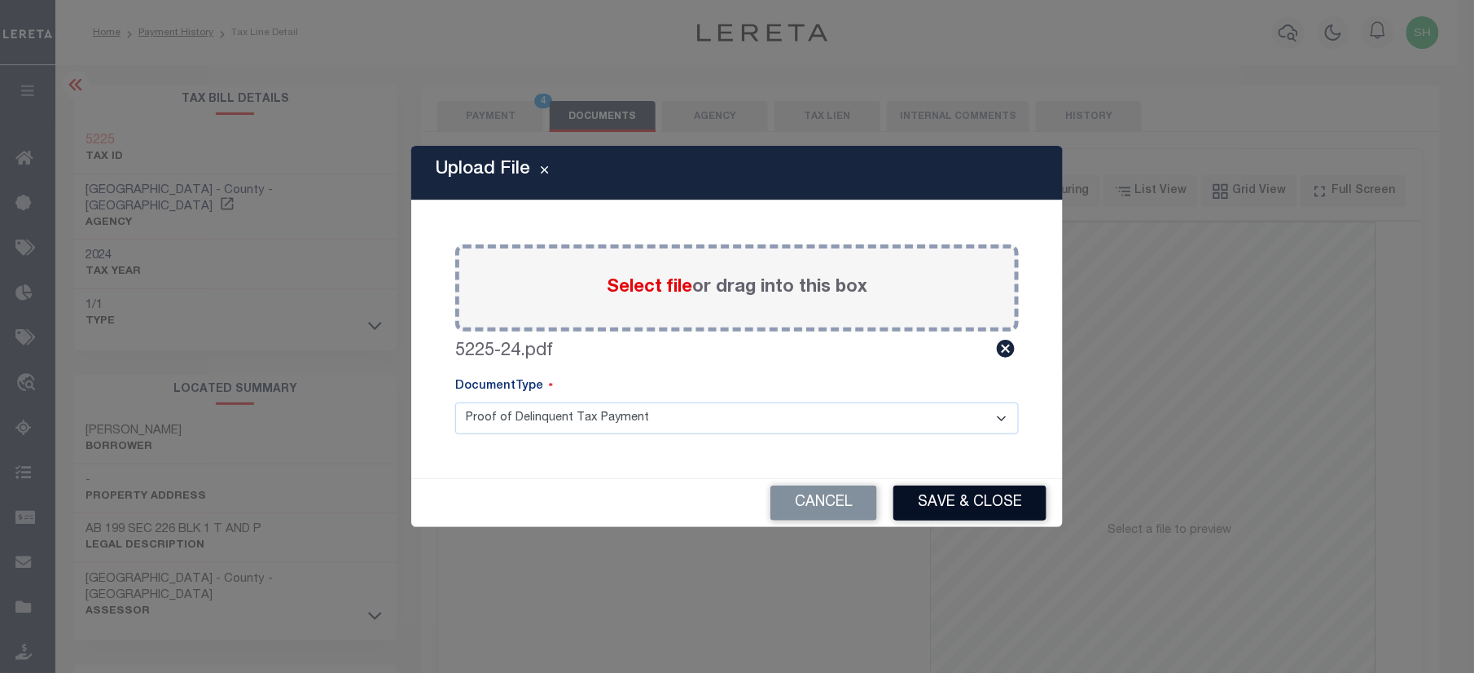
click at [968, 495] on button "Save & Close" at bounding box center [969, 502] width 153 height 35
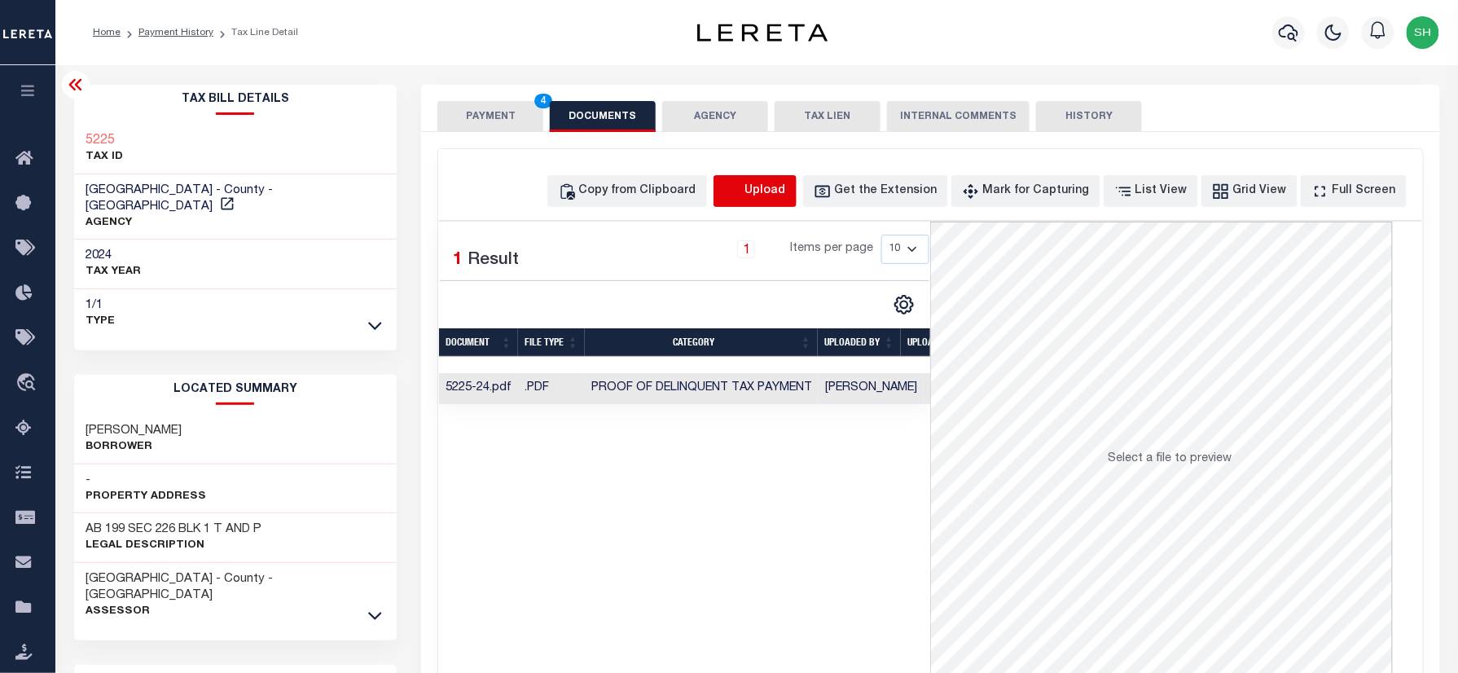
click at [742, 190] on icon "button" at bounding box center [733, 191] width 18 height 18
select select "POP"
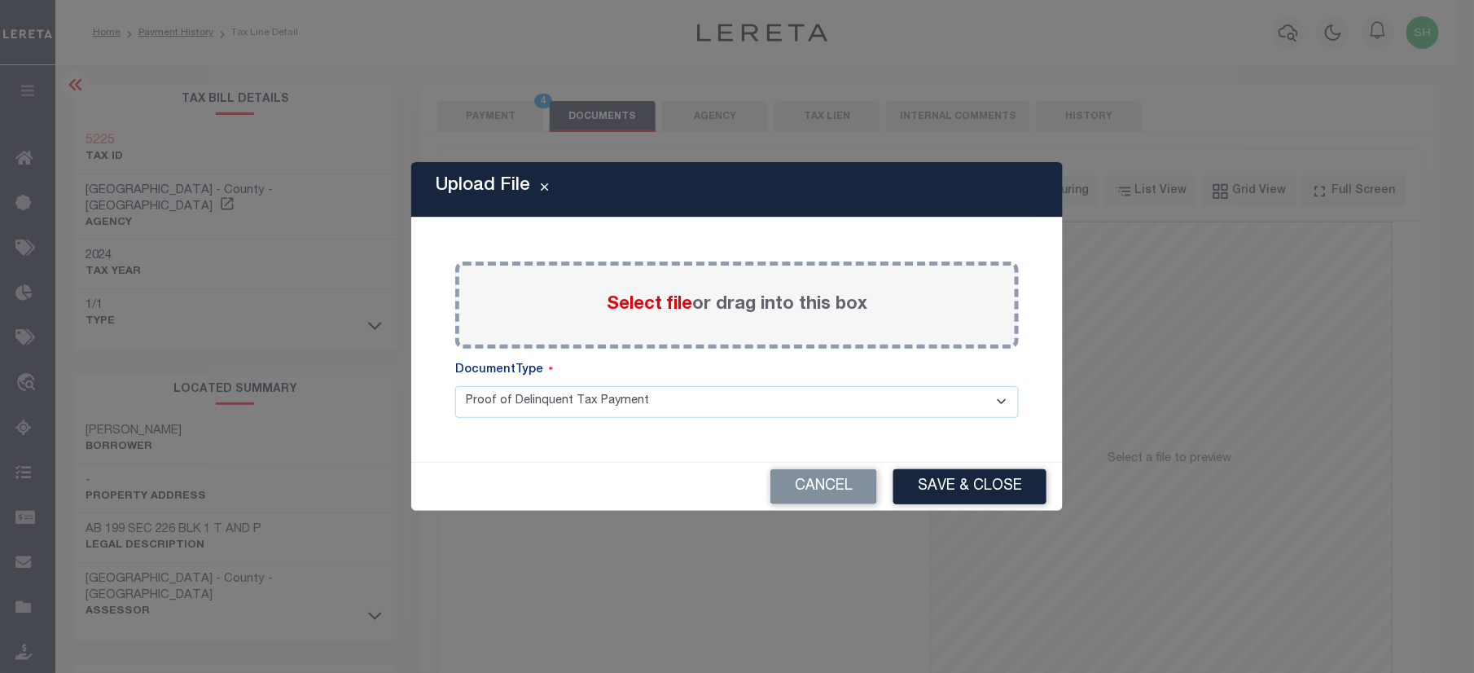
click at [622, 303] on span "Select file" at bounding box center [650, 305] width 86 height 18
click at [0, 0] on input "Select file or drag into this box" at bounding box center [0, 0] width 0 height 0
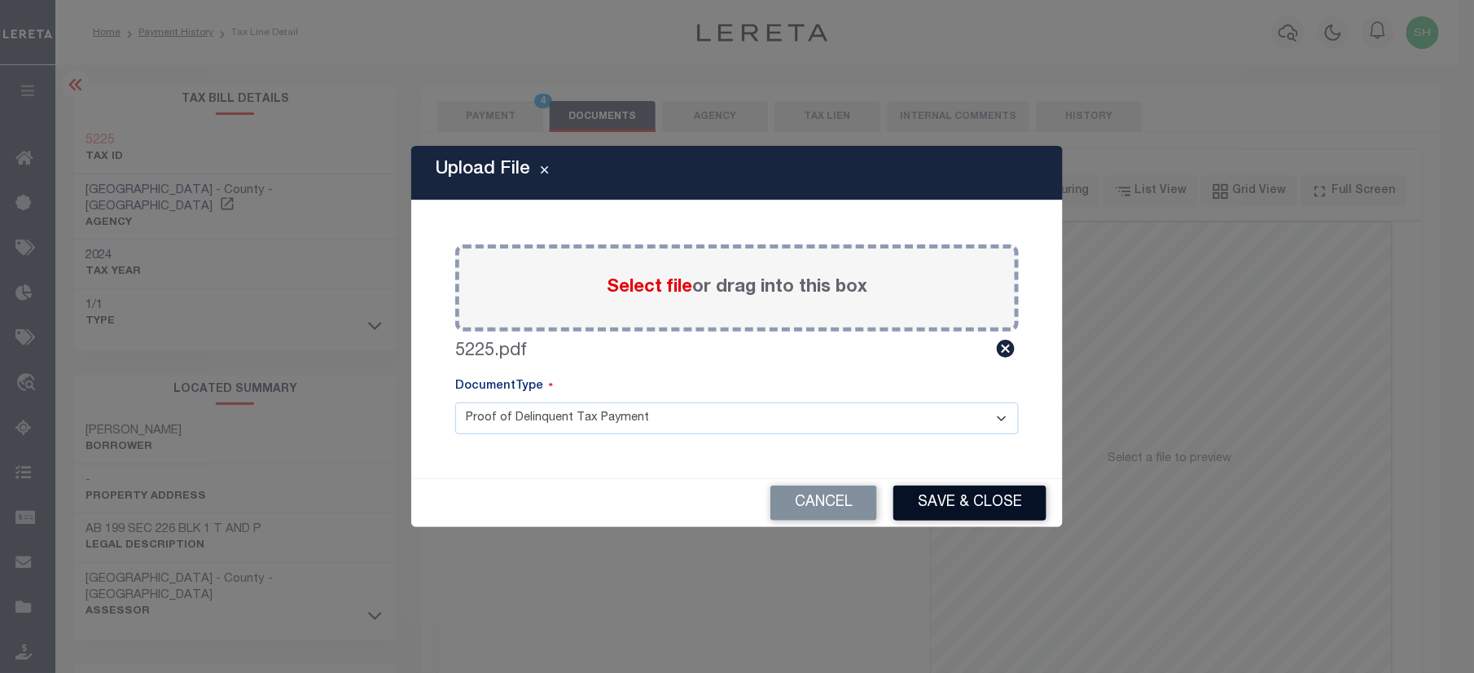
click at [945, 496] on button "Save & Close" at bounding box center [969, 502] width 153 height 35
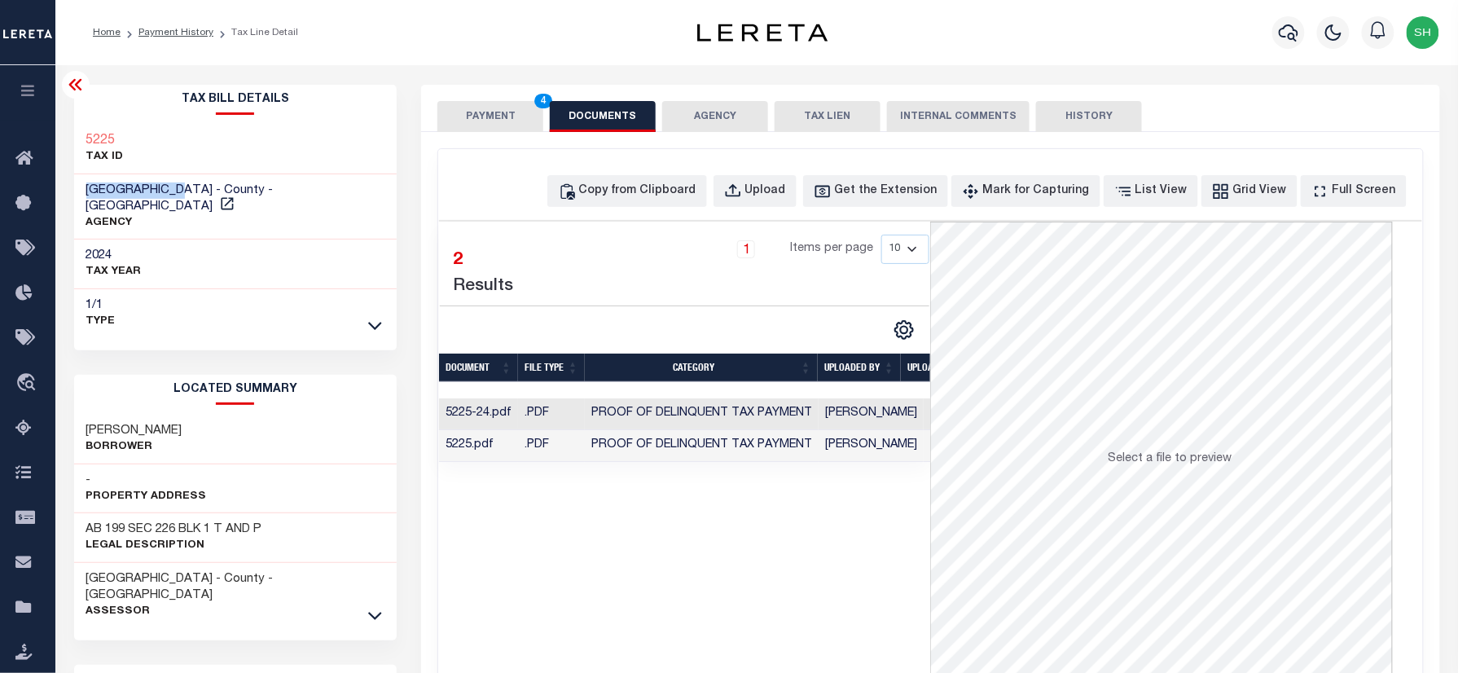
drag, startPoint x: 85, startPoint y: 187, endPoint x: 189, endPoint y: 183, distance: 104.3
click at [189, 183] on div "[GEOGRAPHIC_DATA] - County - [GEOGRAPHIC_DATA] AGENCY" at bounding box center [235, 207] width 323 height 66
copy span "[GEOGRAPHIC_DATA]"
click at [473, 106] on button "PAYMENT 4" at bounding box center [490, 116] width 106 height 31
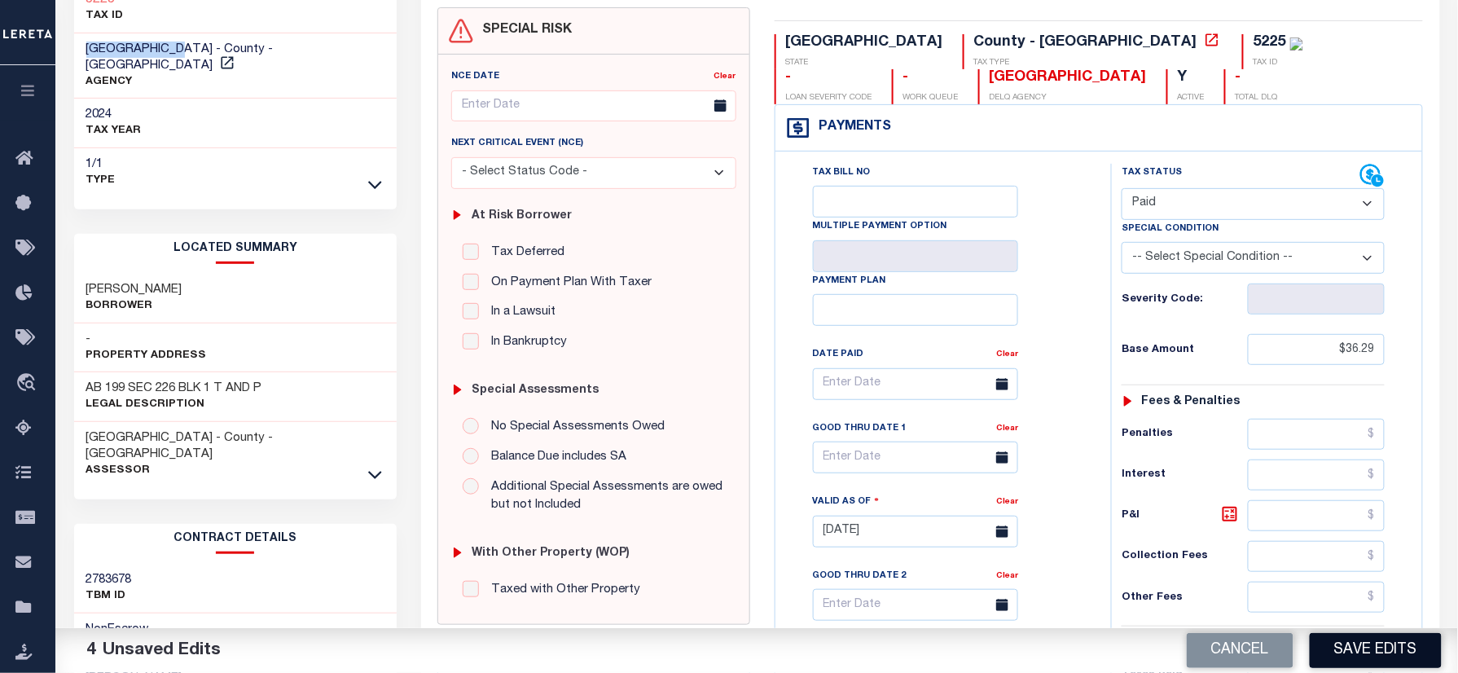
scroll to position [542, 0]
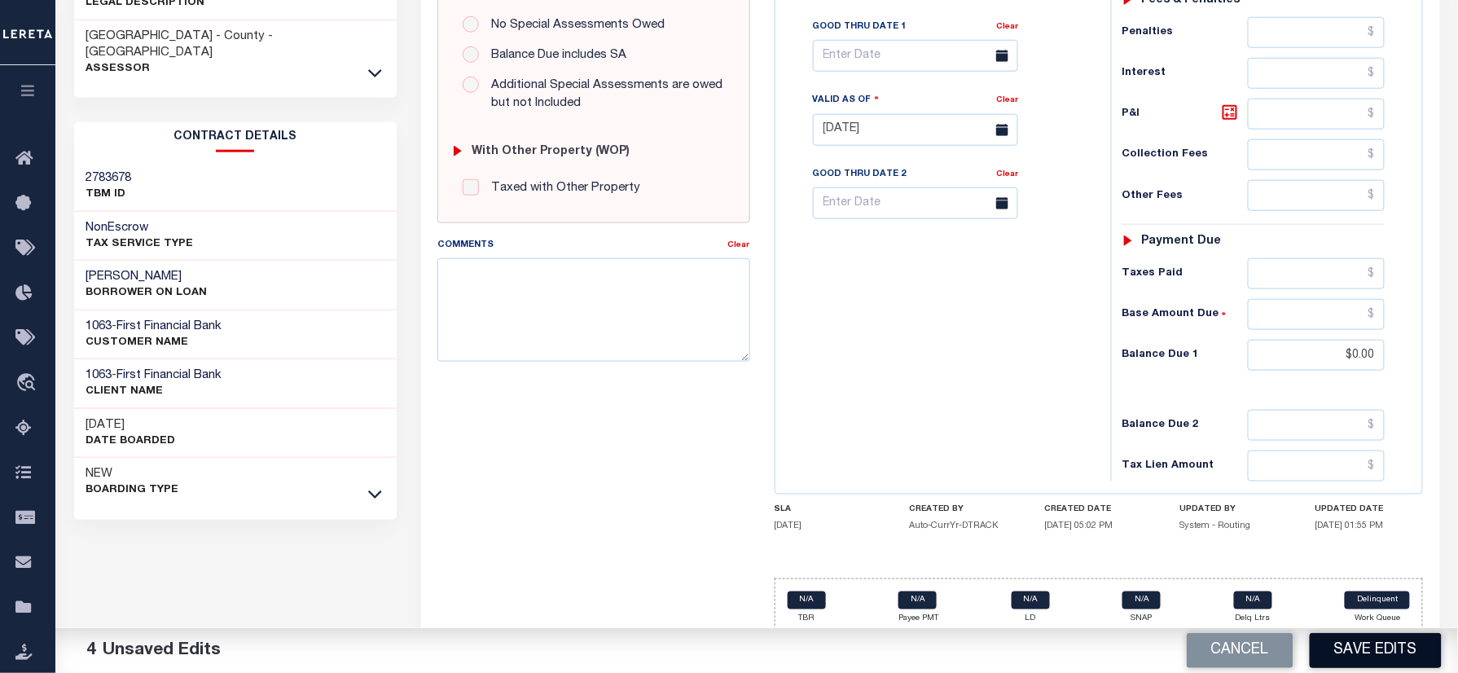
click at [1355, 640] on button "Save Edits" at bounding box center [1376, 650] width 132 height 35
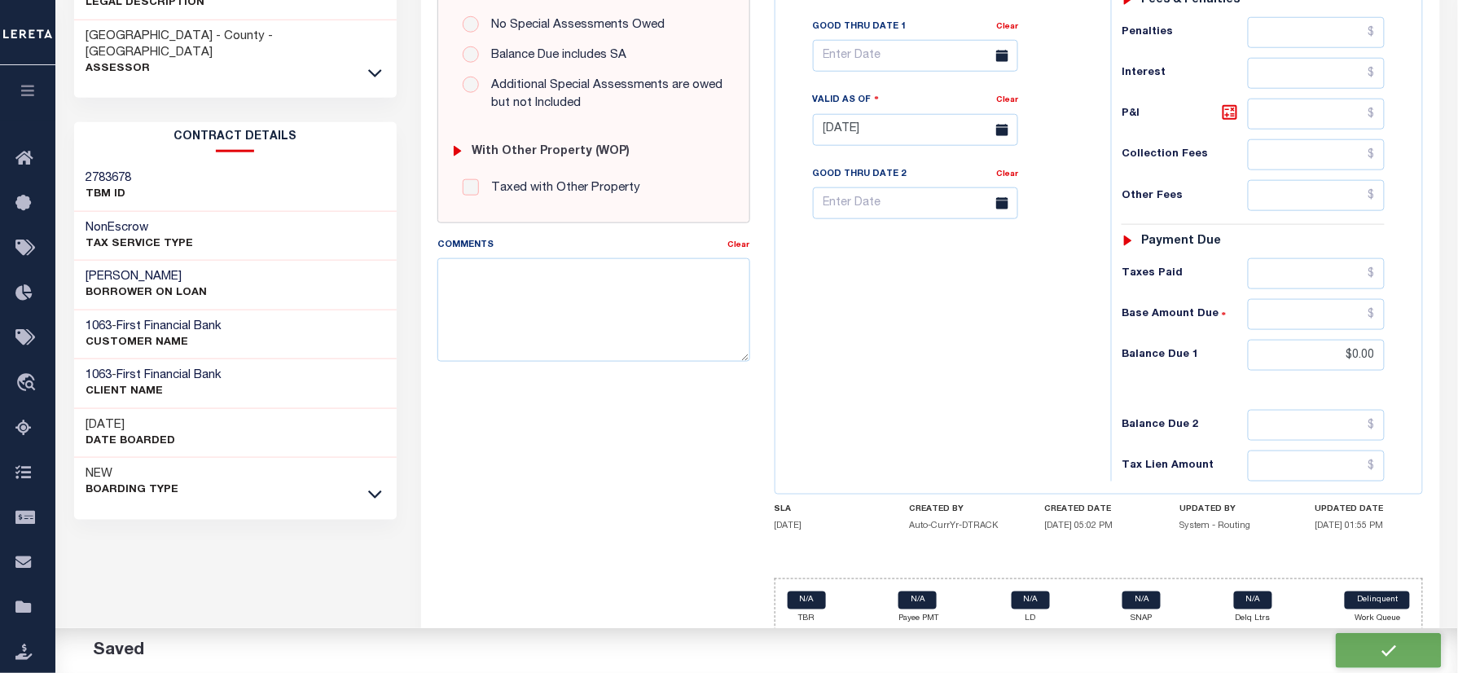
checkbox input "false"
type input "$36.29"
type input "$0"
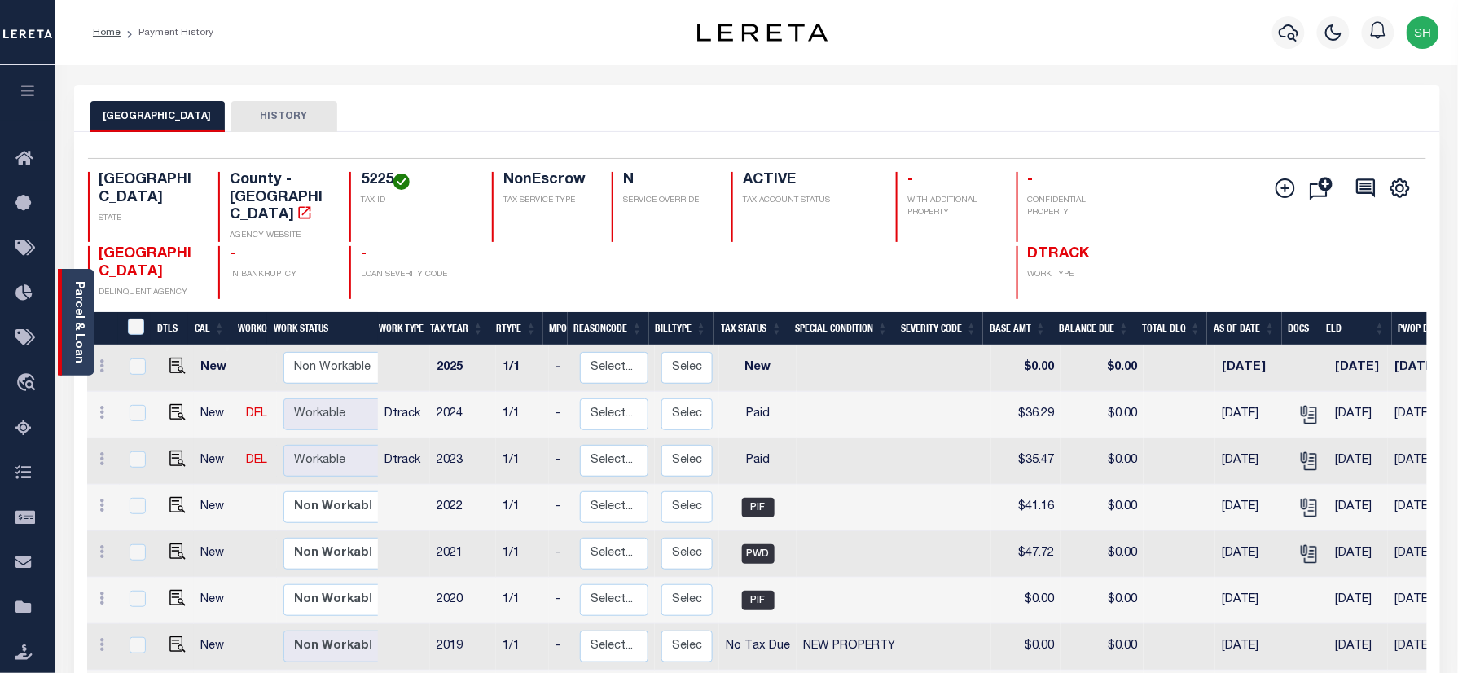
click at [66, 327] on div "Parcel & Loan" at bounding box center [76, 322] width 37 height 107
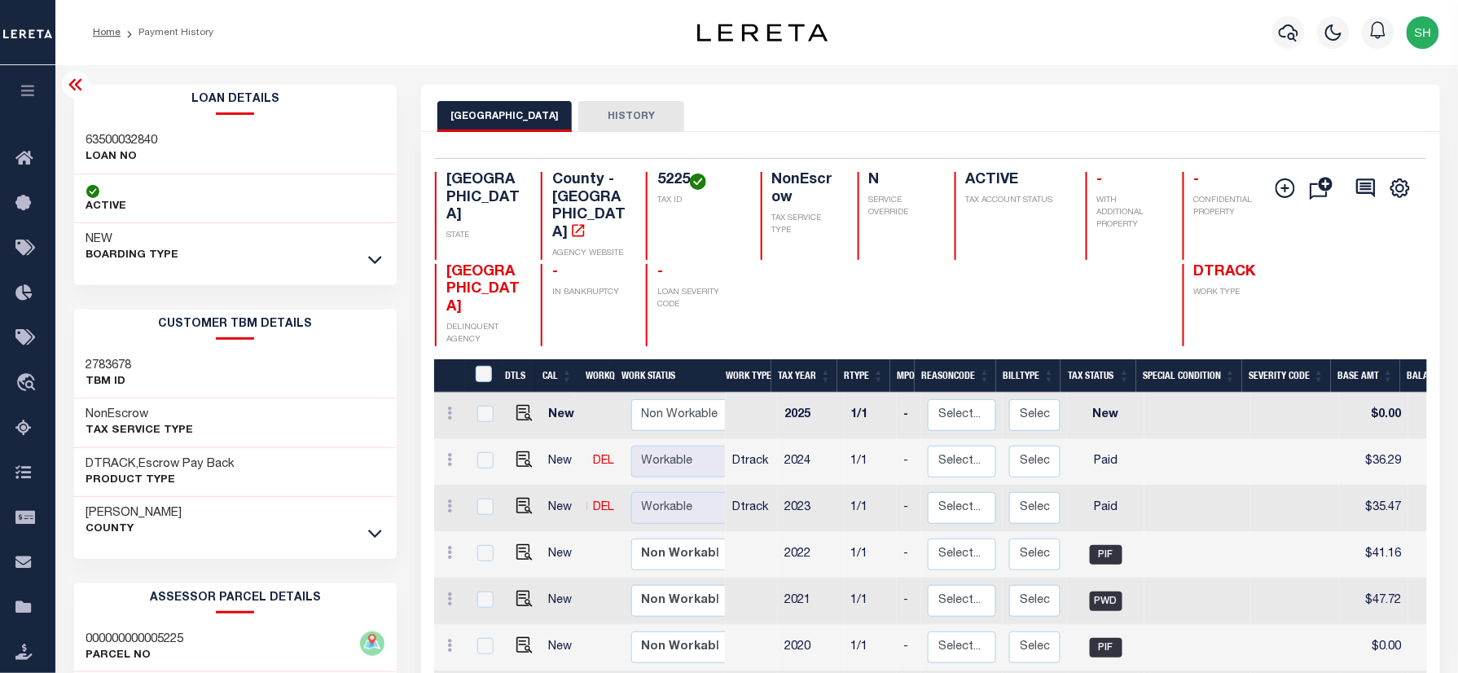
click at [114, 138] on h3 "63500032840" at bounding box center [122, 141] width 72 height 16
copy h3 "63500032840"
